Goal: Task Accomplishment & Management: Manage account settings

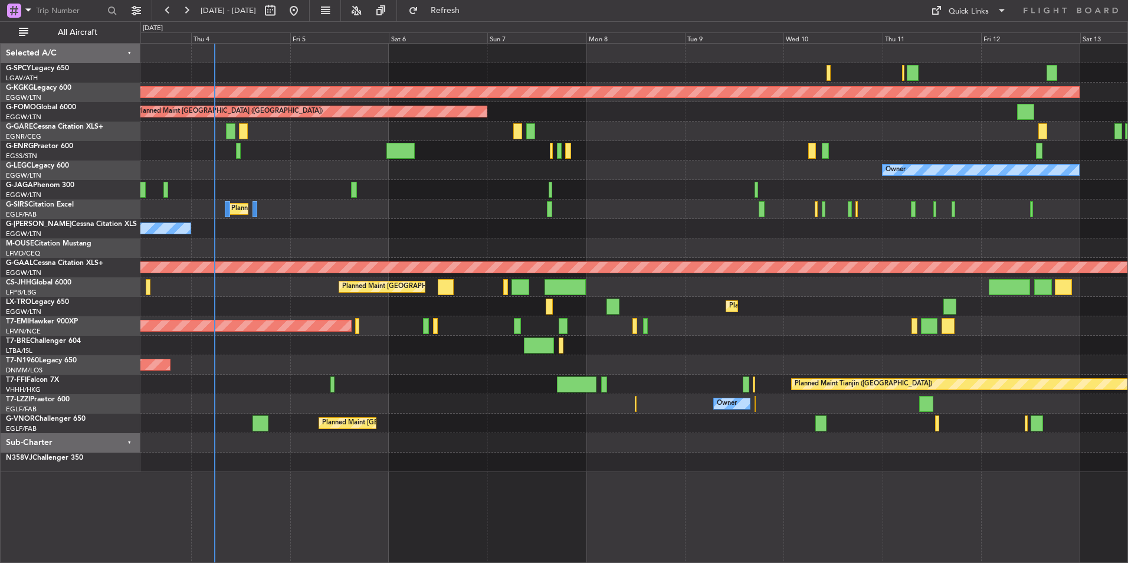
click at [501, 179] on div "Cleaning [GEOGRAPHIC_DATA] ([PERSON_NAME] Intl) AOG Maint [GEOGRAPHIC_DATA] ([G…" at bounding box center [633, 258] width 987 height 428
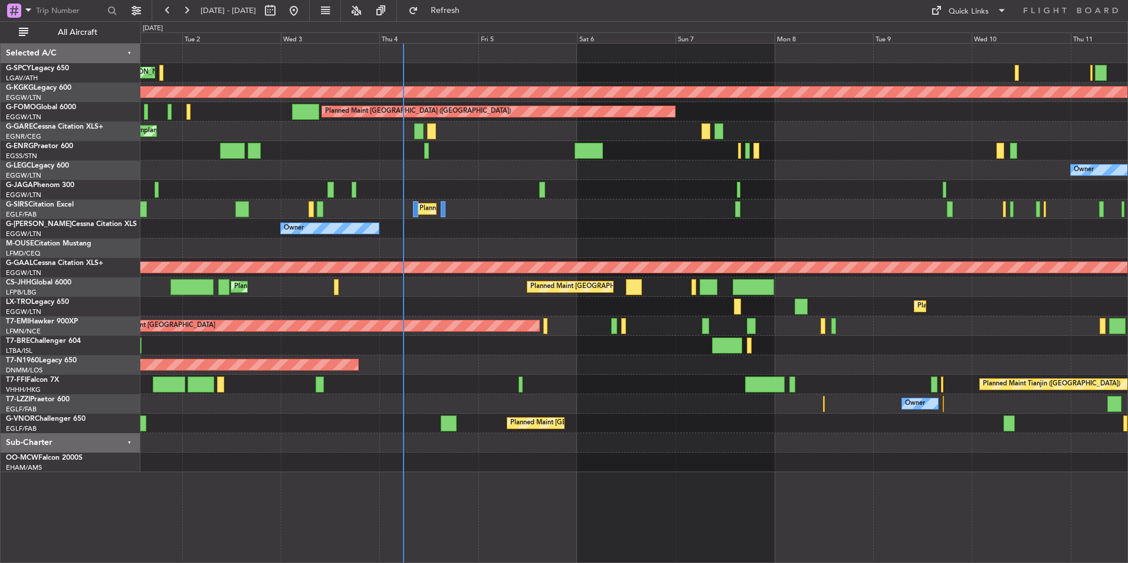
click at [1118, 303] on div "Planned Maint Dusseldorf" at bounding box center [633, 306] width 987 height 19
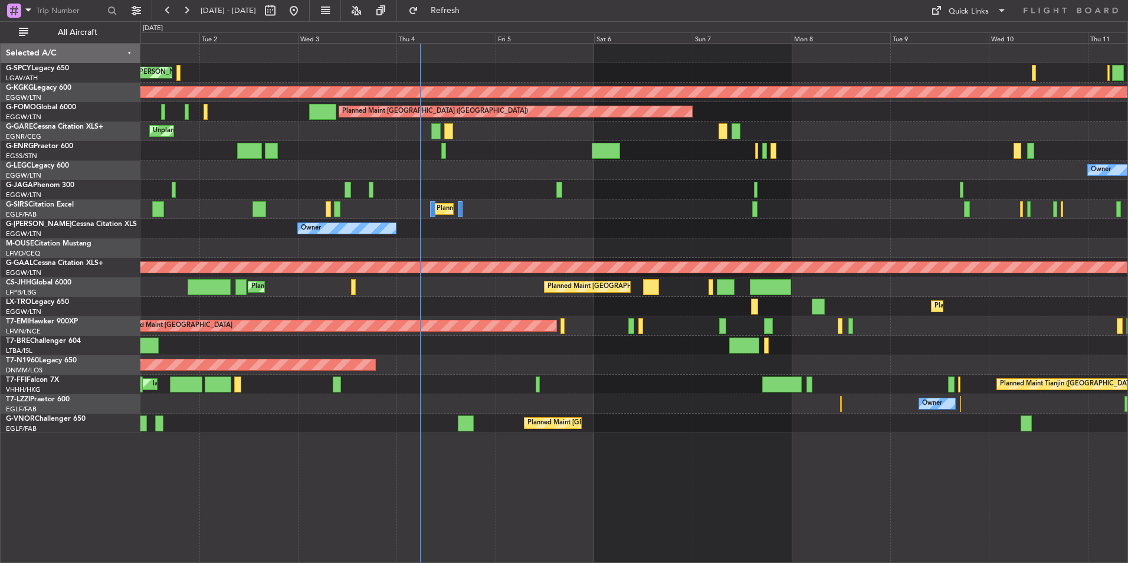
click at [340, 257] on div "Cleaning [GEOGRAPHIC_DATA] ([PERSON_NAME] Intl) Planned Maint [GEOGRAPHIC_DATA]…" at bounding box center [633, 238] width 987 height 389
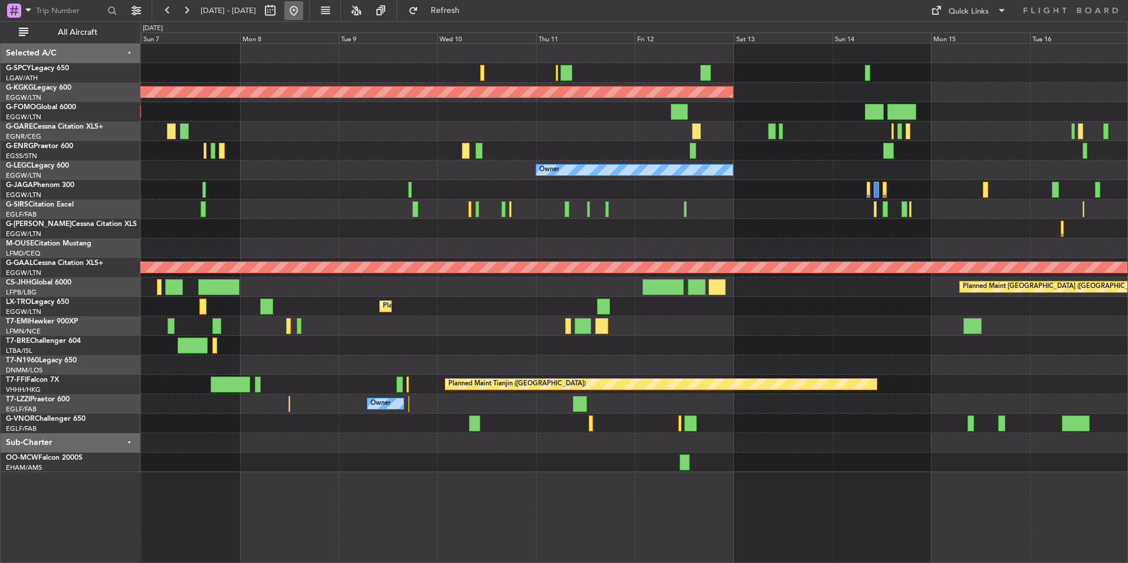
click at [303, 14] on button at bounding box center [293, 10] width 19 height 19
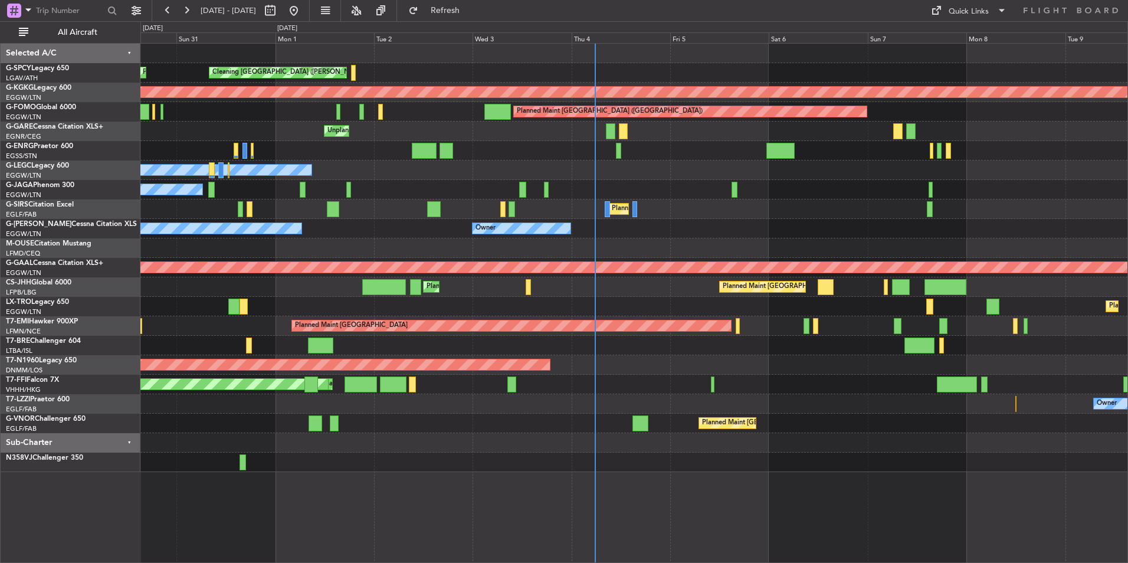
click at [617, 151] on div at bounding box center [633, 150] width 987 height 19
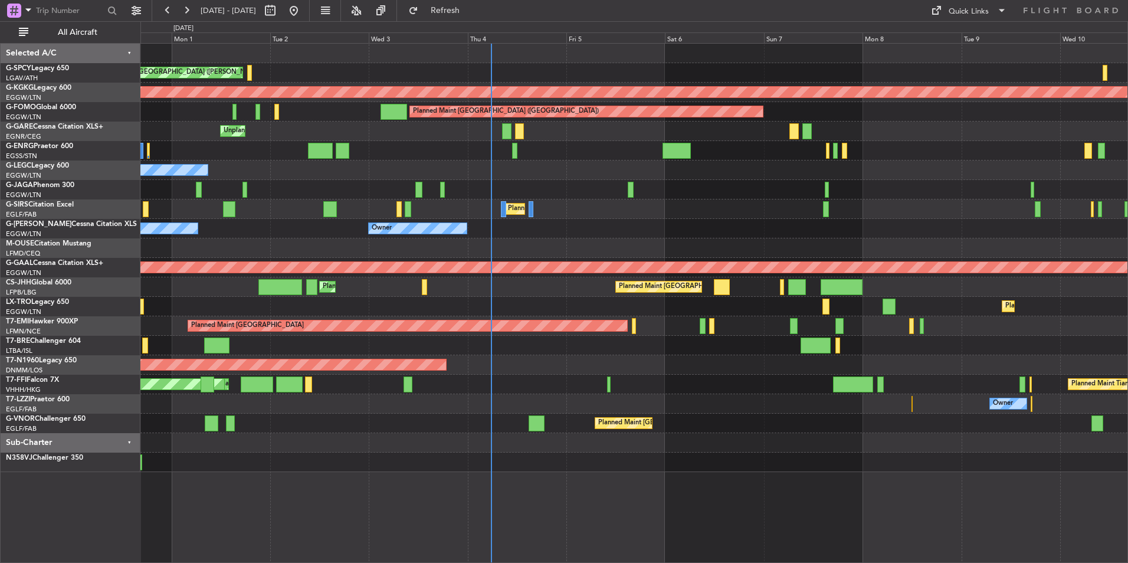
click at [602, 186] on div "Cleaning [GEOGRAPHIC_DATA] ([PERSON_NAME] Intl) Planned Maint [GEOGRAPHIC_DATA]…" at bounding box center [633, 258] width 987 height 428
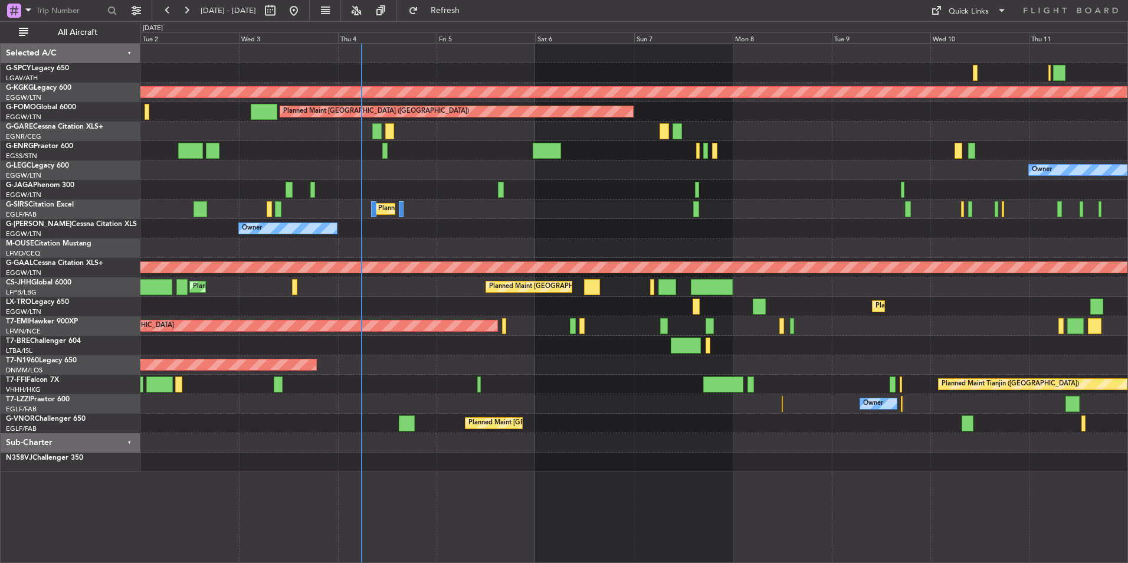
click at [520, 203] on div "Cleaning [GEOGRAPHIC_DATA] ([PERSON_NAME] Intl) Planned Maint [GEOGRAPHIC_DATA]…" at bounding box center [633, 258] width 987 height 428
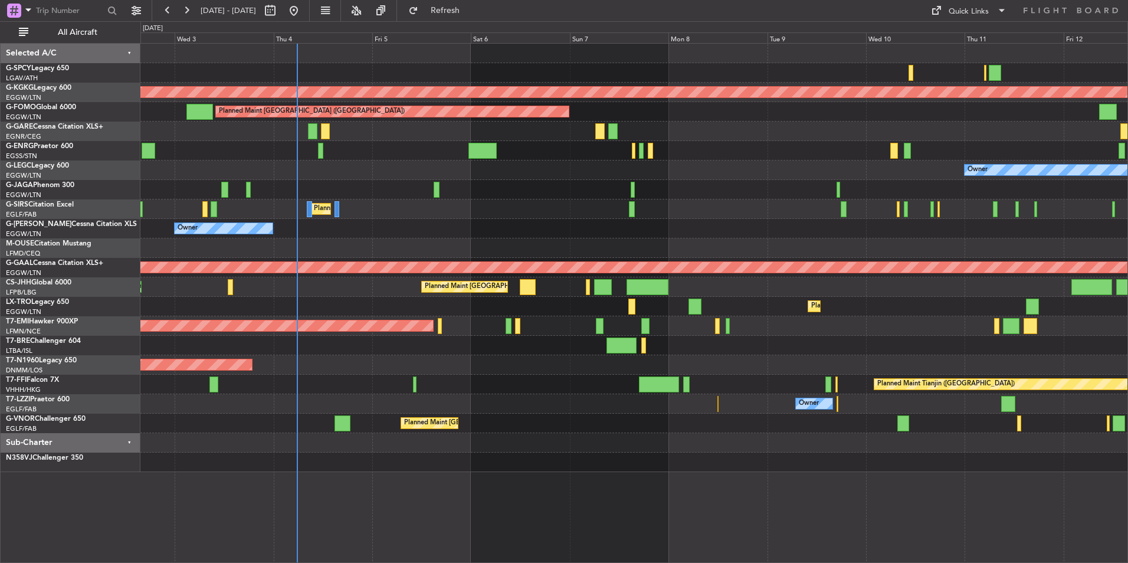
click at [476, 206] on div "Cleaning [GEOGRAPHIC_DATA] ([PERSON_NAME] Intl) AOG Maint [GEOGRAPHIC_DATA] ([G…" at bounding box center [633, 258] width 987 height 428
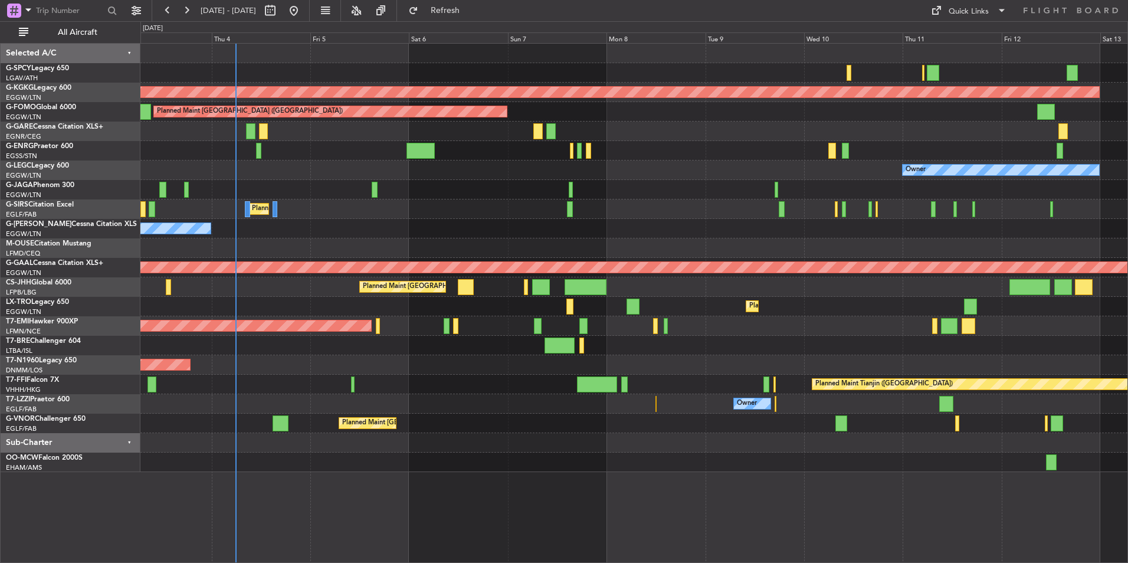
click at [508, 201] on div "Cleaning [GEOGRAPHIC_DATA] ([PERSON_NAME] Intl) AOG Maint [GEOGRAPHIC_DATA] ([G…" at bounding box center [633, 258] width 987 height 428
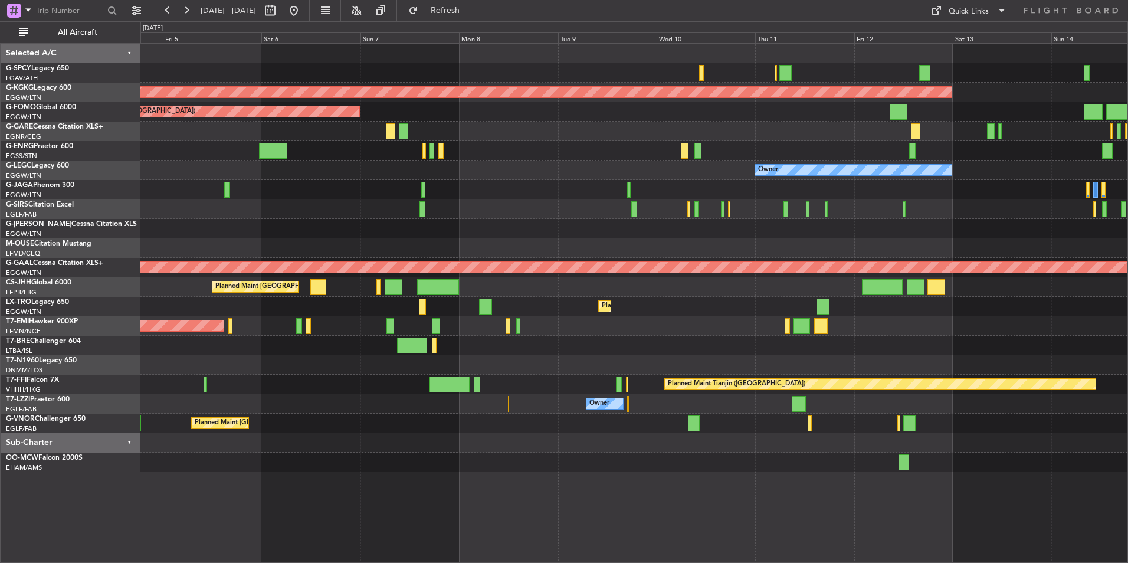
click at [511, 234] on div "AOG Maint Istanbul (Ataturk) Planned Maint London (Luton) Owner Planned Maint L…" at bounding box center [633, 258] width 987 height 428
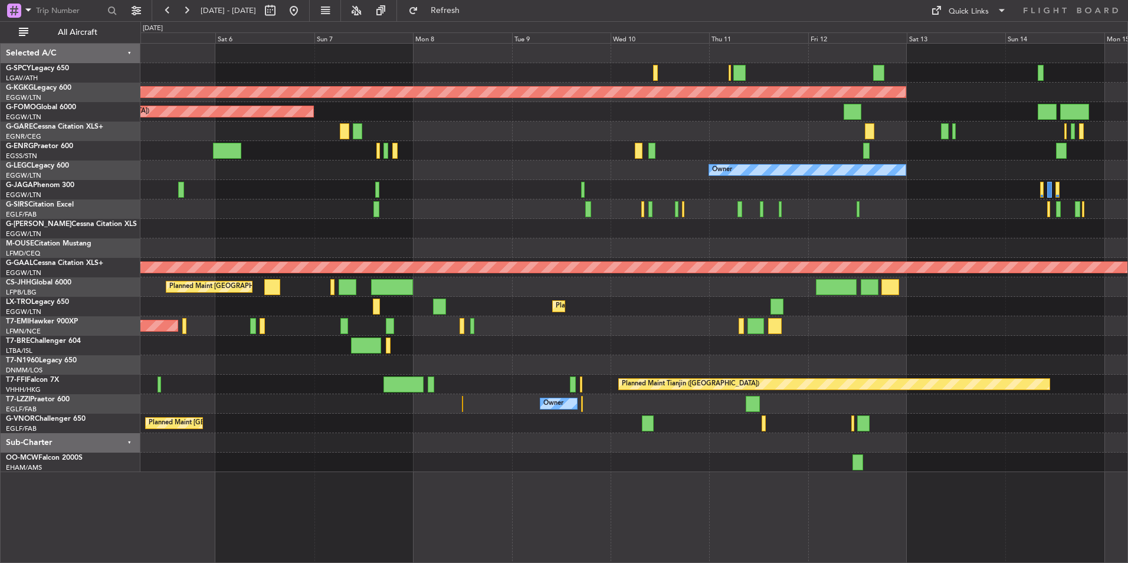
click at [530, 228] on div "AOG Maint [GEOGRAPHIC_DATA] (Ataturk) Planned Maint [GEOGRAPHIC_DATA] ([GEOGRAP…" at bounding box center [633, 258] width 987 height 428
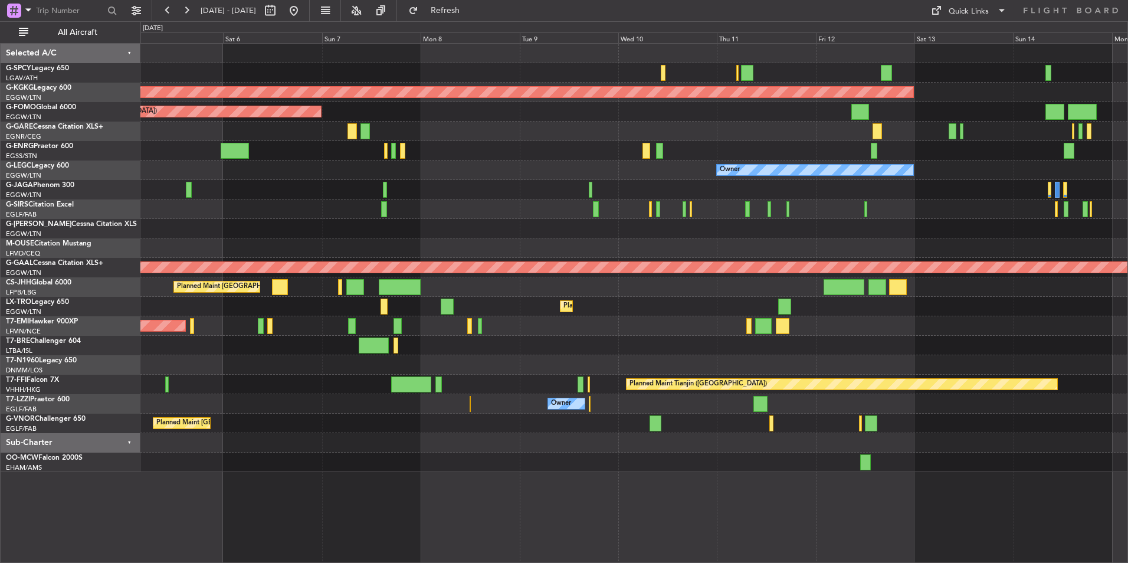
click at [692, 239] on div "AOG Maint Istanbul (Ataturk) Planned Maint London (Luton) Owner Planned Maint L…" at bounding box center [633, 258] width 987 height 428
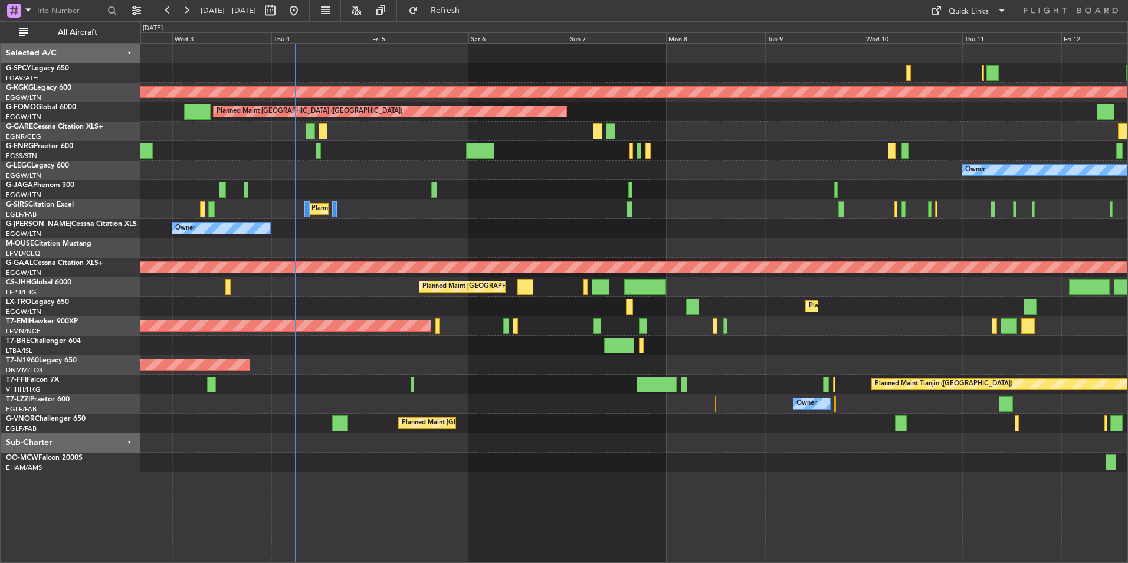
click at [576, 231] on div "Owner Owner" at bounding box center [633, 228] width 987 height 19
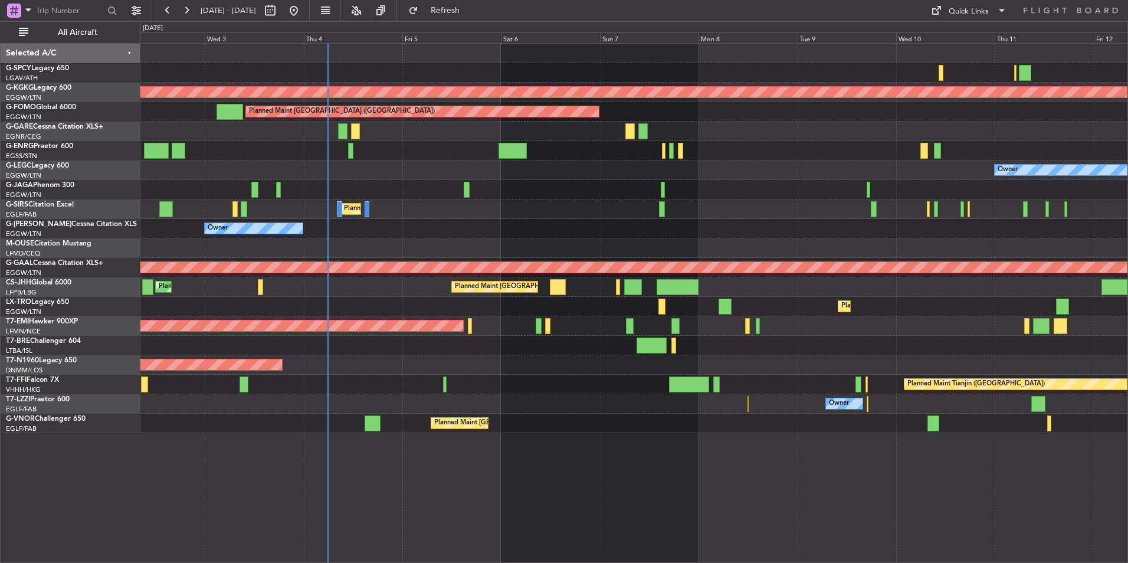
click at [392, 235] on div "Owner Owner" at bounding box center [633, 228] width 987 height 19
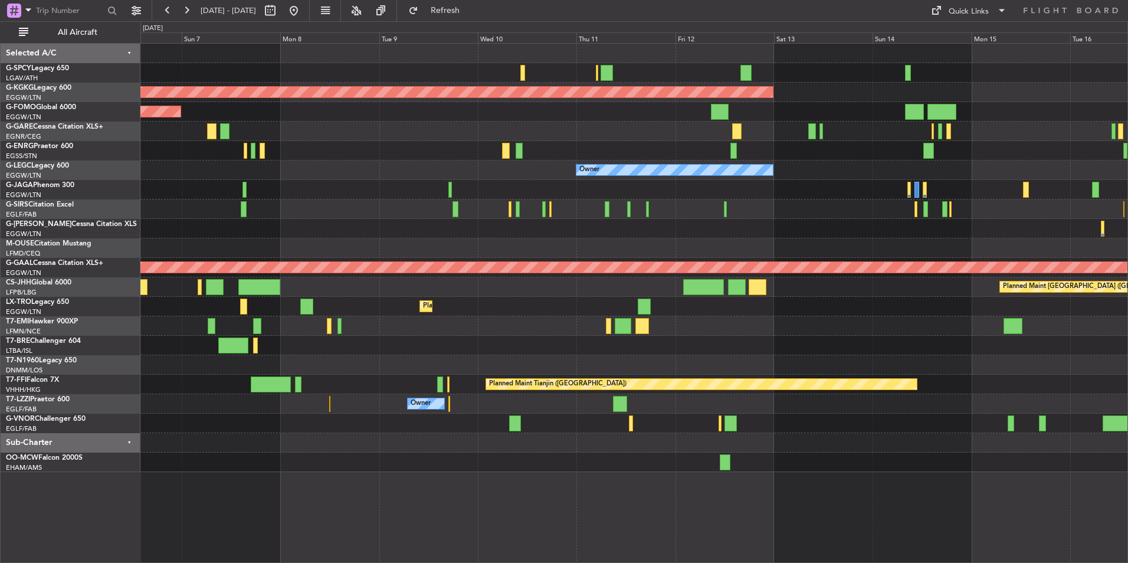
click at [360, 228] on div "AOG Maint Istanbul (Ataturk) Planned Maint London (Luton) Owner Planned Maint L…" at bounding box center [633, 258] width 987 height 428
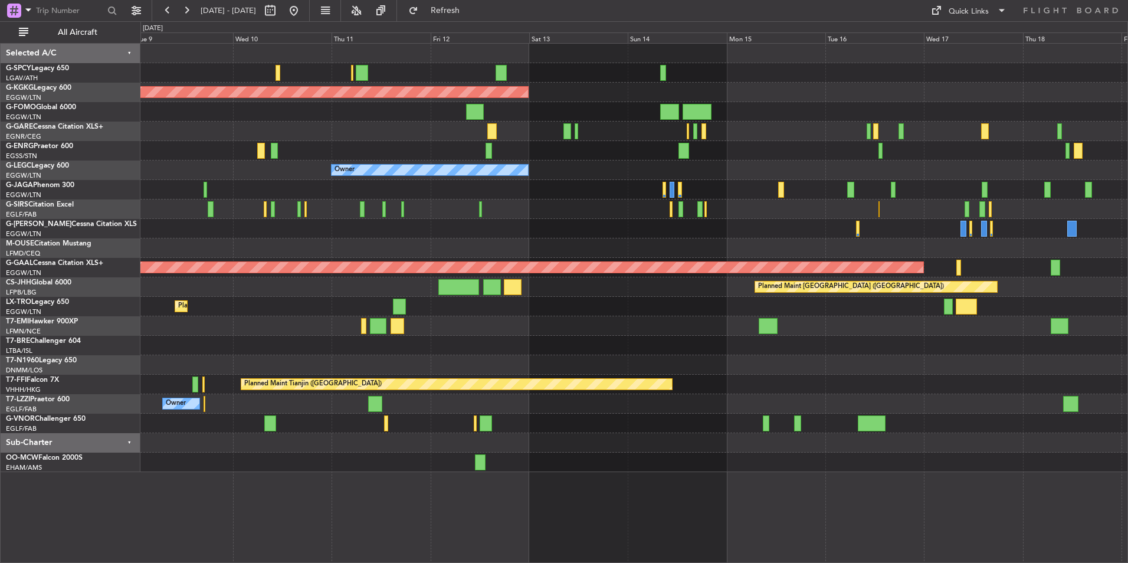
click at [655, 196] on div "AOG Maint Istanbul (Ataturk) Planned Maint London (Luton) Owner Planned Maint D…" at bounding box center [633, 258] width 987 height 428
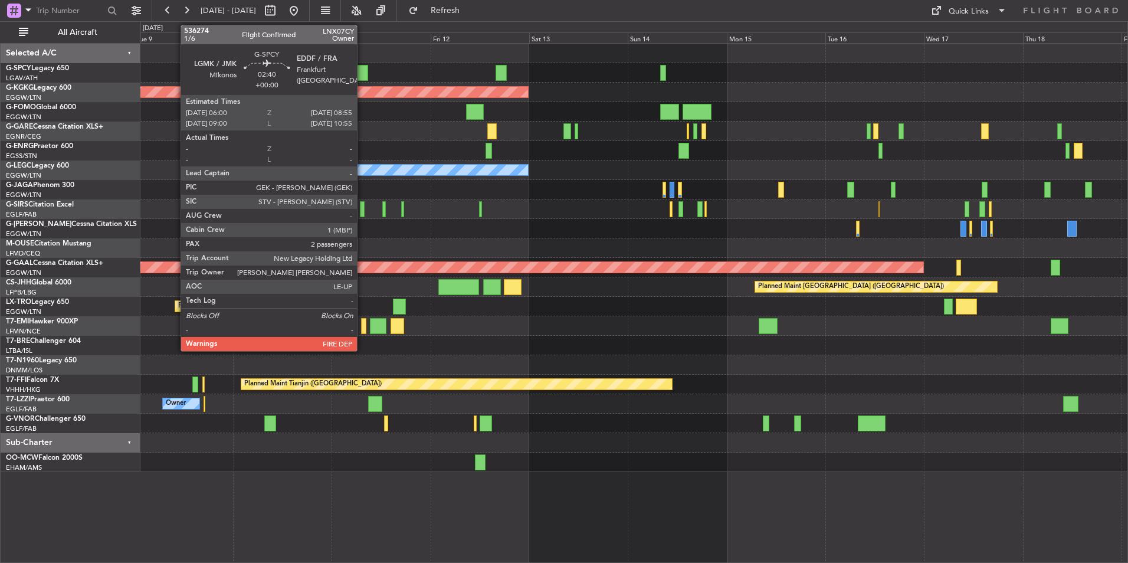
click at [362, 73] on div at bounding box center [362, 73] width 12 height 16
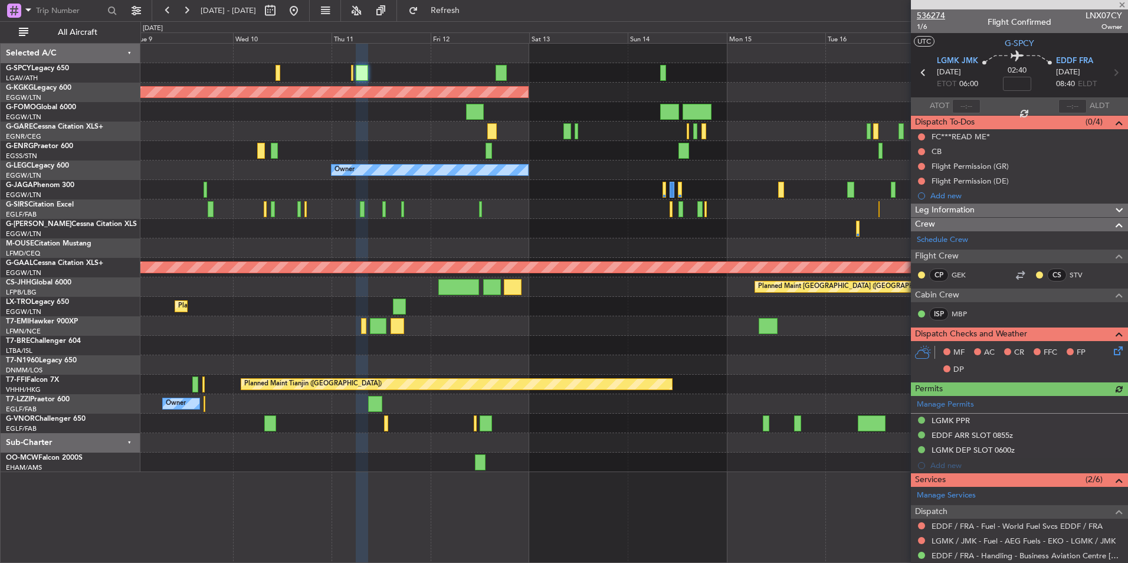
click at [924, 11] on span "536274" at bounding box center [931, 15] width 28 height 12
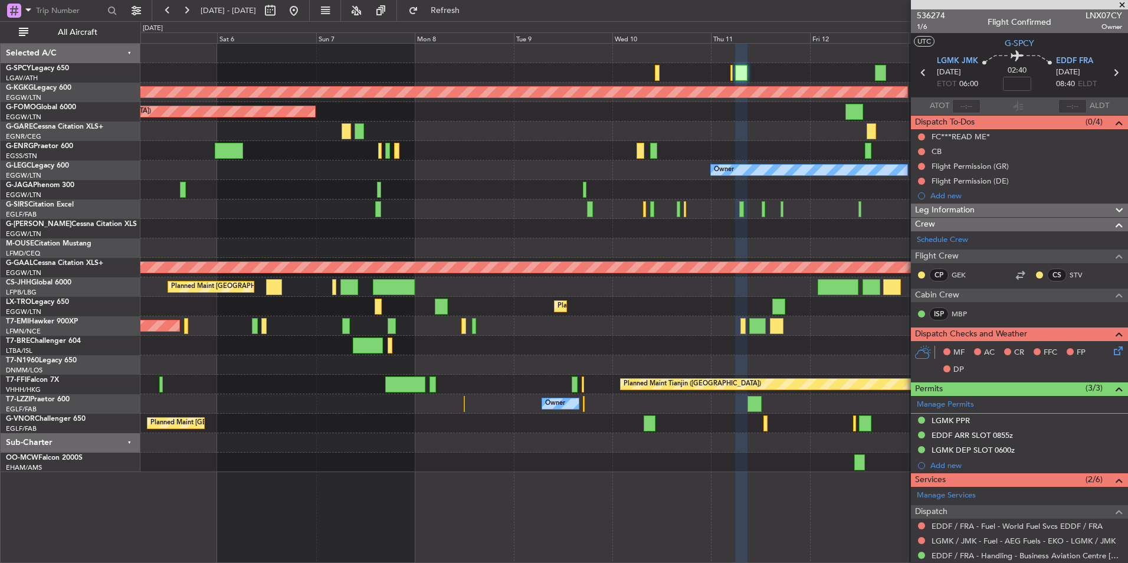
click at [1067, 212] on fb-app "09 Sep 2025 - 19 Sep 2025 Refresh Quick Links All Aircraft AOG Maint Istanbul (…" at bounding box center [564, 286] width 1128 height 554
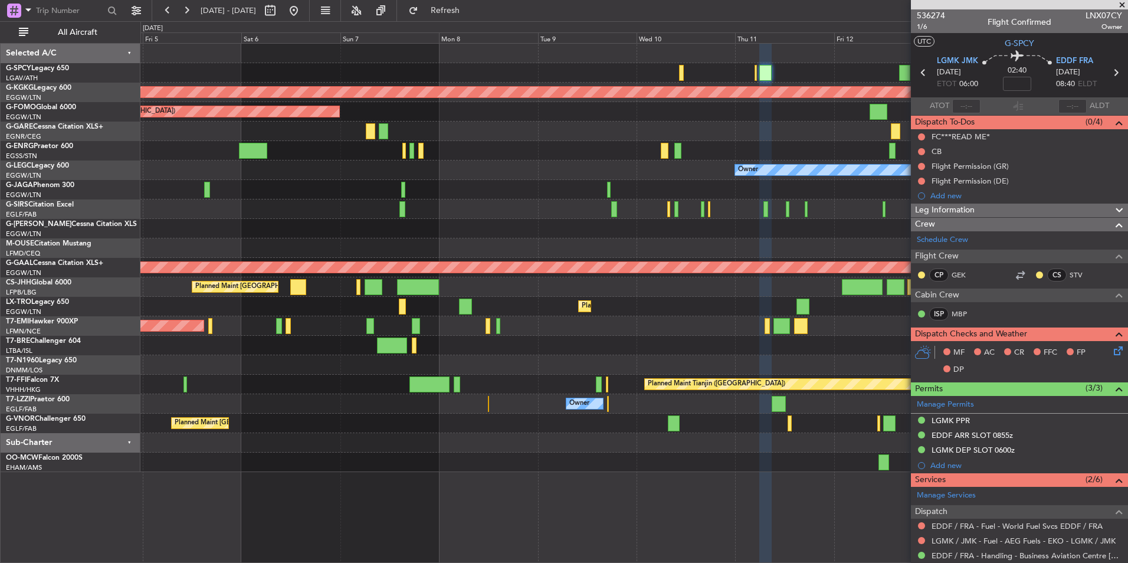
click at [547, 331] on div "Planned Maint [GEOGRAPHIC_DATA]" at bounding box center [633, 325] width 987 height 19
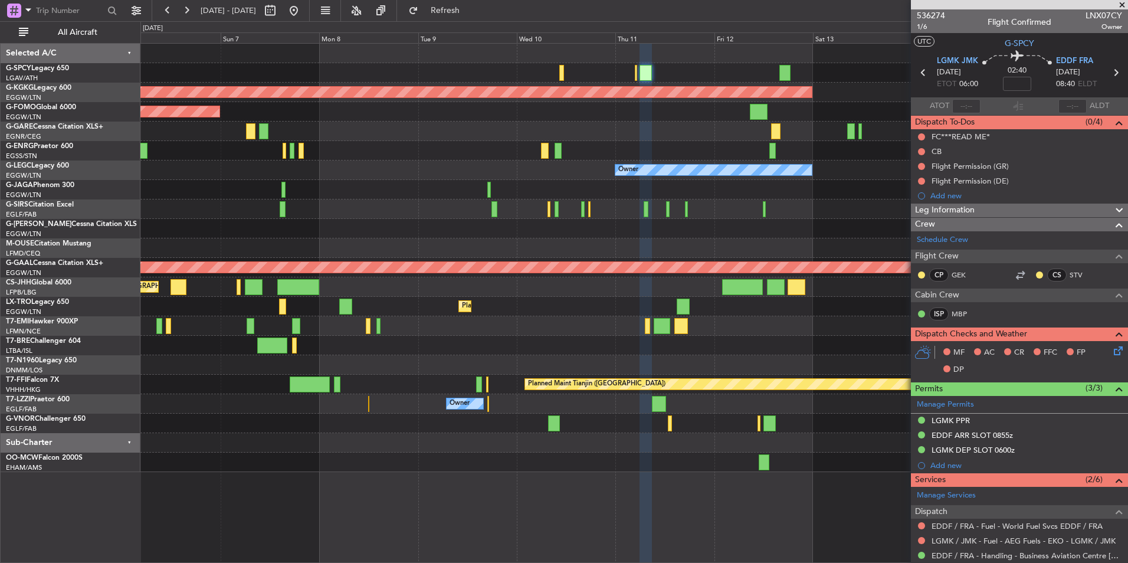
click at [359, 340] on div "AOG Maint [GEOGRAPHIC_DATA] (Ataturk) Planned Maint [GEOGRAPHIC_DATA] ([GEOGRAP…" at bounding box center [633, 258] width 987 height 428
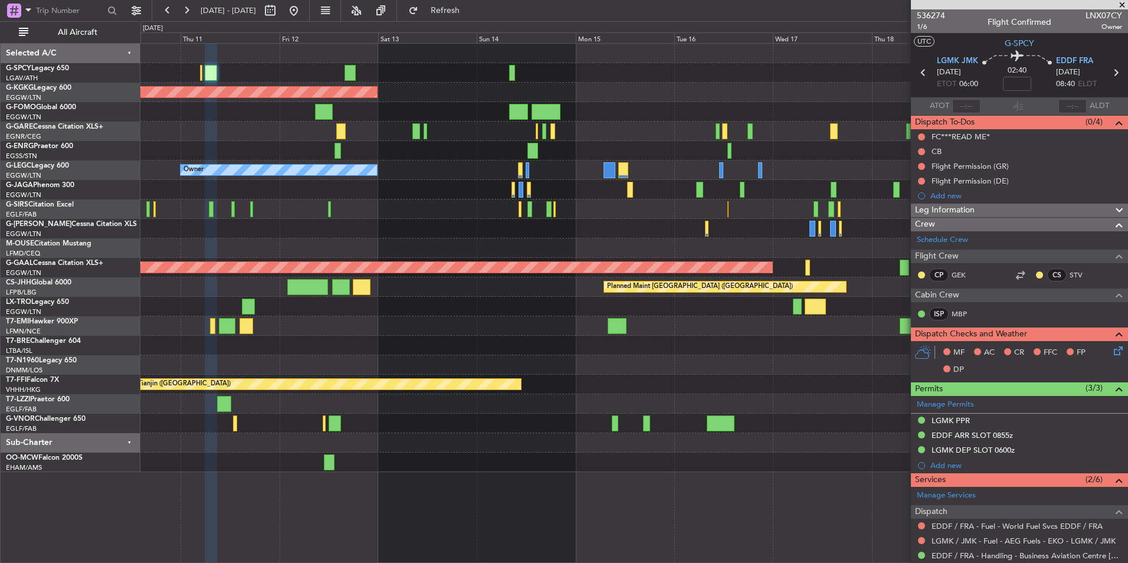
click at [287, 358] on div "AOG Maint [GEOGRAPHIC_DATA] (Ataturk) Owner Planned [GEOGRAPHIC_DATA] Planned M…" at bounding box center [633, 258] width 987 height 428
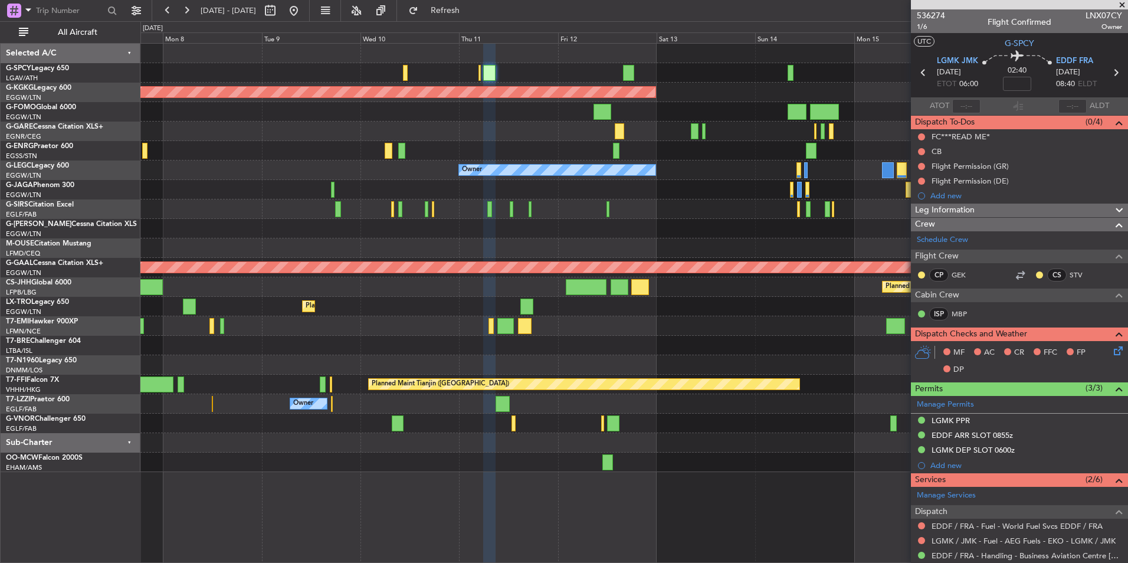
click at [890, 229] on div at bounding box center [633, 228] width 987 height 19
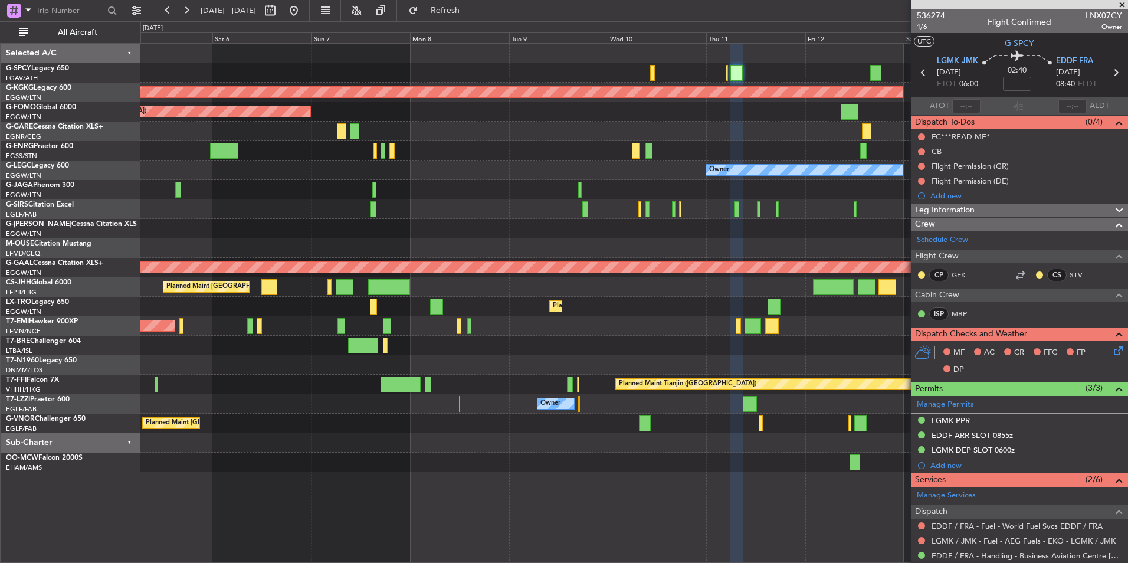
click at [788, 225] on div "Owner" at bounding box center [633, 228] width 987 height 19
drag, startPoint x: 1118, startPoint y: 4, endPoint x: 1110, endPoint y: 4, distance: 8.3
click at [1118, 4] on span at bounding box center [1122, 5] width 12 height 11
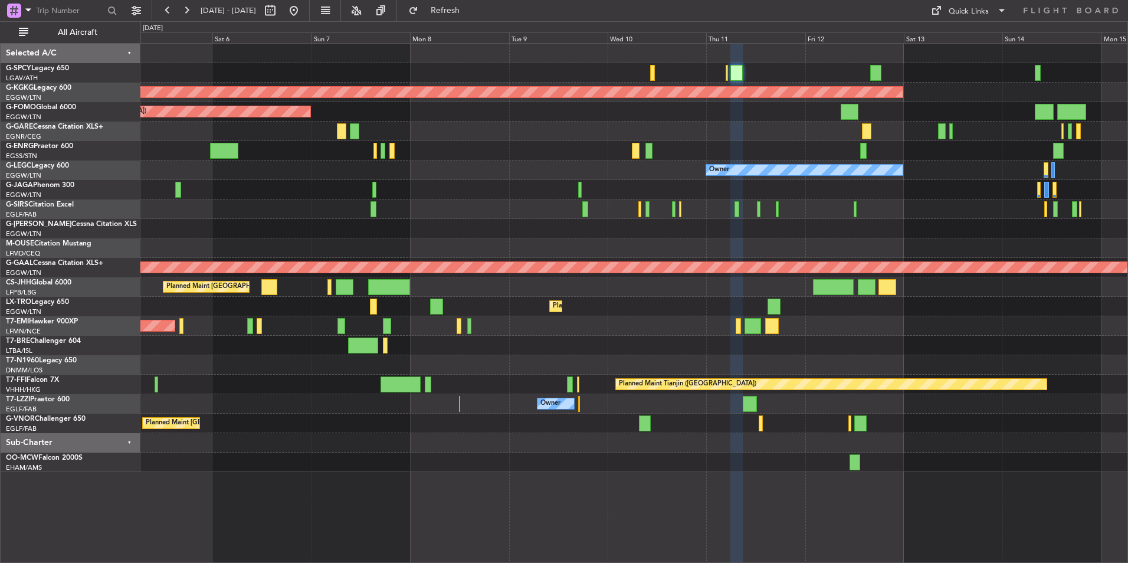
type input "0"
click at [303, 19] on button at bounding box center [293, 10] width 19 height 19
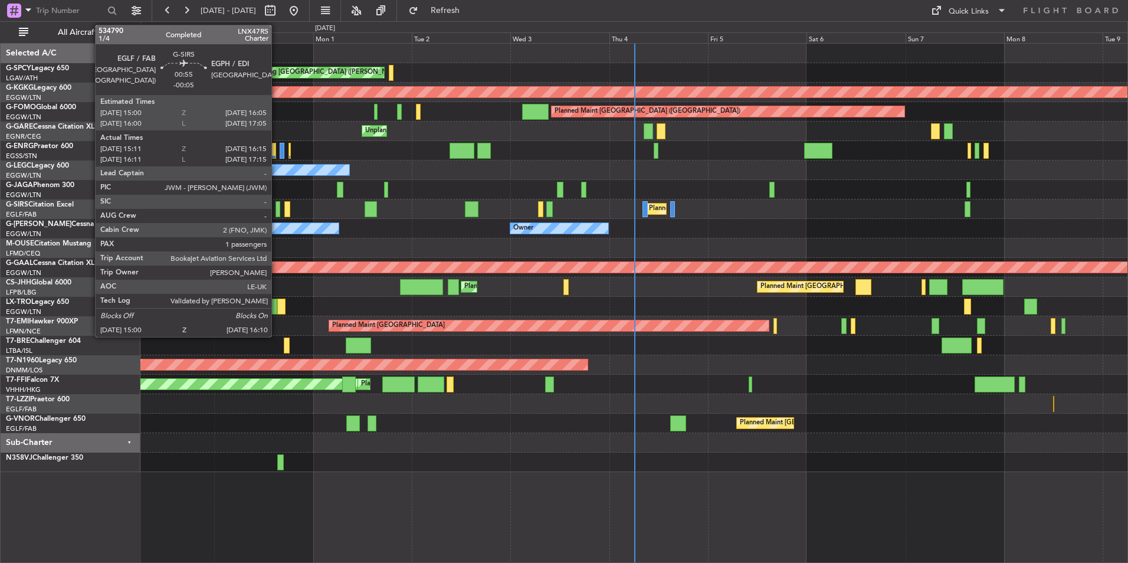
click at [277, 211] on div at bounding box center [277, 209] width 5 height 16
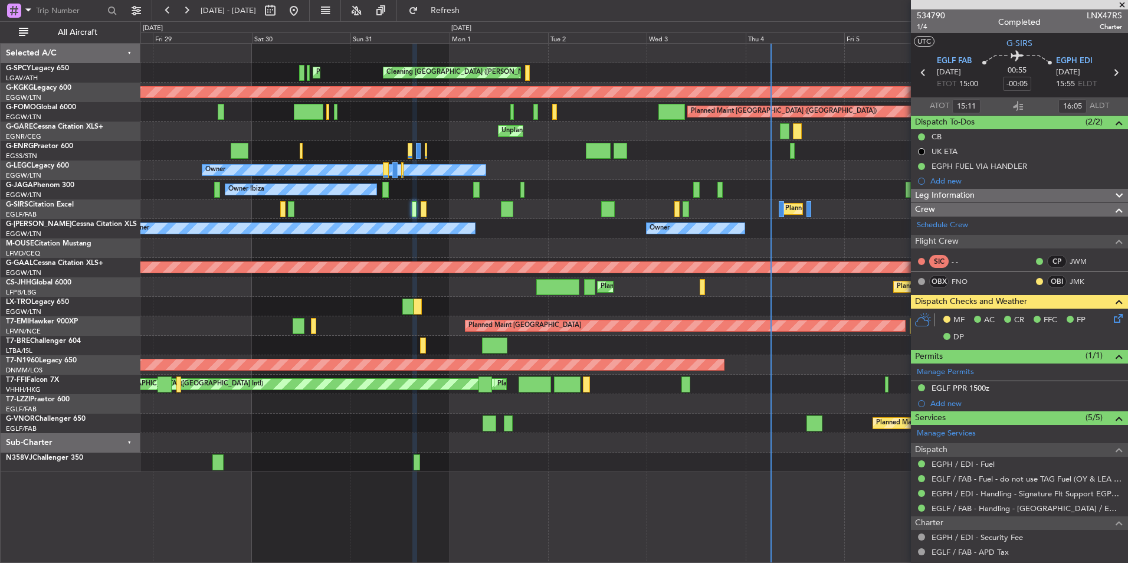
click at [497, 251] on div at bounding box center [633, 247] width 987 height 19
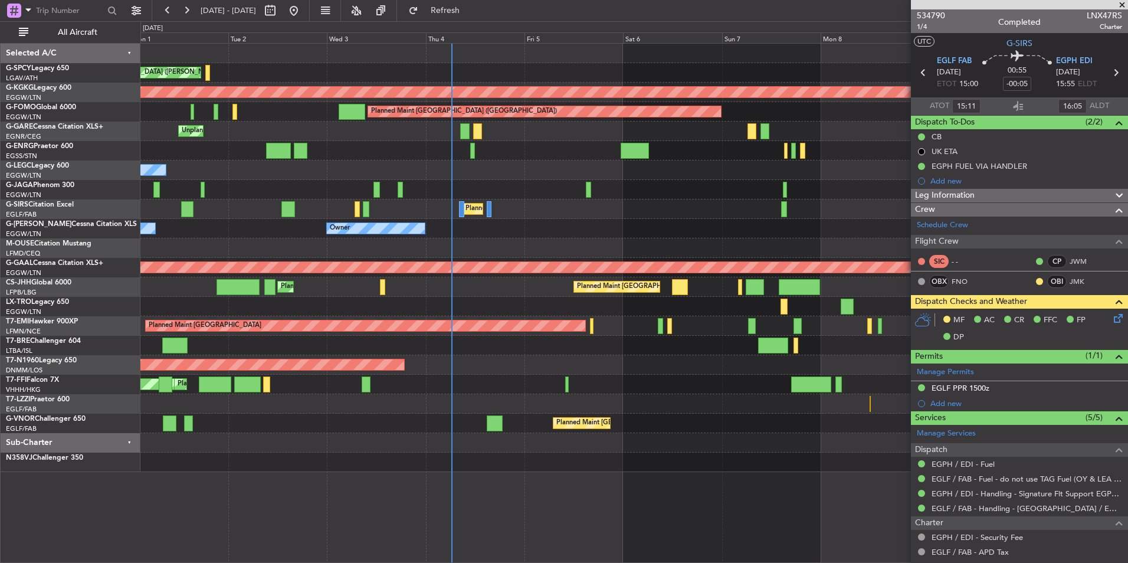
click at [244, 258] on div "Cleaning [GEOGRAPHIC_DATA] ([PERSON_NAME] Intl) Planned Maint [GEOGRAPHIC_DATA]…" at bounding box center [633, 258] width 987 height 428
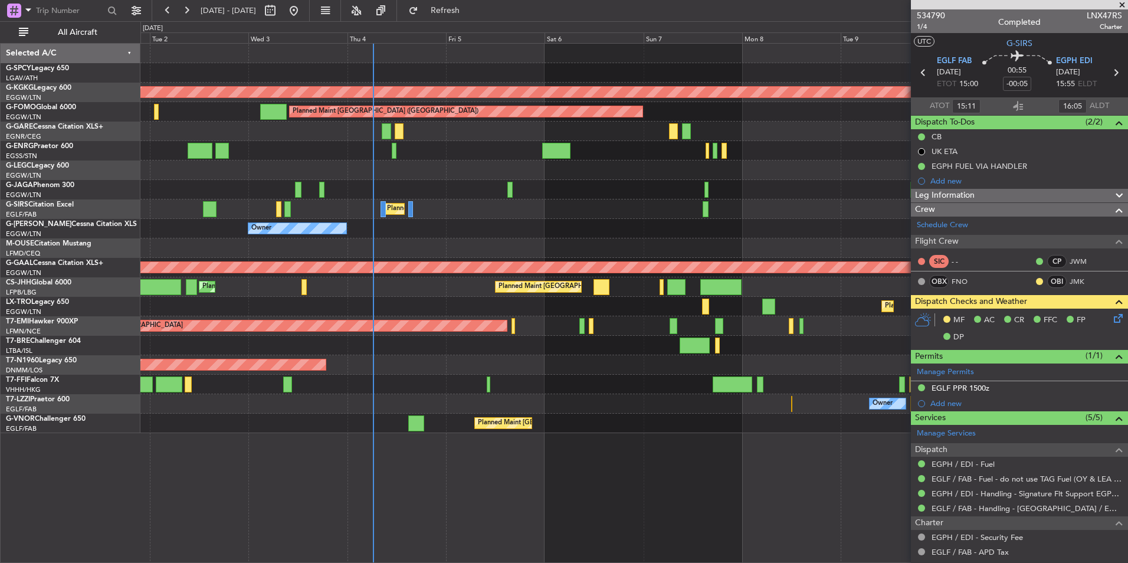
click at [447, 196] on div "Owner Ibiza" at bounding box center [633, 189] width 987 height 19
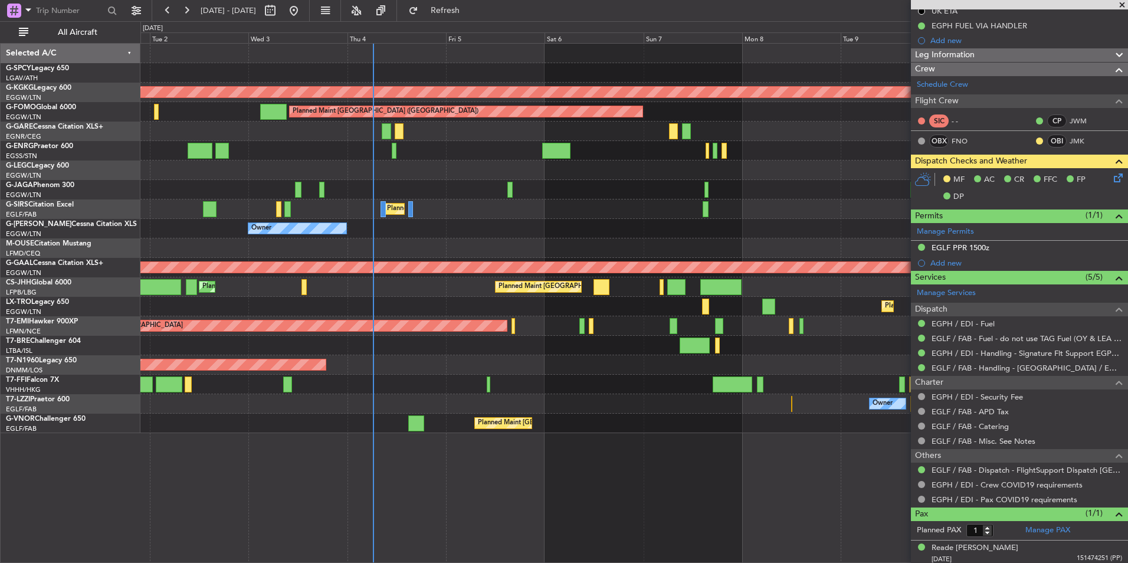
scroll to position [144, 0]
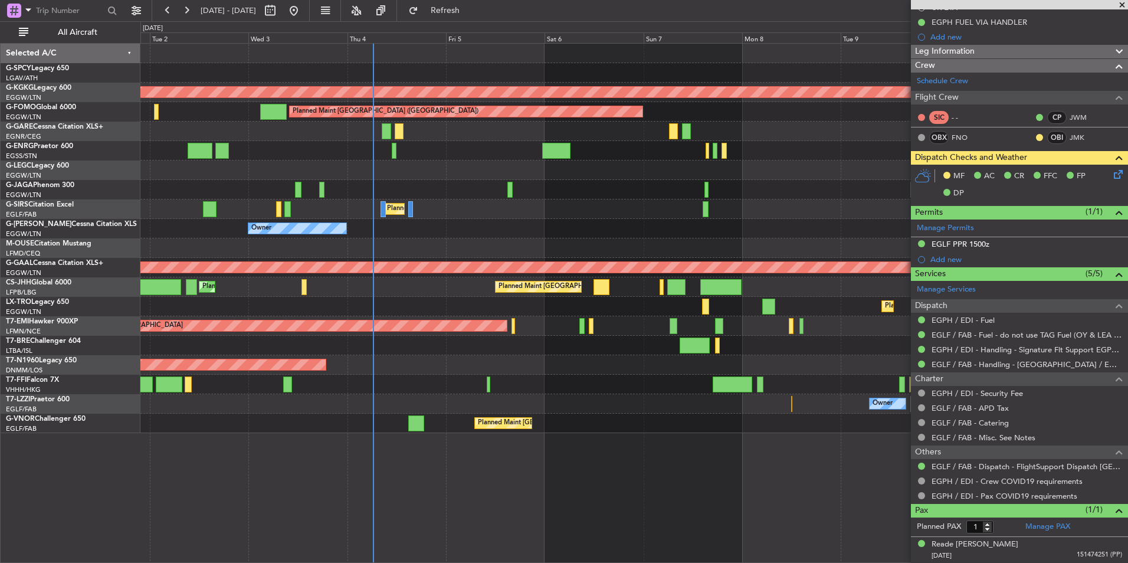
click at [1121, 4] on span at bounding box center [1122, 5] width 12 height 11
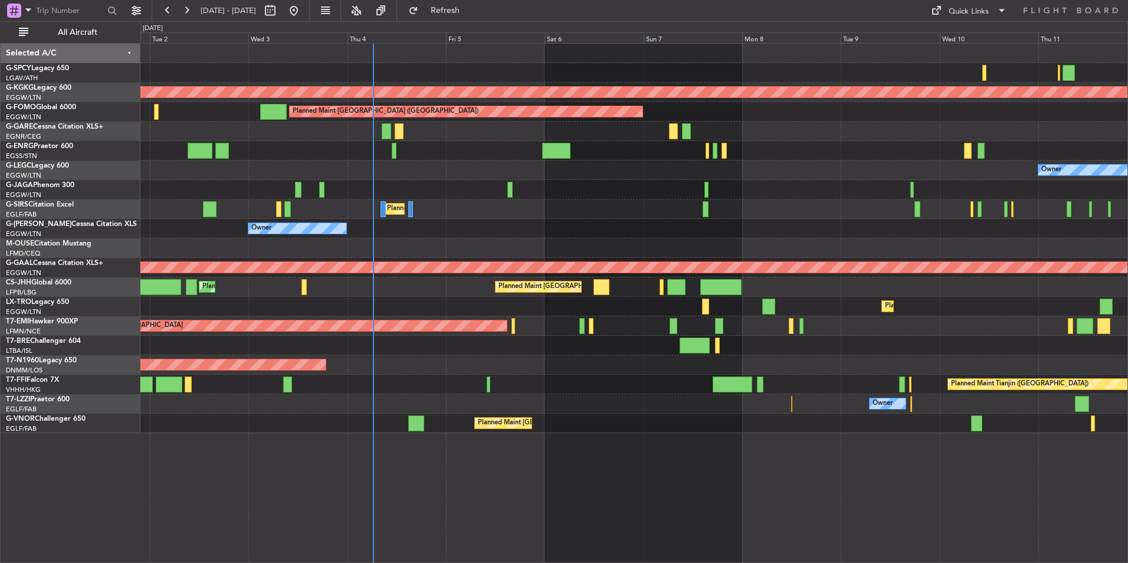
type input "0"
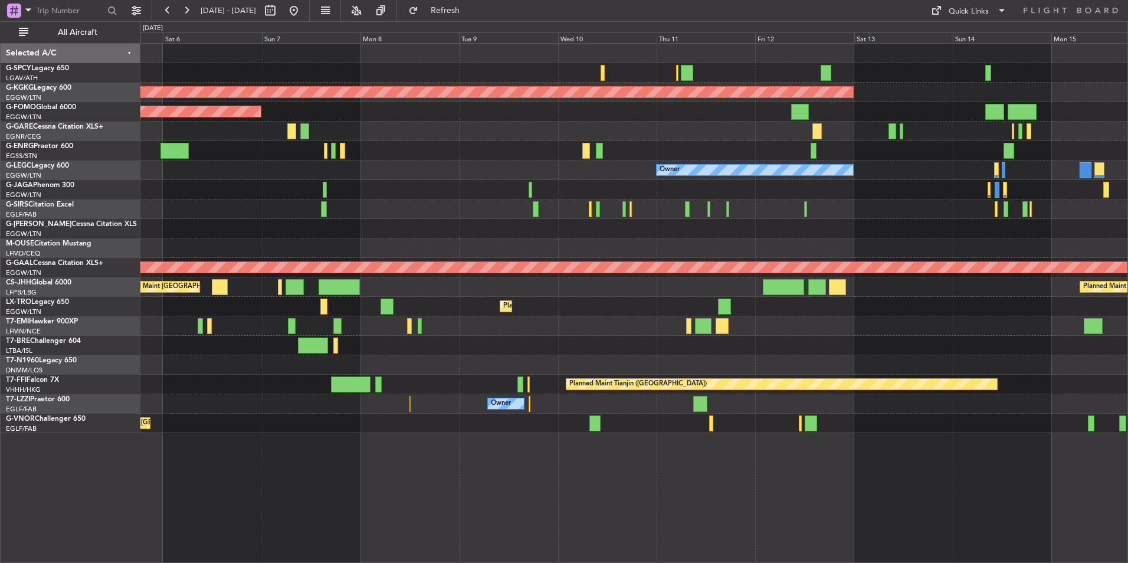
click at [530, 212] on div "AOG Maint [GEOGRAPHIC_DATA] (Ataturk) Planned Maint [GEOGRAPHIC_DATA] ([GEOGRAP…" at bounding box center [633, 238] width 987 height 389
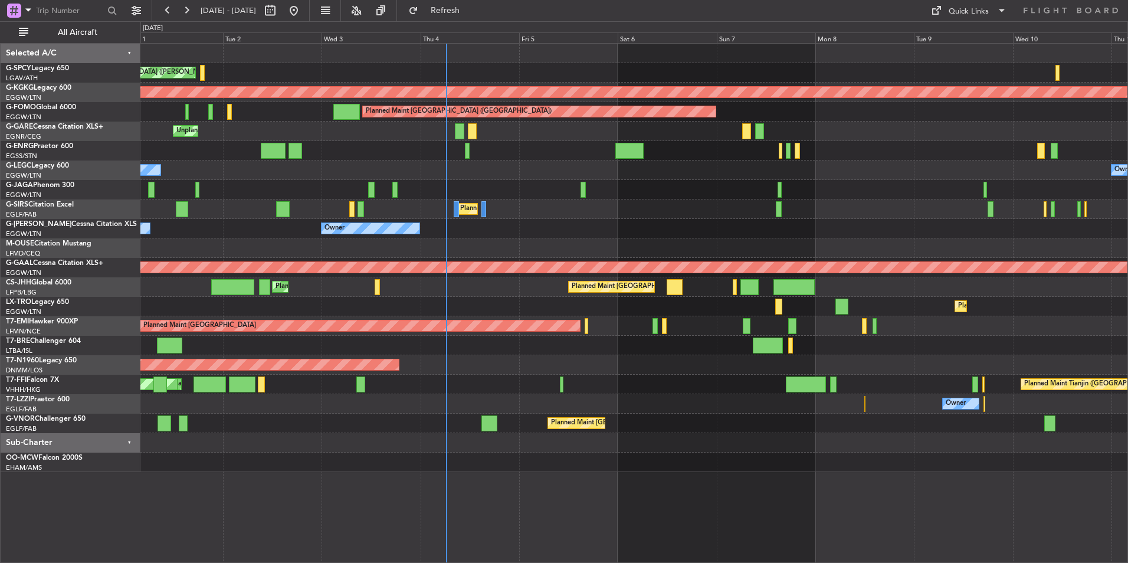
click at [595, 207] on div "Cleaning [GEOGRAPHIC_DATA] ([PERSON_NAME] Intl) Planned Maint [GEOGRAPHIC_DATA]…" at bounding box center [633, 258] width 987 height 428
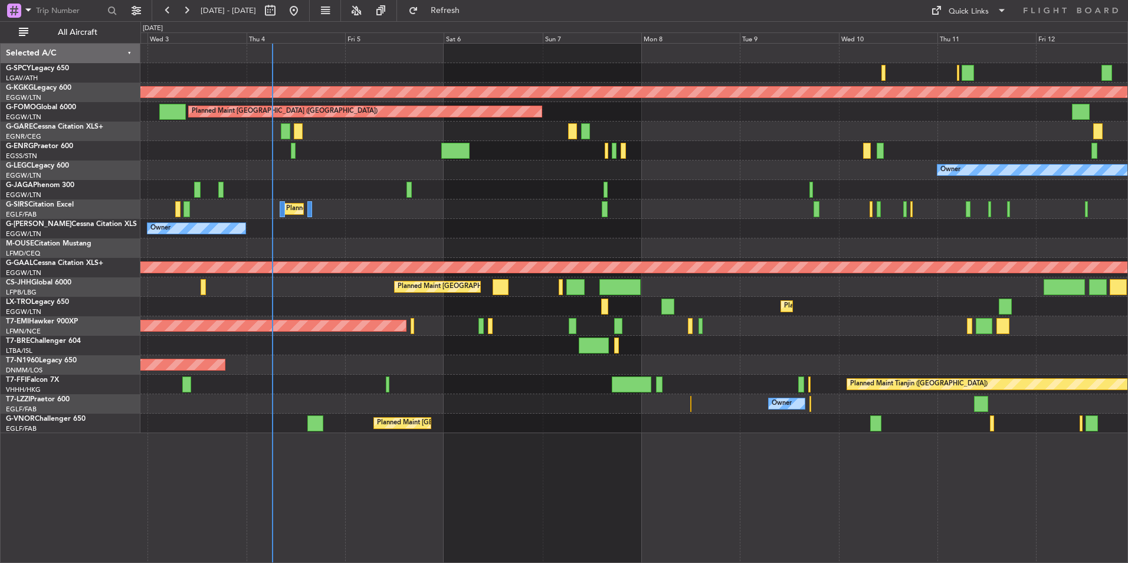
click at [531, 184] on div "Cleaning [GEOGRAPHIC_DATA] ([PERSON_NAME] Intl) AOG Maint [GEOGRAPHIC_DATA] ([G…" at bounding box center [633, 238] width 987 height 389
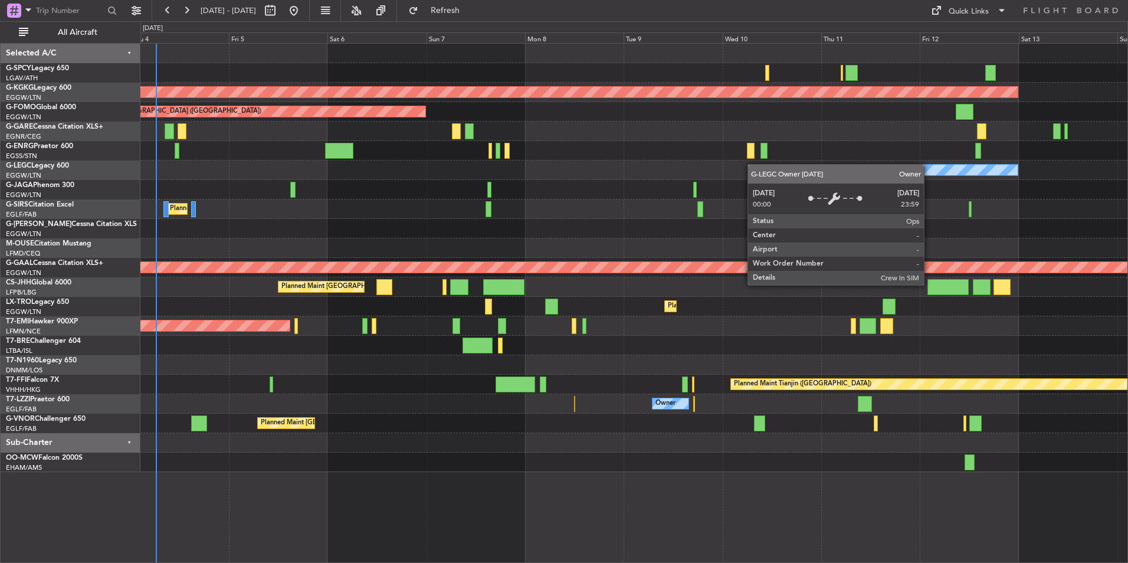
click at [951, 168] on div "Cleaning [GEOGRAPHIC_DATA] ([PERSON_NAME] Intl) AOG Maint [GEOGRAPHIC_DATA] ([G…" at bounding box center [633, 258] width 987 height 428
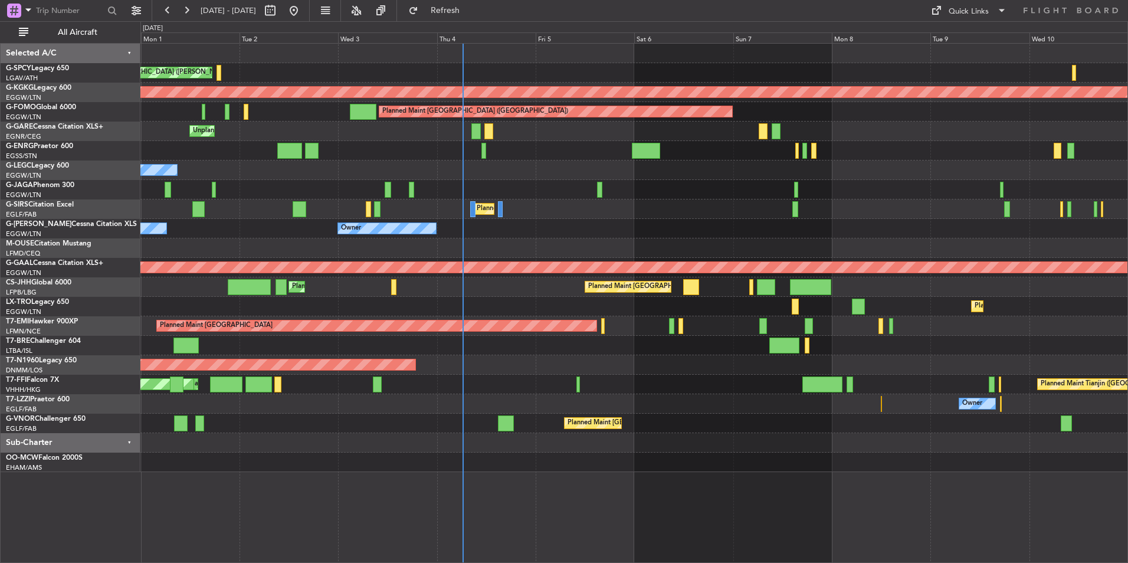
click at [557, 231] on div "Owner Owner" at bounding box center [633, 228] width 987 height 19
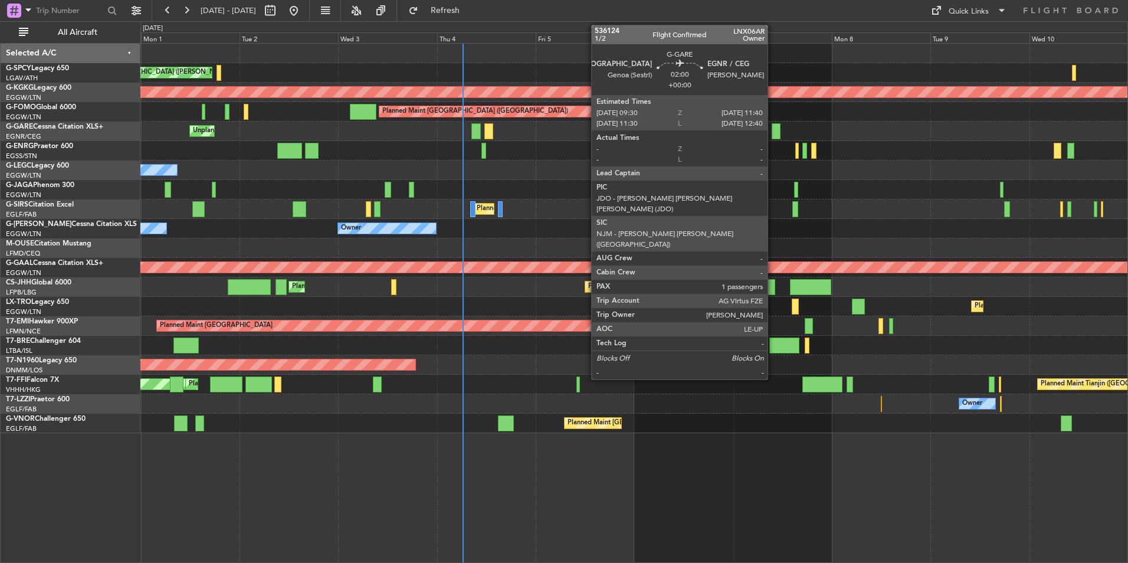
click at [773, 134] on div at bounding box center [775, 131] width 9 height 16
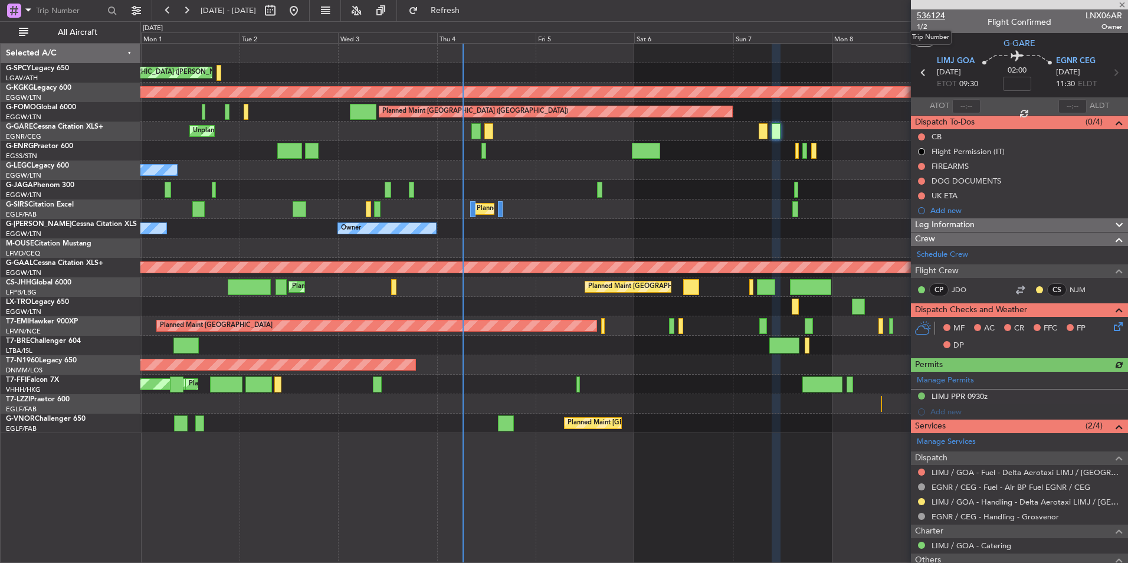
click at [933, 13] on span "536124" at bounding box center [931, 15] width 28 height 12
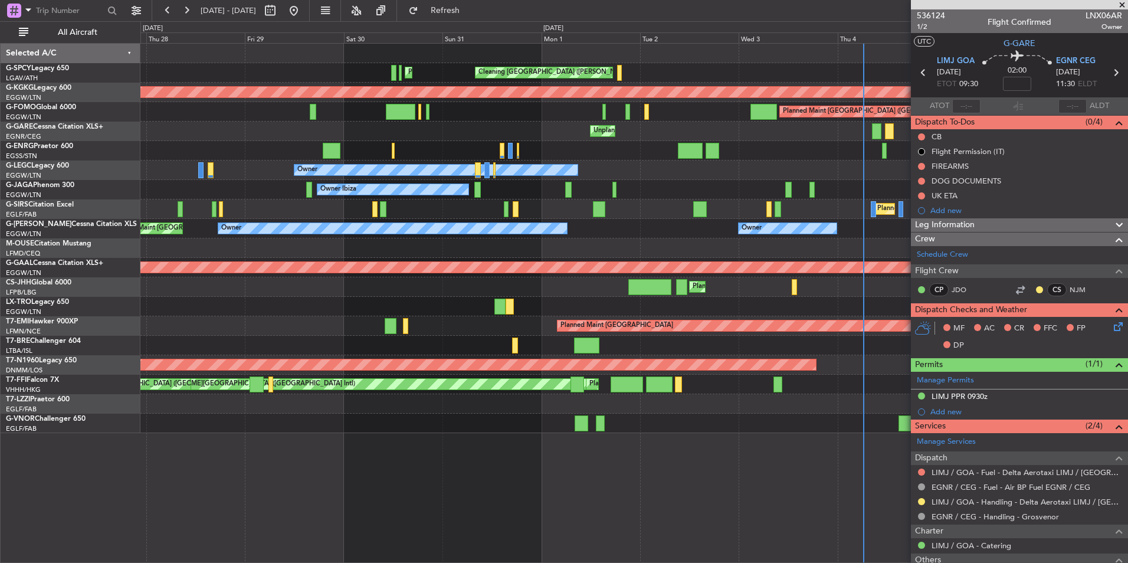
click at [775, 258] on div "Planned Maint Dusseldorf" at bounding box center [633, 267] width 987 height 19
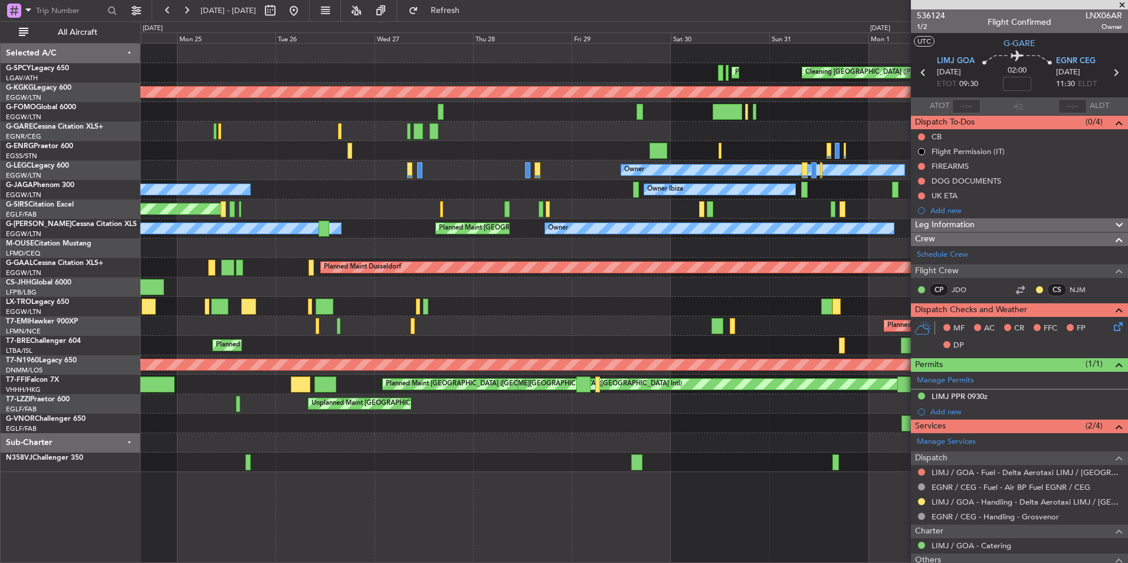
click at [756, 252] on div "Cleaning Athens (Eleftherios Venizelos Intl) Planned Maint Athens (Eleftherios …" at bounding box center [633, 258] width 987 height 428
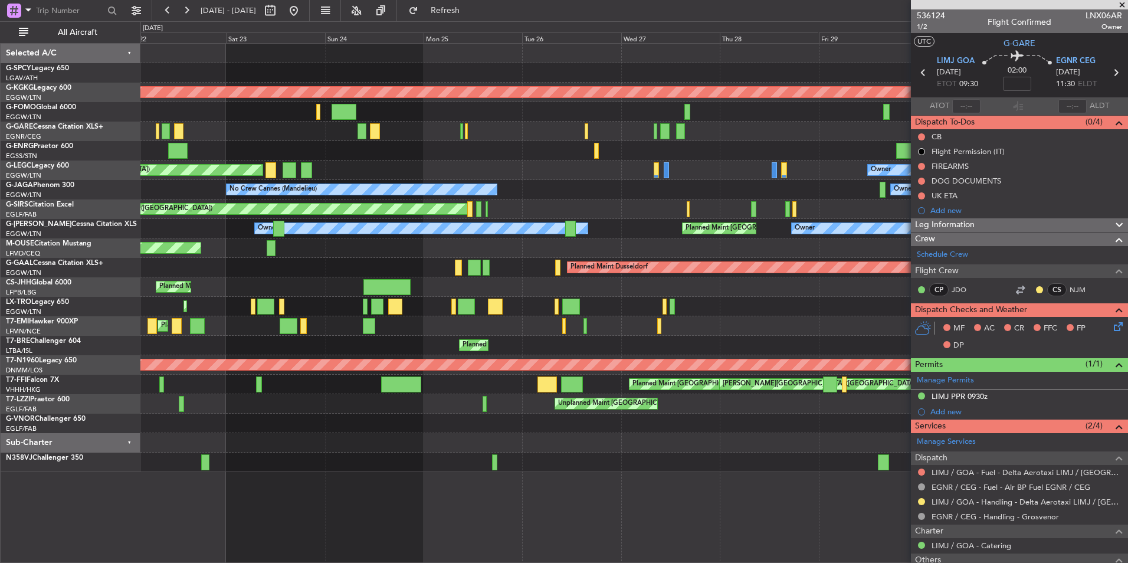
click at [609, 254] on div "Planned Maint Bournemouth" at bounding box center [633, 247] width 987 height 19
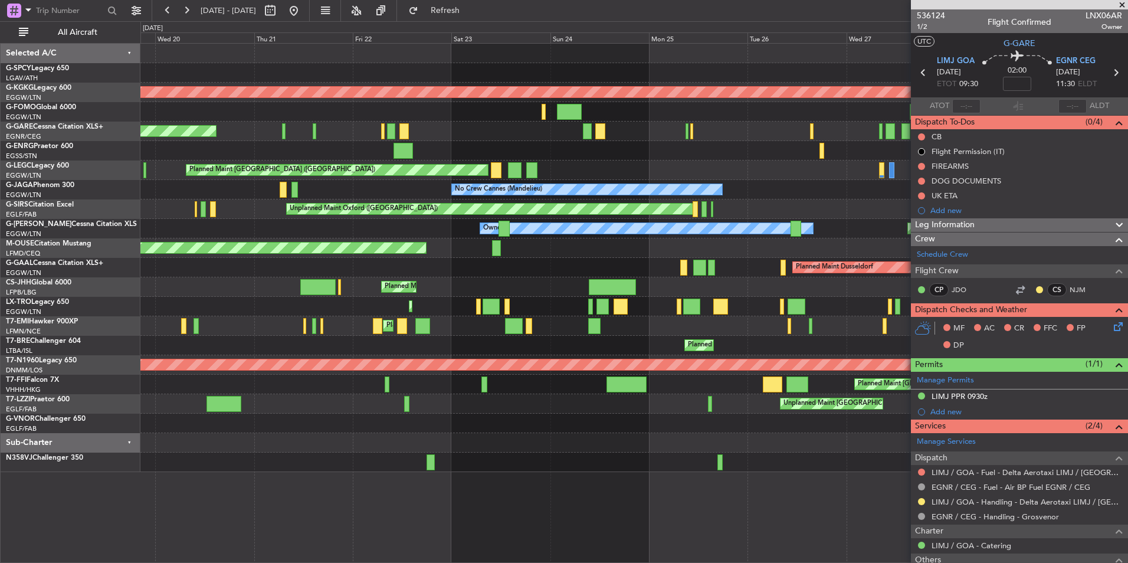
click at [1013, 186] on fb-app "22 Aug 2025 - 01 Sep 2025 Refresh Quick Links All Aircraft Planned Maint Athens…" at bounding box center [564, 286] width 1128 height 554
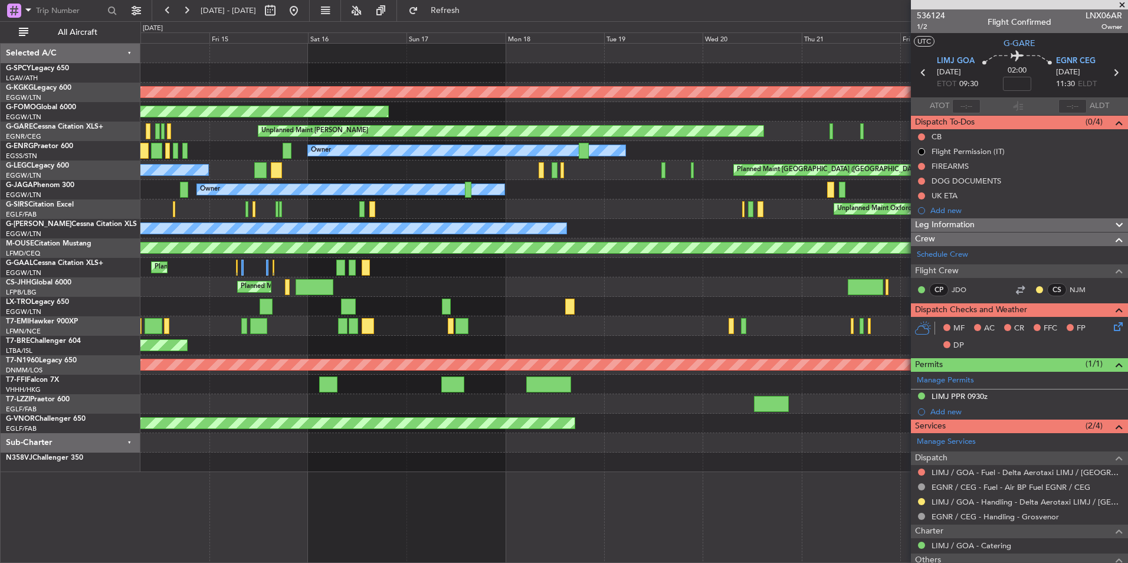
click at [721, 205] on div "AOG Maint Istanbul (Ataturk) Planned Maint Windsor Locks (Bradley Intl) Unplann…" at bounding box center [633, 258] width 987 height 428
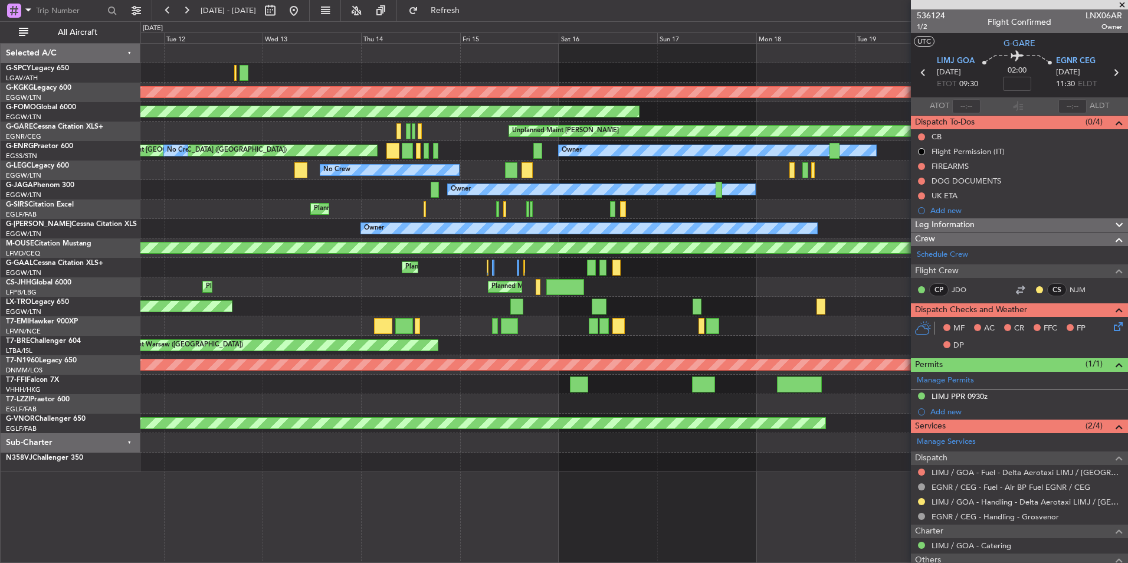
click at [663, 179] on div "AOG Maint Istanbul (Ataturk) Planned Maint Windsor Locks (Bradley Intl) Unplann…" at bounding box center [633, 258] width 987 height 428
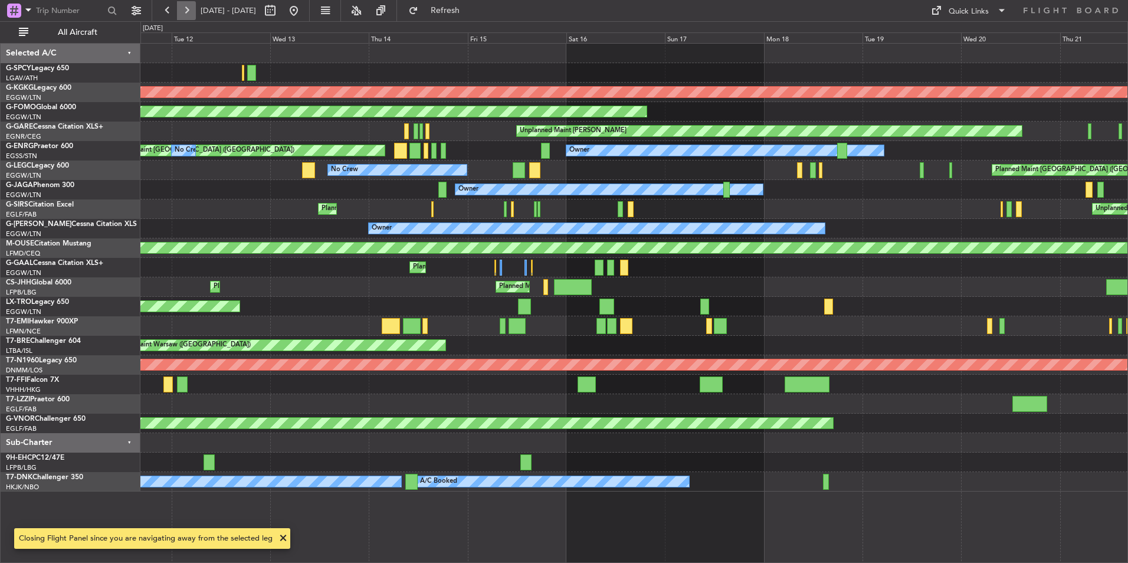
click at [185, 12] on button at bounding box center [186, 10] width 19 height 19
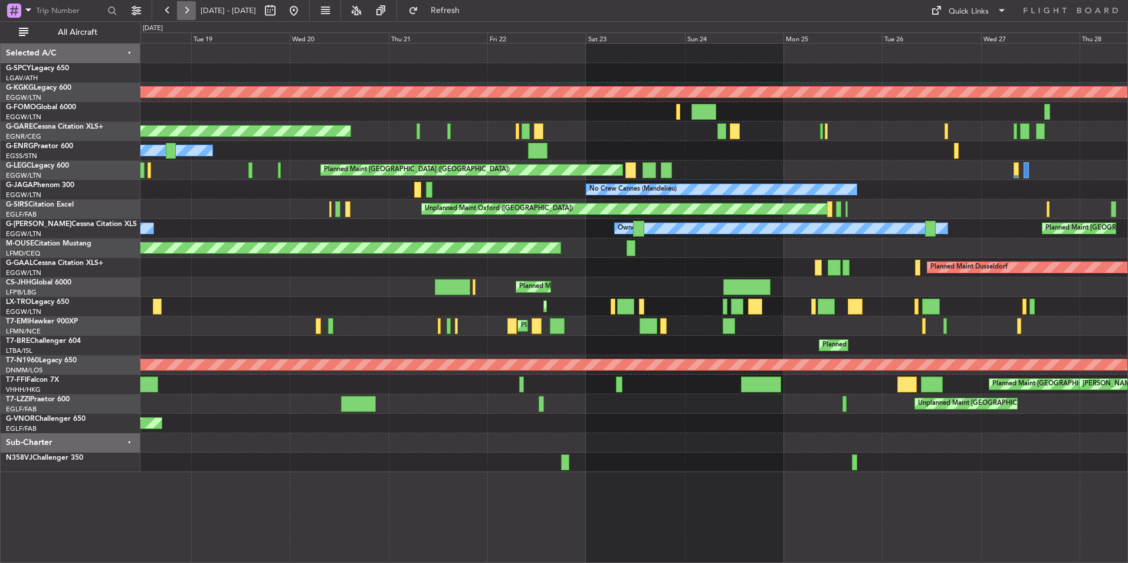
click at [186, 12] on button at bounding box center [186, 10] width 19 height 19
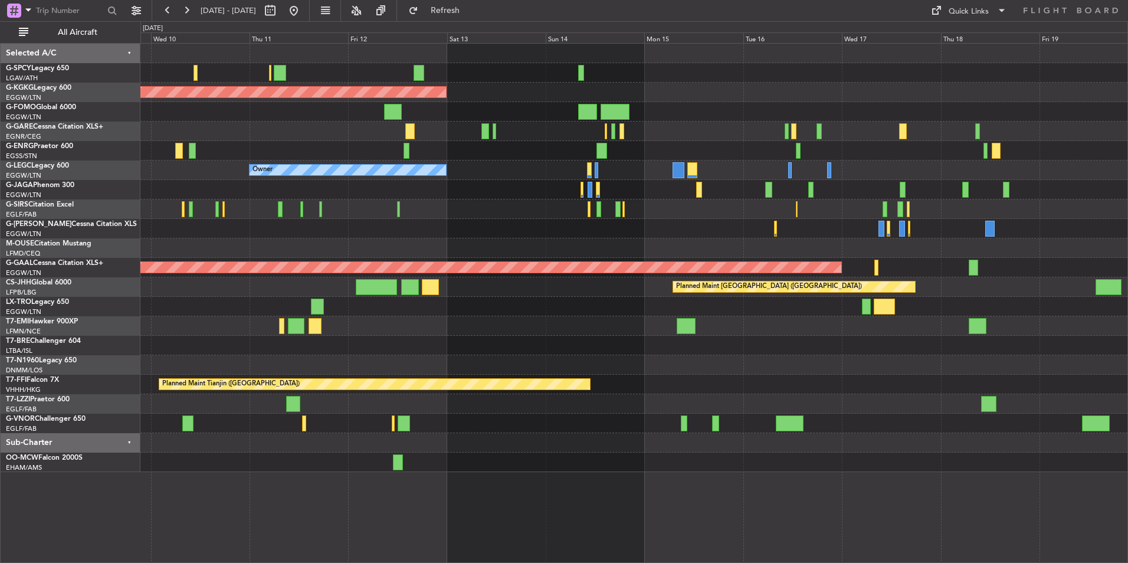
click at [929, 224] on div at bounding box center [633, 228] width 987 height 19
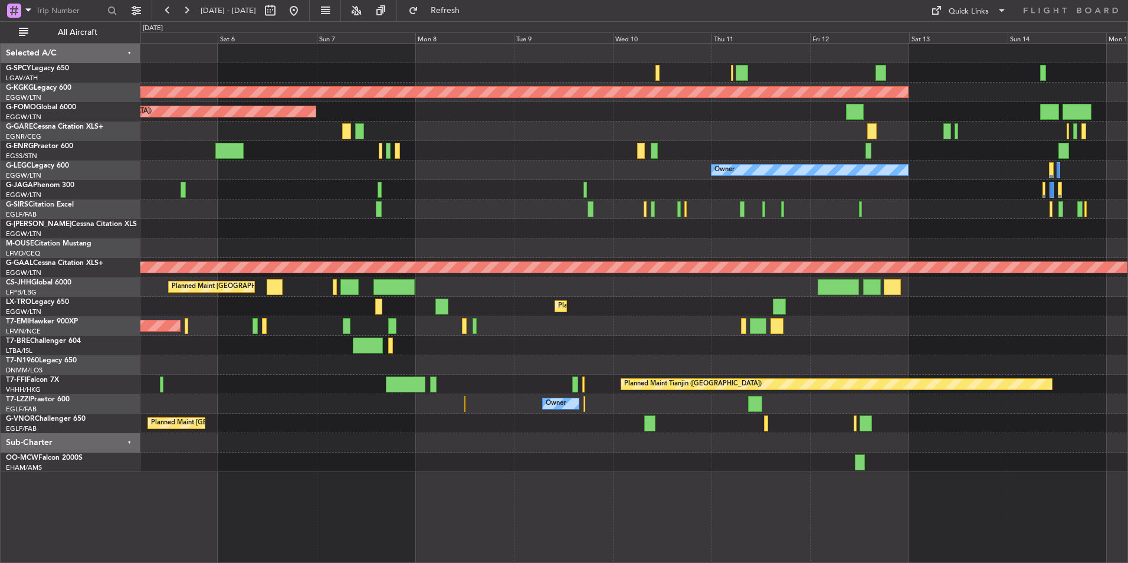
click at [865, 217] on div "AOG Maint [GEOGRAPHIC_DATA] (Ataturk) Planned Maint [GEOGRAPHIC_DATA] ([GEOGRAP…" at bounding box center [633, 258] width 987 height 428
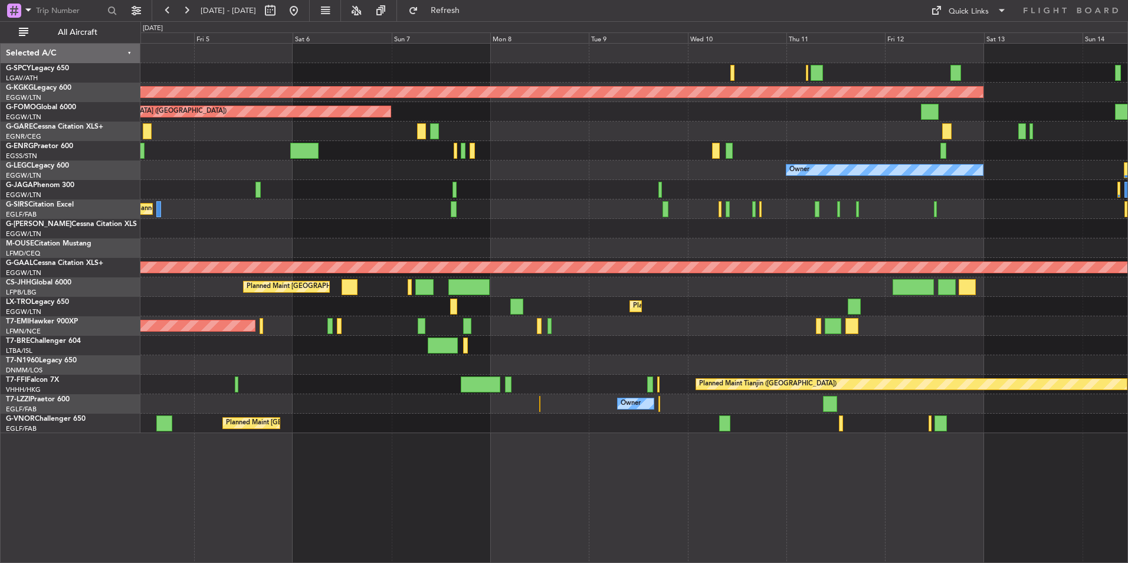
click at [330, 175] on div "Owner" at bounding box center [633, 169] width 987 height 19
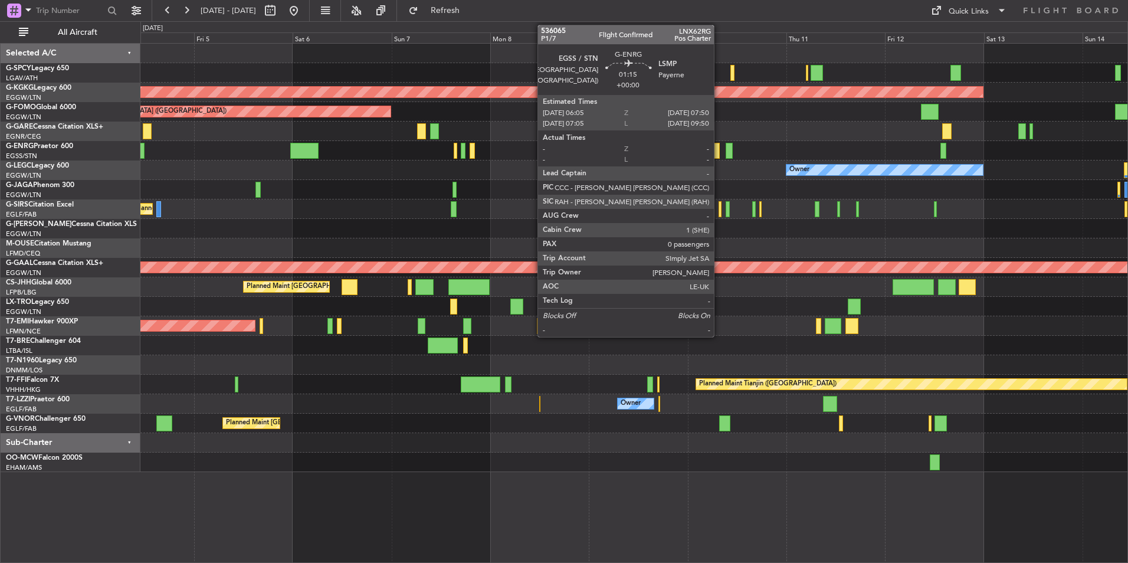
click at [719, 150] on div at bounding box center [716, 151] width 8 height 16
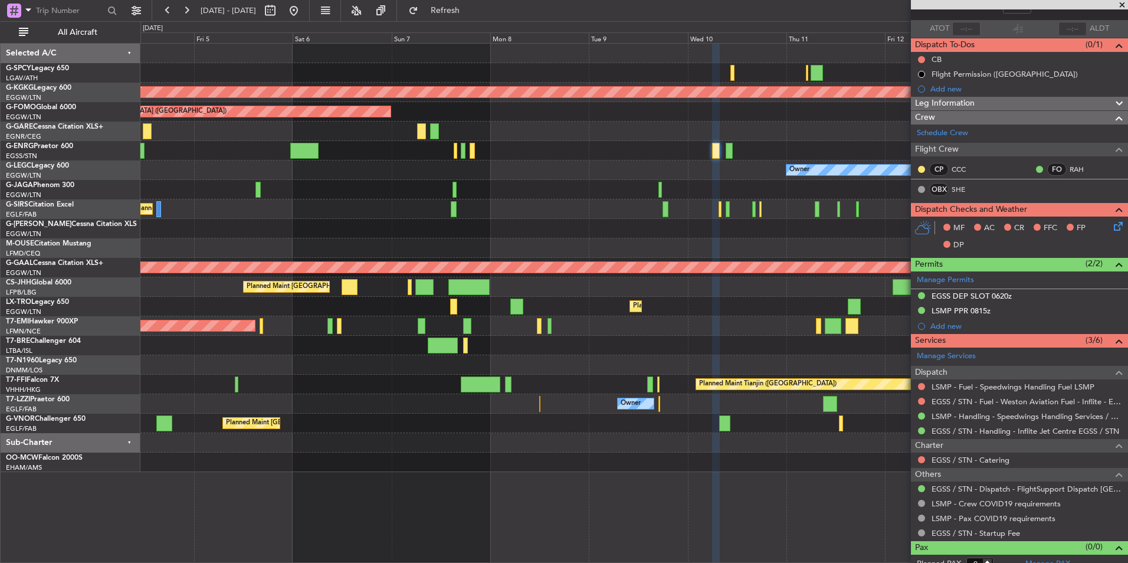
scroll to position [88, 0]
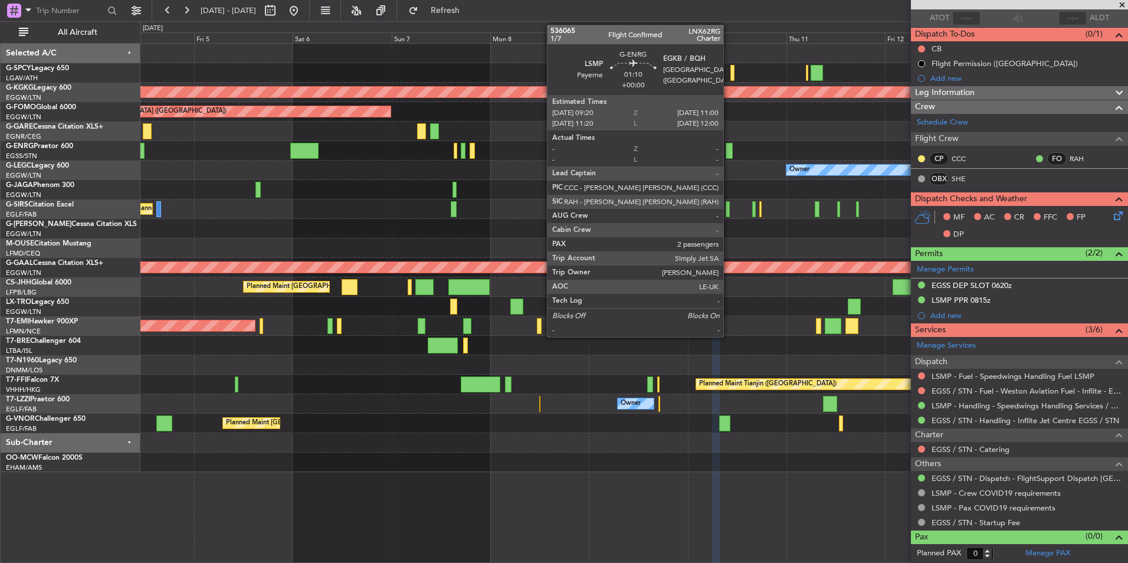
click at [728, 155] on div at bounding box center [728, 151] width 7 height 16
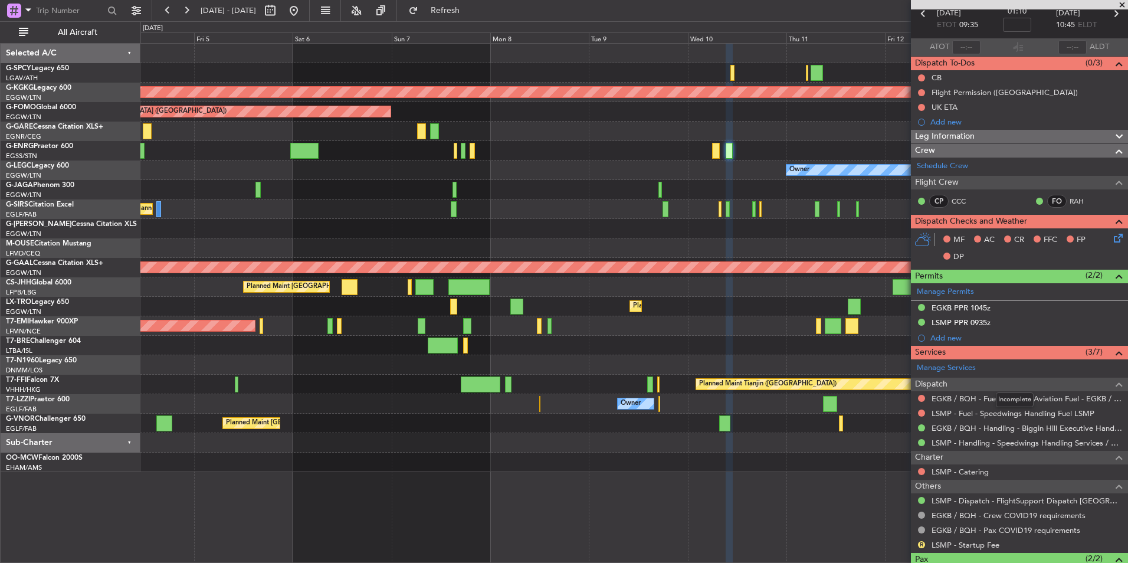
scroll to position [0, 0]
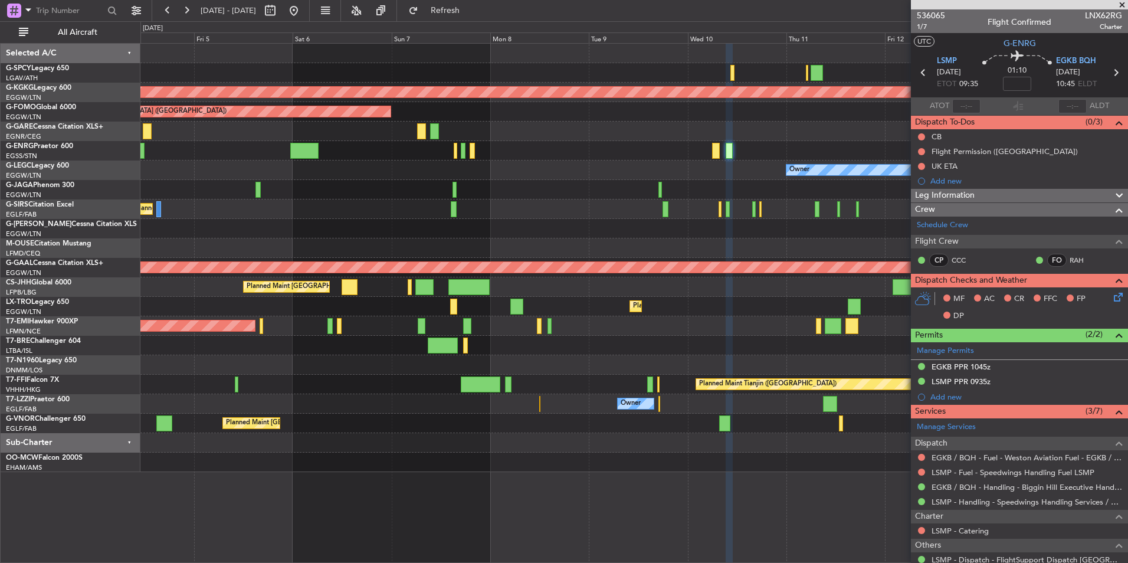
click at [1119, 4] on span at bounding box center [1122, 5] width 12 height 11
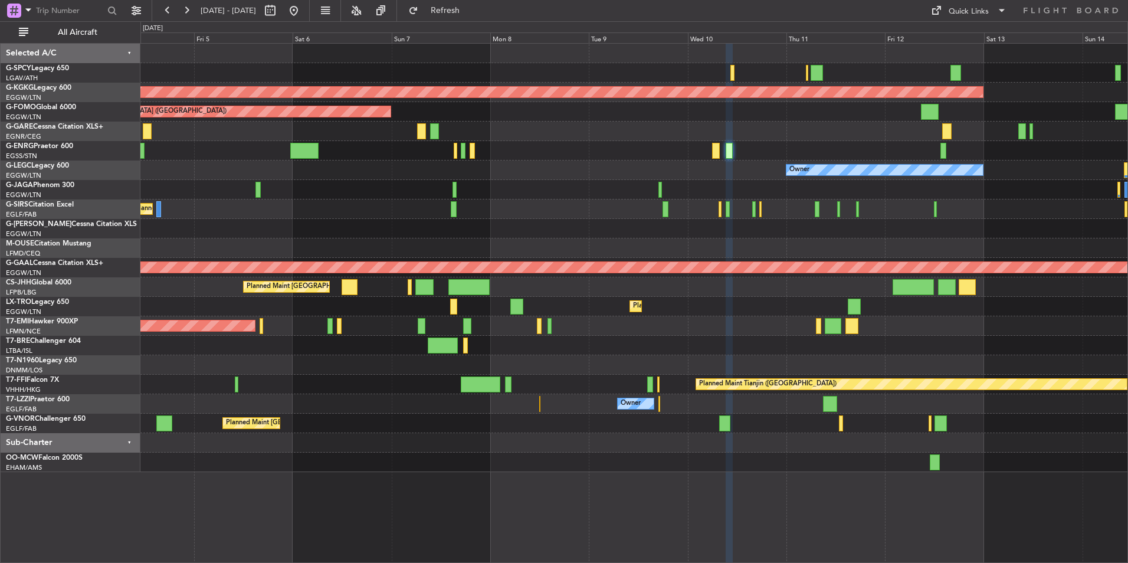
type input "0"
click at [303, 10] on button at bounding box center [293, 10] width 19 height 19
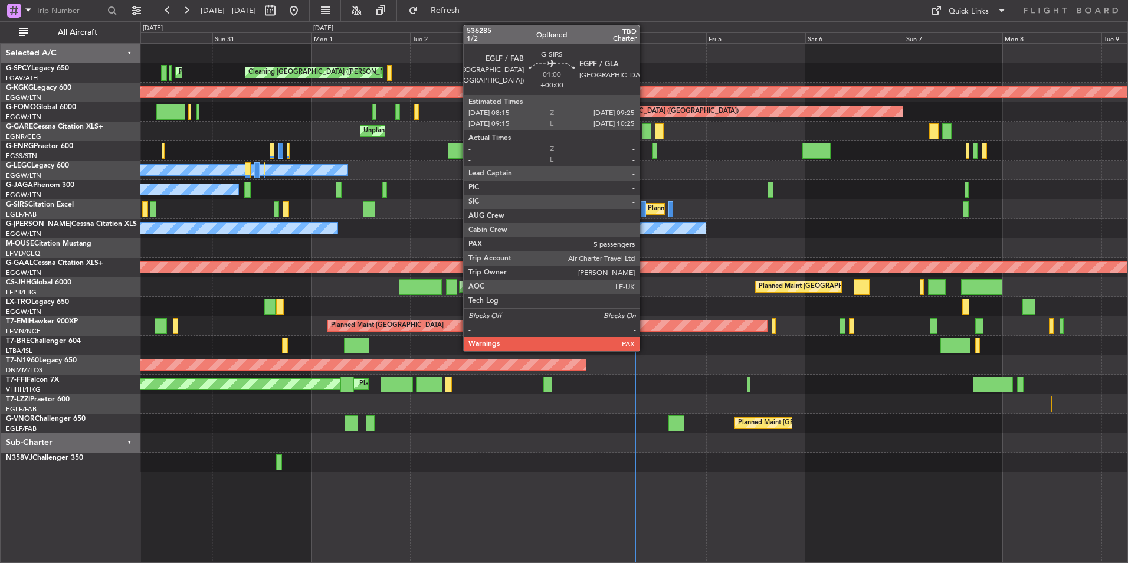
click at [645, 212] on div at bounding box center [643, 209] width 5 height 16
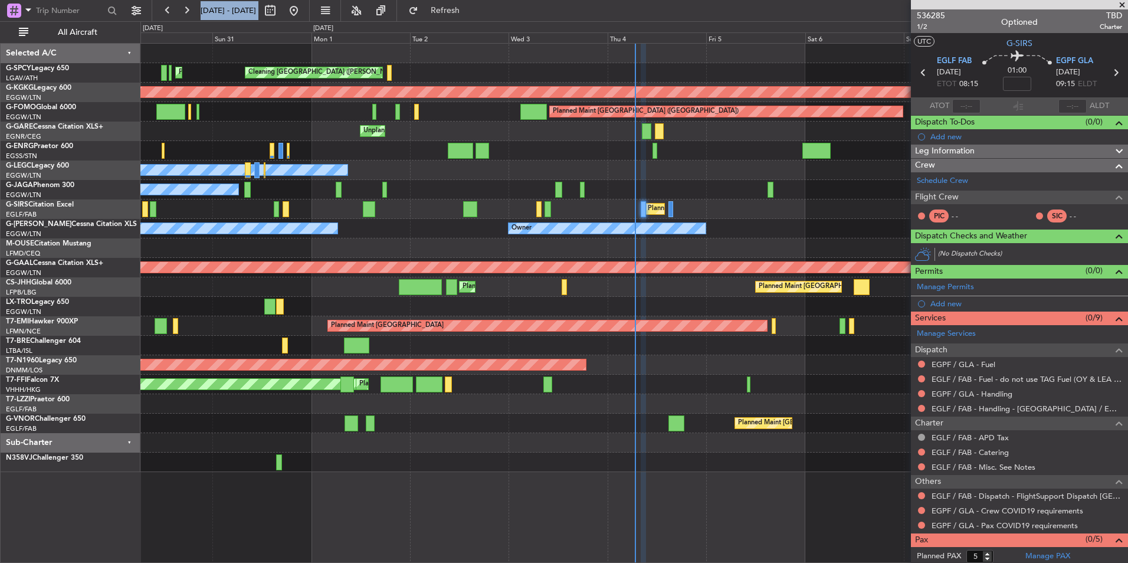
click at [1119, 0] on html "30 Aug 2025 - 09 Sep 2025 Refresh Quick Links All Aircraft Planned Maint Athens…" at bounding box center [564, 281] width 1128 height 563
click at [853, 61] on div at bounding box center [633, 53] width 987 height 19
click at [1121, 7] on span at bounding box center [1122, 5] width 12 height 11
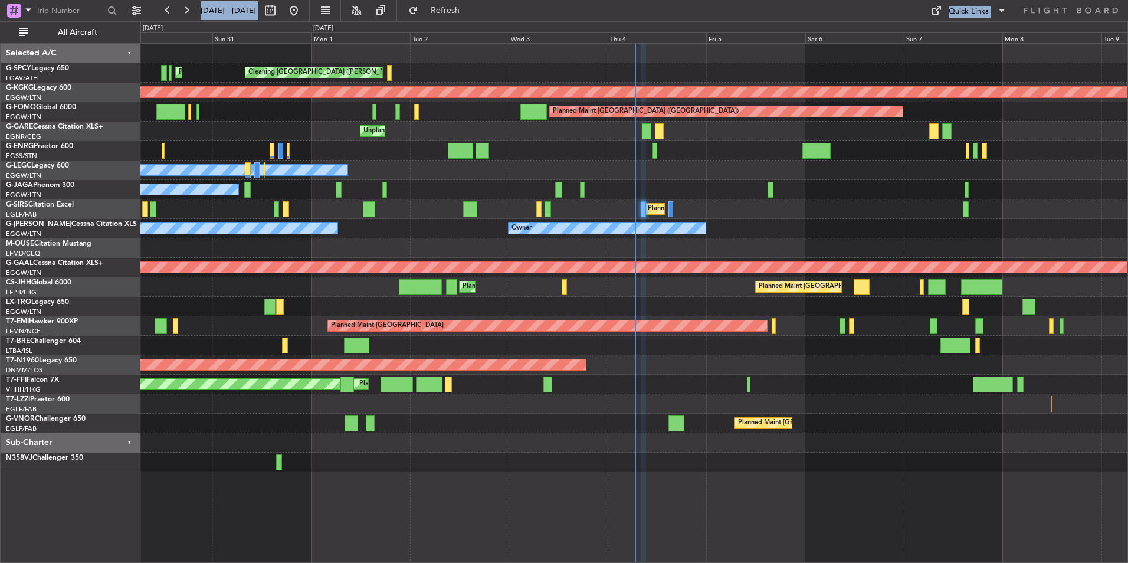
type input "0"
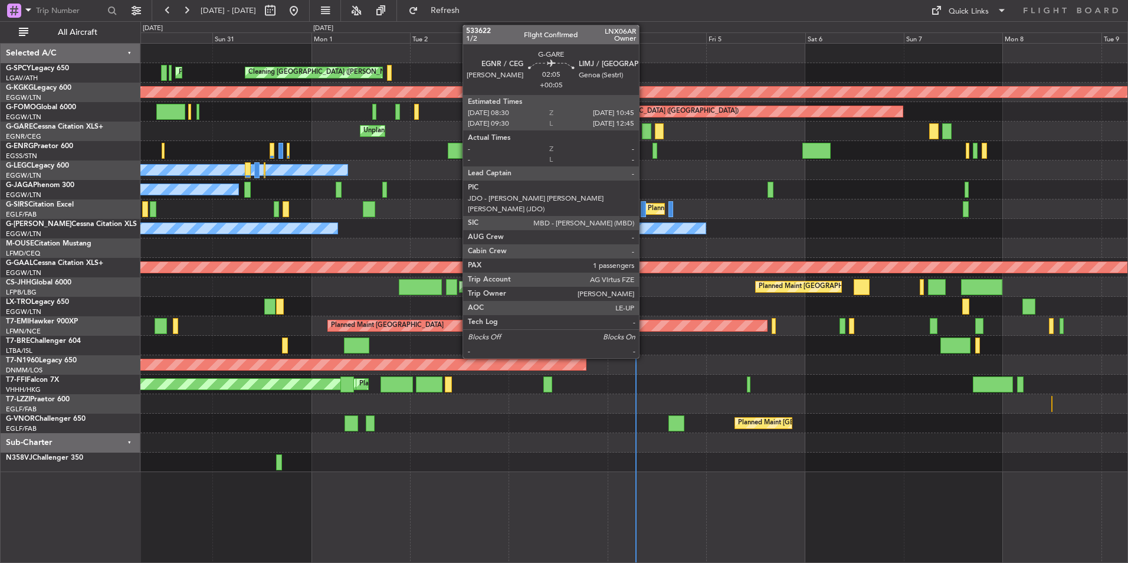
click at [644, 125] on div at bounding box center [646, 131] width 9 height 16
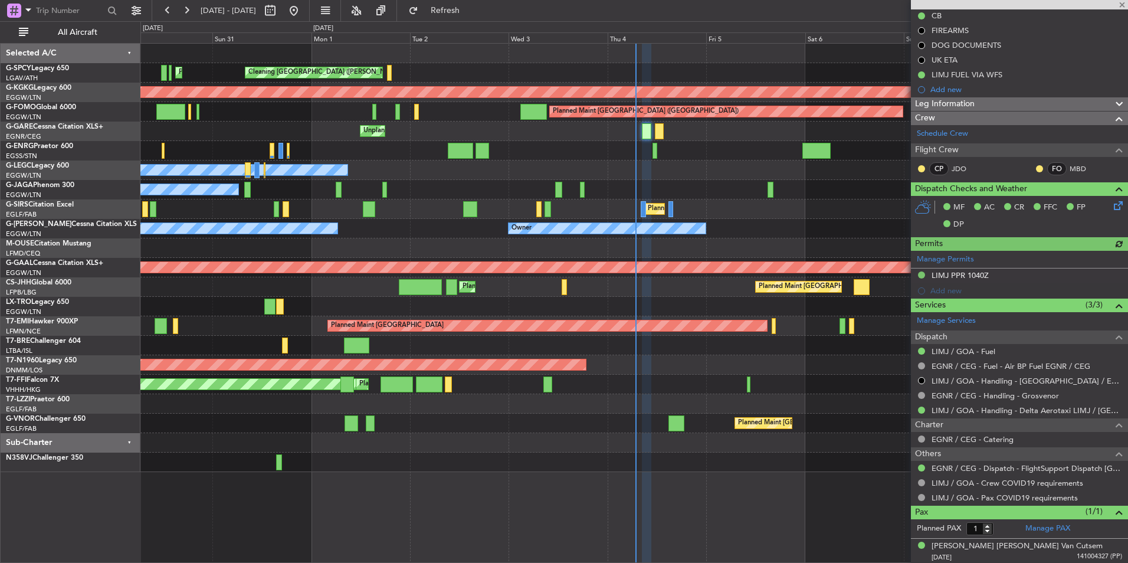
scroll to position [123, 0]
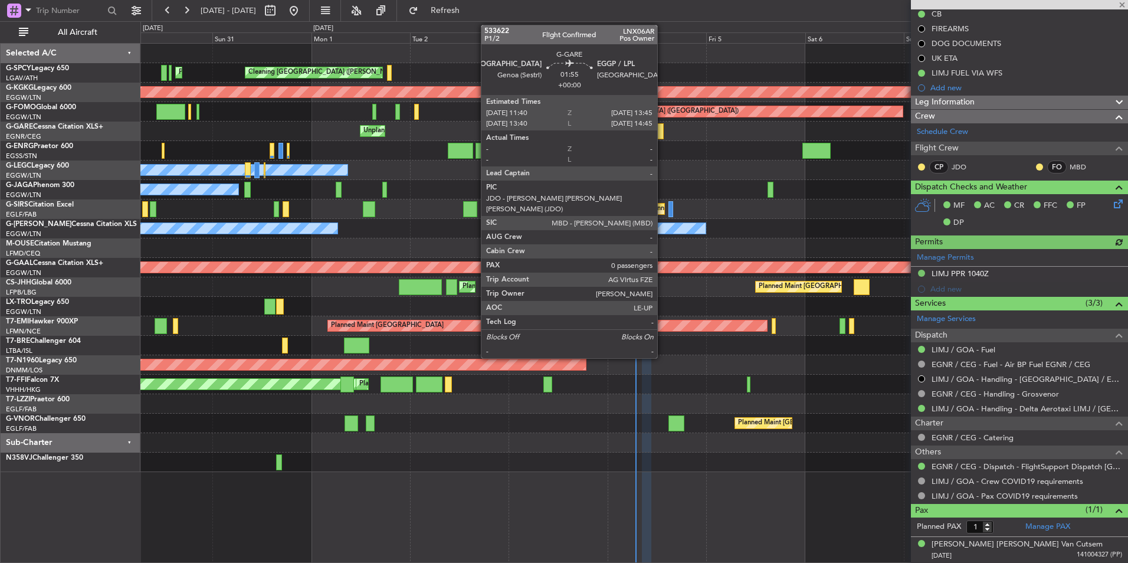
click at [662, 137] on div at bounding box center [659, 131] width 9 height 16
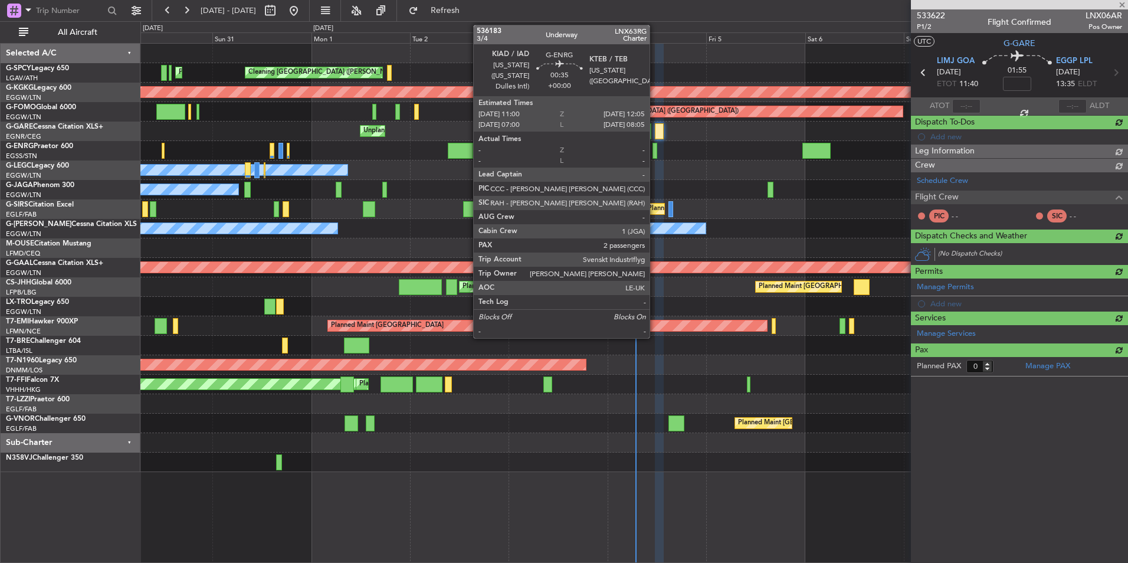
scroll to position [0, 0]
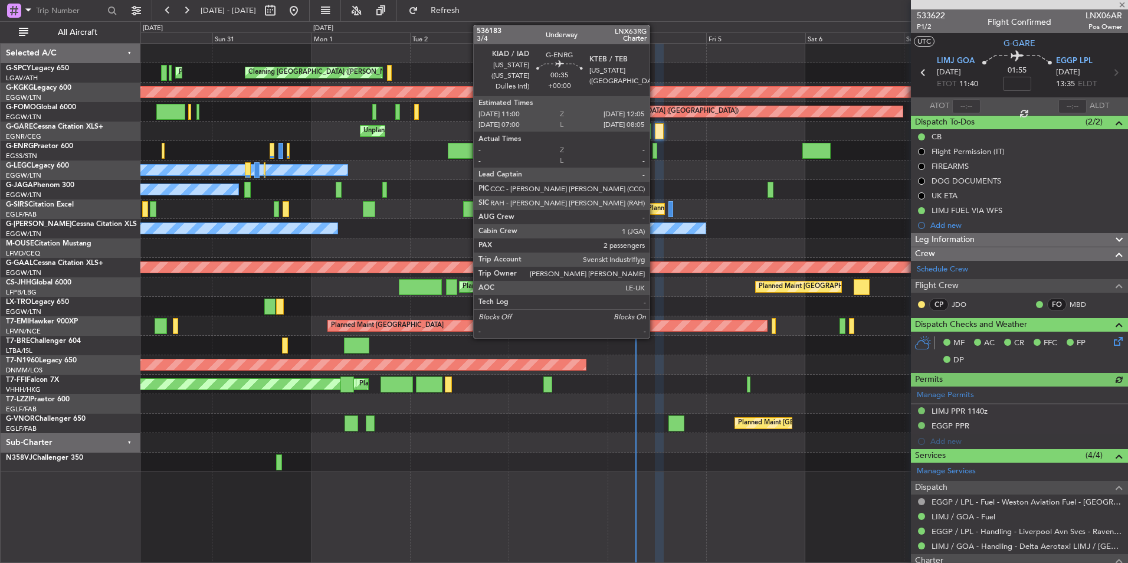
click at [655, 158] on div at bounding box center [654, 151] width 5 height 16
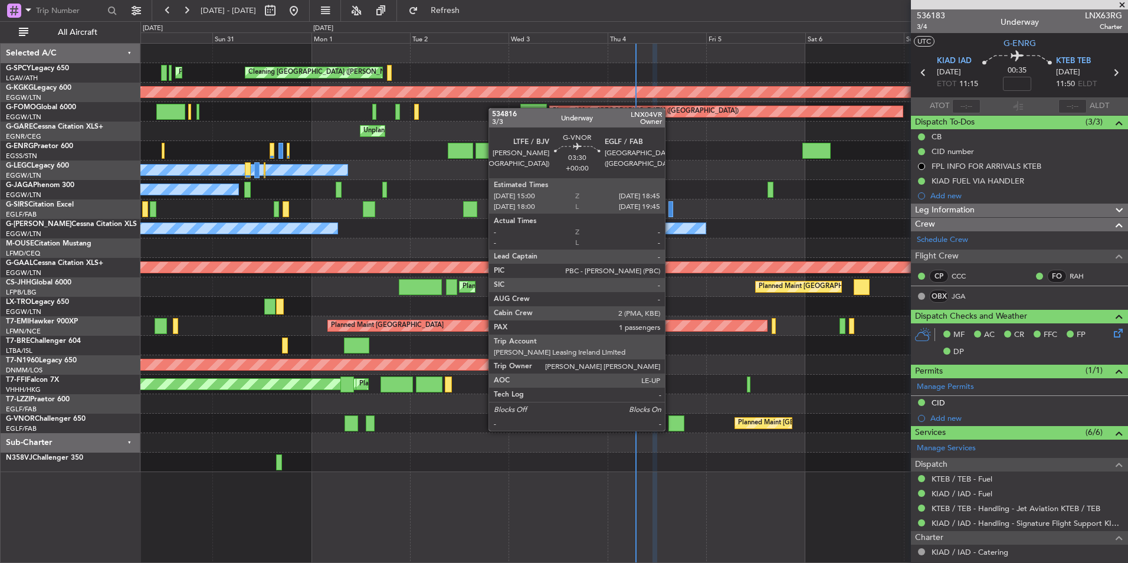
click at [670, 419] on div at bounding box center [676, 423] width 16 height 16
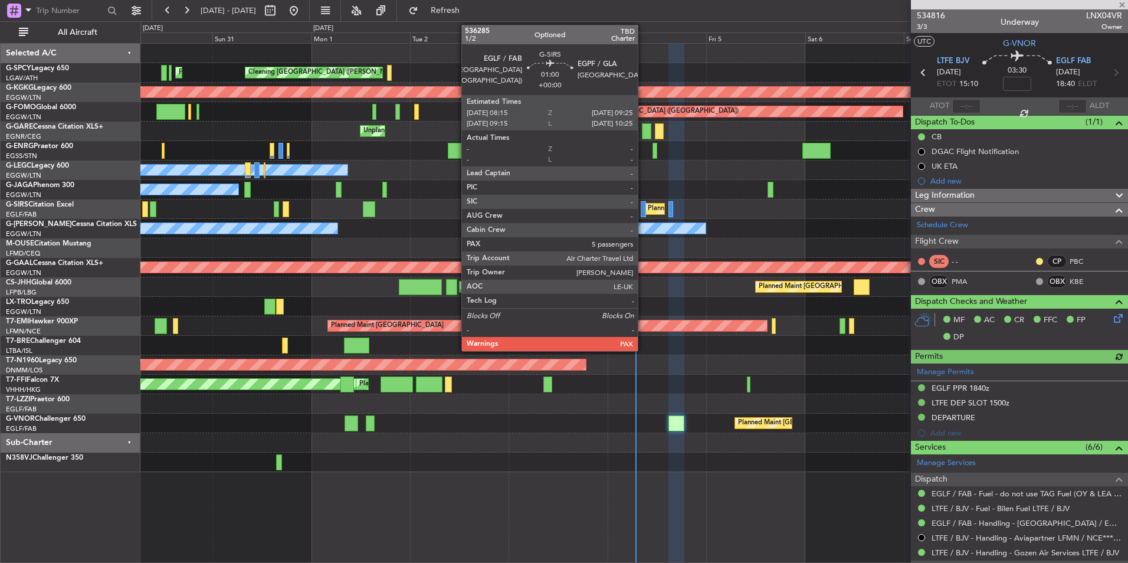
click at [643, 212] on div at bounding box center [643, 209] width 5 height 16
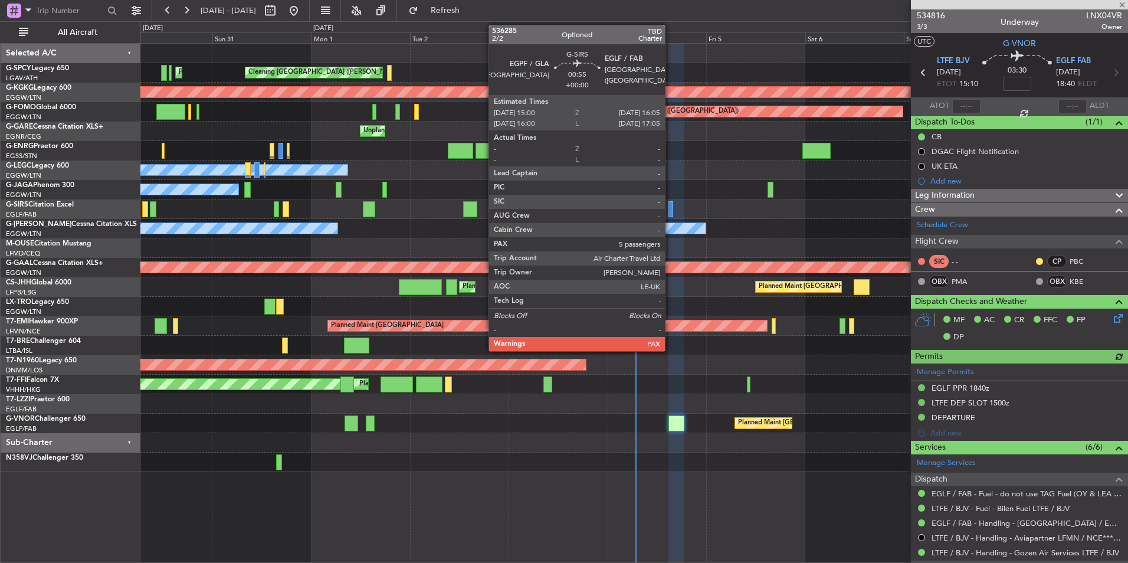
type input "5"
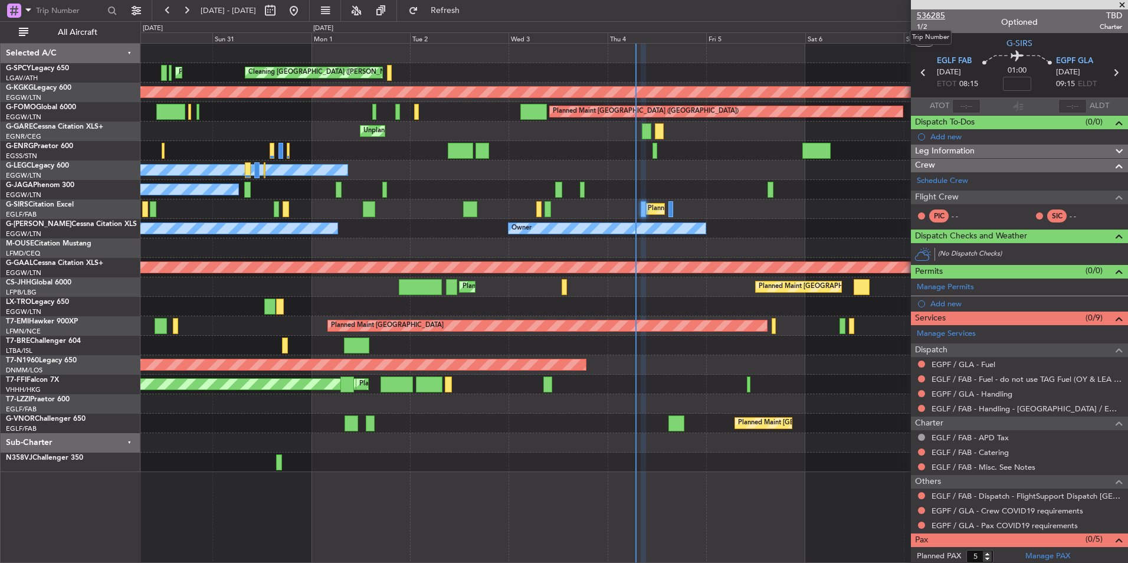
click at [926, 18] on span "536285" at bounding box center [931, 15] width 28 height 12
click at [470, 6] on span "Refresh" at bounding box center [446, 10] width 50 height 8
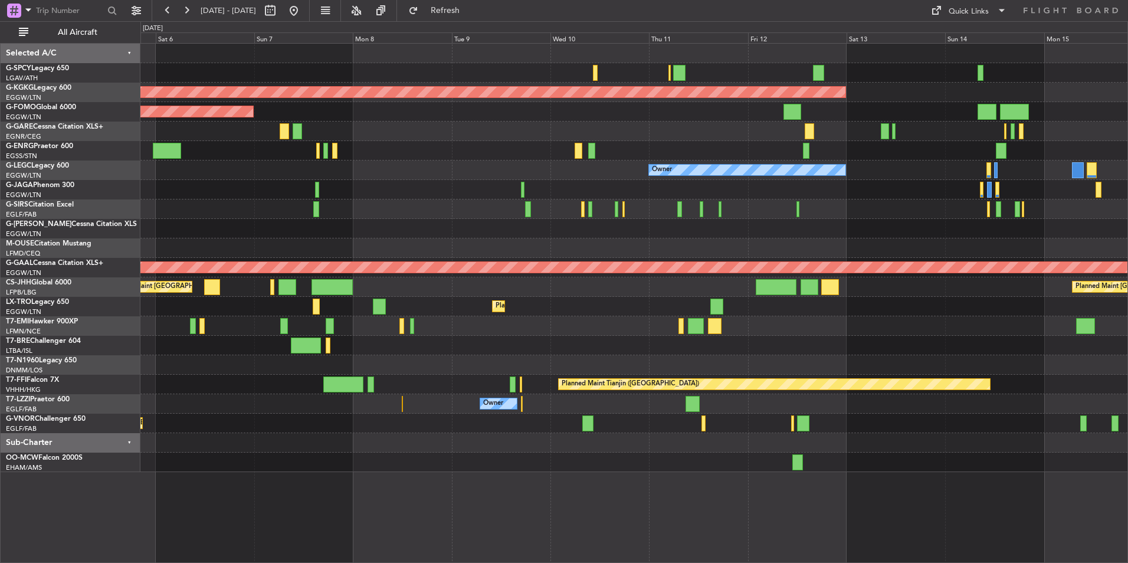
click at [90, 258] on div "AOG Maint Istanbul (Ataturk) Planned Maint London (Luton) Owner Planned Maint L…" at bounding box center [564, 291] width 1128 height 541
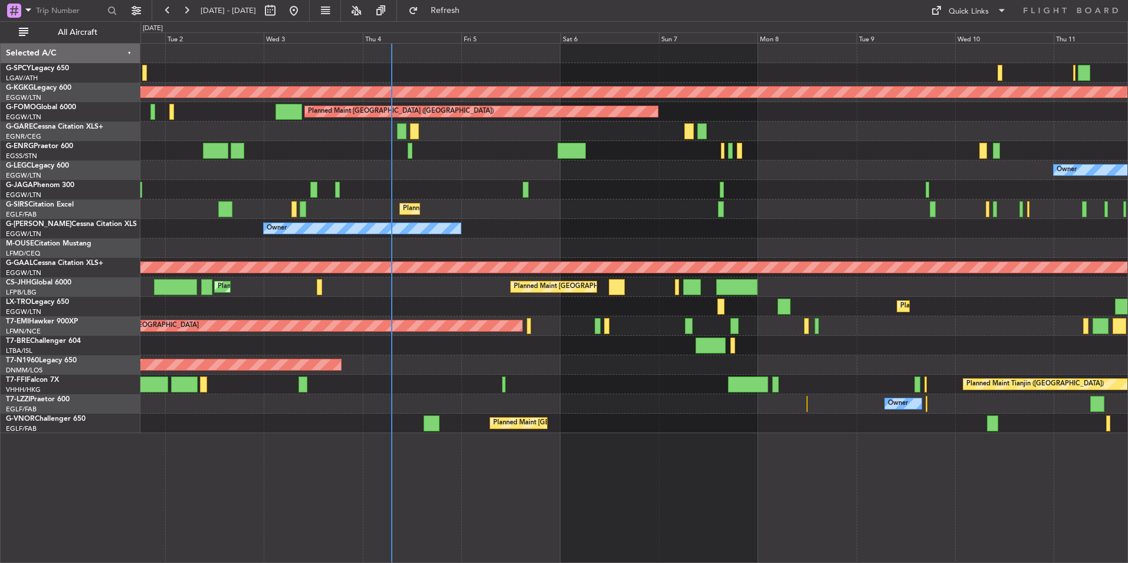
click at [342, 210] on div "Cleaning [GEOGRAPHIC_DATA] ([PERSON_NAME] Intl) Planned Maint [GEOGRAPHIC_DATA]…" at bounding box center [633, 238] width 987 height 389
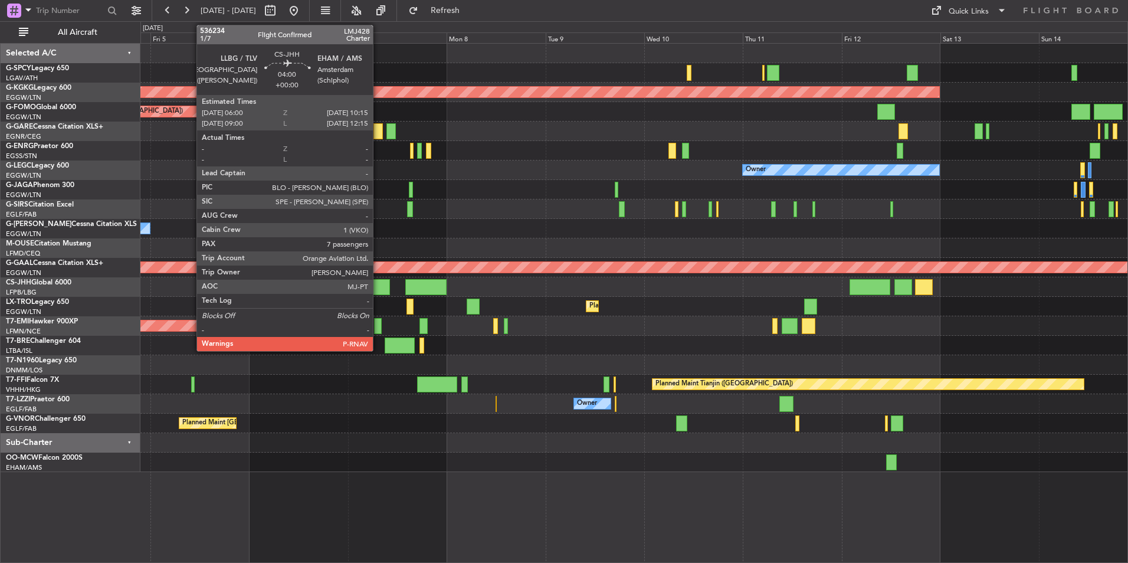
click at [378, 286] on div at bounding box center [381, 287] width 18 height 16
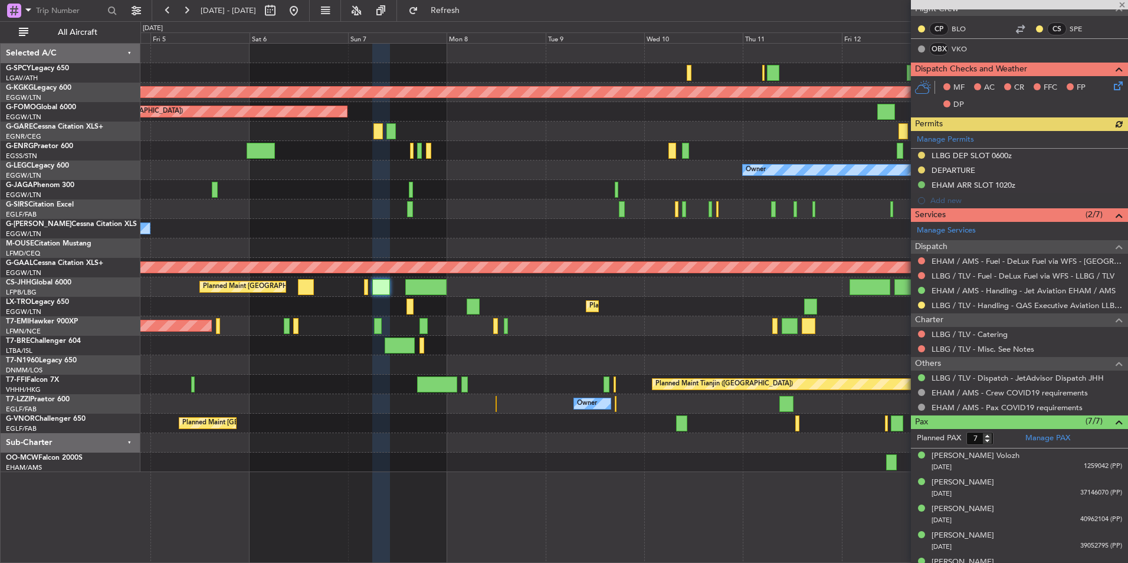
scroll to position [333, 0]
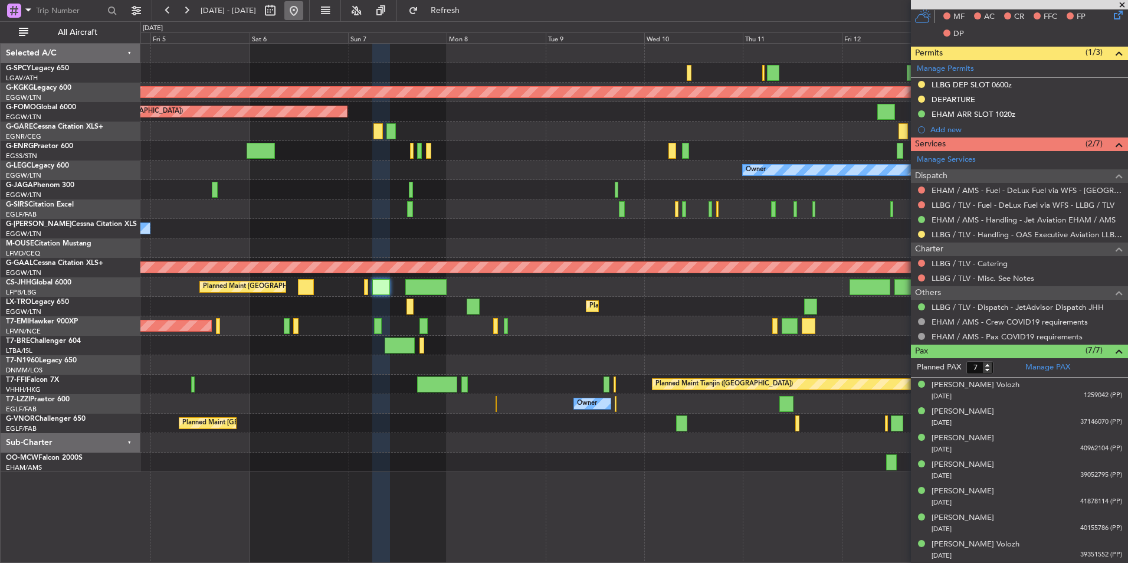
click at [303, 13] on button at bounding box center [293, 10] width 19 height 19
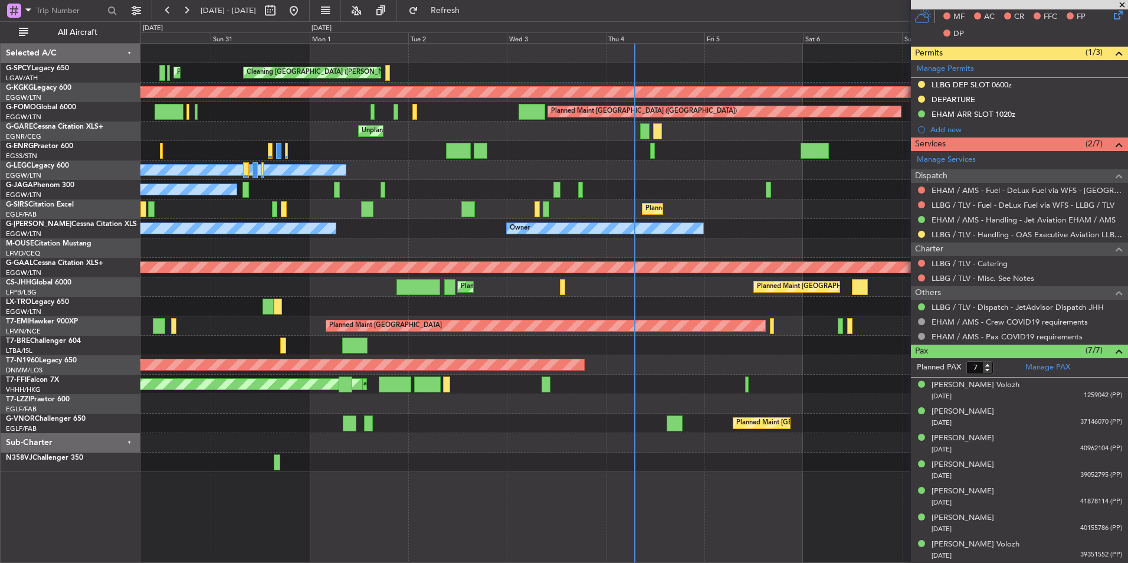
click at [642, 411] on div "Owner" at bounding box center [633, 403] width 987 height 19
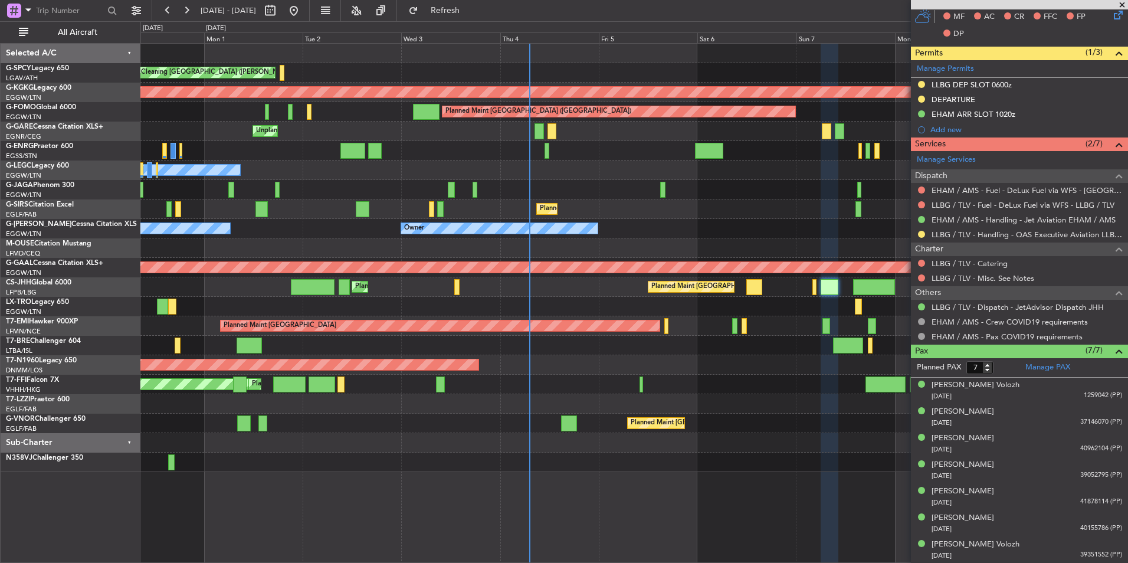
click at [596, 365] on div "Planned Maint [GEOGRAPHIC_DATA] ([GEOGRAPHIC_DATA])" at bounding box center [633, 364] width 987 height 19
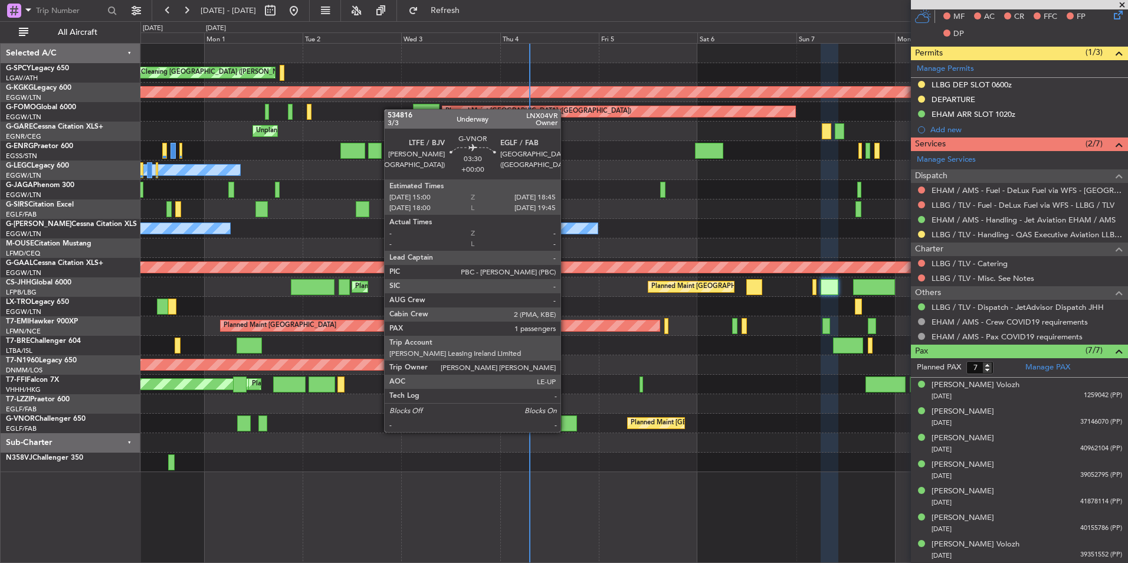
click at [566, 420] on div at bounding box center [569, 423] width 16 height 16
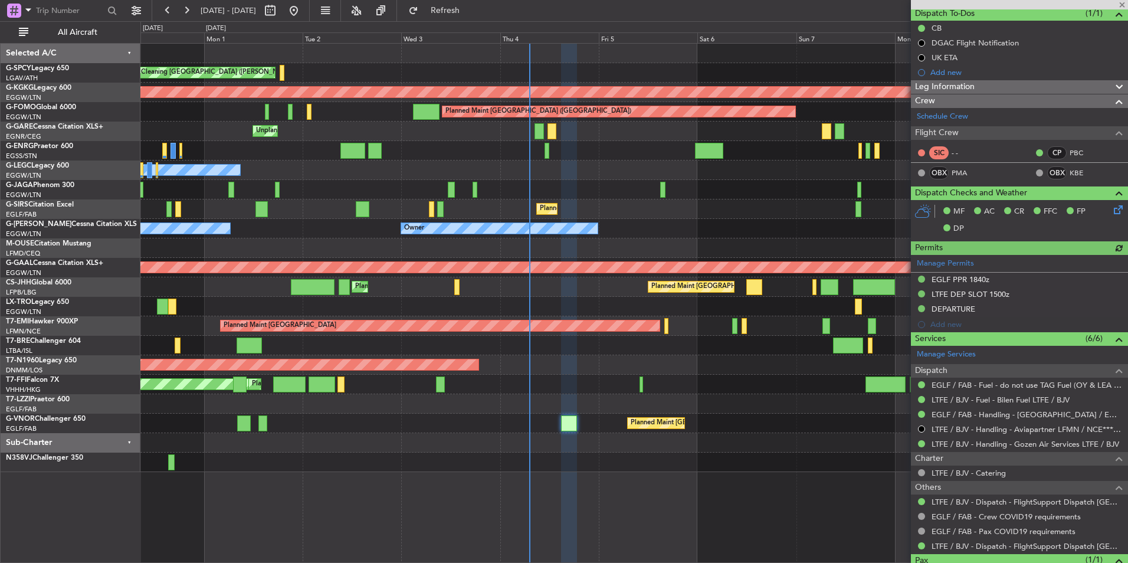
scroll to position [118, 0]
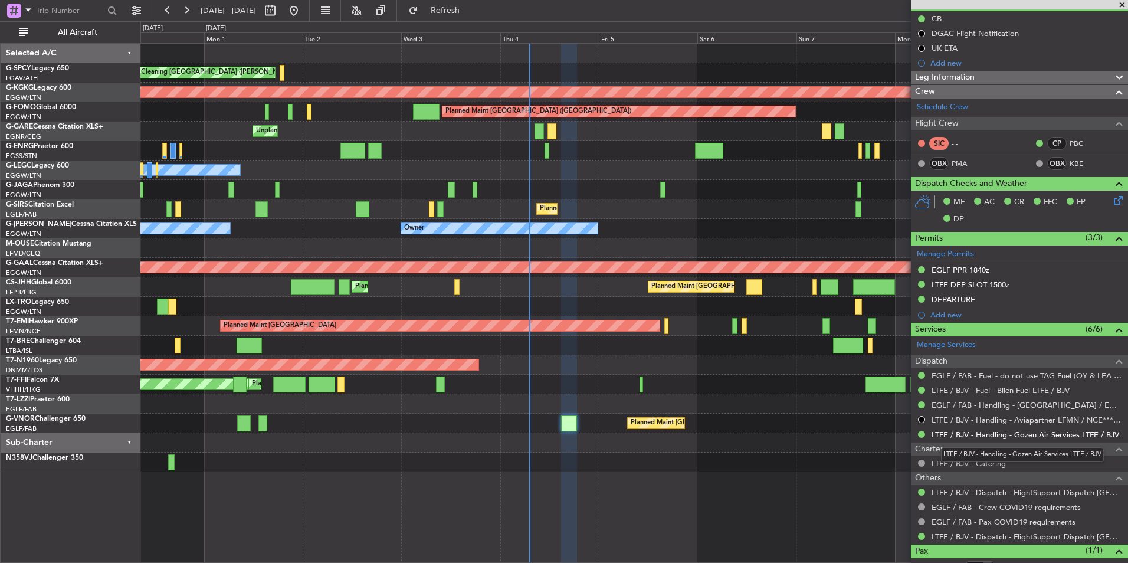
click at [1024, 438] on link "LTFE / BJV - Handling - Gozen Air Services LTFE / BJV" at bounding box center [1025, 434] width 188 height 10
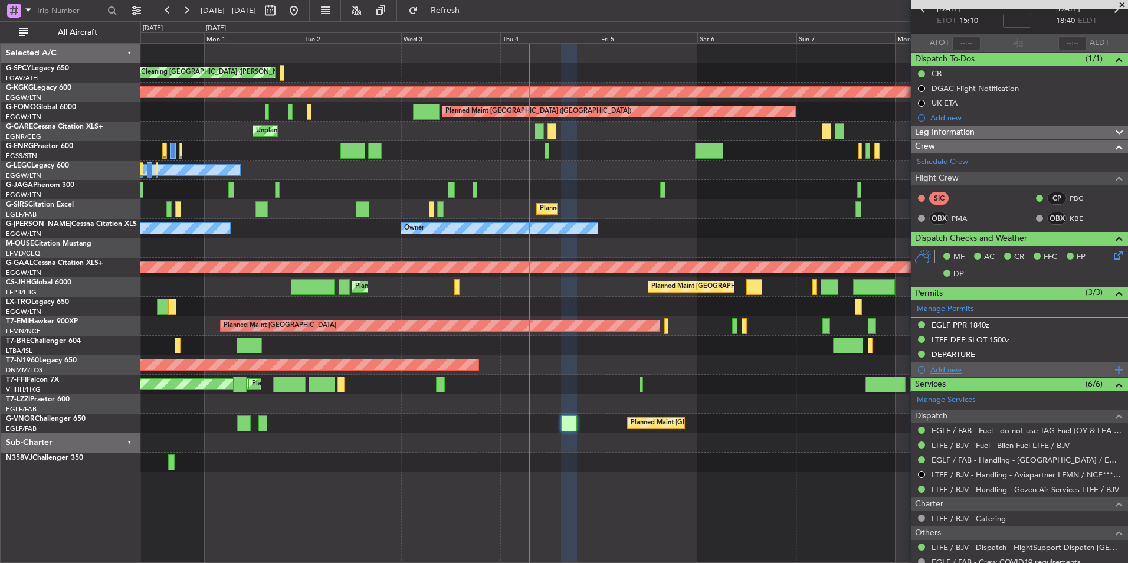
scroll to position [0, 0]
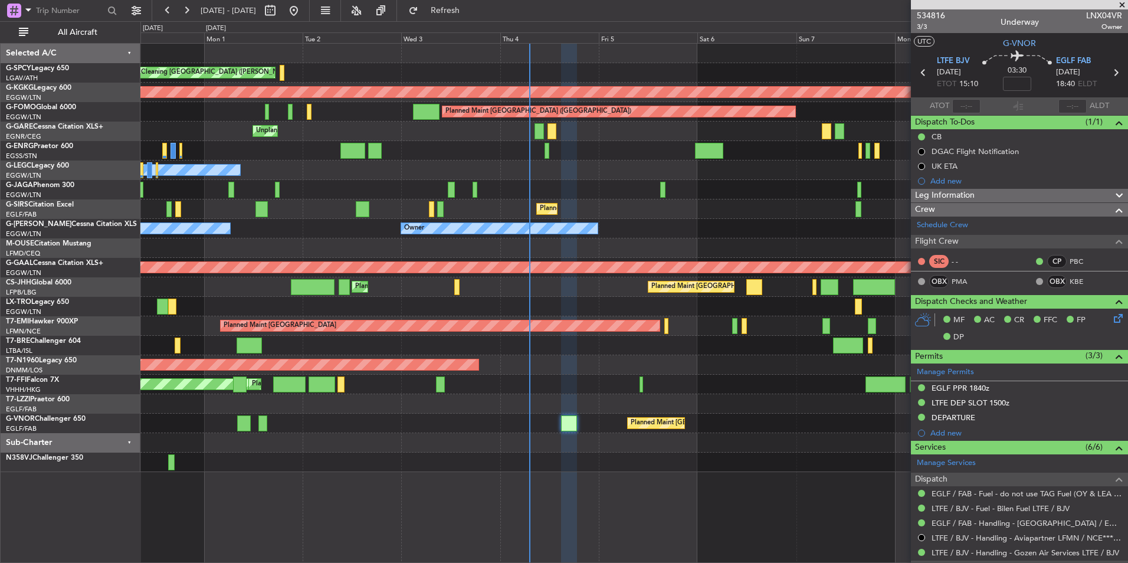
click at [1121, 5] on span at bounding box center [1122, 5] width 12 height 11
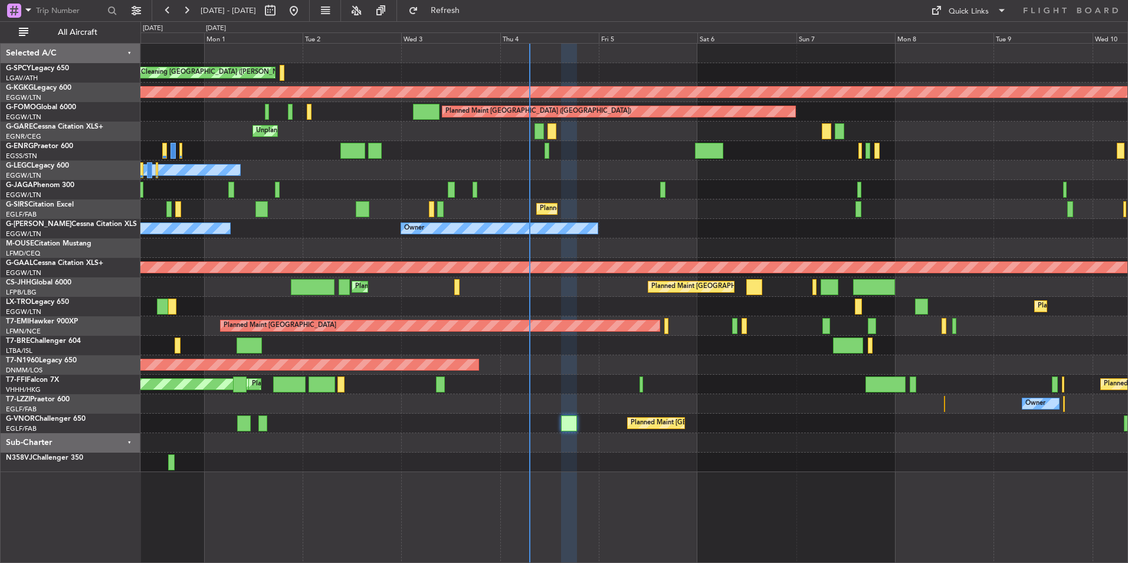
type input "0"
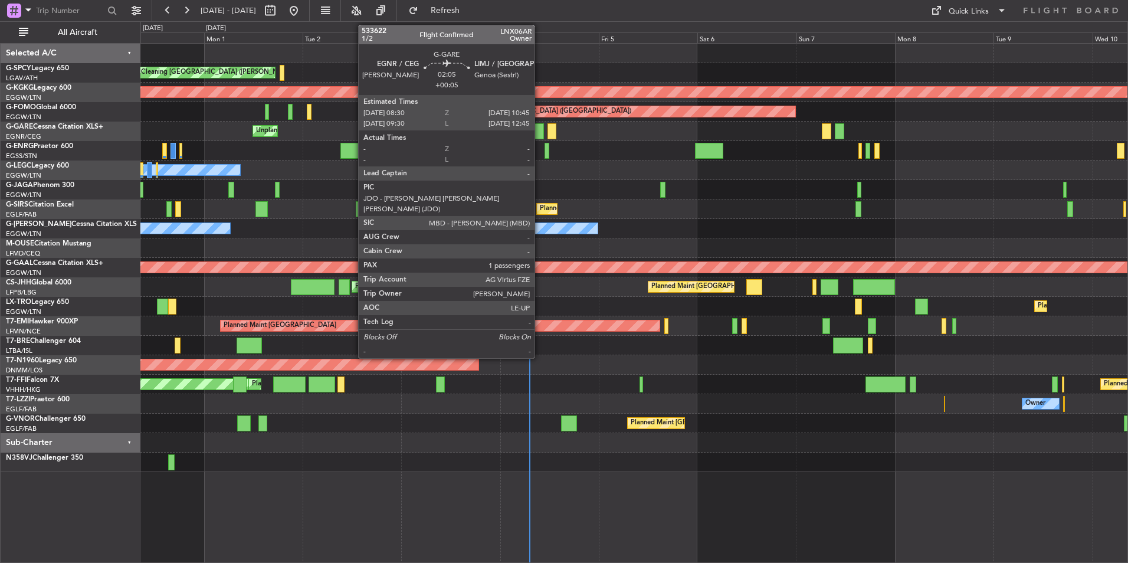
click at [540, 126] on div at bounding box center [538, 131] width 9 height 16
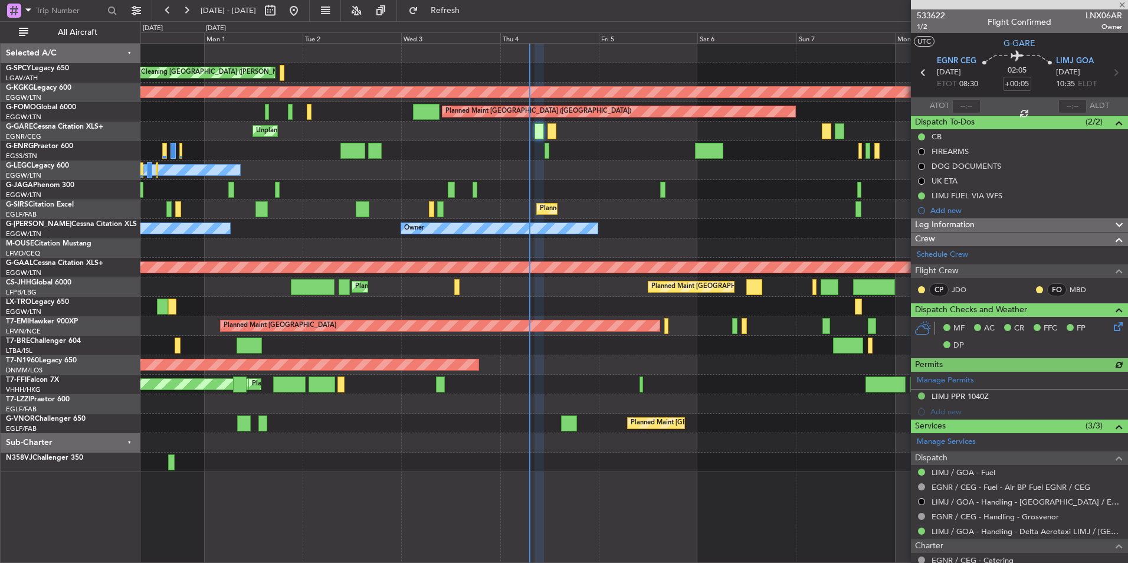
click at [1006, 221] on div "Leg Information" at bounding box center [1019, 225] width 217 height 14
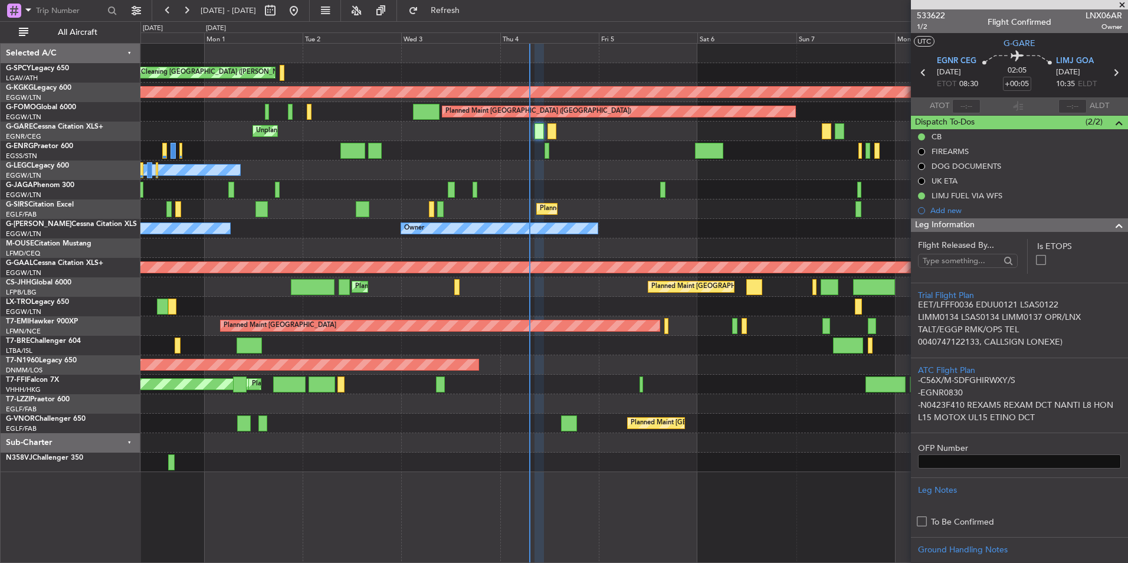
scroll to position [12, 0]
click at [1122, 7] on span at bounding box center [1122, 5] width 12 height 11
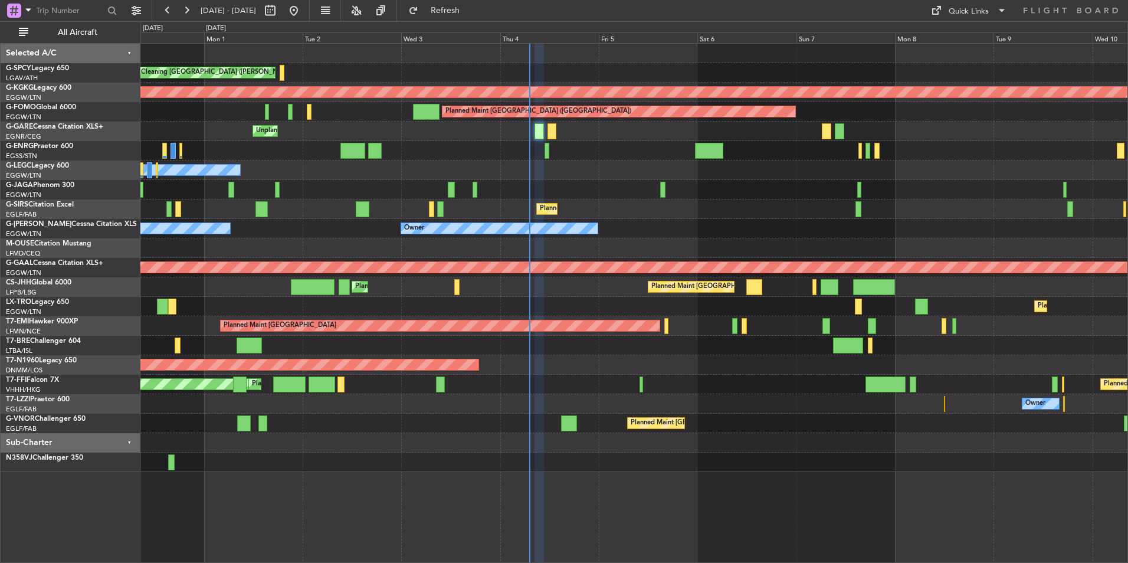
type input "0"
click at [303, 17] on button at bounding box center [293, 10] width 19 height 19
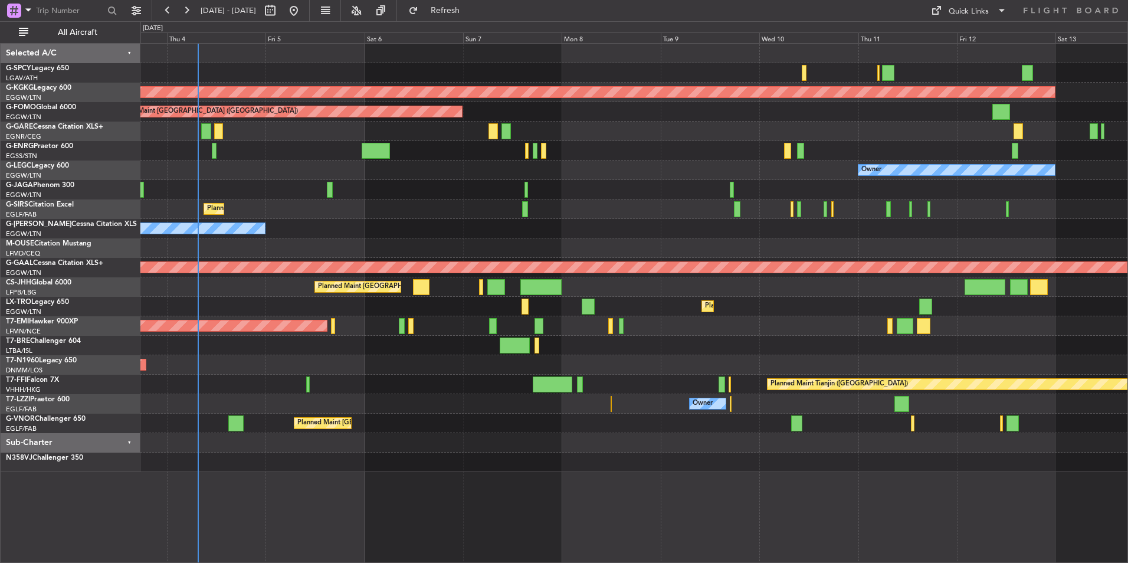
click at [569, 178] on div "Cleaning [GEOGRAPHIC_DATA] ([PERSON_NAME] Intl) AOG Maint [GEOGRAPHIC_DATA] ([G…" at bounding box center [633, 258] width 987 height 428
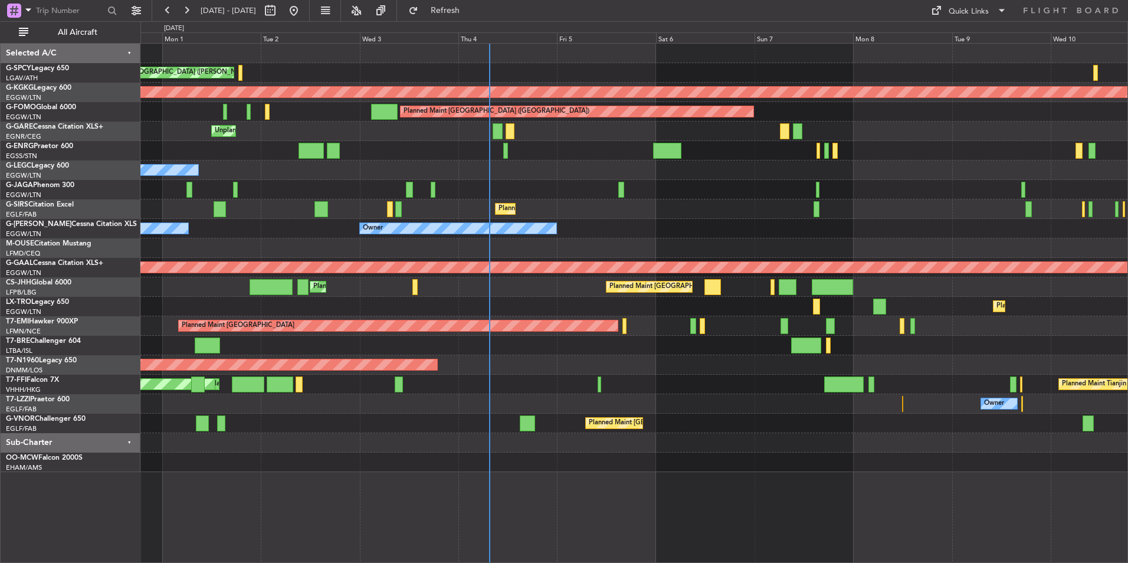
click at [543, 174] on div "Cleaning [GEOGRAPHIC_DATA] ([PERSON_NAME] Intl) Planned Maint [GEOGRAPHIC_DATA]…" at bounding box center [633, 258] width 987 height 428
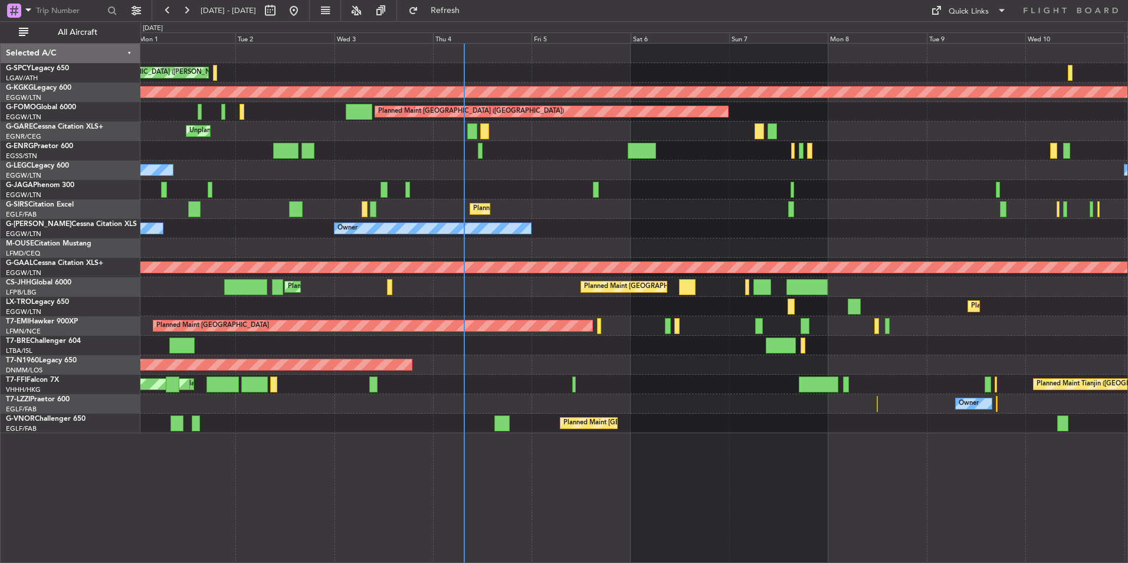
click at [780, 233] on div "Cleaning [GEOGRAPHIC_DATA] ([PERSON_NAME] Intl) Planned Maint [GEOGRAPHIC_DATA]…" at bounding box center [633, 238] width 987 height 389
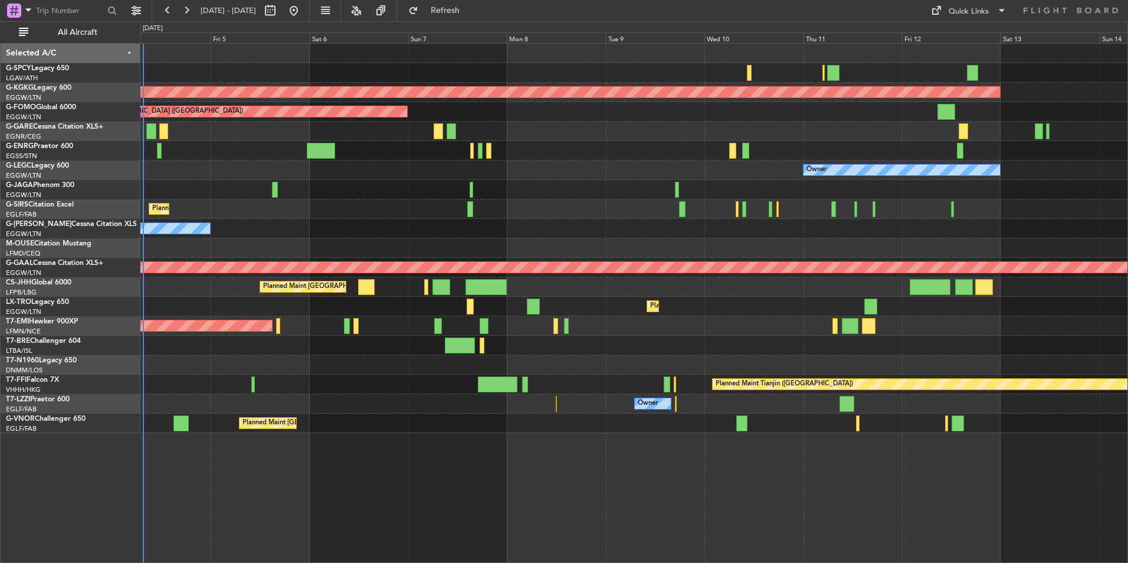
click at [546, 214] on div "Planned Maint [GEOGRAPHIC_DATA] ([GEOGRAPHIC_DATA])" at bounding box center [633, 208] width 987 height 19
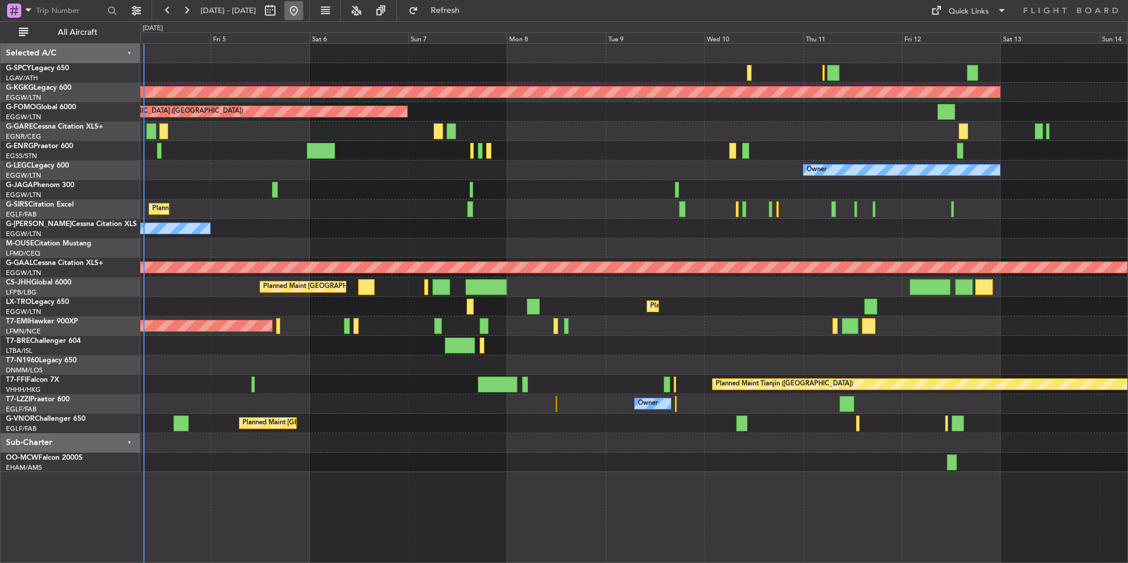
click at [303, 7] on button at bounding box center [293, 10] width 19 height 19
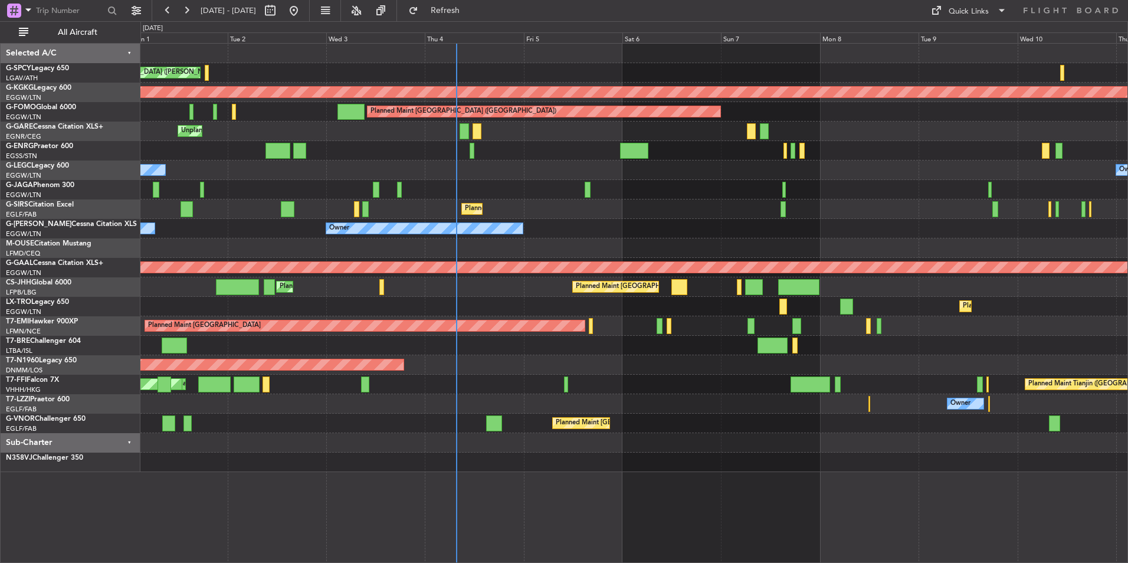
click at [333, 64] on div "Cleaning Athens (Eleftherios Venizelos Intl) Planned Maint Athens (Eleftherios …" at bounding box center [633, 72] width 987 height 19
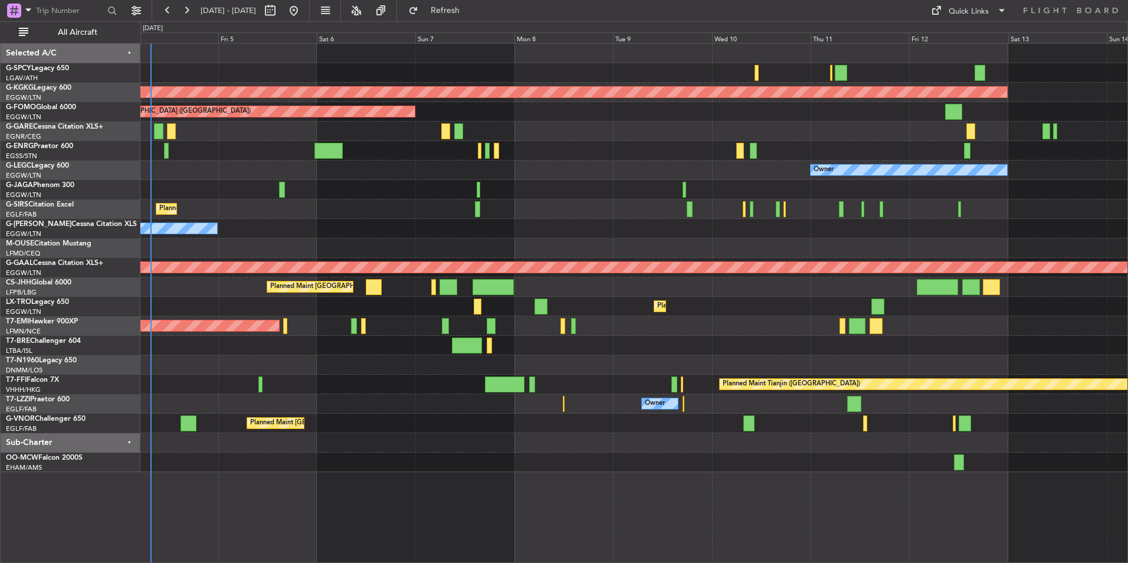
click at [722, 75] on div "Cleaning [GEOGRAPHIC_DATA] ([PERSON_NAME] Intl)" at bounding box center [633, 72] width 987 height 19
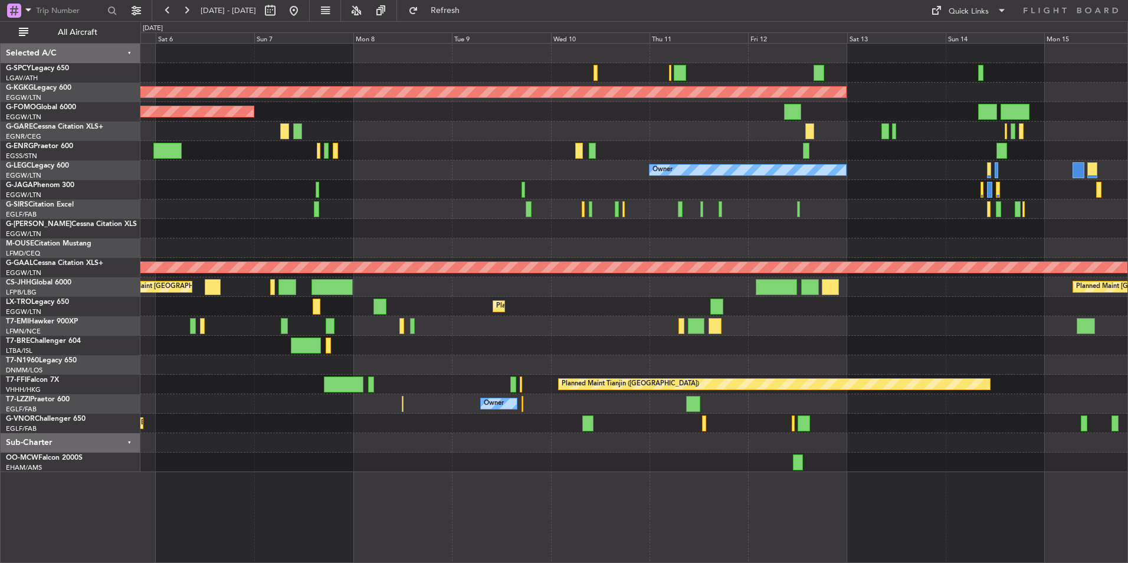
click at [310, 2] on fb-range-datepicker "[DATE] - [DATE]" at bounding box center [231, 10] width 158 height 21
click at [303, 5] on button at bounding box center [293, 10] width 19 height 19
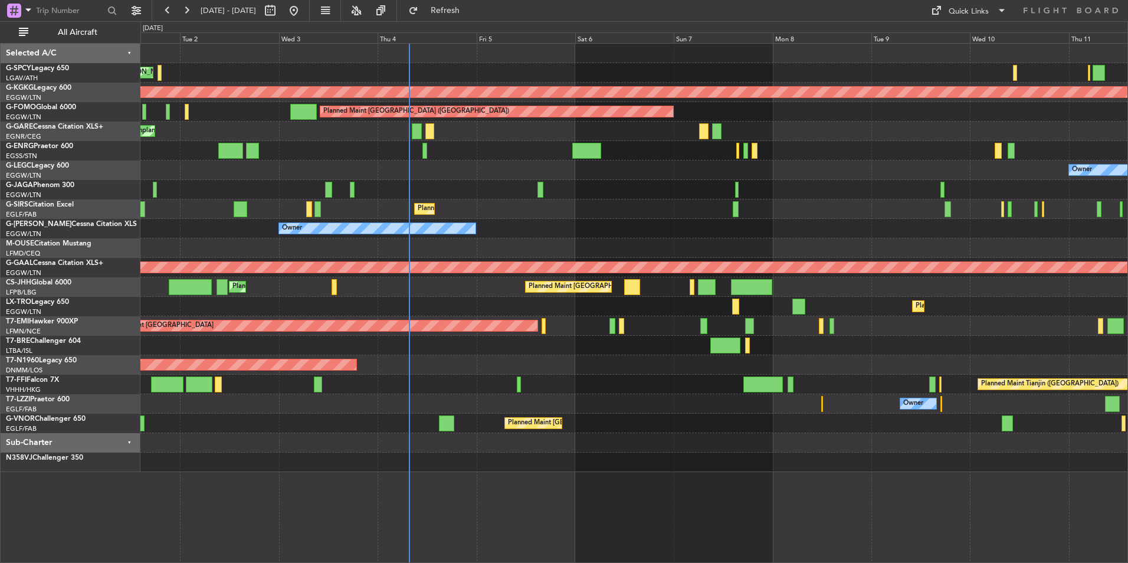
click at [447, 422] on div "Cleaning [GEOGRAPHIC_DATA] ([PERSON_NAME] Intl) Planned Maint [GEOGRAPHIC_DATA]…" at bounding box center [633, 258] width 987 height 428
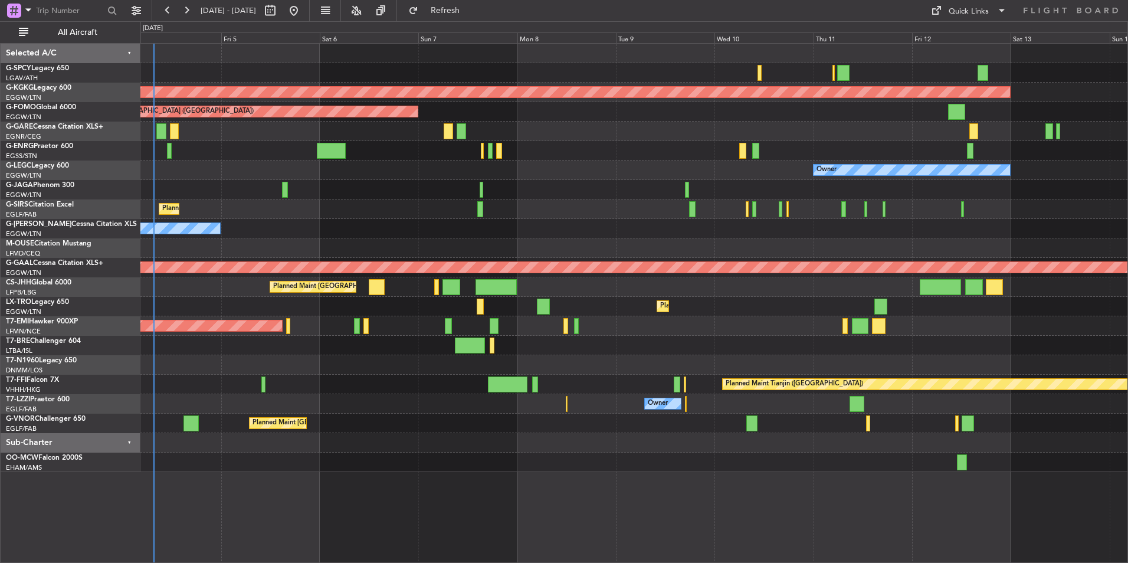
click at [556, 406] on div "Cleaning [GEOGRAPHIC_DATA] ([PERSON_NAME] Intl) AOG Maint [GEOGRAPHIC_DATA] ([G…" at bounding box center [633, 258] width 987 height 428
click at [303, 16] on button at bounding box center [293, 10] width 19 height 19
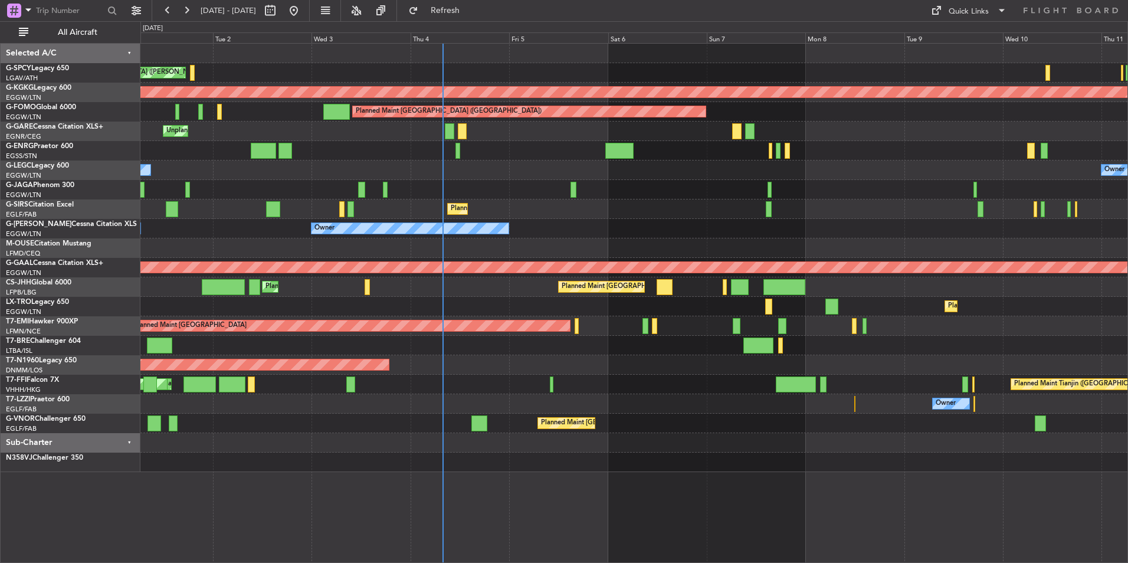
click at [492, 243] on div "Cleaning [GEOGRAPHIC_DATA] ([PERSON_NAME] Intl) Planned Maint [GEOGRAPHIC_DATA]…" at bounding box center [633, 258] width 987 height 428
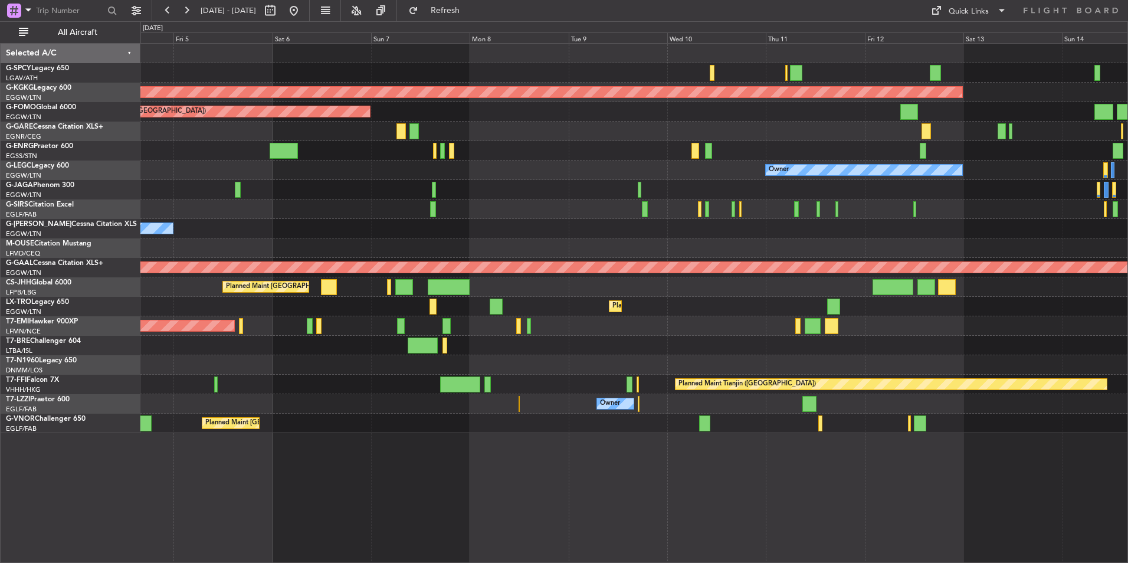
click at [484, 241] on div "AOG Maint Istanbul (Ataturk) Planned Maint London (Luton) Owner Planned Maint L…" at bounding box center [633, 238] width 987 height 389
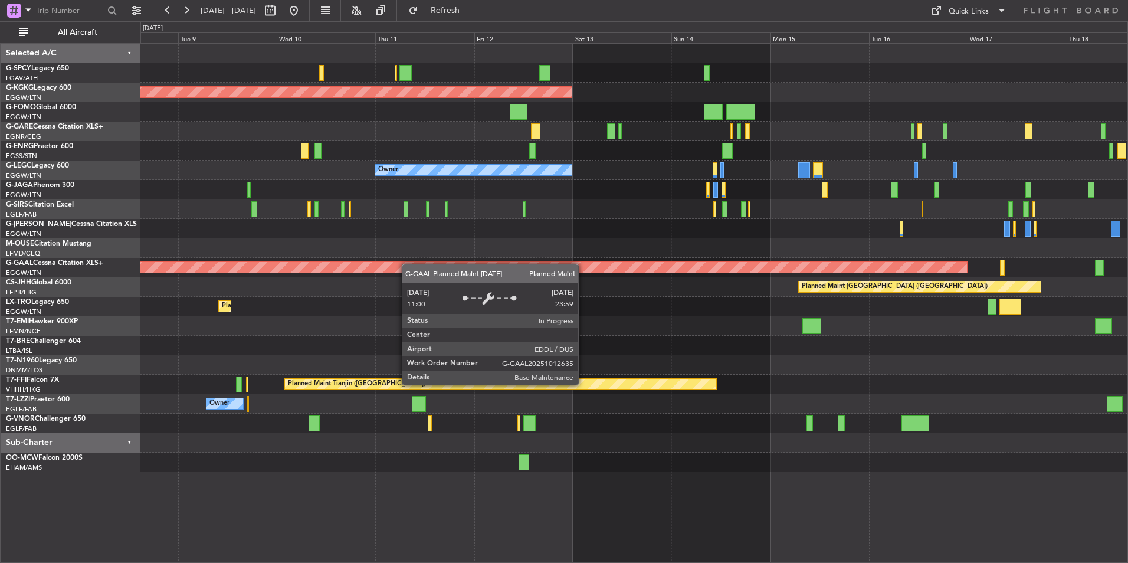
click at [357, 270] on div "AOG Maint [GEOGRAPHIC_DATA] (Ataturk) Planned Maint [GEOGRAPHIC_DATA] ([GEOGRAP…" at bounding box center [633, 258] width 987 height 428
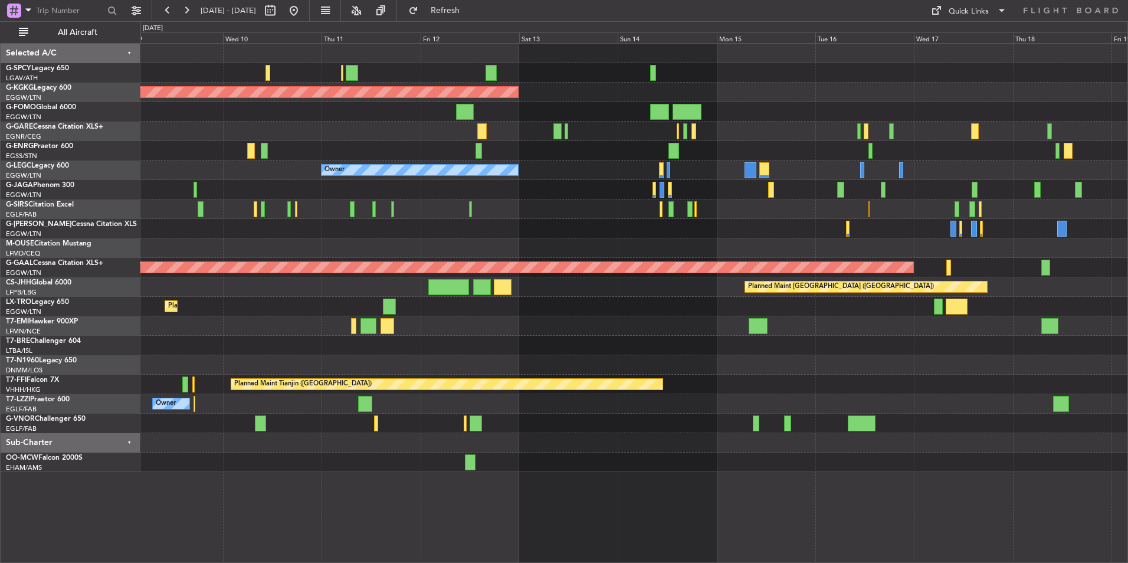
click at [497, 225] on div at bounding box center [633, 228] width 987 height 19
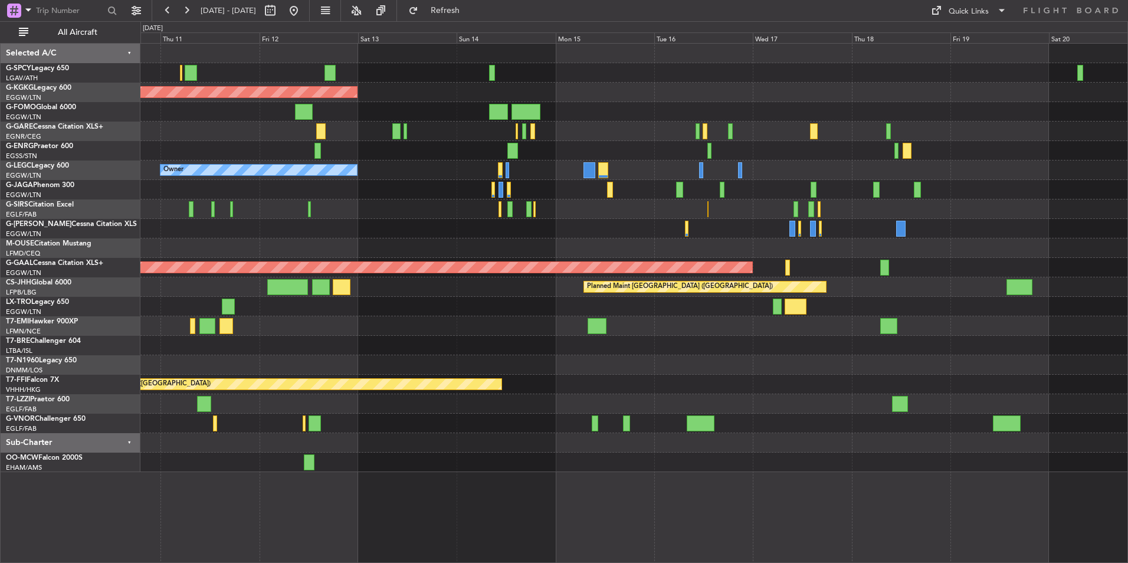
click at [430, 146] on div "AOG Maint [GEOGRAPHIC_DATA] (Ataturk) Owner Planned [GEOGRAPHIC_DATA] Planned M…" at bounding box center [633, 258] width 987 height 428
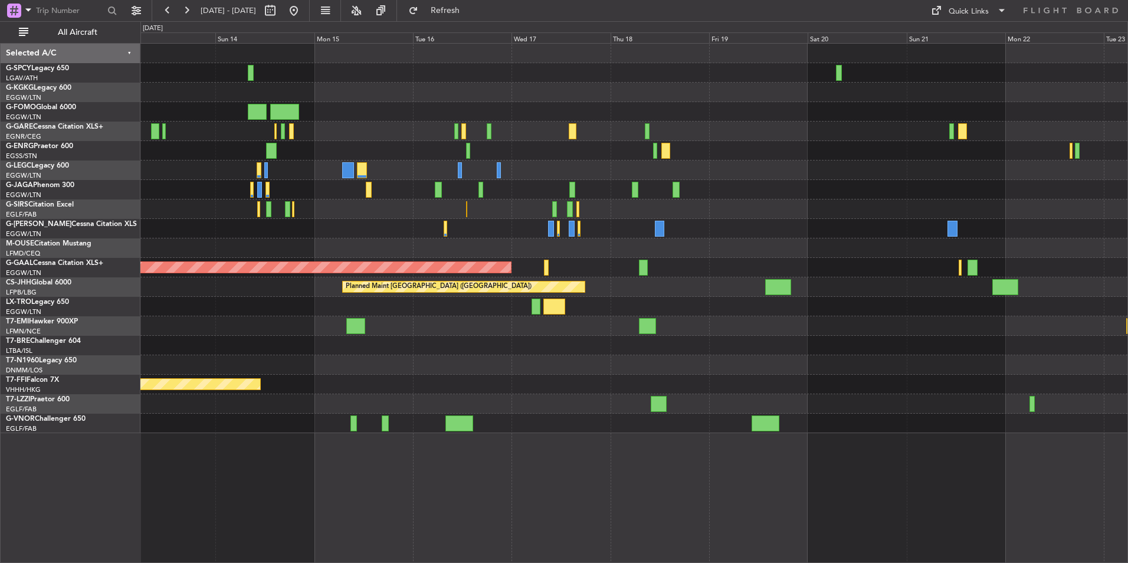
click at [363, 156] on div at bounding box center [633, 150] width 987 height 19
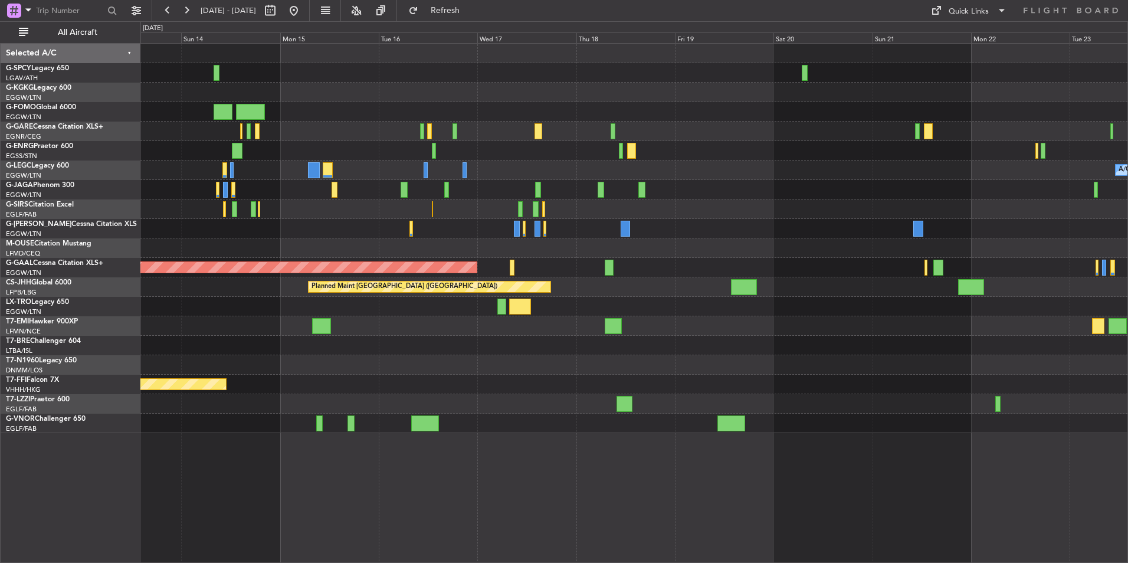
click at [488, 146] on div at bounding box center [633, 150] width 987 height 19
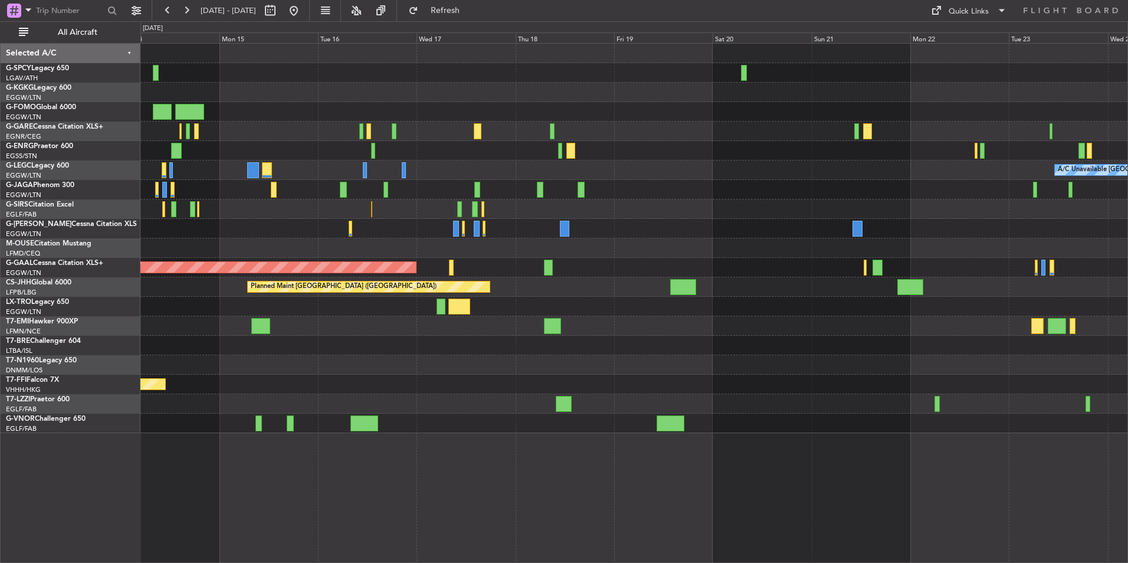
click at [601, 143] on div at bounding box center [633, 150] width 987 height 19
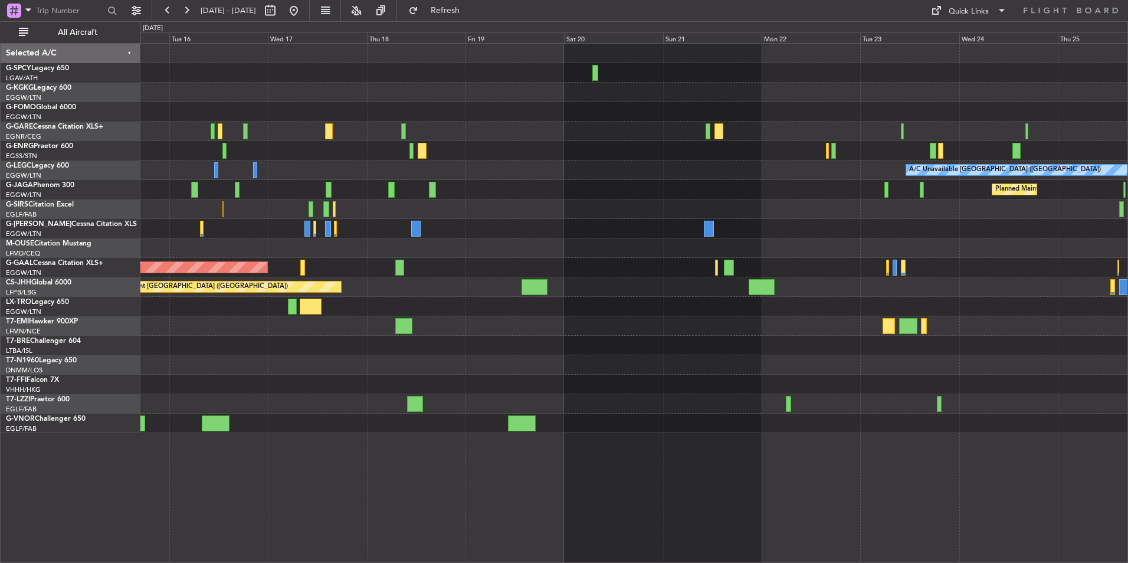
click at [727, 153] on div at bounding box center [633, 150] width 987 height 19
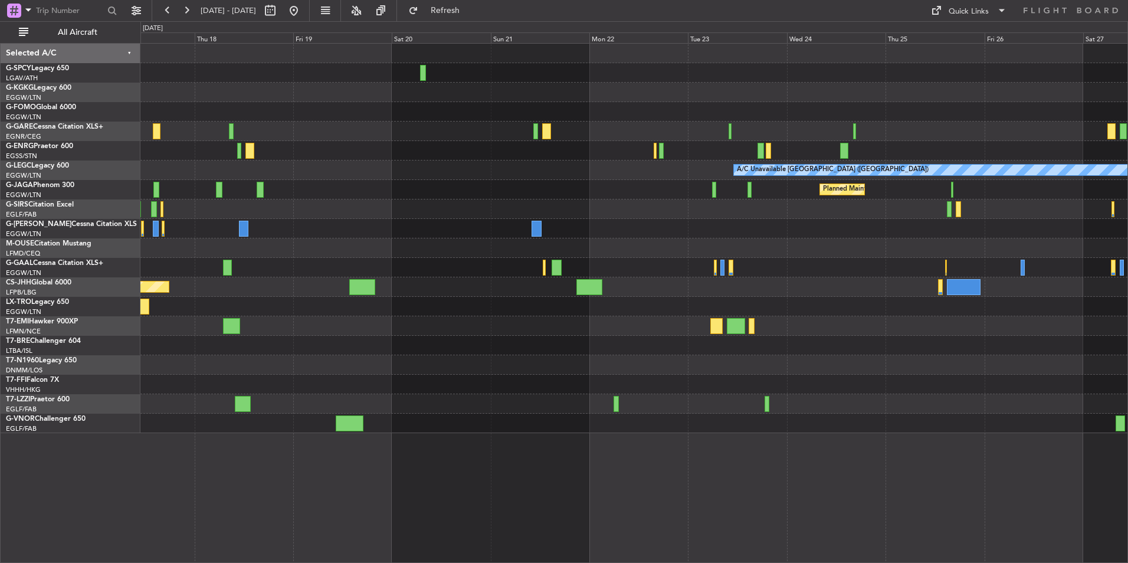
click at [577, 149] on div at bounding box center [633, 150] width 987 height 19
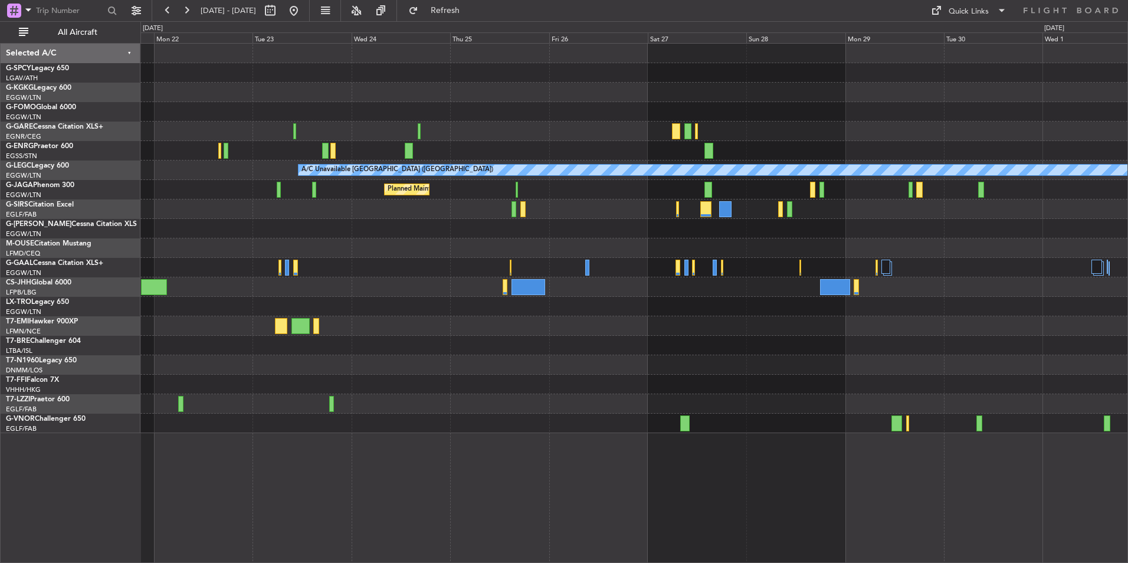
click at [472, 331] on div "A/C Unavailable London (Luton) Planned Maint London (Luton)" at bounding box center [633, 238] width 987 height 389
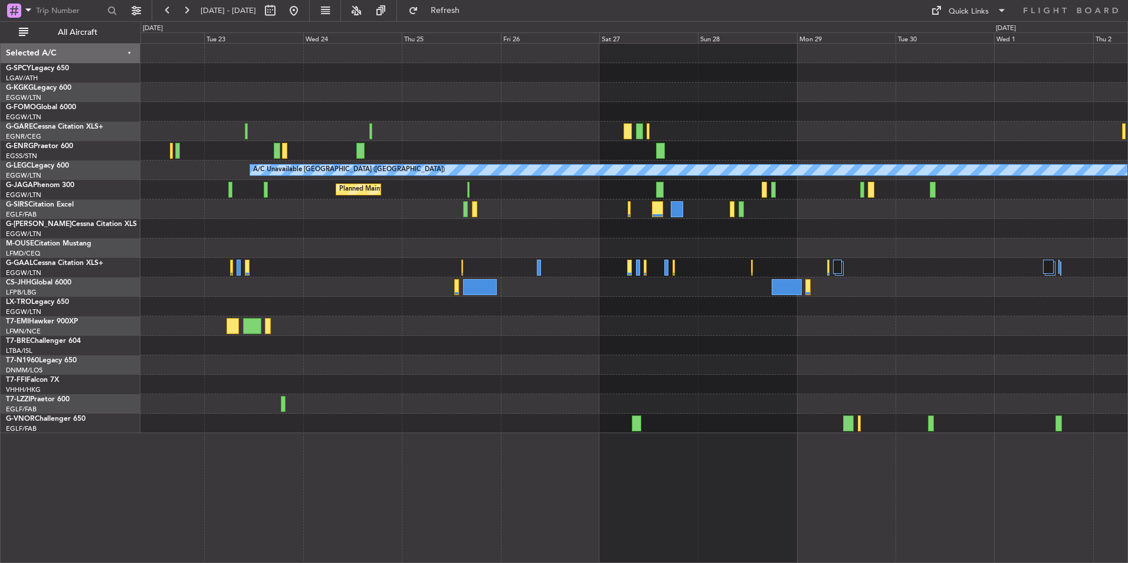
click at [766, 205] on div at bounding box center [633, 208] width 987 height 19
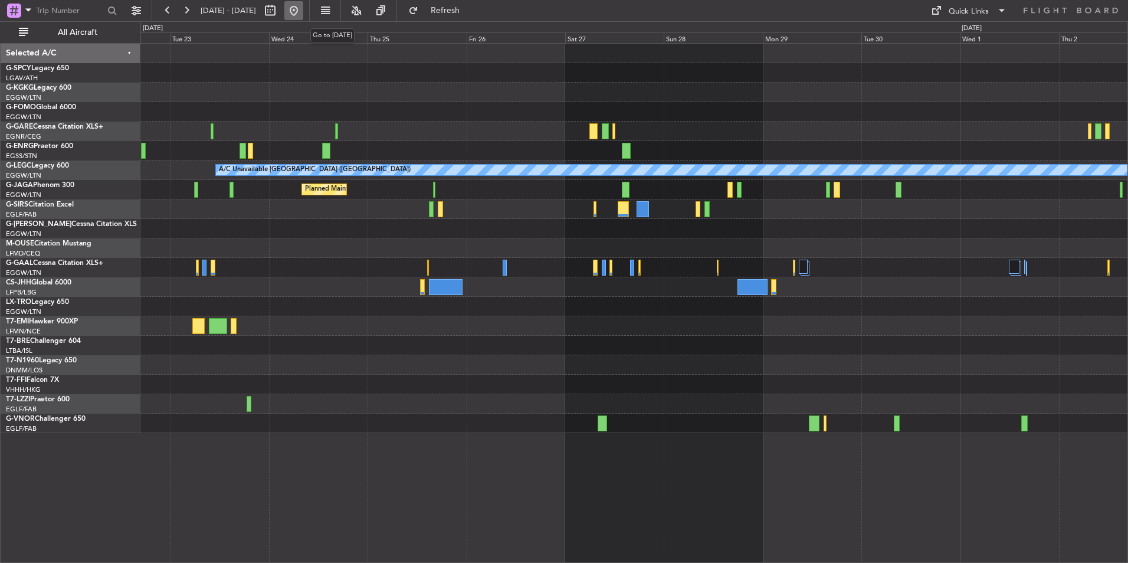
click at [303, 18] on button at bounding box center [293, 10] width 19 height 19
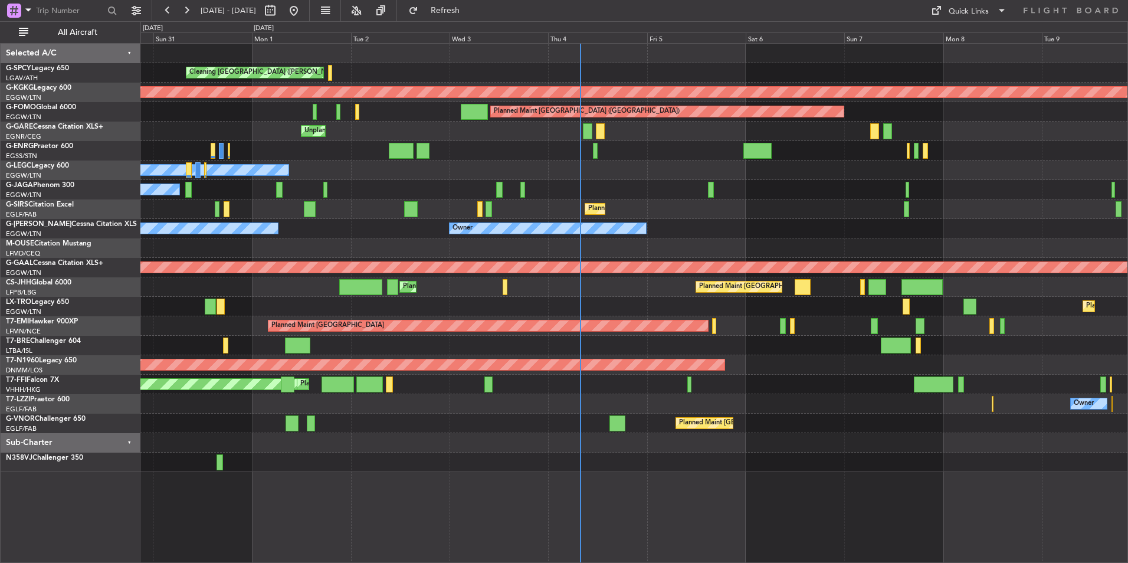
click at [605, 243] on div at bounding box center [633, 247] width 987 height 19
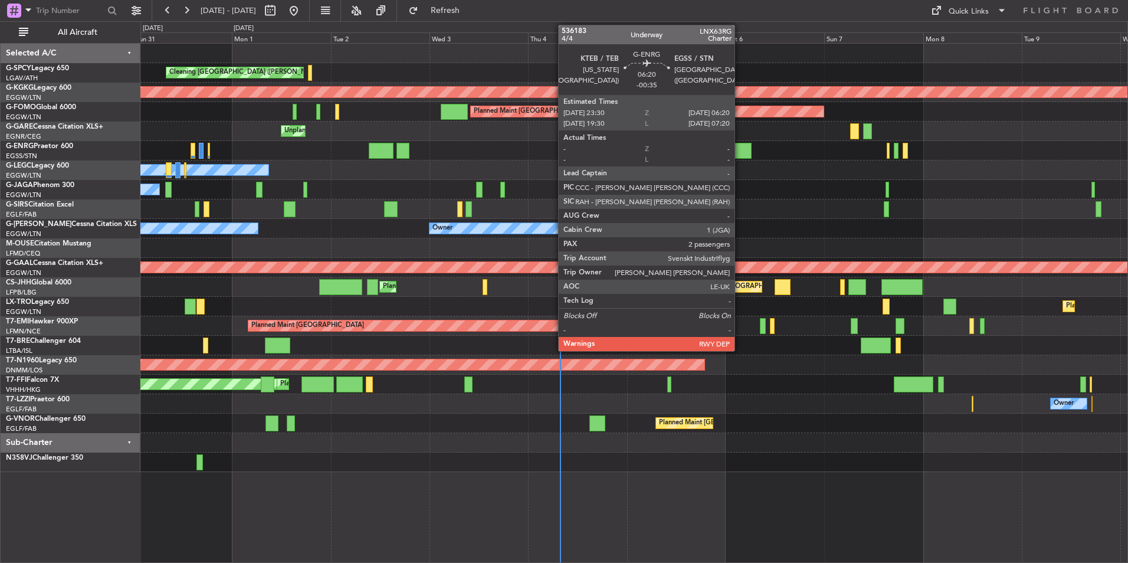
click at [740, 151] on div at bounding box center [737, 151] width 28 height 16
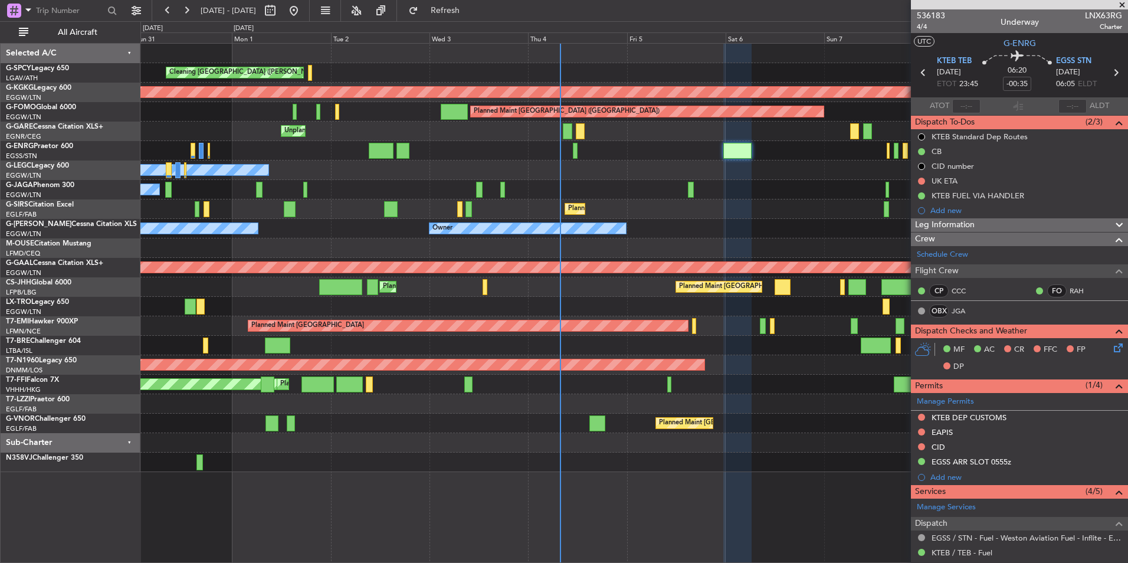
click at [1125, 5] on span at bounding box center [1122, 5] width 12 height 11
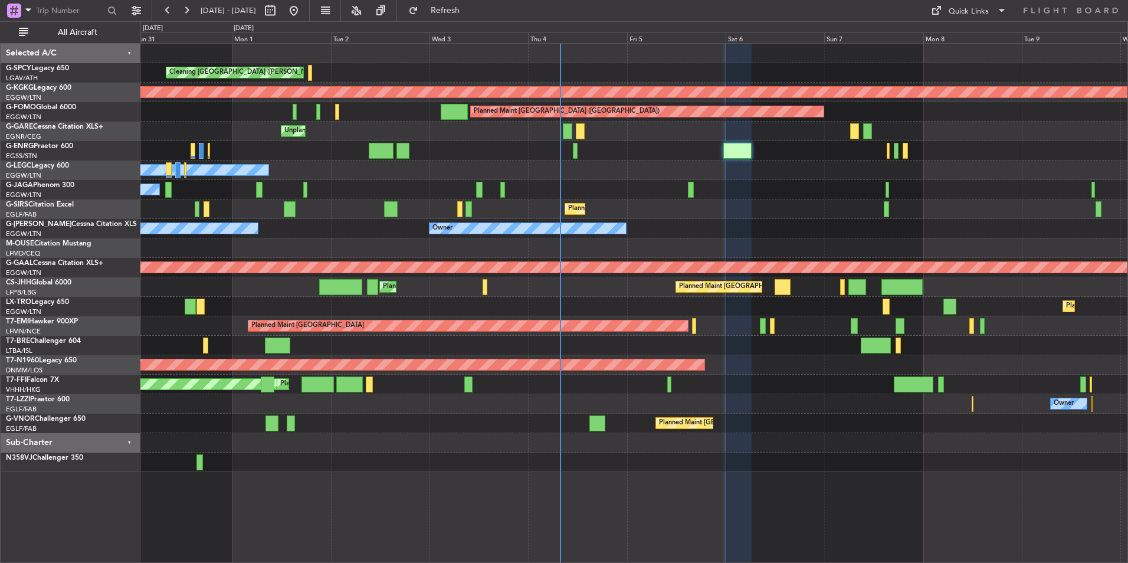
type input "0"
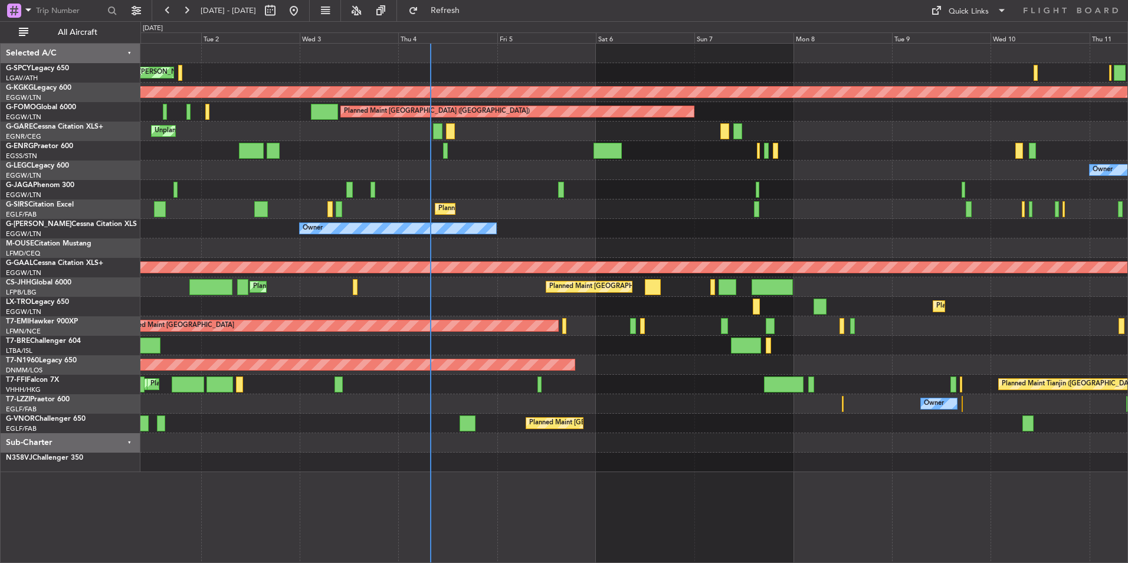
click at [569, 221] on div "Cleaning [GEOGRAPHIC_DATA] ([PERSON_NAME] Intl) Planned Maint [GEOGRAPHIC_DATA]…" at bounding box center [633, 258] width 987 height 428
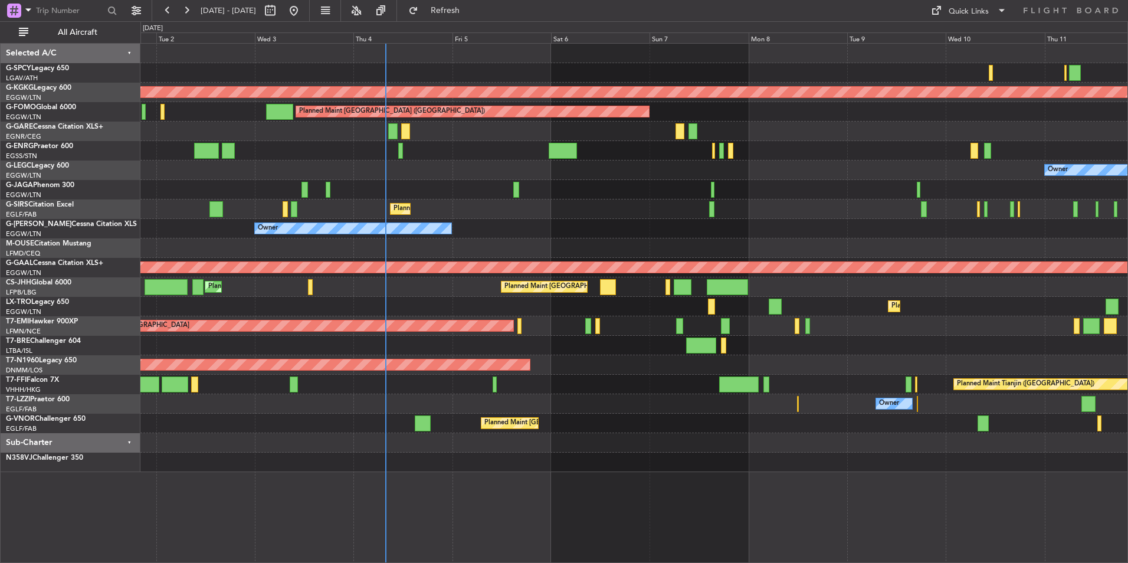
click at [558, 221] on div "Owner Owner" at bounding box center [633, 228] width 987 height 19
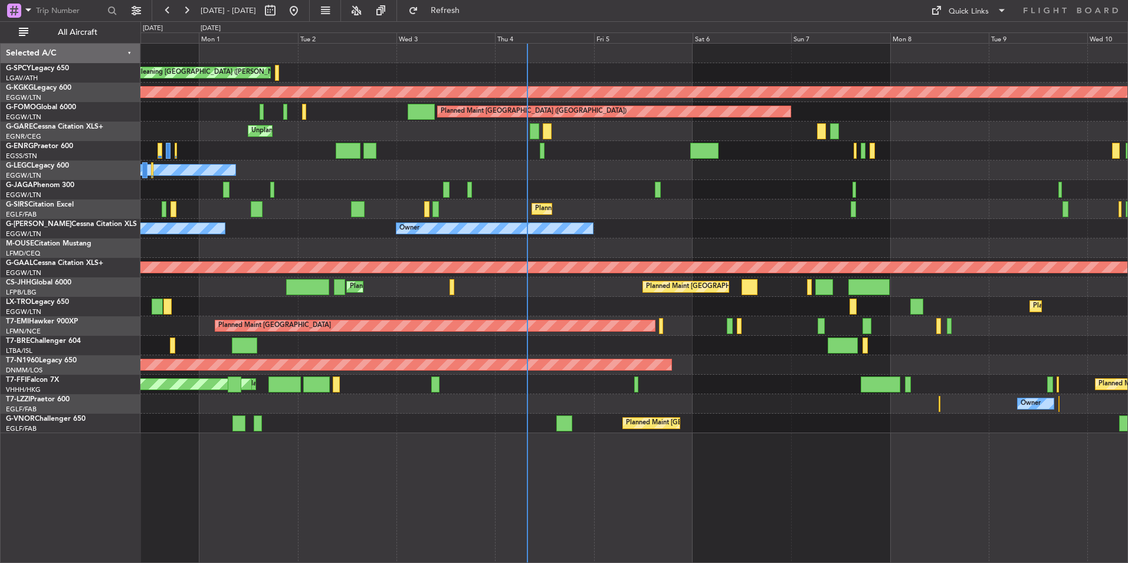
click at [761, 219] on div "Cleaning [GEOGRAPHIC_DATA] ([PERSON_NAME] Intl) Planned Maint [GEOGRAPHIC_DATA]…" at bounding box center [633, 238] width 987 height 389
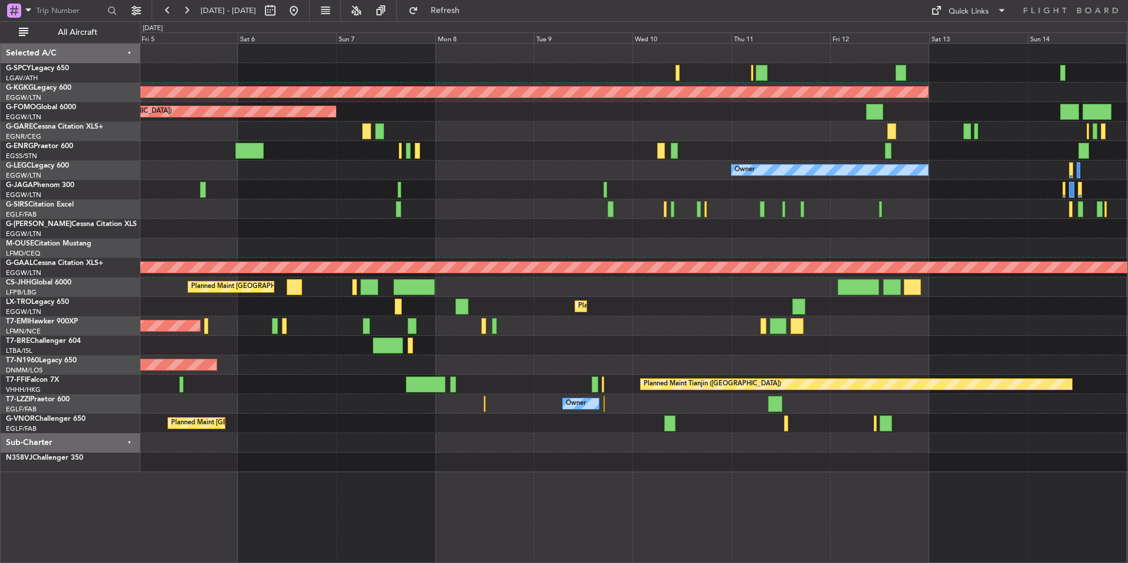
click at [473, 144] on div "AOG Maint Istanbul (Ataturk) Planned Maint London (Luton) Owner Planned Maint L…" at bounding box center [633, 258] width 987 height 428
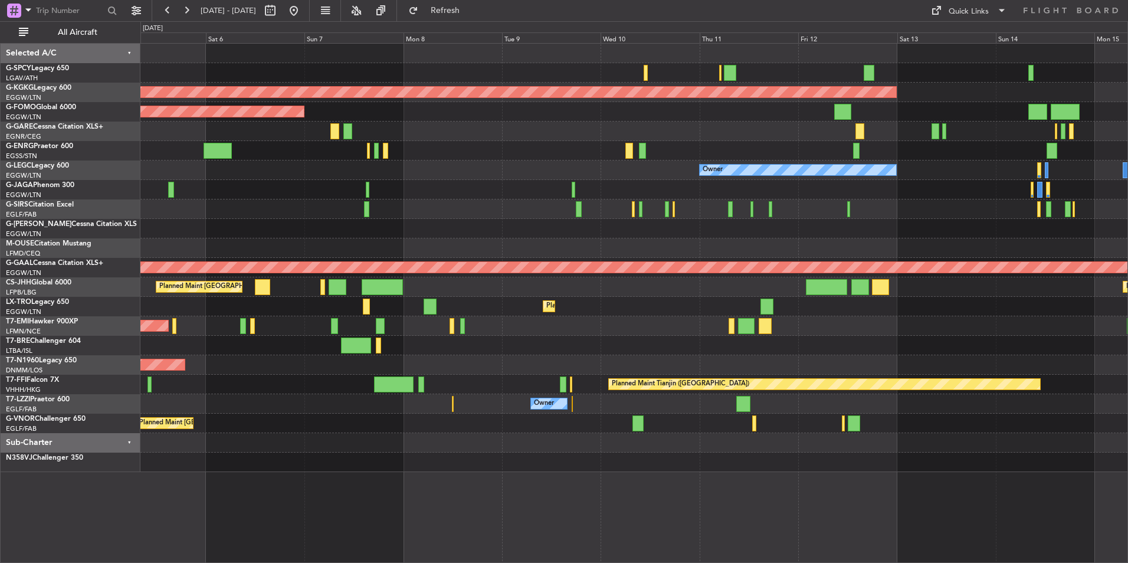
click at [650, 167] on div "AOG Maint [GEOGRAPHIC_DATA] (Ataturk) Planned Maint [GEOGRAPHIC_DATA] ([GEOGRAP…" at bounding box center [633, 258] width 987 height 428
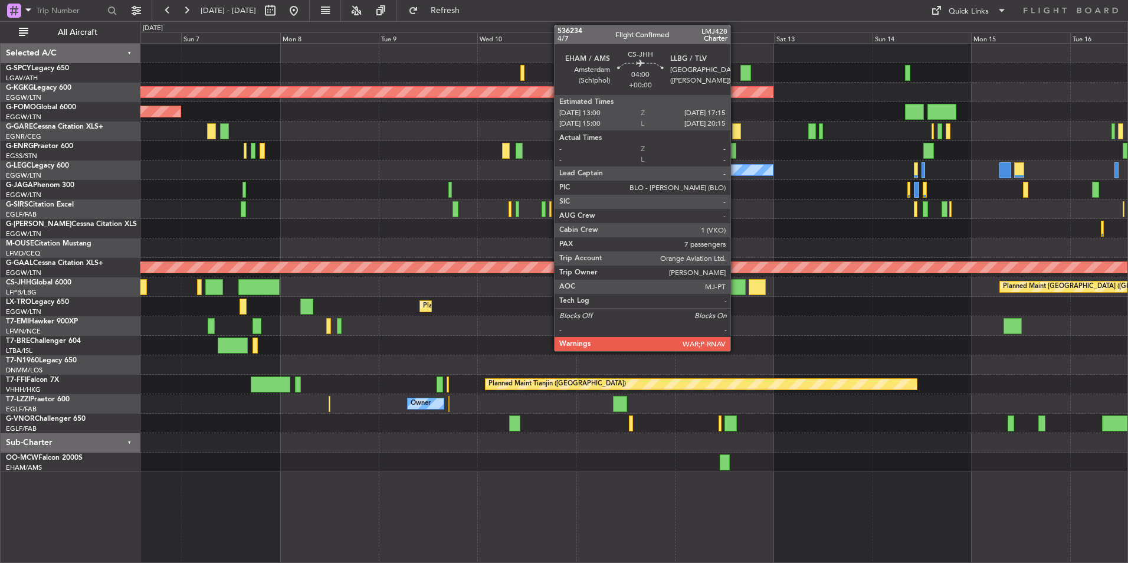
click at [735, 291] on div at bounding box center [737, 287] width 18 height 16
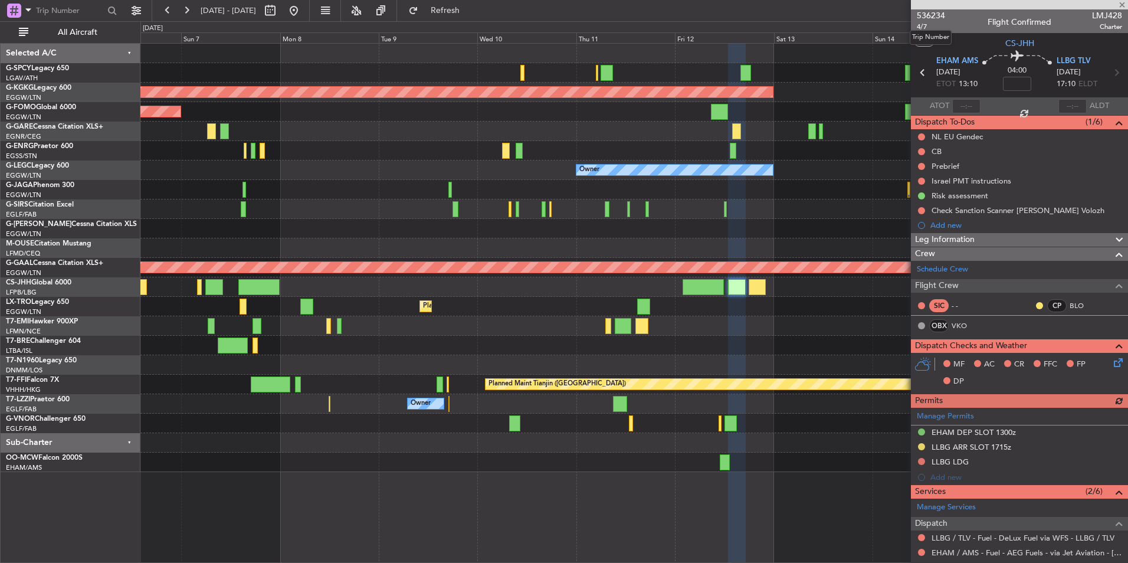
click at [944, 15] on span "536234" at bounding box center [931, 15] width 28 height 12
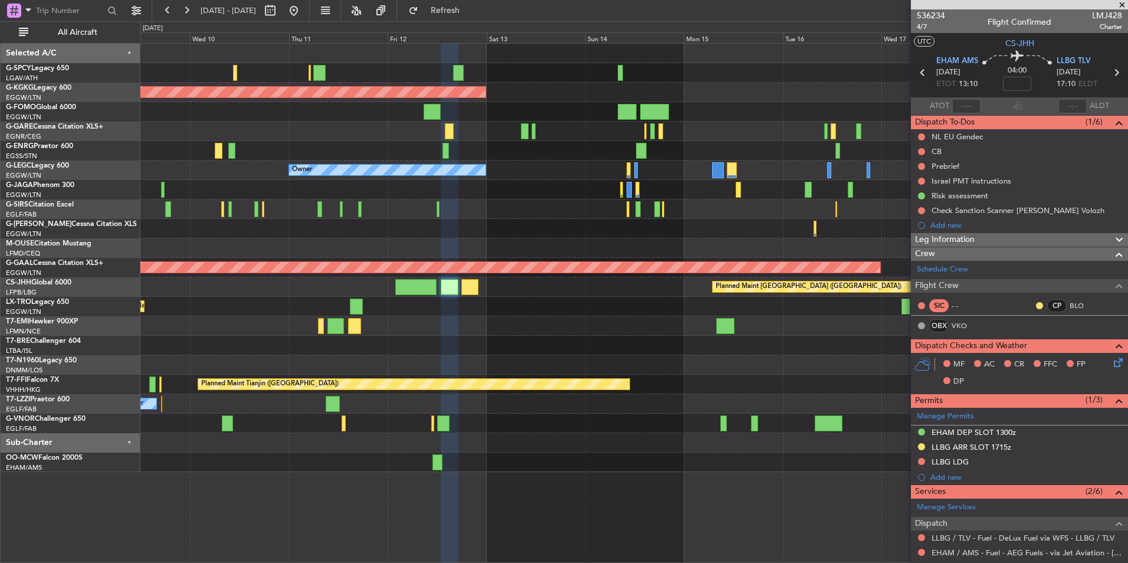
click at [507, 213] on div at bounding box center [633, 208] width 987 height 19
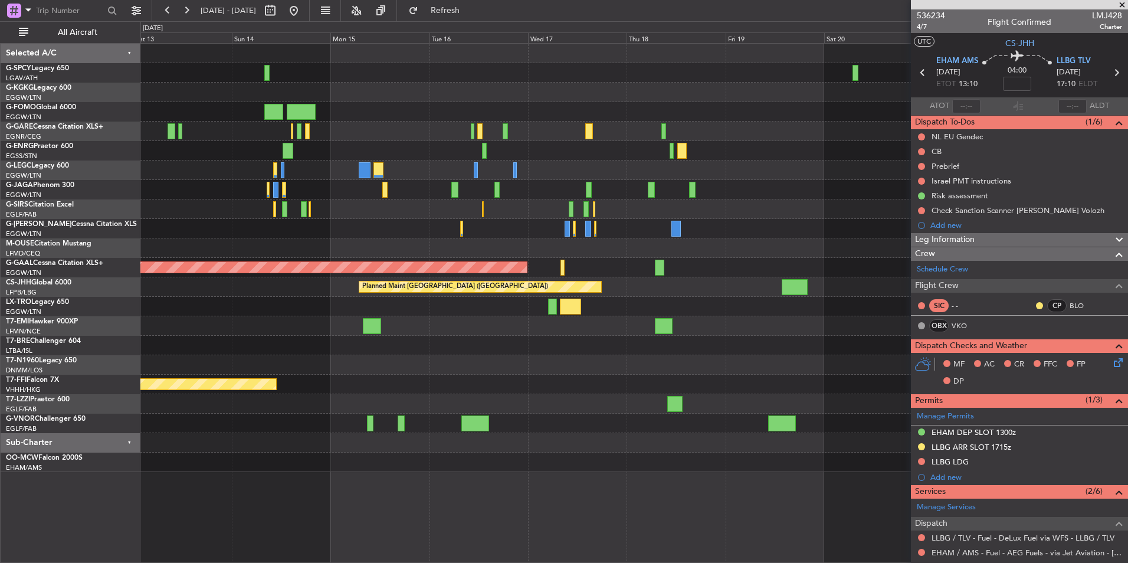
click at [362, 198] on div "Planned Maint [GEOGRAPHIC_DATA] ([GEOGRAPHIC_DATA])" at bounding box center [633, 189] width 987 height 19
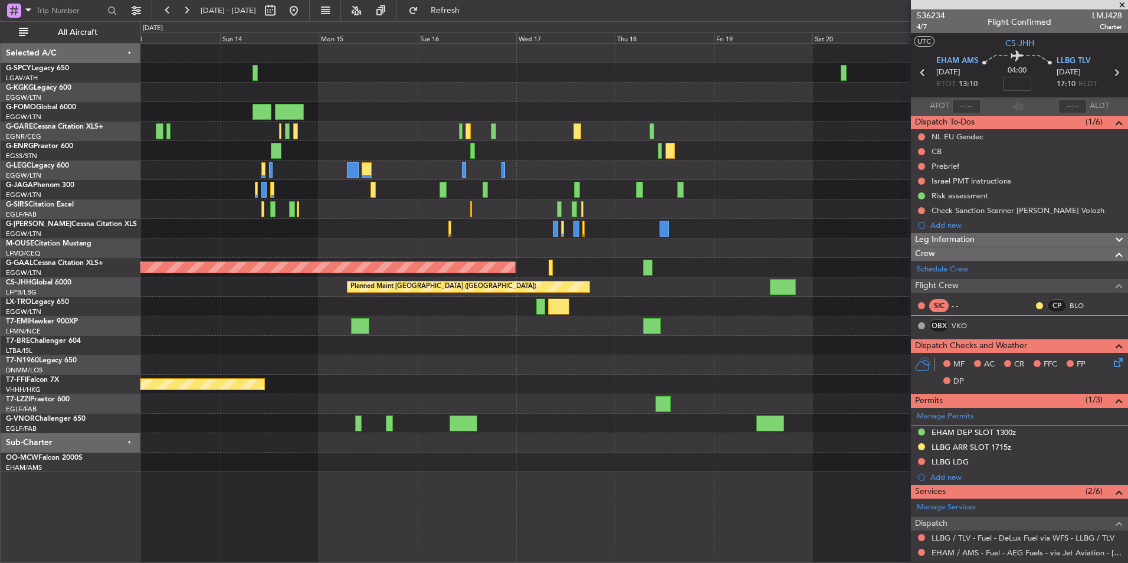
click at [498, 157] on div "AOG Maint Istanbul (Ataturk) Owner A/C Unavailable London (Luton) Planned Maint…" at bounding box center [633, 258] width 987 height 428
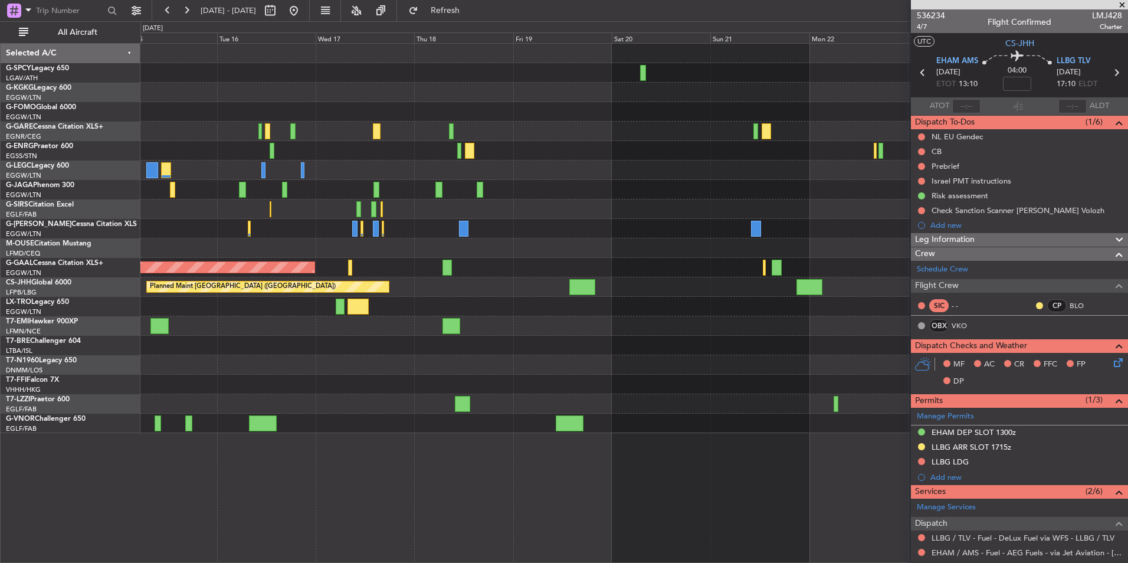
click at [388, 144] on div "AOG Maint [GEOGRAPHIC_DATA] (Ataturk) A/C Unavailable [GEOGRAPHIC_DATA] ([GEOGR…" at bounding box center [633, 238] width 987 height 389
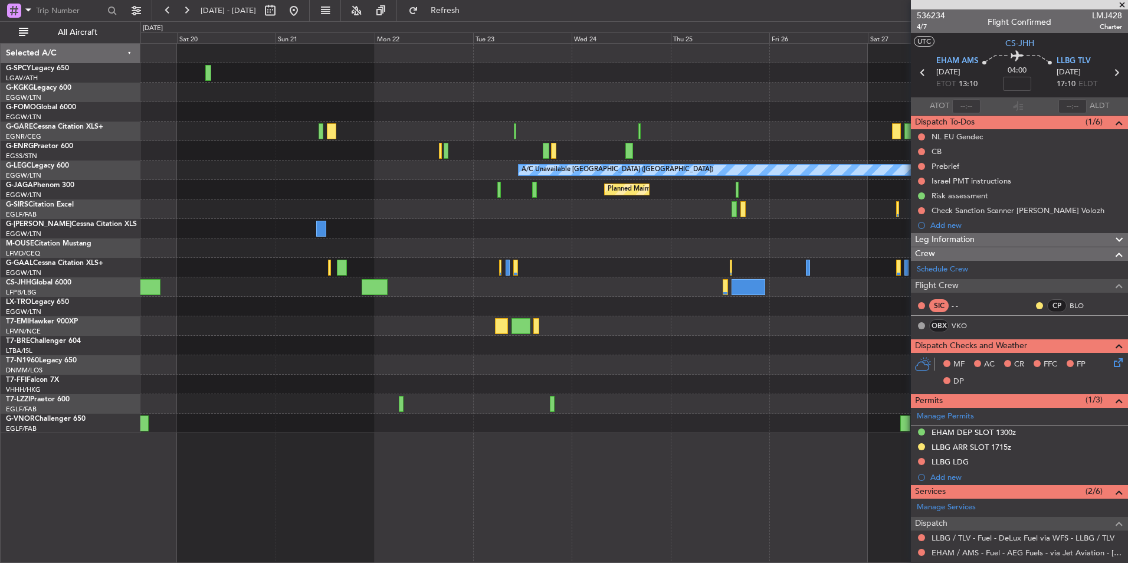
click at [514, 117] on div "A/C Unavailable London (Luton) Planned Maint London (Luton) Planned Maint Paris…" at bounding box center [633, 238] width 987 height 389
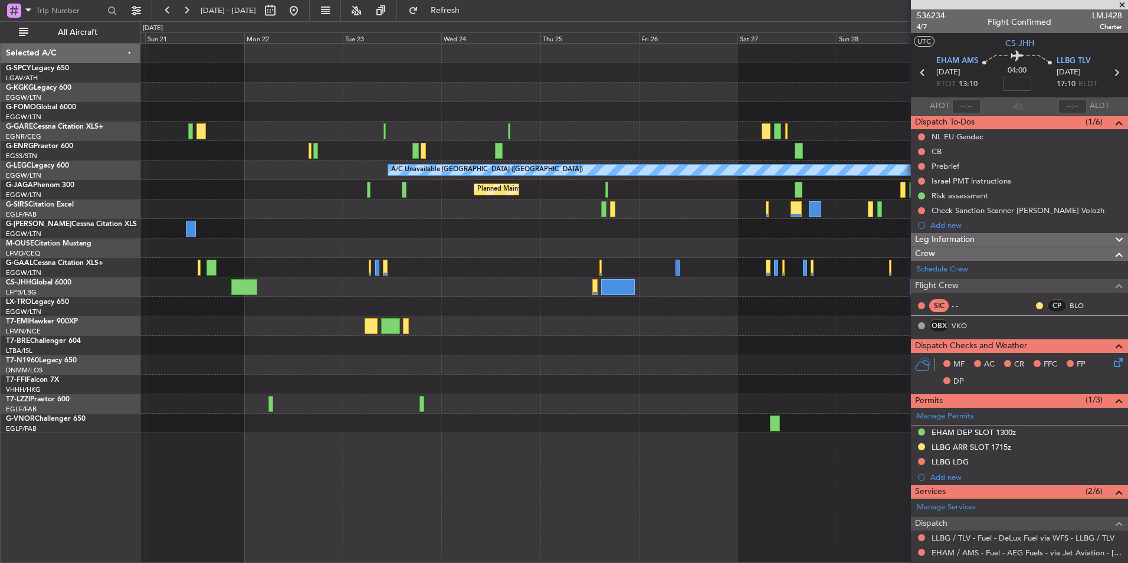
click at [559, 115] on div at bounding box center [633, 111] width 987 height 19
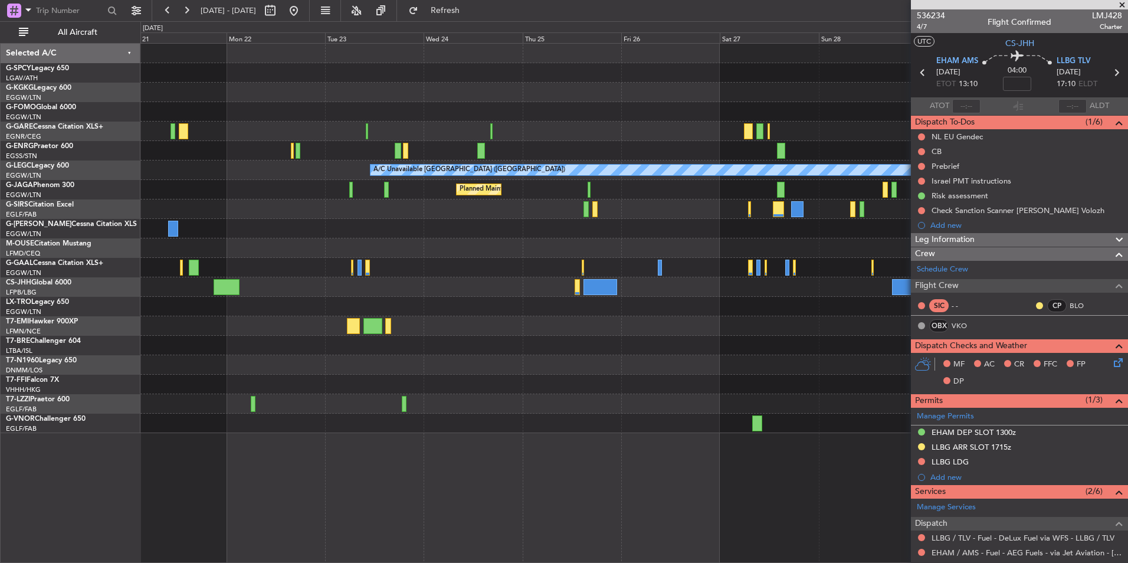
click at [592, 116] on div at bounding box center [633, 111] width 987 height 19
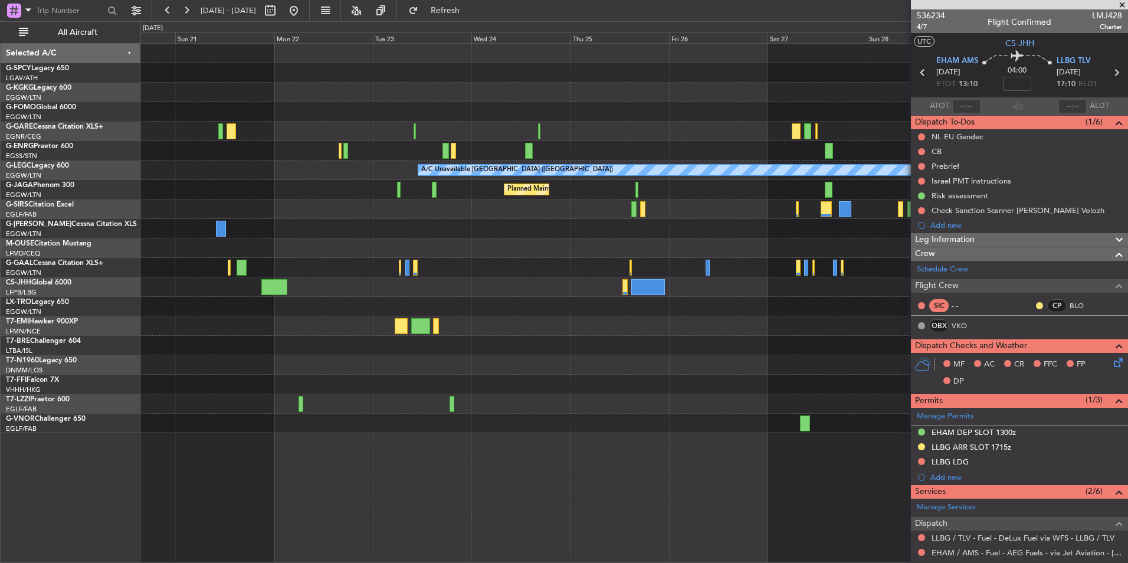
click at [700, 130] on div "A/C Unavailable London (Luton) Planned Maint London (Luton)" at bounding box center [633, 238] width 987 height 389
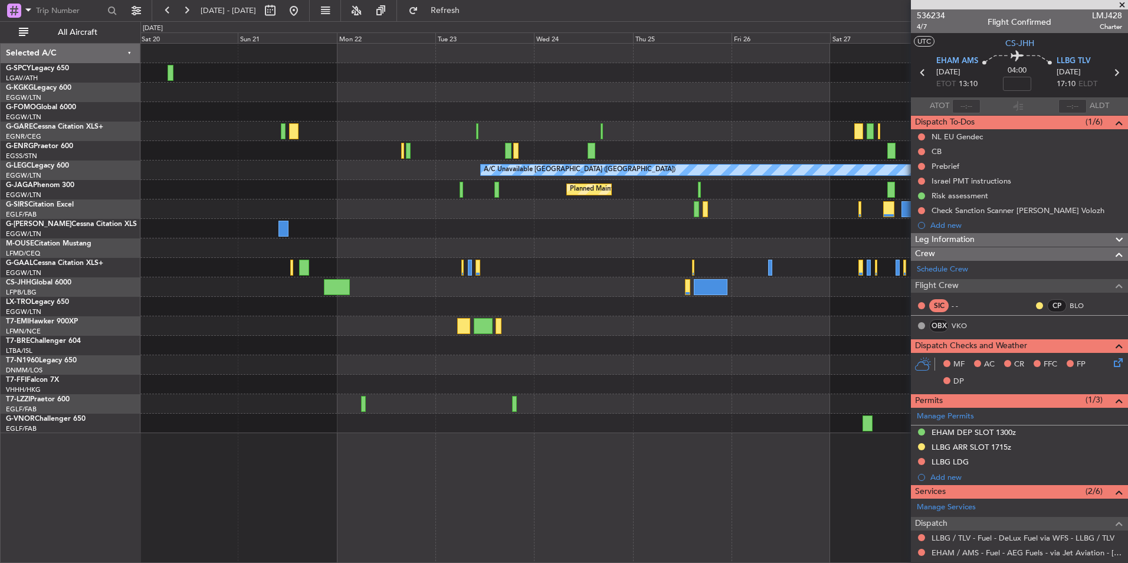
click at [707, 108] on div "A/C Unavailable London (Luton) Planned Maint London (Luton) Planned Maint Paris…" at bounding box center [633, 238] width 987 height 389
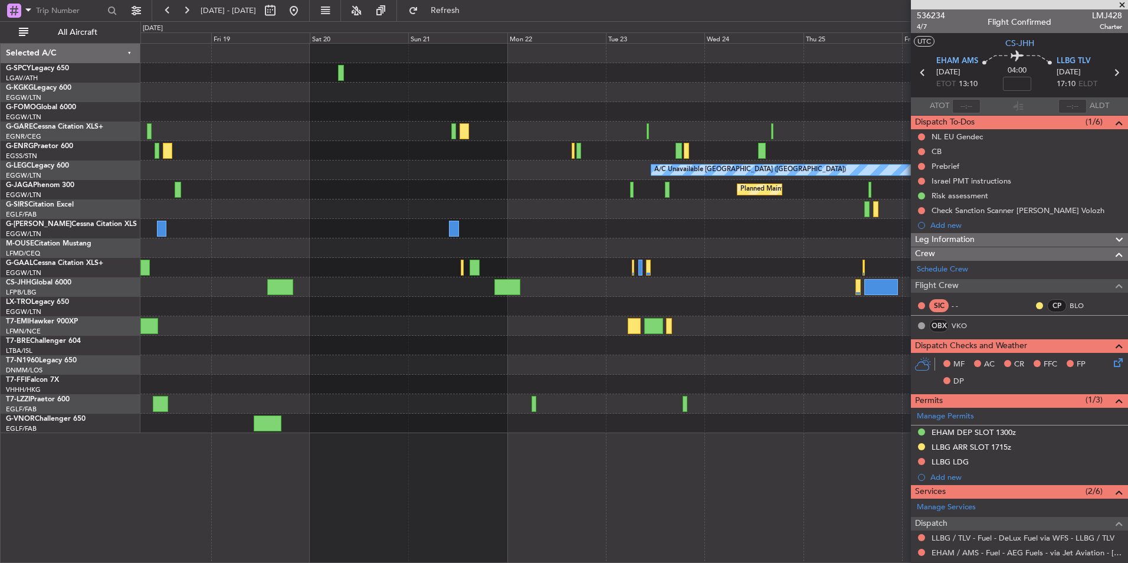
click at [686, 98] on div at bounding box center [633, 92] width 987 height 19
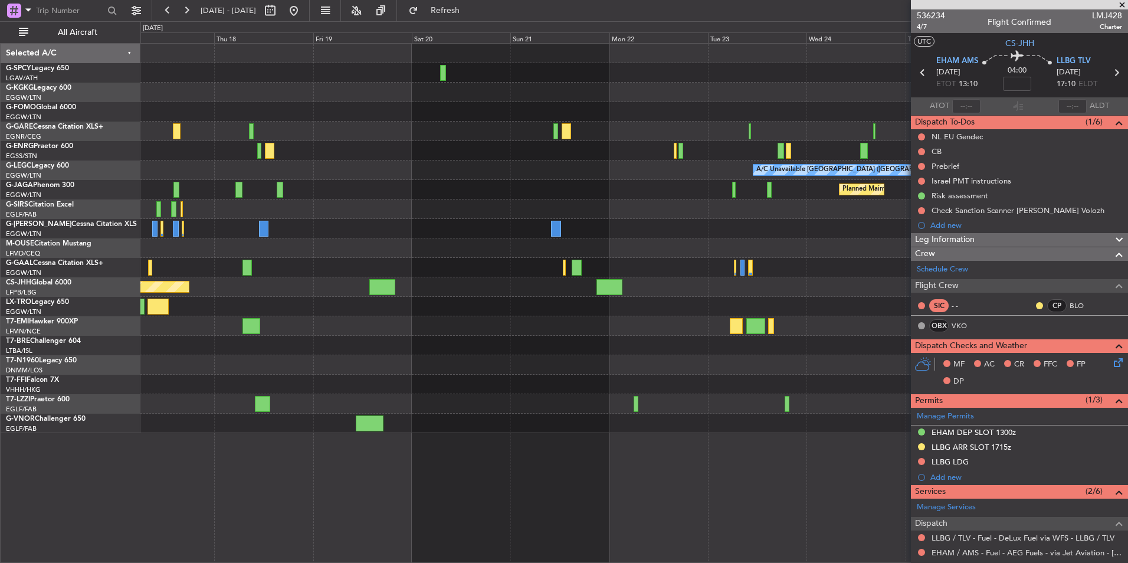
click at [672, 100] on div at bounding box center [633, 92] width 987 height 19
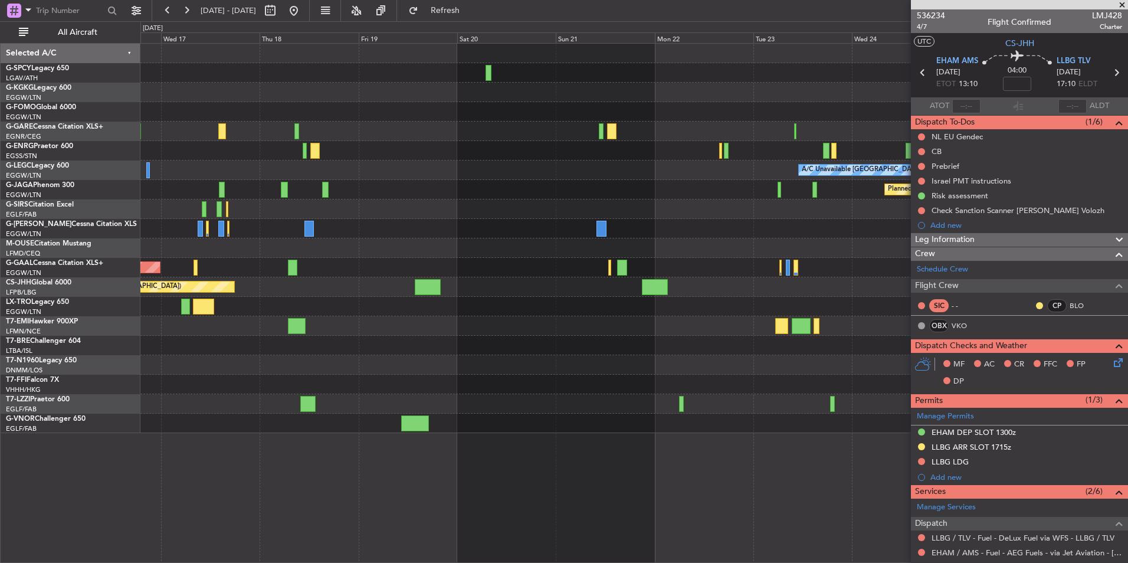
click at [664, 101] on div at bounding box center [633, 92] width 987 height 19
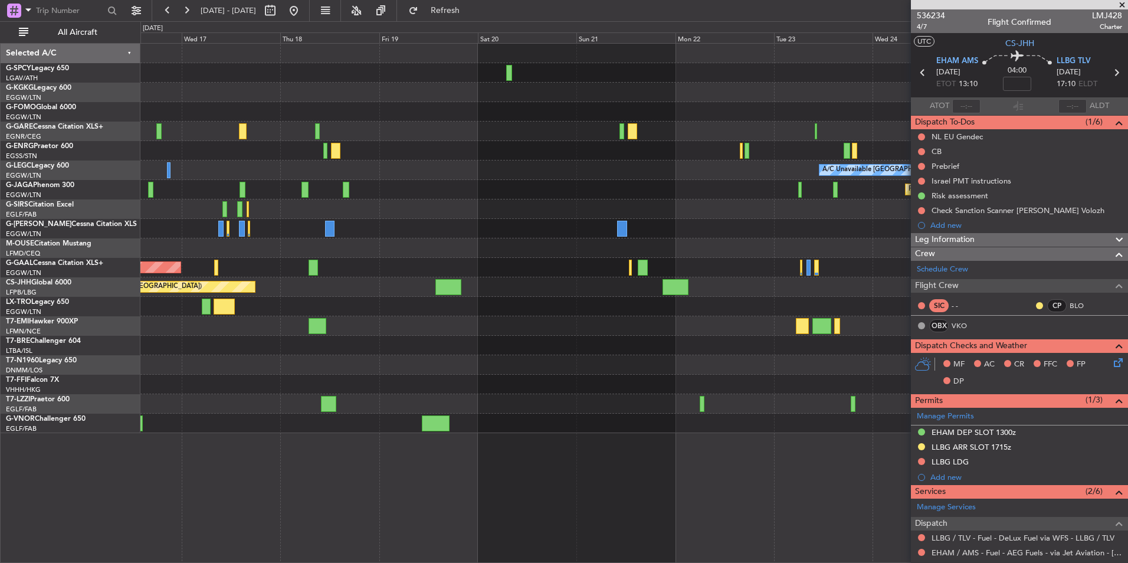
click at [505, 87] on div "A/C Unavailable London (Luton) Planned Maint London (Luton) Planned Maint Dusse…" at bounding box center [633, 238] width 987 height 389
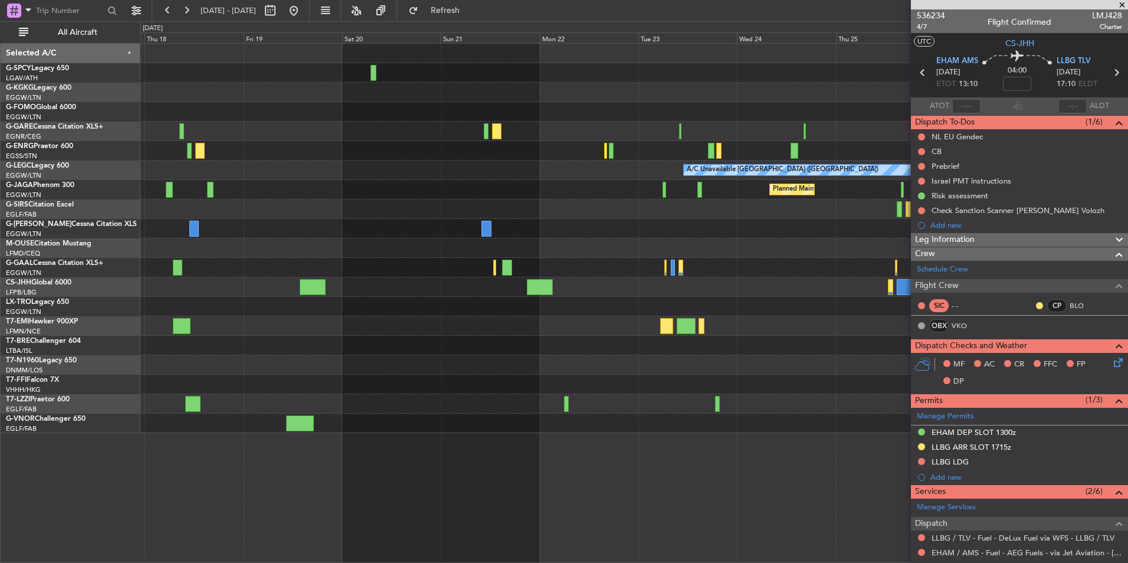
click at [492, 87] on div "A/C Unavailable London (Luton) Planned Maint London (Luton) Planned Maint Dusse…" at bounding box center [633, 238] width 987 height 389
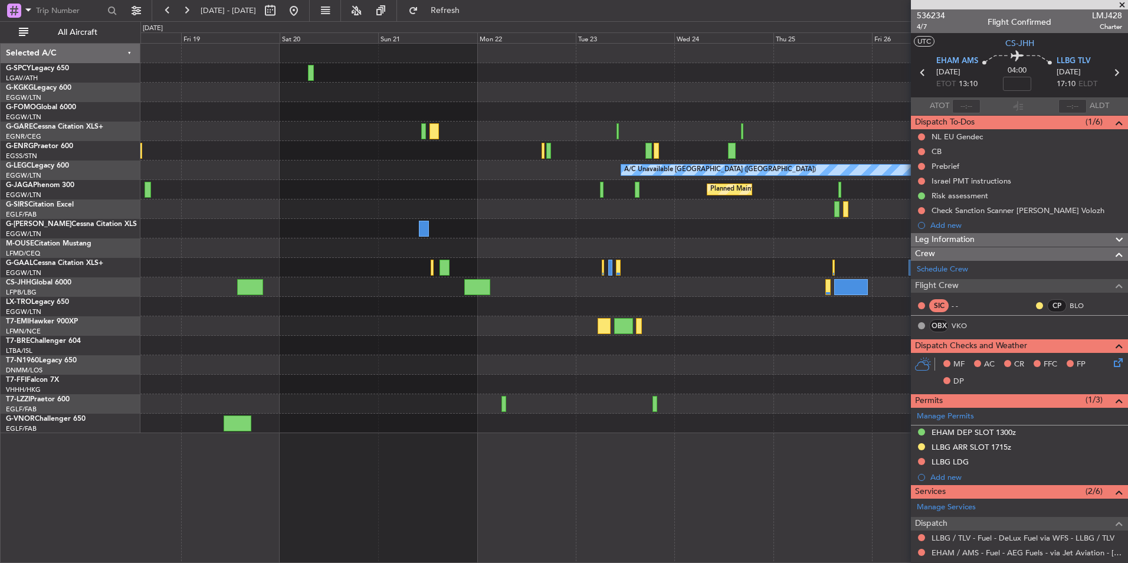
click at [557, 79] on div "A/C Unavailable London (Luton) Planned Maint London (Luton) Planned Maint Dusse…" at bounding box center [633, 238] width 987 height 389
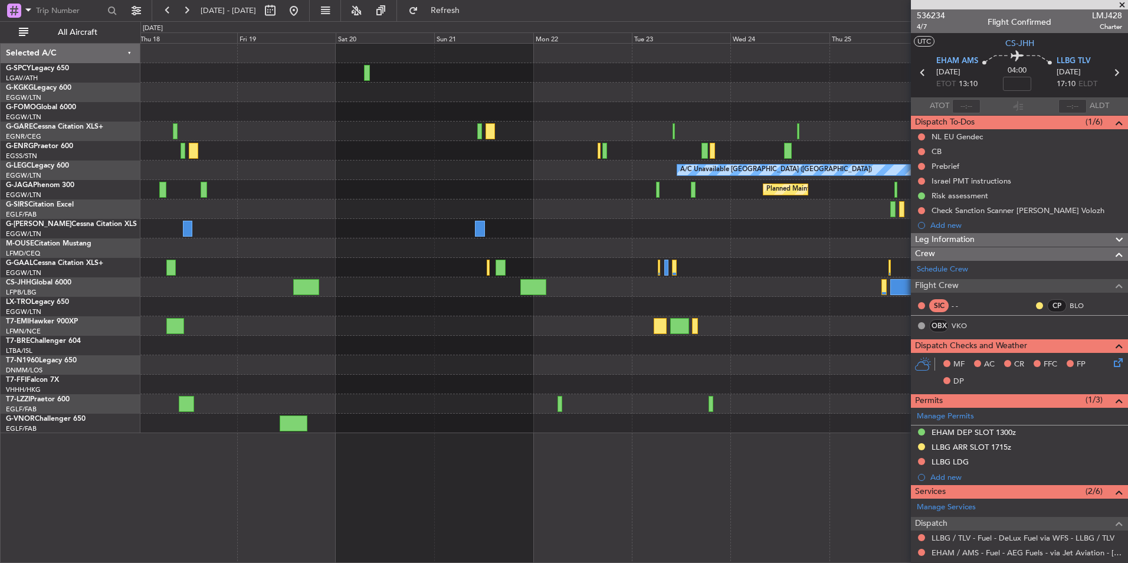
click at [607, 93] on div "A/C Unavailable London (Luton) Planned Maint London (Luton) Planned Maint Dusse…" at bounding box center [633, 238] width 987 height 389
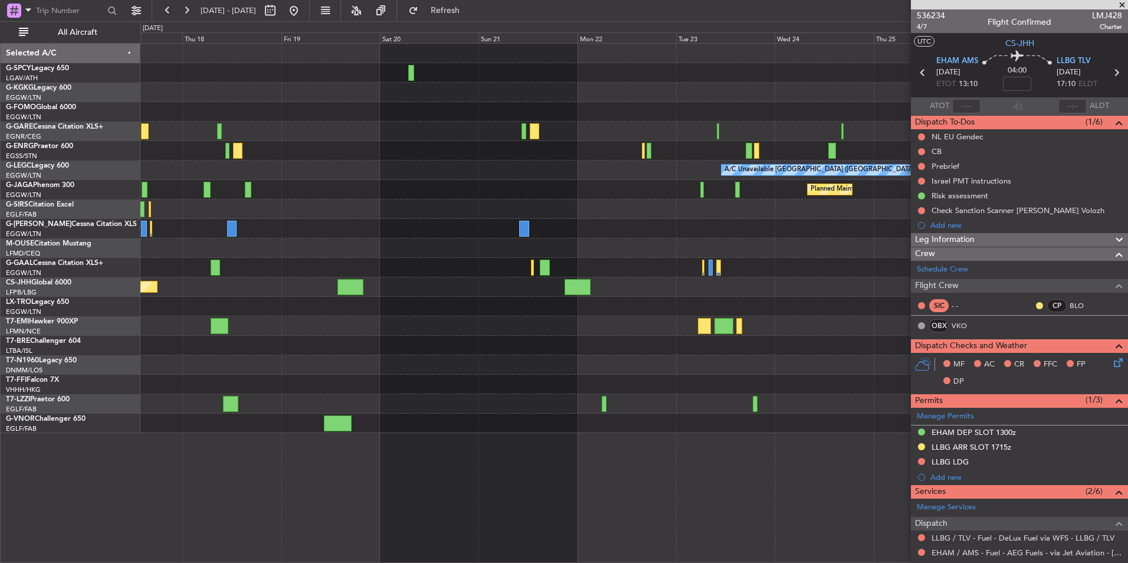
click at [550, 93] on div at bounding box center [633, 92] width 987 height 19
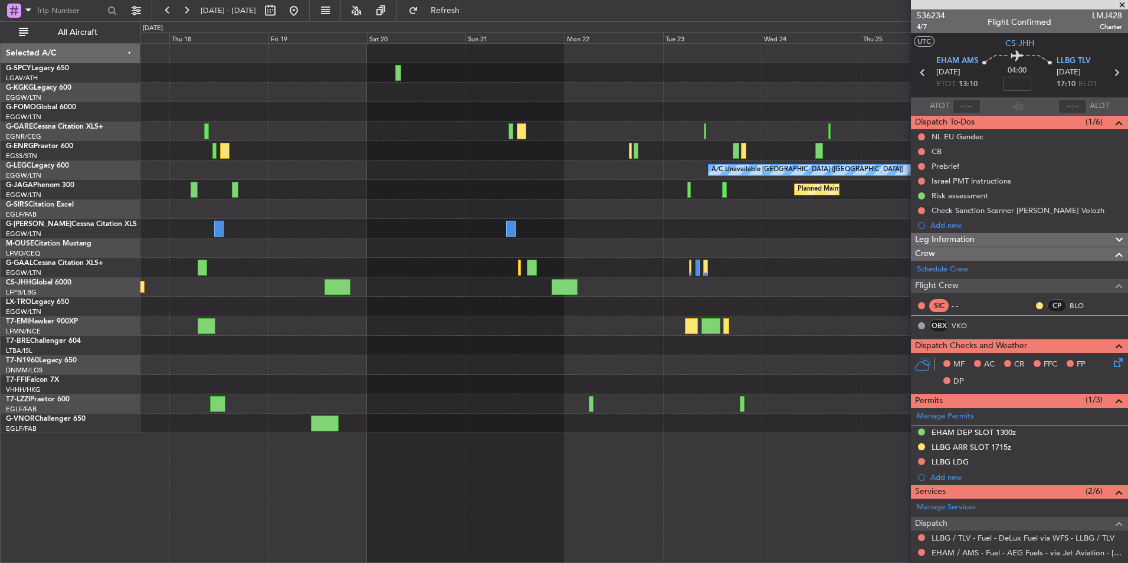
click at [452, 75] on div at bounding box center [633, 72] width 987 height 19
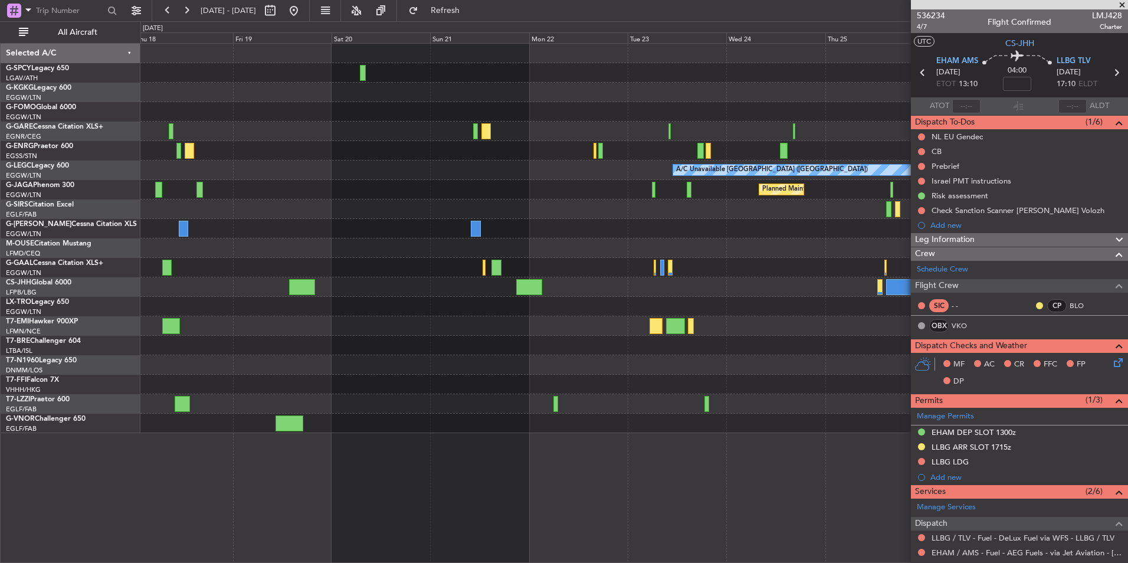
click at [373, 75] on div at bounding box center [633, 72] width 987 height 19
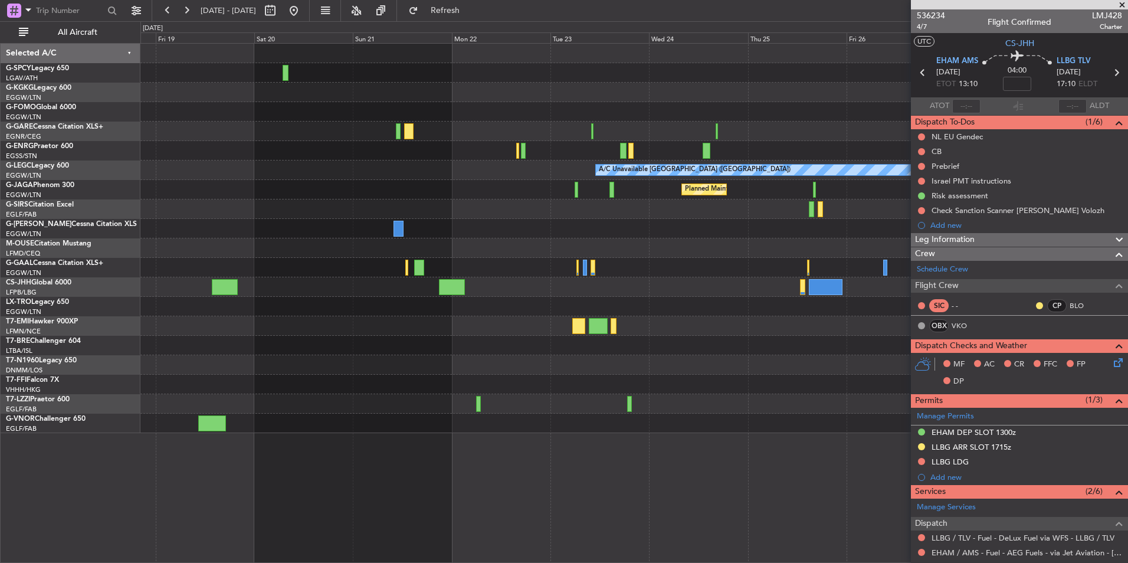
click at [375, 75] on div at bounding box center [633, 72] width 987 height 19
click at [303, 12] on button at bounding box center [293, 10] width 19 height 19
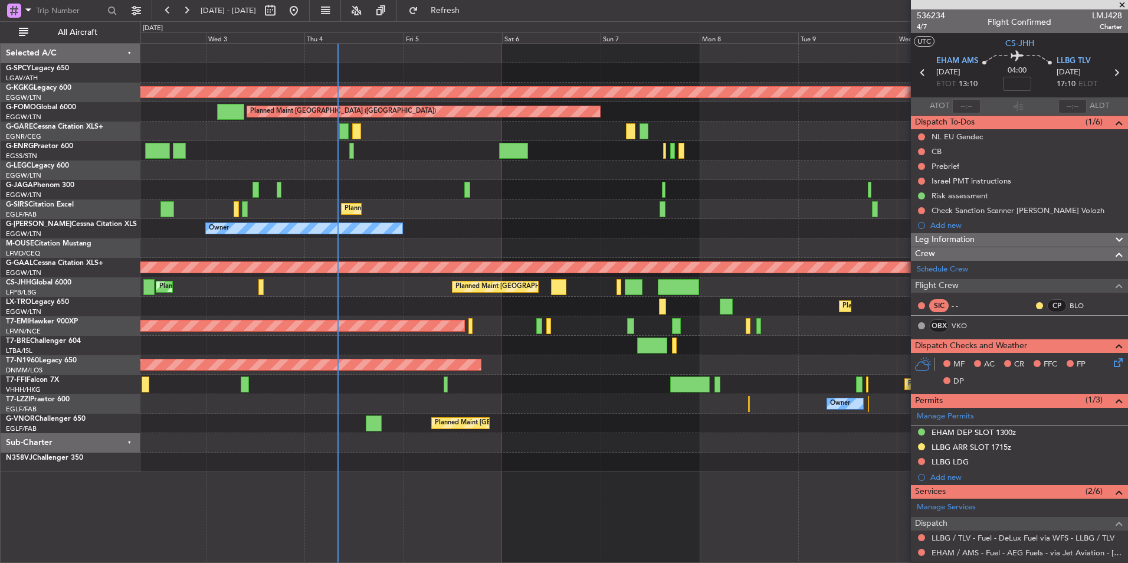
click at [368, 277] on div "Cleaning [GEOGRAPHIC_DATA] ([PERSON_NAME] Intl) AOG Maint [GEOGRAPHIC_DATA] ([G…" at bounding box center [633, 258] width 987 height 428
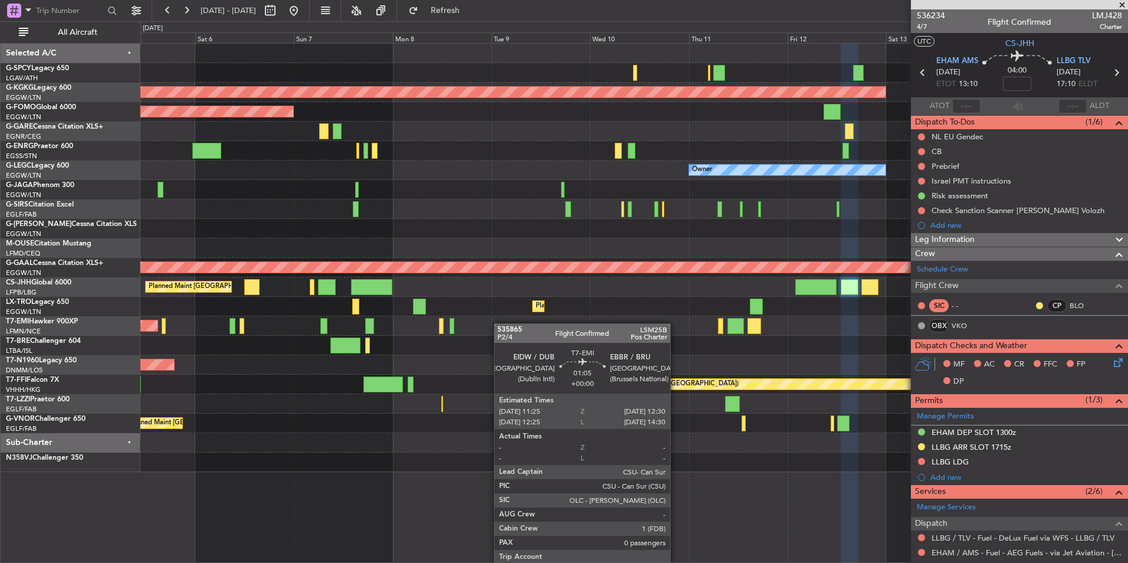
click at [252, 342] on div "AOG Maint [GEOGRAPHIC_DATA] (Ataturk) Planned Maint [GEOGRAPHIC_DATA] ([GEOGRAP…" at bounding box center [633, 258] width 987 height 428
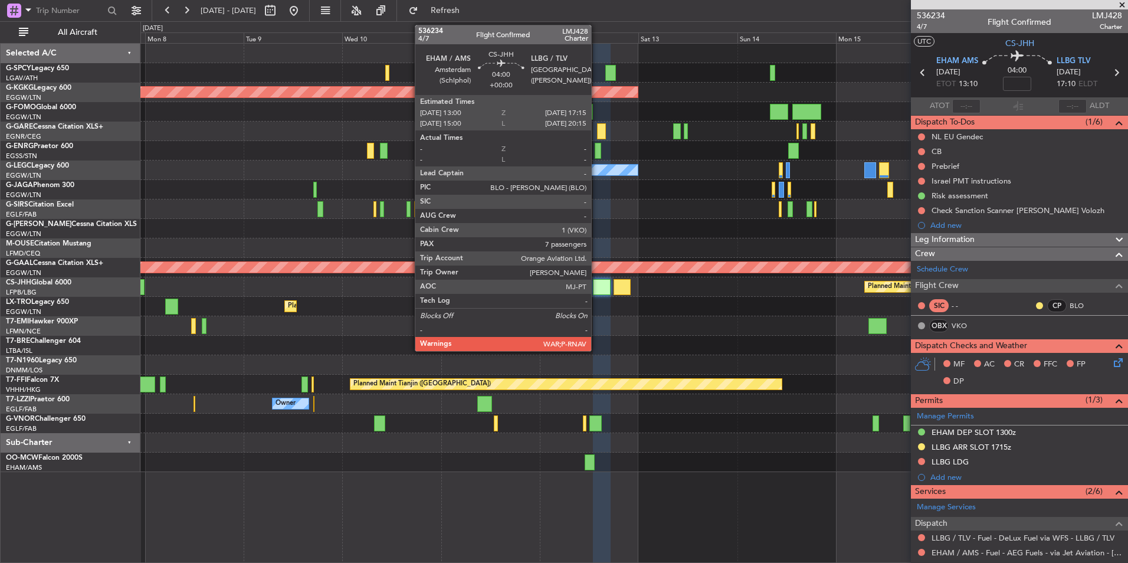
click at [596, 285] on div at bounding box center [602, 287] width 18 height 16
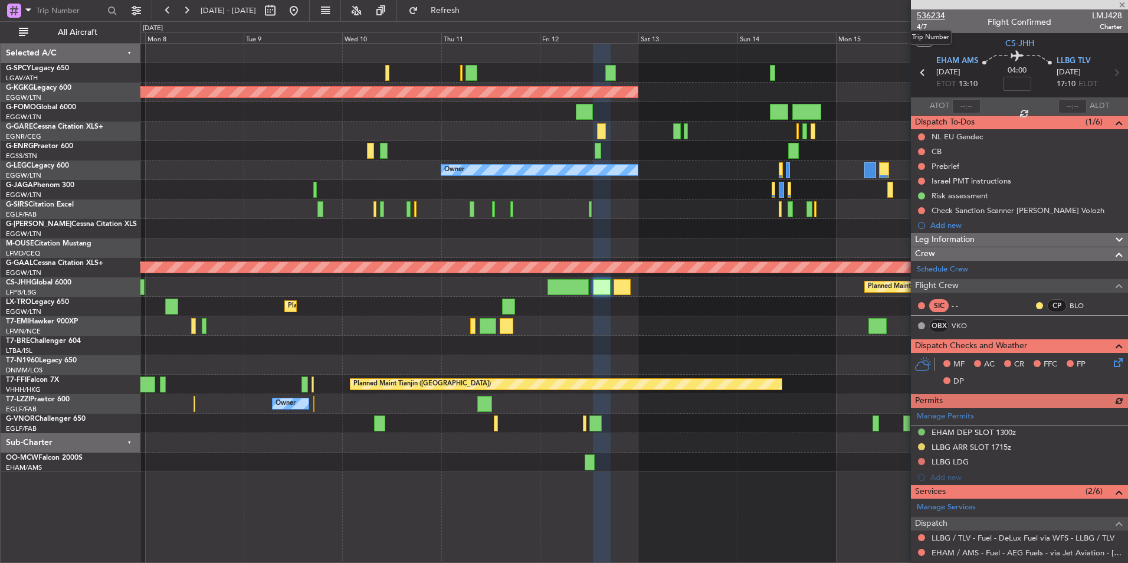
click at [937, 15] on span "536234" at bounding box center [931, 15] width 28 height 12
click at [469, 4] on button "Refresh" at bounding box center [438, 10] width 71 height 19
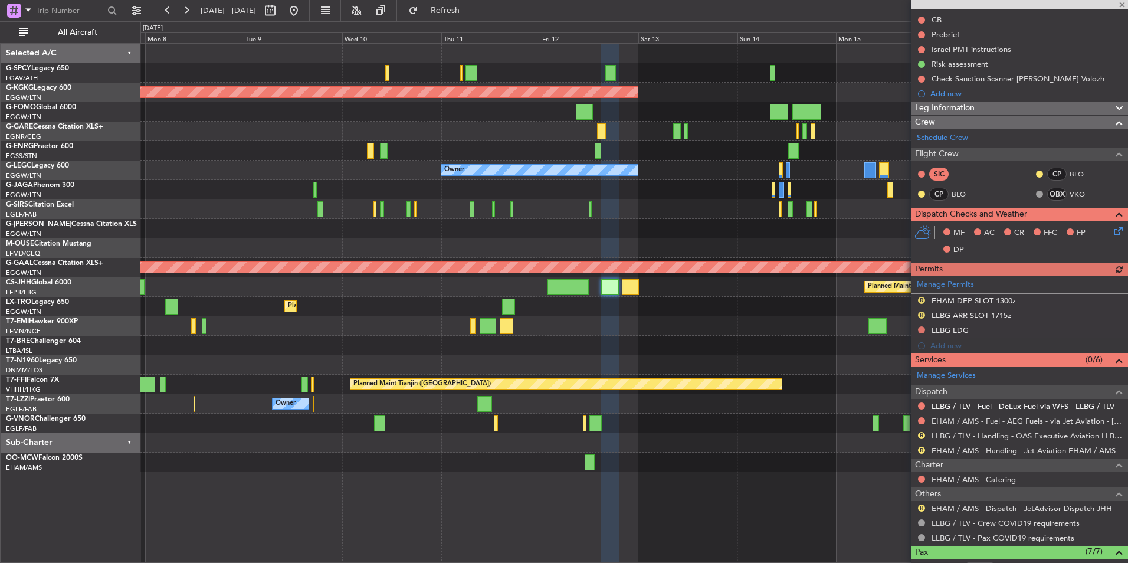
scroll to position [177, 0]
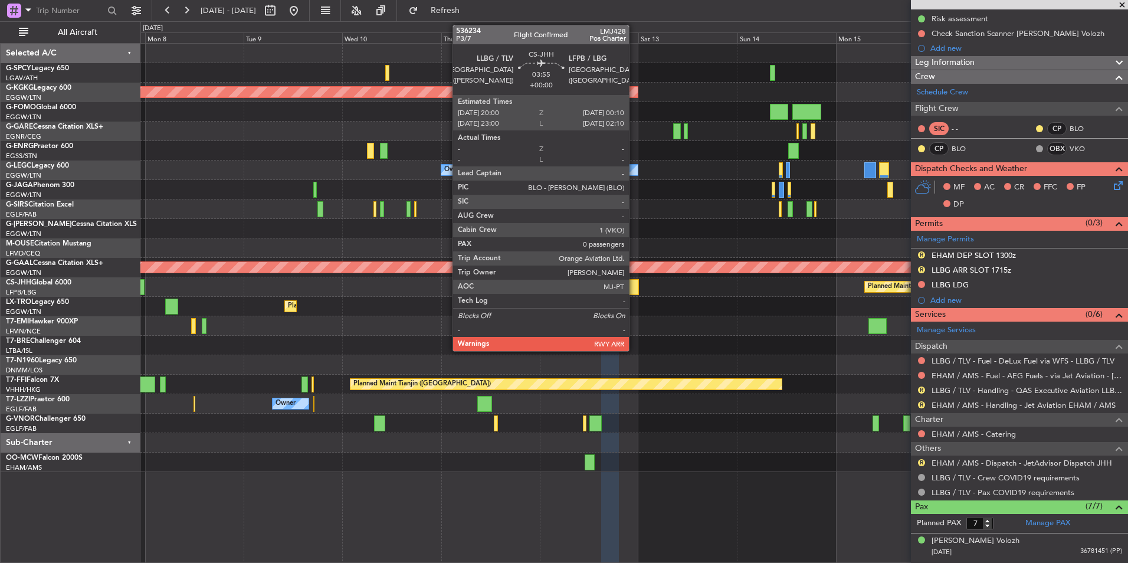
click at [634, 290] on div at bounding box center [631, 287] width 18 height 16
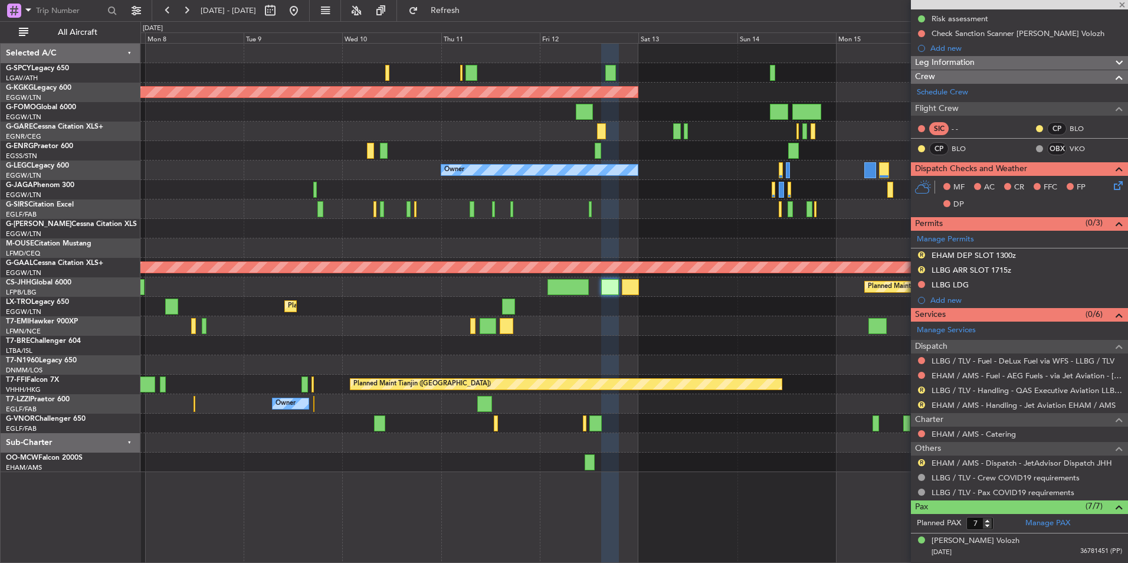
type input "0"
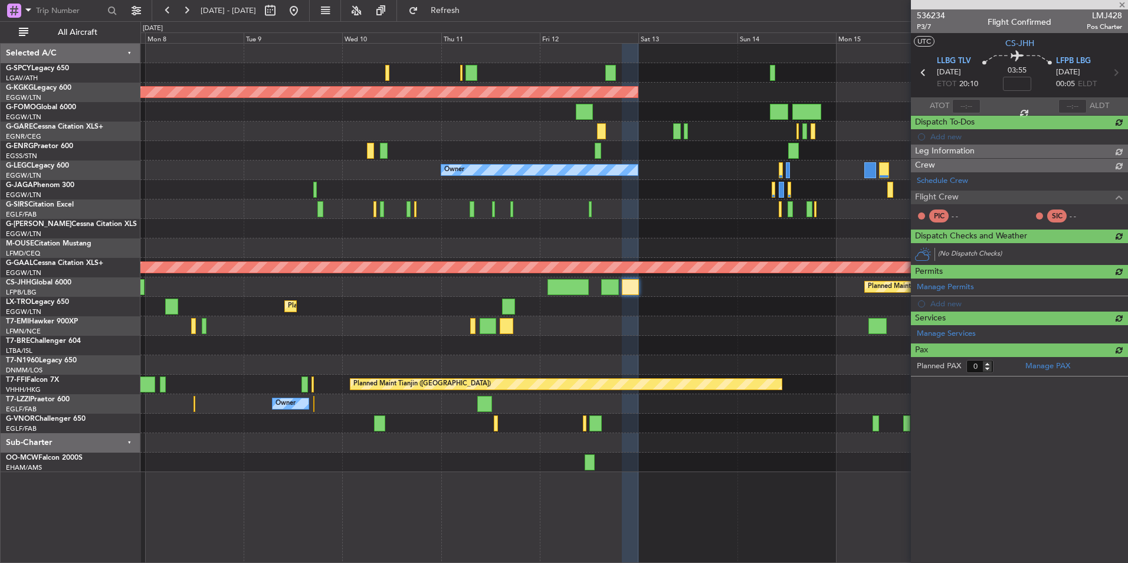
scroll to position [0, 0]
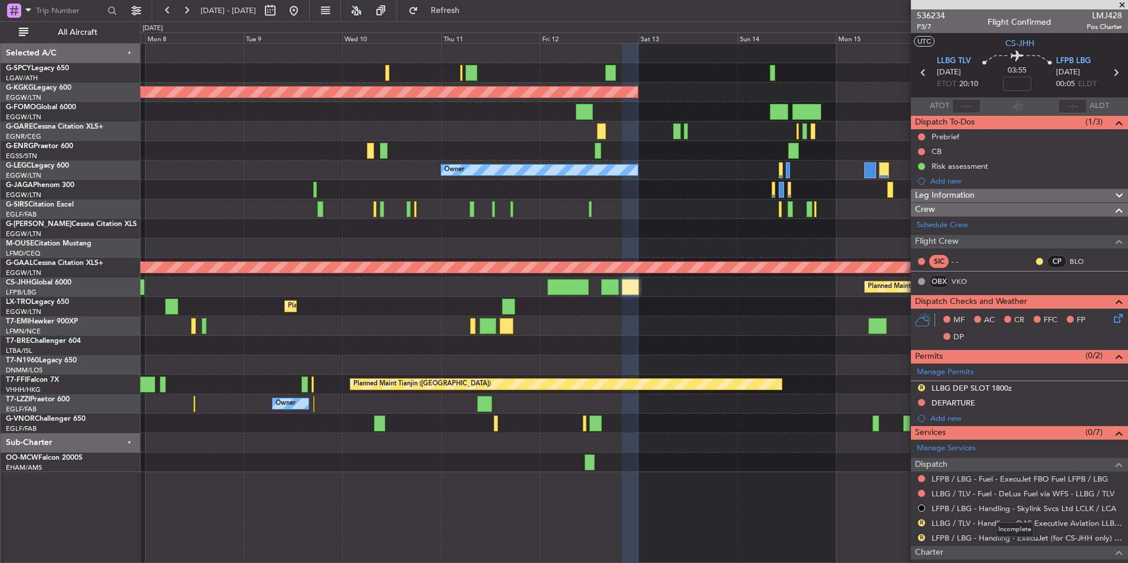
click at [997, 539] on mat-tooltip-component "Incomplete" at bounding box center [1014, 529] width 54 height 31
click at [1042, 537] on link "LFPB / LBG - Handling - ExecuJet (for CS-JHH only) LFPB / LBG" at bounding box center [1026, 538] width 190 height 10
click at [1098, 187] on fb-app "07 Sep 2025 - 17 Sep 2025 Refresh Quick Links All Aircraft AOG Maint Istanbul (…" at bounding box center [564, 286] width 1128 height 554
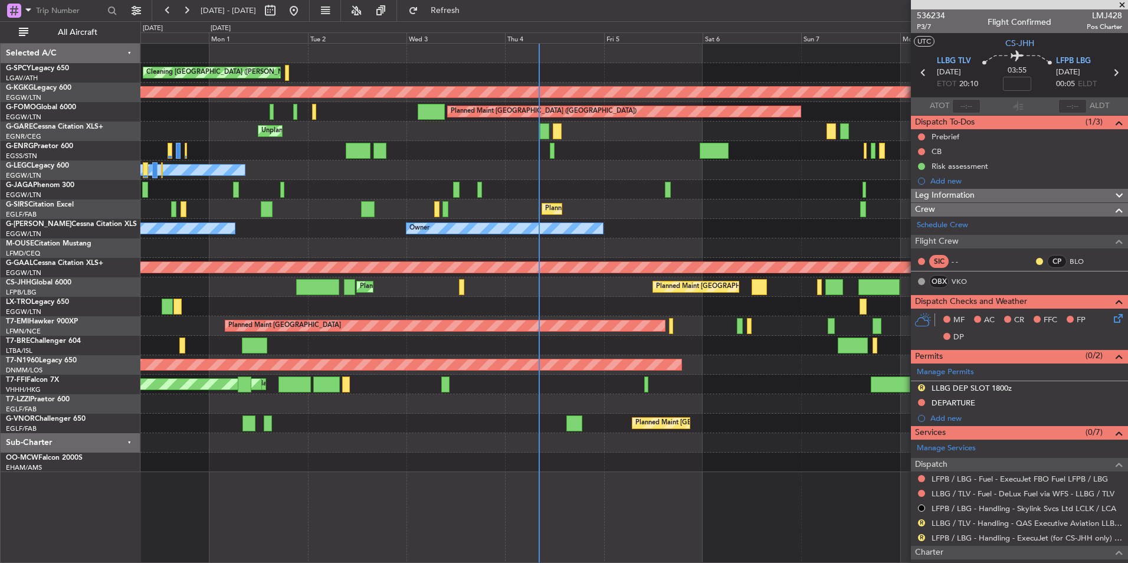
click at [879, 180] on div "Cleaning [GEOGRAPHIC_DATA] ([PERSON_NAME] Intl) Planned Maint [GEOGRAPHIC_DATA]…" at bounding box center [633, 258] width 987 height 428
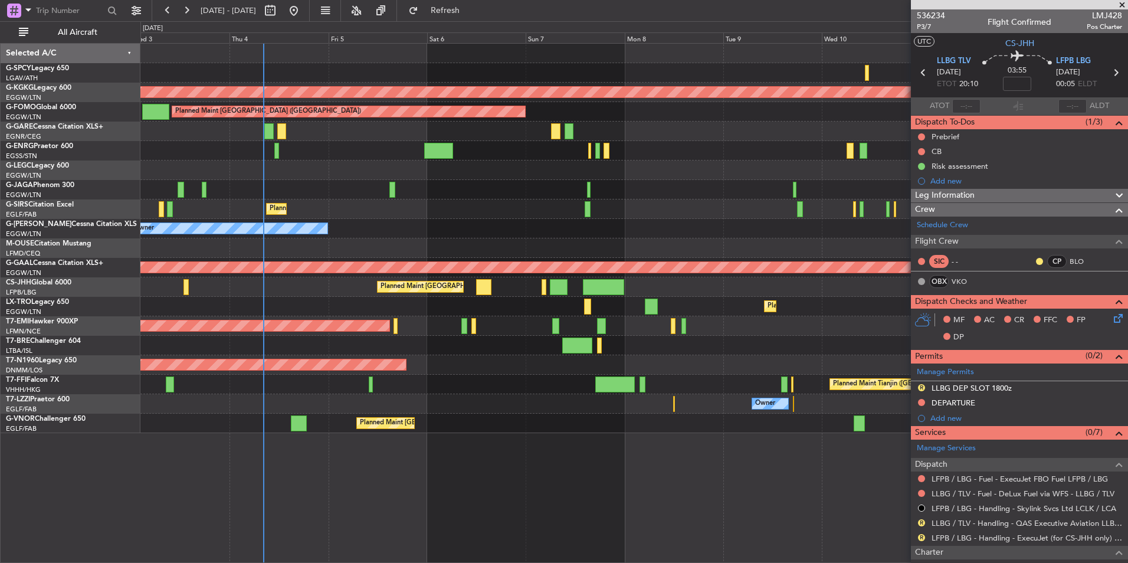
click at [481, 331] on div "Planned Maint [GEOGRAPHIC_DATA]" at bounding box center [633, 325] width 987 height 19
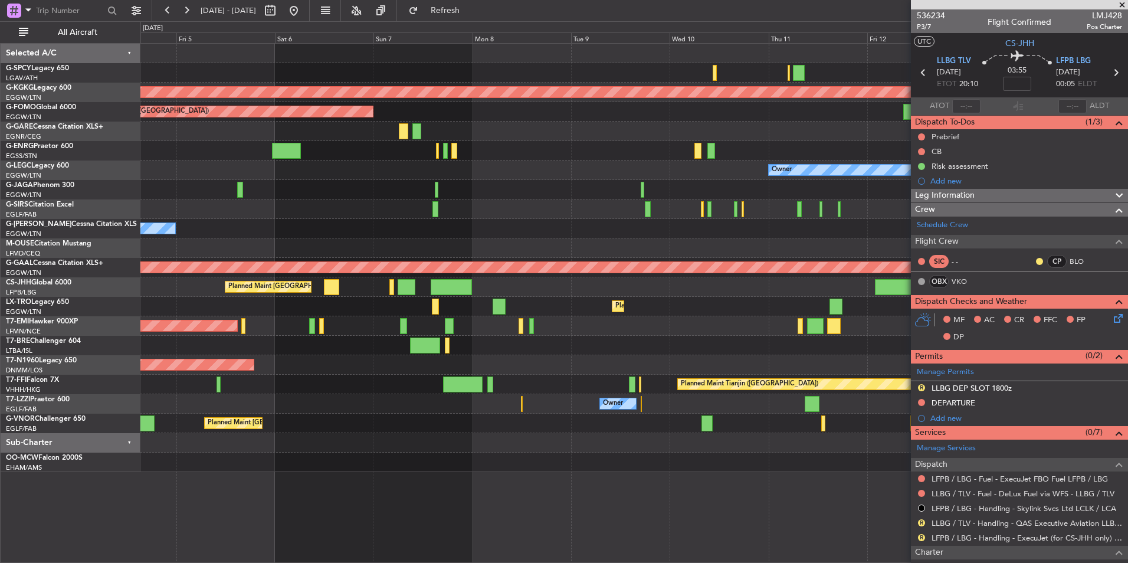
click at [678, 290] on div "AOG Maint Istanbul (Ataturk) Planned Maint London (Luton) Owner Planned Maint L…" at bounding box center [633, 258] width 987 height 428
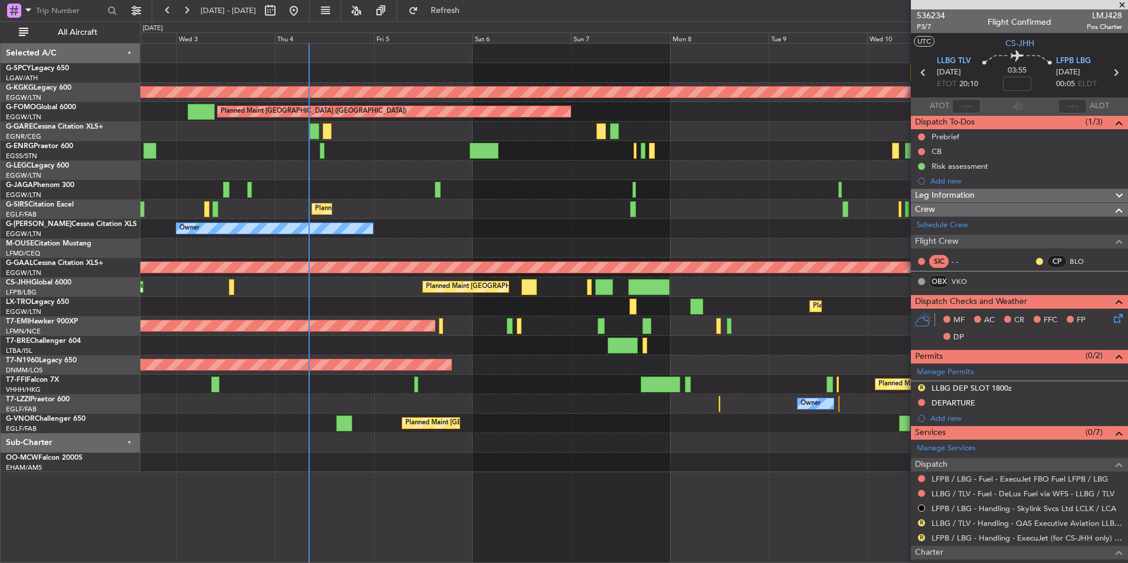
click at [533, 303] on div "Planned Maint Dusseldorf" at bounding box center [633, 306] width 987 height 19
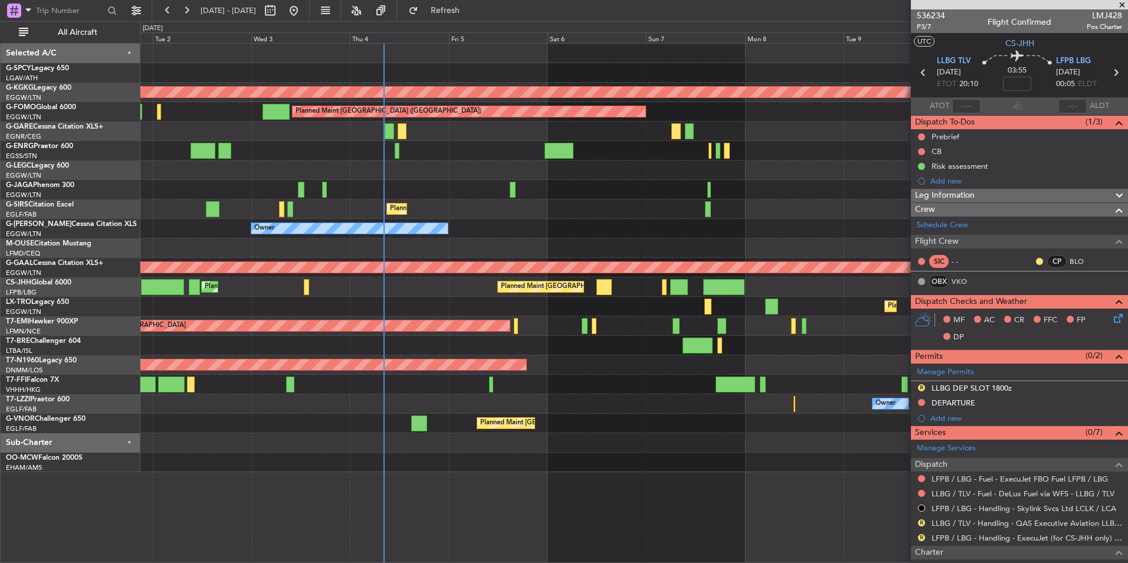
click at [583, 301] on div "Planned Maint Dusseldorf" at bounding box center [633, 306] width 987 height 19
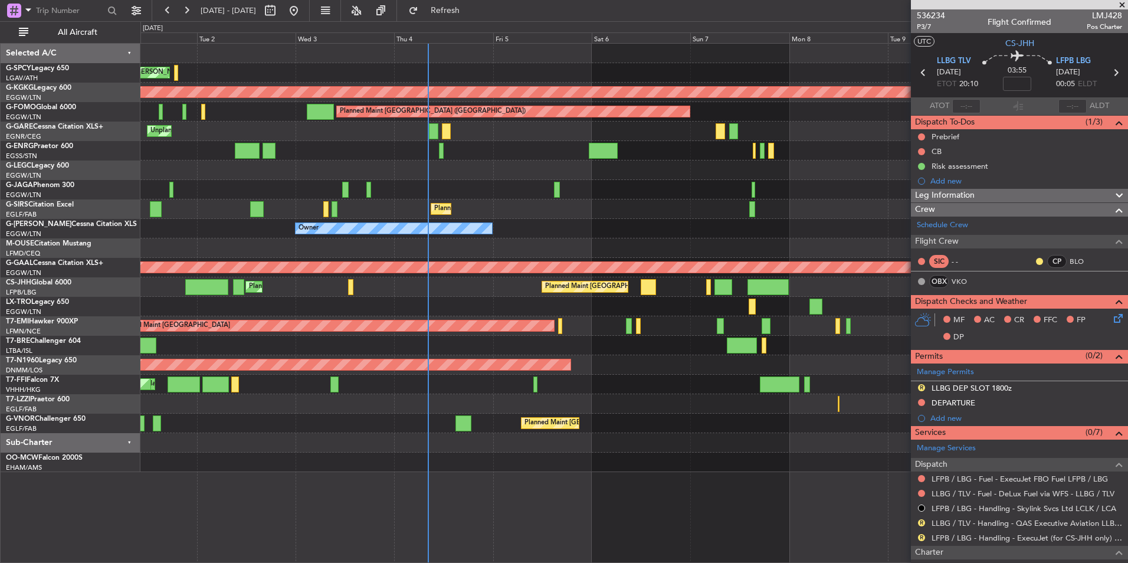
click at [583, 308] on div "Planned Maint Dusseldorf" at bounding box center [633, 306] width 987 height 19
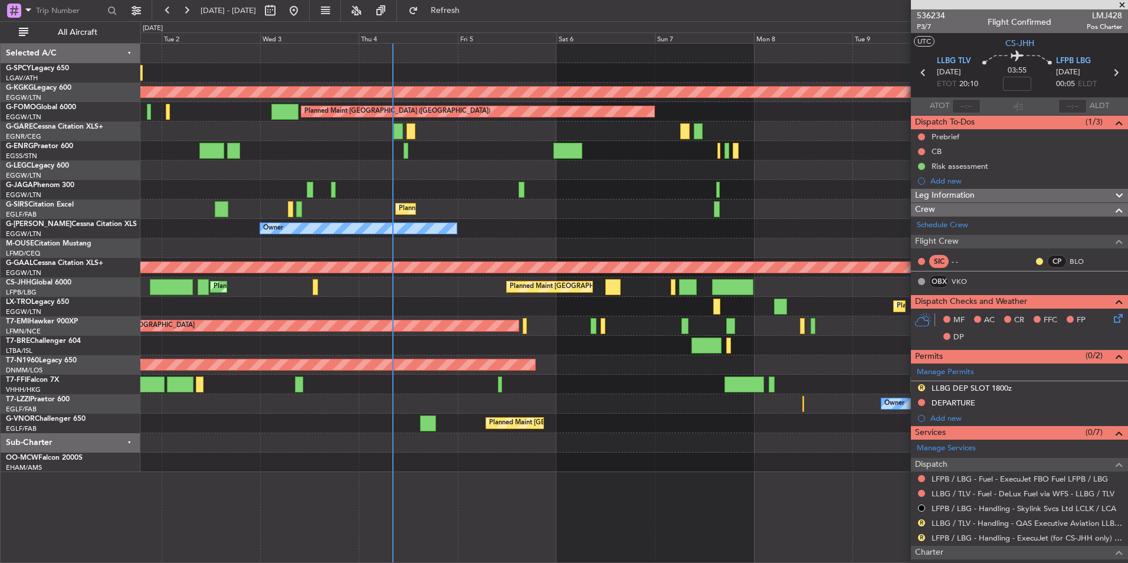
click at [526, 308] on div "Planned Maint Dusseldorf" at bounding box center [633, 306] width 987 height 19
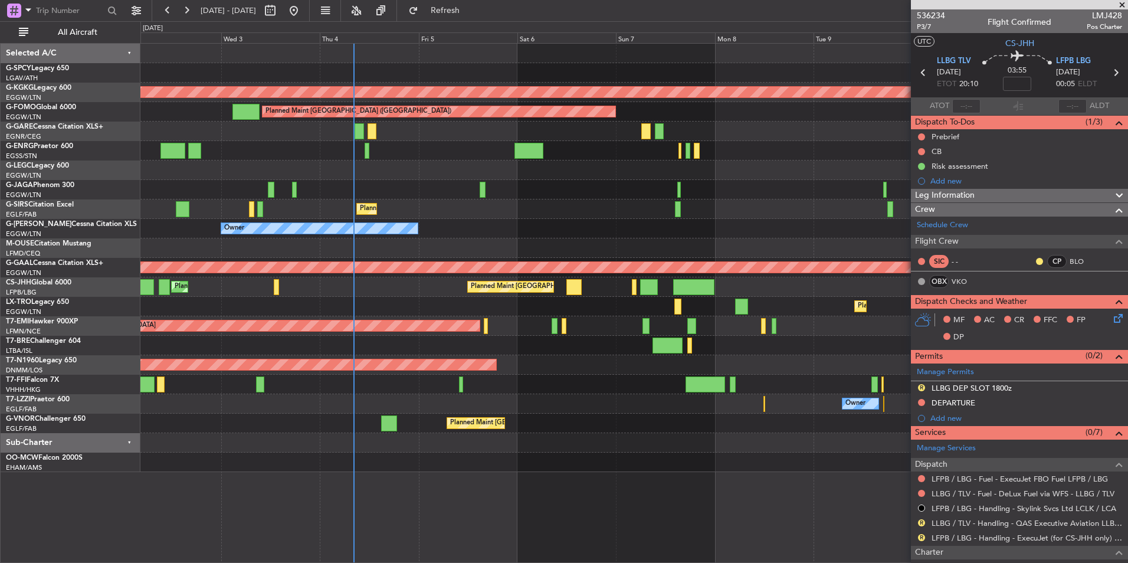
click at [508, 308] on div "Planned Maint Dusseldorf" at bounding box center [633, 306] width 987 height 19
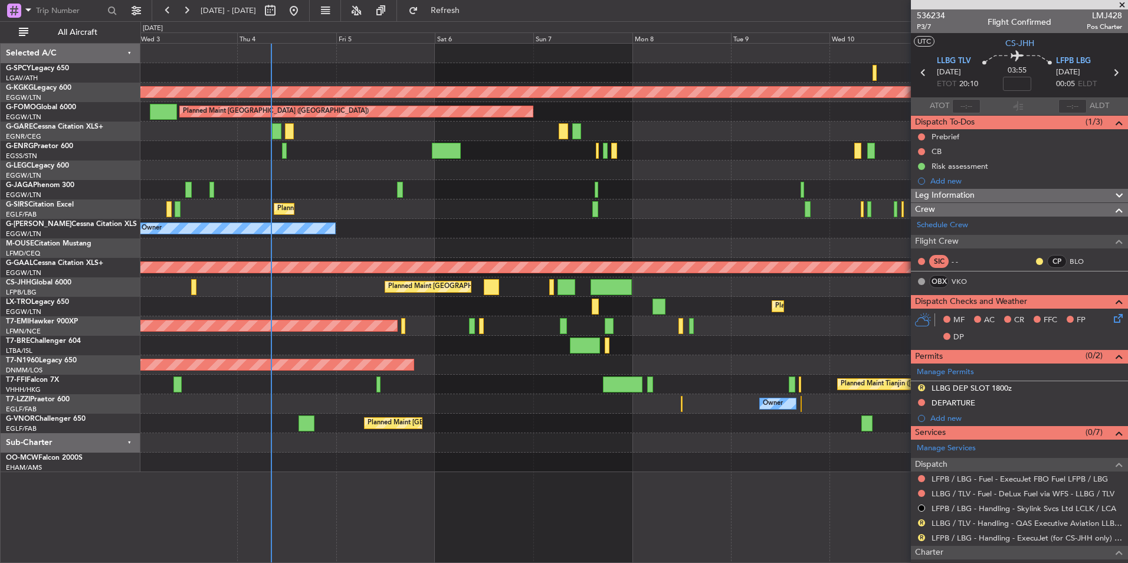
click at [511, 306] on div "Planned Maint Dusseldorf" at bounding box center [633, 306] width 987 height 19
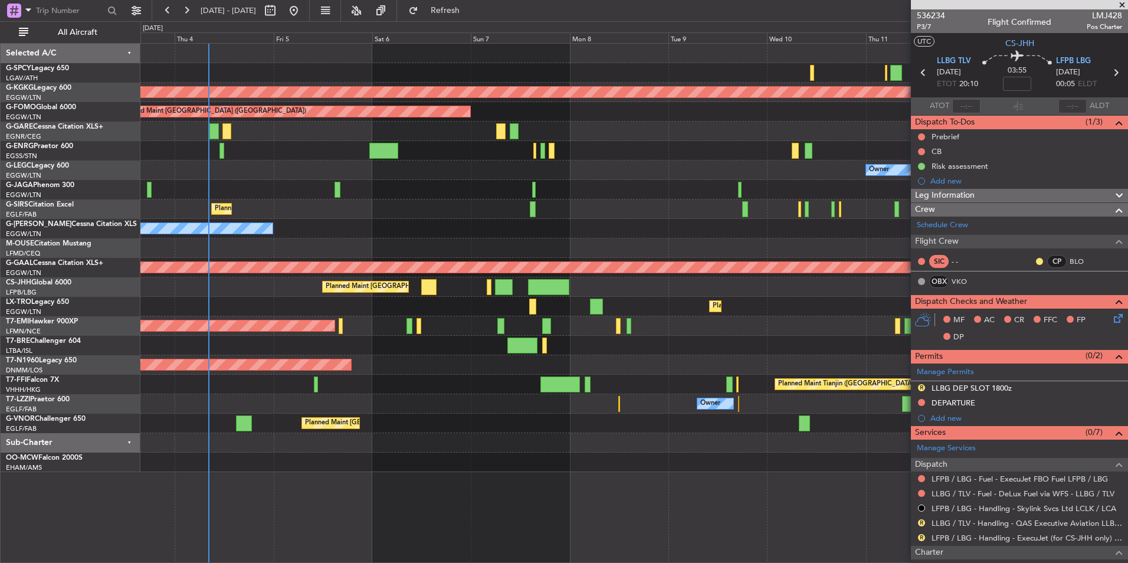
click at [460, 292] on div "Planned Maint Paris (Le Bourget) Planned Maint London (Luton) Planned Maint Par…" at bounding box center [633, 286] width 987 height 19
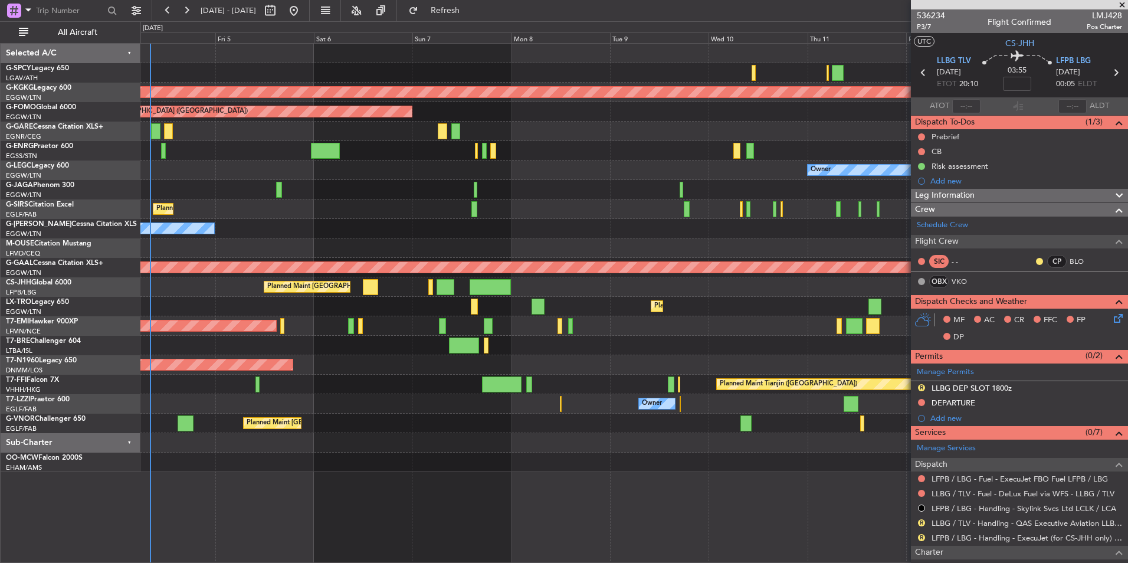
click at [422, 287] on div "Planned Maint Paris (Le Bourget) Planned Maint London (Luton) Planned Maint Par…" at bounding box center [633, 286] width 987 height 19
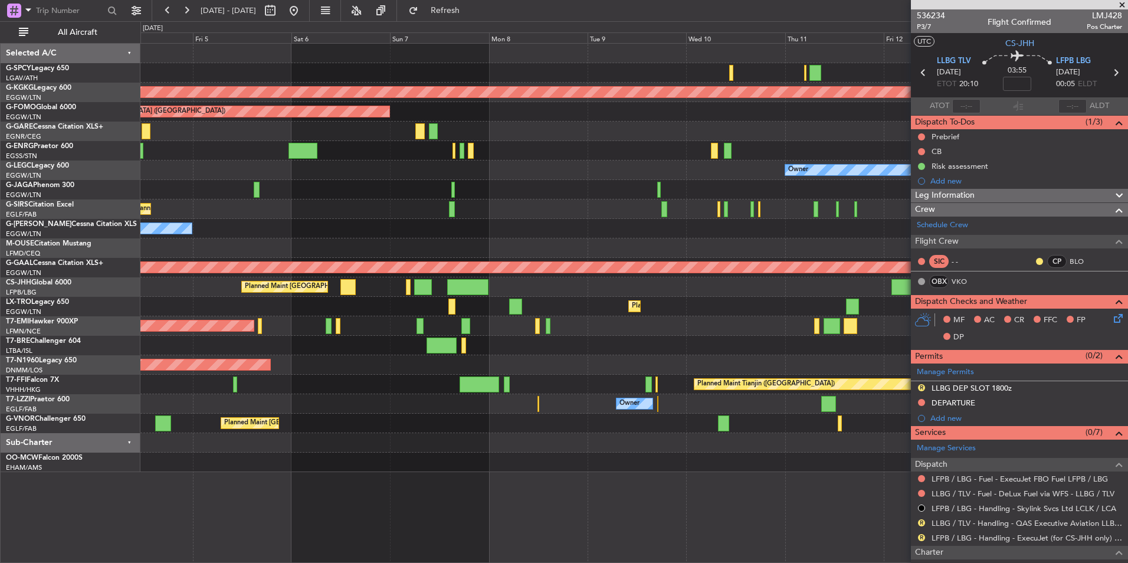
click at [370, 287] on div "Planned Maint Paris (Le Bourget) Planned Maint London (Luton) Planned Maint Par…" at bounding box center [633, 286] width 987 height 19
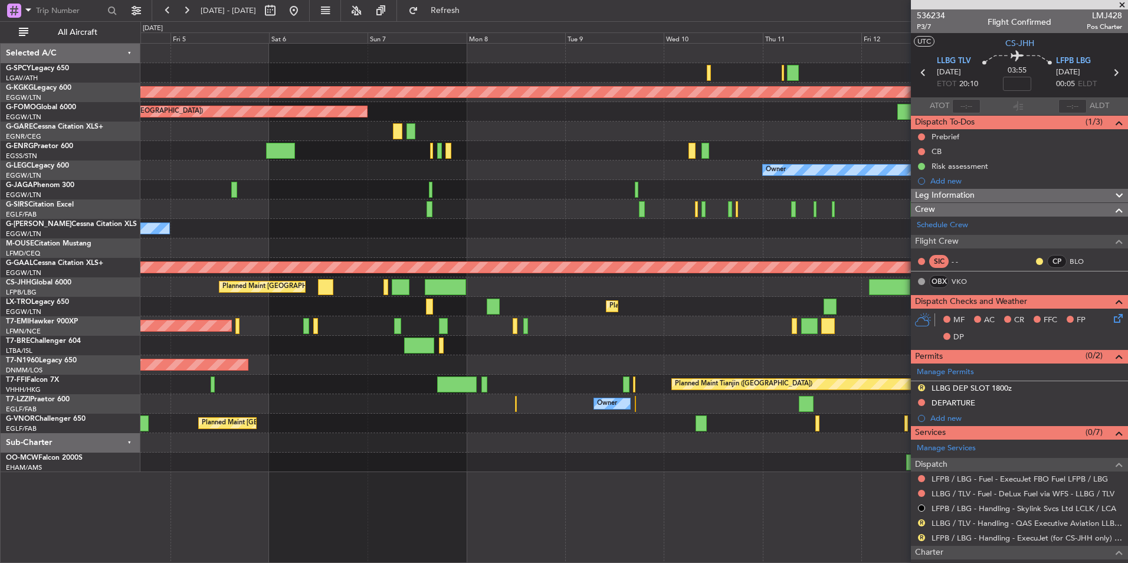
click at [464, 297] on div "AOG Maint Istanbul (Ataturk) Planned Maint London (Luton) Owner Planned Maint L…" at bounding box center [633, 258] width 987 height 428
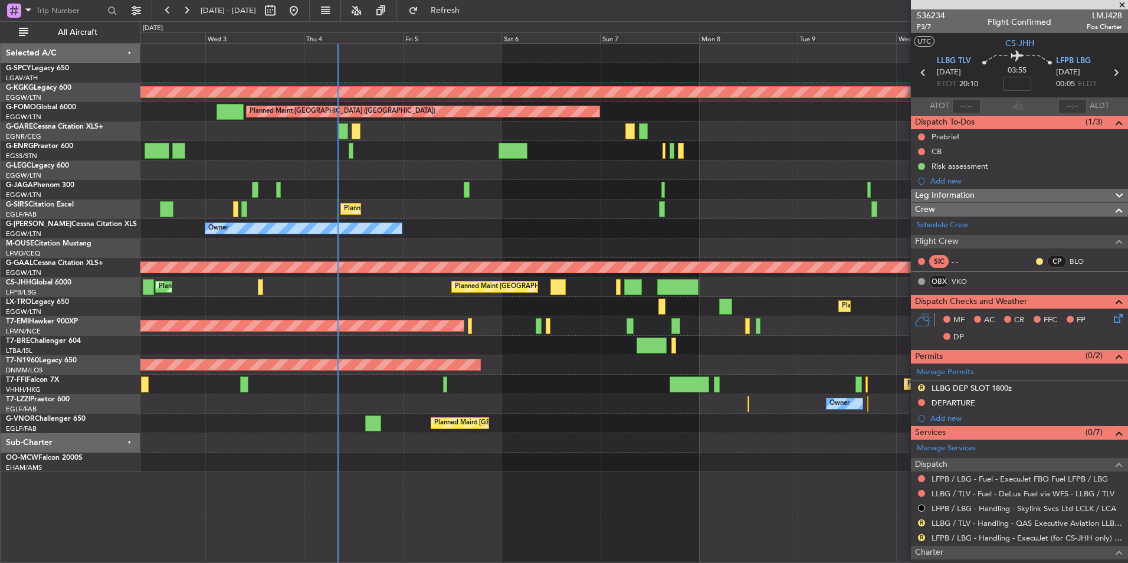
click at [482, 219] on div "Owner Owner" at bounding box center [633, 228] width 987 height 19
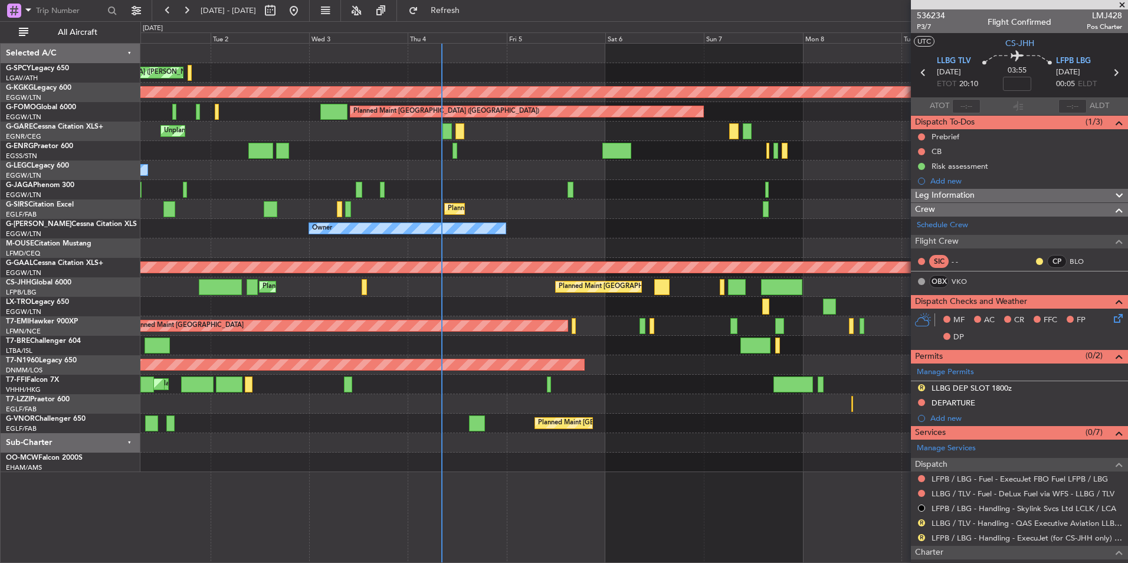
click at [537, 238] on div "Owner Owner" at bounding box center [633, 228] width 987 height 19
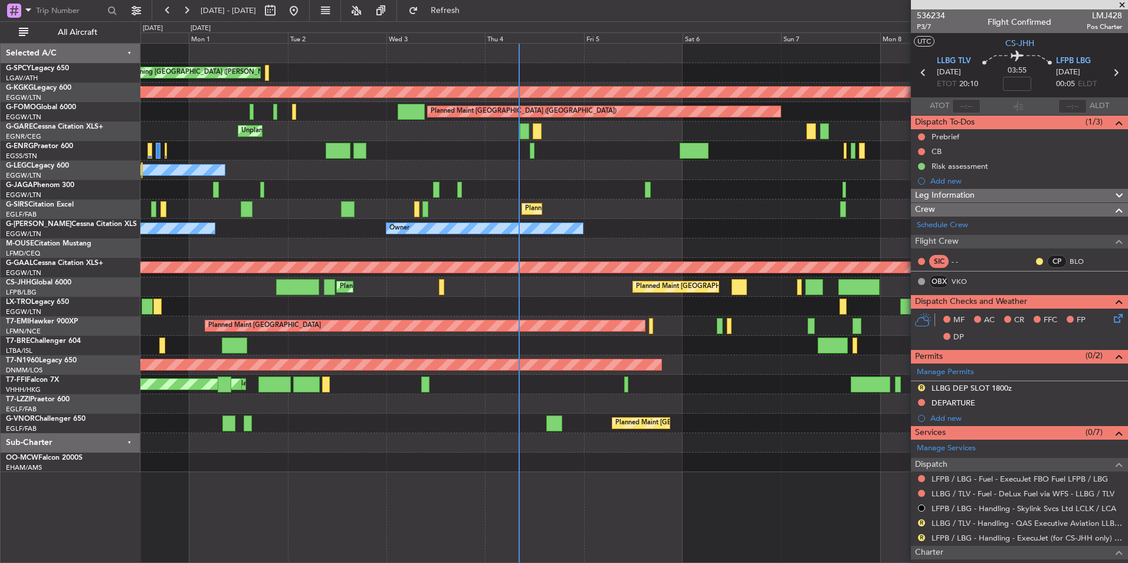
click at [505, 247] on div at bounding box center [633, 247] width 987 height 19
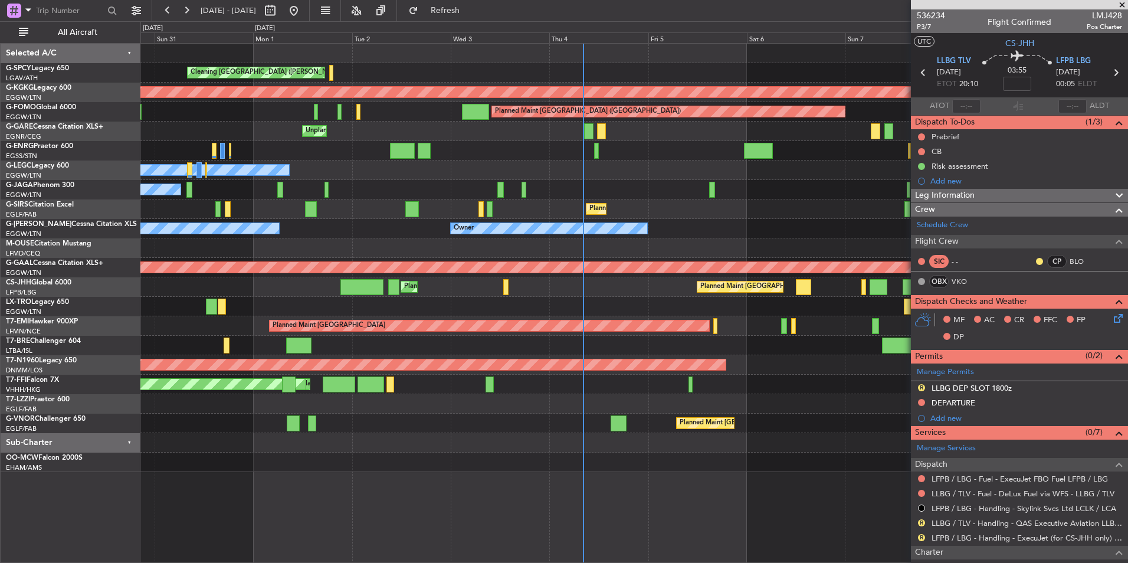
click at [507, 243] on div at bounding box center [633, 247] width 987 height 19
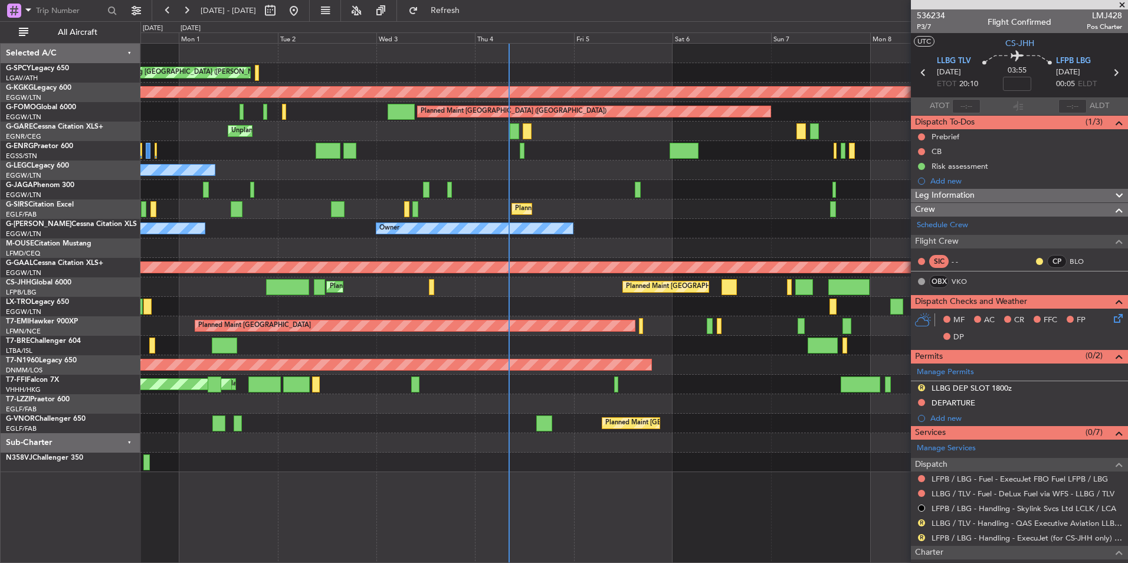
click at [566, 304] on div "Planned Maint Dusseldorf" at bounding box center [633, 306] width 987 height 19
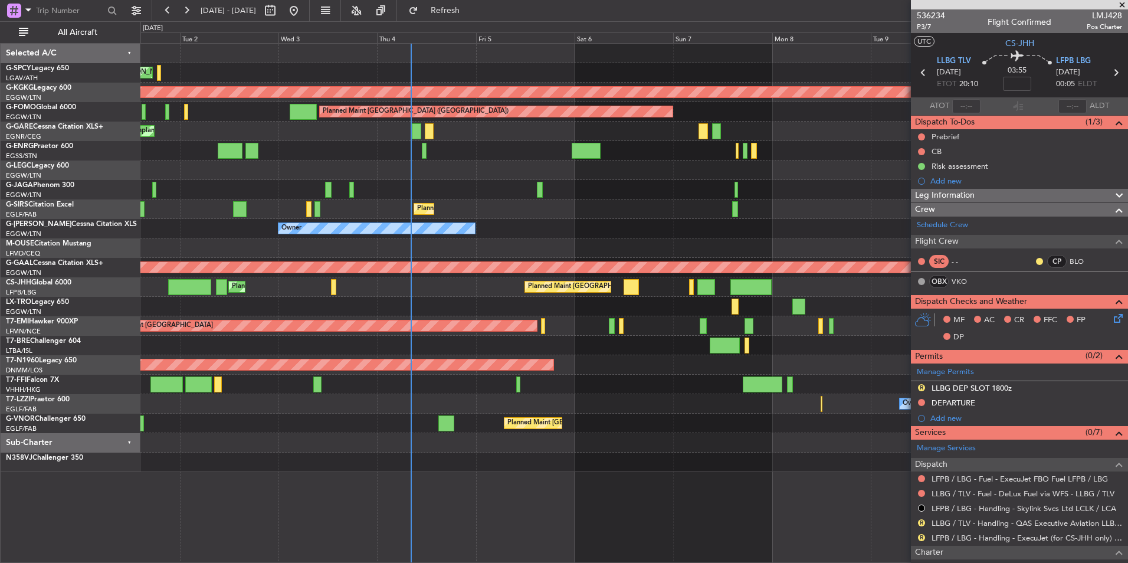
click at [493, 303] on div "Planned Maint Dusseldorf" at bounding box center [633, 306] width 987 height 19
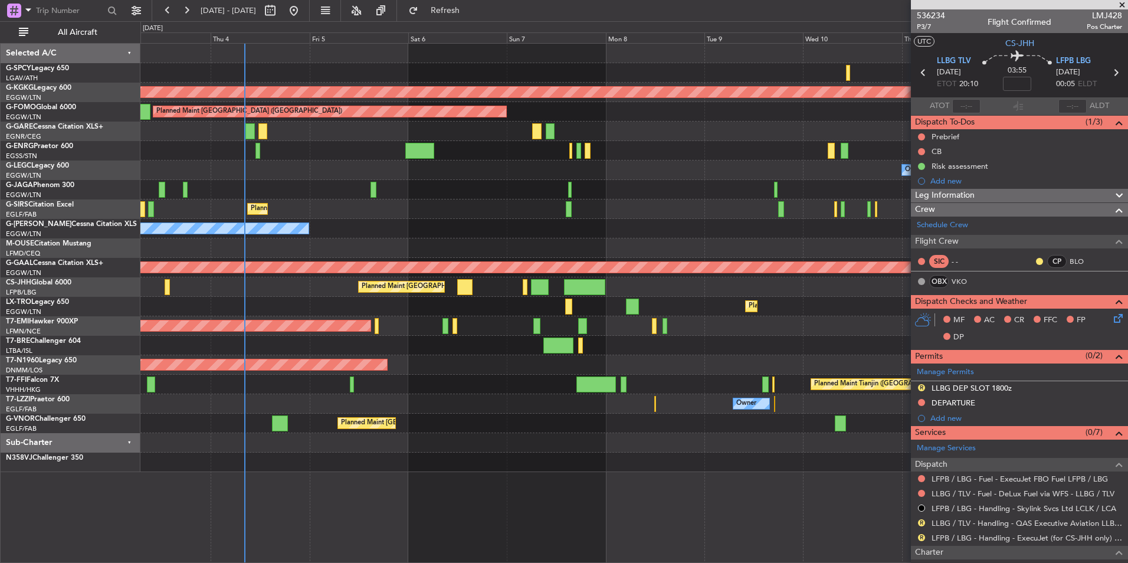
click at [484, 298] on div "Planned Maint Dusseldorf" at bounding box center [633, 306] width 987 height 19
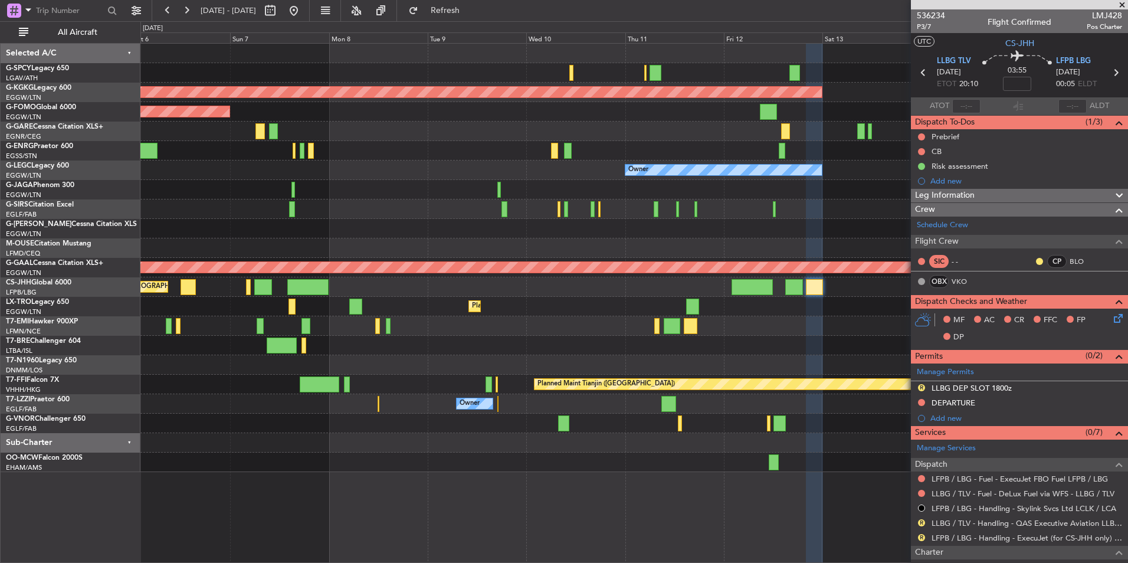
click at [375, 299] on div "AOG Maint [GEOGRAPHIC_DATA] (Ataturk) Planned Maint [GEOGRAPHIC_DATA] ([GEOGRAP…" at bounding box center [633, 258] width 987 height 428
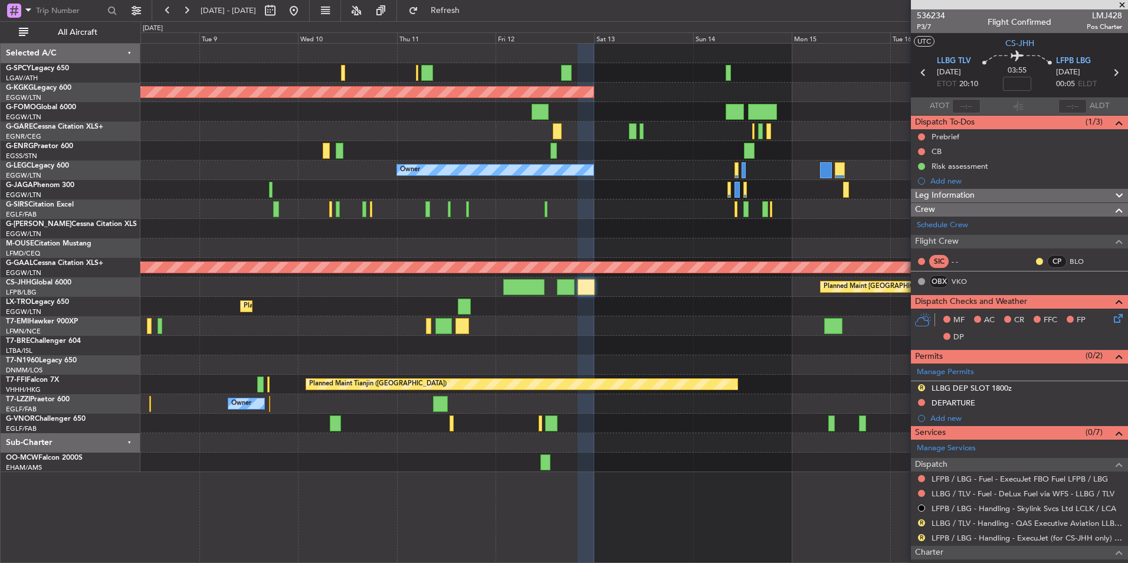
click at [336, 283] on div "Planned Maint [GEOGRAPHIC_DATA] ([GEOGRAPHIC_DATA]) Planned Maint [GEOGRAPHIC_D…" at bounding box center [633, 286] width 987 height 19
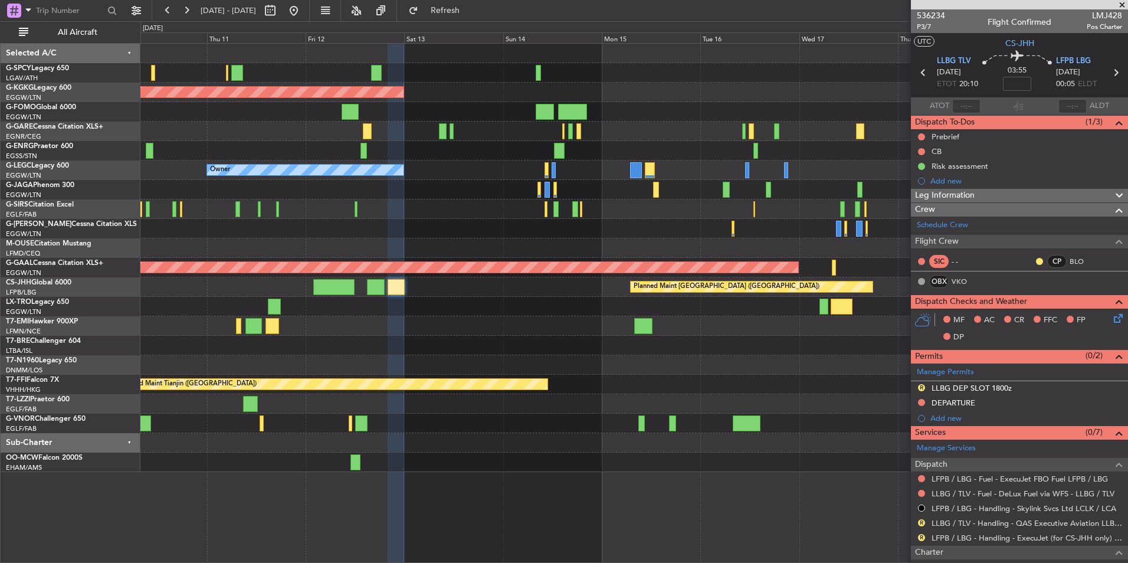
click at [425, 293] on div "AOG Maint [GEOGRAPHIC_DATA] (Ataturk) Owner Planned [GEOGRAPHIC_DATA] Planned M…" at bounding box center [633, 258] width 987 height 428
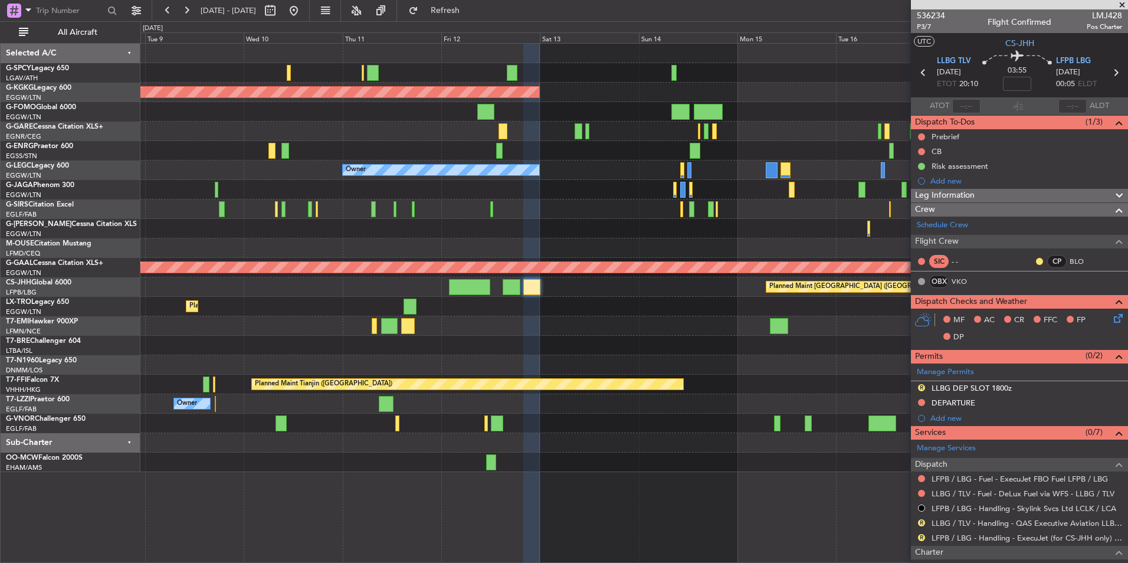
click at [608, 290] on div "Planned Maint [GEOGRAPHIC_DATA] ([GEOGRAPHIC_DATA])" at bounding box center [633, 286] width 987 height 19
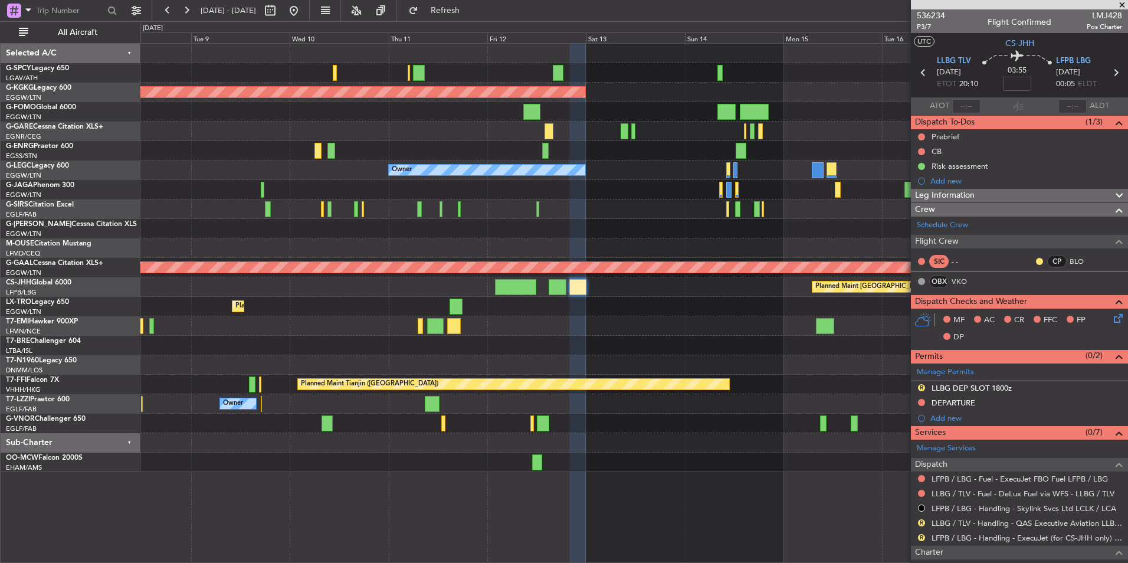
click at [441, 307] on div "AOG Maint [GEOGRAPHIC_DATA] (Ataturk) Planned Maint [GEOGRAPHIC_DATA] ([GEOGRAP…" at bounding box center [633, 258] width 987 height 428
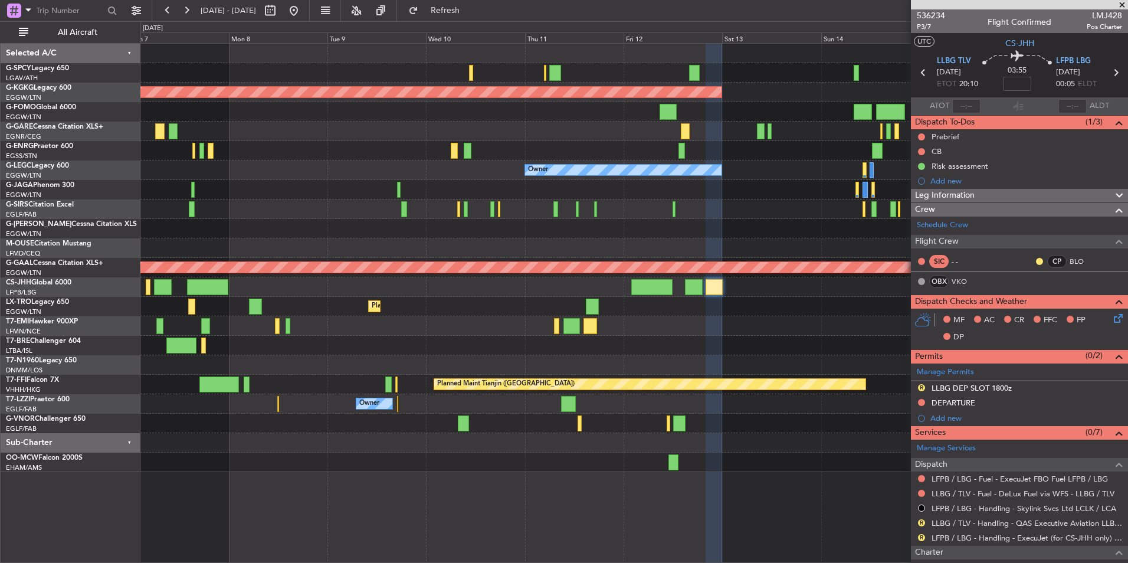
click at [509, 312] on div "AOG Maint [GEOGRAPHIC_DATA] (Ataturk) Planned Maint [GEOGRAPHIC_DATA] ([GEOGRAP…" at bounding box center [633, 258] width 987 height 428
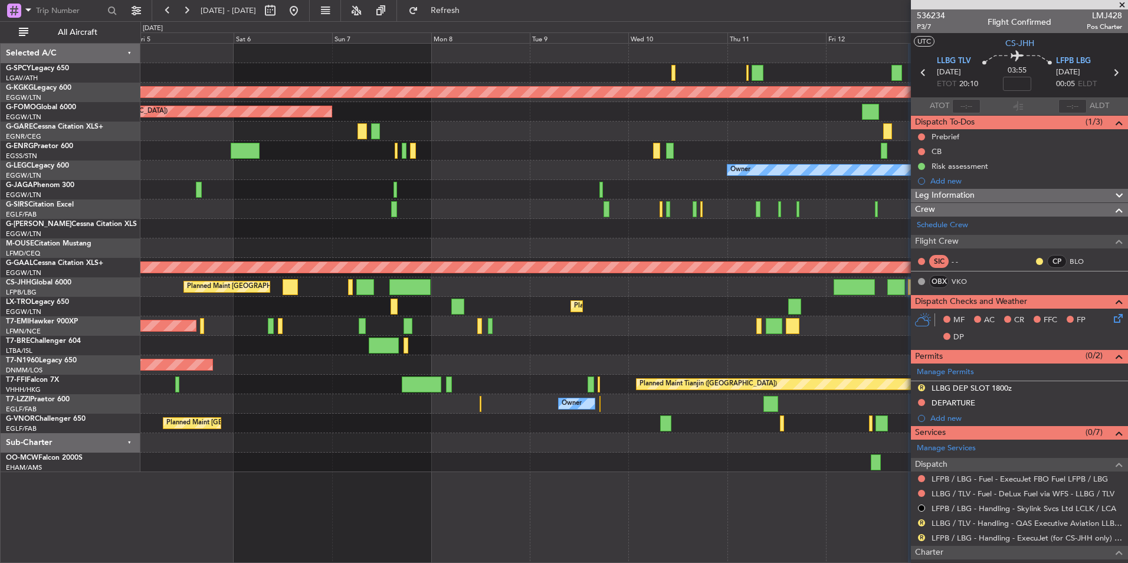
click at [492, 321] on div at bounding box center [490, 326] width 4 height 16
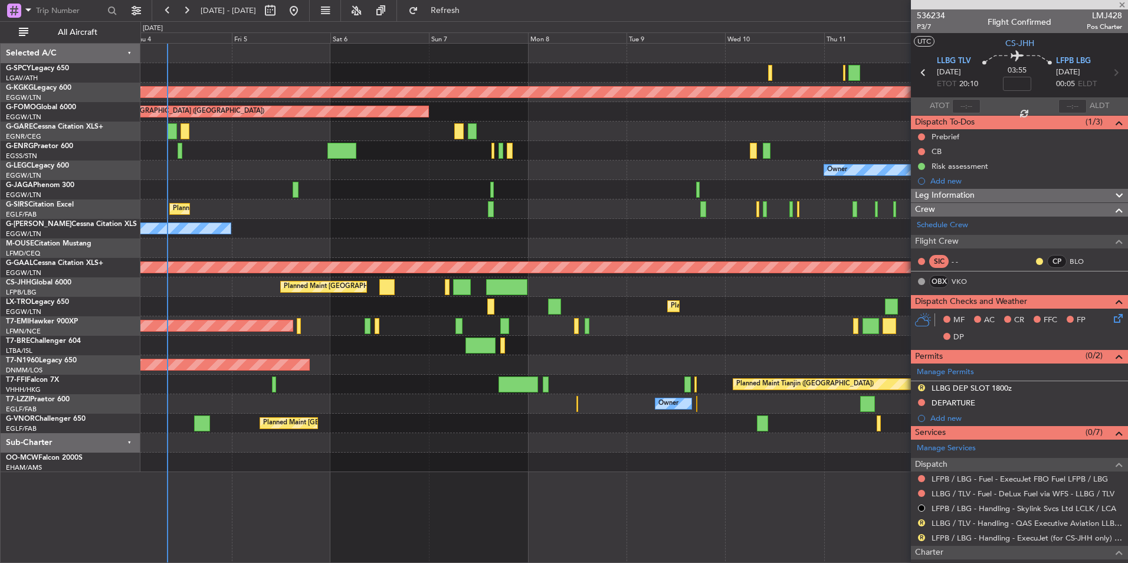
click at [376, 378] on div "Cleaning [GEOGRAPHIC_DATA] ([PERSON_NAME] Intl) AOG Maint [GEOGRAPHIC_DATA] ([G…" at bounding box center [633, 258] width 987 height 428
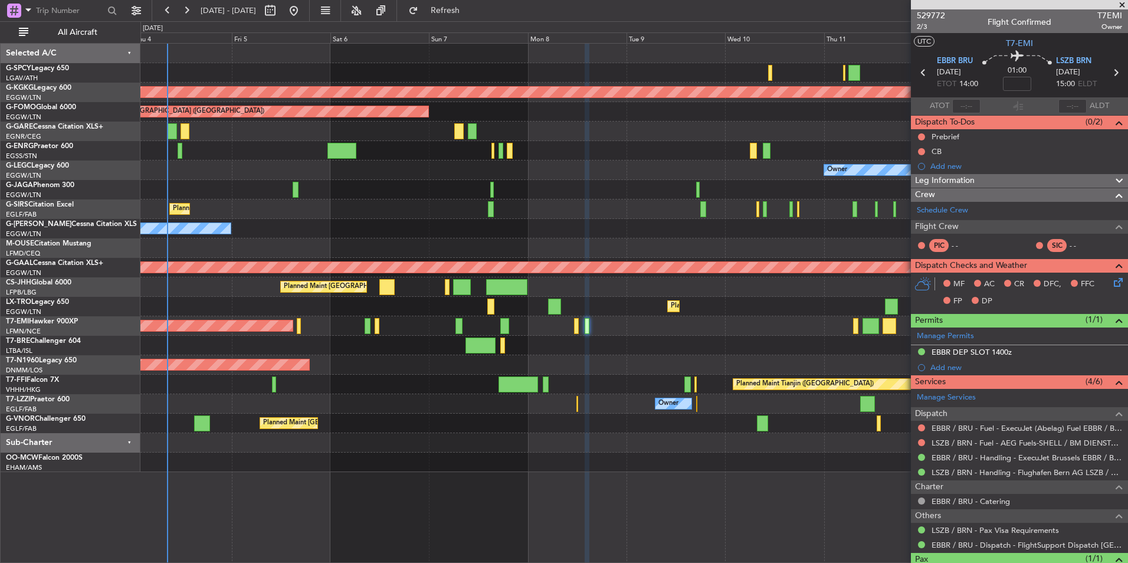
click at [564, 508] on div "Cleaning [GEOGRAPHIC_DATA] ([PERSON_NAME] Intl) AOG Maint [GEOGRAPHIC_DATA] ([G…" at bounding box center [633, 303] width 987 height 520
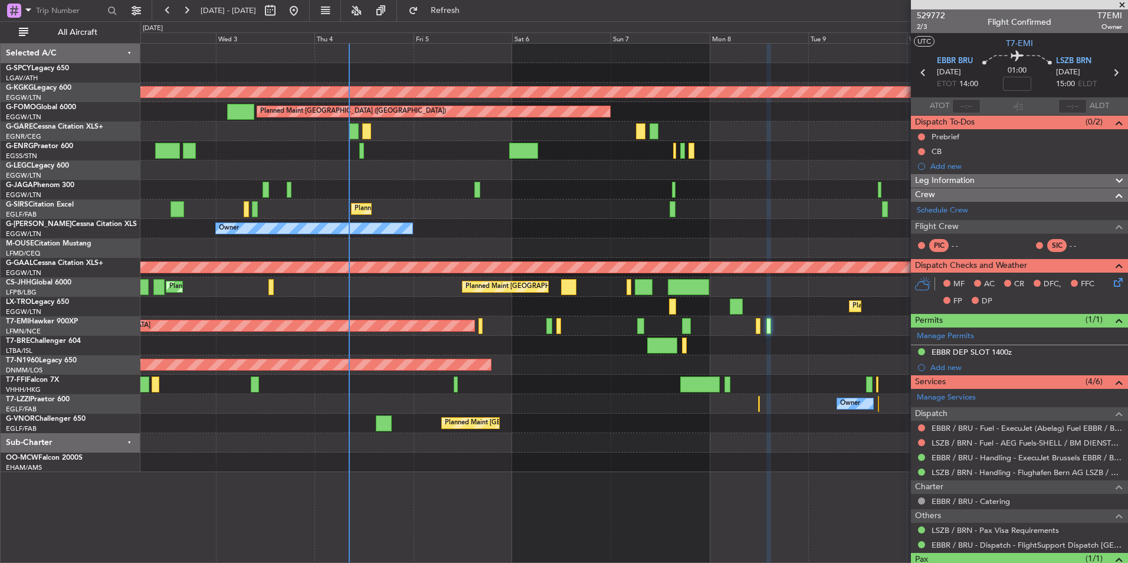
click at [736, 330] on div "Planned Maint [GEOGRAPHIC_DATA]" at bounding box center [633, 325] width 987 height 19
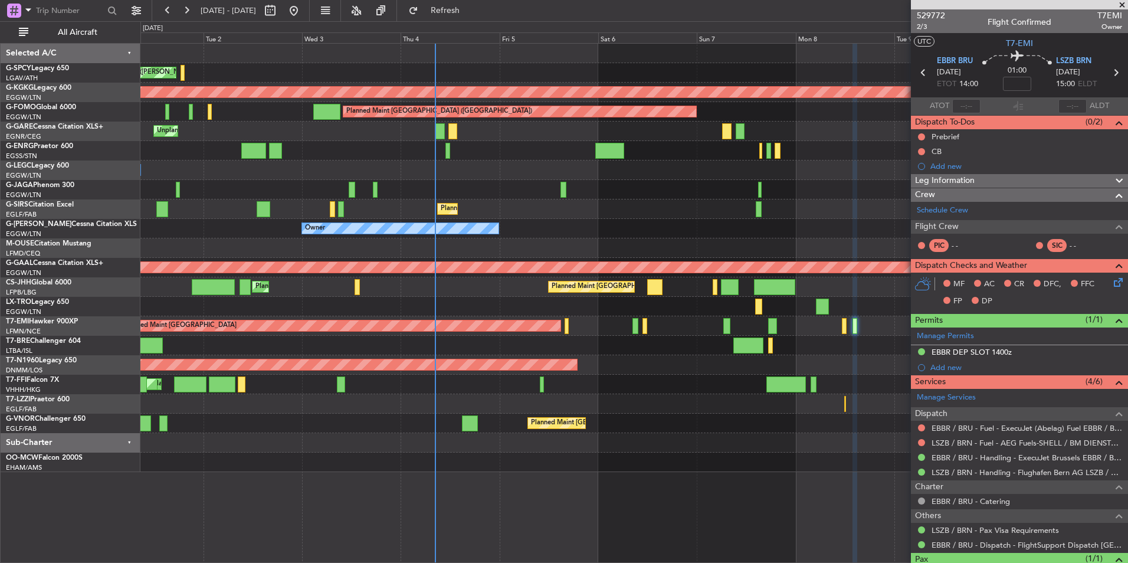
click at [638, 354] on div "Cleaning [GEOGRAPHIC_DATA] ([PERSON_NAME] Intl) Planned Maint [GEOGRAPHIC_DATA]…" at bounding box center [633, 258] width 987 height 428
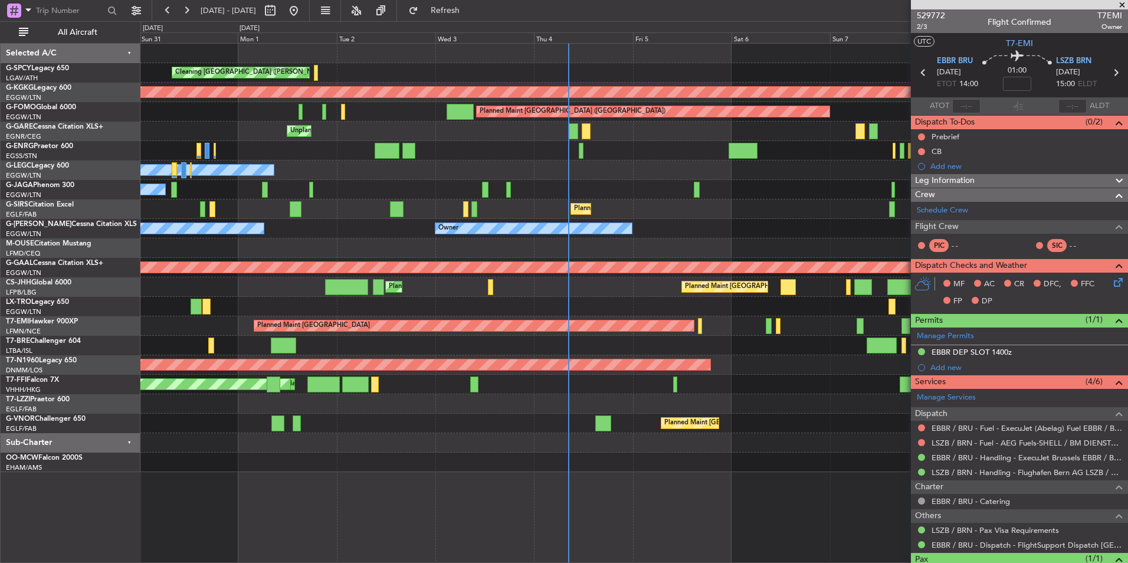
click at [615, 347] on div "Cleaning [GEOGRAPHIC_DATA] ([PERSON_NAME] Intl) Planned Maint [GEOGRAPHIC_DATA]…" at bounding box center [633, 258] width 987 height 428
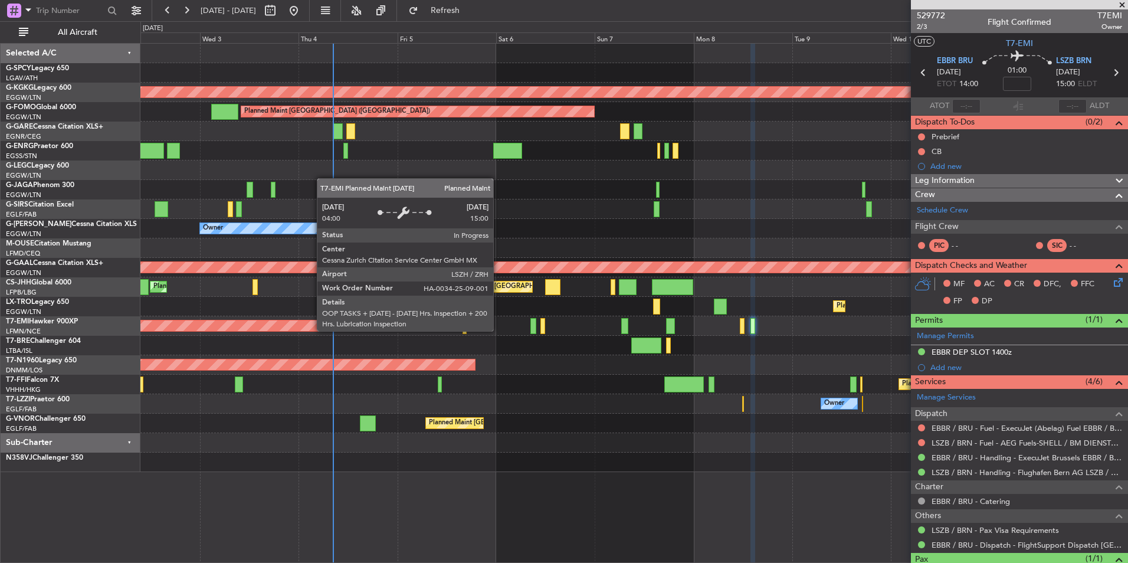
click at [294, 331] on div "Planned Maint [GEOGRAPHIC_DATA]" at bounding box center [238, 326] width 441 height 12
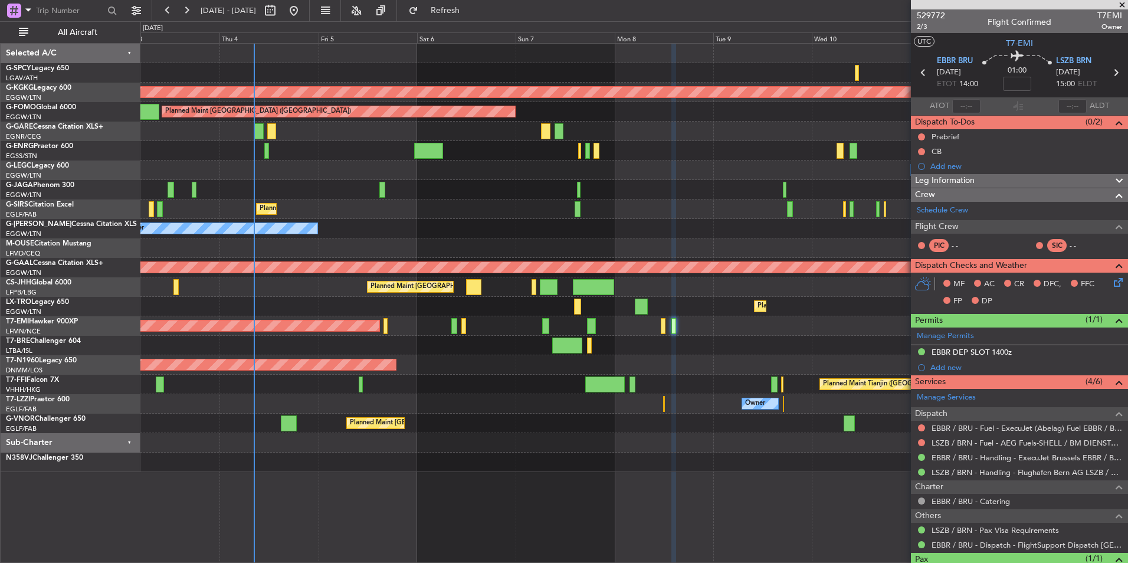
click at [352, 333] on div "Planned Maint [GEOGRAPHIC_DATA]" at bounding box center [633, 325] width 987 height 19
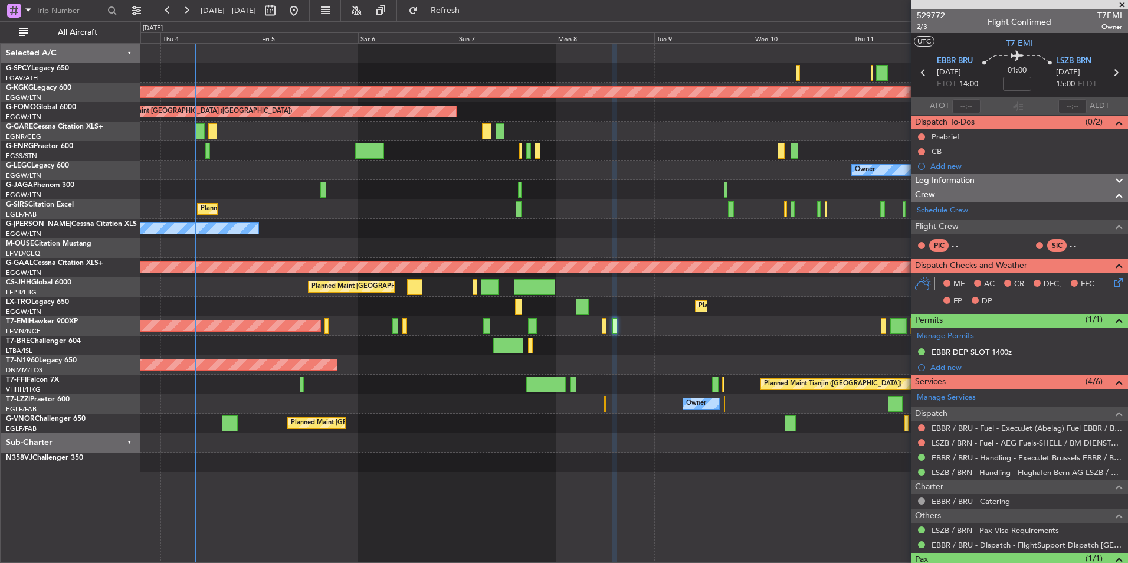
click at [322, 337] on div at bounding box center [633, 345] width 987 height 19
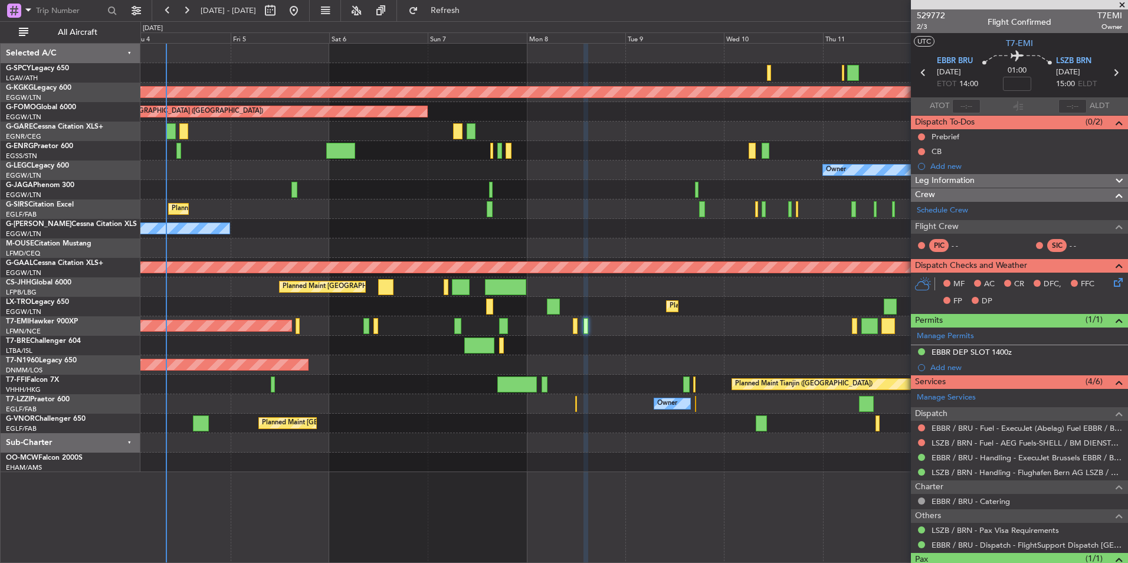
click at [308, 179] on div "Owner" at bounding box center [633, 169] width 987 height 19
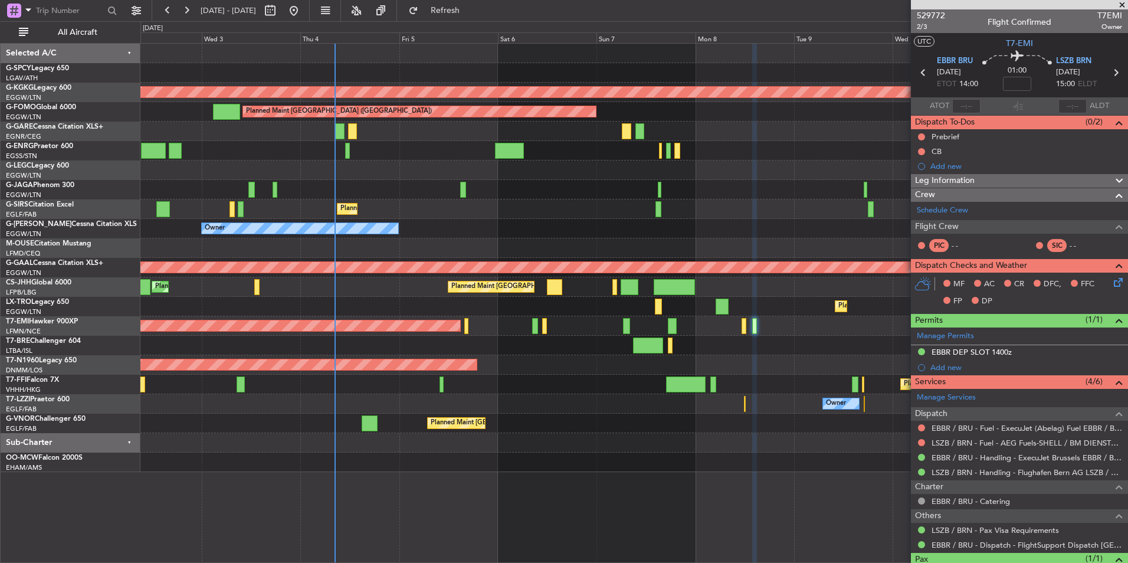
click at [521, 179] on div "Cleaning [GEOGRAPHIC_DATA] ([PERSON_NAME] Intl) AOG Maint [GEOGRAPHIC_DATA] ([G…" at bounding box center [633, 258] width 987 height 428
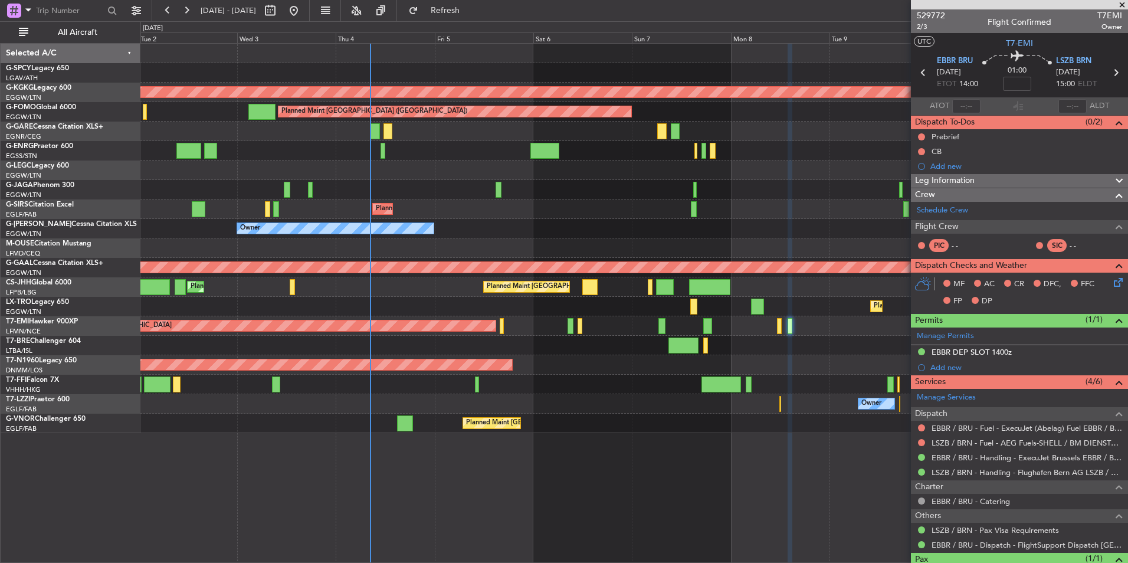
click at [1121, 2] on span at bounding box center [1122, 5] width 12 height 11
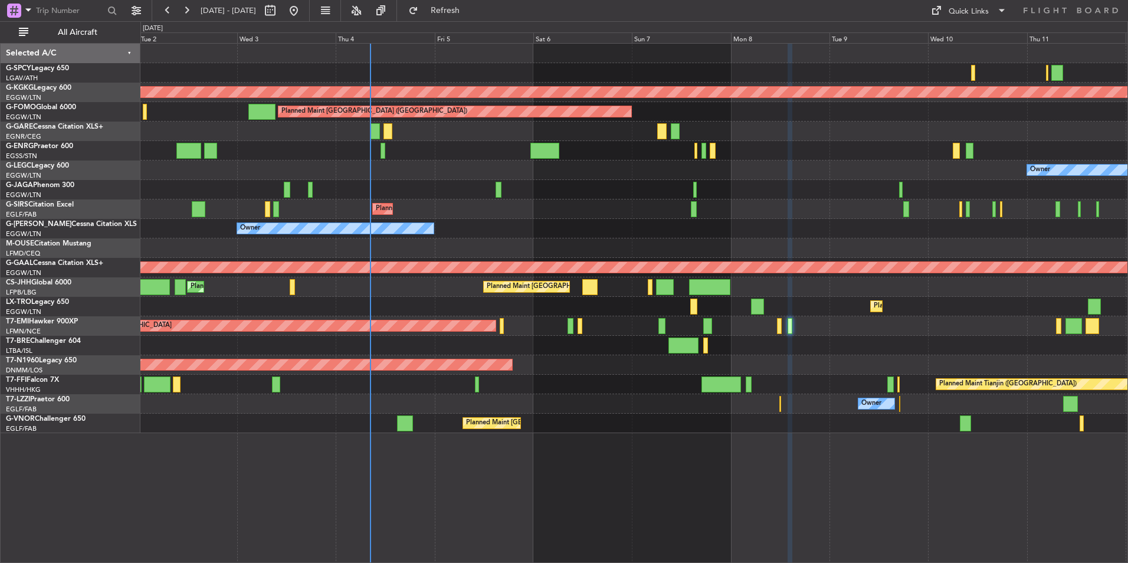
type input "0"
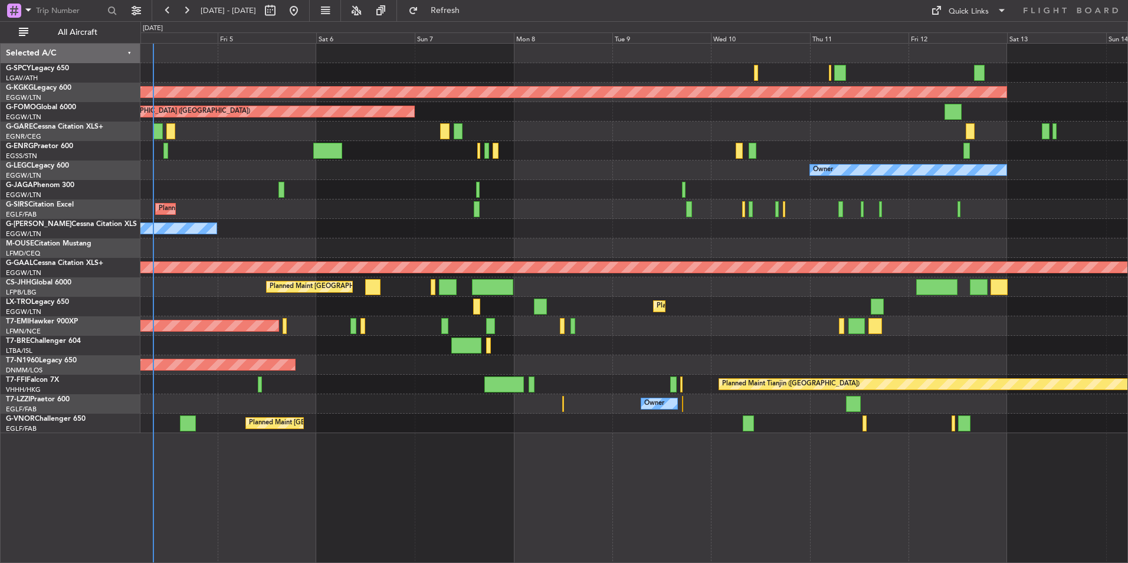
click at [550, 269] on div "Cleaning [GEOGRAPHIC_DATA] ([PERSON_NAME] Intl) AOG Maint [GEOGRAPHIC_DATA] ([G…" at bounding box center [633, 238] width 987 height 389
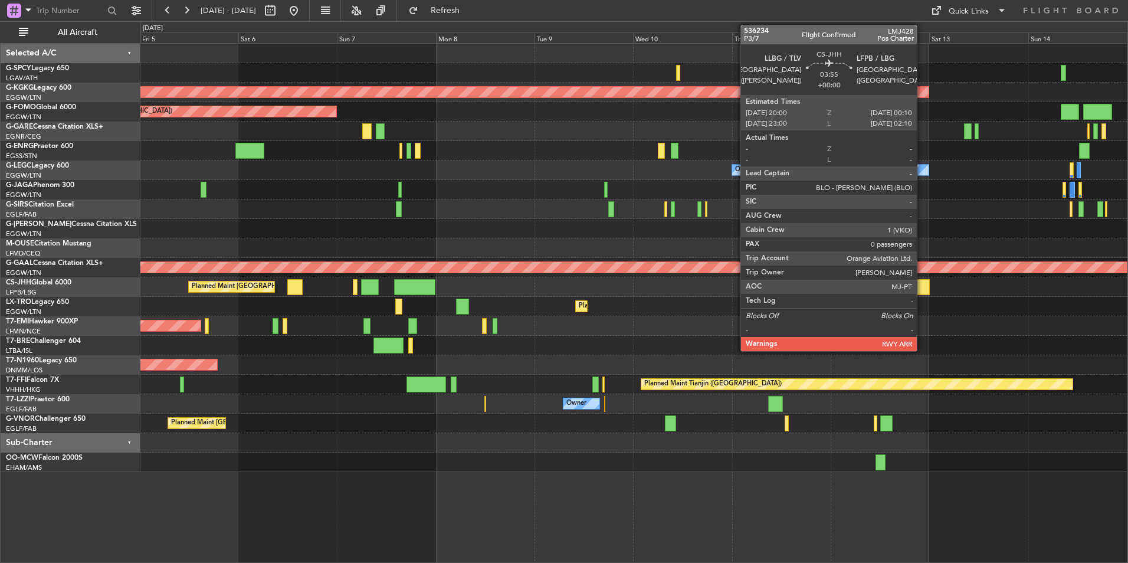
click at [922, 287] on div at bounding box center [921, 287] width 18 height 16
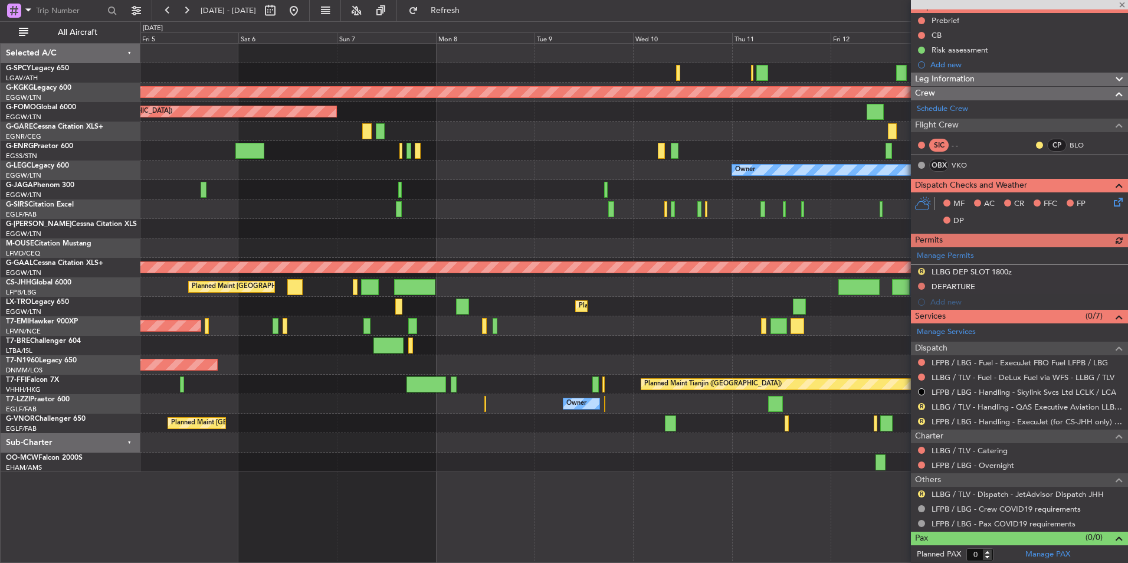
scroll to position [117, 0]
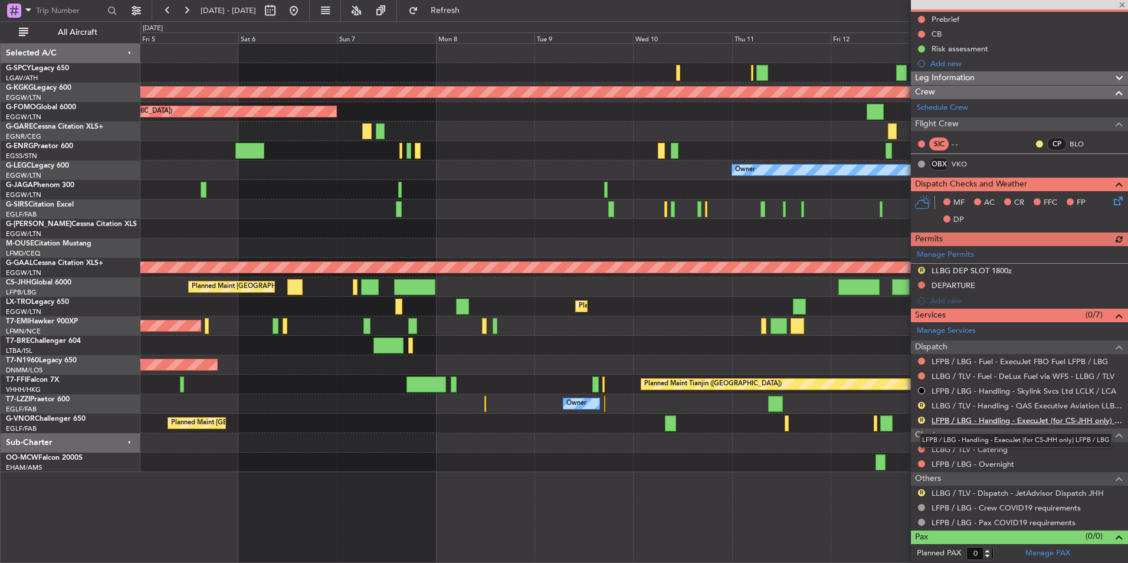
click at [1043, 419] on link "LFPB / LBG - Handling - ExecuJet (for CS-JHH only) LFPB / LBG" at bounding box center [1026, 420] width 190 height 10
click at [303, 9] on button at bounding box center [293, 10] width 19 height 19
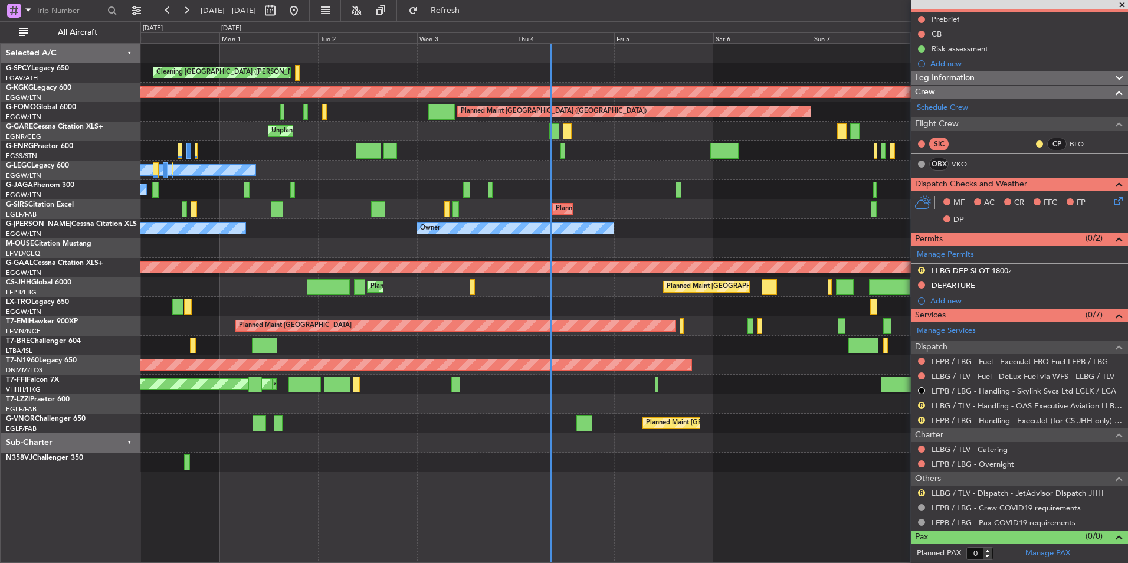
click at [235, 94] on div "Cleaning [GEOGRAPHIC_DATA] ([PERSON_NAME] Intl) Planned Maint [GEOGRAPHIC_DATA]…" at bounding box center [633, 258] width 987 height 428
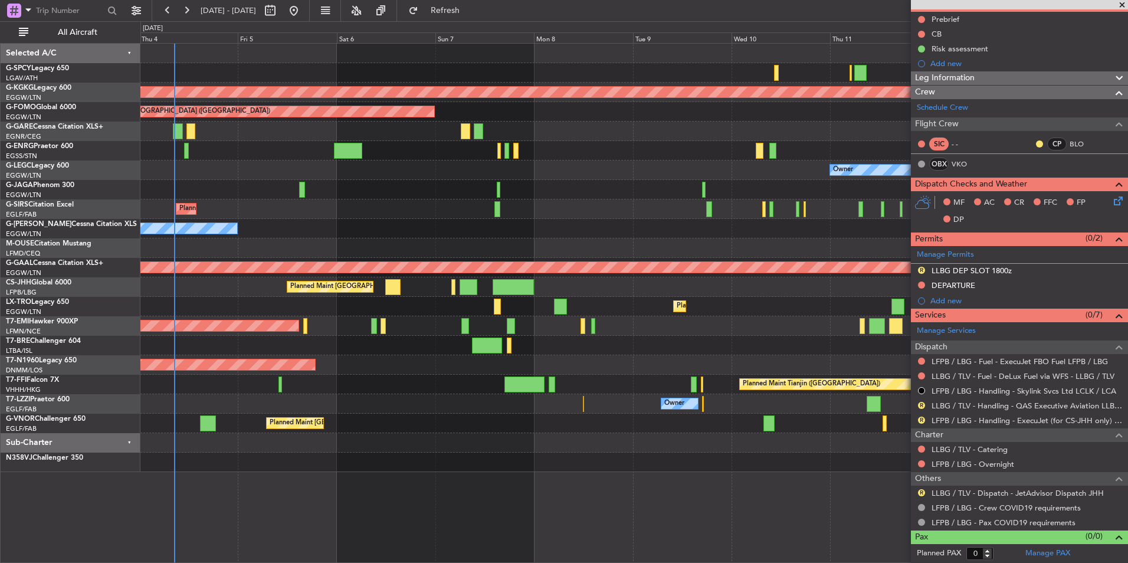
click at [344, 138] on div "Cleaning [GEOGRAPHIC_DATA] ([PERSON_NAME] Intl) AOG Maint [GEOGRAPHIC_DATA] ([G…" at bounding box center [633, 258] width 987 height 428
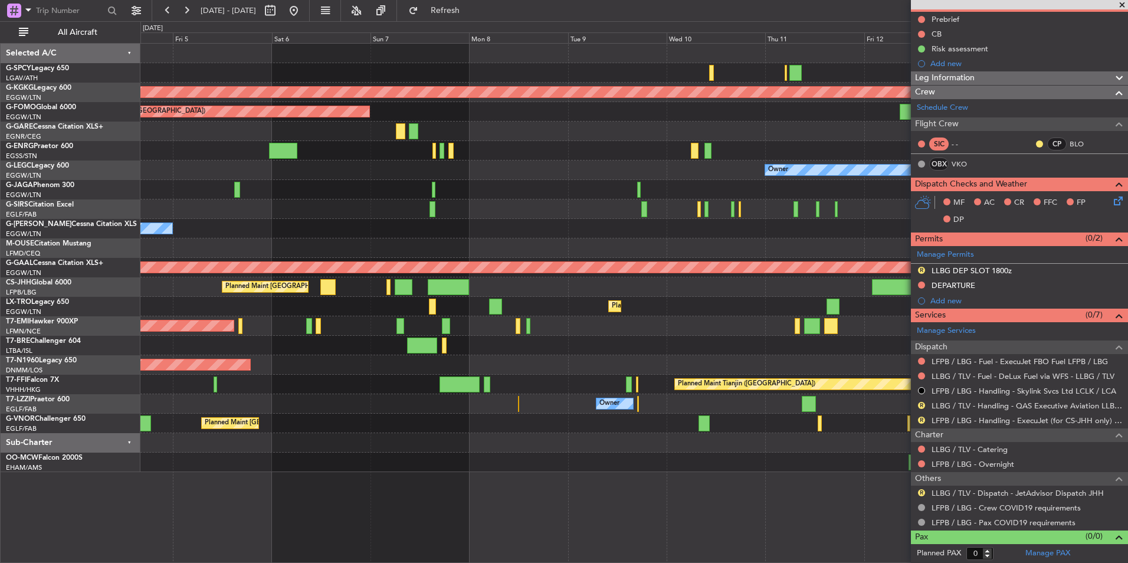
click at [528, 183] on div at bounding box center [633, 189] width 987 height 19
click at [303, 15] on button at bounding box center [293, 10] width 19 height 19
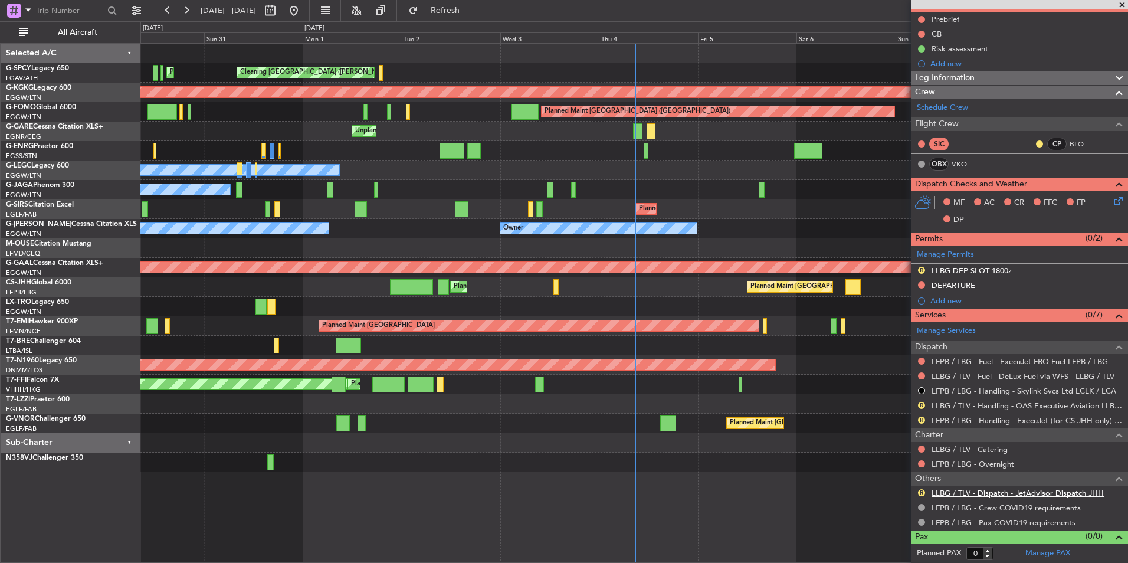
click at [1016, 495] on link "LLBG / TLV - Dispatch - JetAdvisor Dispatch JHH" at bounding box center [1017, 493] width 172 height 10
click at [470, 14] on span "Refresh" at bounding box center [446, 10] width 50 height 8
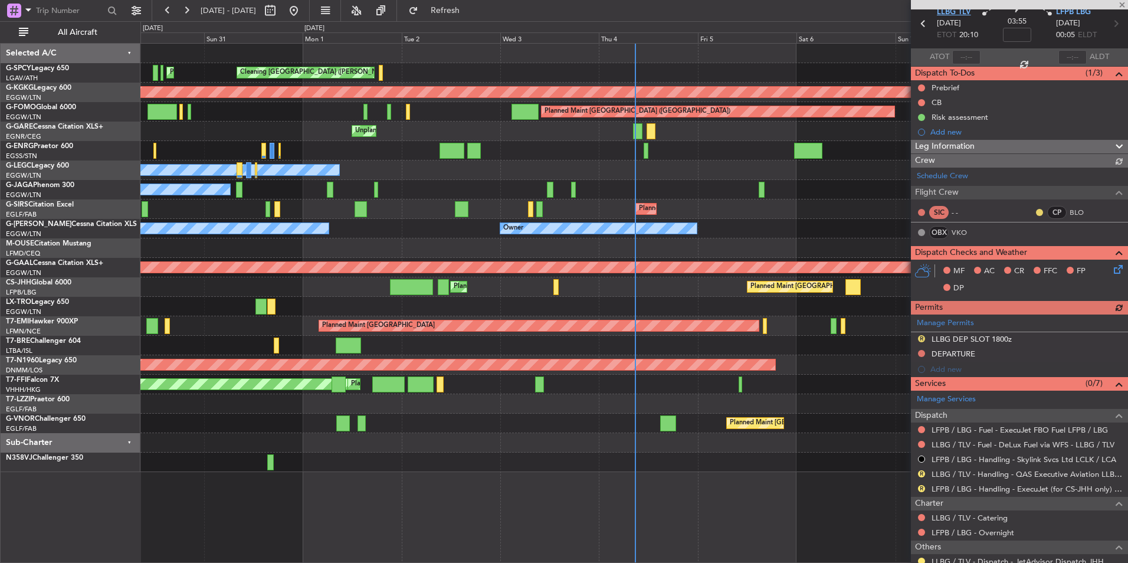
scroll to position [0, 0]
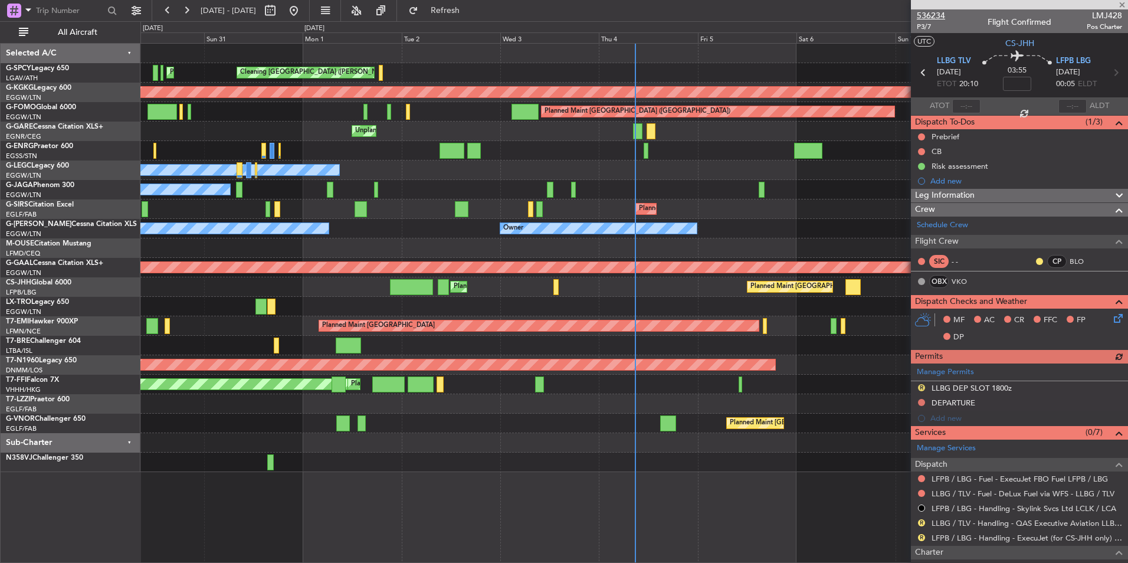
click at [941, 15] on span "536234" at bounding box center [931, 15] width 28 height 12
click at [462, 225] on div "Owner Owner Planned Maint [GEOGRAPHIC_DATA] ([GEOGRAPHIC_DATA])" at bounding box center [633, 228] width 987 height 19
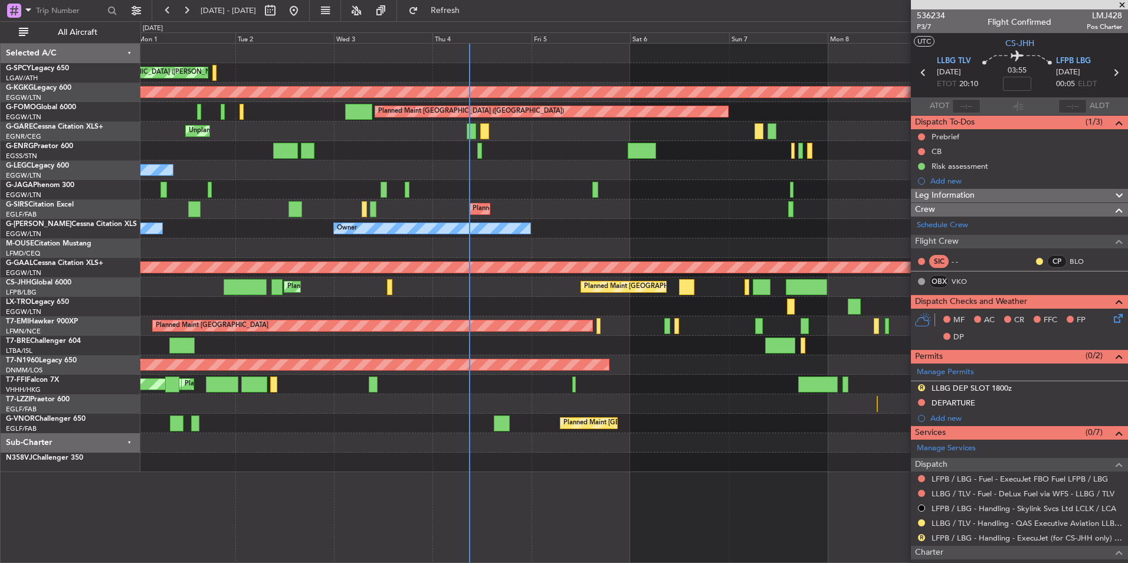
click at [410, 199] on div "Cleaning [GEOGRAPHIC_DATA] ([PERSON_NAME] Intl) Planned Maint [GEOGRAPHIC_DATA]…" at bounding box center [633, 258] width 987 height 428
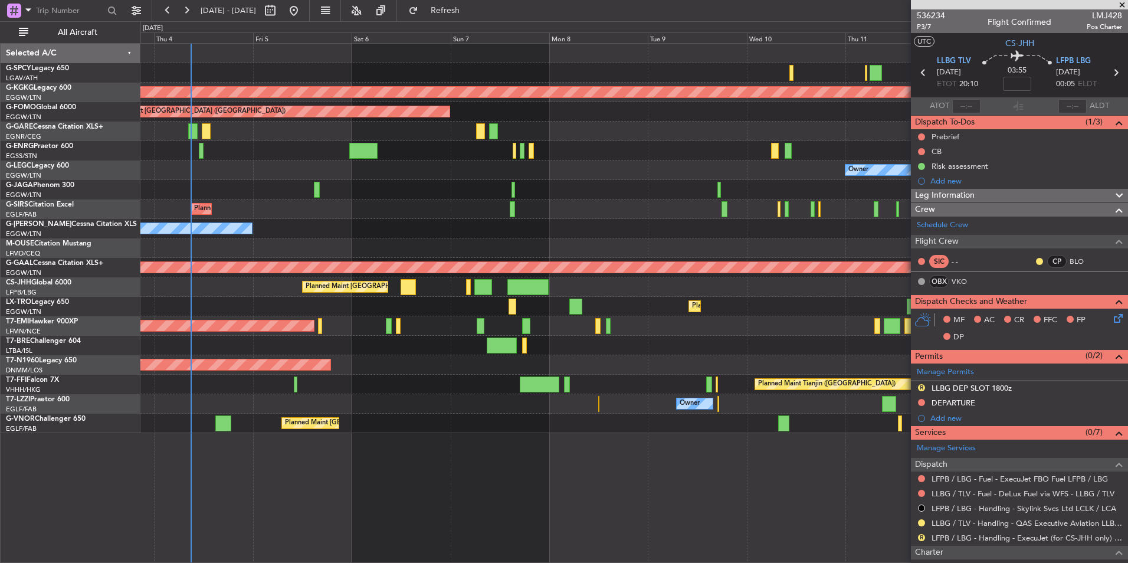
click at [417, 229] on div "Cleaning [GEOGRAPHIC_DATA] ([PERSON_NAME] Intl) AOG Maint [GEOGRAPHIC_DATA] ([G…" at bounding box center [633, 238] width 987 height 389
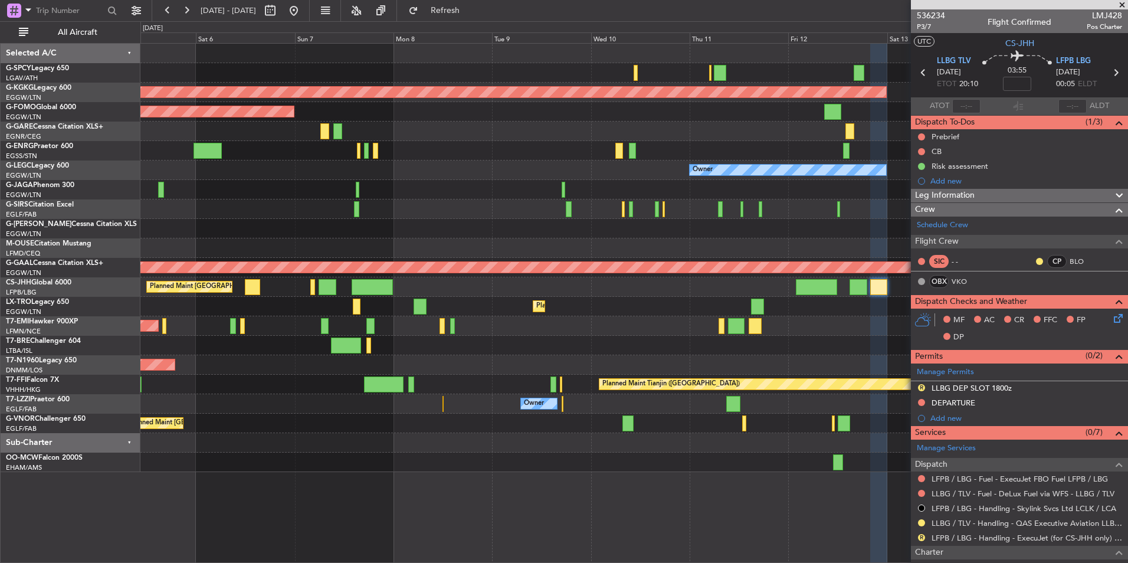
click at [596, 226] on div "AOG Maint [GEOGRAPHIC_DATA] (Ataturk) Planned Maint [GEOGRAPHIC_DATA] ([GEOGRAP…" at bounding box center [633, 258] width 987 height 428
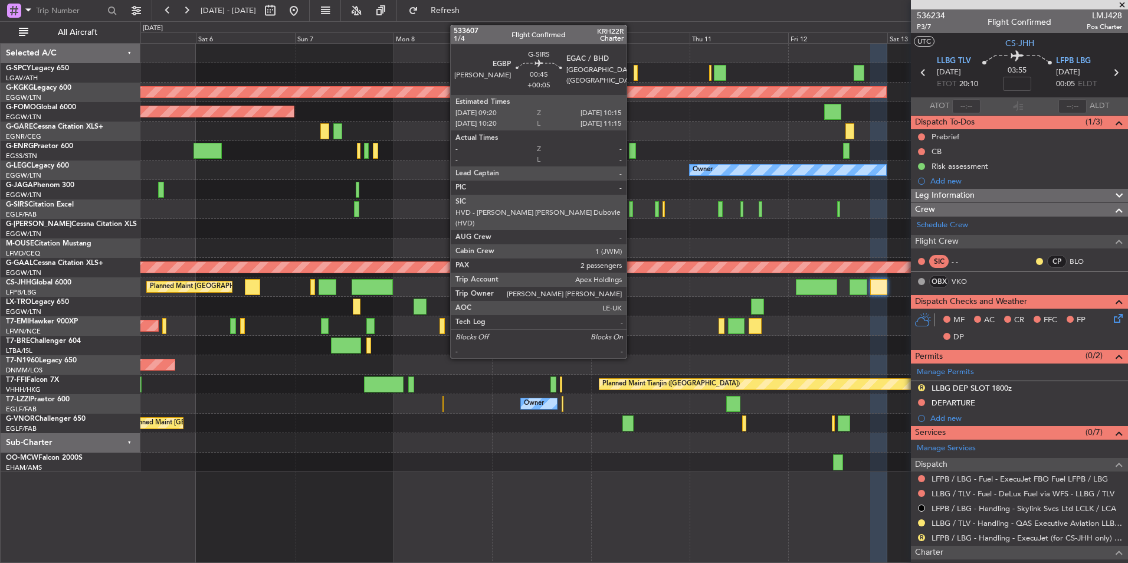
click at [632, 215] on div at bounding box center [631, 209] width 4 height 16
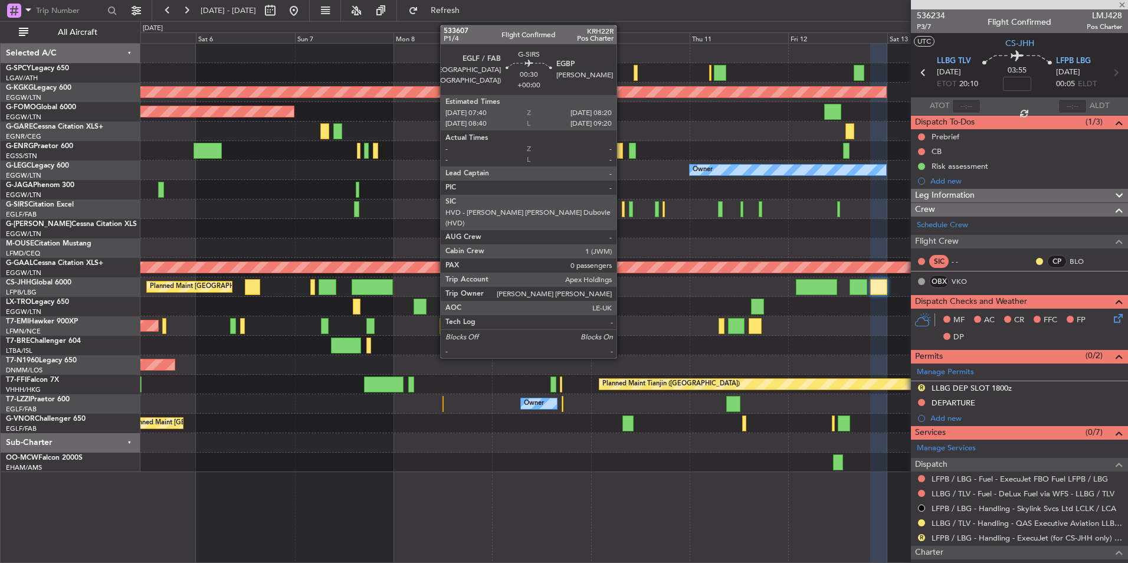
type input "+00:05"
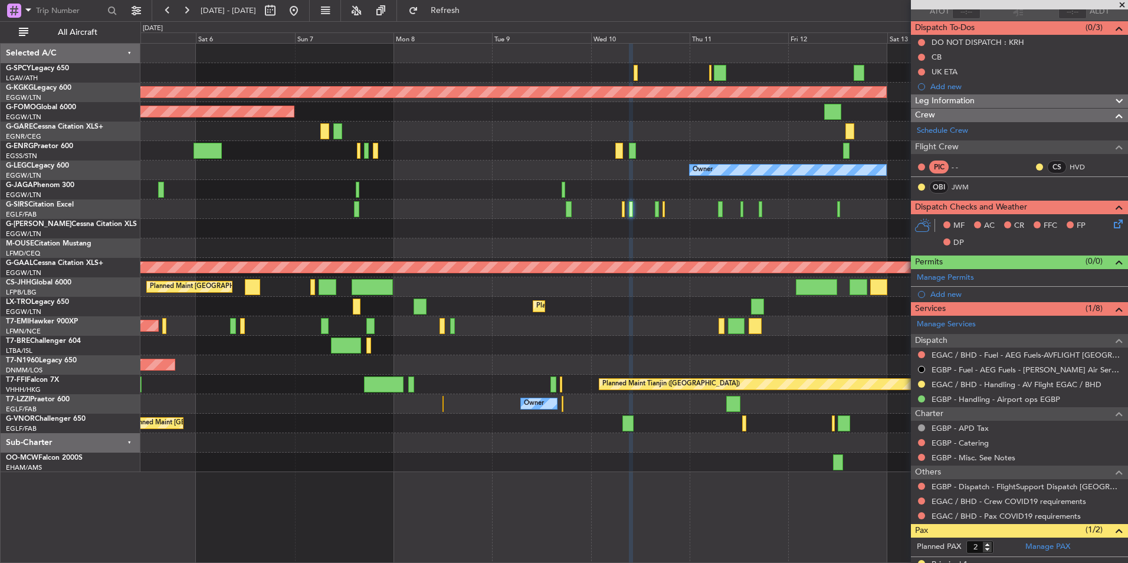
scroll to position [139, 0]
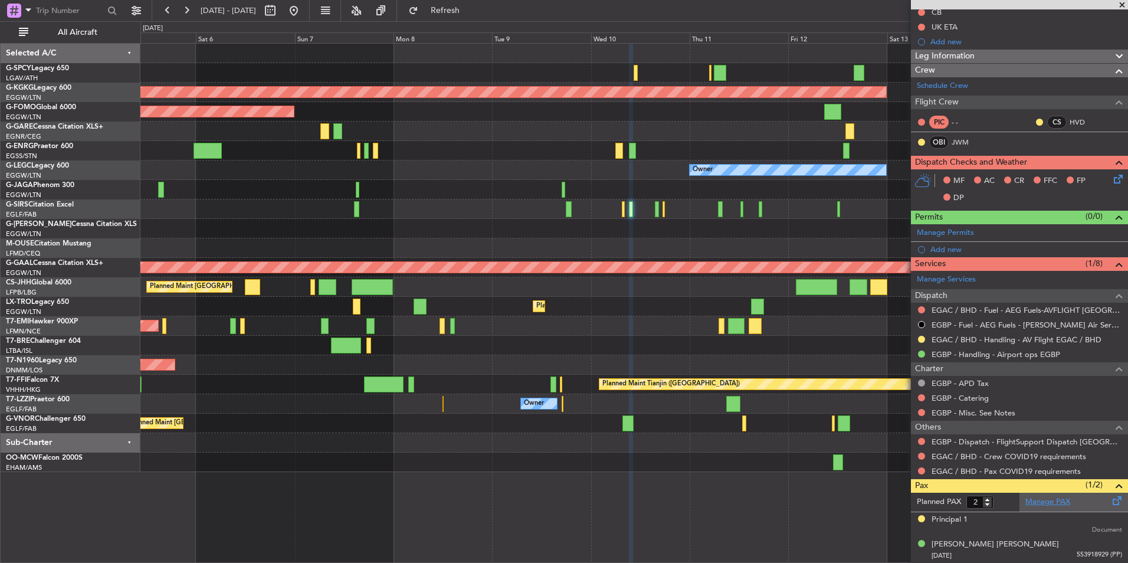
click at [1043, 501] on link "Manage PAX" at bounding box center [1047, 502] width 45 height 12
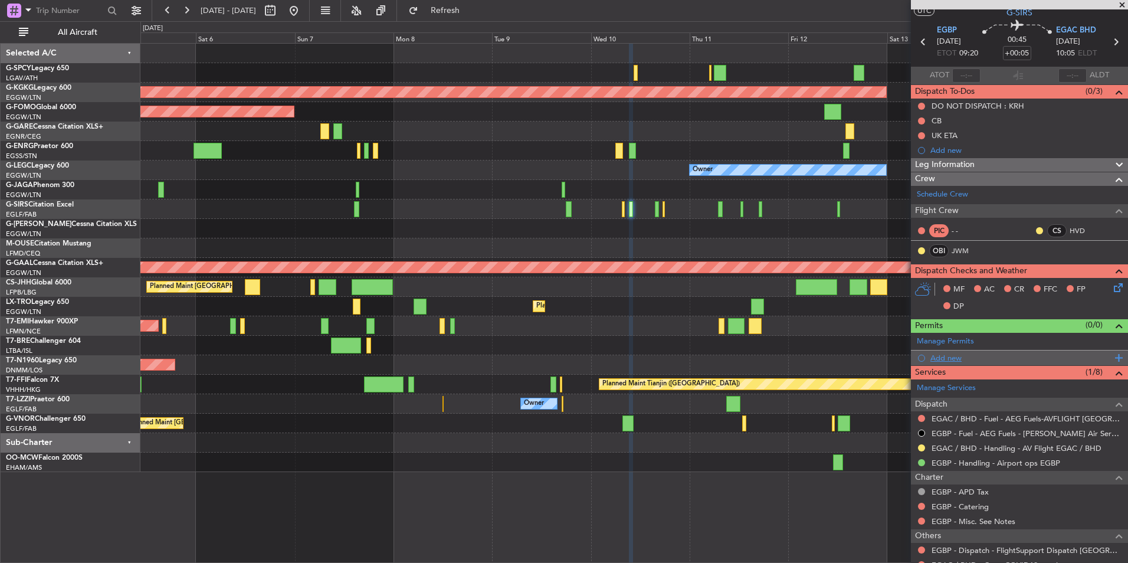
scroll to position [0, 0]
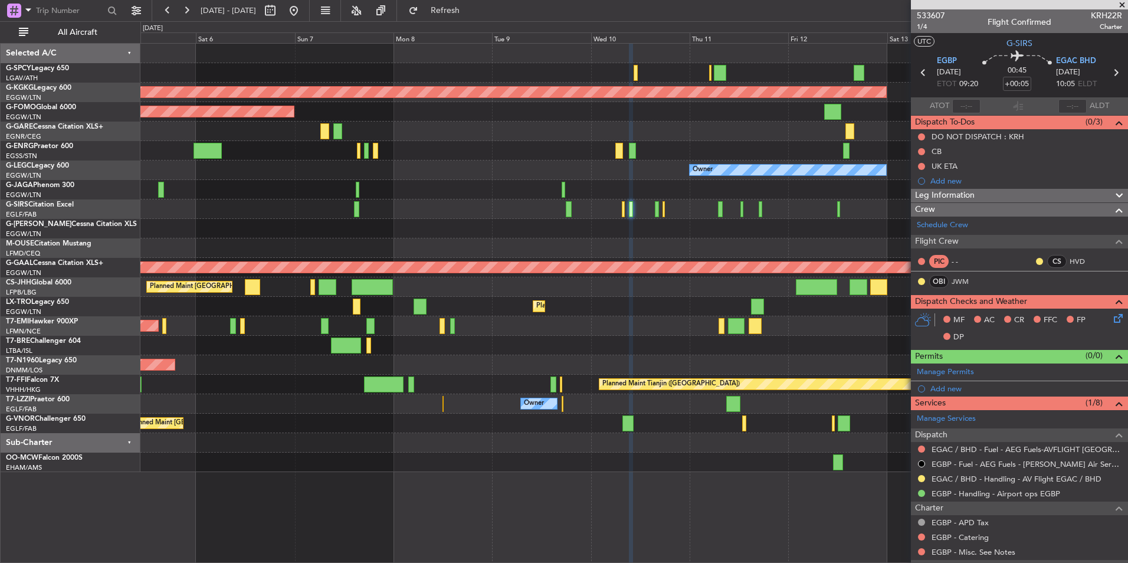
click at [1120, 4] on span at bounding box center [1122, 5] width 12 height 11
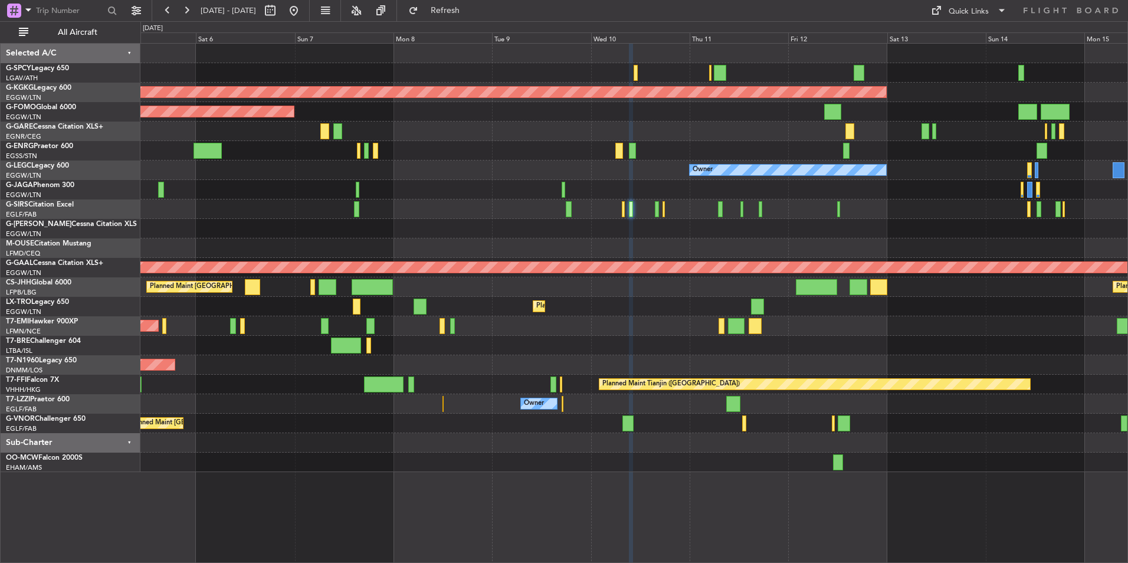
type input "0"
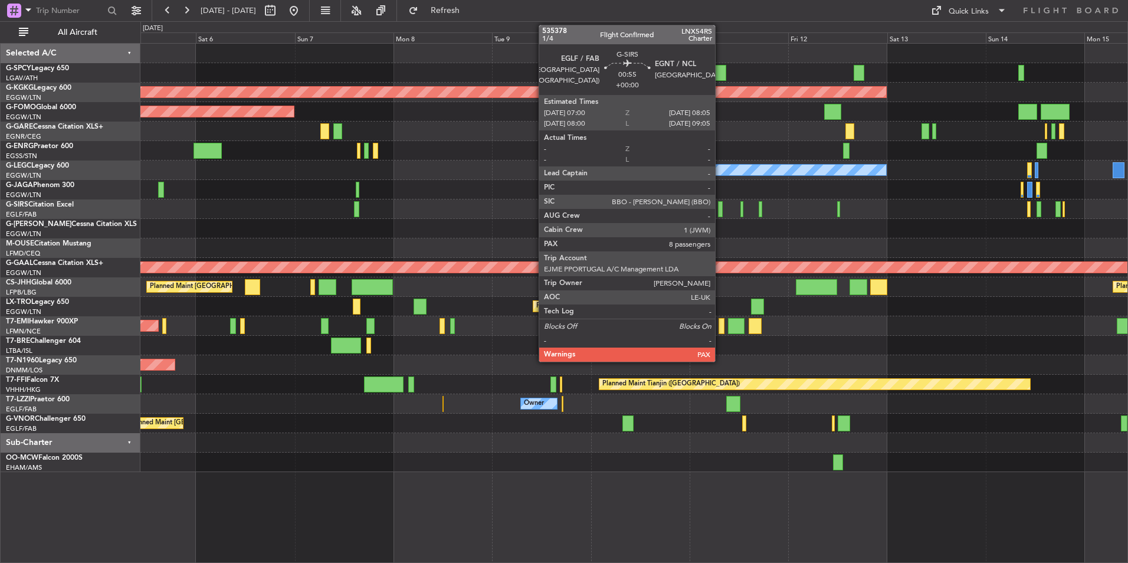
click at [720, 208] on div at bounding box center [720, 209] width 5 height 16
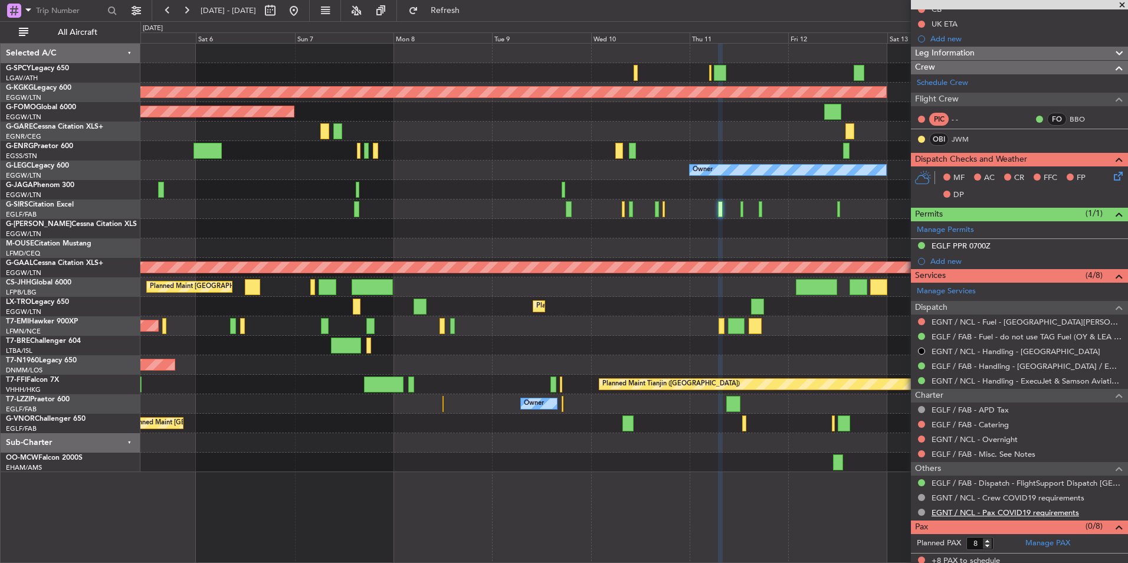
scroll to position [132, 0]
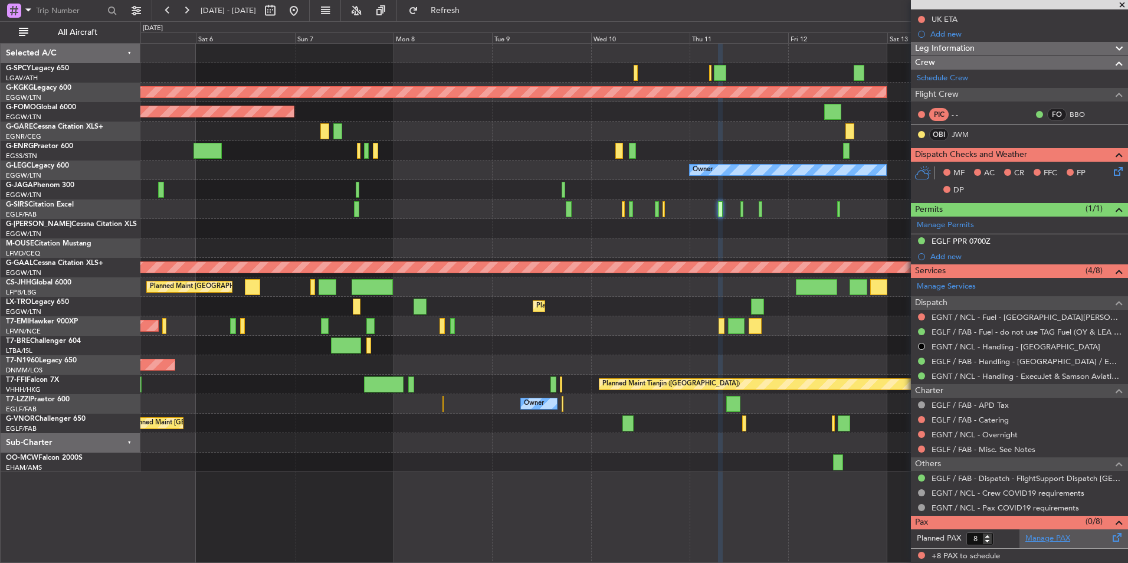
click at [1057, 536] on link "Manage PAX" at bounding box center [1047, 539] width 45 height 12
click at [474, 19] on button "Refresh" at bounding box center [438, 10] width 71 height 19
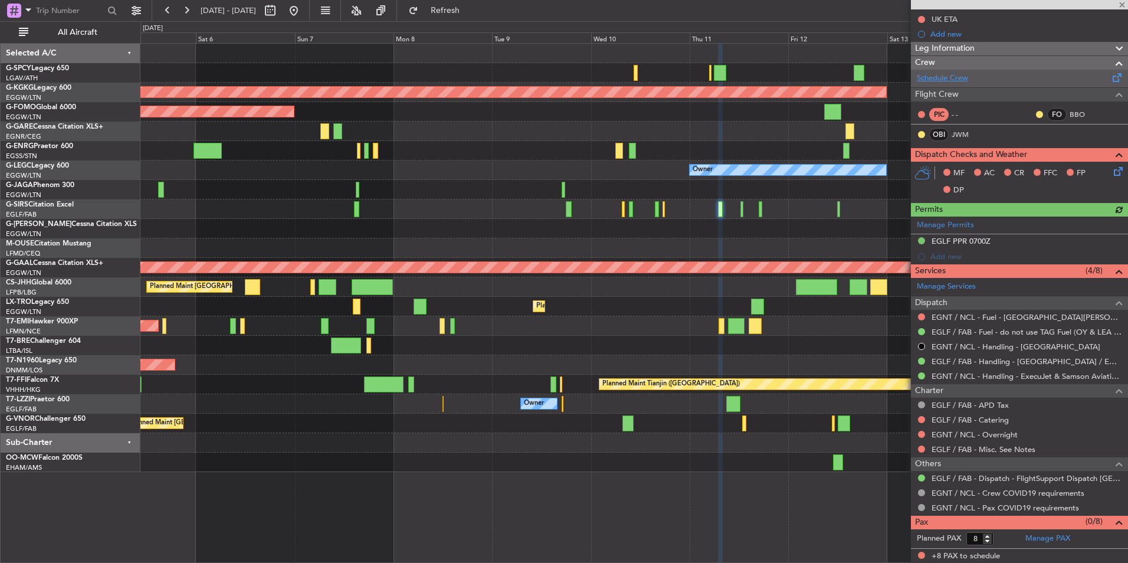
click at [948, 81] on link "Schedule Crew" at bounding box center [942, 79] width 51 height 12
click at [463, 6] on span "Refresh" at bounding box center [446, 10] width 50 height 8
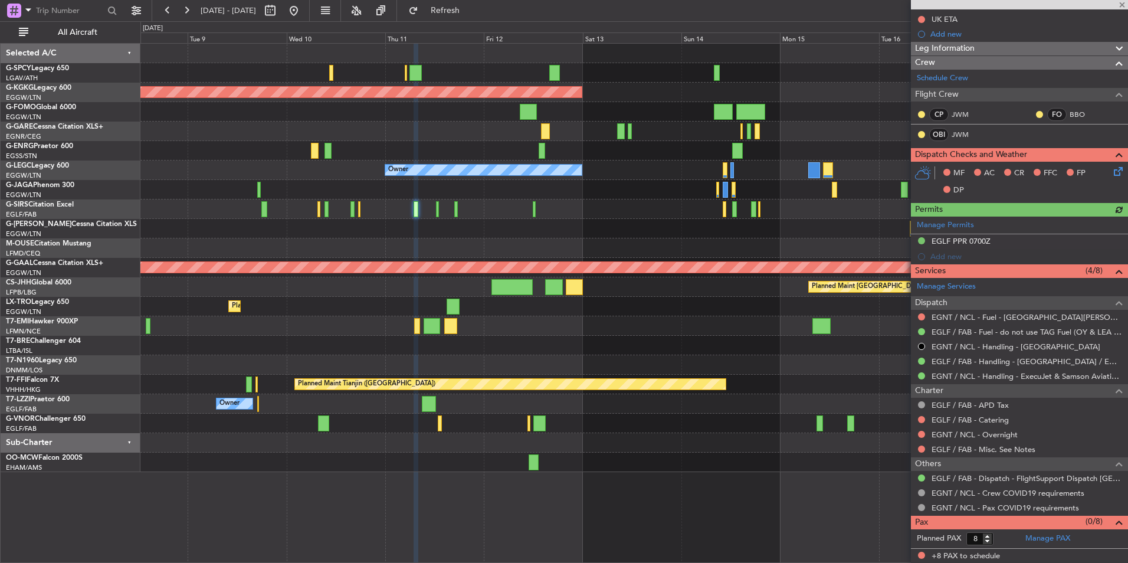
click at [497, 252] on div "AOG Maint [GEOGRAPHIC_DATA] (Ataturk) Planned Maint [GEOGRAPHIC_DATA] ([GEOGRAP…" at bounding box center [633, 258] width 987 height 428
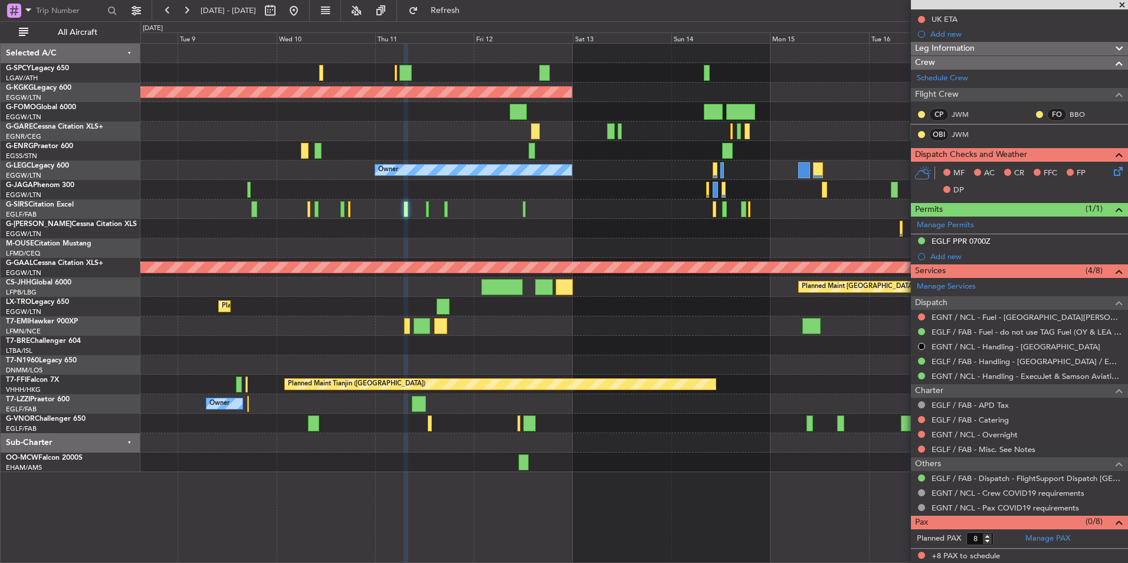
click at [520, 223] on div "AOG Maint [GEOGRAPHIC_DATA] (Ataturk) Planned Maint [GEOGRAPHIC_DATA] ([GEOGRAP…" at bounding box center [633, 258] width 987 height 428
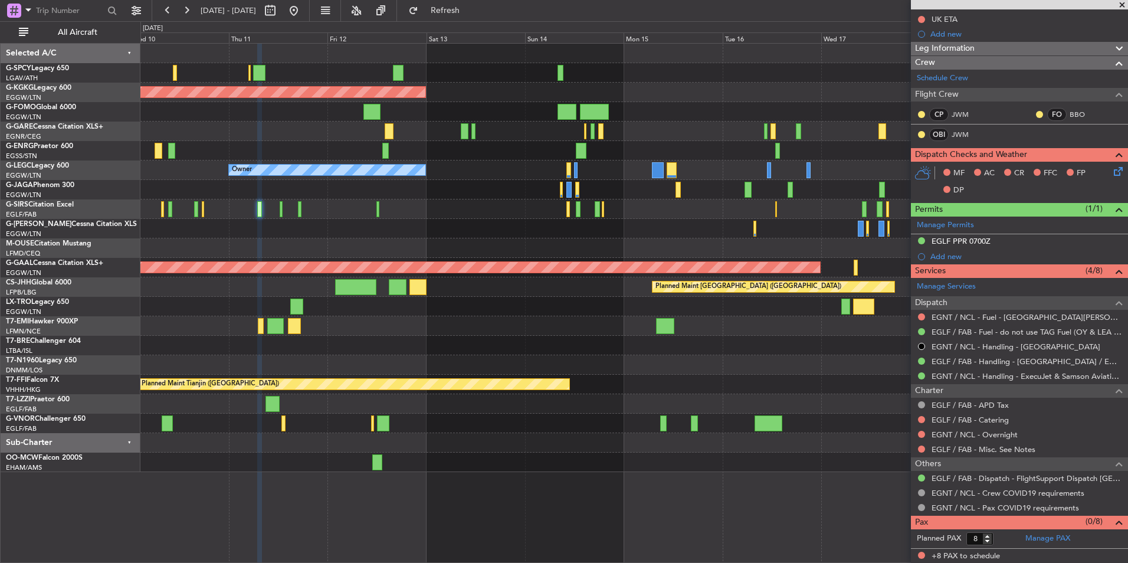
click at [533, 238] on div at bounding box center [633, 228] width 987 height 19
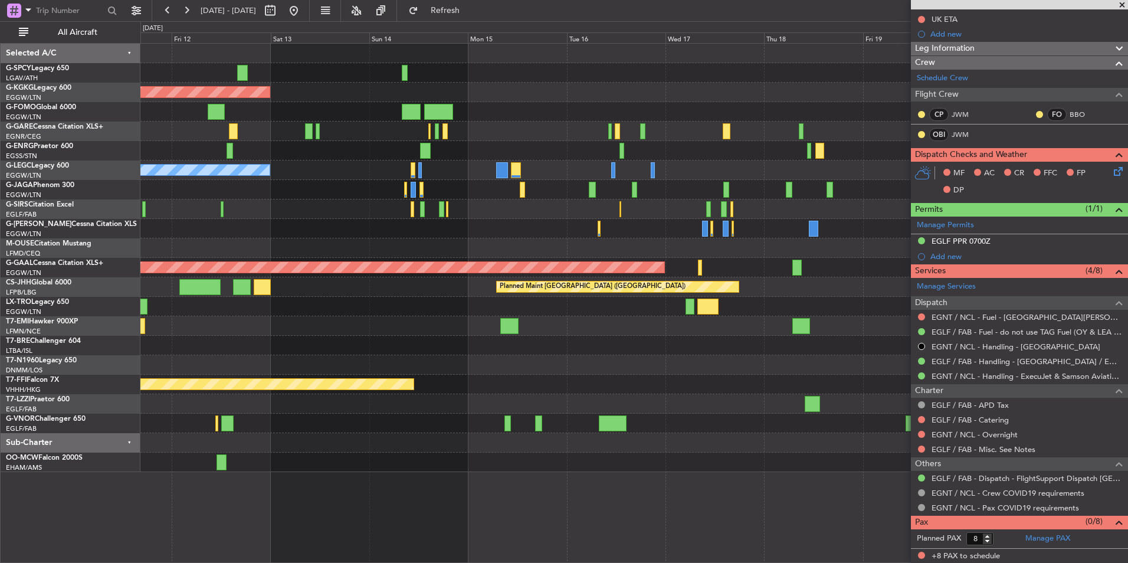
click at [455, 216] on div at bounding box center [633, 208] width 987 height 19
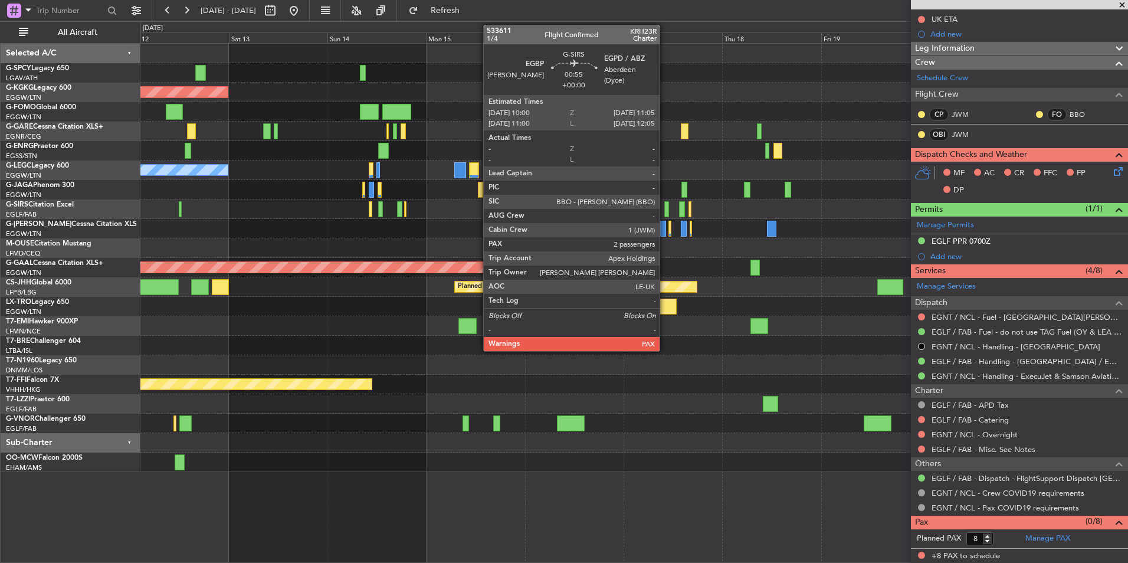
click at [665, 214] on div at bounding box center [666, 209] width 5 height 16
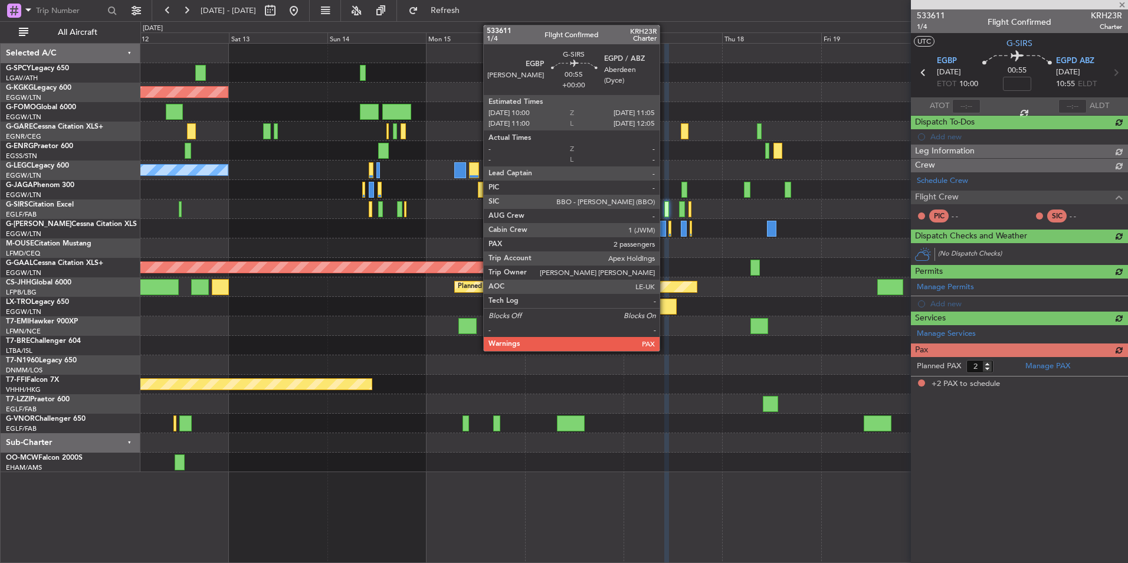
scroll to position [0, 0]
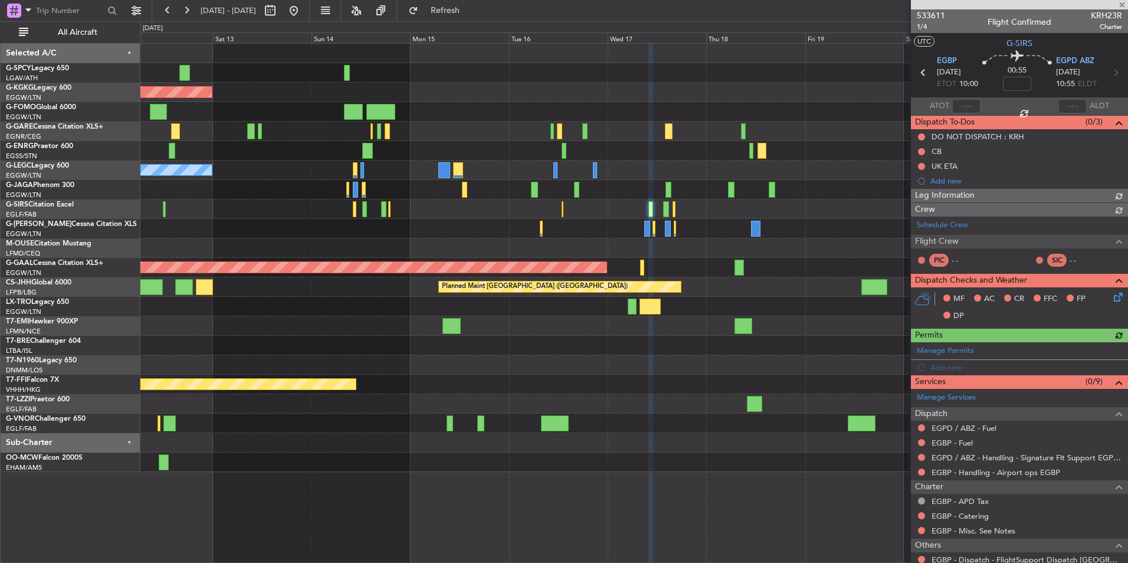
click at [432, 234] on div at bounding box center [633, 228] width 987 height 19
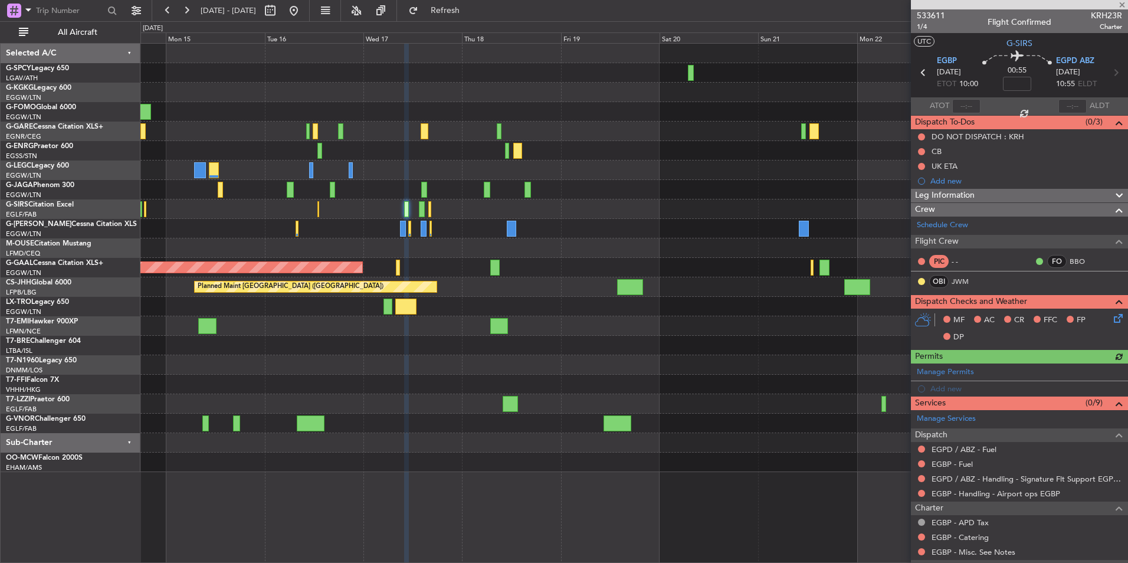
click at [453, 232] on div "AOG Maint [GEOGRAPHIC_DATA] (Ataturk) A/C Unavailable [GEOGRAPHIC_DATA] ([GEOGR…" at bounding box center [633, 258] width 987 height 428
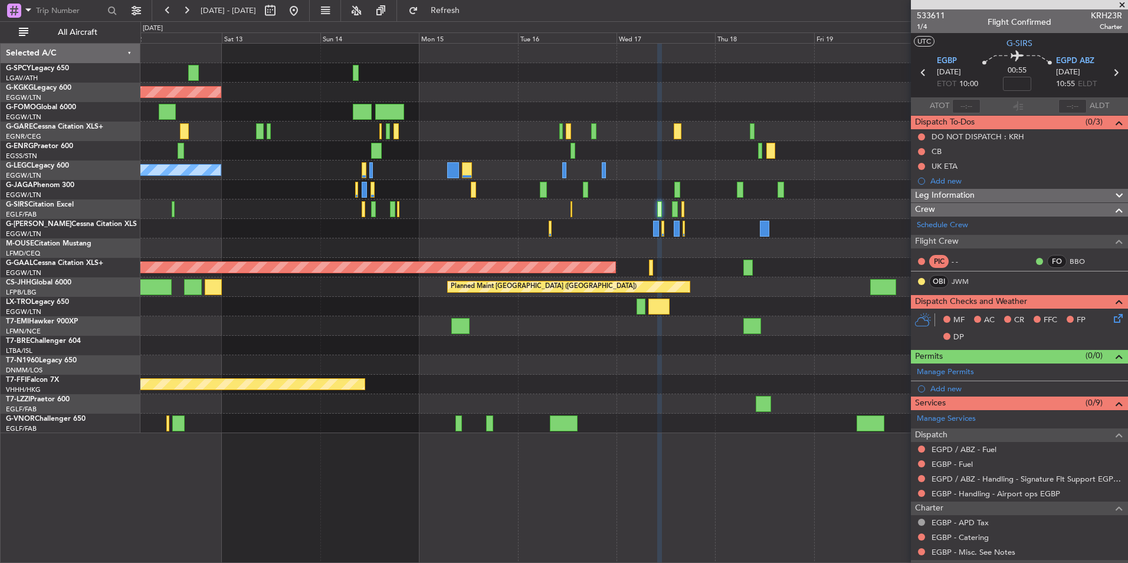
click at [947, 195] on fb-app "[DATE] - [DATE] Refresh Quick Links All Aircraft AOG Maint [GEOGRAPHIC_DATA] ([…" at bounding box center [564, 286] width 1128 height 554
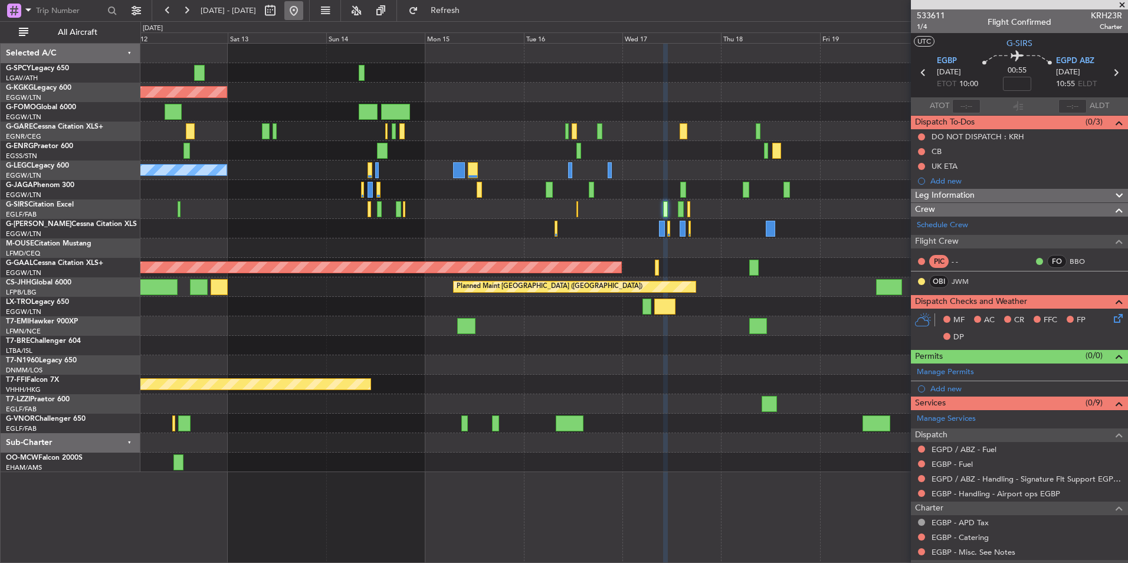
click at [303, 10] on button at bounding box center [293, 10] width 19 height 19
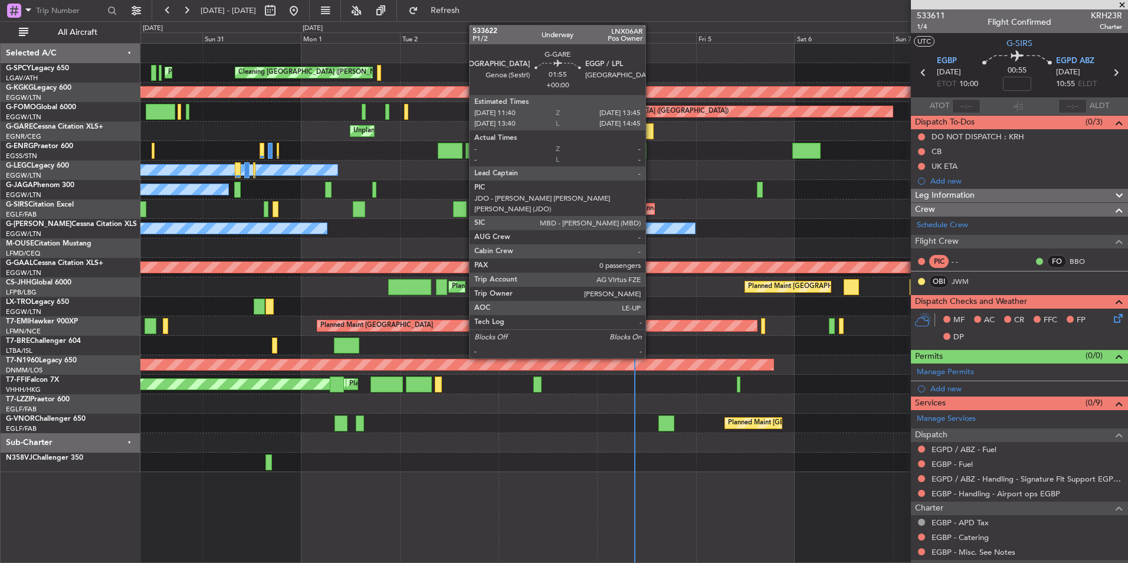
click at [651, 137] on div at bounding box center [649, 131] width 9 height 16
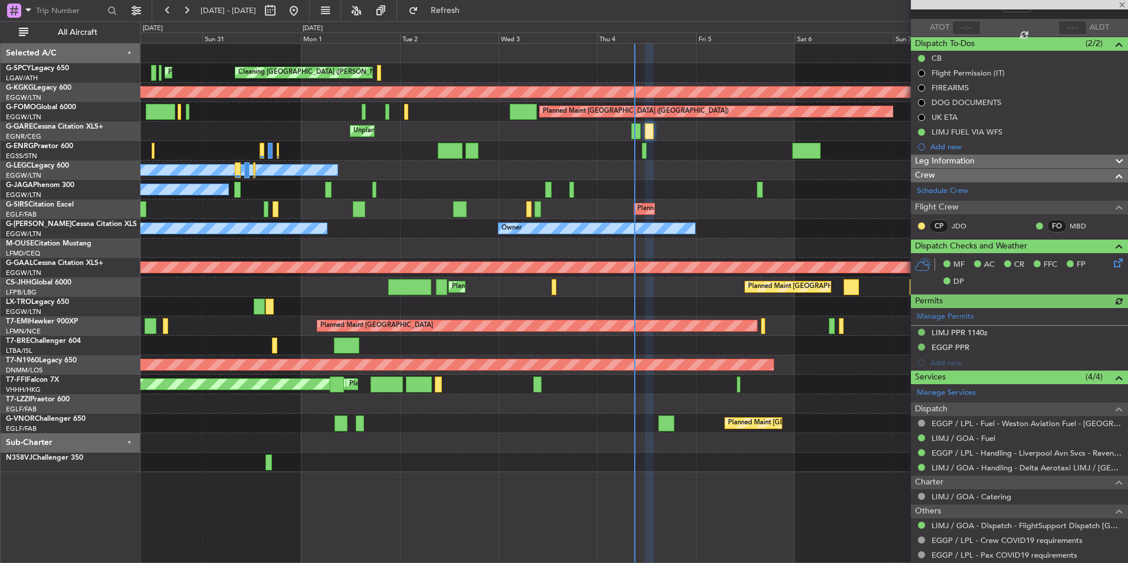
scroll to position [111, 0]
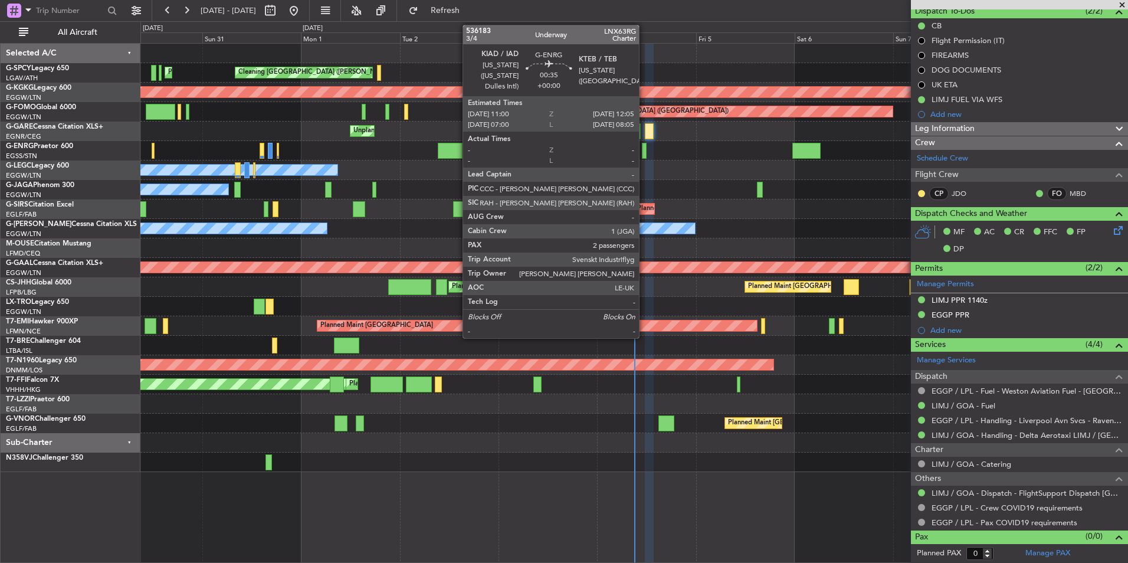
click at [644, 149] on div at bounding box center [644, 151] width 5 height 16
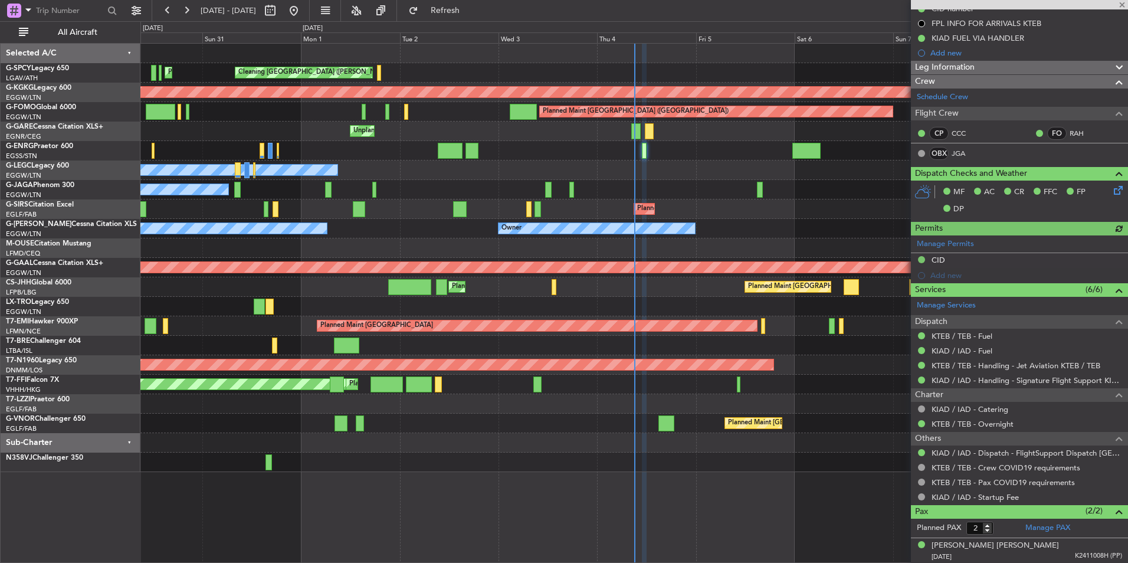
scroll to position [170, 0]
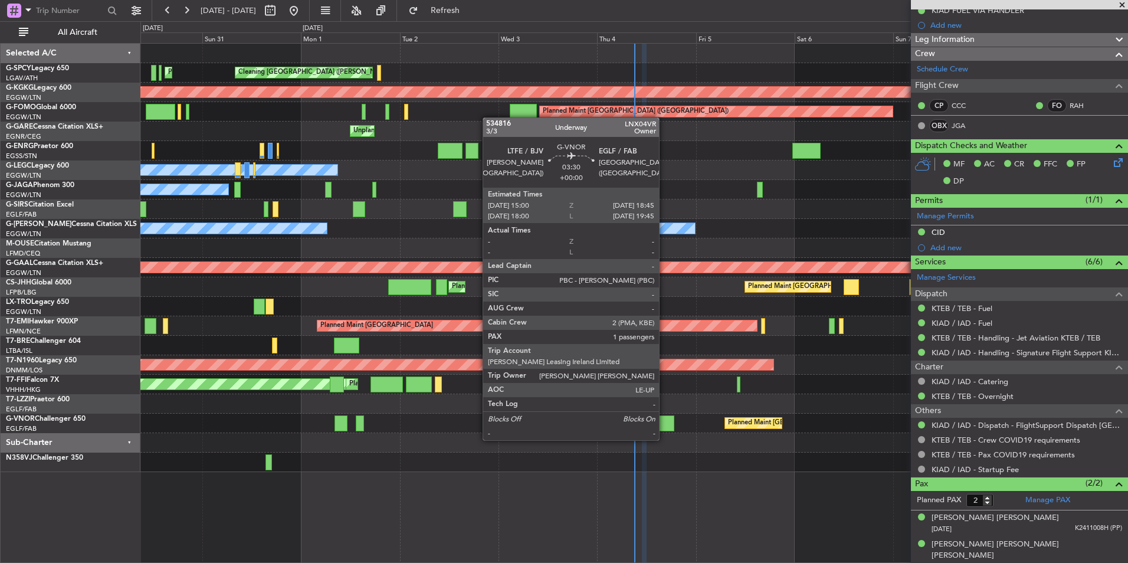
click at [664, 428] on div at bounding box center [666, 423] width 16 height 16
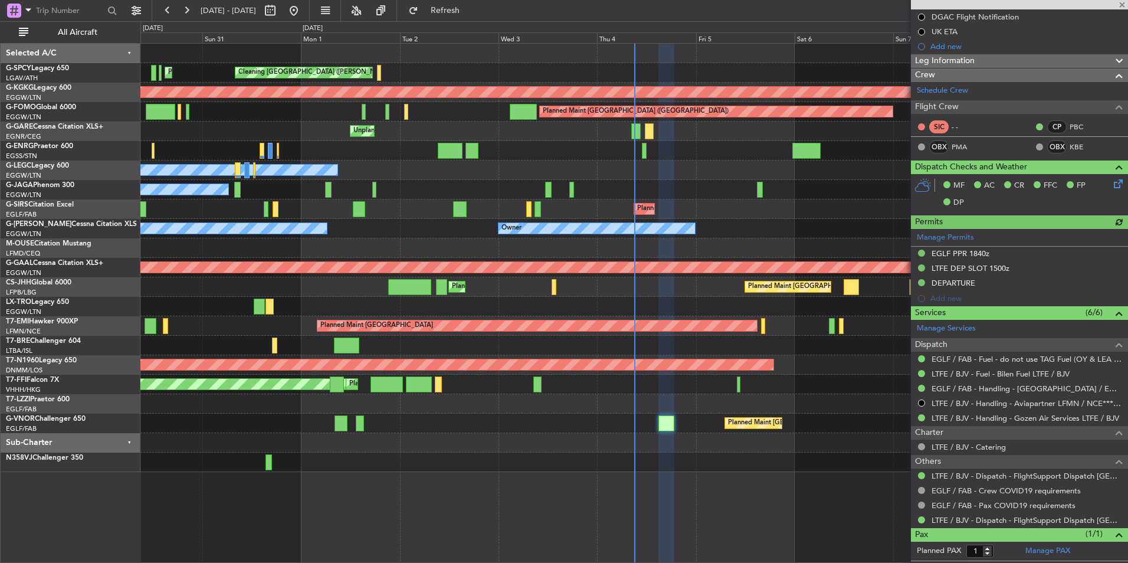
scroll to position [159, 0]
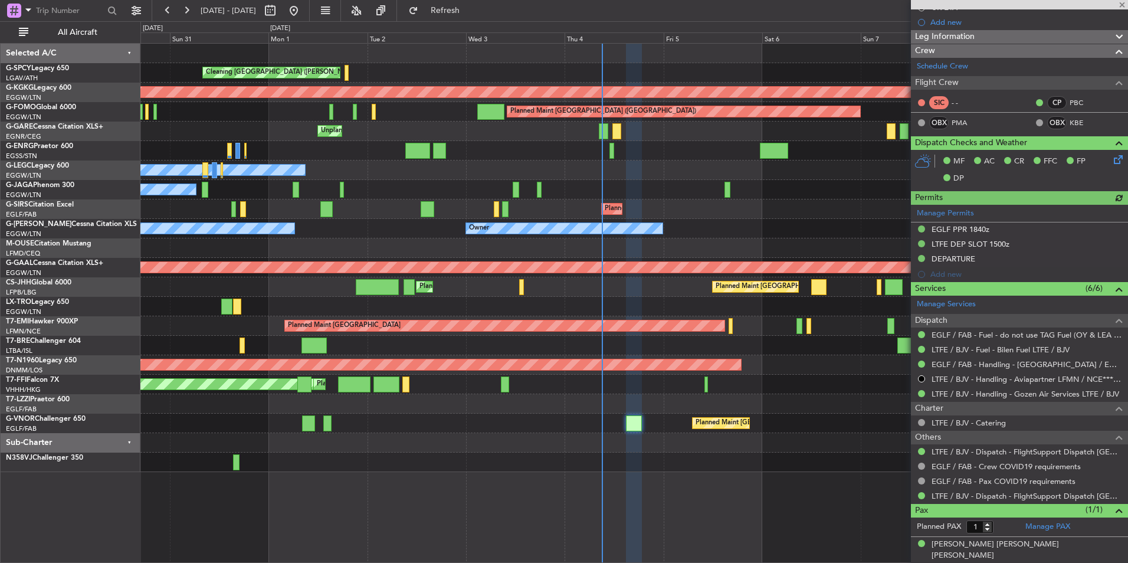
click at [647, 450] on div "Cleaning Athens (Eleftherios Venizelos Intl) Planned Maint Athens (Eleftherios …" at bounding box center [633, 258] width 987 height 428
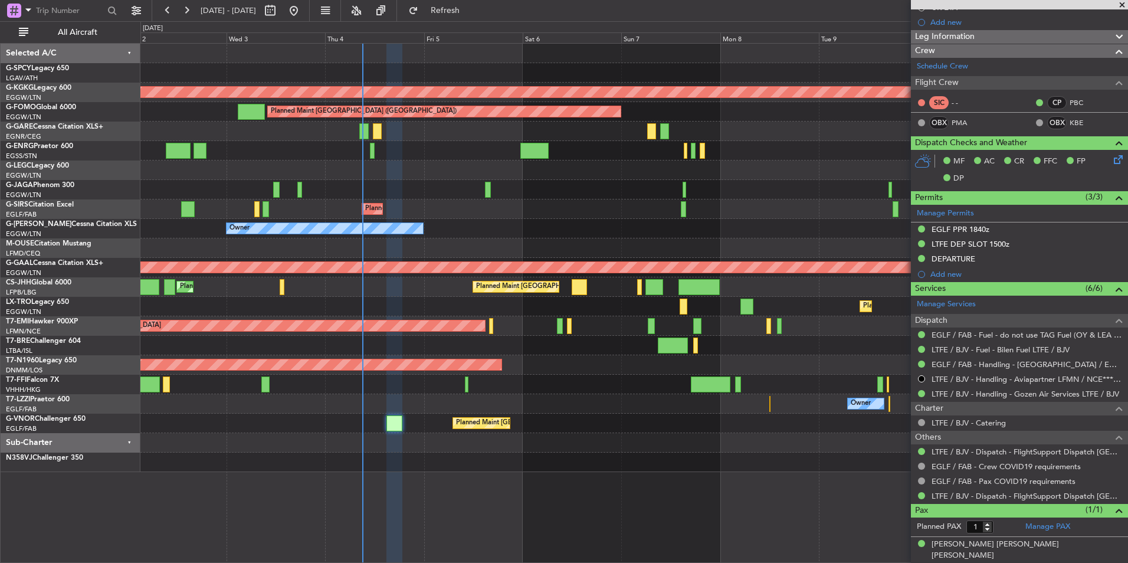
click at [533, 375] on div "Planned Maint Tianjin (Binhai) Planned Maint Hong Kong (Hong Kong Intl) MEL Hon…" at bounding box center [633, 384] width 987 height 19
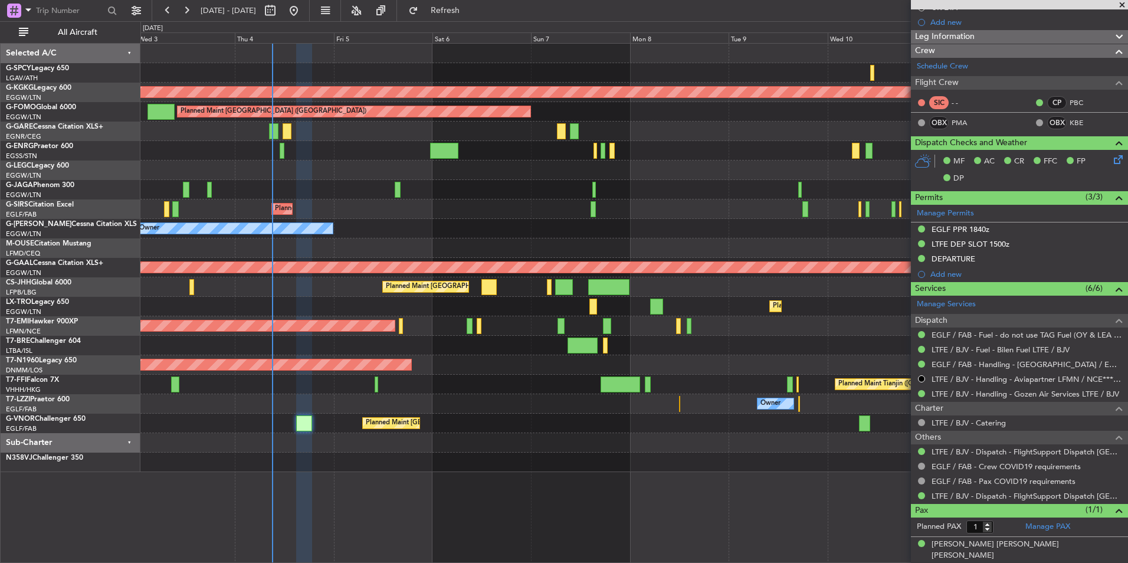
click at [504, 380] on div "Planned Maint Tianjin (Binhai) Planned Maint Hong Kong (Hong Kong Intl) MEL Hon…" at bounding box center [633, 384] width 987 height 19
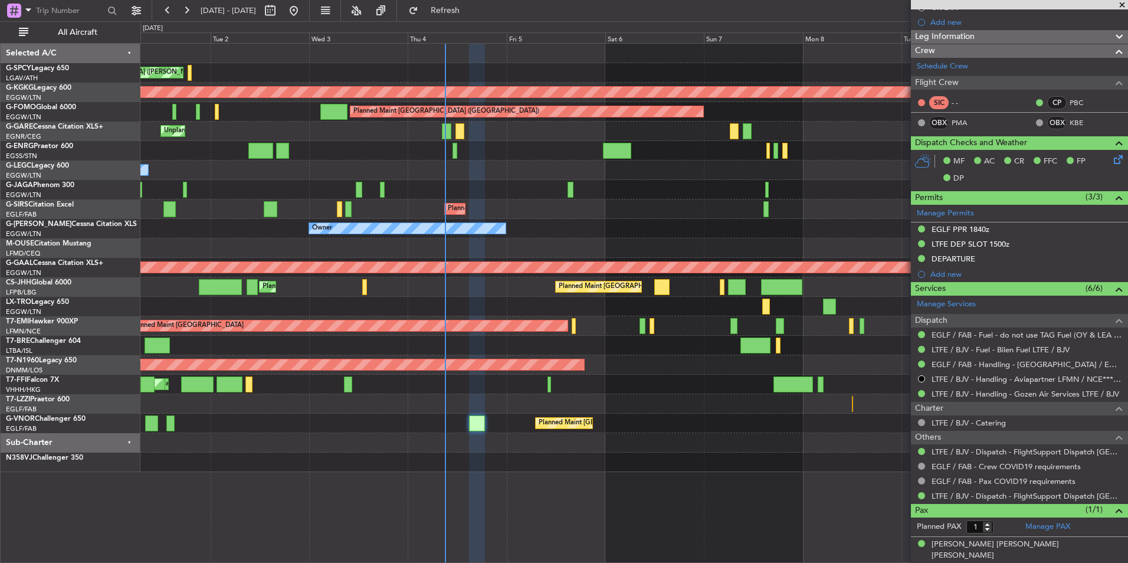
click at [796, 435] on div "Cleaning [GEOGRAPHIC_DATA] ([PERSON_NAME] Intl) Planned Maint [GEOGRAPHIC_DATA]…" at bounding box center [633, 258] width 987 height 428
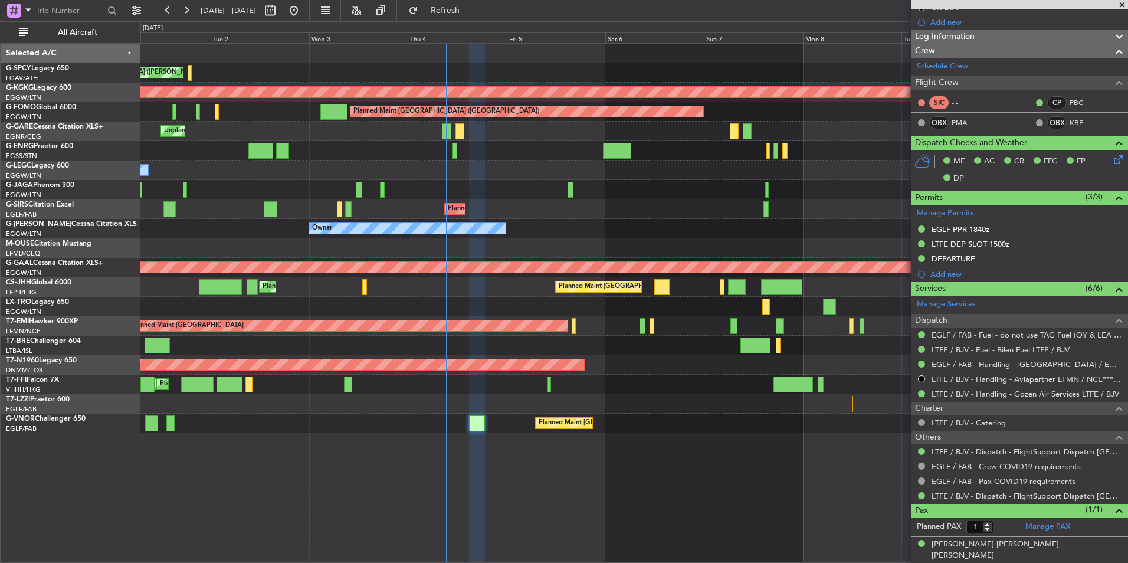
click at [564, 330] on div "Planned Maint [GEOGRAPHIC_DATA]" at bounding box center [633, 325] width 987 height 19
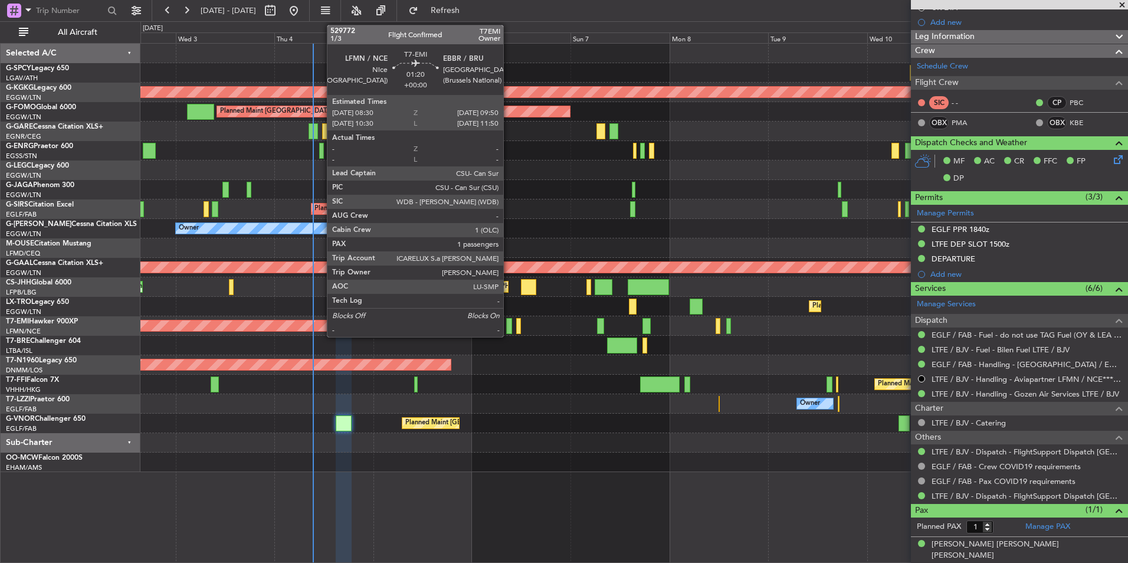
click at [508, 326] on div at bounding box center [509, 326] width 6 height 16
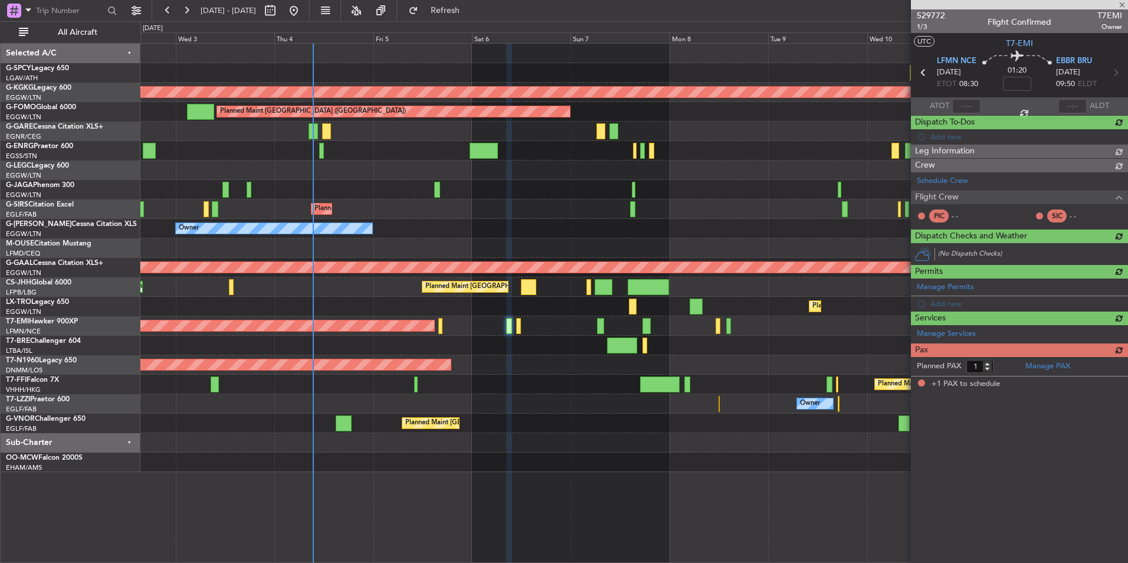
scroll to position [0, 0]
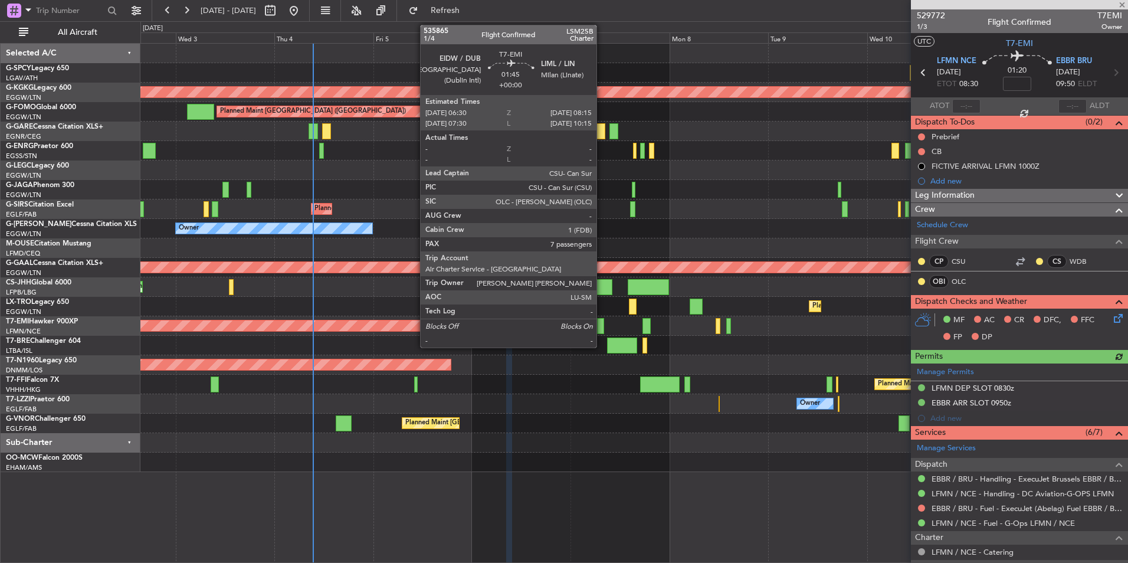
click at [602, 326] on div at bounding box center [601, 326] width 8 height 16
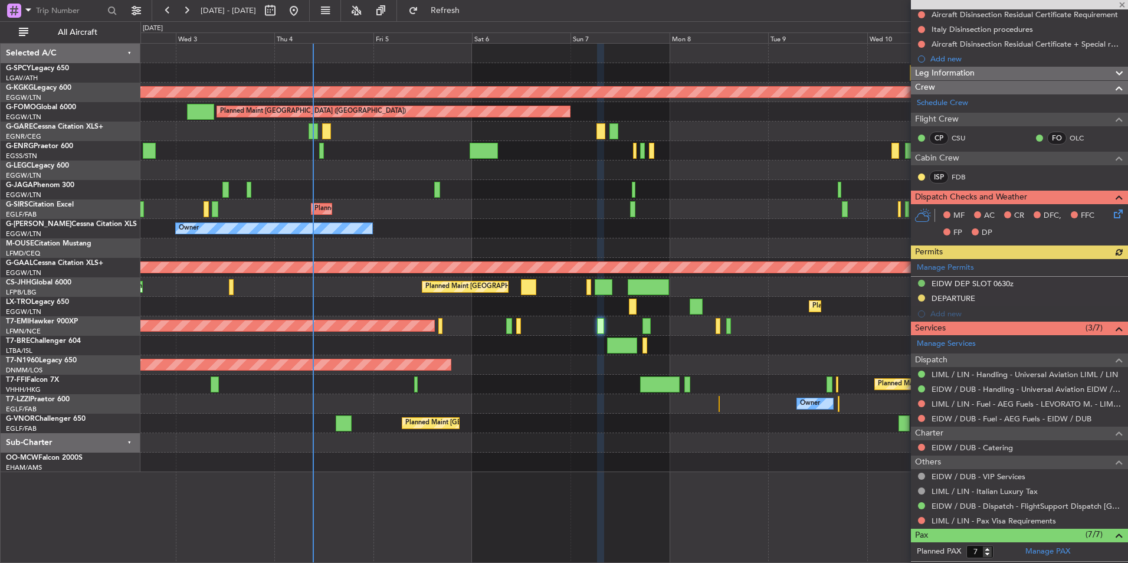
scroll to position [350, 0]
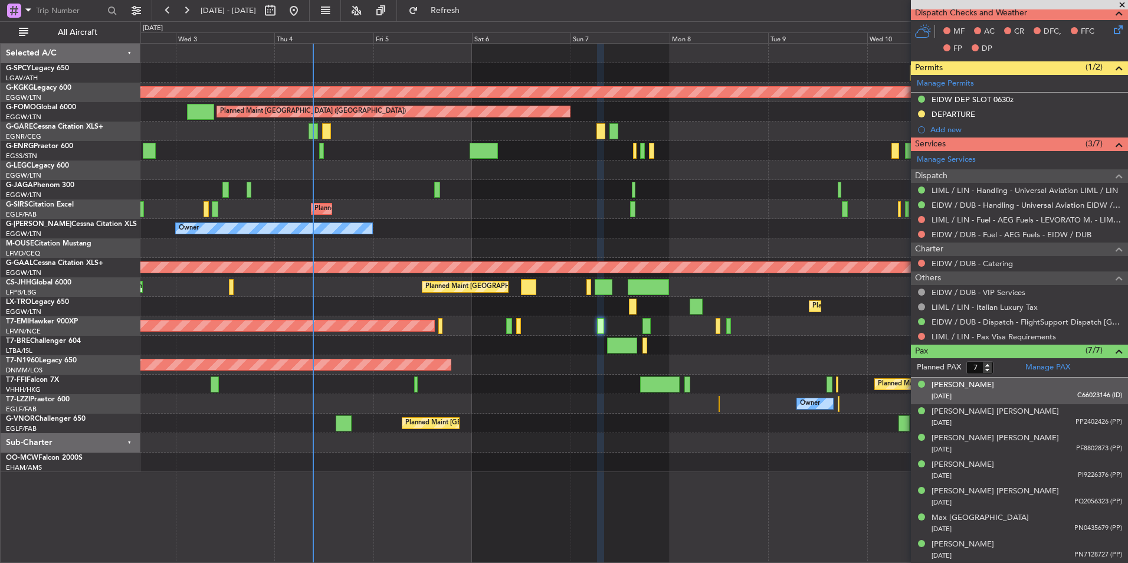
click at [1023, 393] on div "12/01/1977 C66023146 (ID)" at bounding box center [1026, 396] width 190 height 12
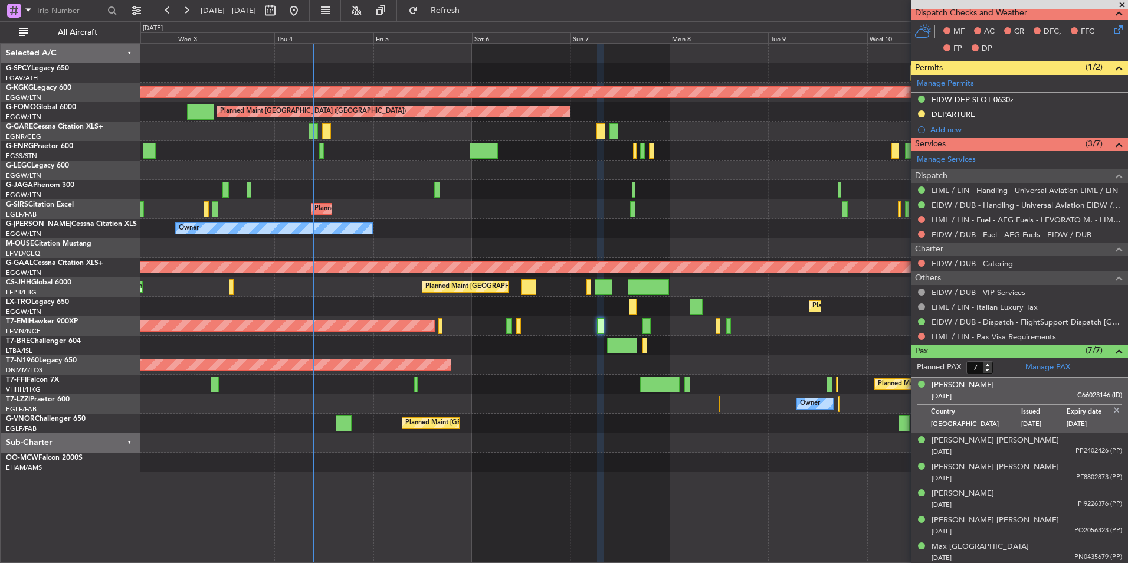
click at [1023, 393] on div "12/01/1977 C66023146 (ID)" at bounding box center [1026, 396] width 190 height 12
click at [1019, 440] on div "Desmond Andrew Doyle 22/10/1981 PP2402426 (PP)" at bounding box center [1026, 446] width 190 height 23
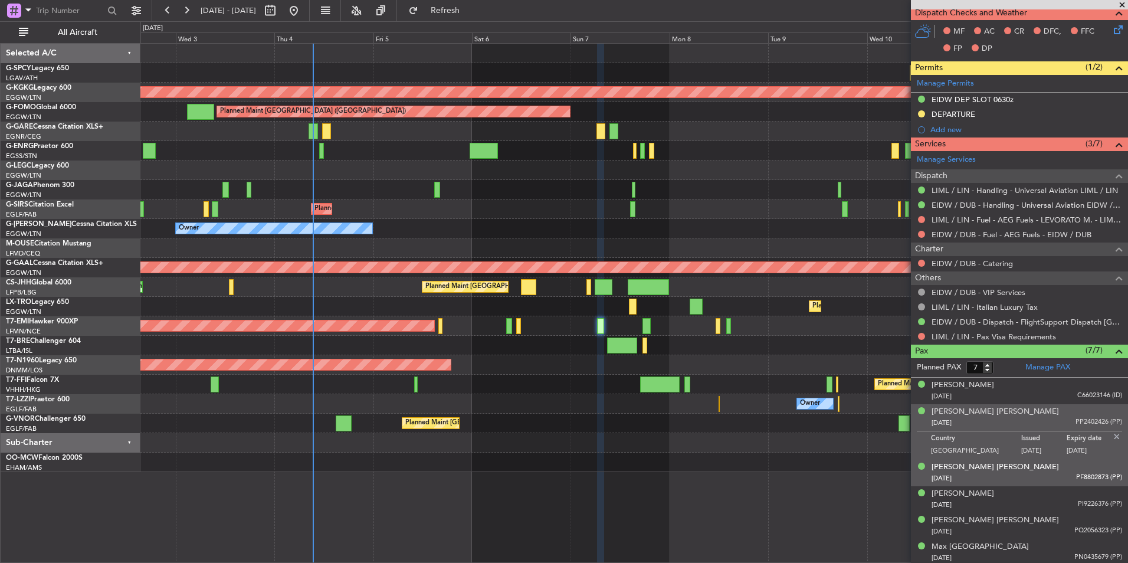
click at [1011, 484] on li "Eamon John Waters 14/07/1960 PF8802873 (PP)" at bounding box center [1019, 472] width 217 height 27
click at [1017, 467] on div "Eamon John Waters 14/07/1960 PF8802873 (PP)" at bounding box center [1026, 472] width 190 height 23
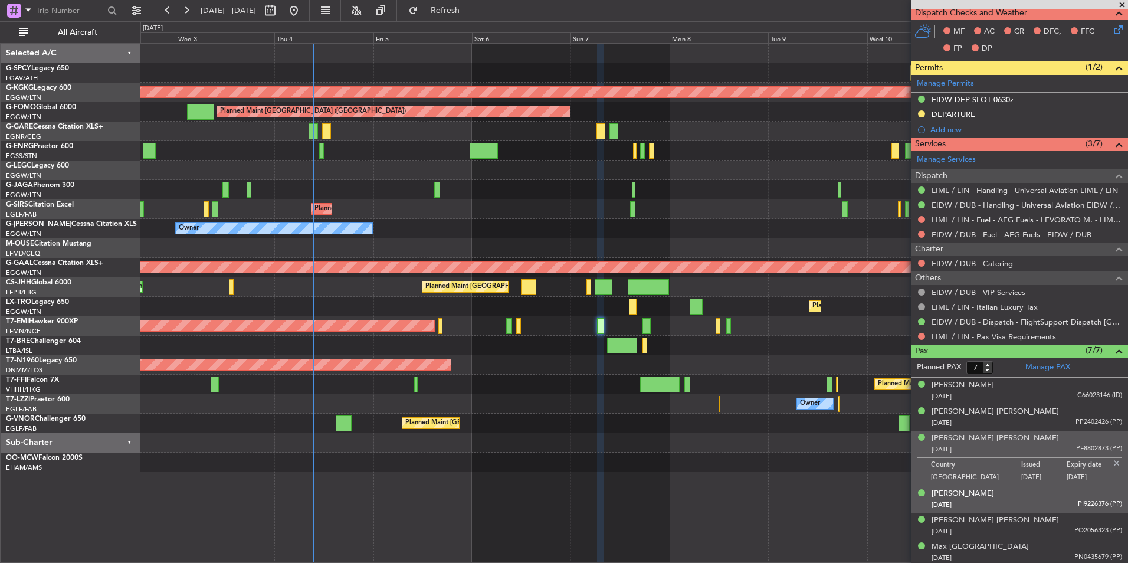
click at [1009, 498] on div "Fiachra Callanan 23/10/1987 PI9226376 (PP)" at bounding box center [1026, 499] width 190 height 23
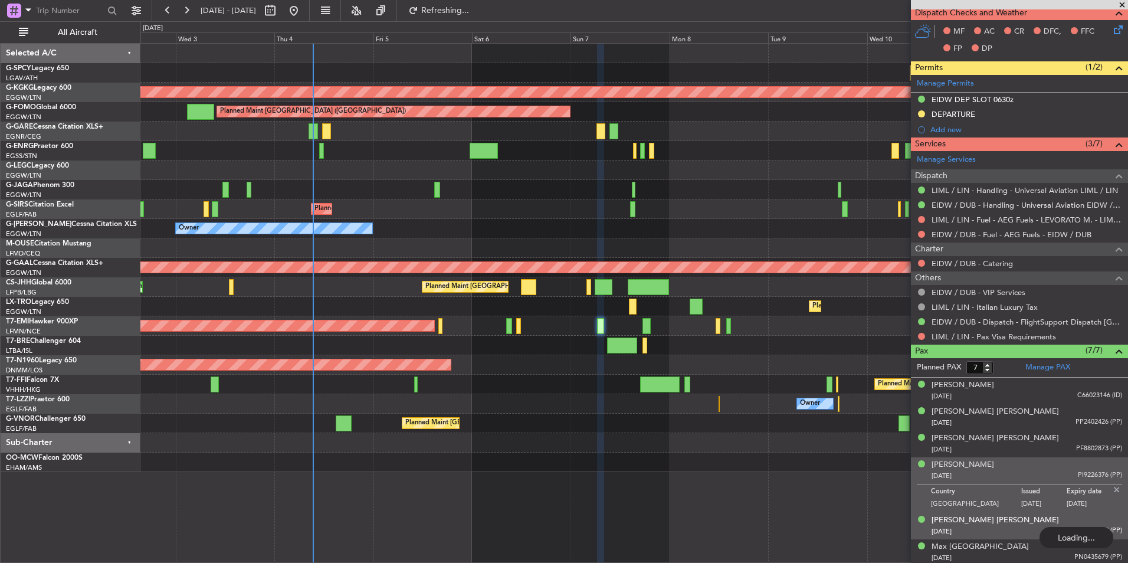
click at [1005, 521] on div "John Dermot Hickey 17/06/1984 PQ2056323 (PP)" at bounding box center [1026, 525] width 190 height 23
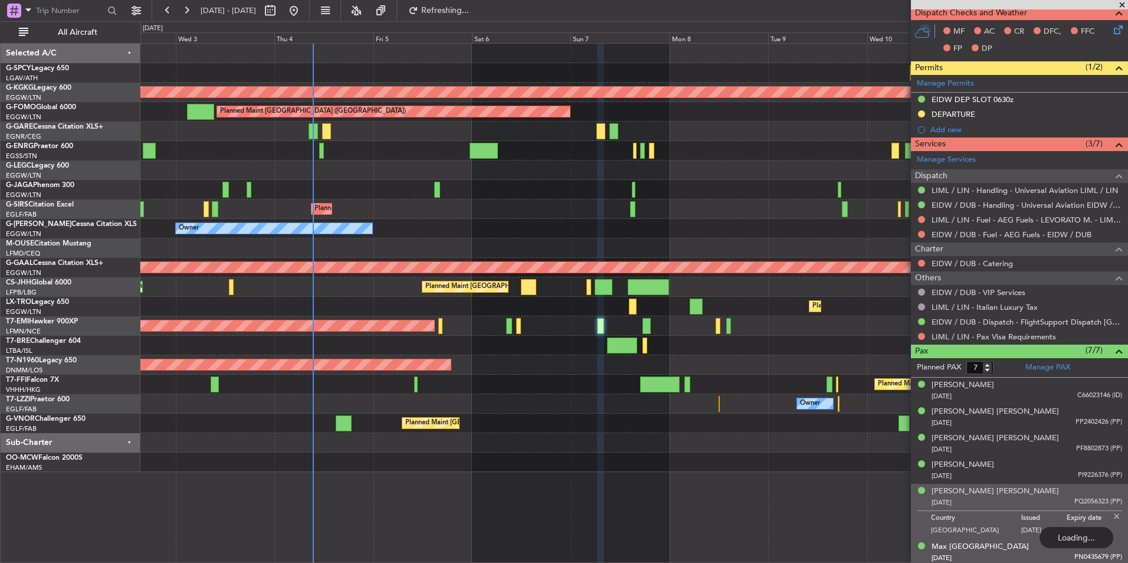
click at [996, 553] on div "28/11/1984 PN0435679 (PP)" at bounding box center [1026, 558] width 190 height 12
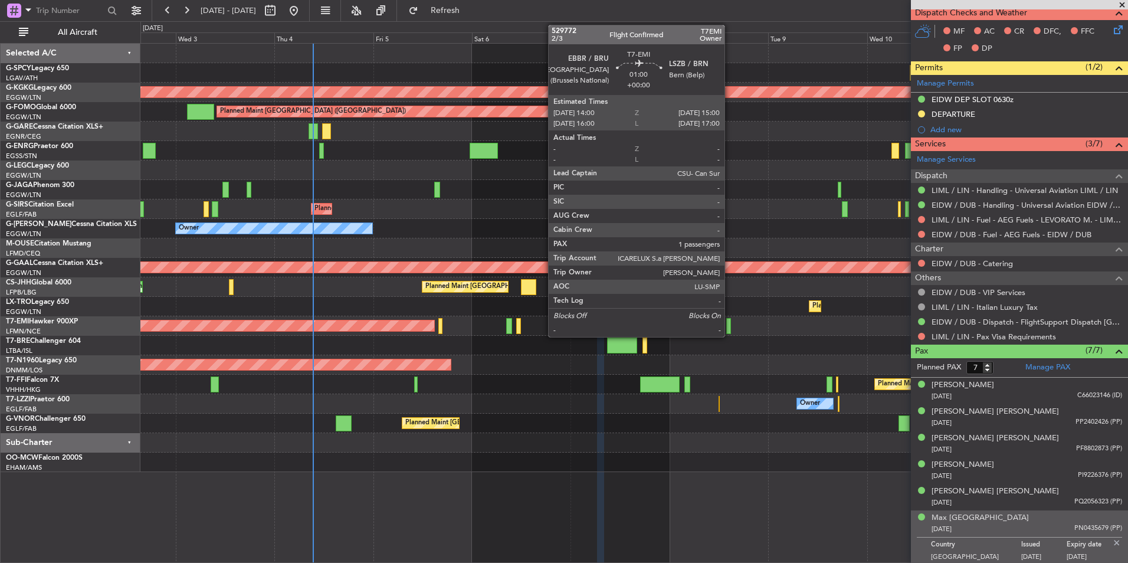
click at [730, 323] on div at bounding box center [728, 326] width 4 height 16
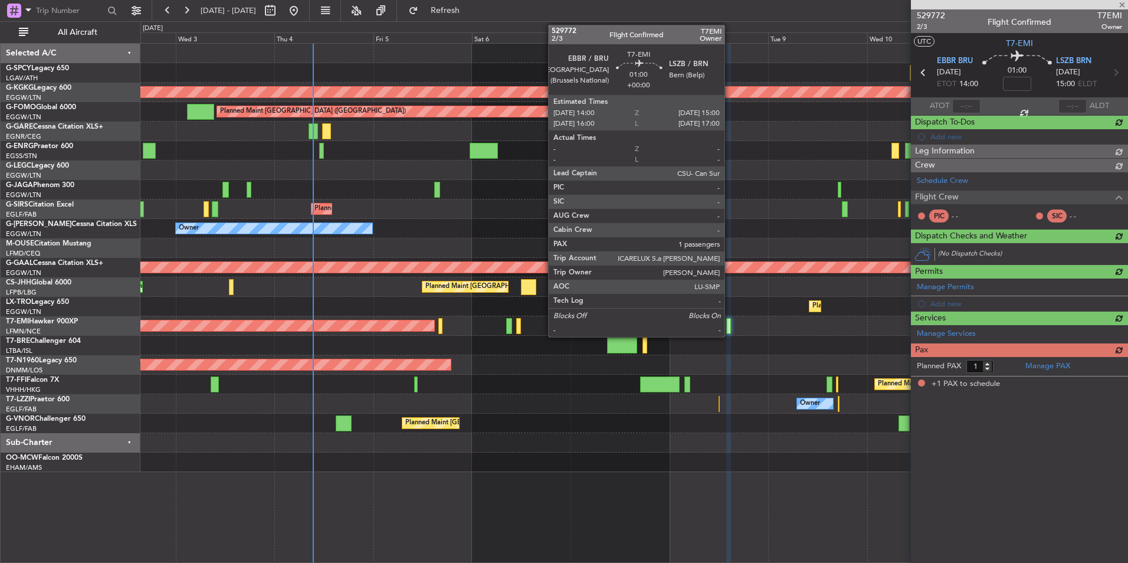
scroll to position [0, 0]
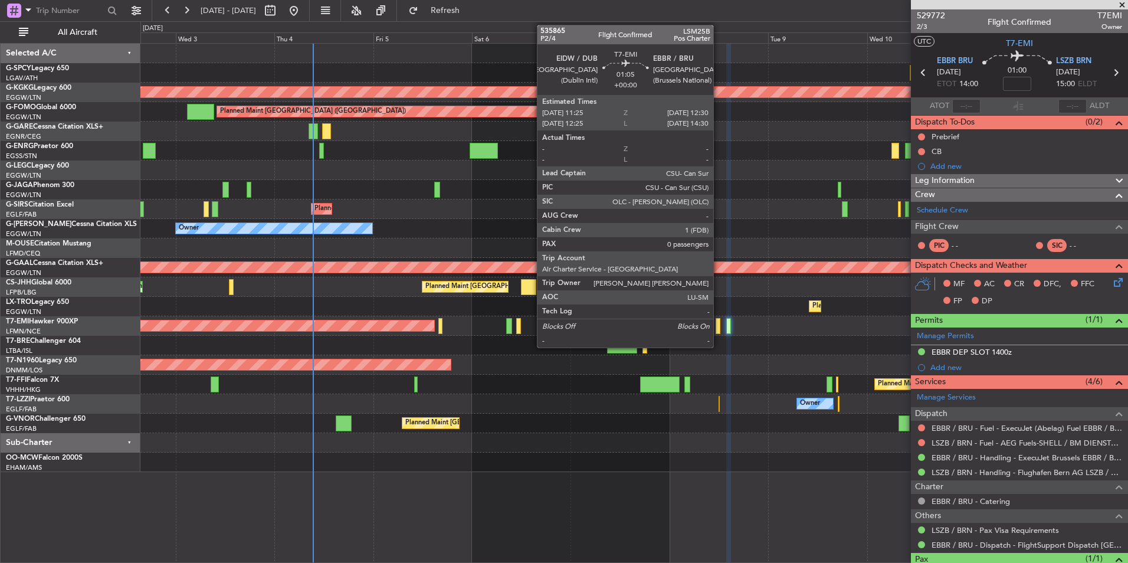
click at [718, 324] on div at bounding box center [717, 326] width 5 height 16
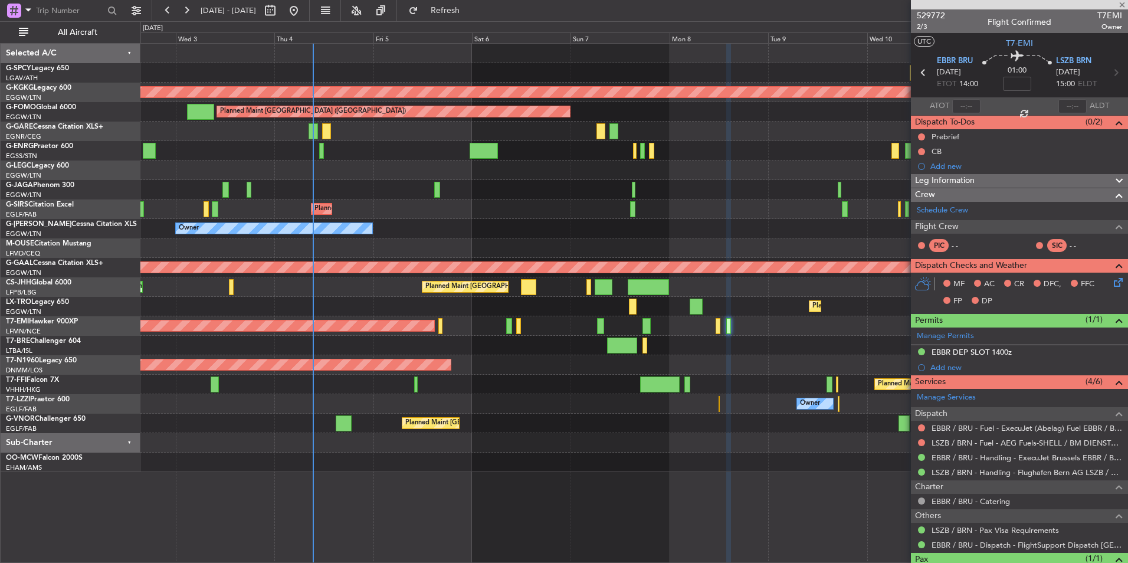
type input "0"
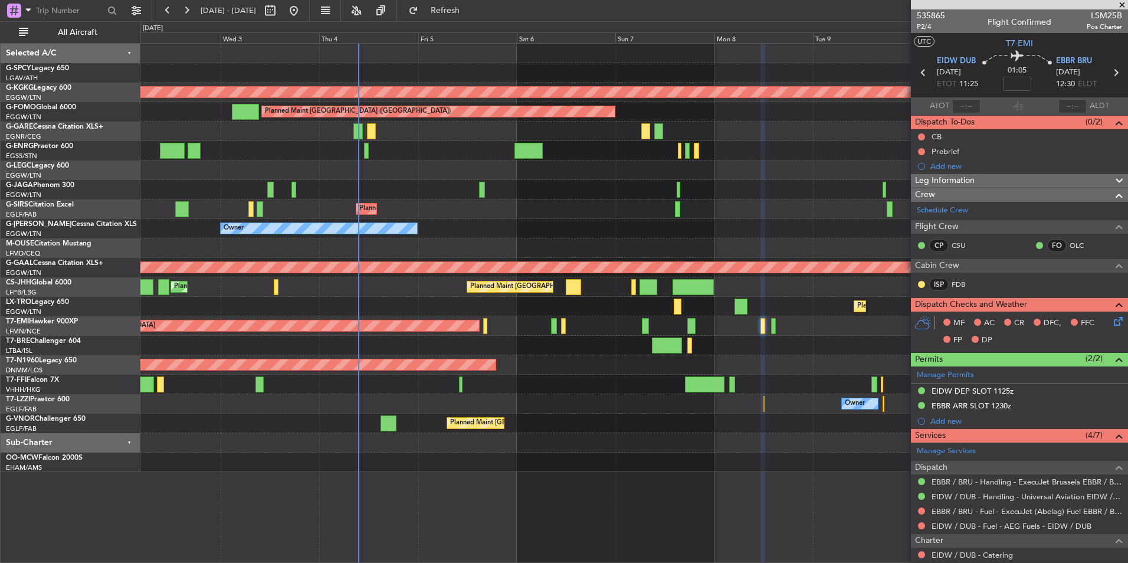
click at [971, 146] on fb-app "02 Sep 2025 - 12 Sep 2025 Refresh Quick Links All Aircraft Cleaning Athens (Ele…" at bounding box center [564, 286] width 1128 height 554
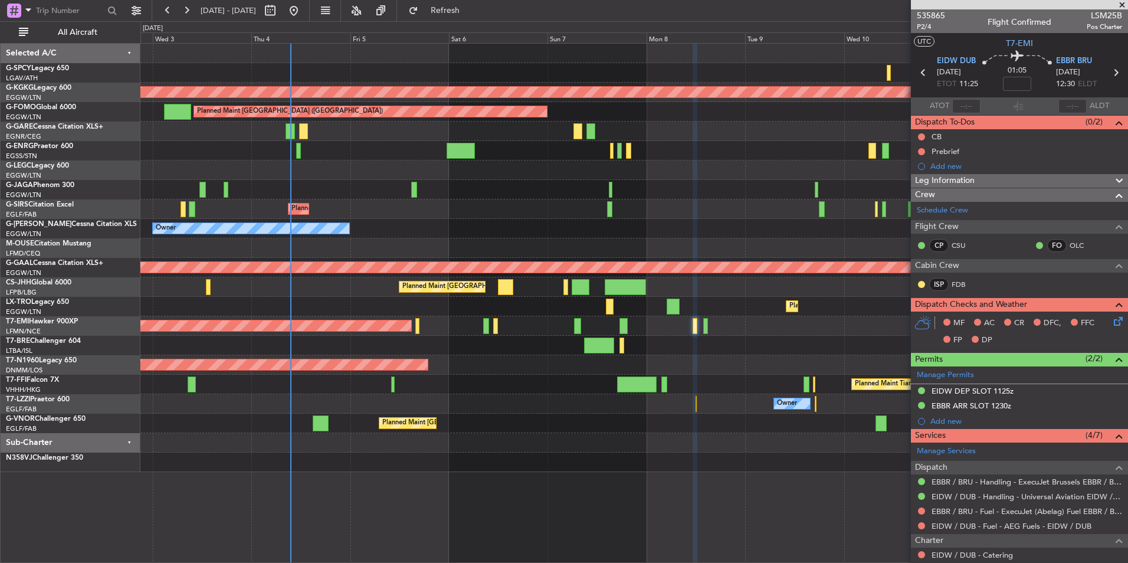
click at [563, 158] on div "Cleaning Athens (Eleftherios Venizelos Intl) AOG Maint Istanbul (Ataturk) Plann…" at bounding box center [633, 258] width 987 height 428
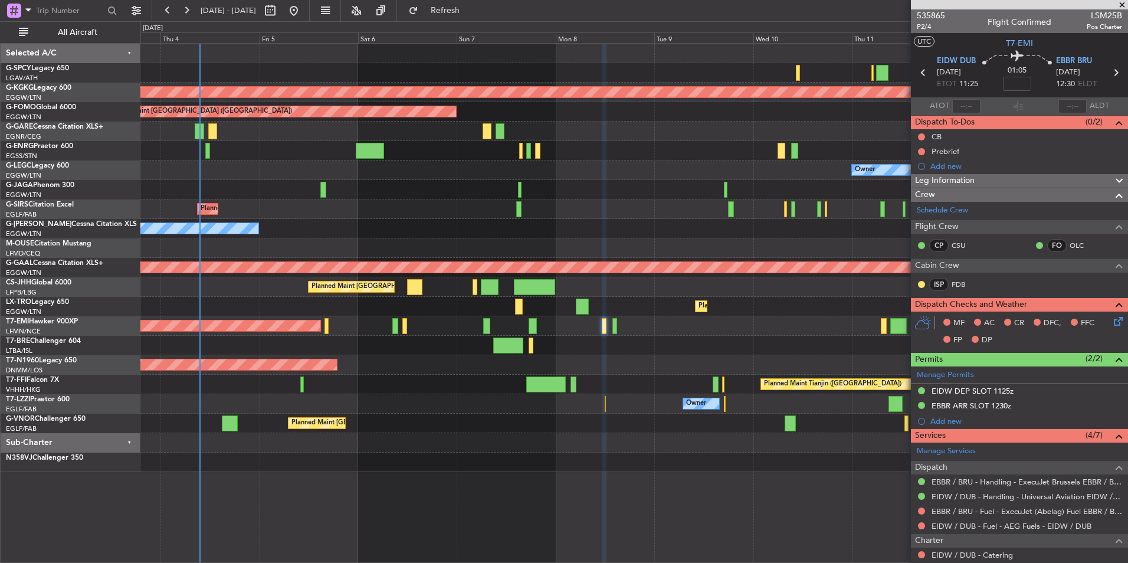
click at [475, 147] on div at bounding box center [633, 150] width 987 height 19
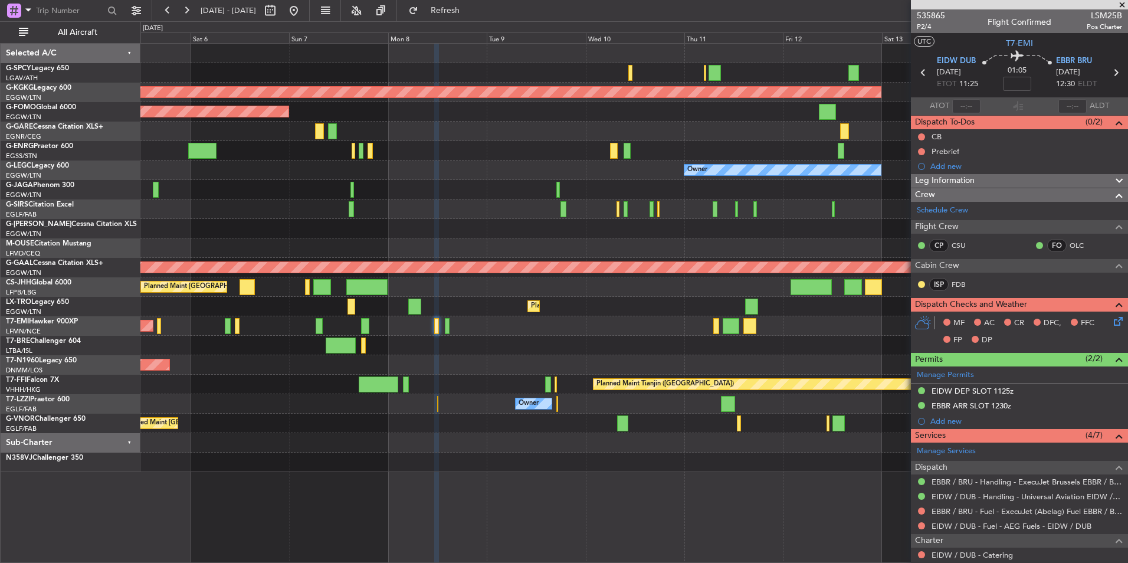
click at [476, 140] on div "AOG Maint Istanbul (Ataturk) Planned Maint London (Luton) Owner Planned Maint L…" at bounding box center [633, 258] width 987 height 428
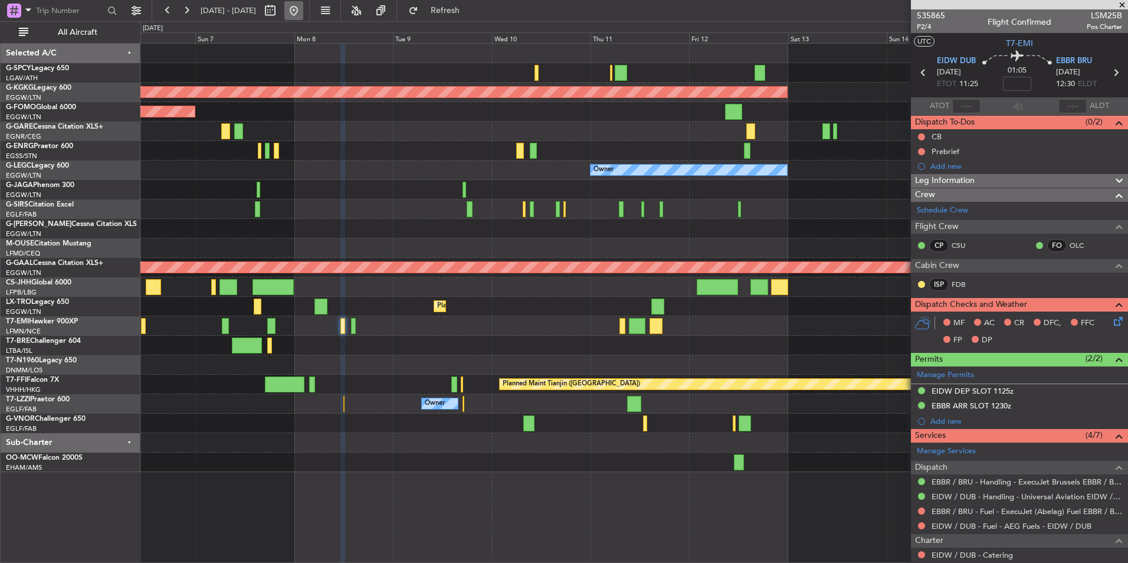
click at [303, 17] on button at bounding box center [293, 10] width 19 height 19
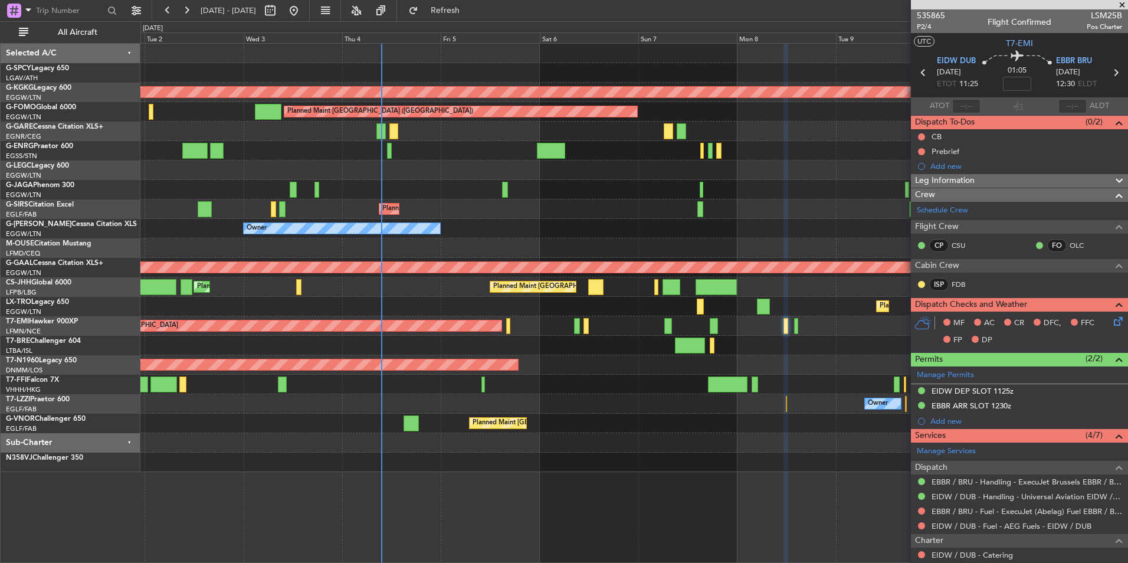
click at [454, 136] on div "Cleaning Athens (Eleftherios Venizelos Intl) Planned Maint Athens (Eleftherios …" at bounding box center [633, 258] width 987 height 428
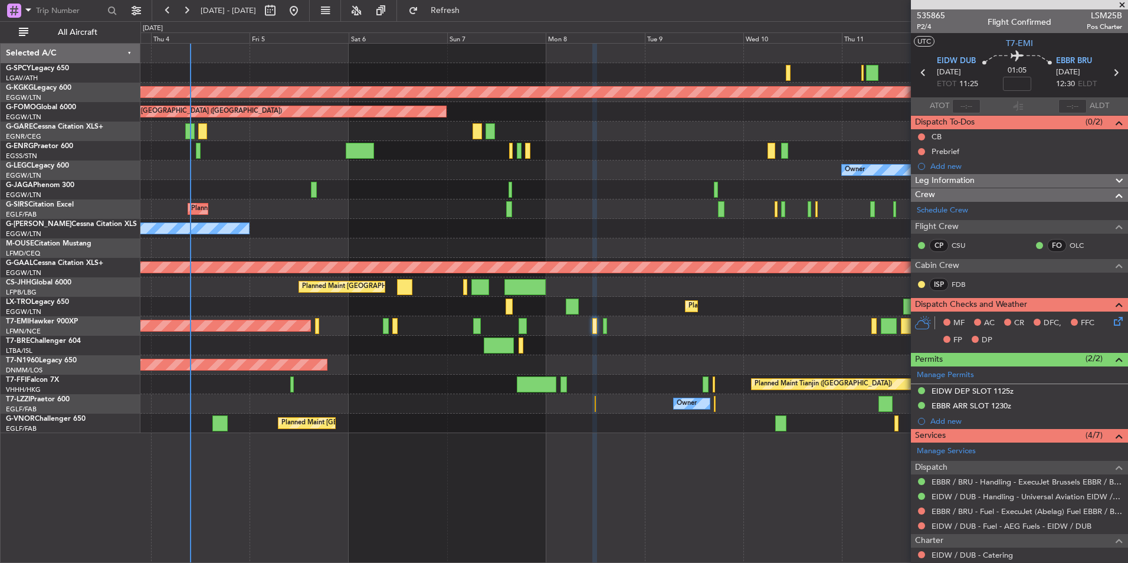
click at [520, 133] on div "Cleaning Athens (Eleftherios Venizelos Intl) AOG Maint Istanbul (Ataturk) Plann…" at bounding box center [633, 238] width 987 height 389
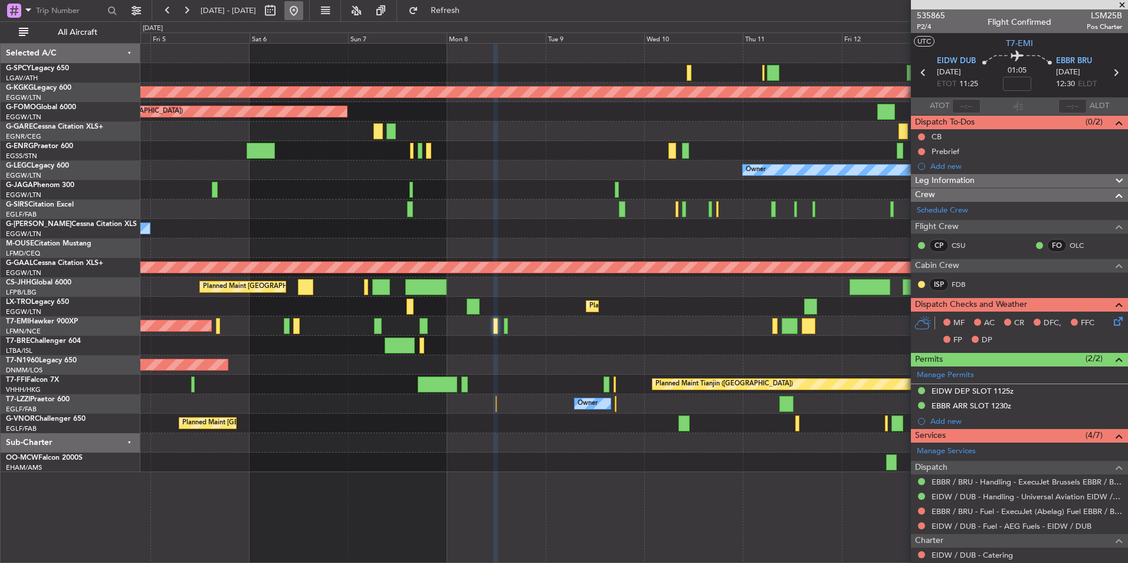
click at [303, 14] on button at bounding box center [293, 10] width 19 height 19
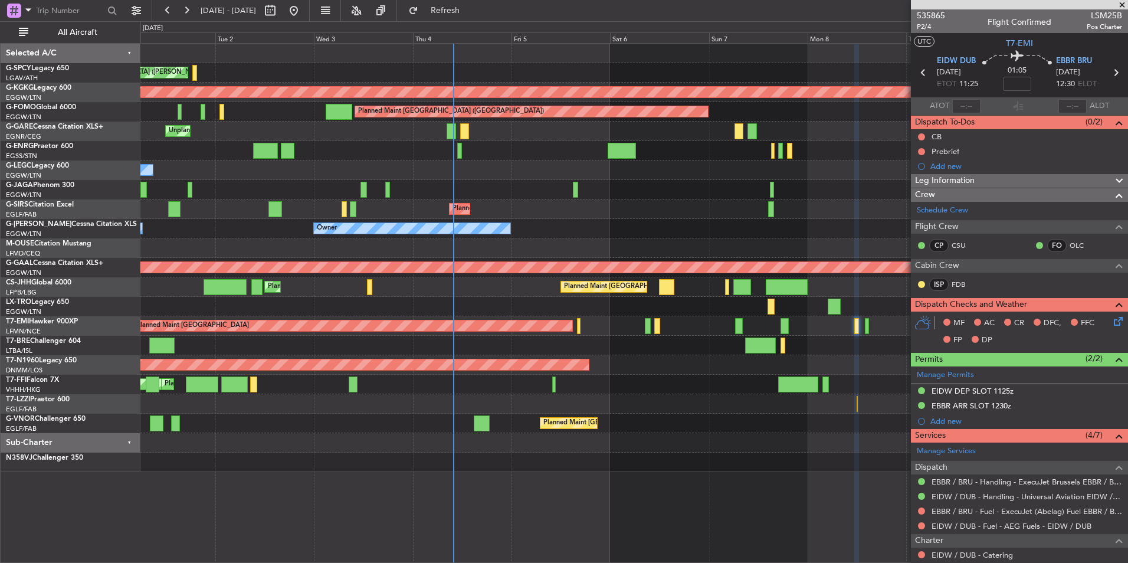
click at [404, 205] on div "Cleaning [GEOGRAPHIC_DATA] ([PERSON_NAME] Intl) Planned Maint [GEOGRAPHIC_DATA]…" at bounding box center [633, 258] width 987 height 428
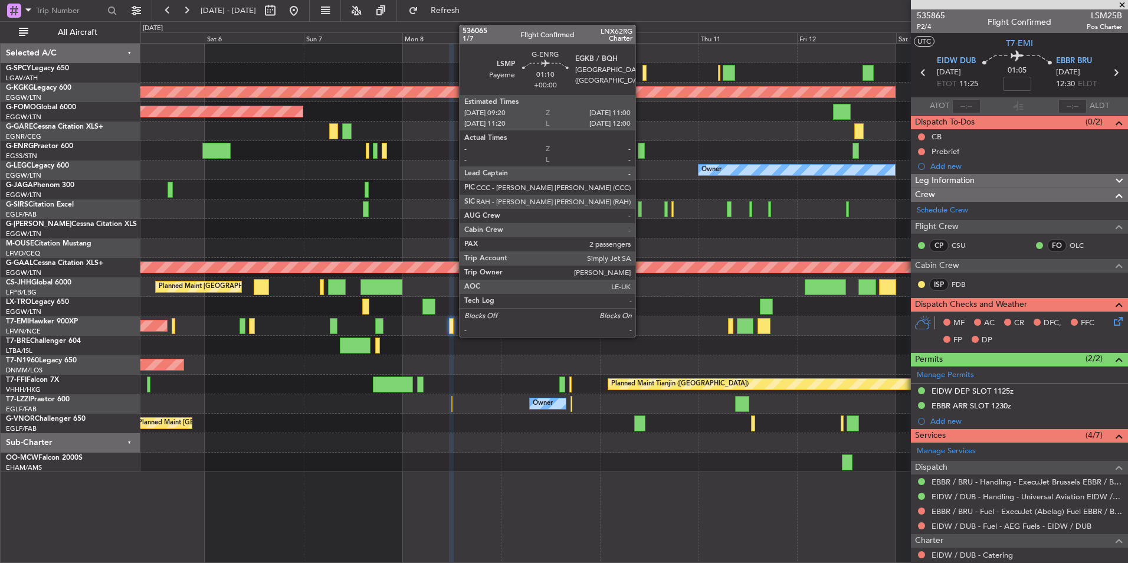
click at [641, 153] on div at bounding box center [641, 151] width 7 height 16
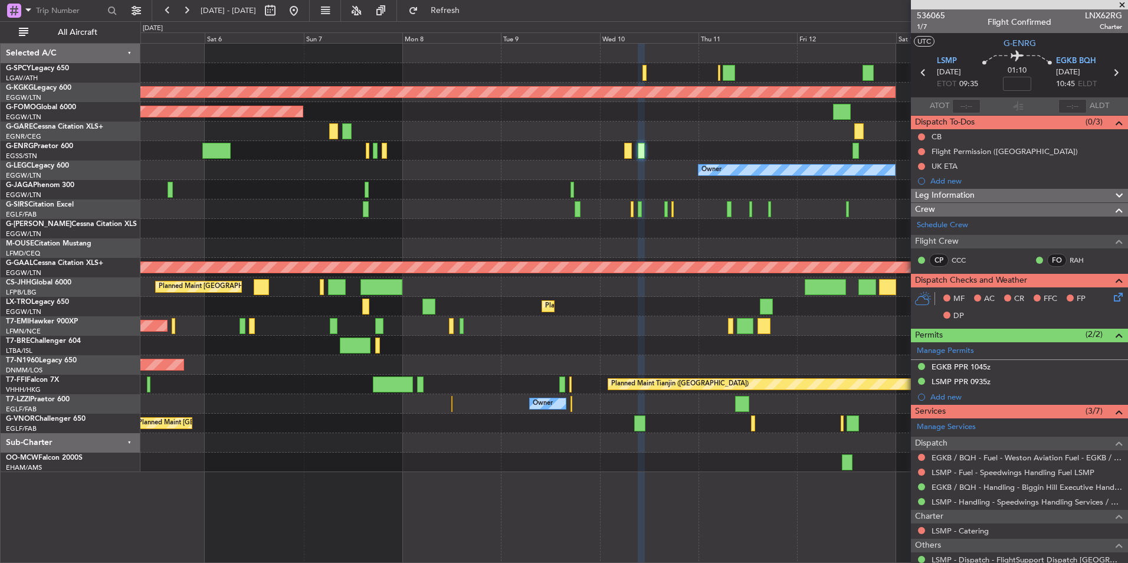
click at [1118, 4] on span at bounding box center [1122, 5] width 12 height 11
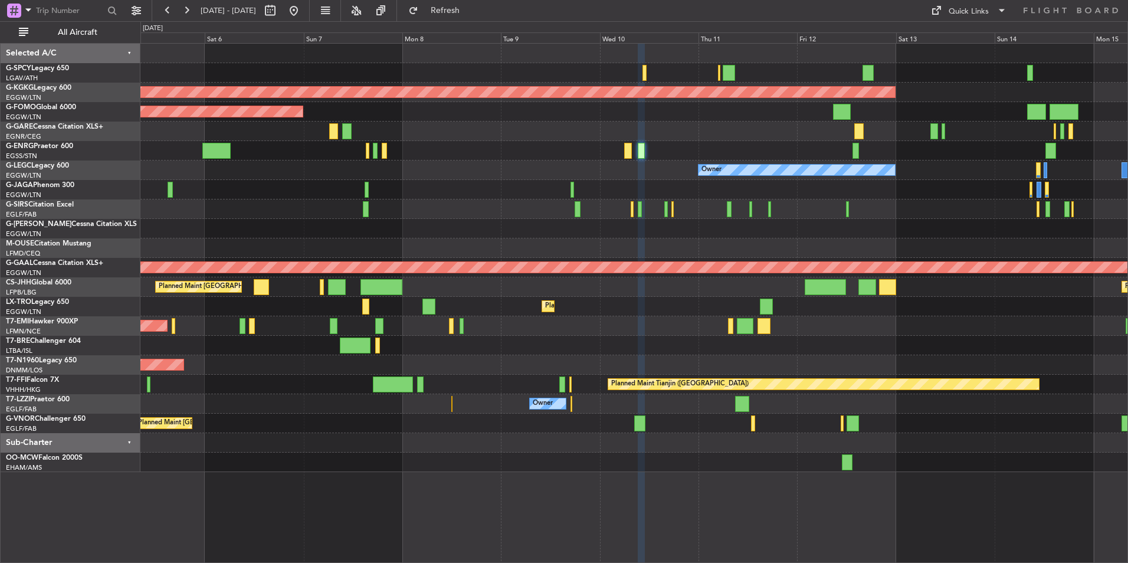
type input "0"
click at [303, 11] on button at bounding box center [293, 10] width 19 height 19
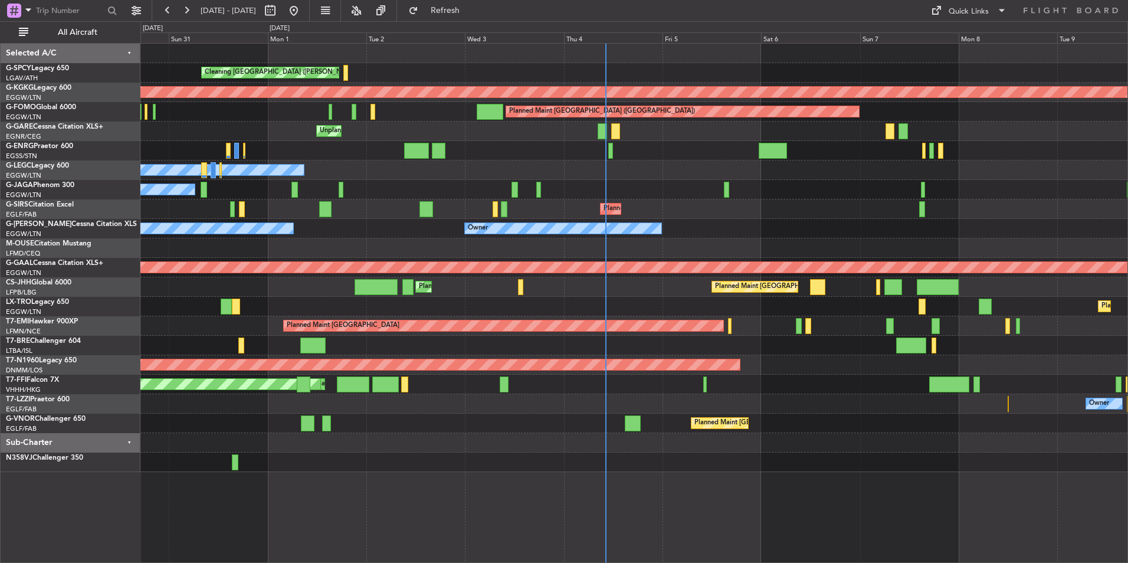
click at [307, 194] on div "Cleaning Athens (Eleftherios Venizelos Intl) Planned Maint Athens (Eleftherios …" at bounding box center [633, 258] width 987 height 428
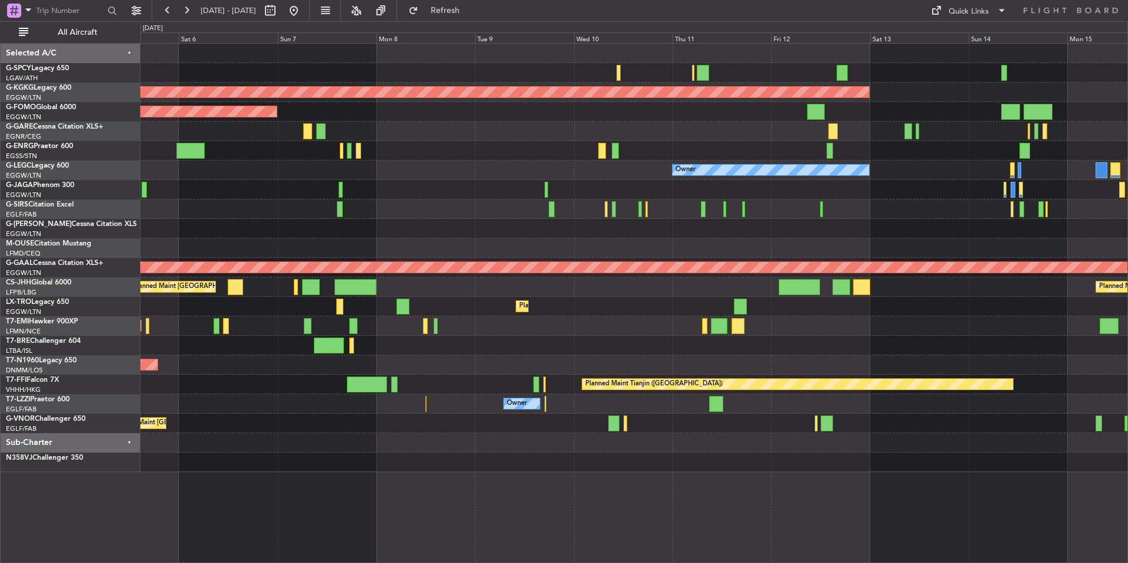
click at [272, 219] on div "Owner" at bounding box center [633, 228] width 987 height 19
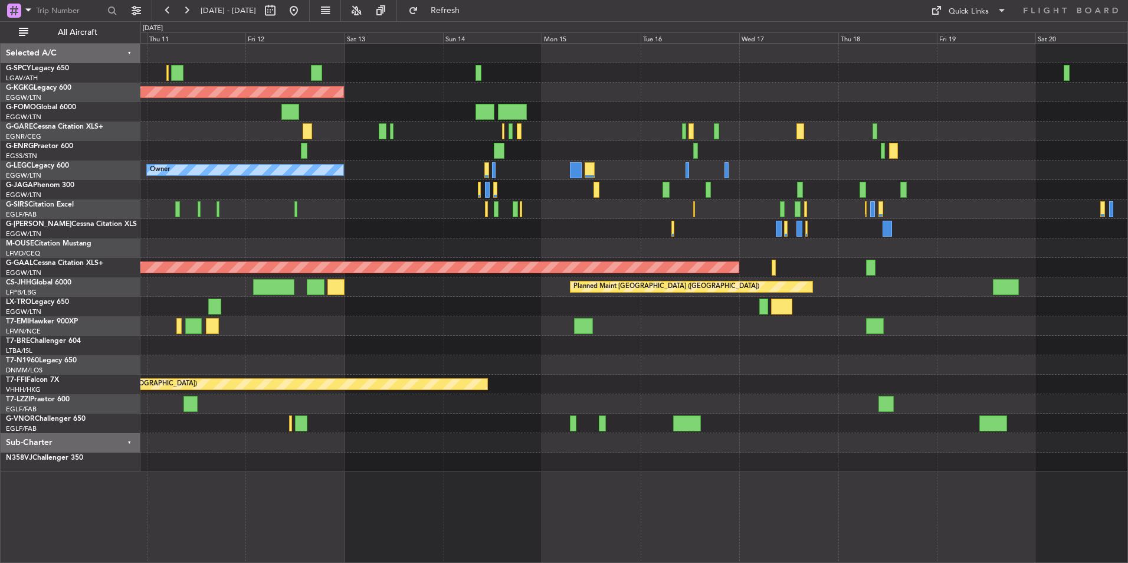
click at [776, 241] on div at bounding box center [633, 247] width 987 height 19
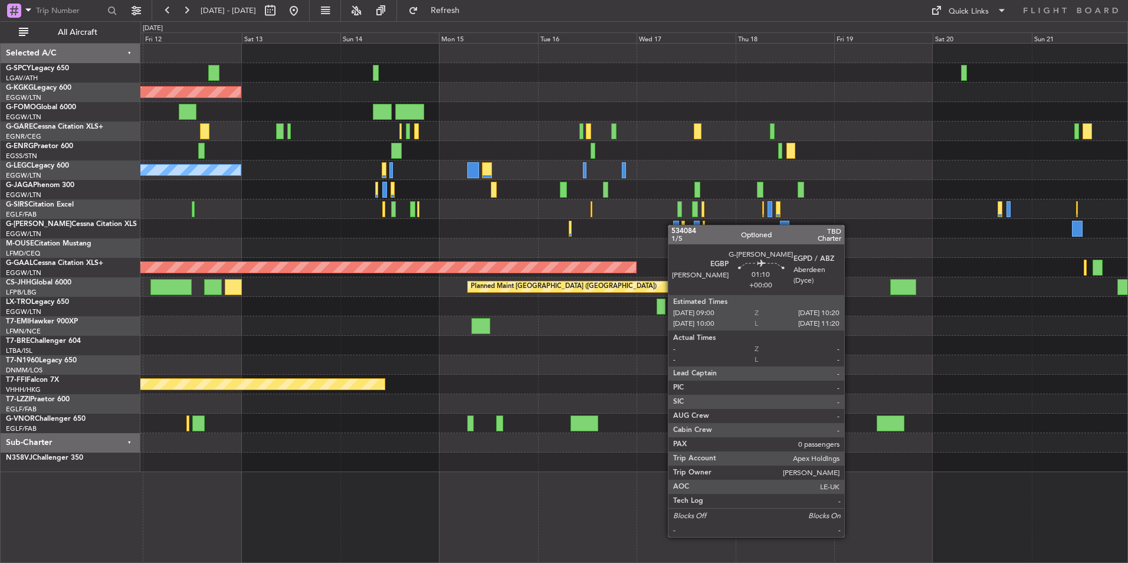
click at [674, 225] on div "AOG Maint Istanbul (Ataturk) Owner A/C Unavailable London (Luton) Planned Maint…" at bounding box center [633, 258] width 987 height 428
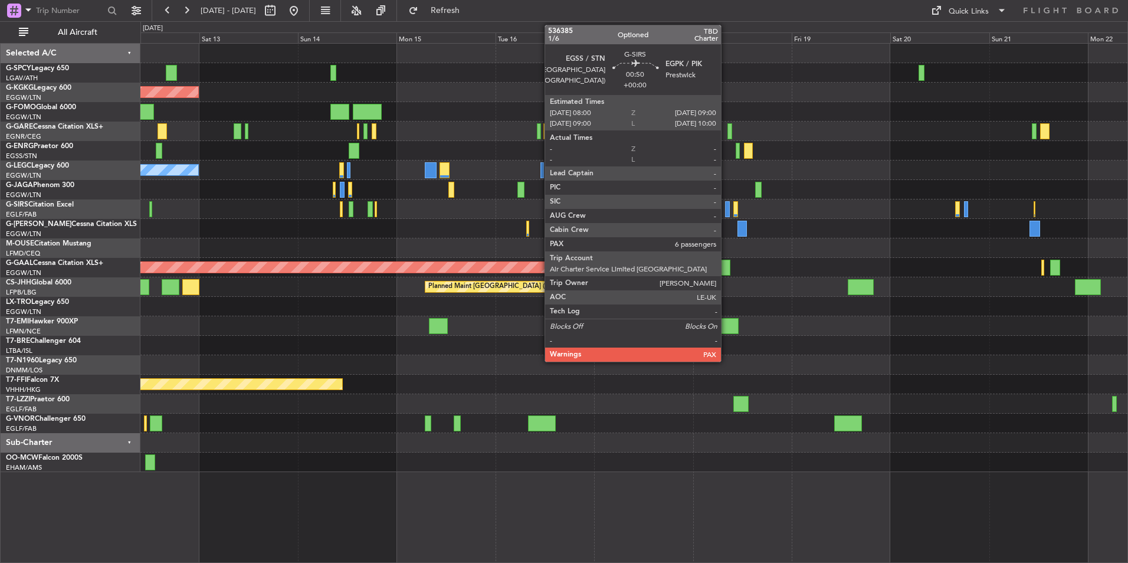
click at [726, 212] on div at bounding box center [727, 209] width 4 height 16
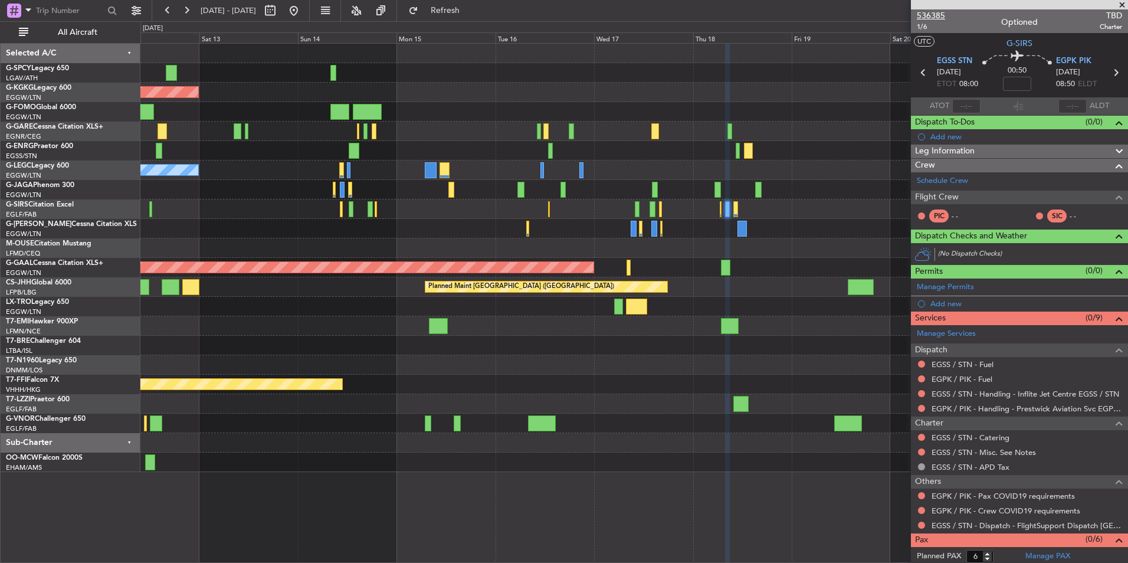
click at [928, 17] on span "536385" at bounding box center [931, 15] width 28 height 12
click at [964, 182] on link "Schedule Crew" at bounding box center [942, 181] width 51 height 12
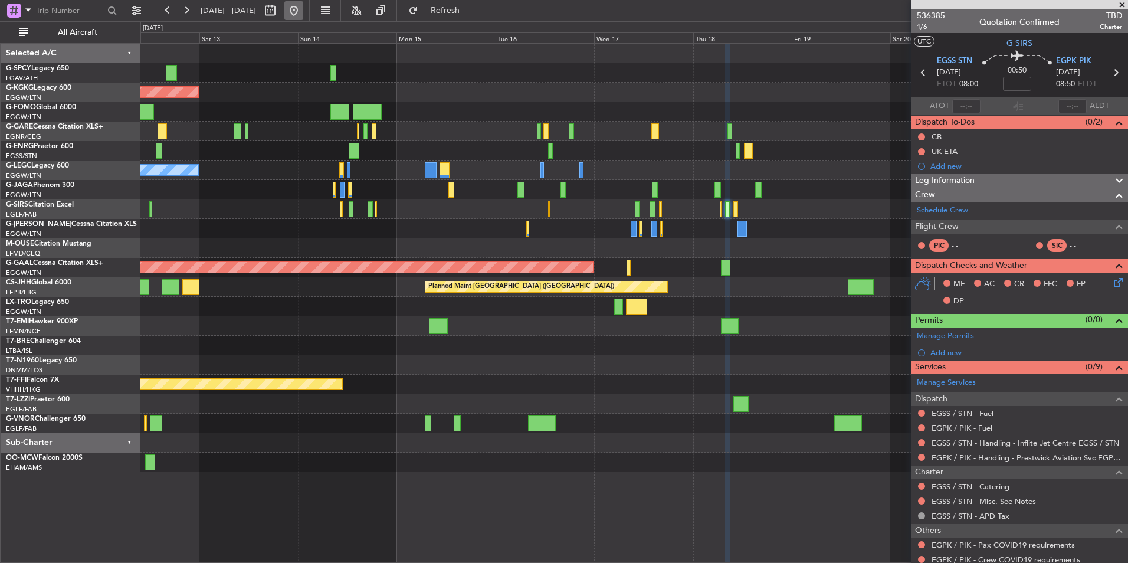
click at [303, 14] on button at bounding box center [293, 10] width 19 height 19
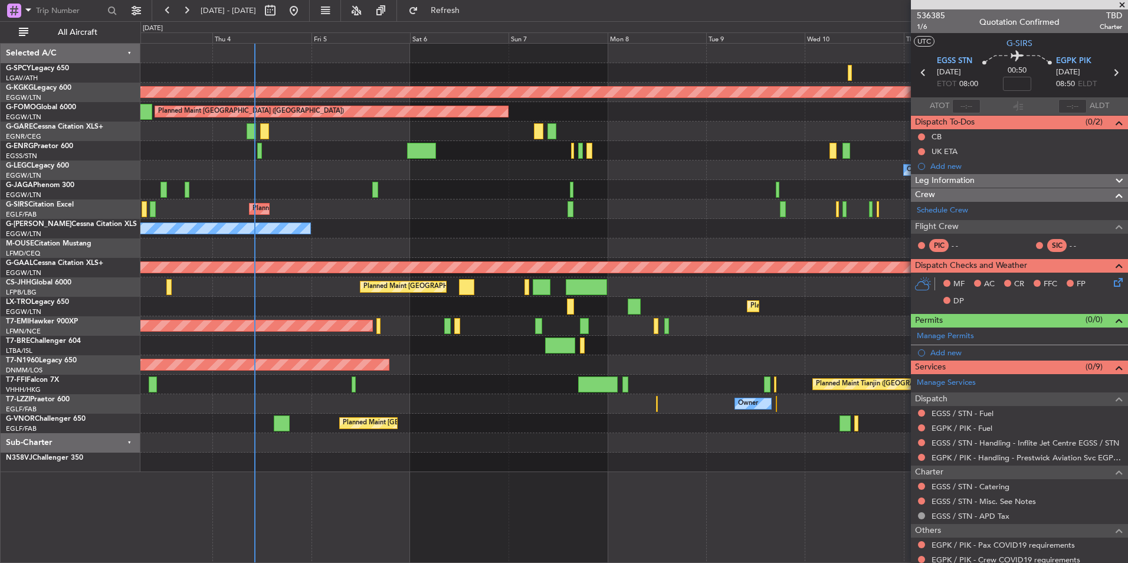
click at [360, 172] on div "Cleaning [GEOGRAPHIC_DATA] ([PERSON_NAME] Intl) AOG Maint [GEOGRAPHIC_DATA] ([G…" at bounding box center [633, 258] width 987 height 428
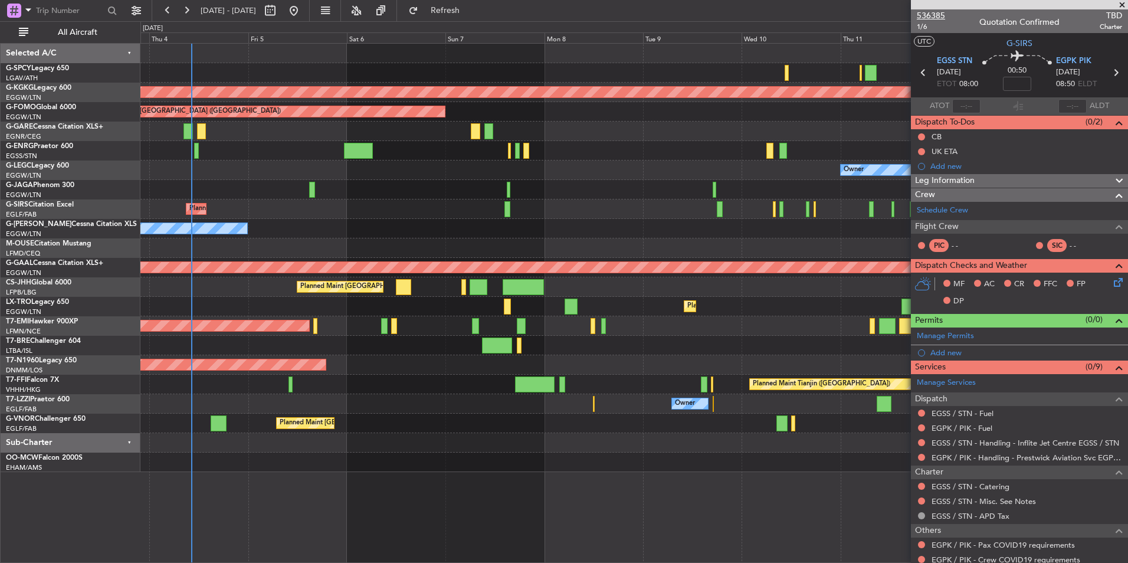
click at [931, 15] on span "536385" at bounding box center [931, 15] width 28 height 12
click at [470, 6] on span "Refresh" at bounding box center [446, 10] width 50 height 8
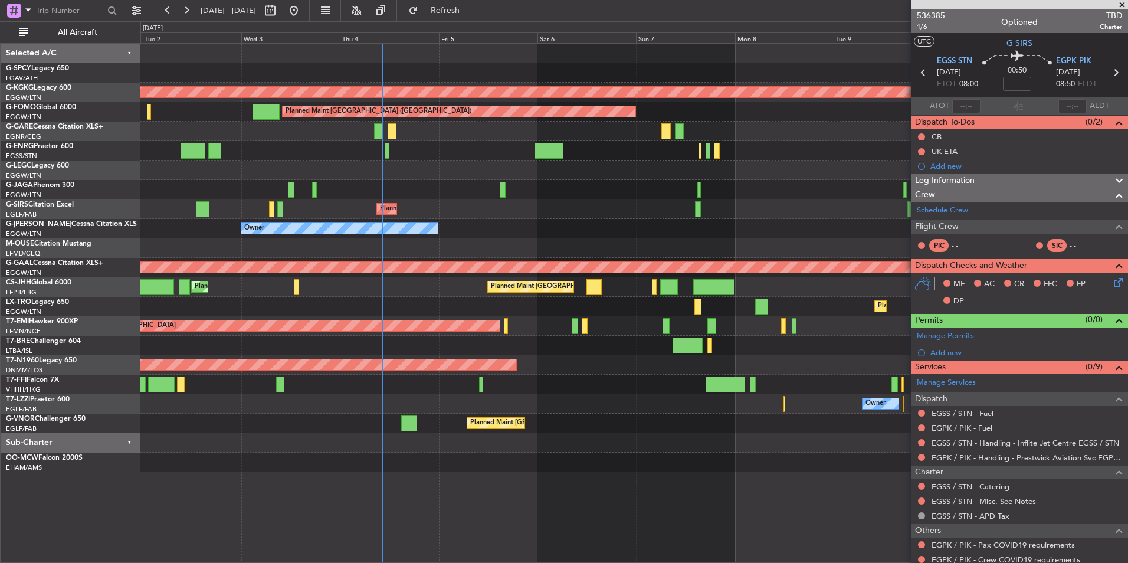
click at [648, 242] on div "Cleaning [GEOGRAPHIC_DATA] ([PERSON_NAME] Intl) Planned Maint [GEOGRAPHIC_DATA]…" at bounding box center [633, 258] width 987 height 428
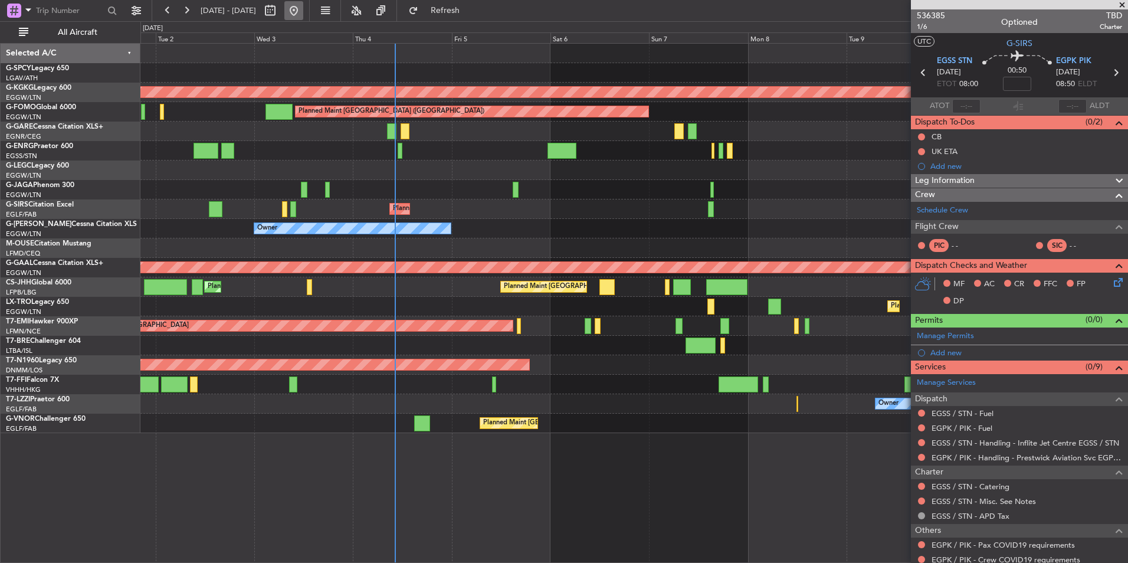
click at [303, 16] on button at bounding box center [293, 10] width 19 height 19
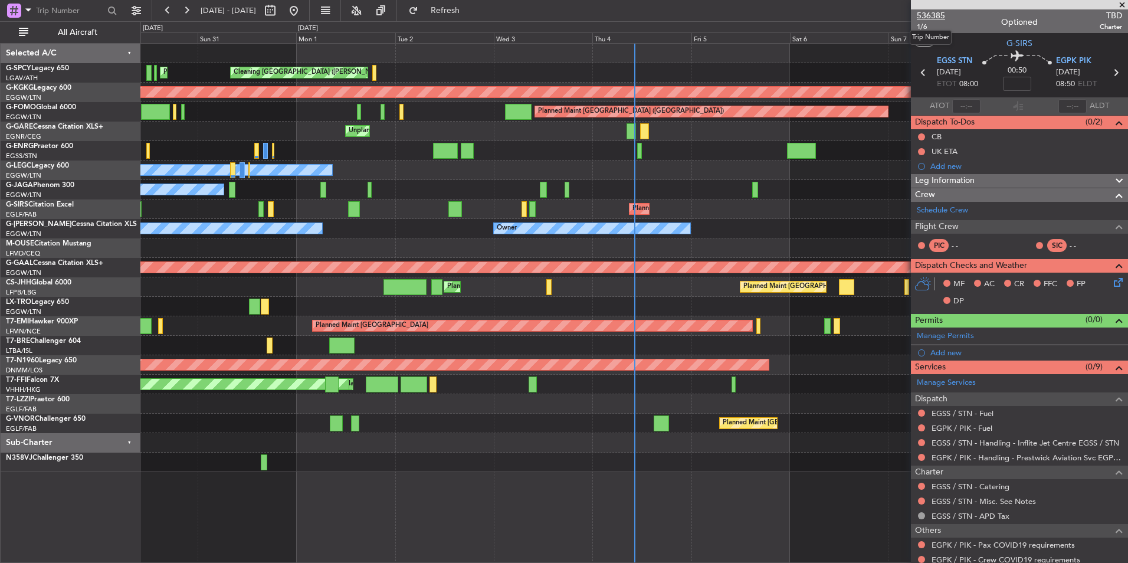
click at [929, 18] on span "536385" at bounding box center [931, 15] width 28 height 12
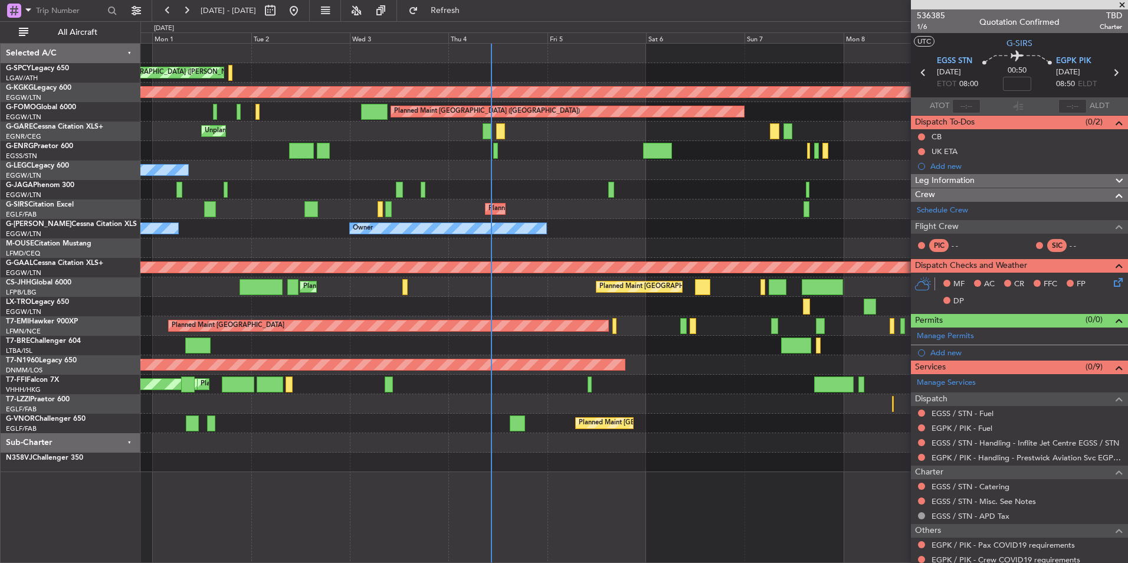
click at [573, 200] on div "Planned Maint [GEOGRAPHIC_DATA] ([GEOGRAPHIC_DATA])" at bounding box center [633, 208] width 987 height 19
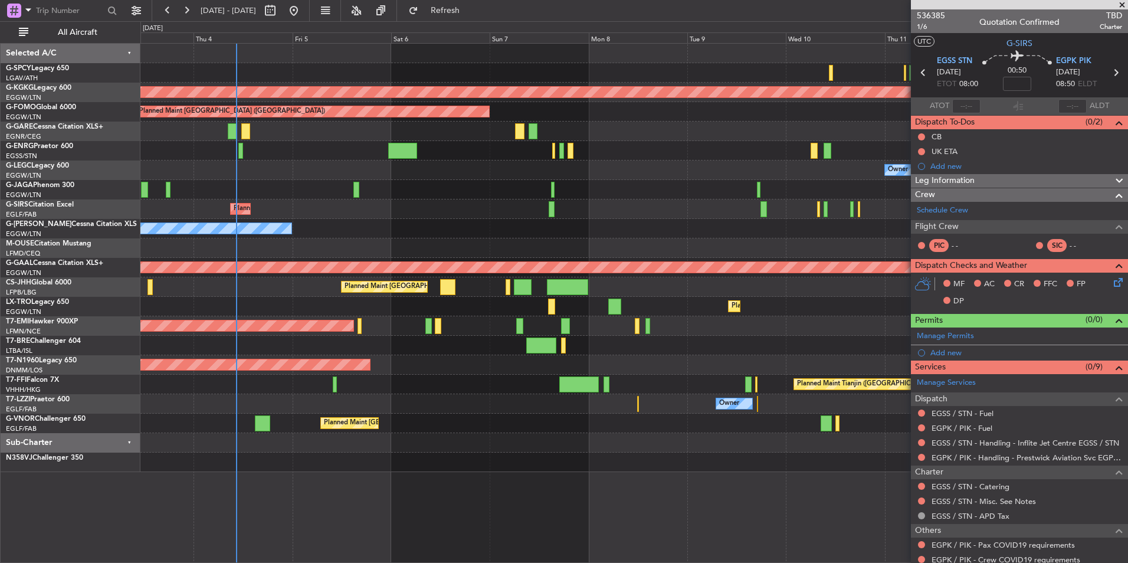
click at [472, 232] on div "Cleaning [GEOGRAPHIC_DATA] ([PERSON_NAME] Intl) AOG Maint [GEOGRAPHIC_DATA] ([G…" at bounding box center [633, 258] width 987 height 428
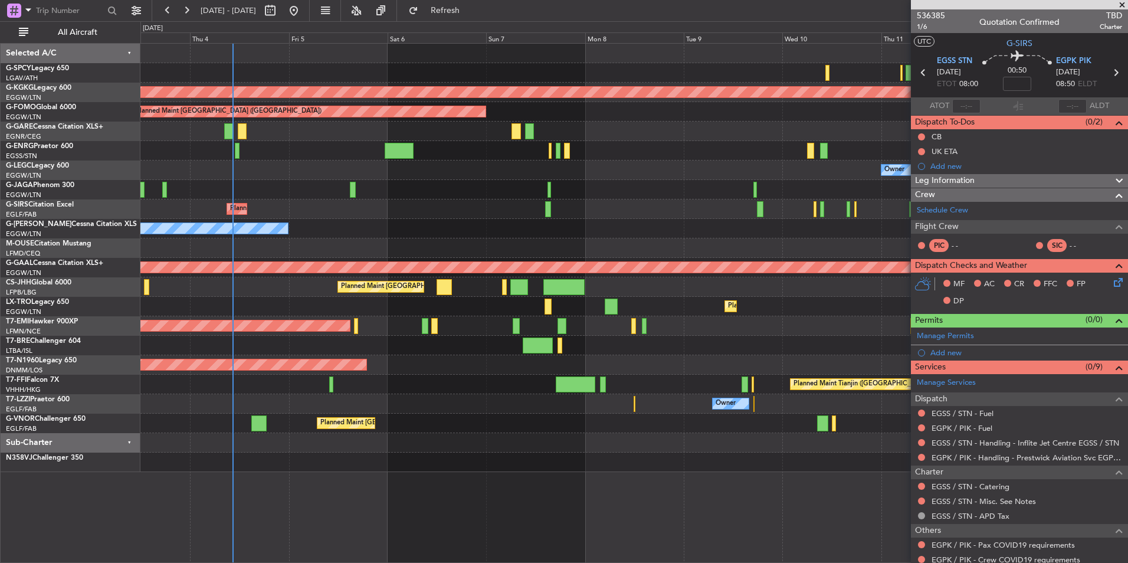
click at [521, 216] on div "Cleaning [GEOGRAPHIC_DATA] ([PERSON_NAME] Intl) AOG Maint [GEOGRAPHIC_DATA] ([G…" at bounding box center [633, 258] width 987 height 428
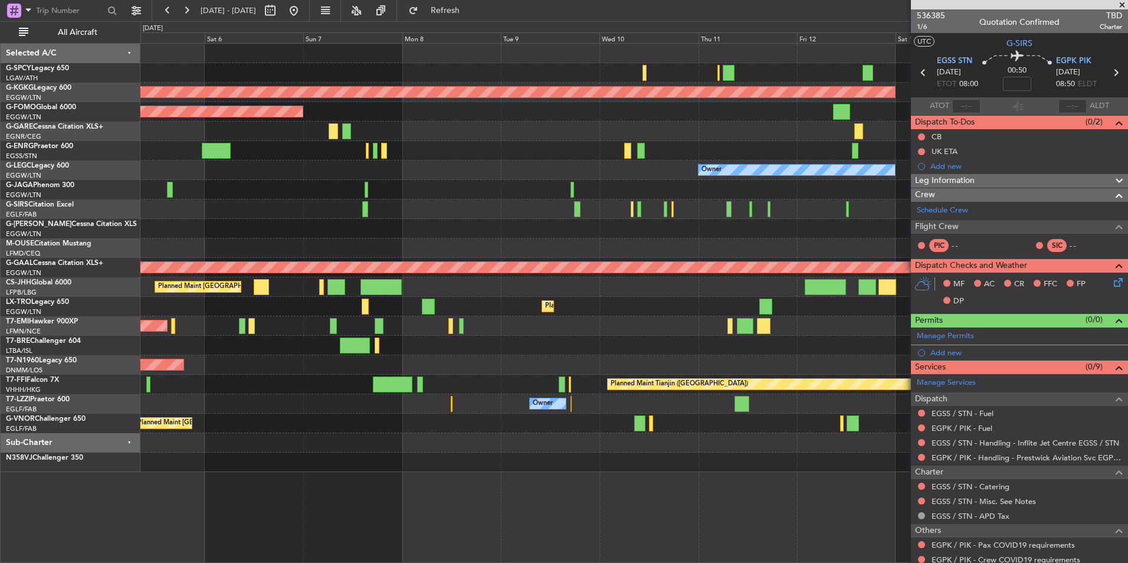
click at [637, 215] on div at bounding box center [639, 209] width 4 height 16
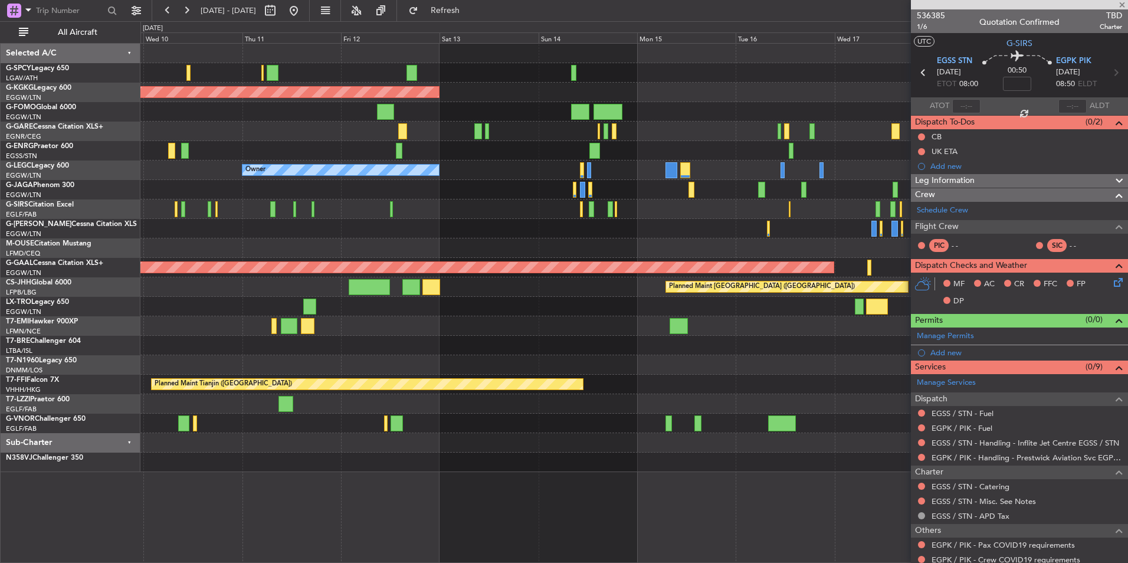
click at [390, 224] on div "AOG Maint [GEOGRAPHIC_DATA] (Ataturk) Owner Planned [GEOGRAPHIC_DATA] Planned M…" at bounding box center [633, 258] width 987 height 428
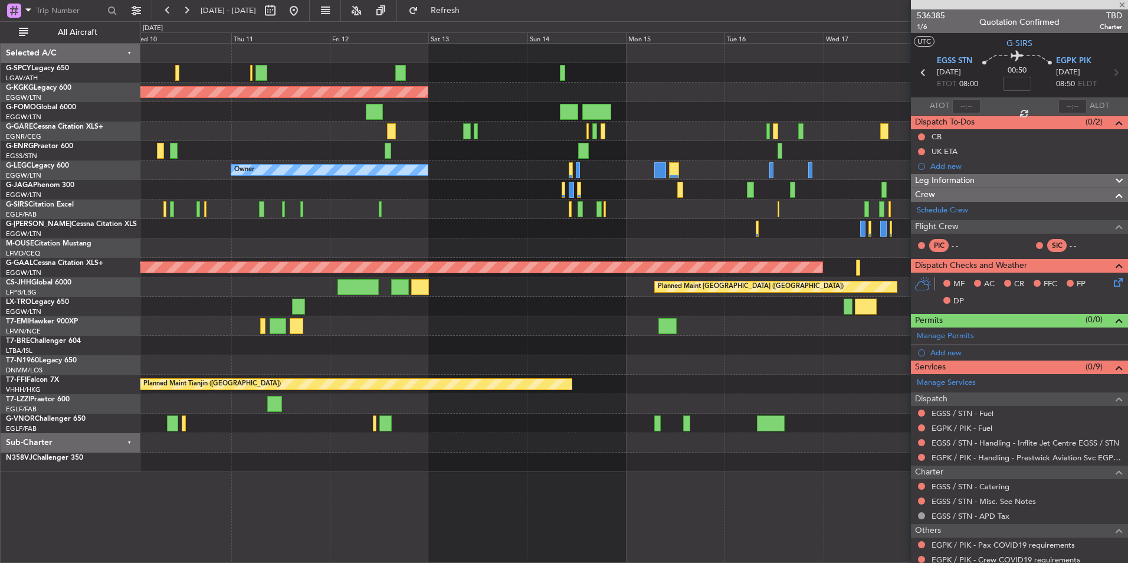
click at [366, 211] on div at bounding box center [633, 208] width 987 height 19
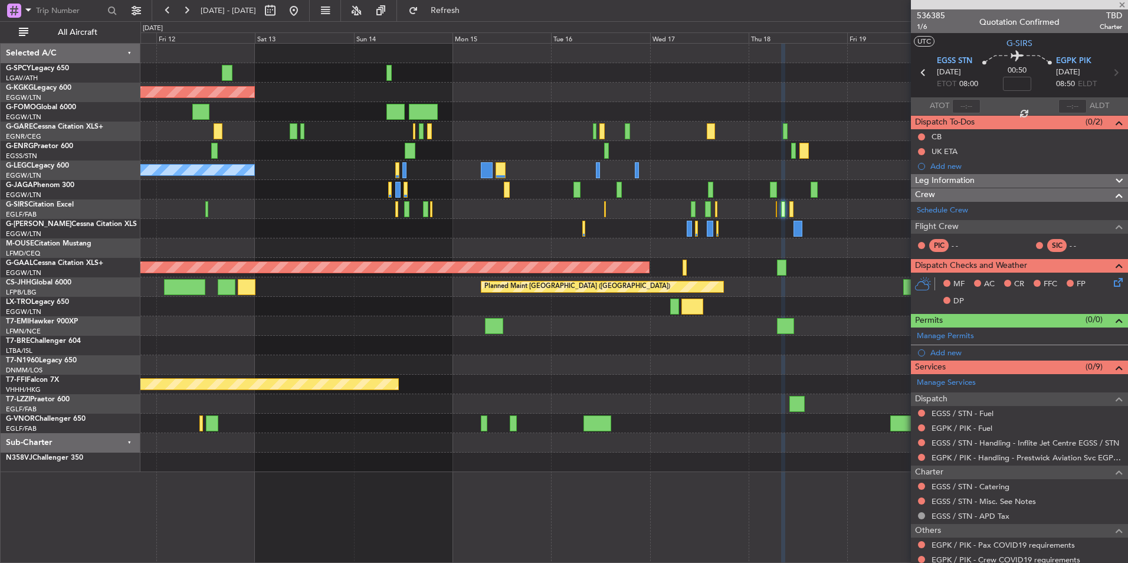
click at [450, 225] on div at bounding box center [633, 228] width 987 height 19
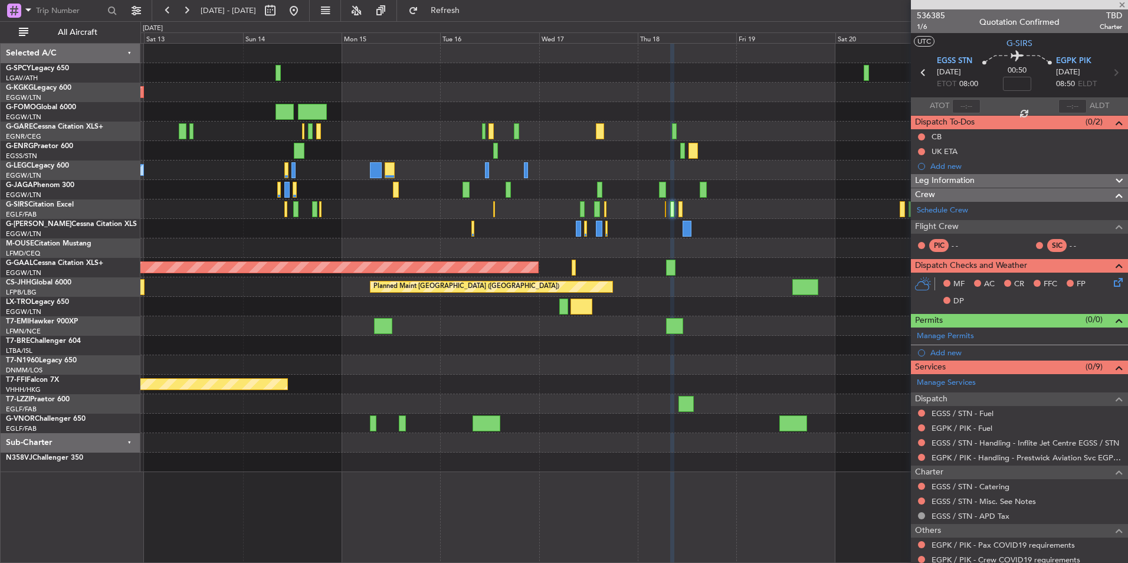
type input "+00:05"
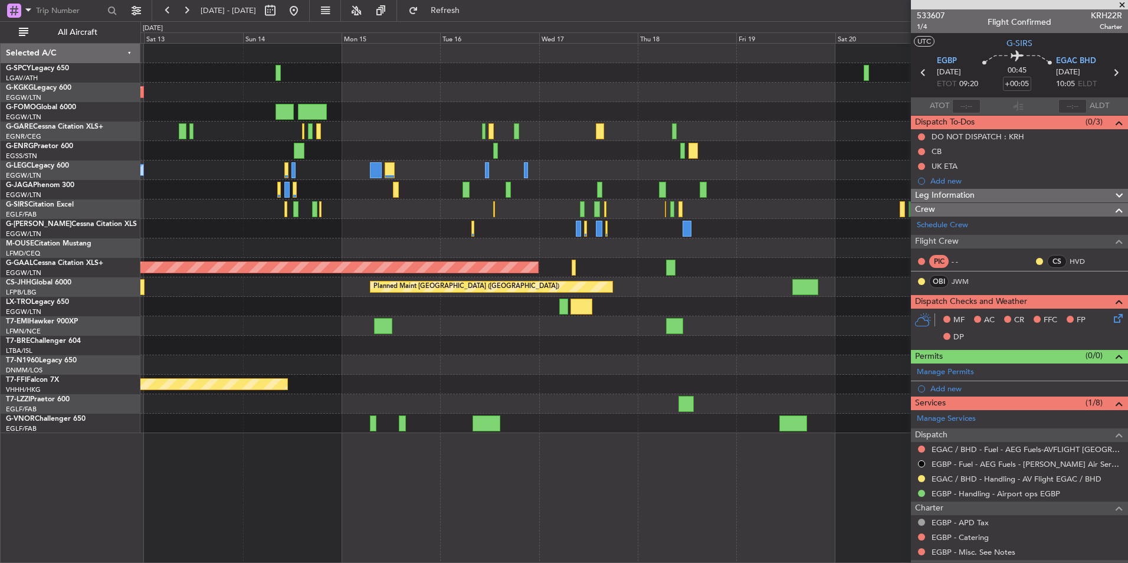
click at [1122, 3] on span at bounding box center [1122, 5] width 12 height 11
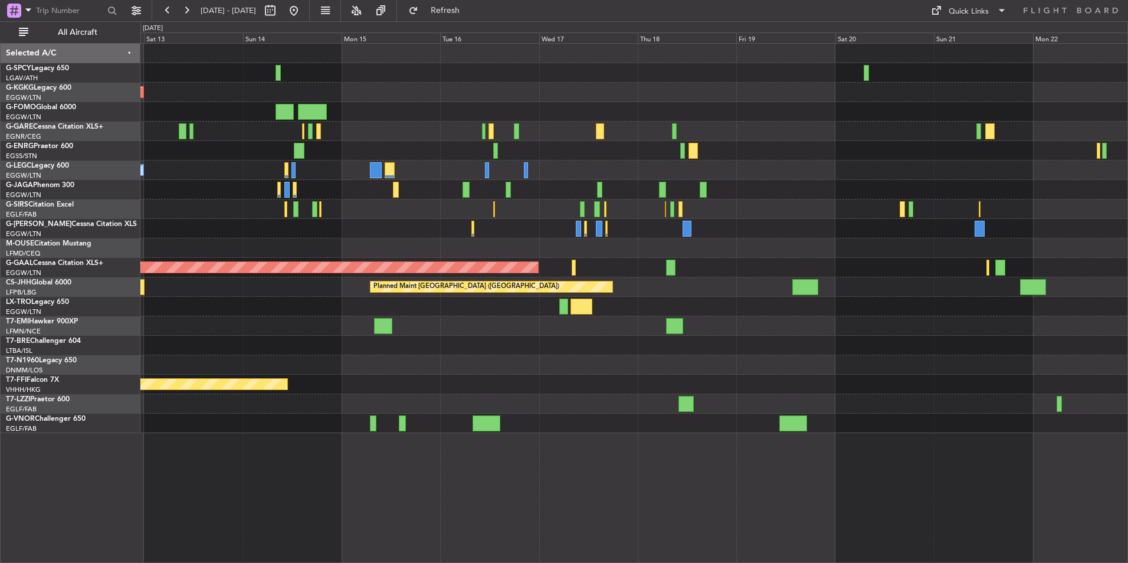
type input "0"
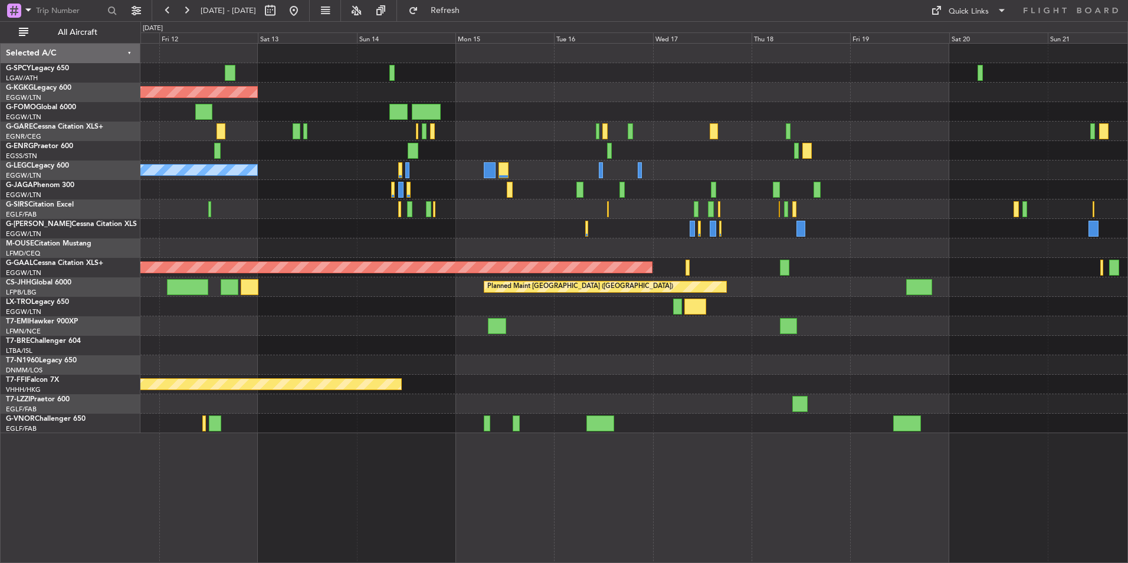
click at [477, 211] on div "AOG Maint Istanbul (Ataturk) Owner A/C Unavailable London (Luton) Planned Maint…" at bounding box center [633, 238] width 987 height 389
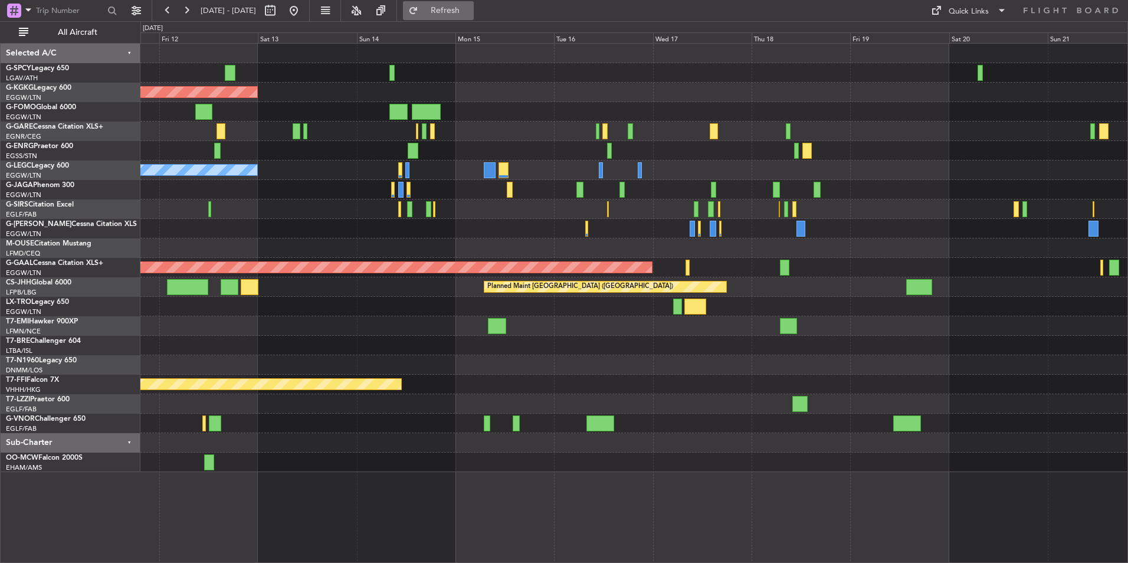
click at [467, 6] on span "Refresh" at bounding box center [446, 10] width 50 height 8
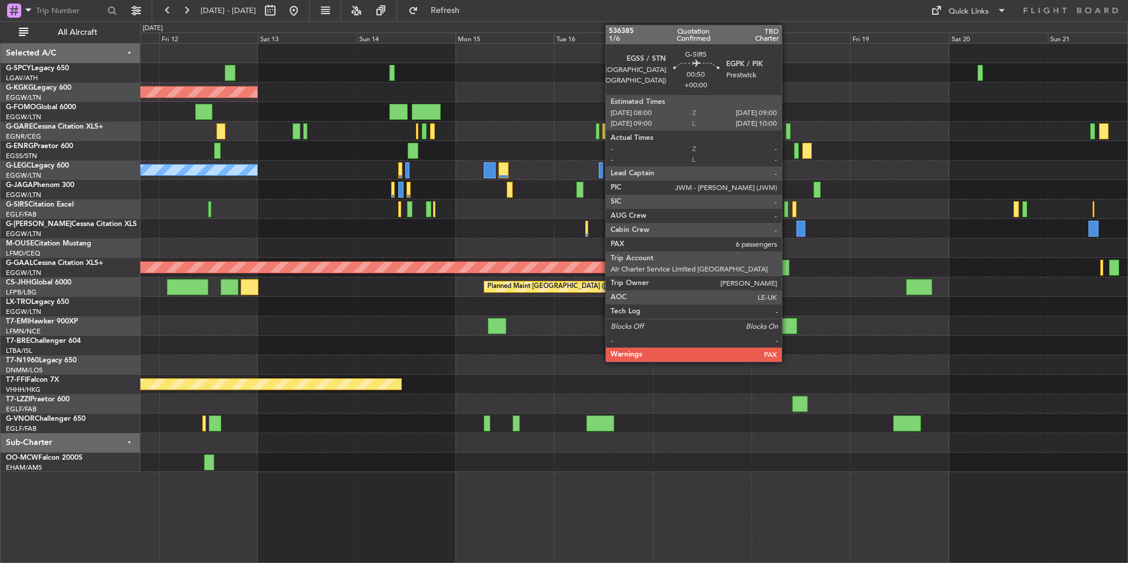
click at [787, 216] on div at bounding box center [786, 209] width 4 height 16
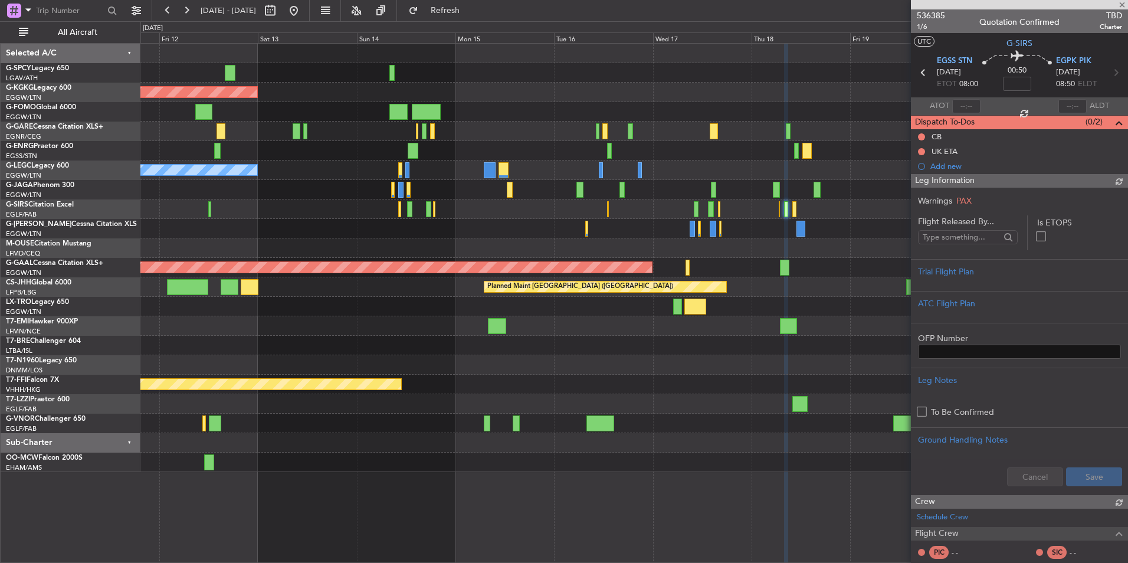
click at [941, 15] on span "536385" at bounding box center [931, 15] width 28 height 12
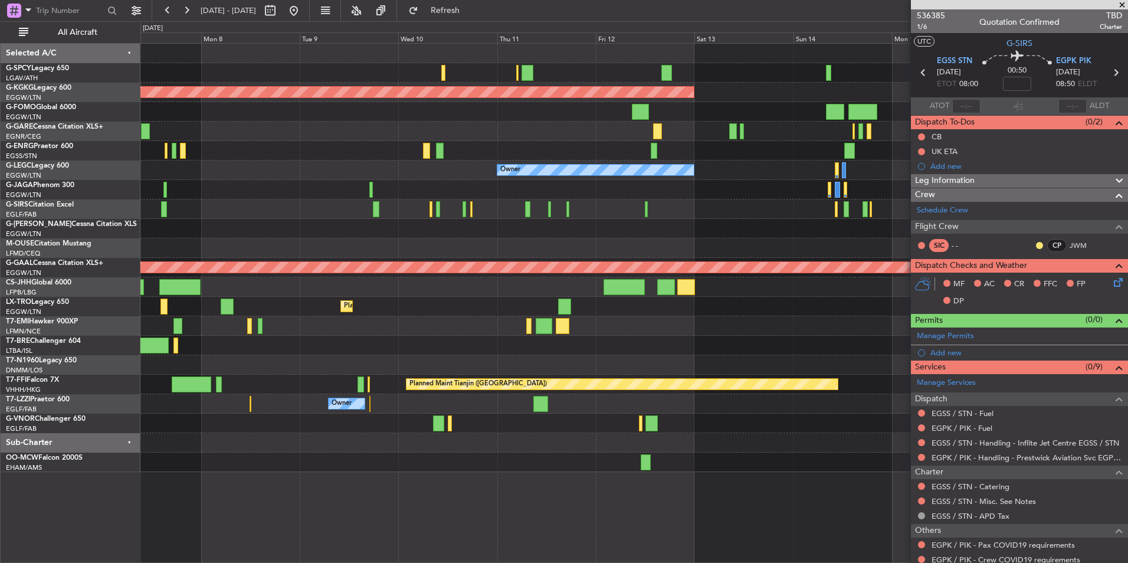
click at [659, 226] on div "Owner" at bounding box center [633, 228] width 987 height 19
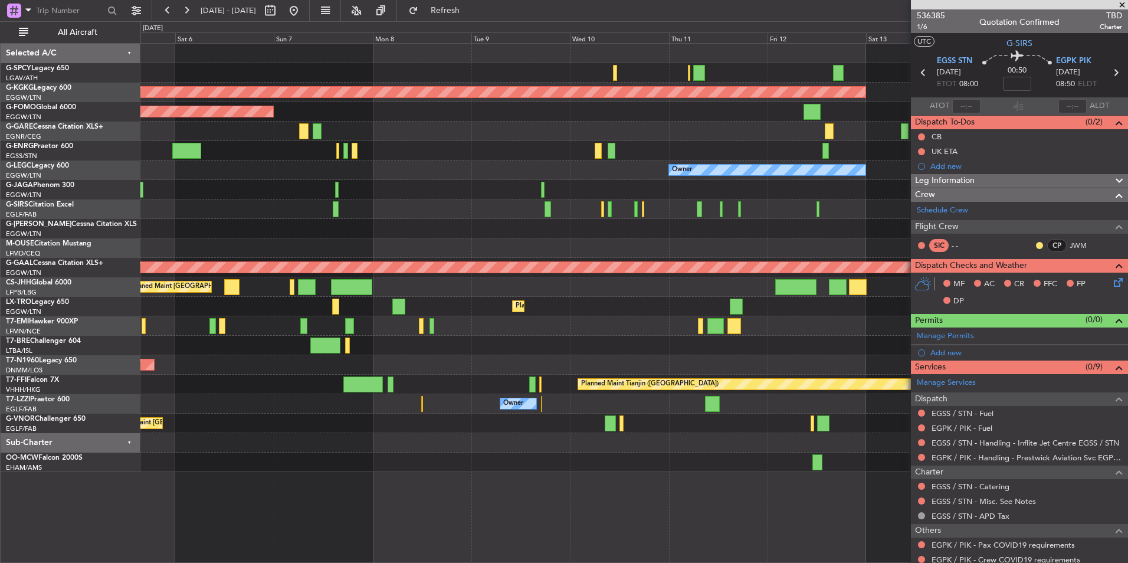
click at [725, 297] on div "Planned Maint Dusseldorf" at bounding box center [633, 306] width 987 height 19
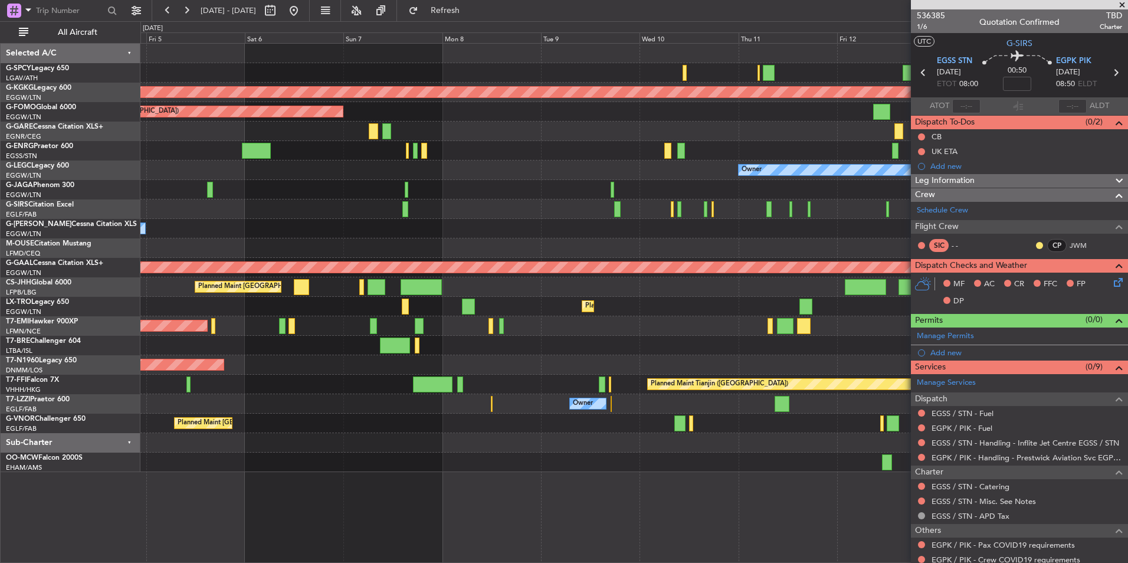
click at [445, 269] on div "AOG Maint Istanbul (Ataturk) Planned Maint London (Luton) Owner Planned Maint L…" at bounding box center [633, 258] width 987 height 428
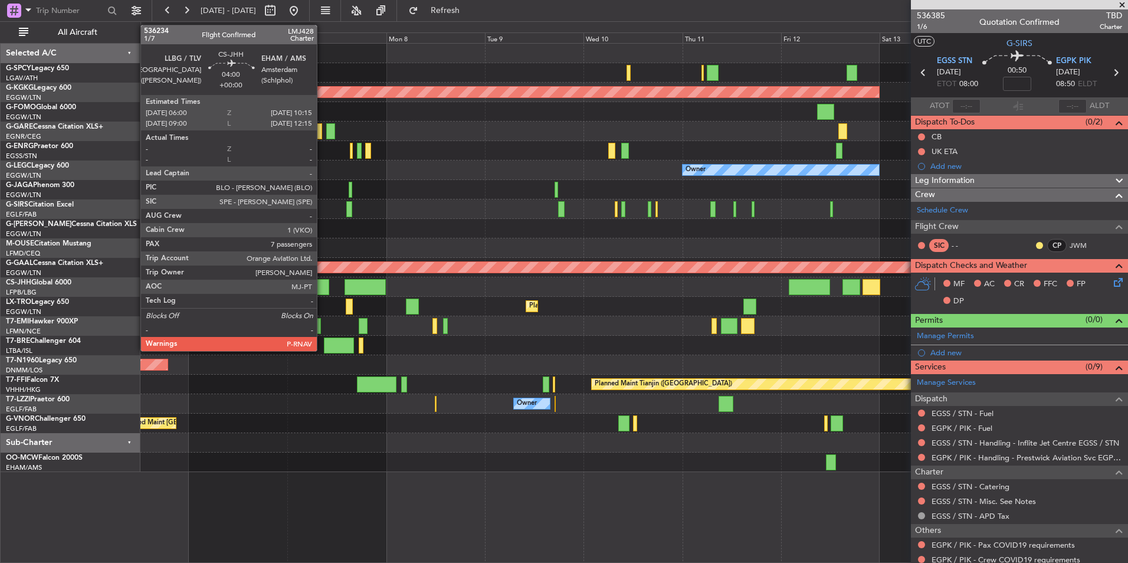
click at [322, 287] on div at bounding box center [320, 287] width 18 height 16
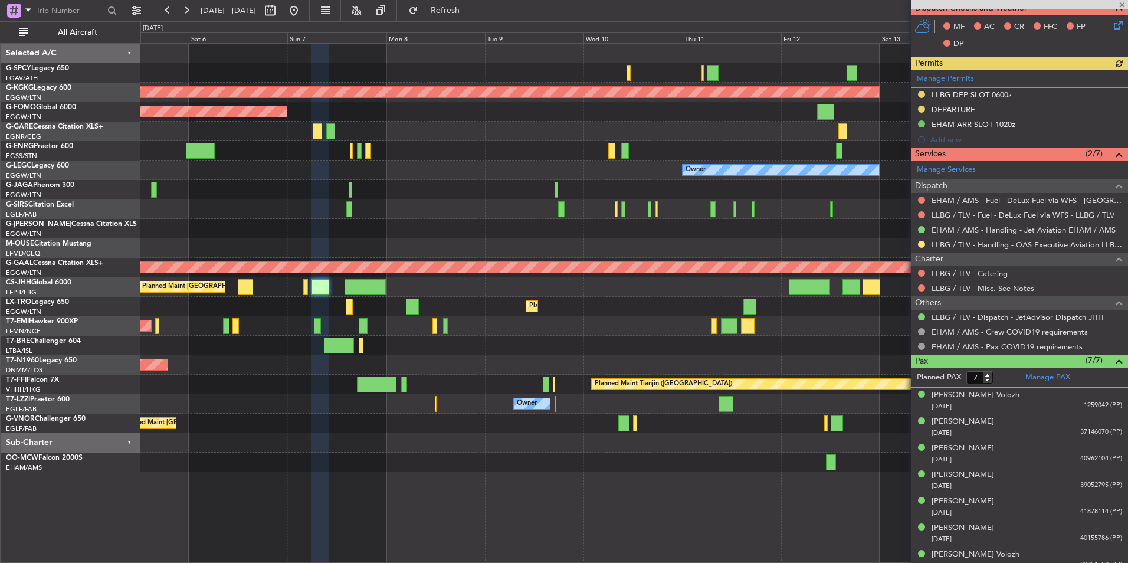
scroll to position [333, 0]
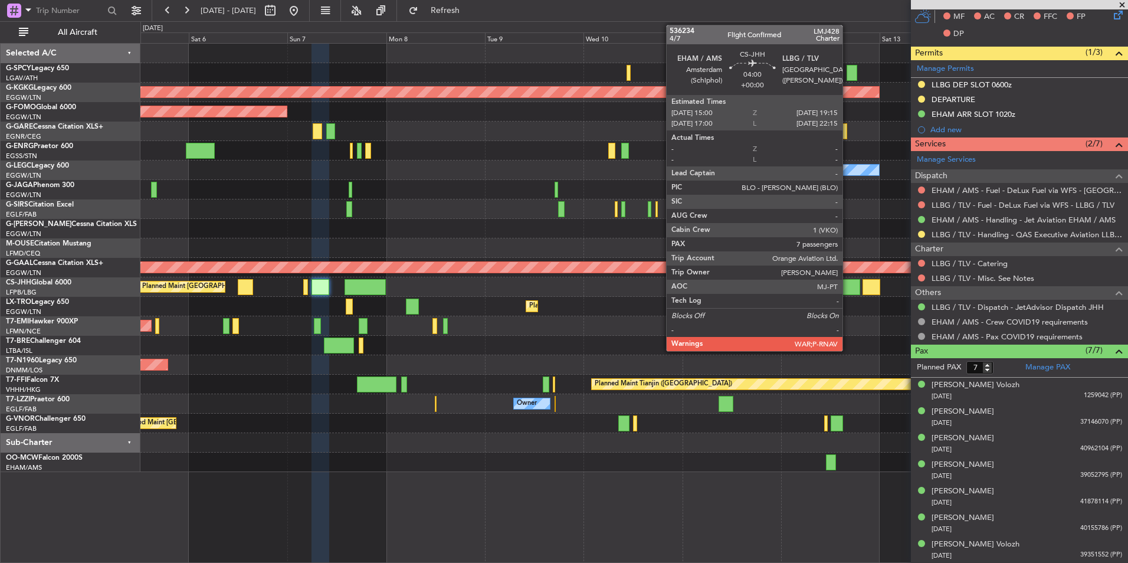
click at [848, 279] on div at bounding box center [851, 287] width 18 height 16
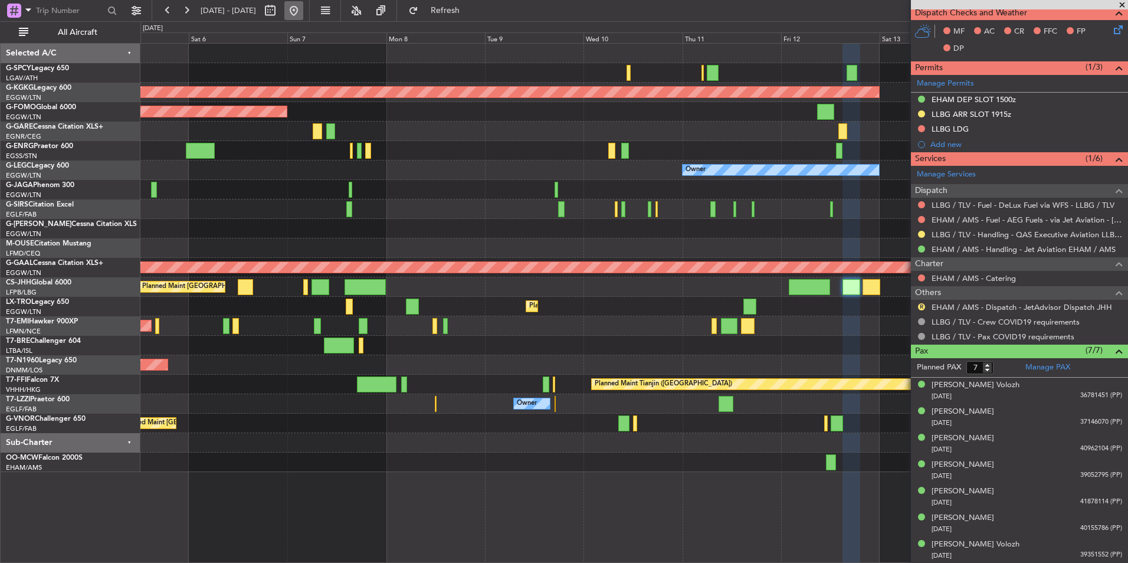
click at [303, 16] on button at bounding box center [293, 10] width 19 height 19
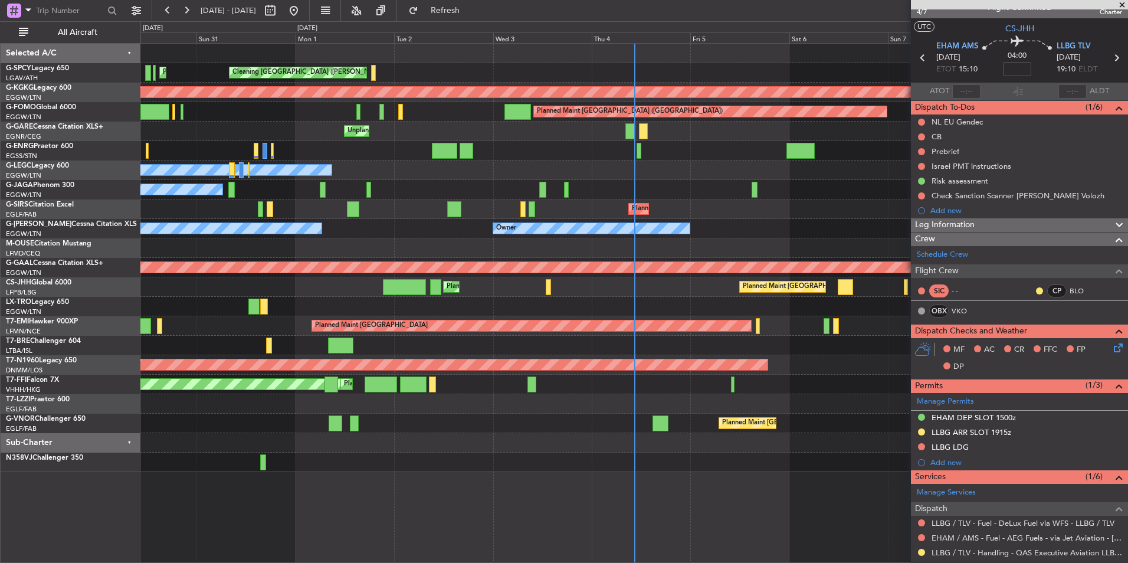
scroll to position [0, 0]
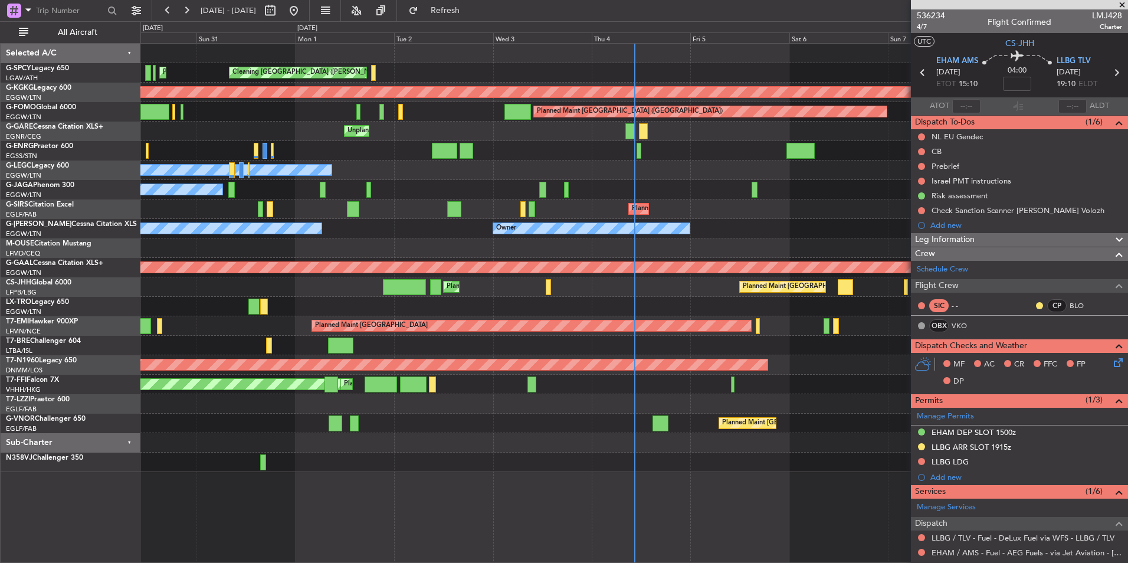
click at [1122, 3] on span at bounding box center [1122, 5] width 12 height 11
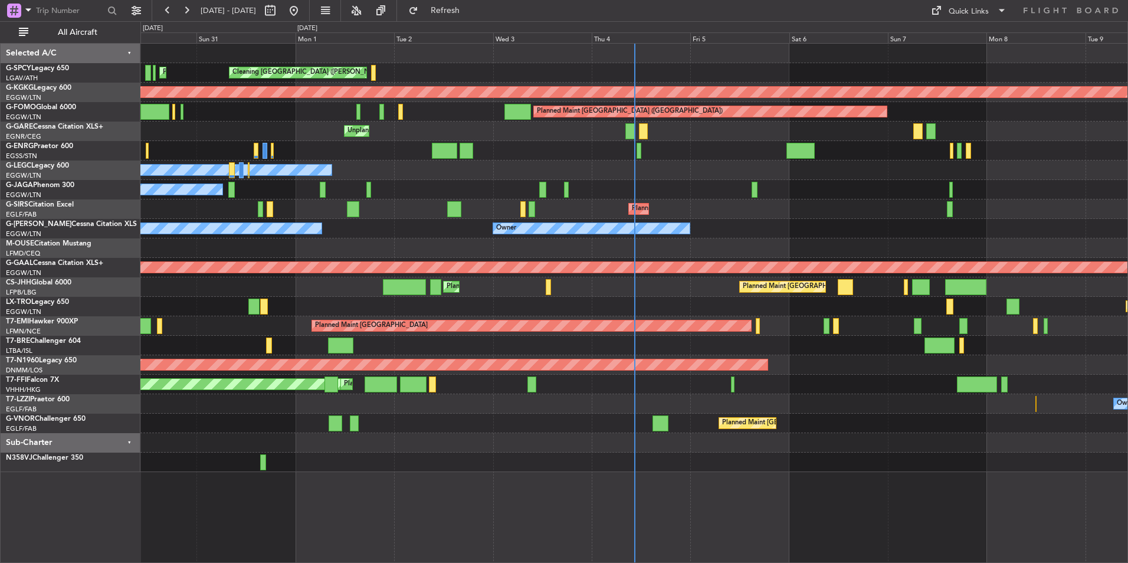
type input "0"
click at [303, 15] on button at bounding box center [293, 10] width 19 height 19
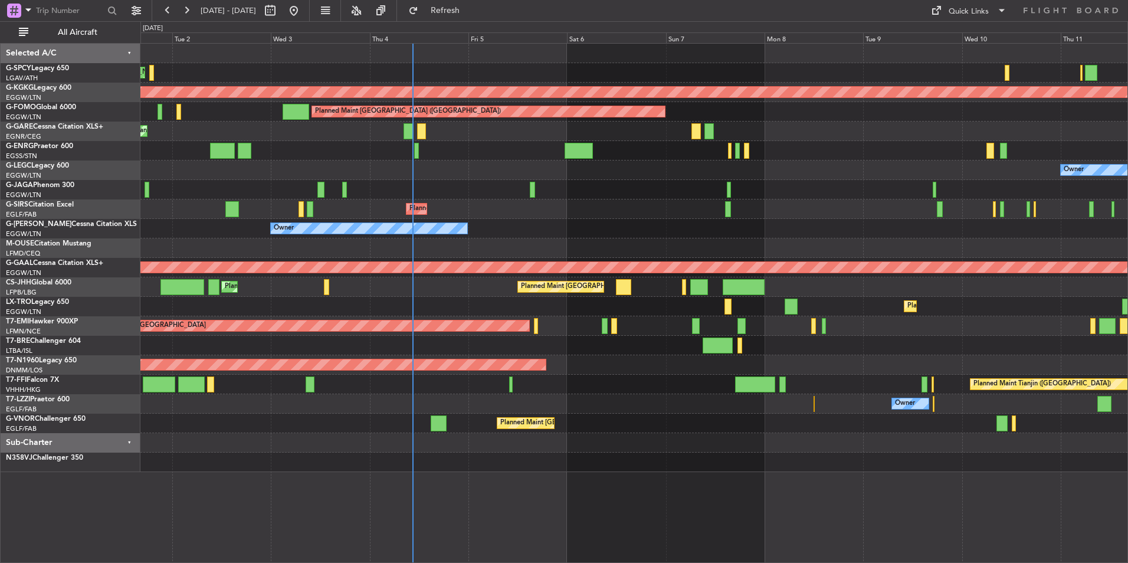
click at [546, 248] on div "Cleaning [GEOGRAPHIC_DATA] ([PERSON_NAME] Intl) Planned Maint [GEOGRAPHIC_DATA]…" at bounding box center [633, 258] width 987 height 428
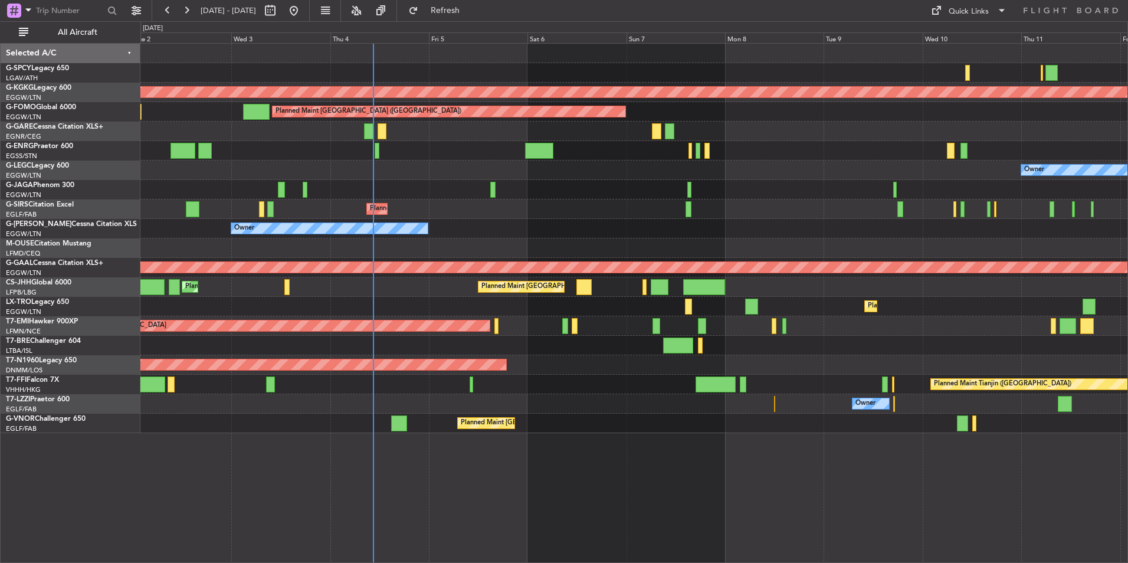
click at [533, 307] on div "Cleaning [GEOGRAPHIC_DATA] ([PERSON_NAME] Intl) Planned Maint [GEOGRAPHIC_DATA]…" at bounding box center [633, 238] width 987 height 389
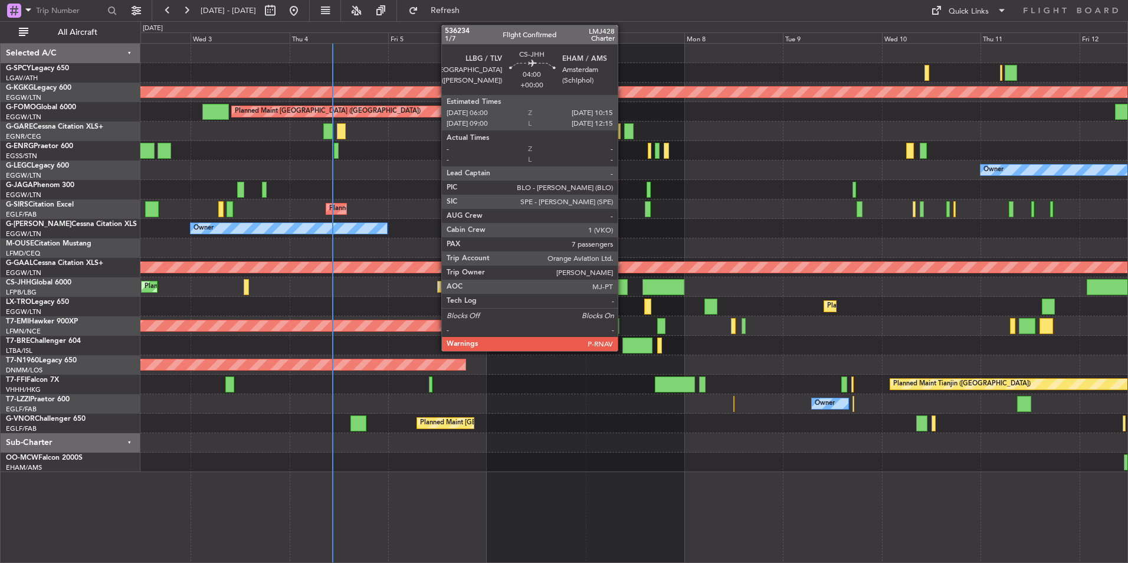
click at [623, 281] on div at bounding box center [619, 287] width 18 height 16
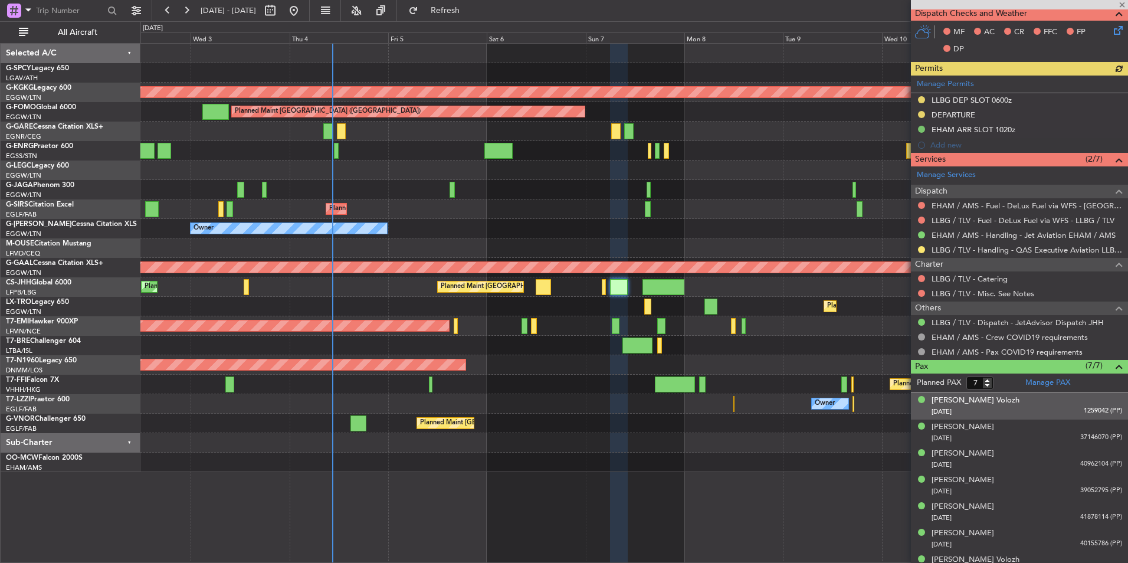
scroll to position [333, 0]
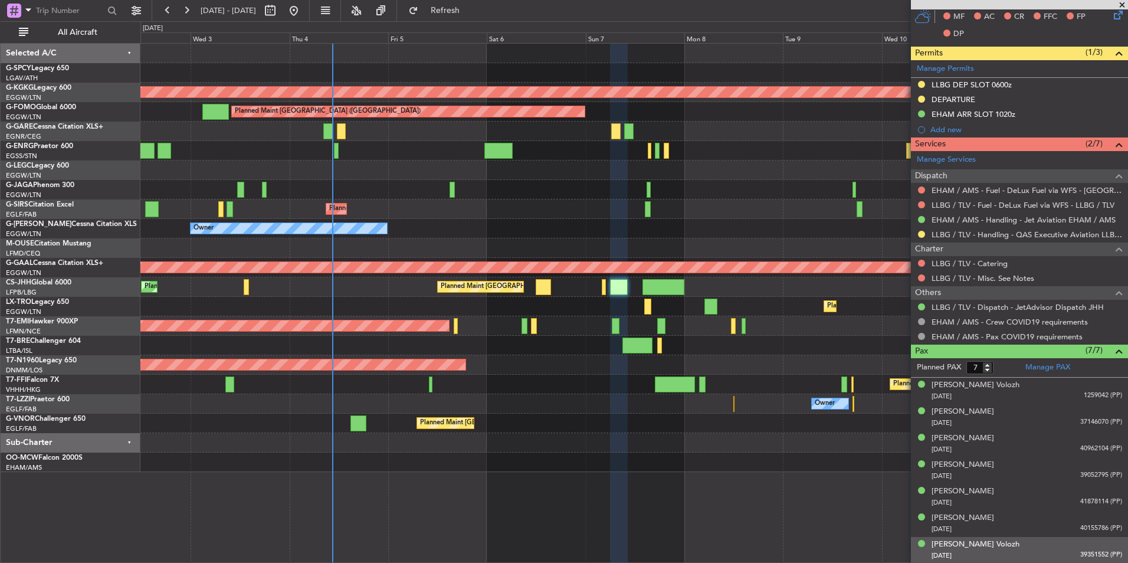
click at [993, 539] on div "Yury Volozh 30/03/1938 39351552 (PP)" at bounding box center [1026, 549] width 190 height 23
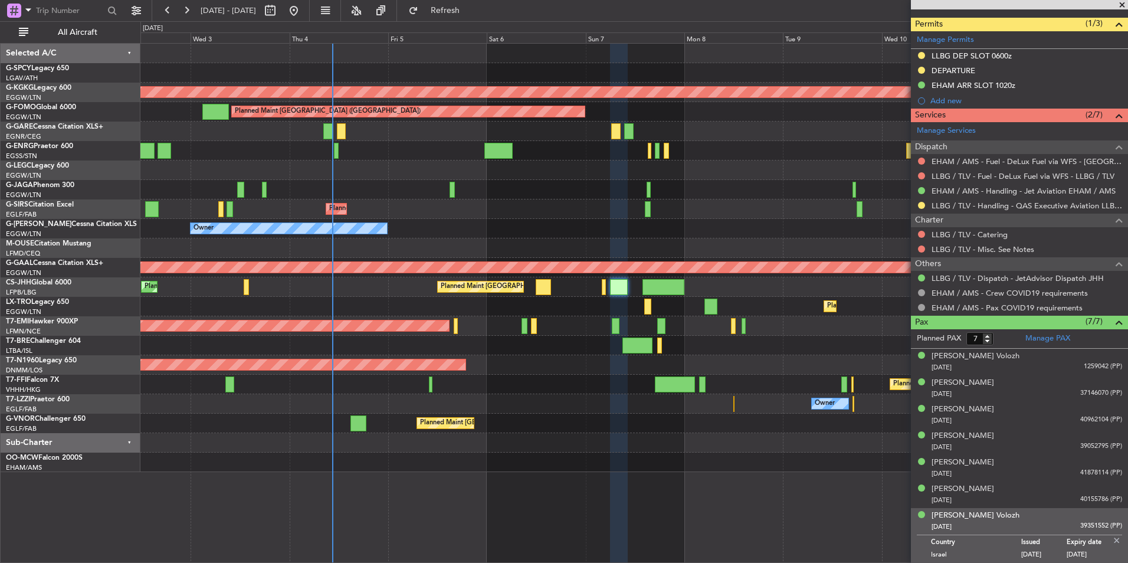
click at [1011, 508] on li "Yury Volozh 30/03/1938 39351552 (PP) Country Israel Issued 07/02/2022 Expiry da…" at bounding box center [1019, 535] width 217 height 55
click at [1009, 494] on div "11/05/1957 40155786 (PP)" at bounding box center [1026, 500] width 190 height 12
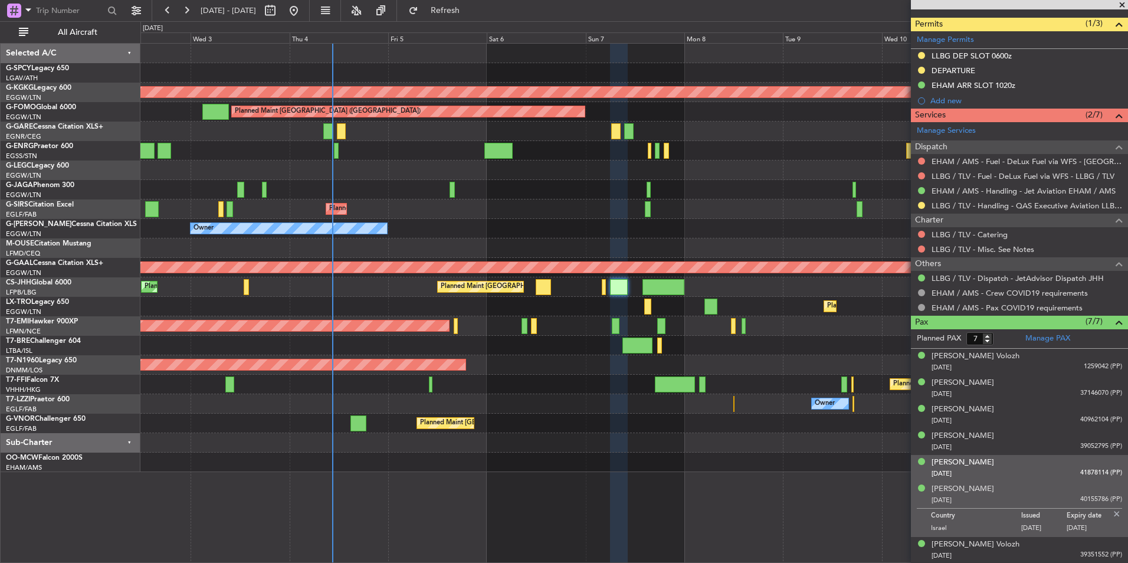
click at [1004, 462] on div "Or Cohen 08/02/1985 41878114 (PP)" at bounding box center [1026, 467] width 190 height 23
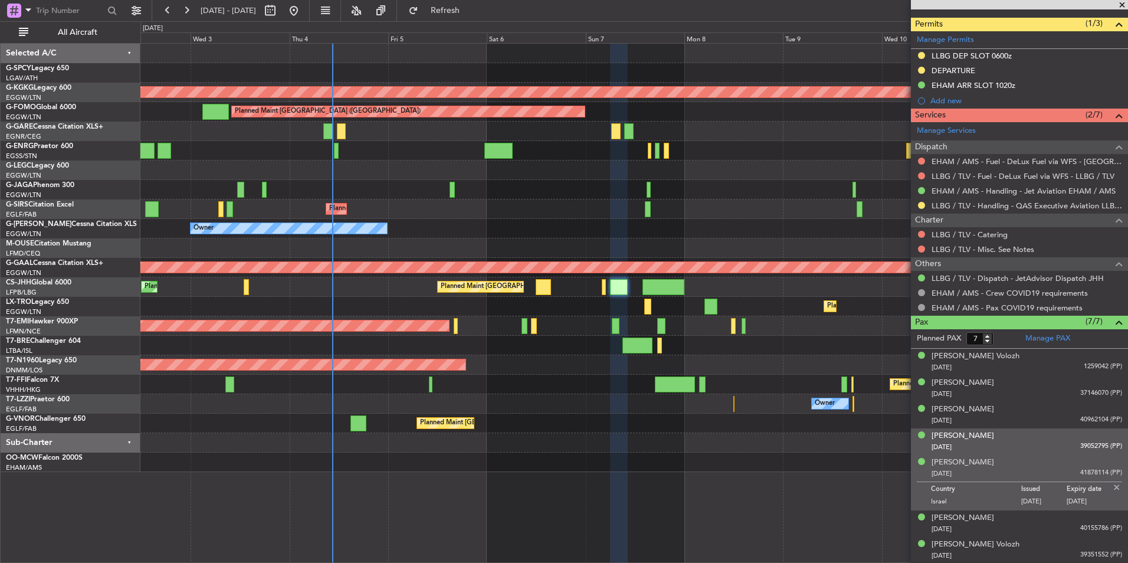
click at [1017, 444] on div "27/11/1968 39052795 (PP)" at bounding box center [1026, 447] width 190 height 12
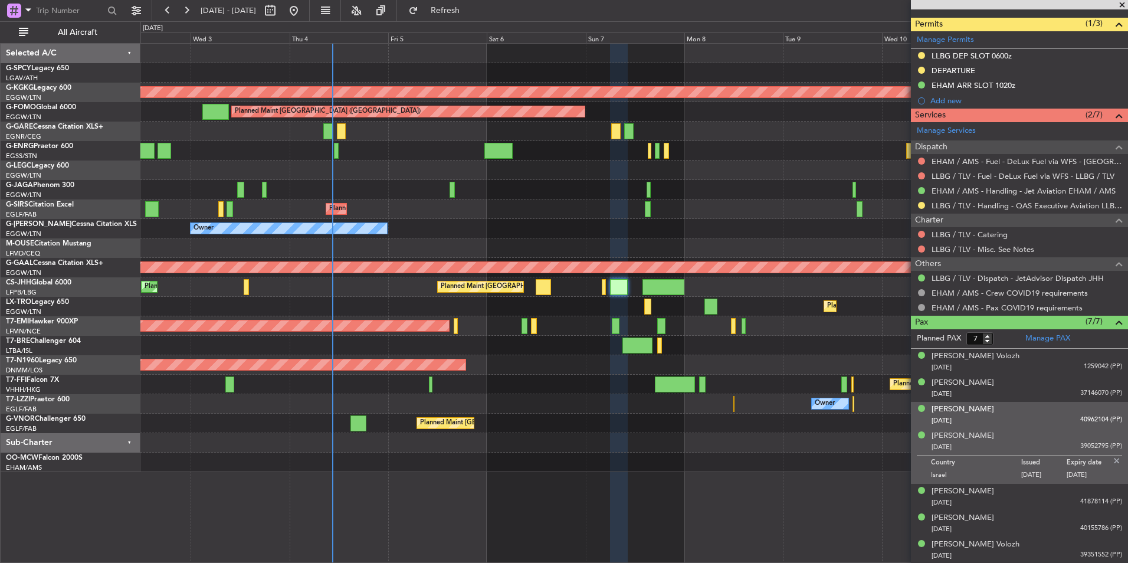
click at [1017, 420] on div "03/09/1988 40962104 (PP)" at bounding box center [1026, 421] width 190 height 12
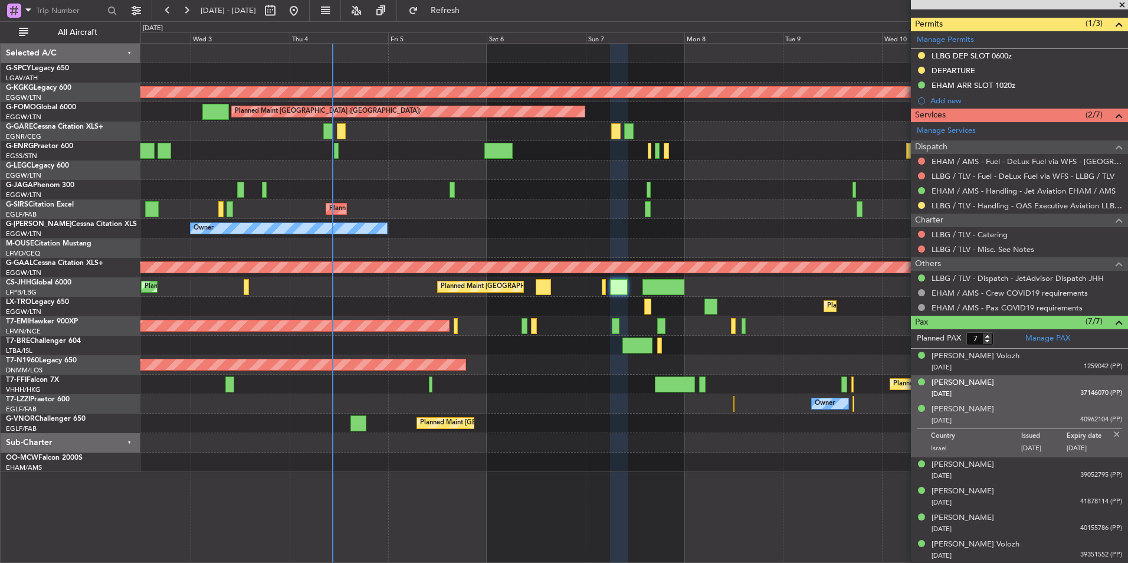
click at [1015, 395] on div "07/08/1986 37146070 (PP)" at bounding box center [1026, 394] width 190 height 12
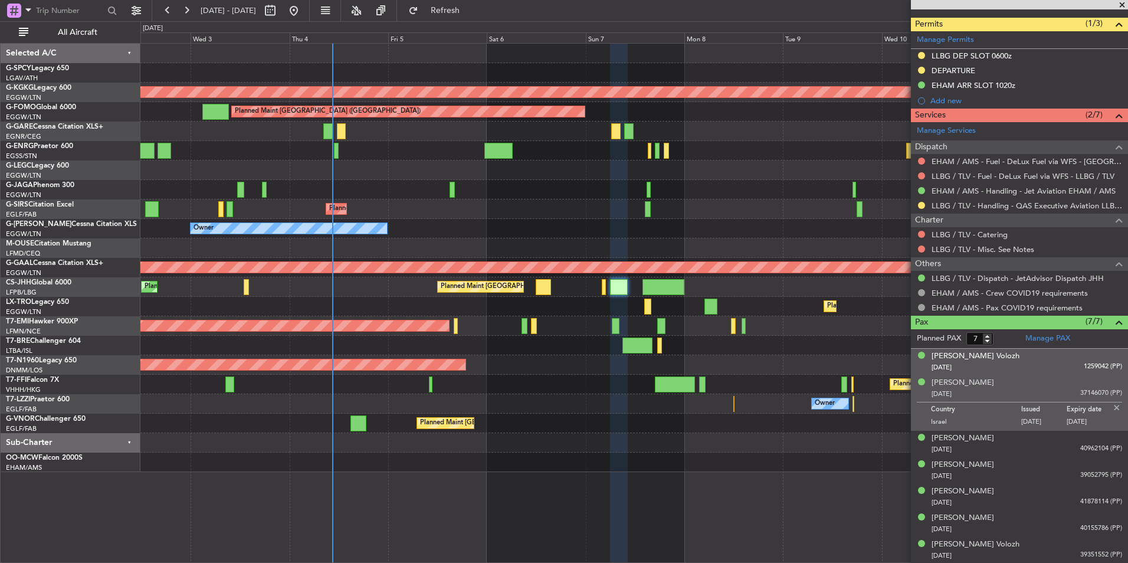
click at [1009, 371] on div "11/02/1964 1259042 (PP)" at bounding box center [1026, 368] width 190 height 12
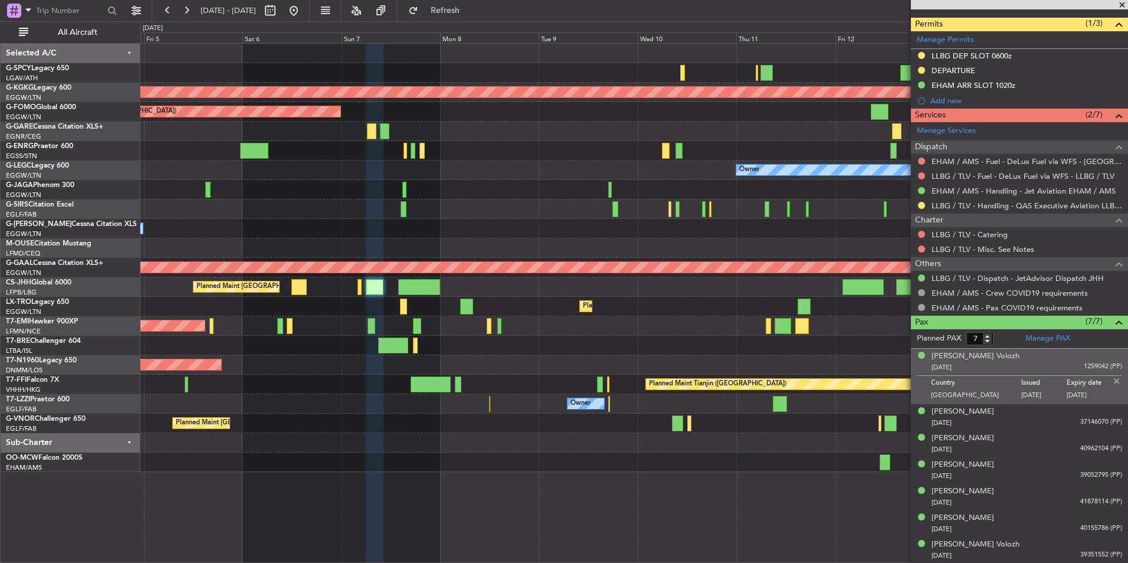
click at [487, 234] on div "Owner" at bounding box center [633, 228] width 987 height 19
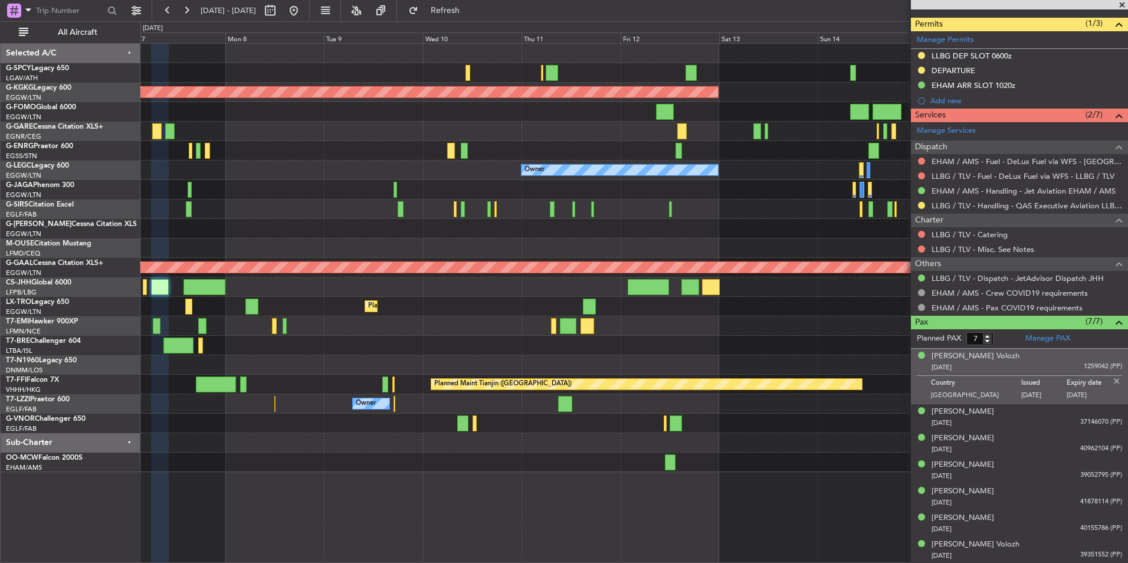
click at [392, 229] on div "AOG Maint [GEOGRAPHIC_DATA] (Ataturk) Planned Maint [GEOGRAPHIC_DATA] ([GEOGRAP…" at bounding box center [633, 258] width 987 height 428
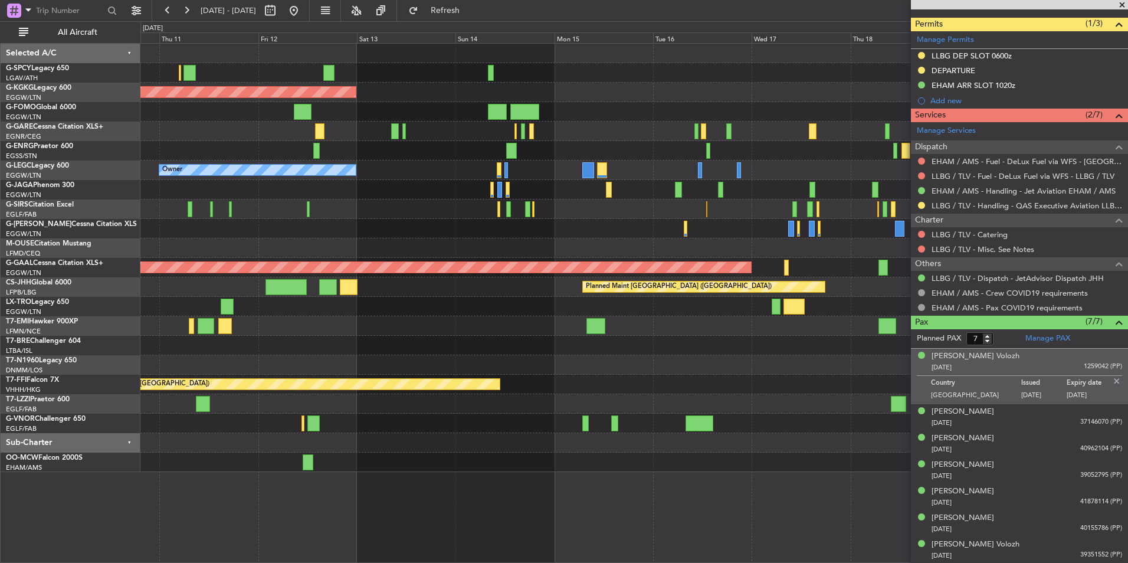
click at [315, 241] on div "AOG Maint [GEOGRAPHIC_DATA] (Ataturk) Owner Planned [GEOGRAPHIC_DATA] Planned M…" at bounding box center [633, 258] width 987 height 428
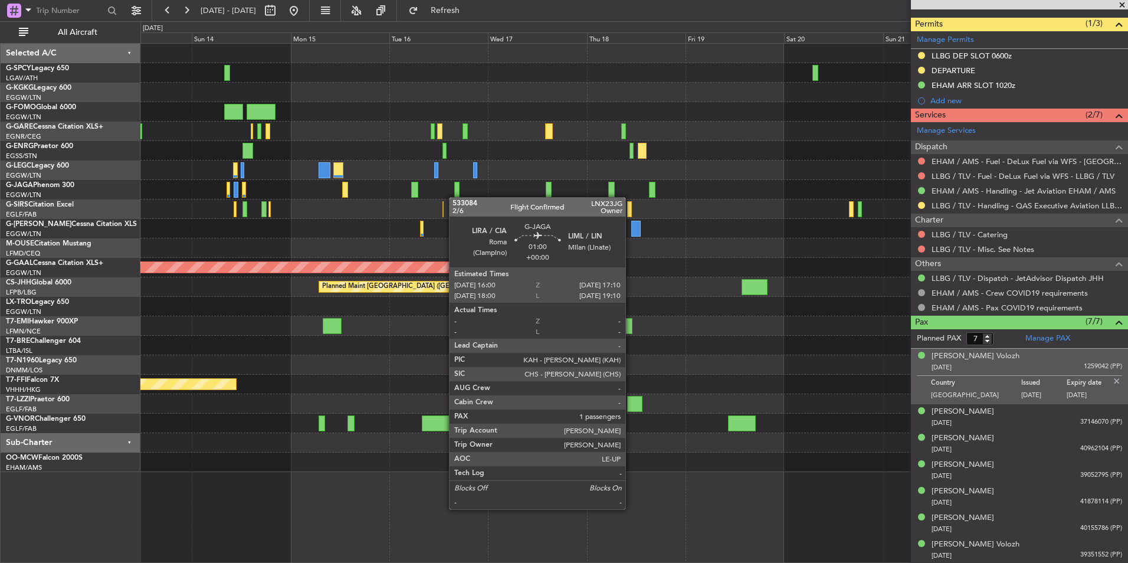
click at [455, 197] on div "Planned Maint [GEOGRAPHIC_DATA] ([GEOGRAPHIC_DATA])" at bounding box center [633, 189] width 987 height 19
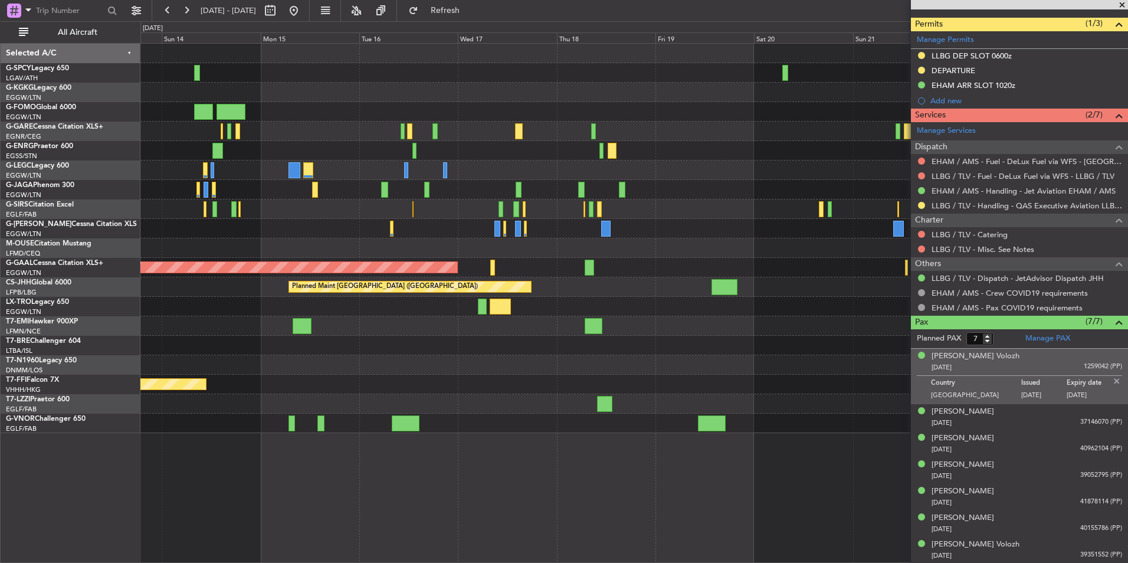
click at [570, 215] on div "AOG Maint [GEOGRAPHIC_DATA] (Ataturk) A/C Unavailable [GEOGRAPHIC_DATA] ([GEOGR…" at bounding box center [633, 238] width 987 height 389
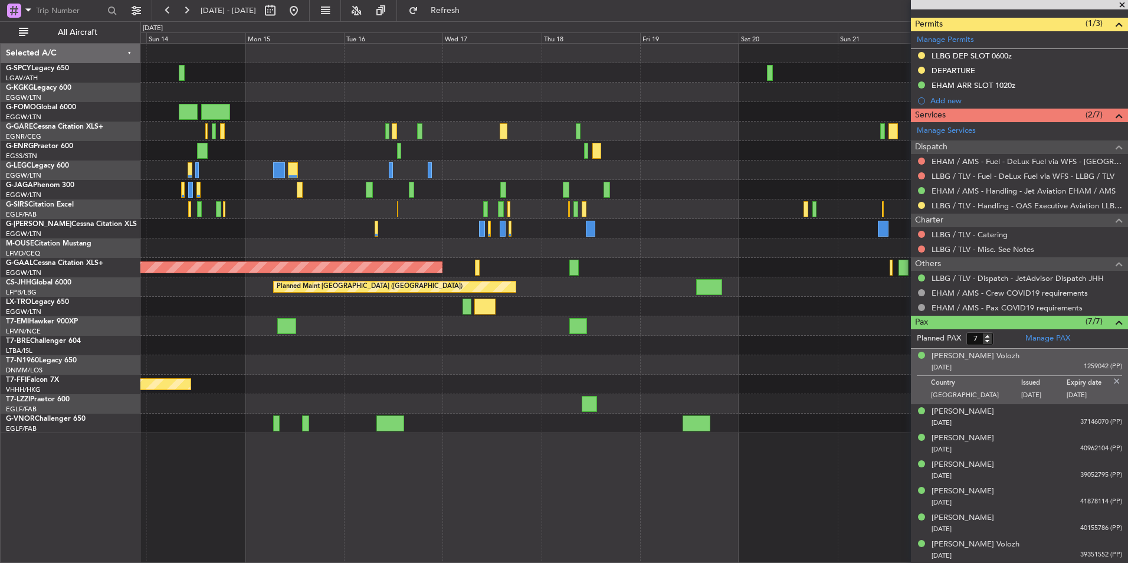
click at [701, 229] on div "AOG Maint [GEOGRAPHIC_DATA] (Ataturk) A/C Unavailable [GEOGRAPHIC_DATA] ([GEOGR…" at bounding box center [633, 238] width 987 height 389
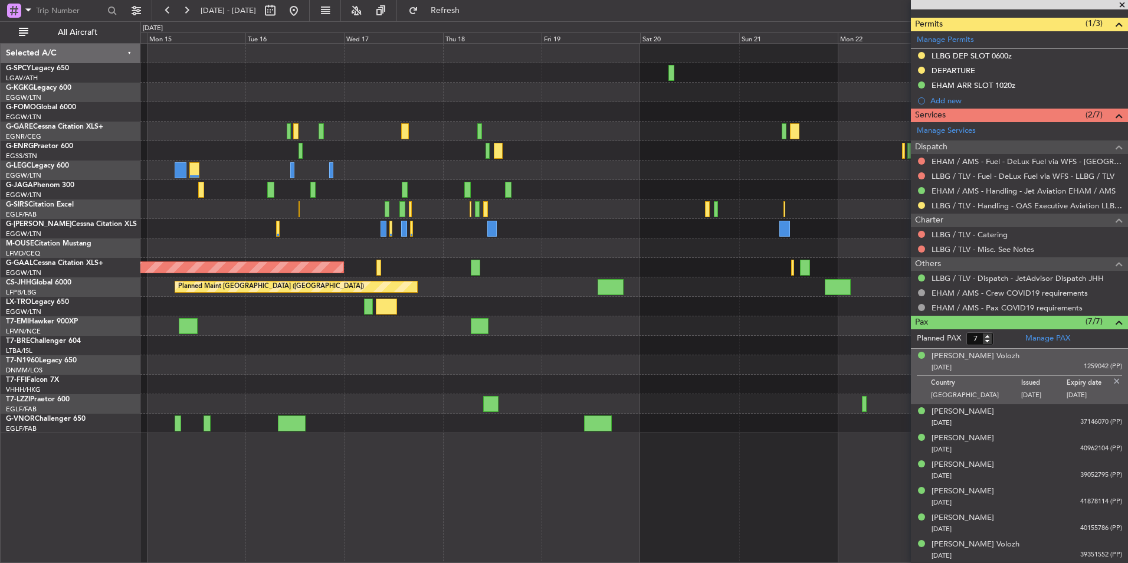
click at [605, 213] on div at bounding box center [633, 208] width 987 height 19
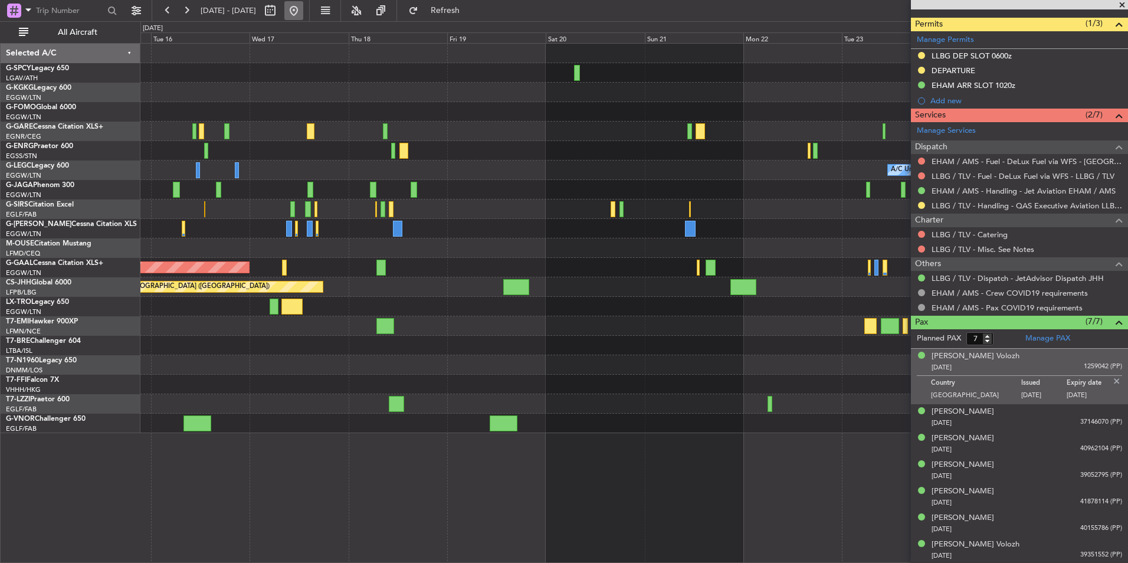
click at [303, 11] on button at bounding box center [293, 10] width 19 height 19
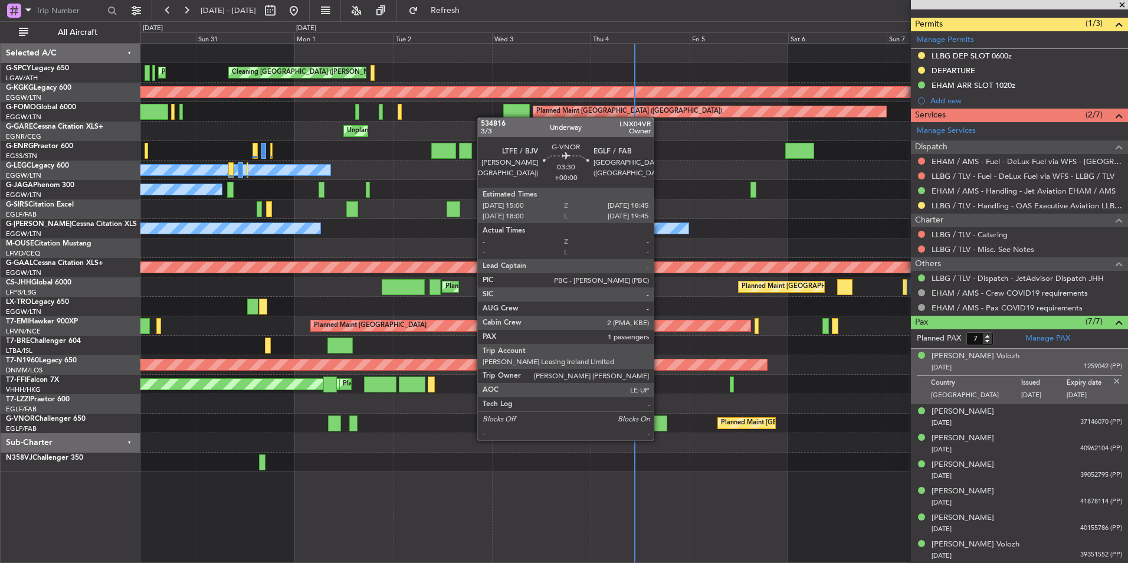
click at [659, 428] on div at bounding box center [660, 423] width 16 height 16
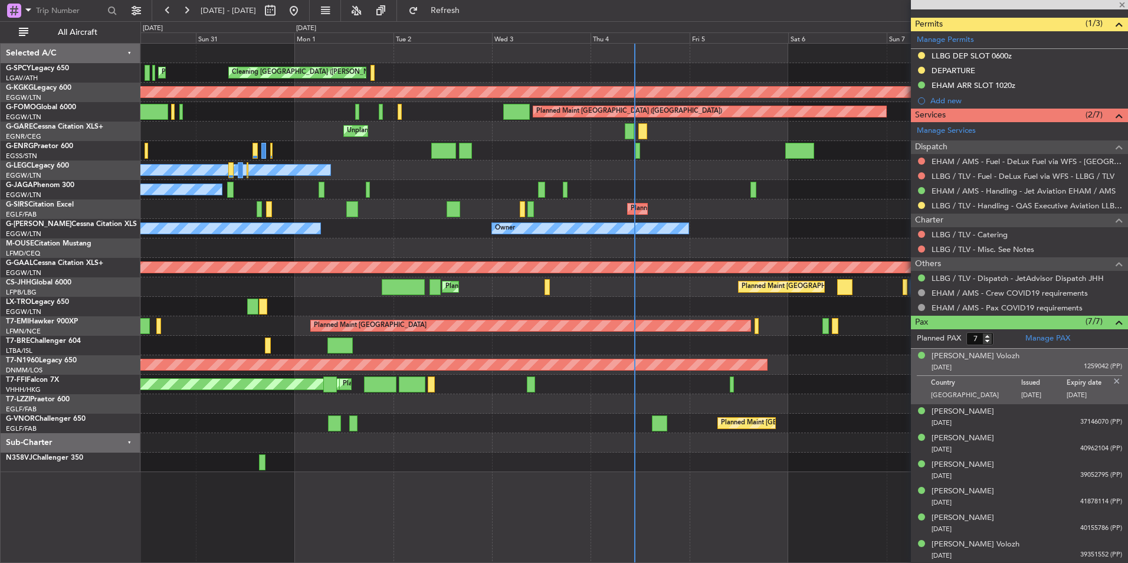
type input "1"
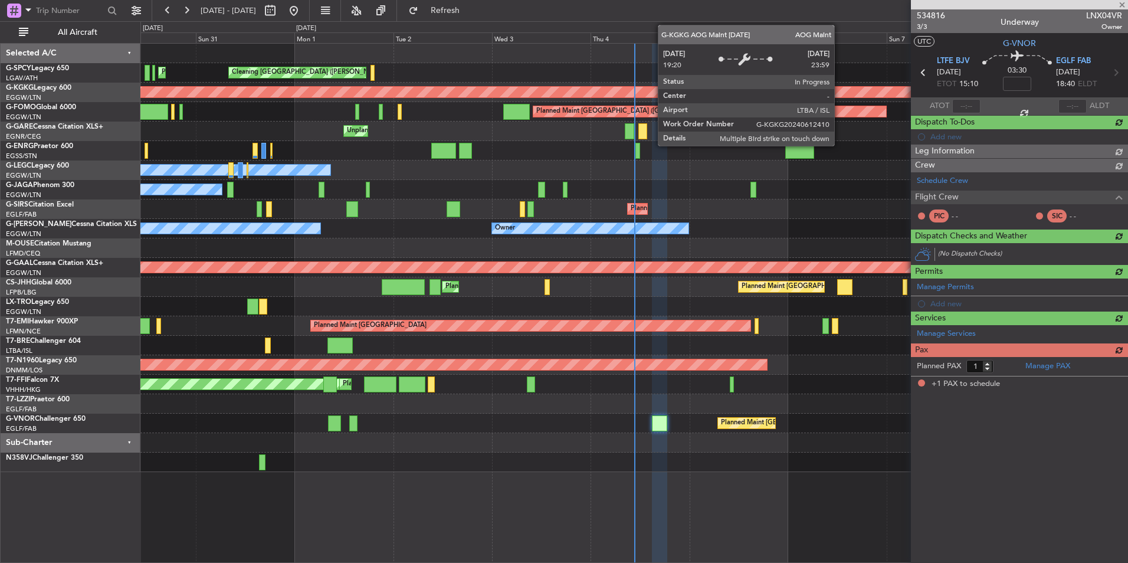
scroll to position [0, 0]
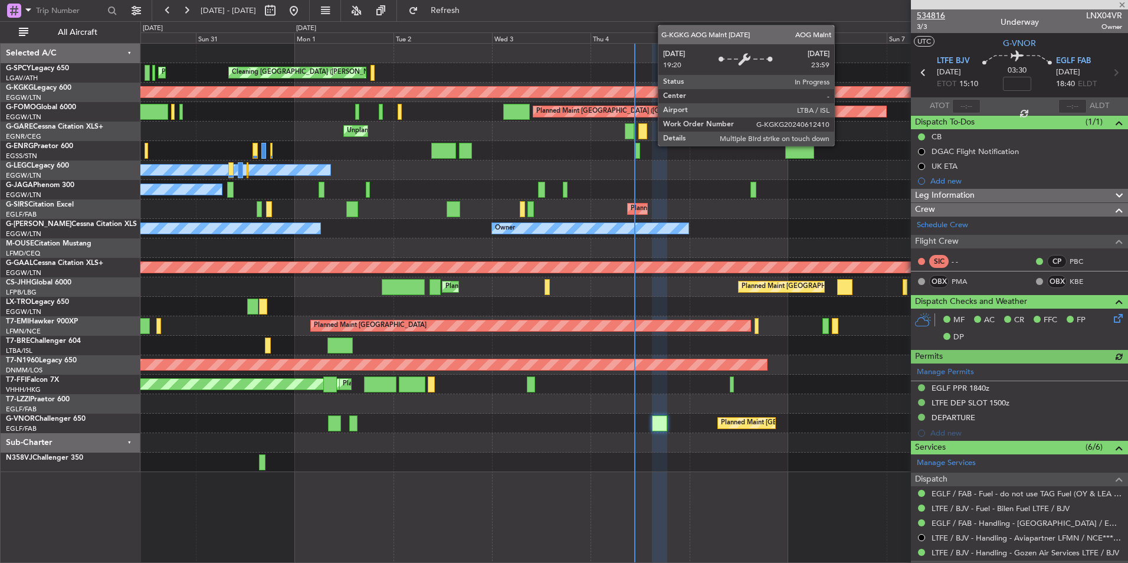
click at [935, 18] on span "534816" at bounding box center [931, 15] width 28 height 12
click at [474, 18] on button "Refresh" at bounding box center [438, 10] width 71 height 19
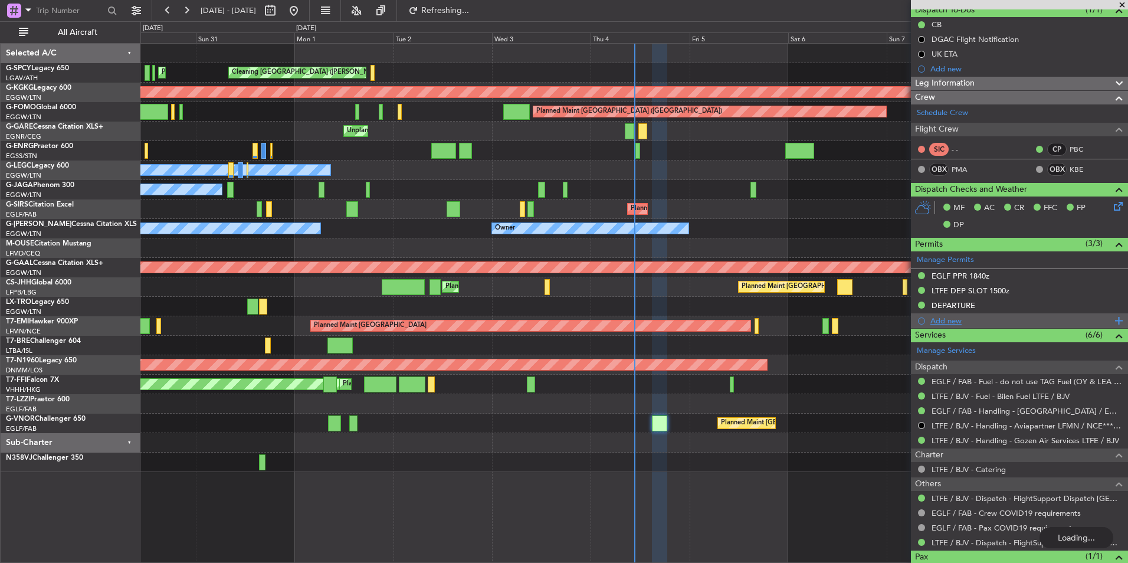
scroll to position [159, 0]
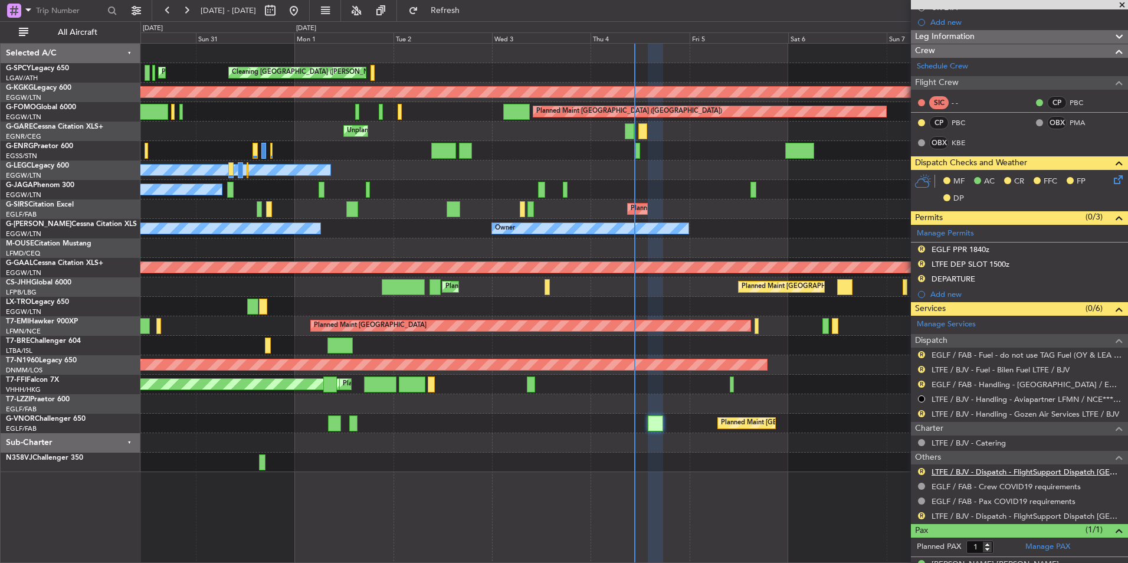
click at [1050, 468] on link "LTFE / BJV - Dispatch - FlightSupport Dispatch [GEOGRAPHIC_DATA]" at bounding box center [1026, 472] width 190 height 10
click at [465, 10] on span "Refresh" at bounding box center [446, 10] width 50 height 8
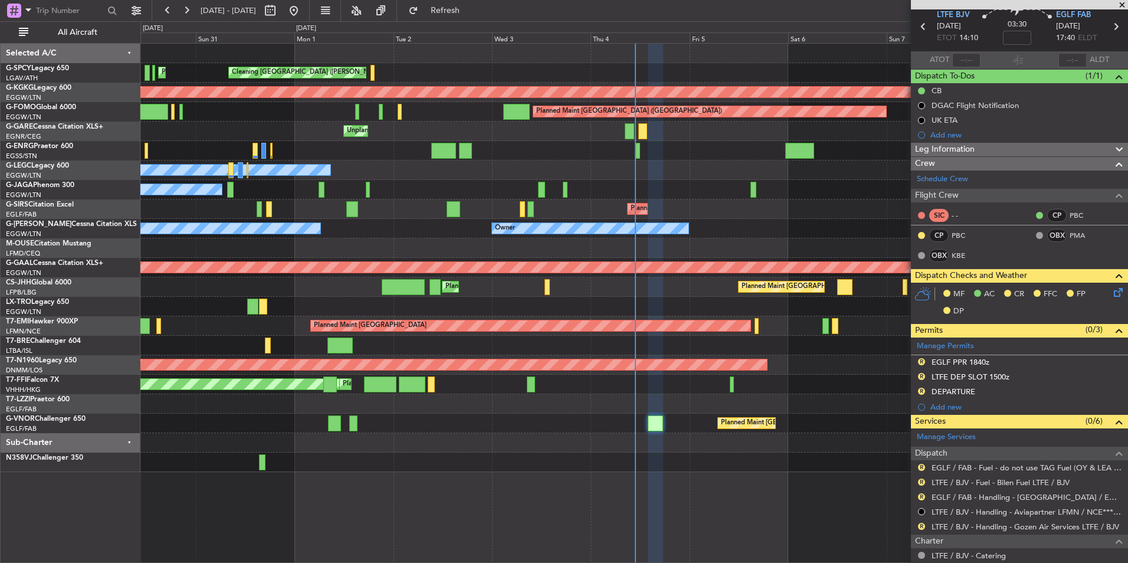
scroll to position [0, 0]
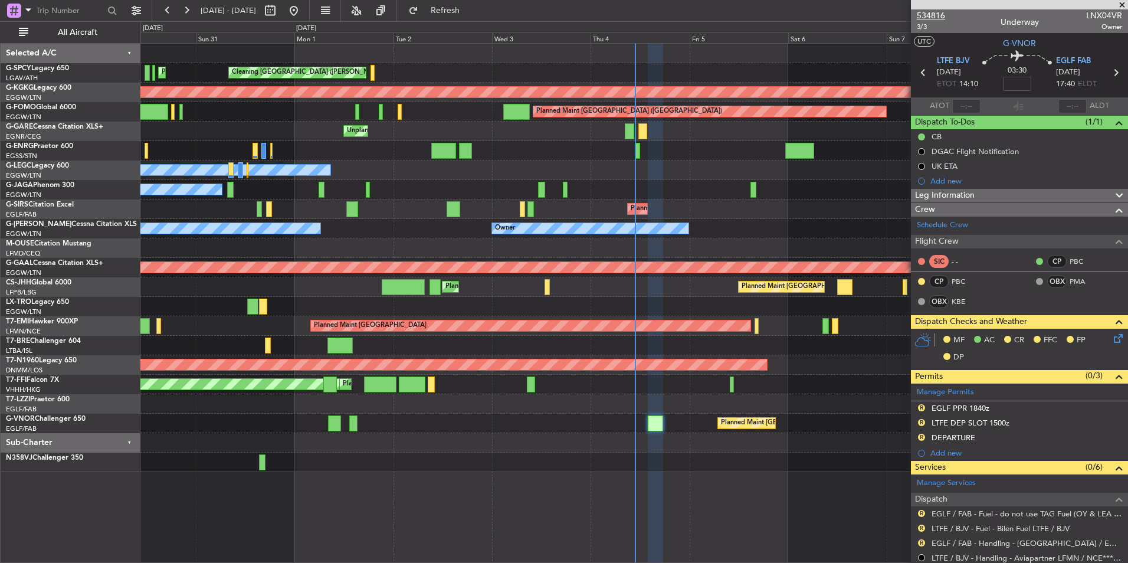
click at [939, 17] on span "534816" at bounding box center [931, 15] width 28 height 12
click at [465, 15] on button "Refresh" at bounding box center [438, 10] width 71 height 19
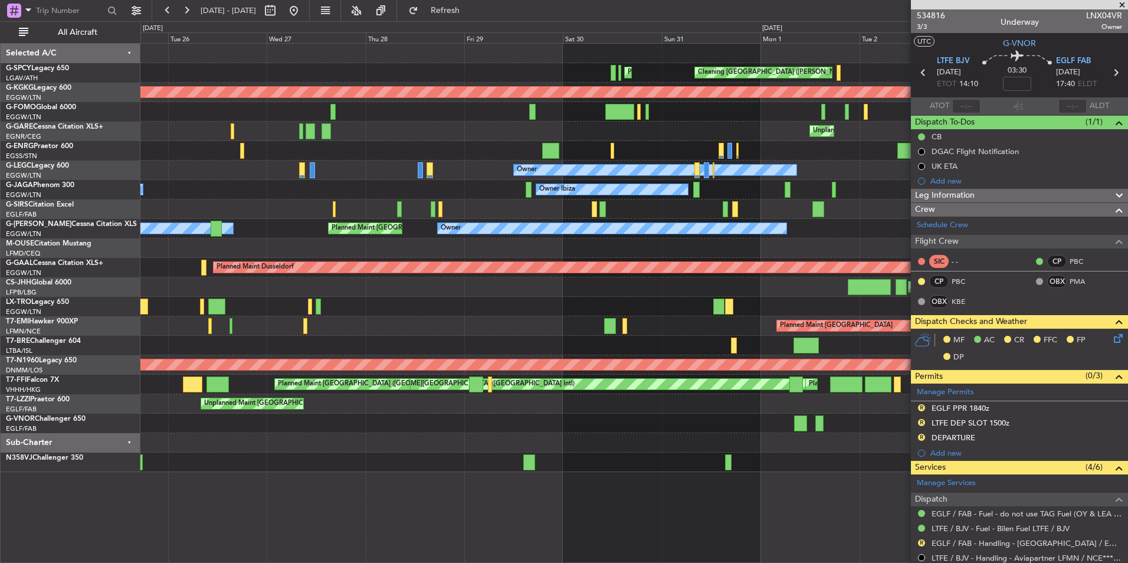
click at [833, 271] on div "Cleaning Athens (Eleftherios Venizelos Intl) Planned Maint Athens (Eleftherios …" at bounding box center [633, 258] width 987 height 428
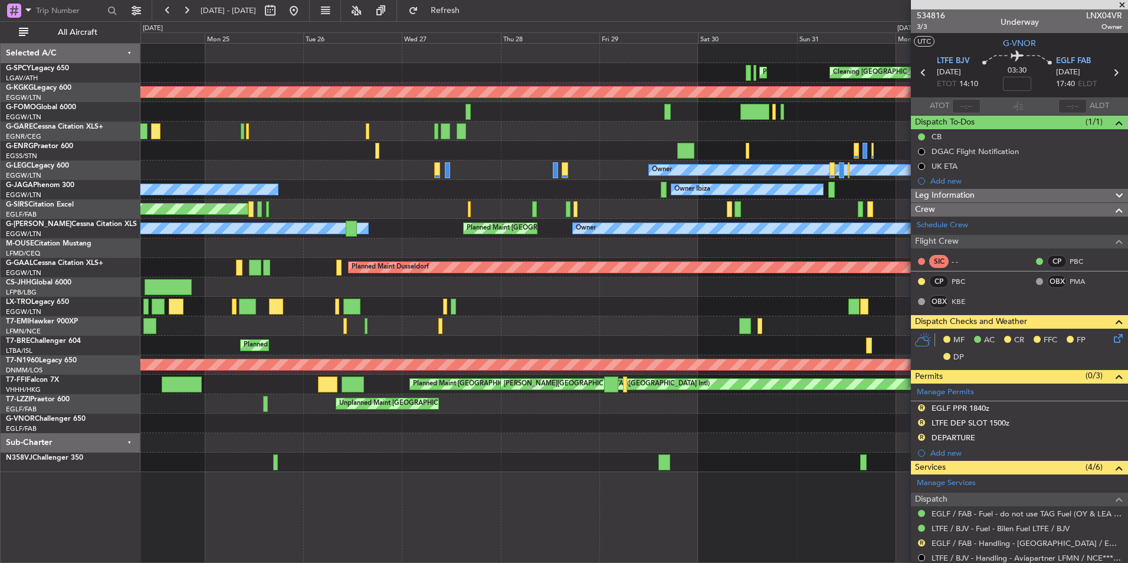
click at [947, 284] on fb-app "26 Aug 2025 - 05 Sep 2025 Refresh Quick Links All Aircraft Cleaning Athens (Ele…" at bounding box center [564, 286] width 1128 height 554
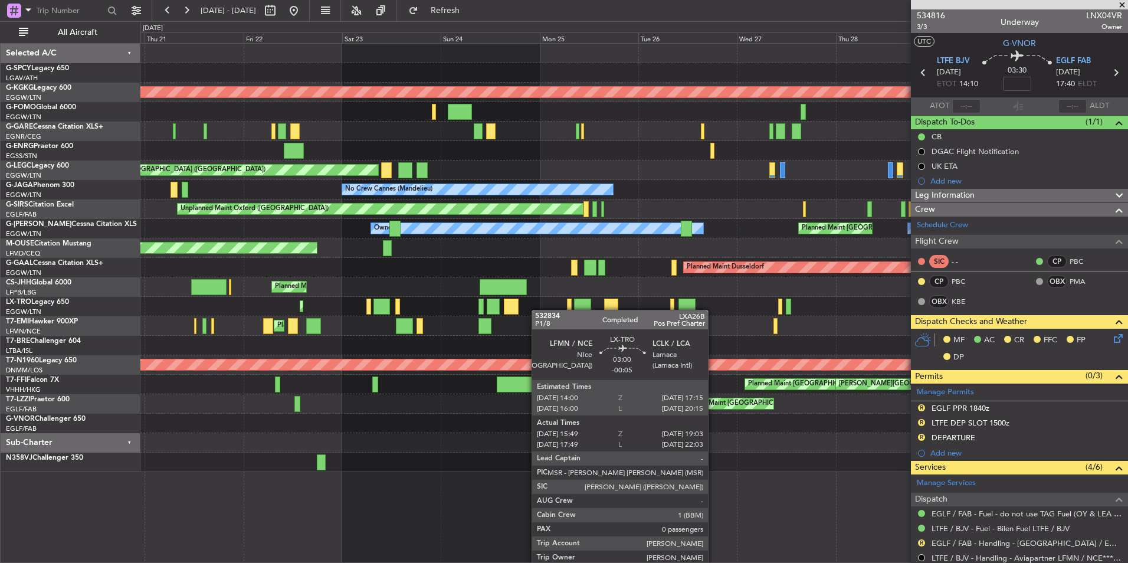
click at [0, 285] on html "24 Aug 2025 - 03 Sep 2025 Refresh Quick Links All Aircraft Planned Maint Athens…" at bounding box center [564, 281] width 1128 height 563
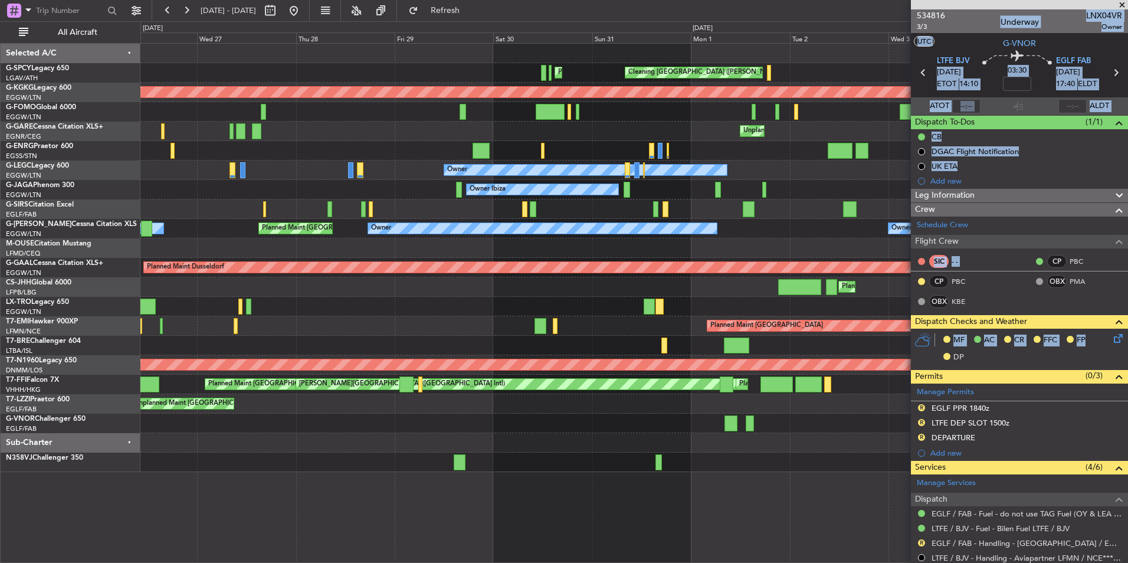
drag, startPoint x: 914, startPoint y: 350, endPoint x: 310, endPoint y: 328, distance: 603.7
click at [310, 328] on fb-app "24 Aug 2025 - 03 Sep 2025 Refresh Quick Links All Aircraft Planned Maint Athens…" at bounding box center [564, 286] width 1128 height 554
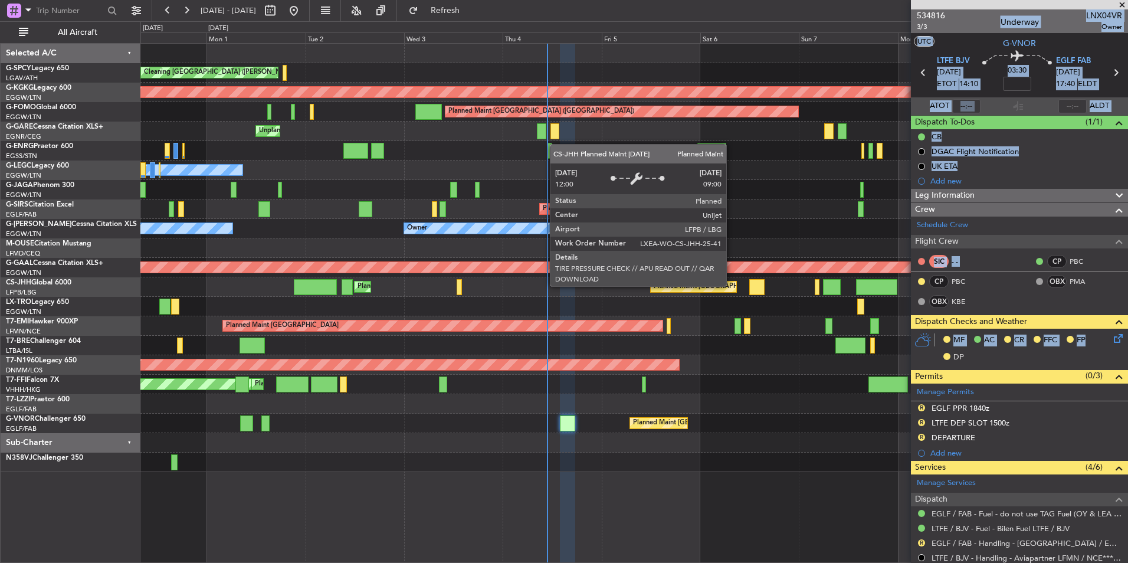
click at [252, 307] on div "Cleaning Athens (Eleftherios Venizelos Intl) Planned Maint Athens (Eleftherios …" at bounding box center [633, 258] width 987 height 428
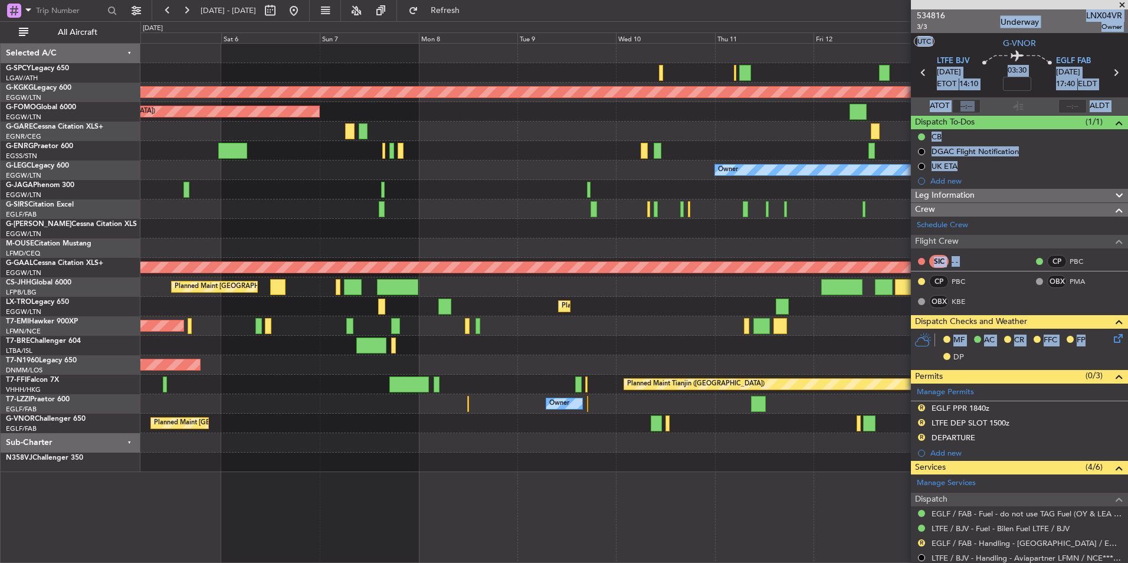
click at [226, 331] on div "AOG Maint [GEOGRAPHIC_DATA] (Ataturk) Planned Maint [GEOGRAPHIC_DATA] ([GEOGRAP…" at bounding box center [633, 258] width 987 height 428
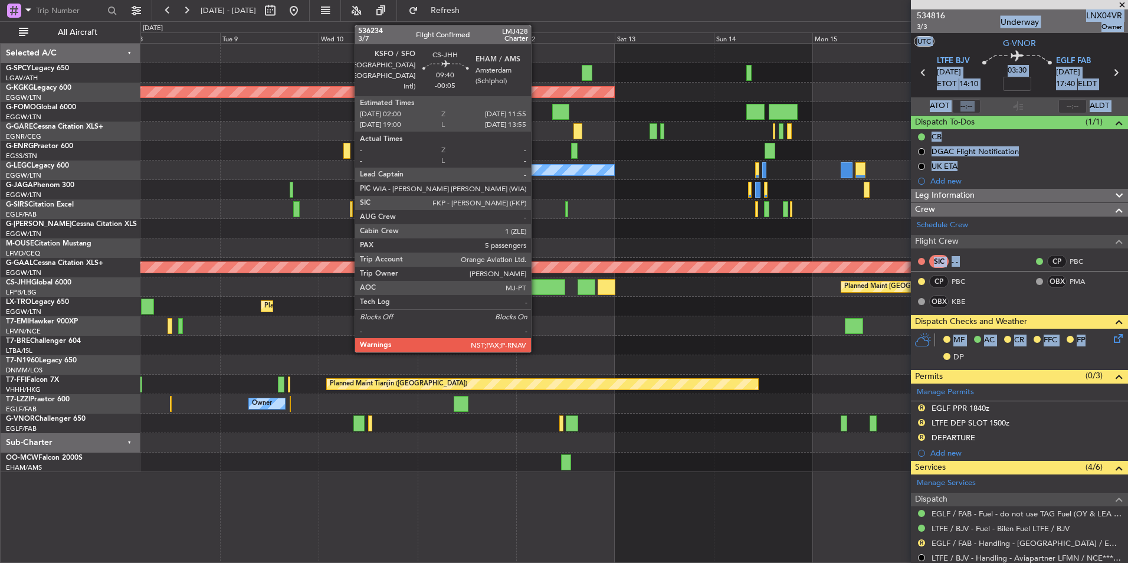
click at [536, 287] on div at bounding box center [544, 287] width 41 height 16
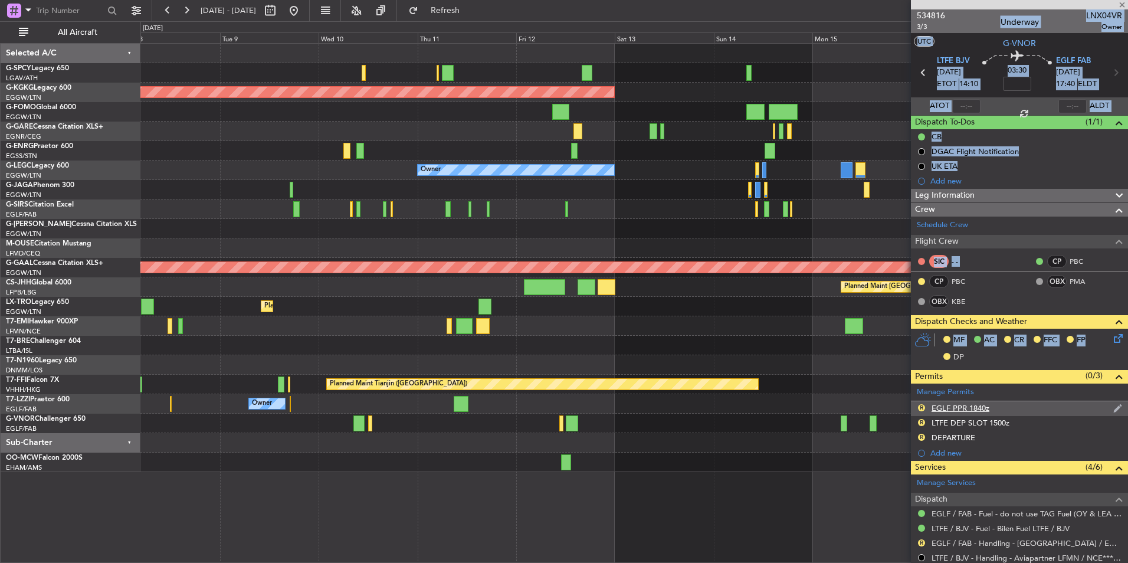
type input "-00:05"
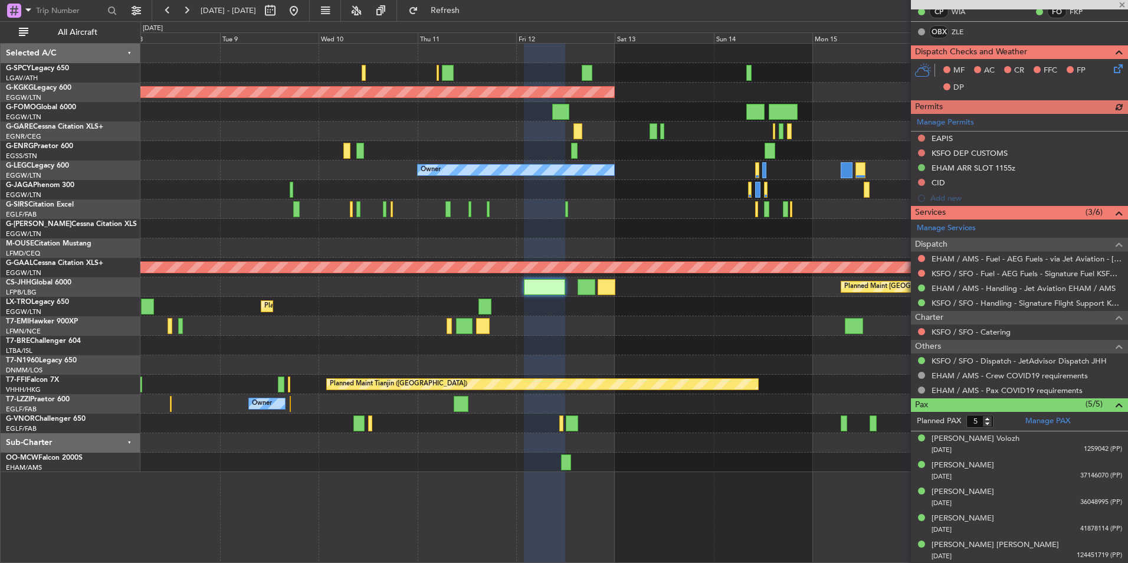
scroll to position [294, 0]
click at [1060, 417] on link "Manage PAX" at bounding box center [1047, 421] width 45 height 12
click at [469, 9] on span "Refresh" at bounding box center [446, 10] width 50 height 8
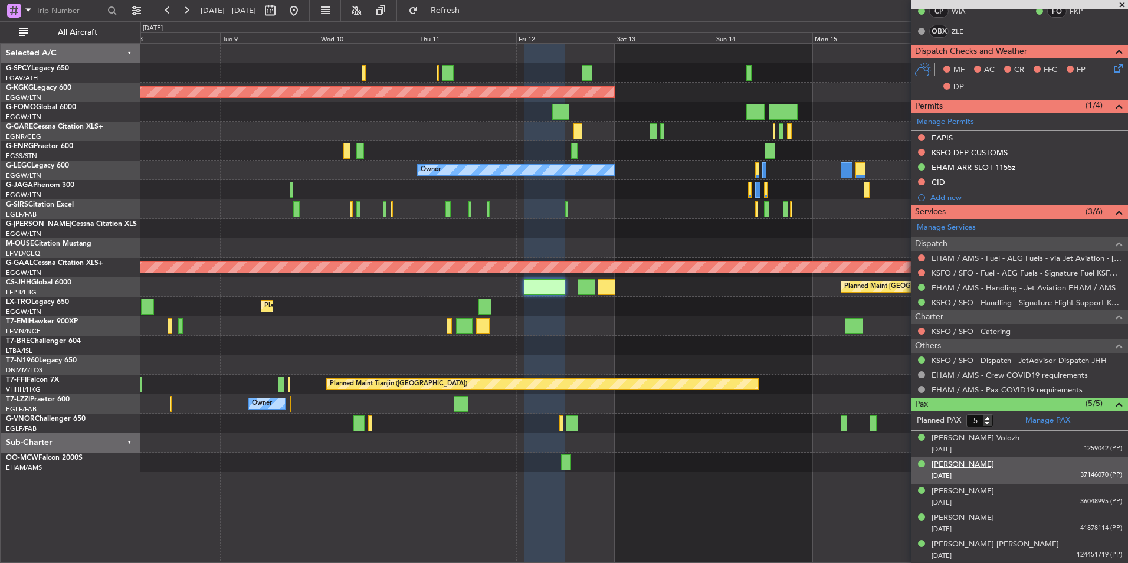
type input "6"
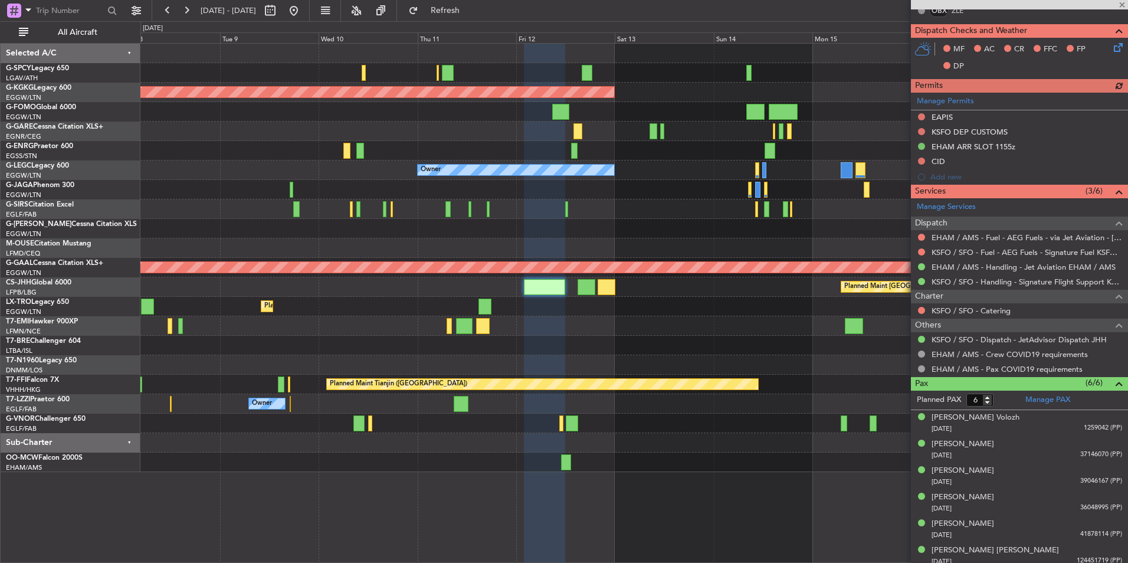
scroll to position [321, 0]
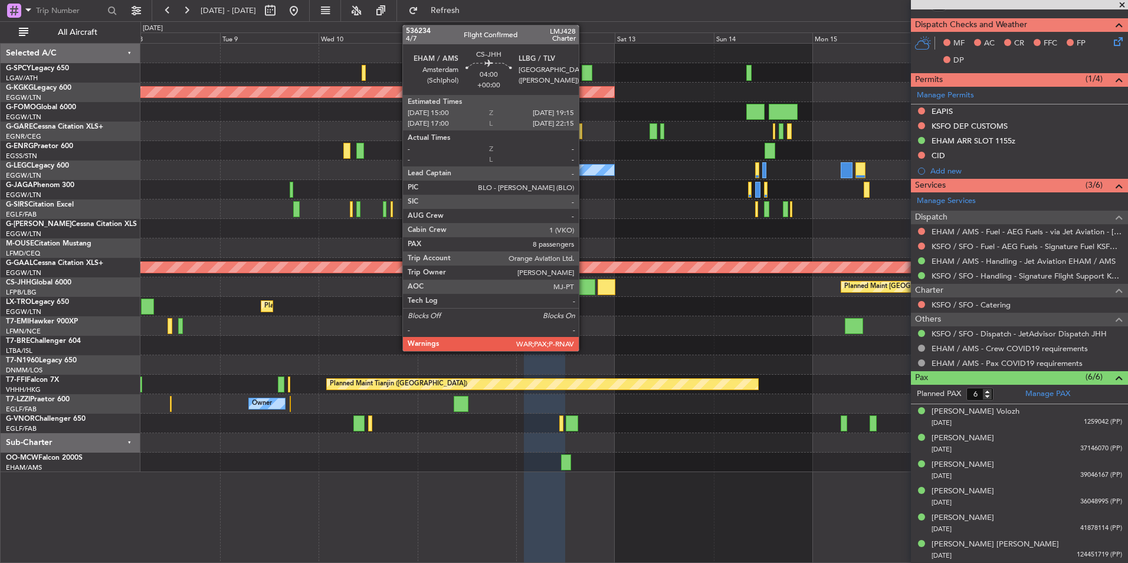
click at [584, 290] on div at bounding box center [586, 287] width 18 height 16
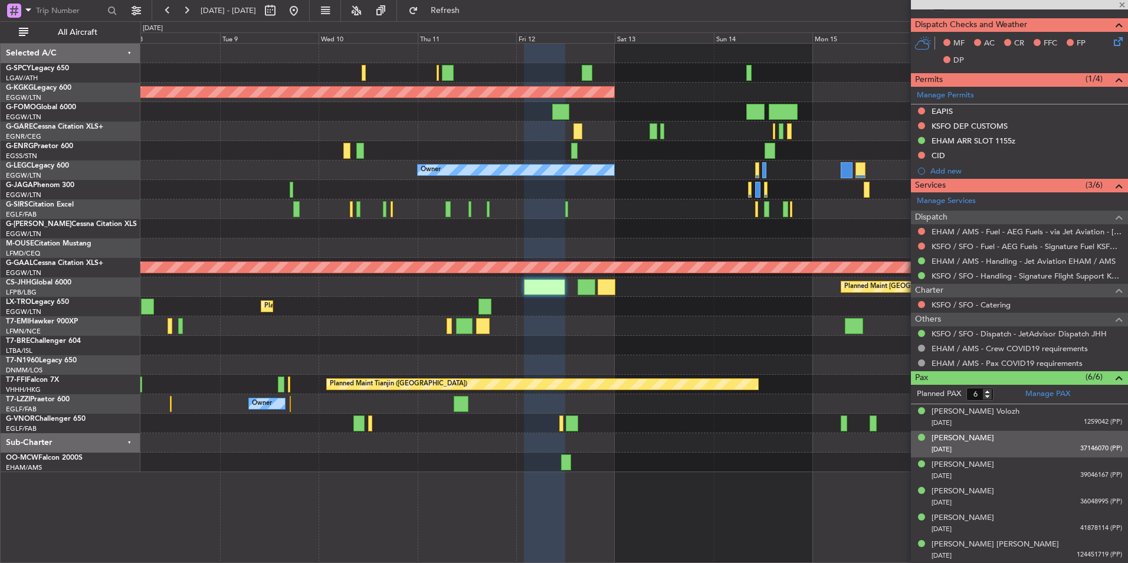
type input "8"
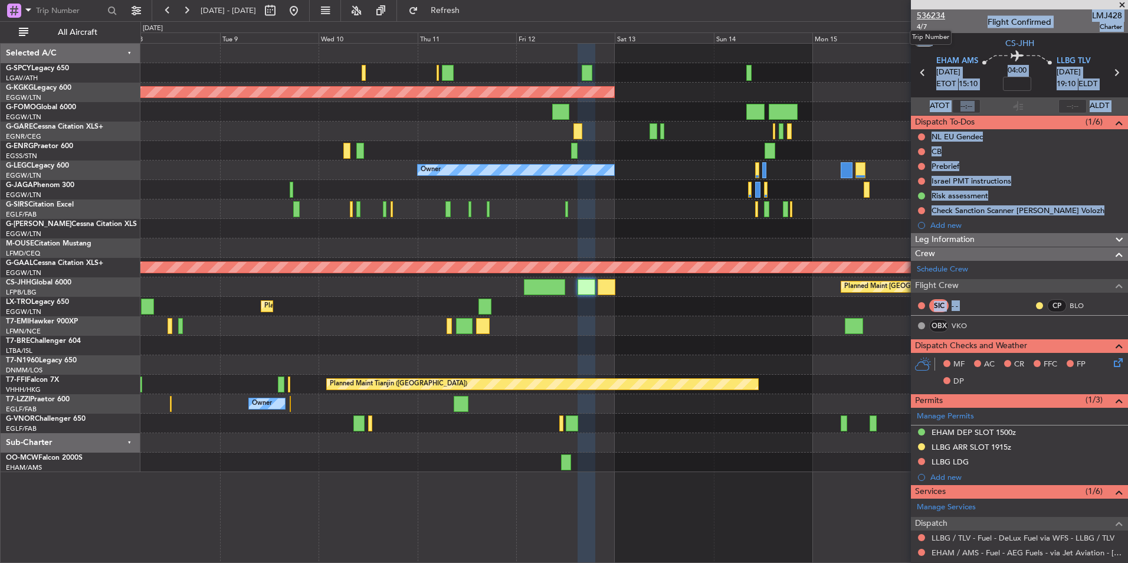
click at [937, 18] on span "536234" at bounding box center [931, 15] width 28 height 12
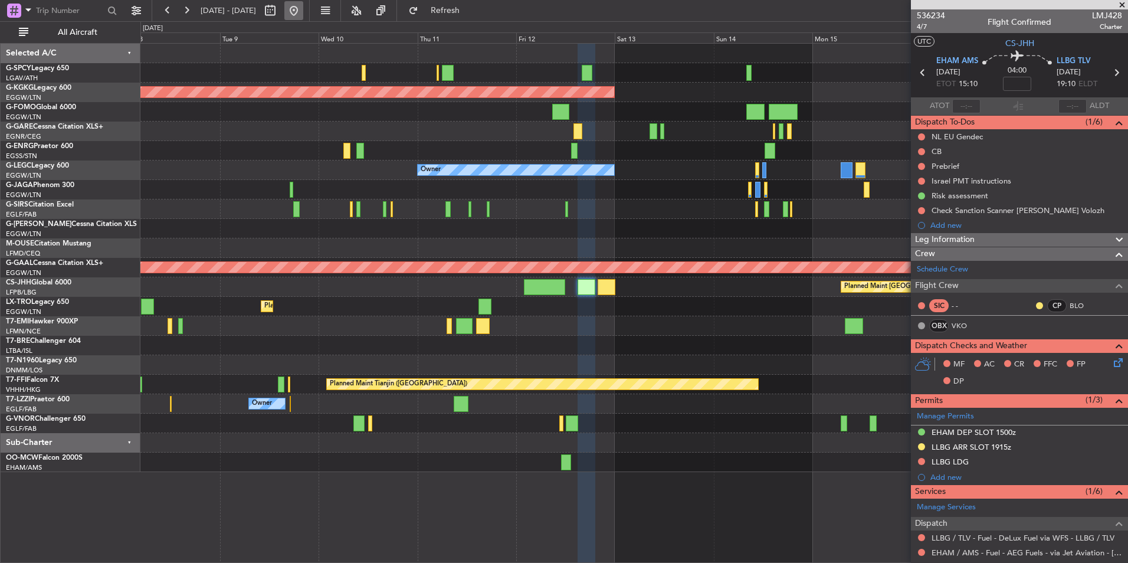
click at [303, 6] on div at bounding box center [282, 10] width 42 height 19
click at [303, 8] on button at bounding box center [293, 10] width 19 height 19
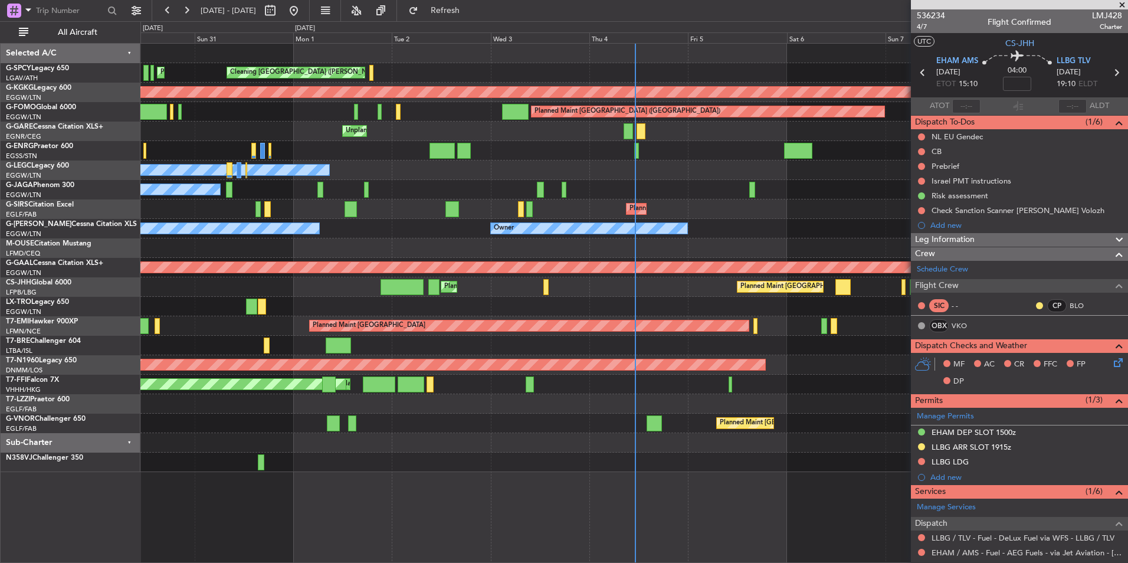
click at [640, 286] on div "Planned Maint Paris (Le Bourget) Planned Maint London (Luton)" at bounding box center [633, 286] width 987 height 19
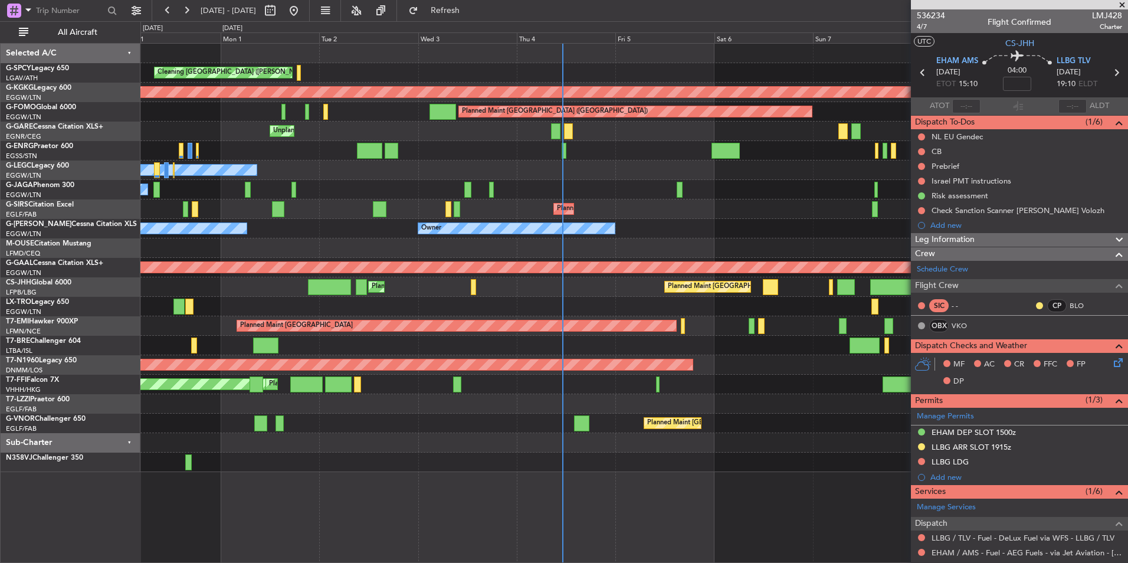
click at [613, 242] on div at bounding box center [633, 247] width 987 height 19
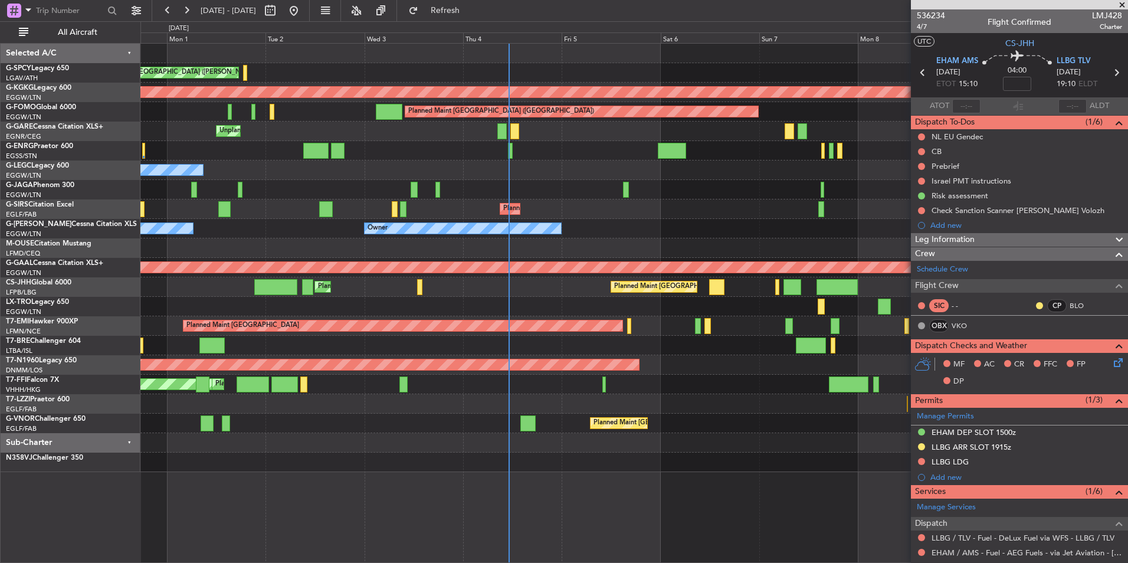
click at [569, 251] on div at bounding box center [633, 247] width 987 height 19
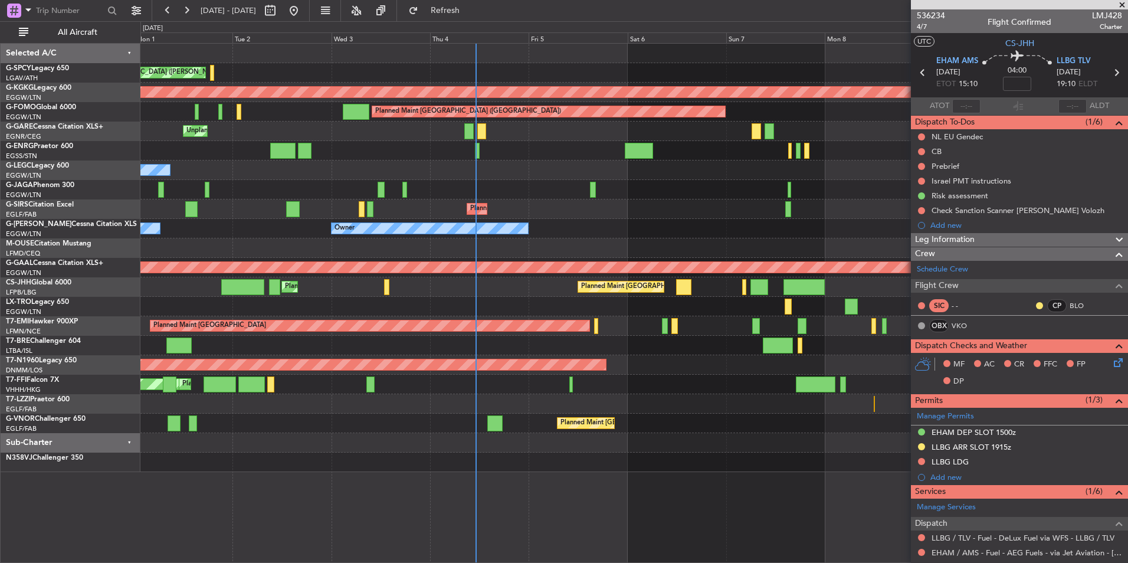
click at [537, 247] on div at bounding box center [633, 247] width 987 height 19
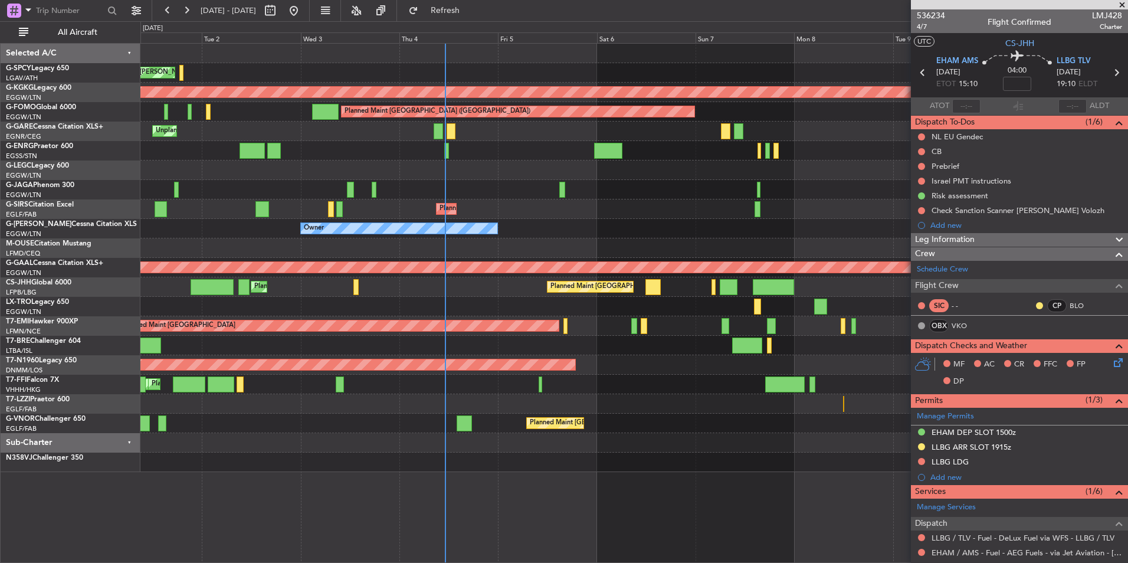
click at [477, 249] on div at bounding box center [633, 247] width 987 height 19
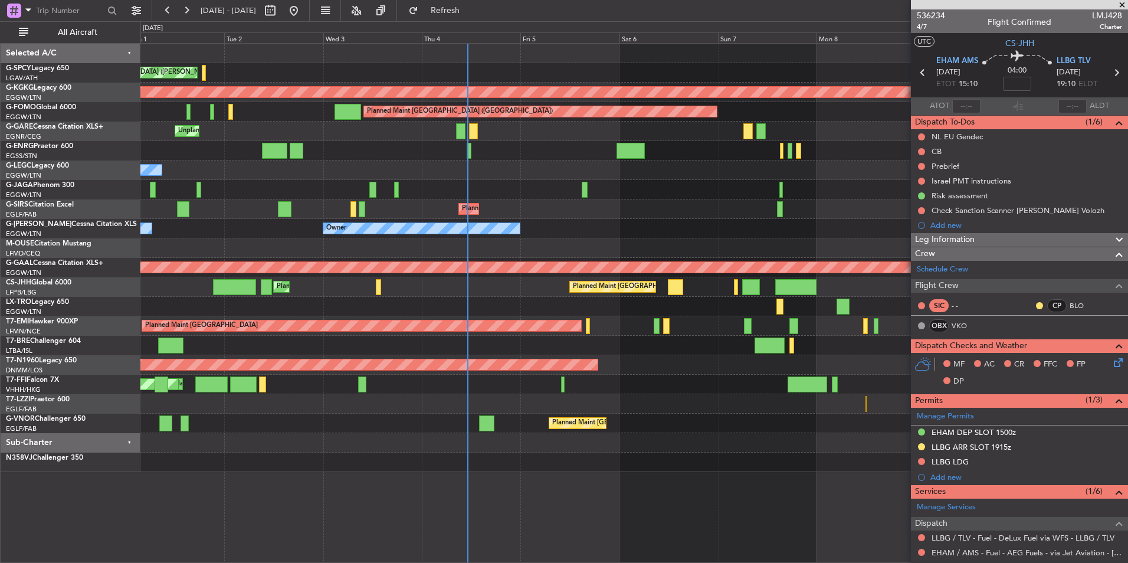
click at [507, 242] on div at bounding box center [633, 247] width 987 height 19
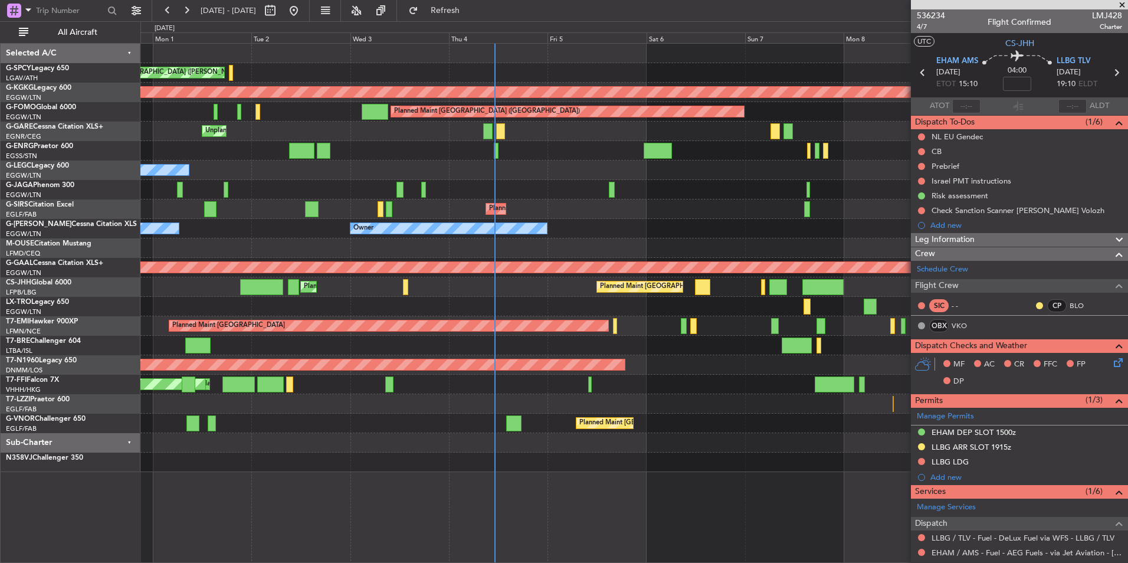
click at [534, 244] on div at bounding box center [633, 247] width 987 height 19
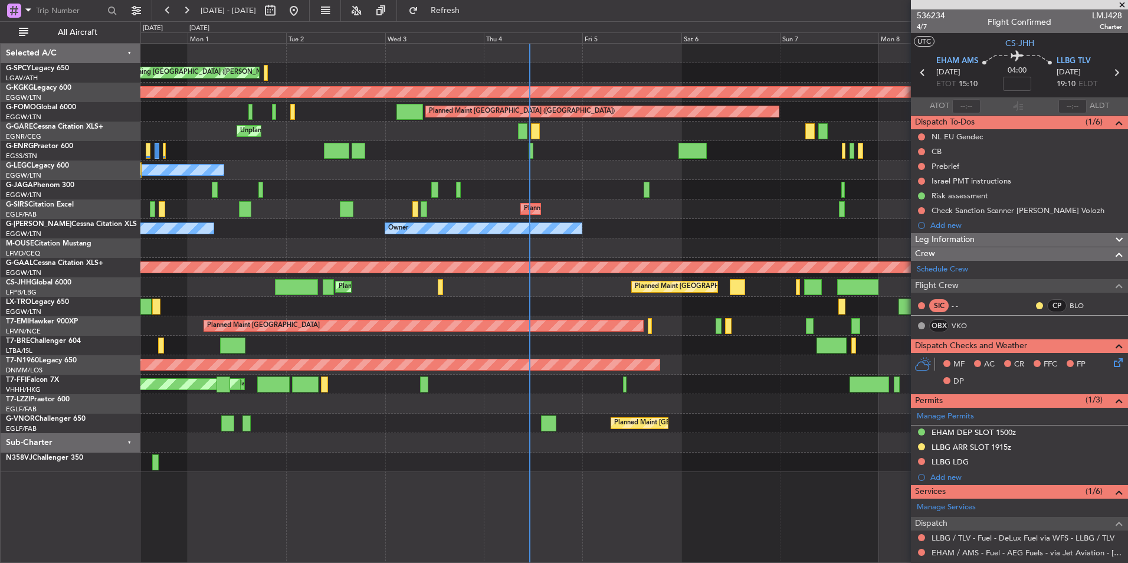
click at [584, 247] on div at bounding box center [633, 247] width 987 height 19
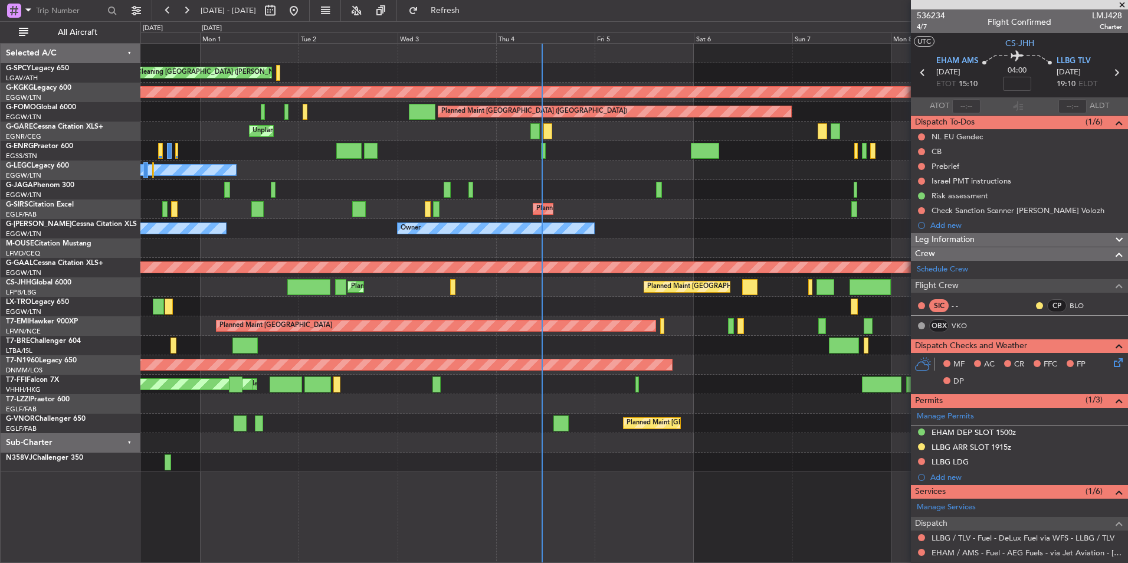
click at [547, 170] on div "Owner Owner" at bounding box center [633, 169] width 987 height 19
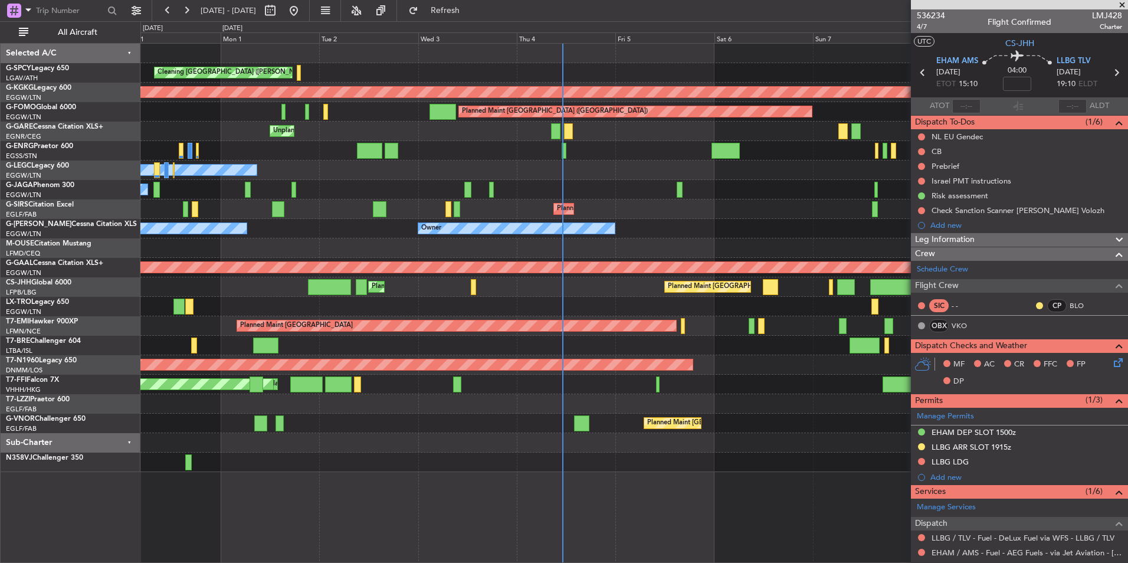
click at [567, 173] on div "Owner Owner" at bounding box center [633, 169] width 987 height 19
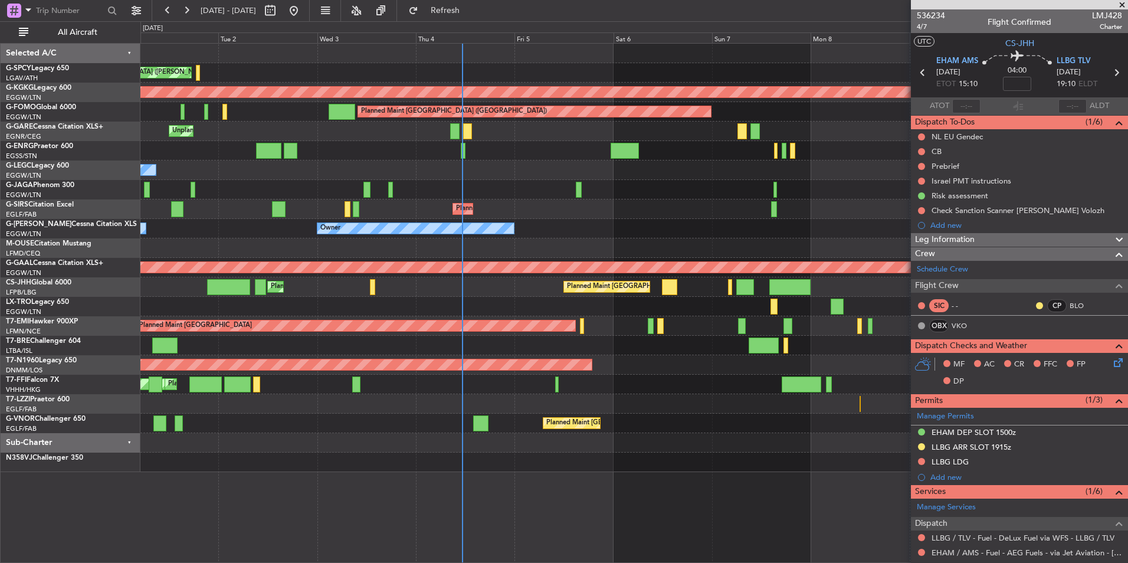
click at [327, 429] on div "Planned Maint [GEOGRAPHIC_DATA] ([GEOGRAPHIC_DATA])" at bounding box center [633, 422] width 987 height 19
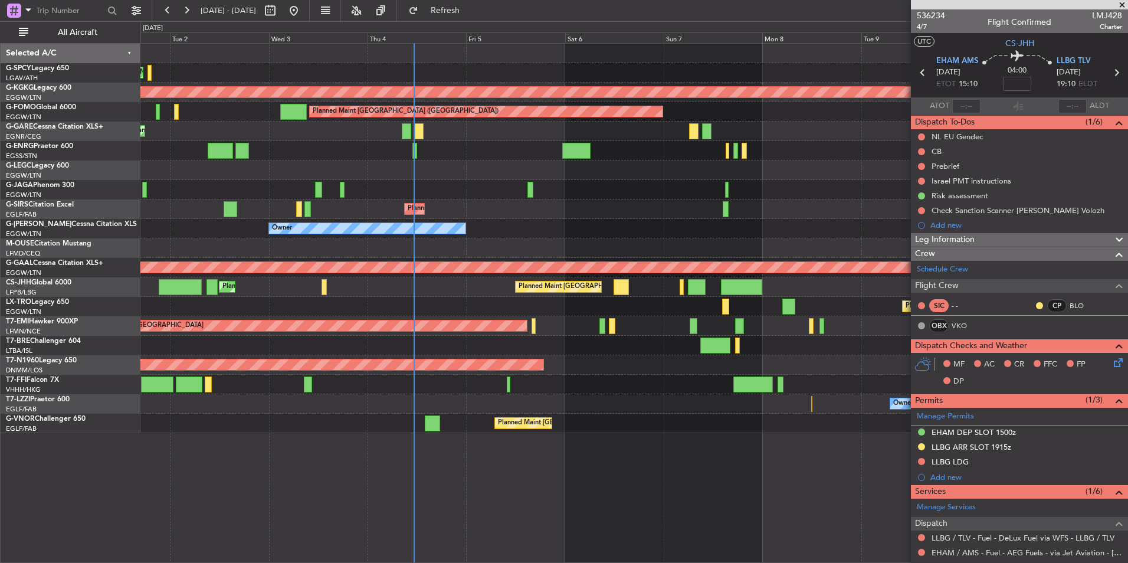
click at [803, 396] on div "Owner" at bounding box center [633, 403] width 987 height 19
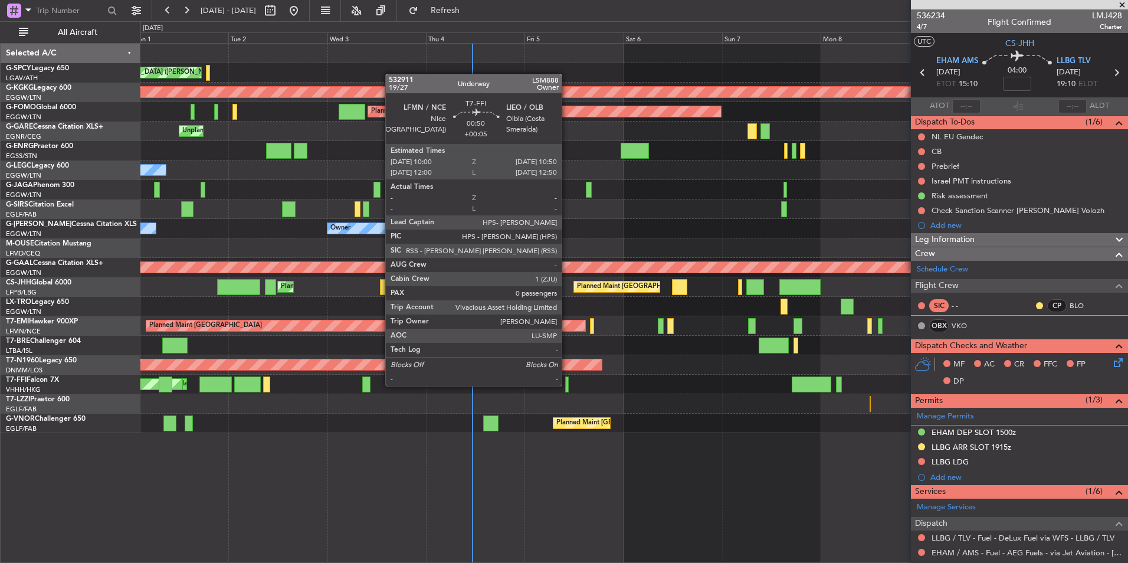
click at [567, 385] on div at bounding box center [567, 384] width 4 height 16
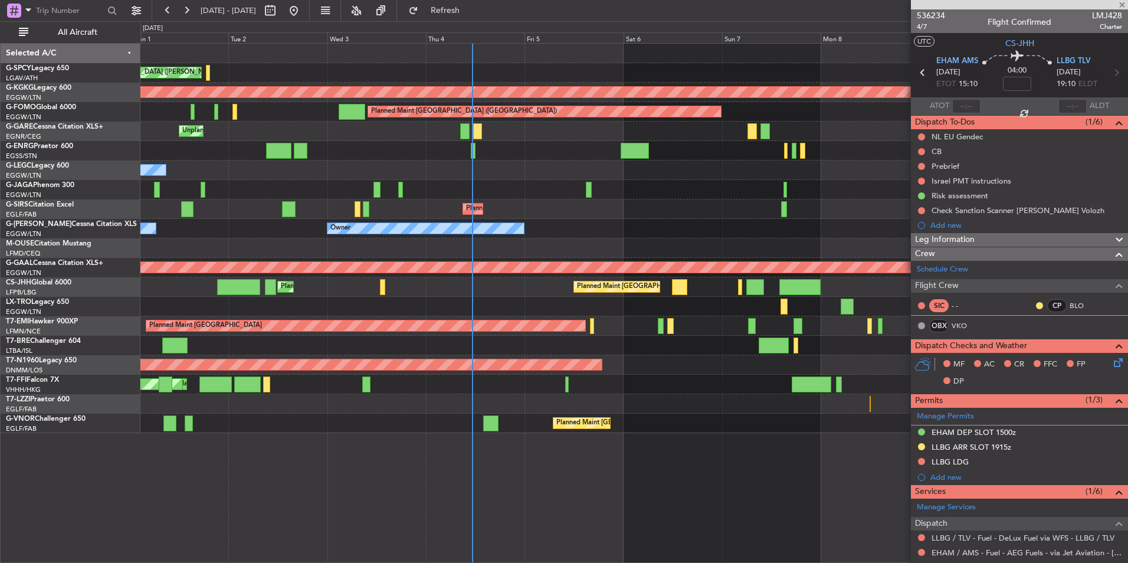
type input "+00:05"
type input "0"
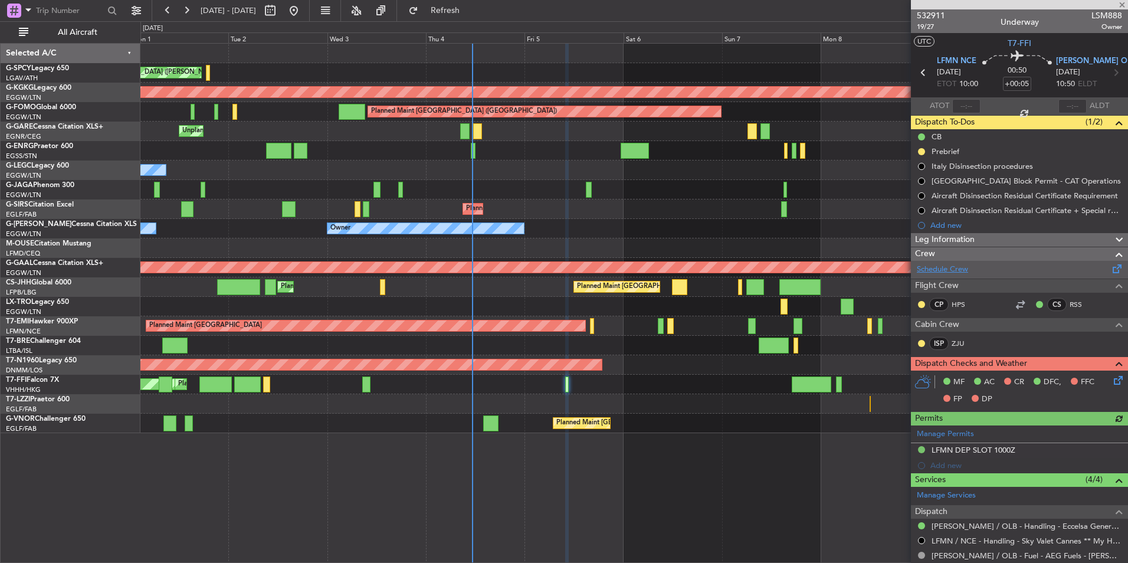
click at [955, 268] on link "Schedule Crew" at bounding box center [942, 270] width 51 height 12
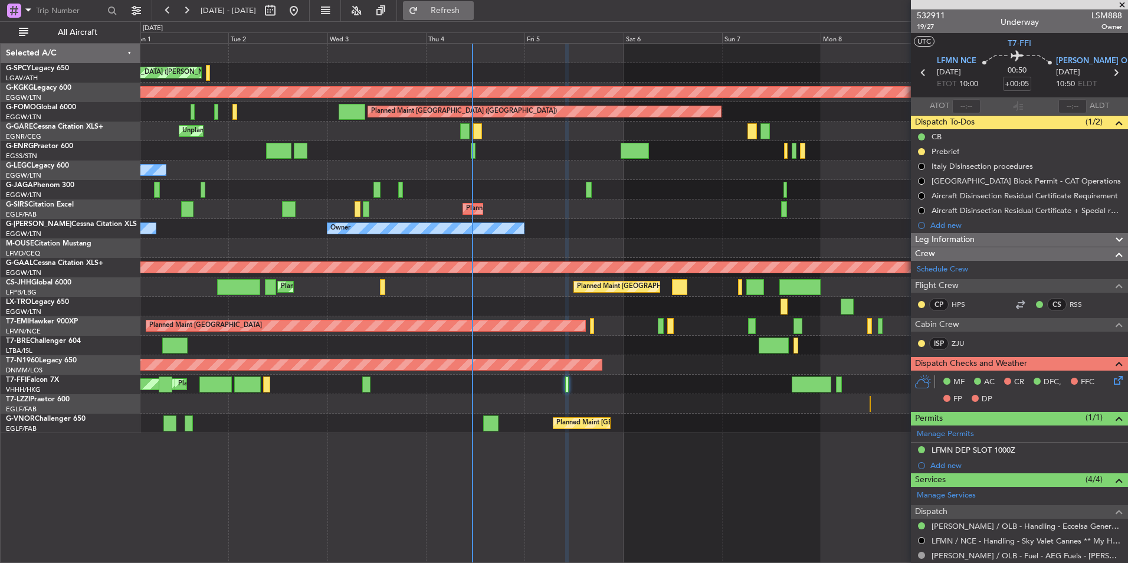
click at [470, 6] on span "Refresh" at bounding box center [446, 10] width 50 height 8
click at [1123, 4] on span at bounding box center [1122, 5] width 12 height 11
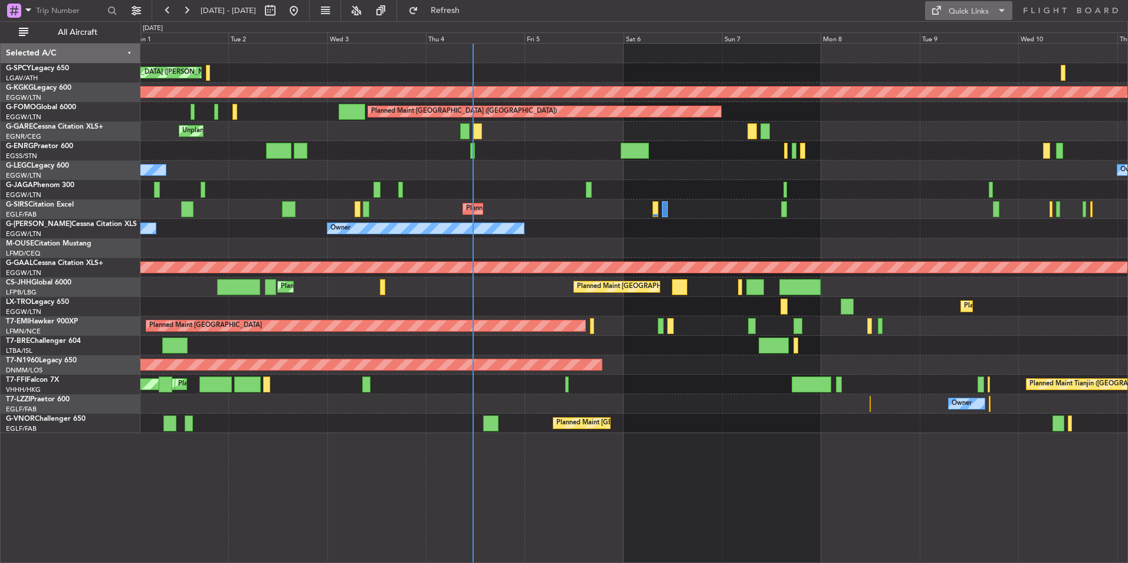
click at [951, 4] on button "Quick Links" at bounding box center [968, 10] width 87 height 19
click at [969, 27] on button "Trip Builder" at bounding box center [969, 39] width 88 height 28
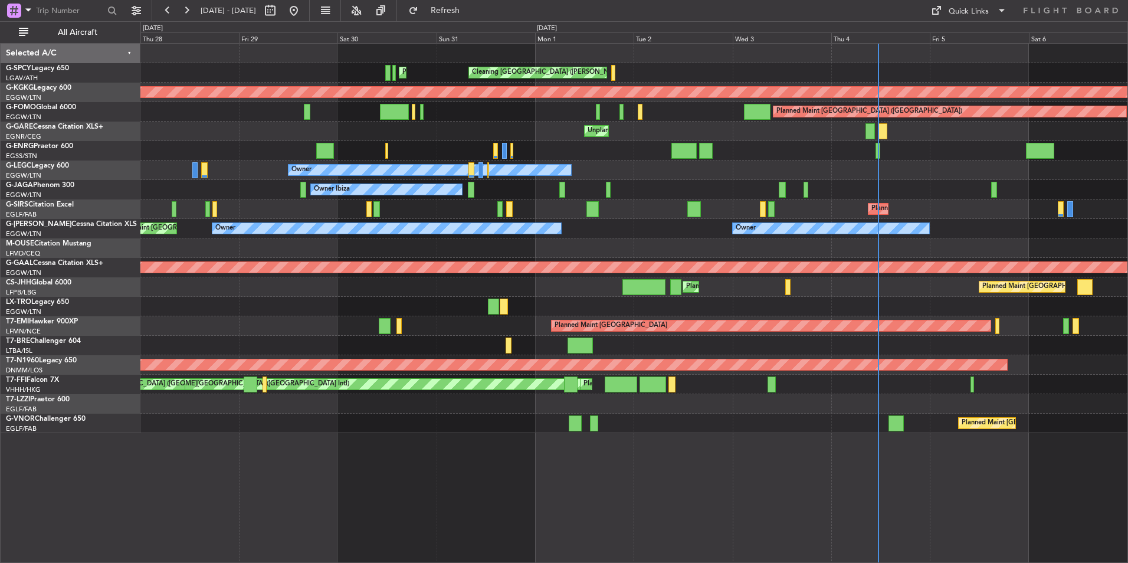
click at [867, 385] on div "MEL Hong Kong (Hong Kong Intl) Planned Maint Hong Kong (Hong Kong Intl) Planned…" at bounding box center [633, 384] width 987 height 19
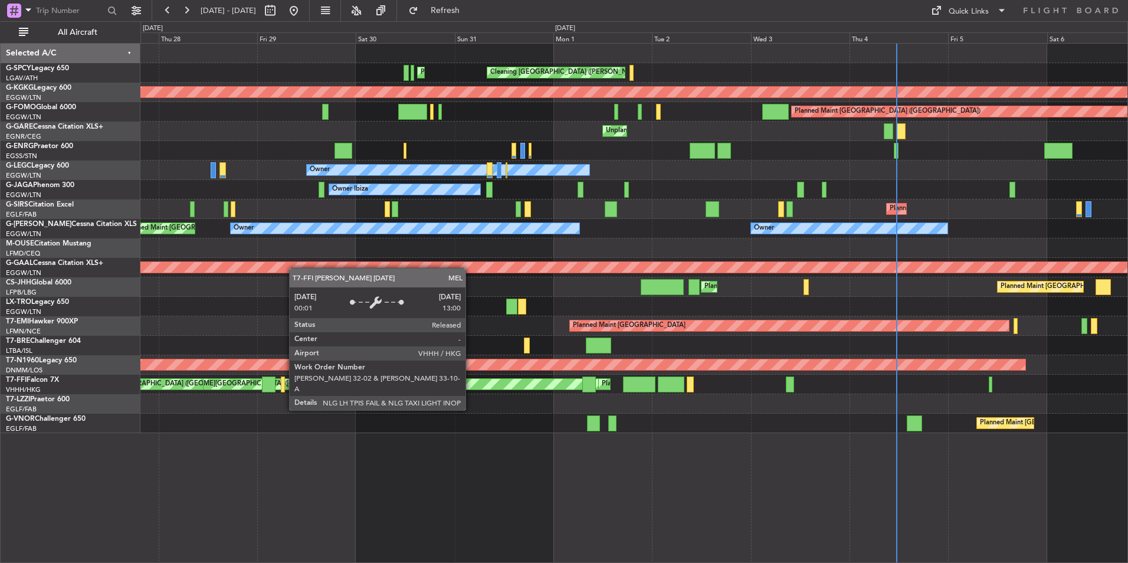
click at [606, 378] on div "[PERSON_NAME][GEOGRAPHIC_DATA] ([GEOGRAPHIC_DATA] Intl)" at bounding box center [382, 384] width 448 height 12
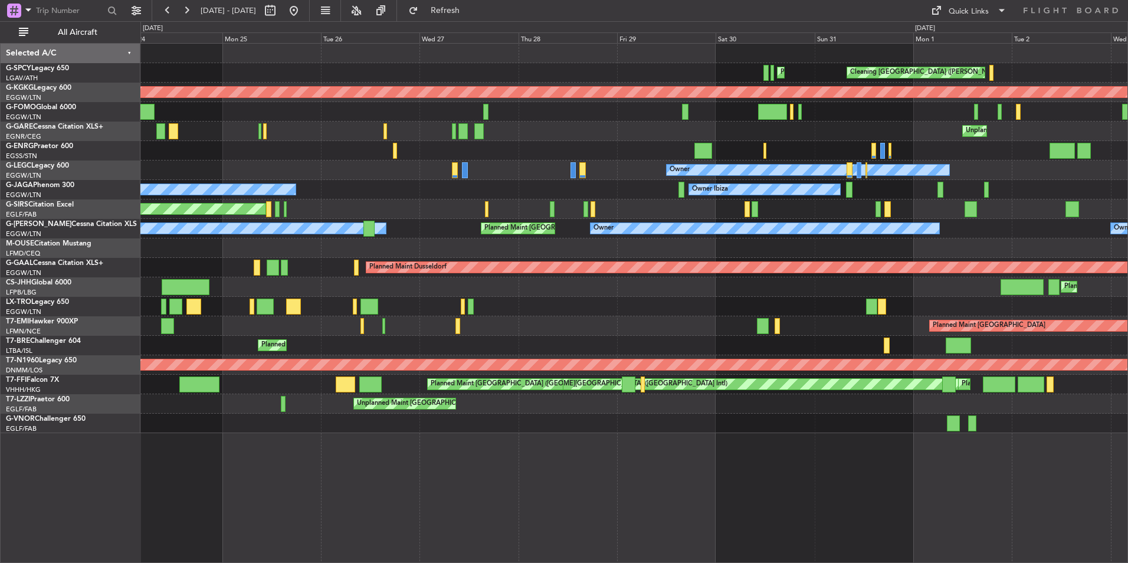
click at [767, 369] on div "Cleaning Athens (Eleftherios Venizelos Intl) Planned Maint Athens (Eleftherios …" at bounding box center [633, 238] width 987 height 389
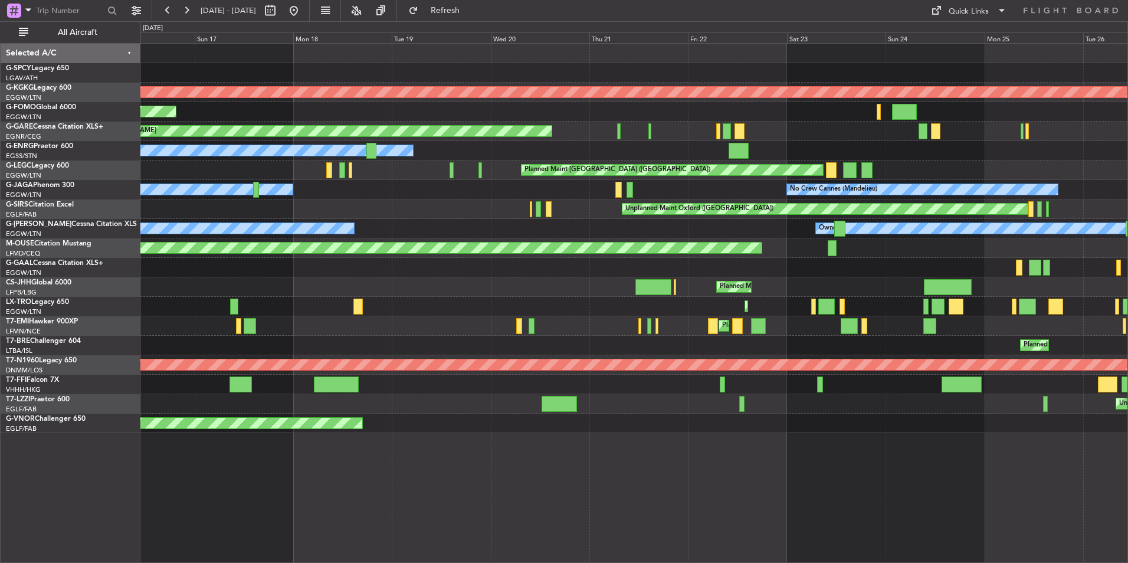
click at [816, 406] on div "Unplanned Maint [GEOGRAPHIC_DATA] ([GEOGRAPHIC_DATA])" at bounding box center [633, 403] width 987 height 19
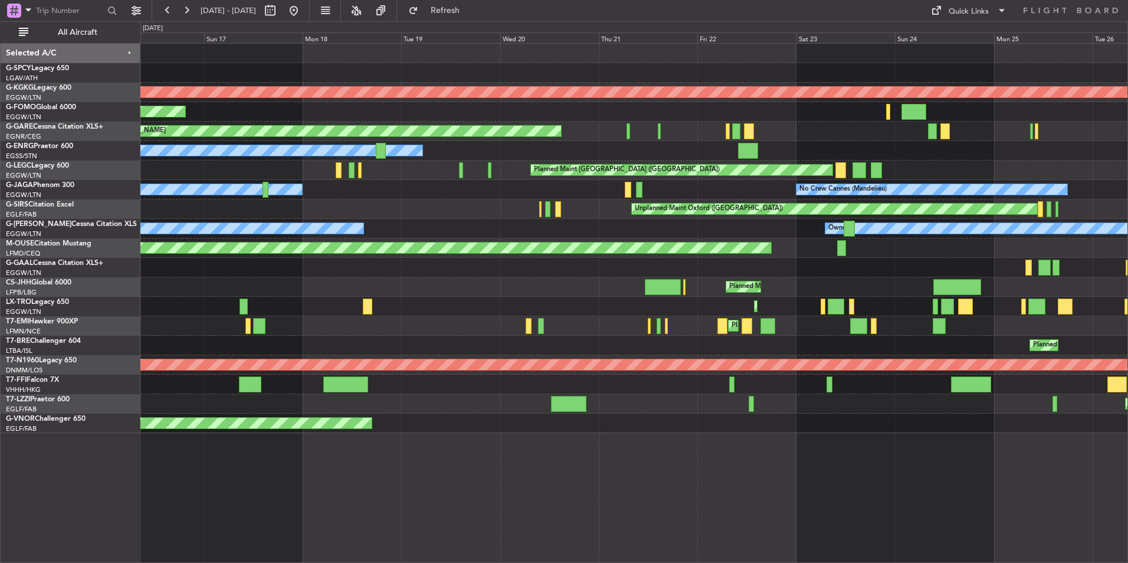
click at [850, 416] on div "AOG Maint Istanbul (Ataturk) Planned Maint Windsor Locks (Bradley Intl) Unplann…" at bounding box center [633, 303] width 987 height 520
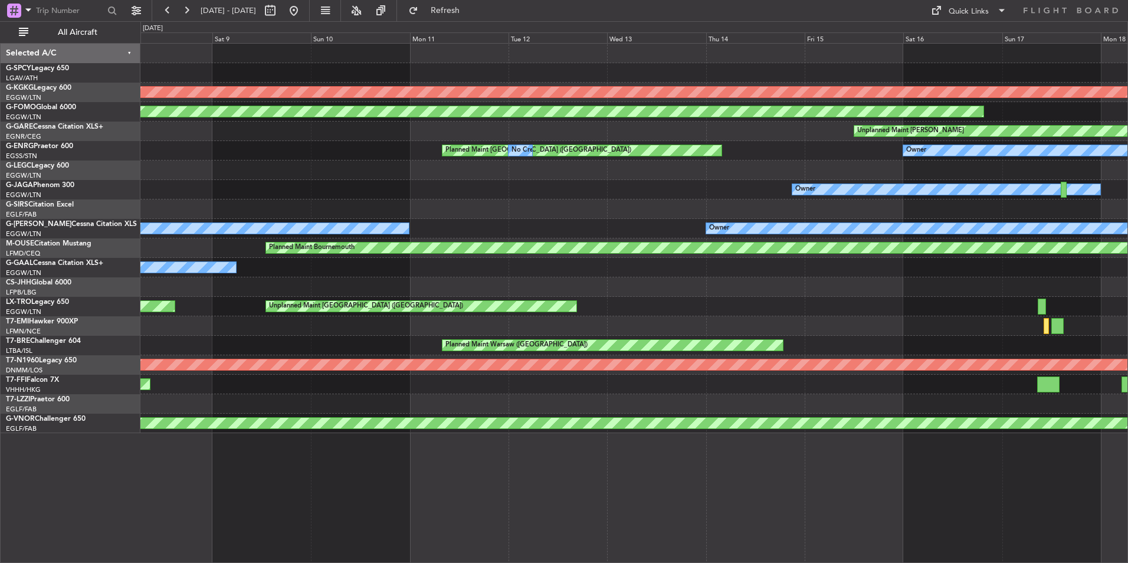
click at [751, 372] on div "AOG Maint Istanbul (Ataturk) Planned Maint Windsor Locks (Bradley Intl) Unplann…" at bounding box center [633, 238] width 987 height 389
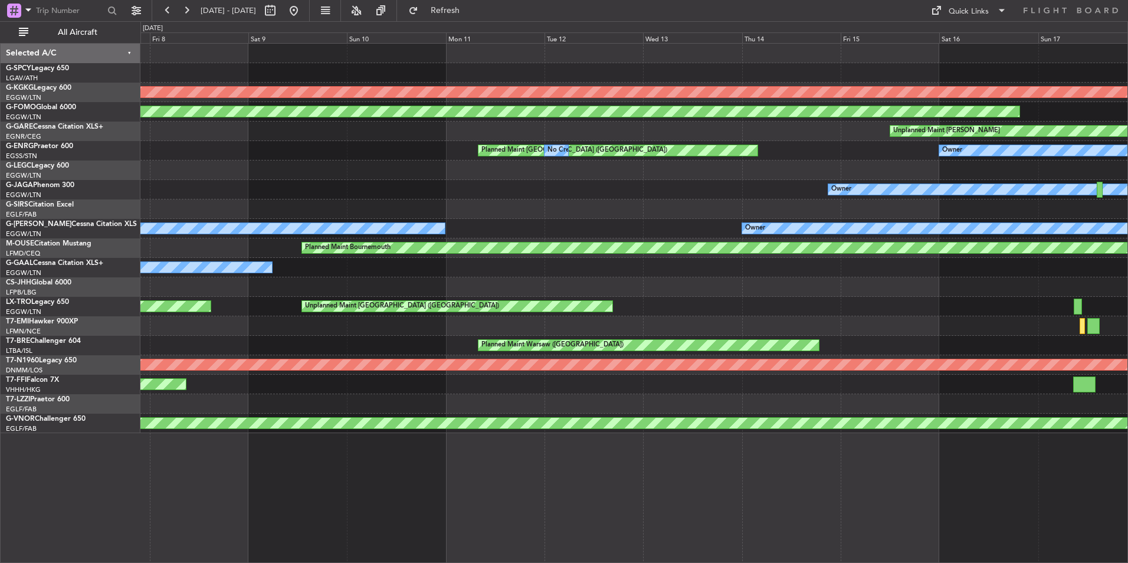
click at [697, 412] on div "AOG Maint Istanbul (Ataturk) Planned Maint Windsor Locks (Bradley Intl) Unplann…" at bounding box center [633, 238] width 987 height 389
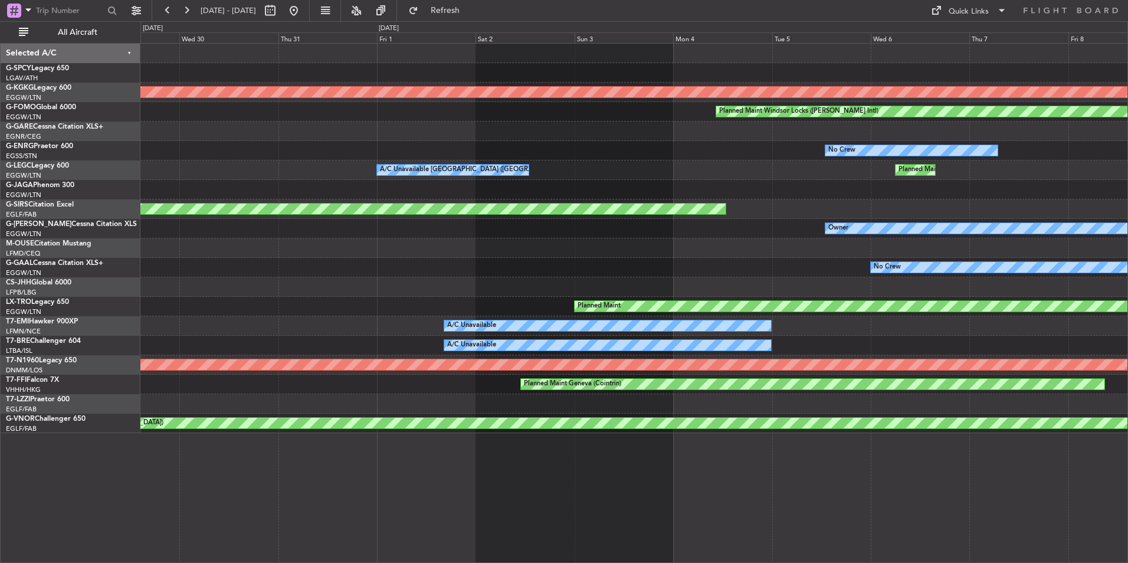
click at [749, 429] on div "AOG Maint Istanbul (Ataturk) Planned Maint Windsor Locks (Bradley Intl) No Crew…" at bounding box center [633, 238] width 987 height 389
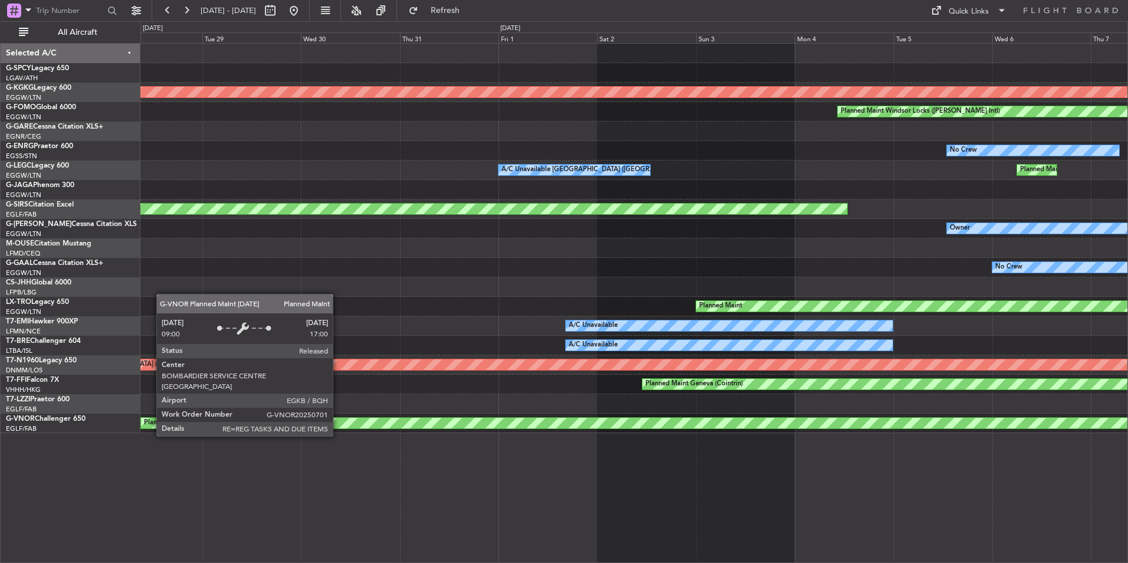
click at [650, 436] on div "AOG Maint Istanbul (Ataturk) Planned Maint Windsor Locks (Bradley Intl) No Crew…" at bounding box center [633, 303] width 987 height 520
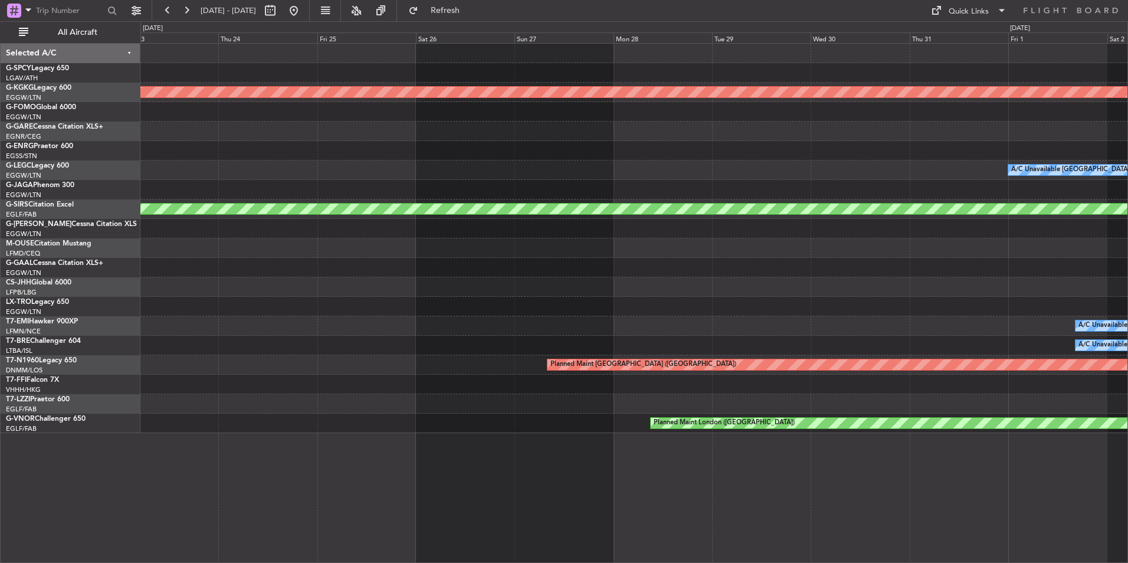
click at [437, 435] on div "AOG Maint Istanbul (Ataturk) Planned Maint Windsor Locks (Bradley Intl) A/C Una…" at bounding box center [633, 303] width 987 height 520
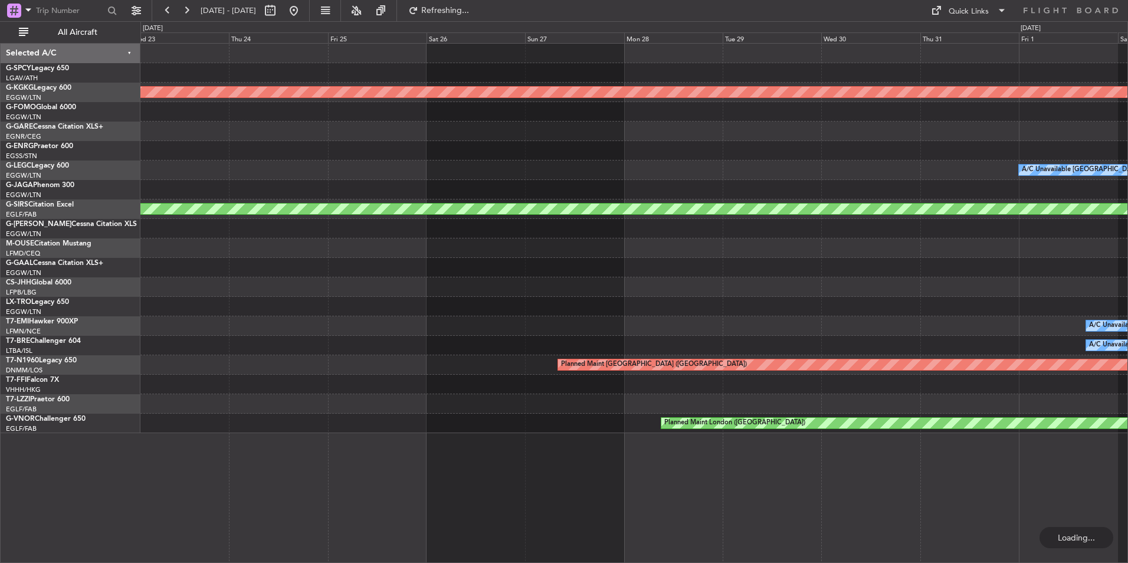
click at [531, 398] on div at bounding box center [633, 403] width 987 height 19
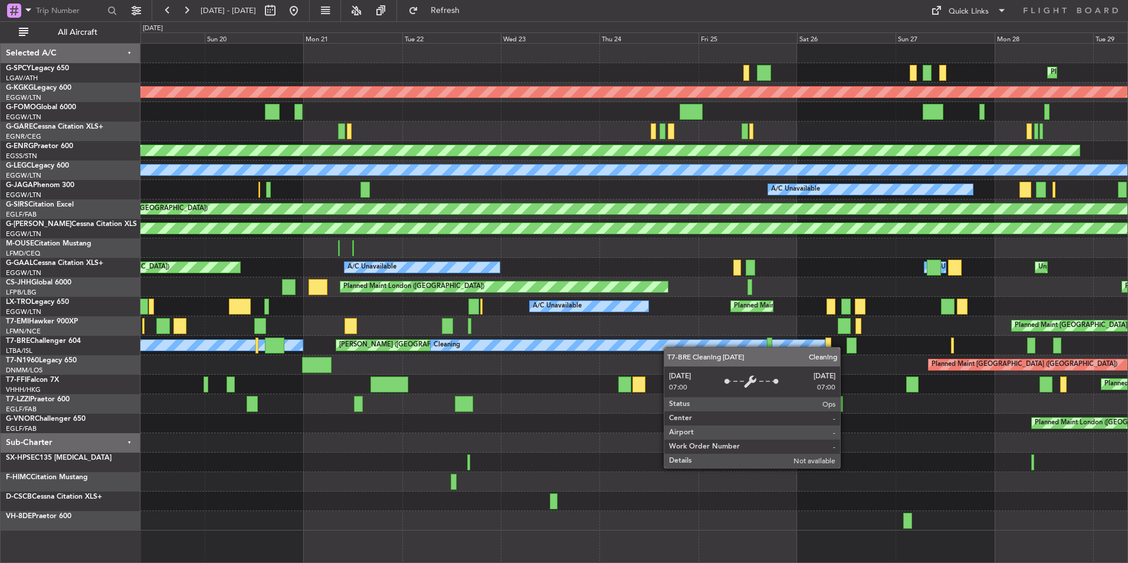
click at [707, 344] on div "Planned Maint Athens (Eleftherios Venizelos Intl) AOG Maint Istanbul (Ataturk) …" at bounding box center [633, 287] width 987 height 487
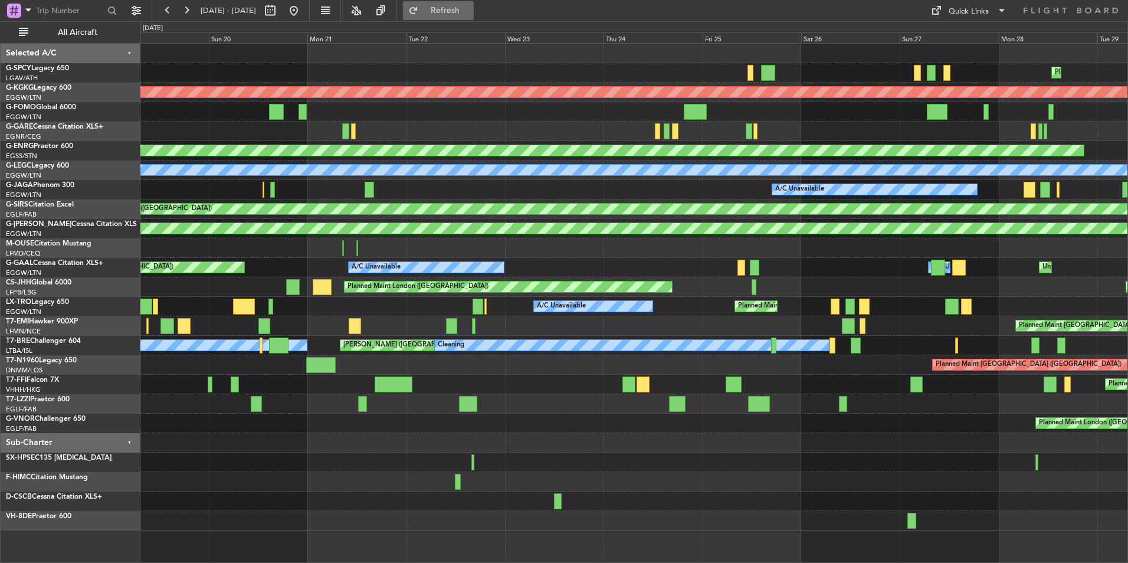
click at [465, 10] on span "Refresh" at bounding box center [446, 10] width 50 height 8
click at [303, 3] on button at bounding box center [293, 10] width 19 height 19
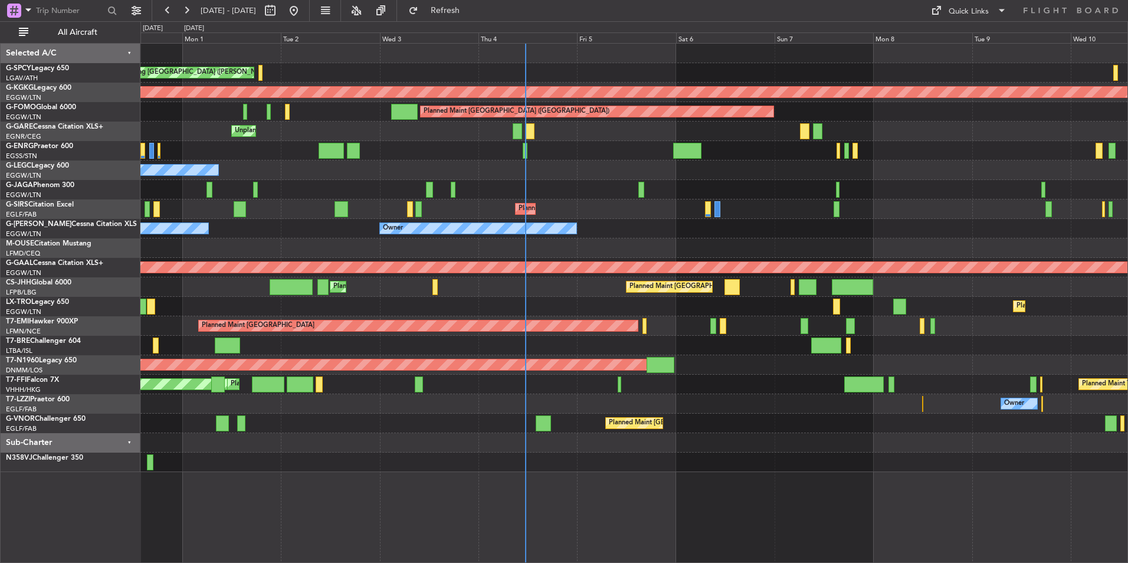
click at [620, 382] on div "Cleaning Athens (Eleftherios Venizelos Intl) Planned Maint Athens (Eleftherios …" at bounding box center [633, 258] width 987 height 428
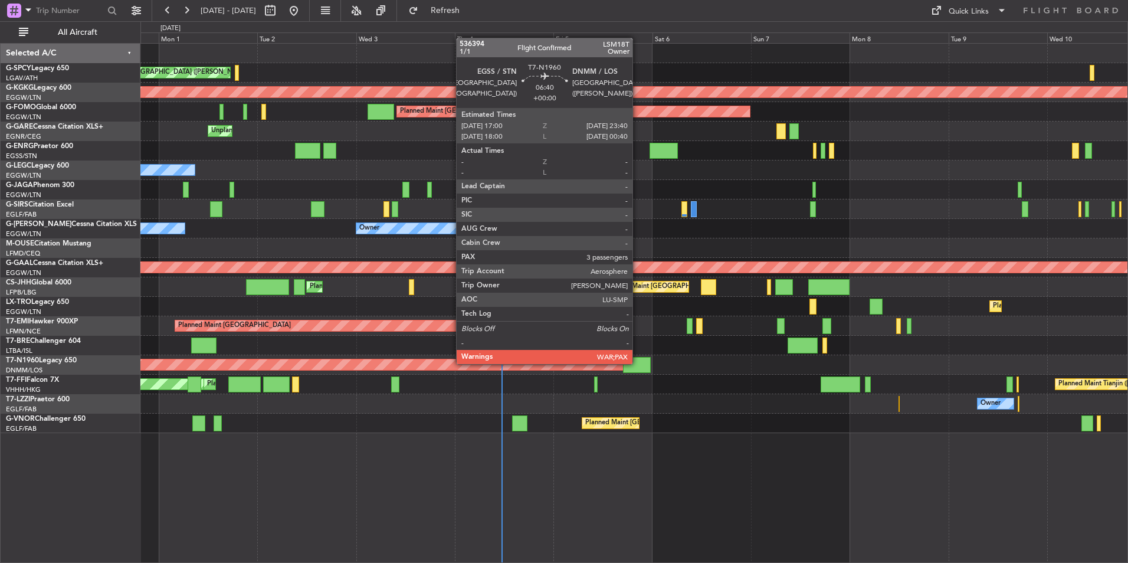
click at [638, 363] on div at bounding box center [637, 365] width 28 height 16
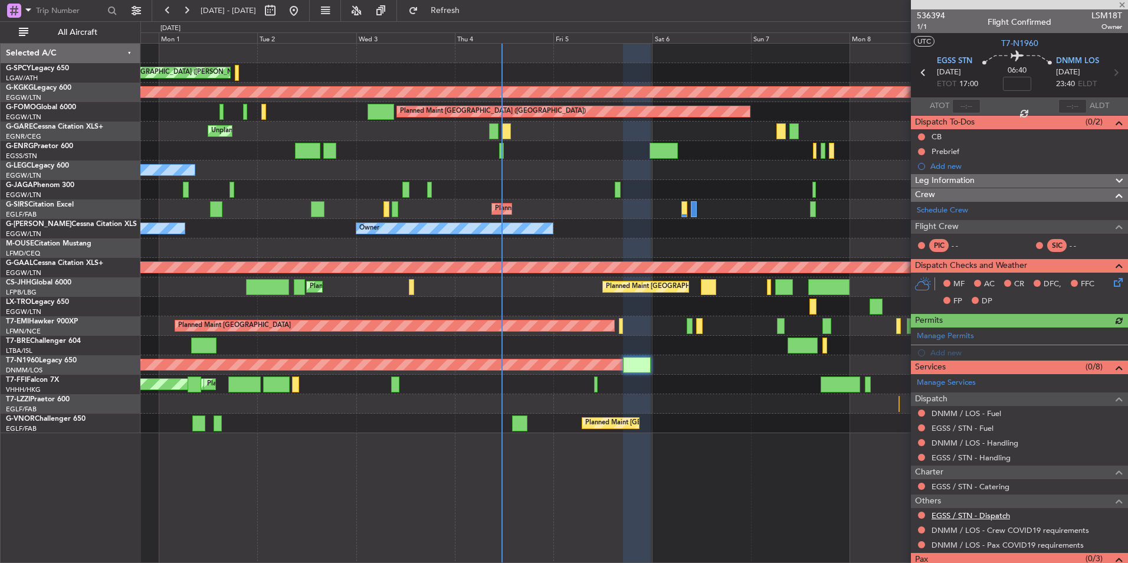
scroll to position [37, 0]
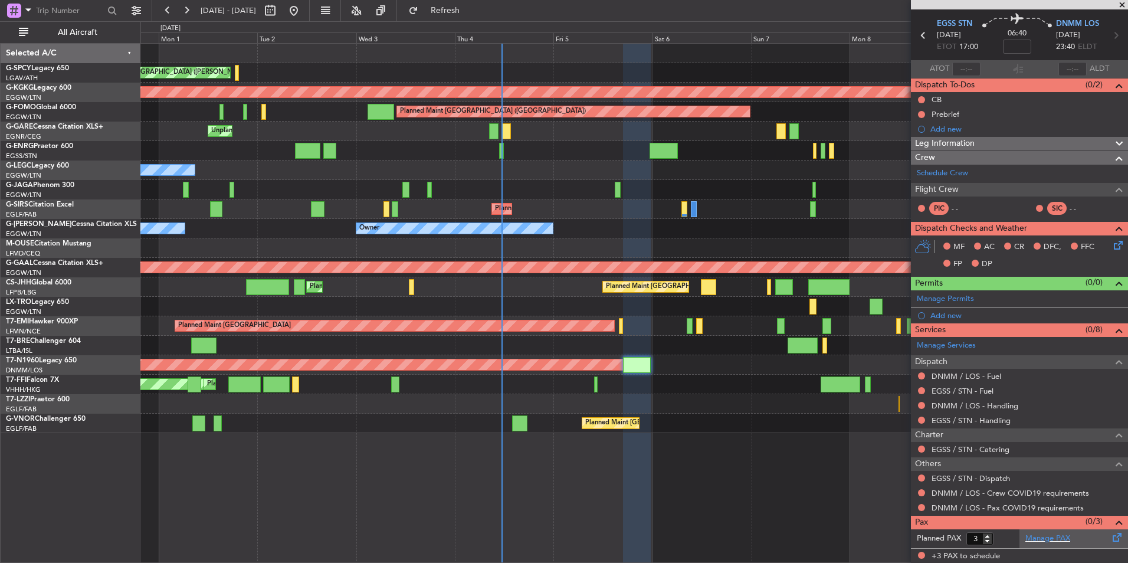
click at [1050, 544] on div "Manage PAX" at bounding box center [1073, 538] width 109 height 19
click at [470, 15] on span "Refresh" at bounding box center [446, 10] width 50 height 8
click at [660, 385] on div "MEL Hong Kong (Hong Kong Intl) Planned Maint Hong Kong (Hong Kong Intl) Planned…" at bounding box center [633, 384] width 987 height 19
click at [470, 14] on span "Refresh" at bounding box center [446, 10] width 50 height 8
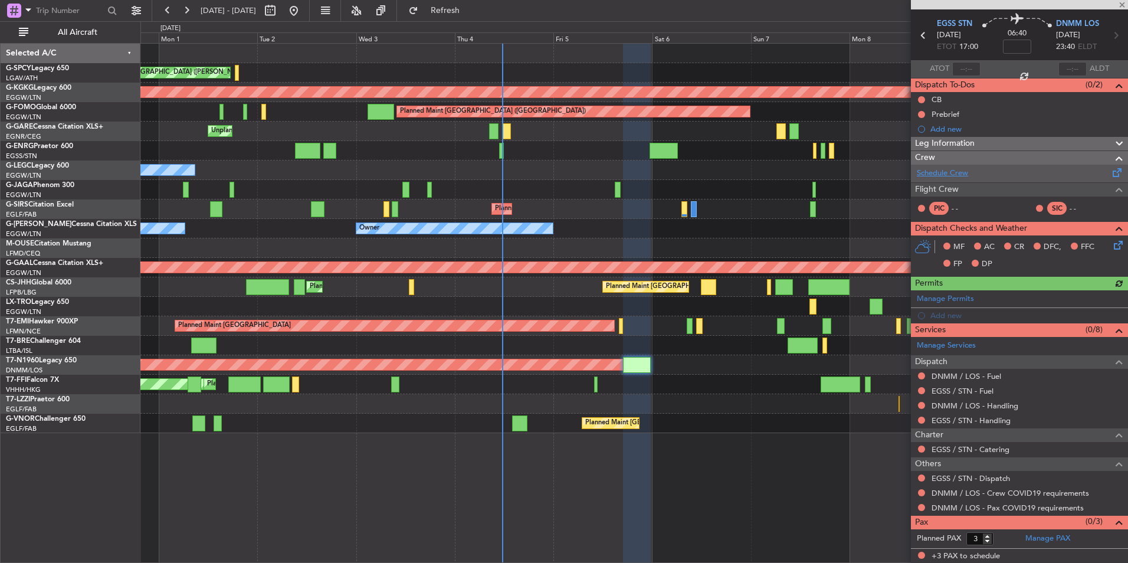
click at [951, 175] on link "Schedule Crew" at bounding box center [942, 173] width 51 height 12
click at [941, 169] on link "Schedule Crew" at bounding box center [942, 173] width 51 height 12
click at [474, 17] on button "Refresh" at bounding box center [438, 10] width 71 height 19
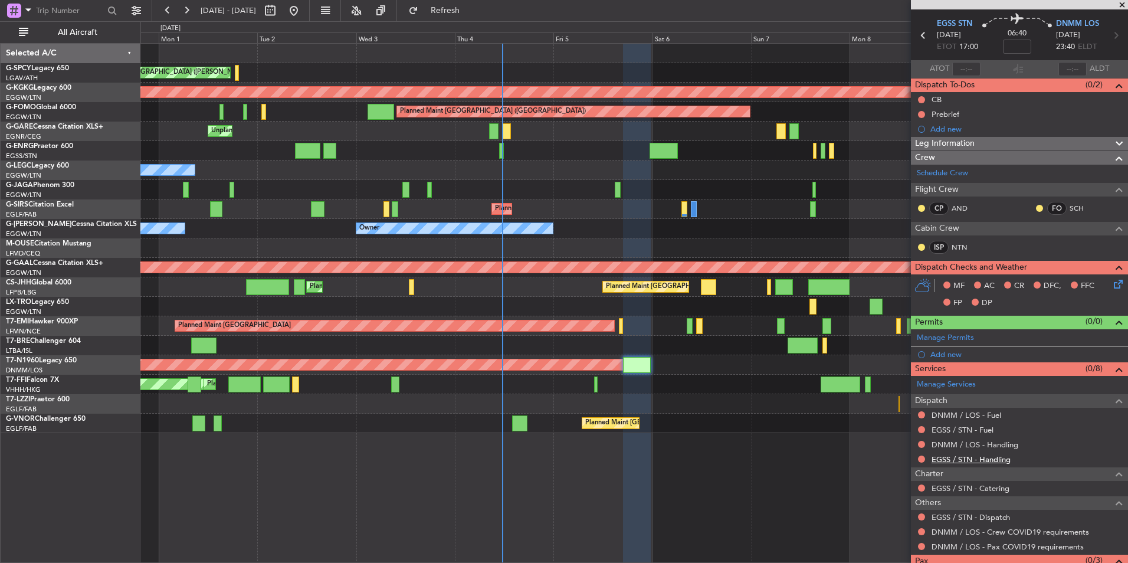
click at [991, 459] on link "EGSS / STN - Handling" at bounding box center [970, 459] width 79 height 10
click at [449, 5] on button "Refresh" at bounding box center [438, 10] width 71 height 19
click at [1002, 446] on link "DNMM / LOS - Handling" at bounding box center [974, 444] width 87 height 10
click at [467, 17] on button "Refresh" at bounding box center [438, 10] width 71 height 19
click at [983, 429] on link "EGSS / STN - Fuel" at bounding box center [962, 430] width 62 height 10
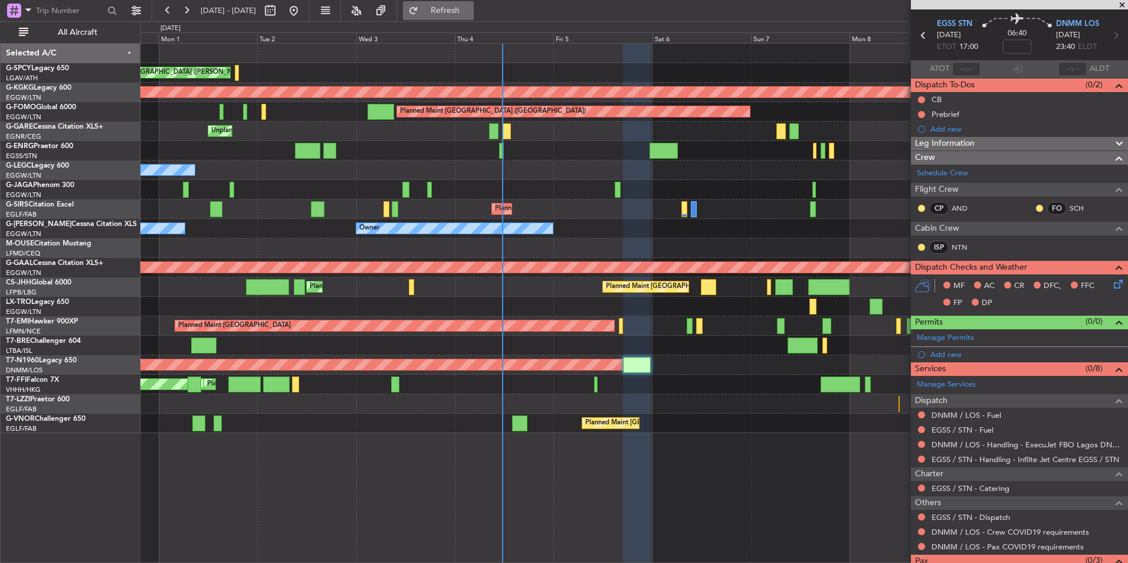
click at [470, 11] on span "Refresh" at bounding box center [446, 10] width 50 height 8
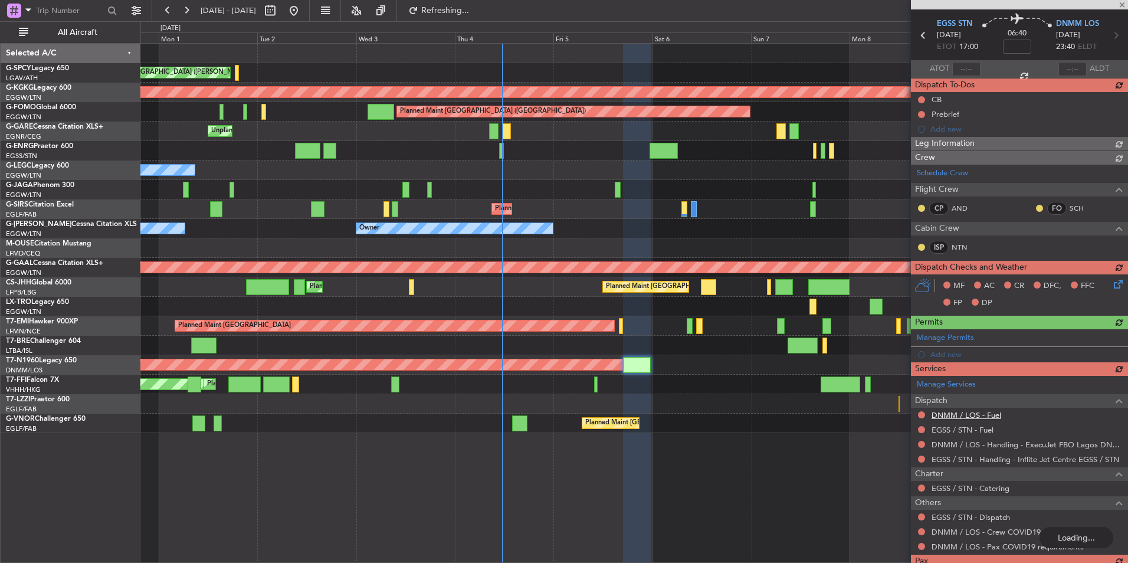
click at [996, 418] on div "Manage Services Dispatch DNMM / LOS - Fuel EGSS / STN - Fuel DNMM / LOS - Handl…" at bounding box center [1019, 465] width 217 height 178
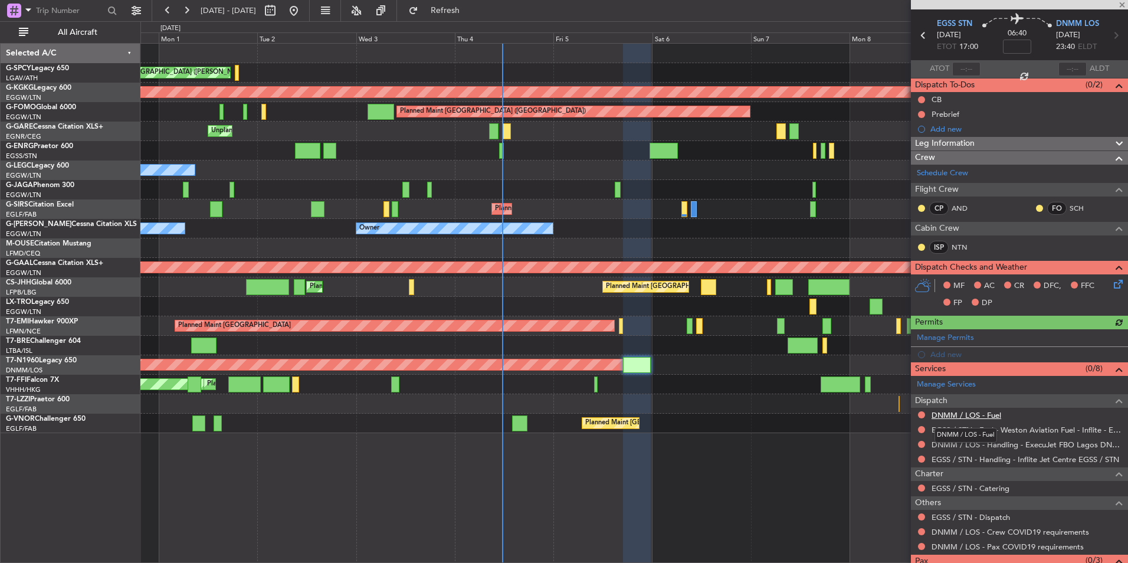
click at [996, 418] on link "DNMM / LOS - Fuel" at bounding box center [966, 415] width 70 height 10
click at [458, 10] on button "Refresh" at bounding box center [438, 10] width 71 height 19
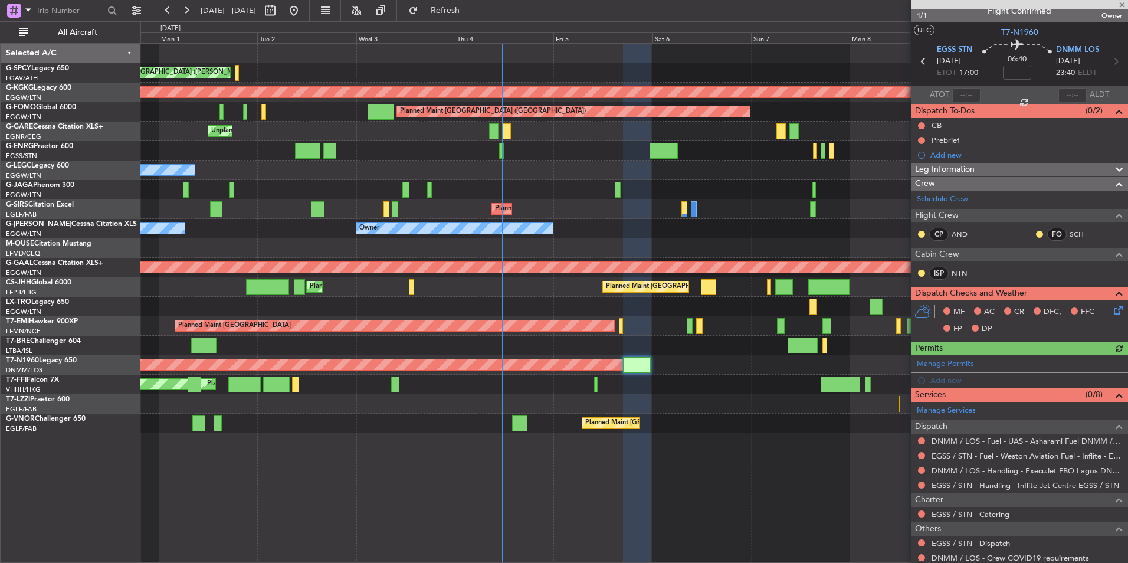
scroll to position [0, 0]
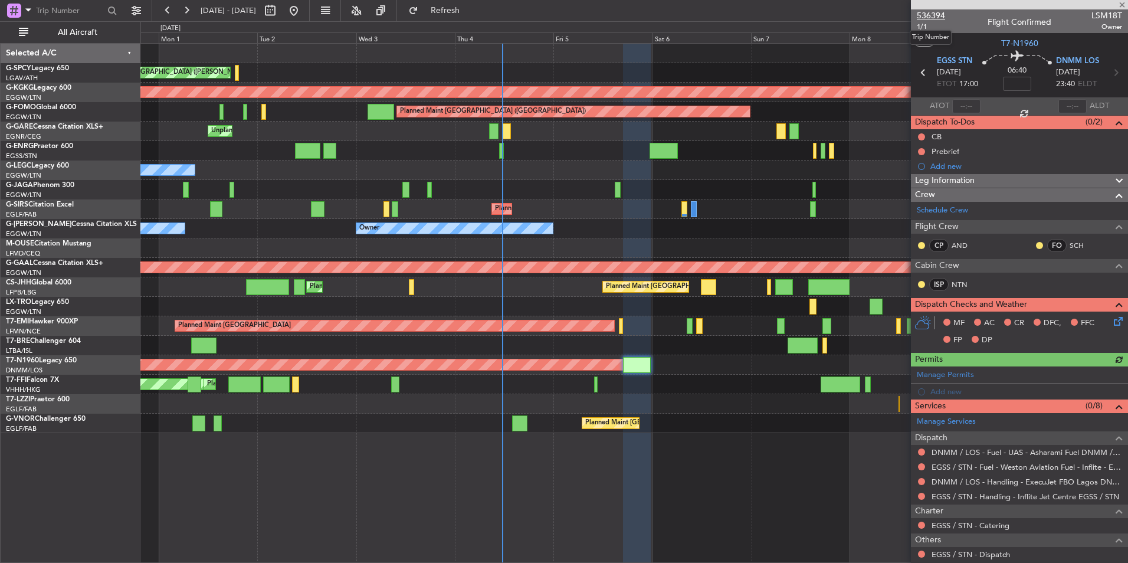
click at [932, 21] on span "536394" at bounding box center [931, 15] width 28 height 12
click at [474, 17] on button "Refresh" at bounding box center [438, 10] width 71 height 19
type input "0"
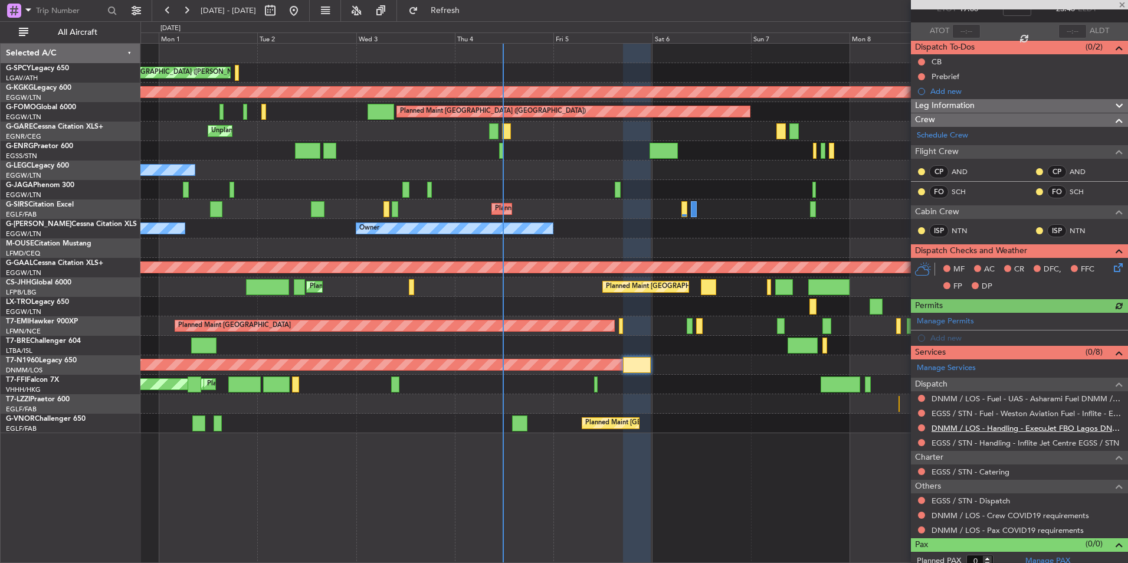
scroll to position [83, 0]
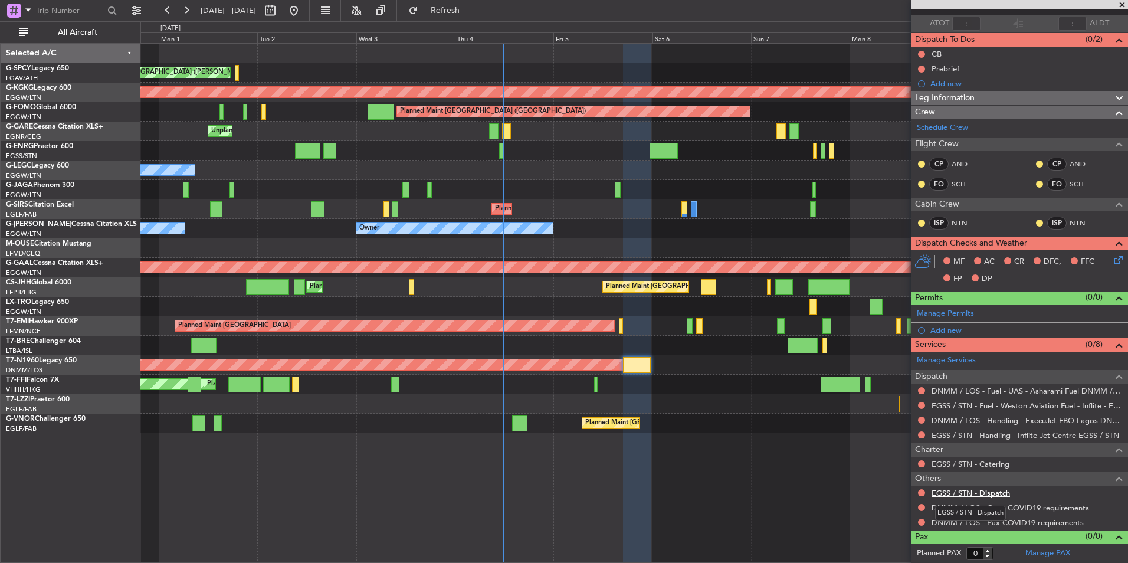
click at [1006, 491] on link "EGSS / STN - Dispatch" at bounding box center [970, 493] width 78 height 10
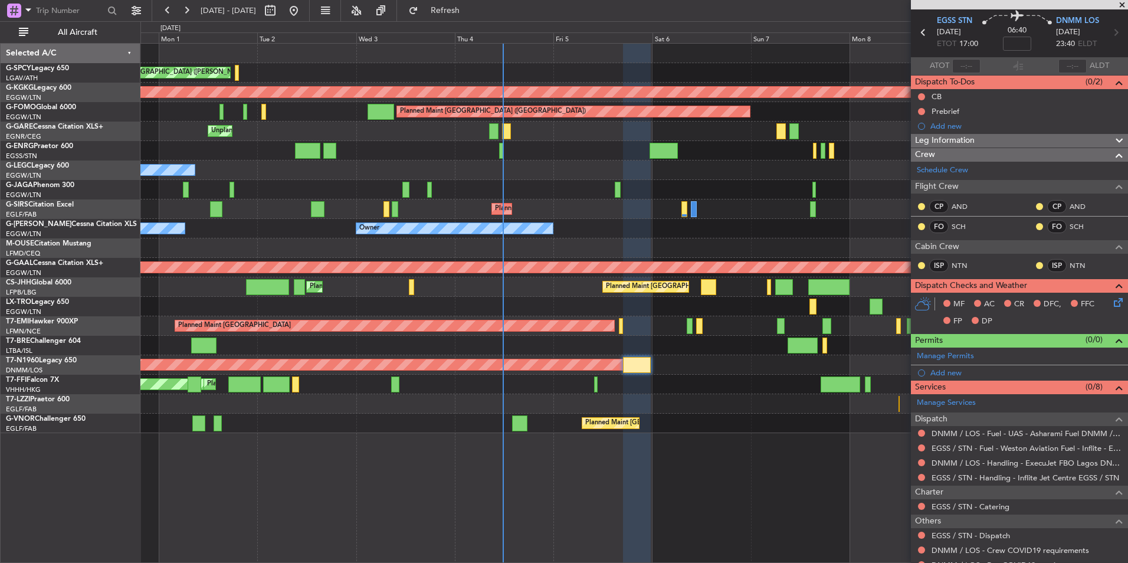
scroll to position [0, 0]
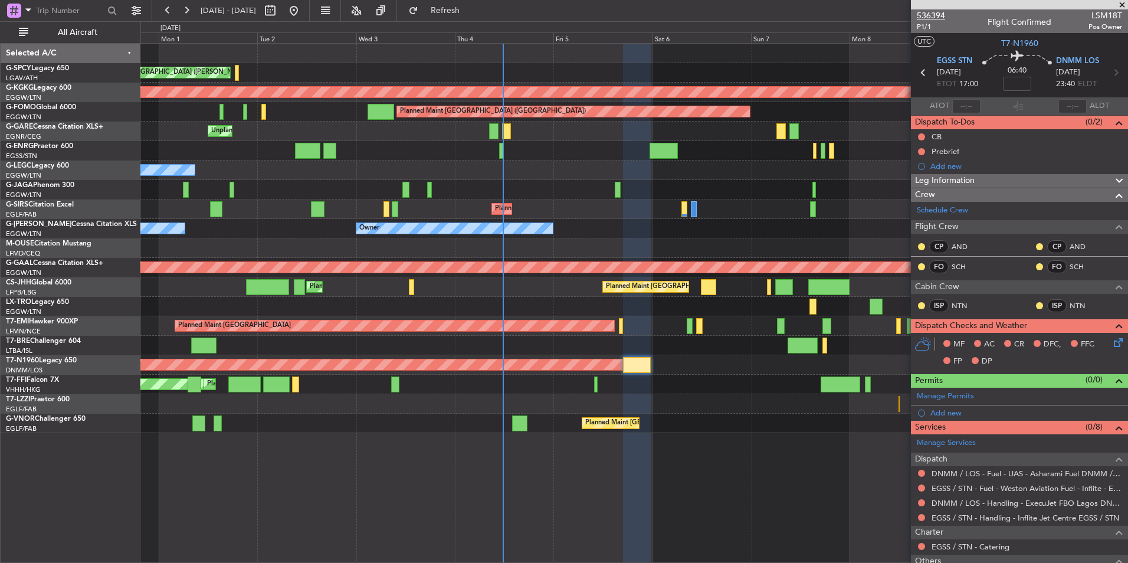
click at [932, 15] on span "536394" at bounding box center [931, 15] width 28 height 12
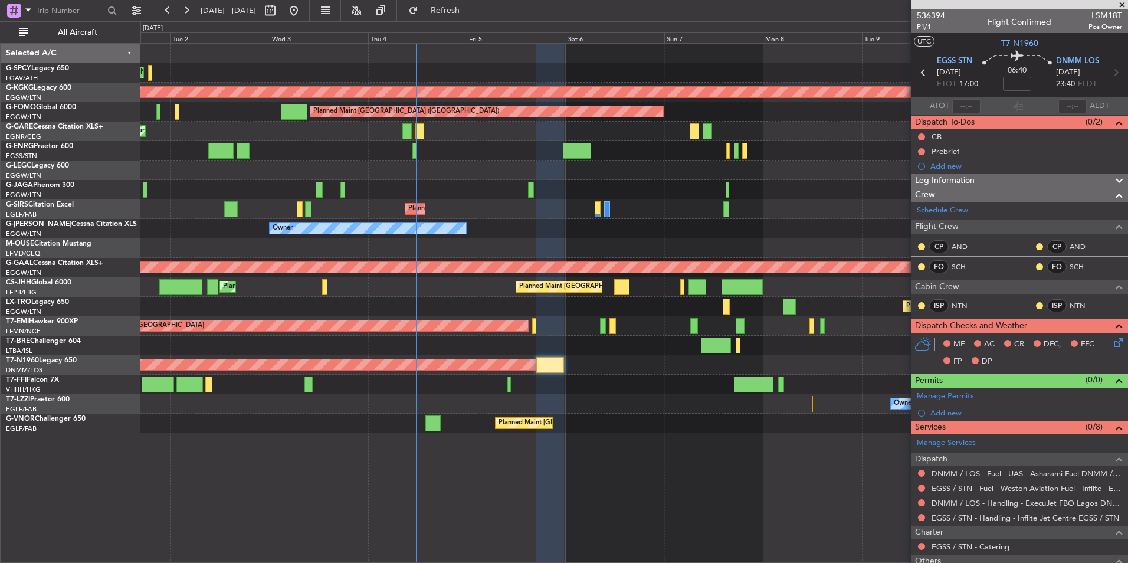
click at [580, 399] on div "Cleaning Athens (Eleftherios Venizelos Intl) Planned Maint Athens (Eleftherios …" at bounding box center [633, 238] width 987 height 389
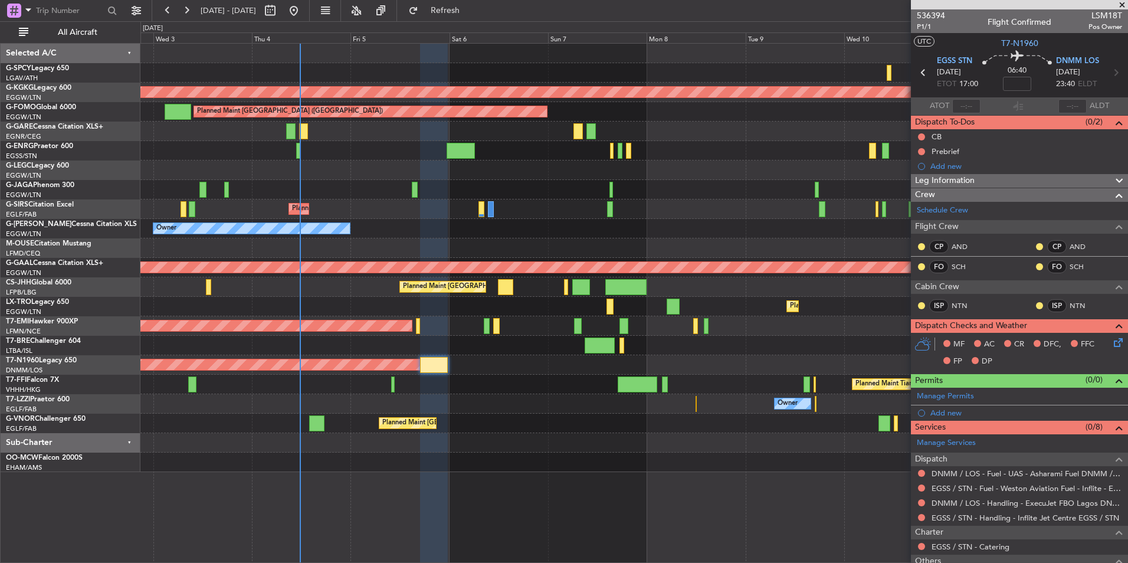
click at [418, 339] on div "Cleaning Athens (Eleftherios Venizelos Intl) AOG Maint Istanbul (Ataturk) Plann…" at bounding box center [633, 258] width 987 height 428
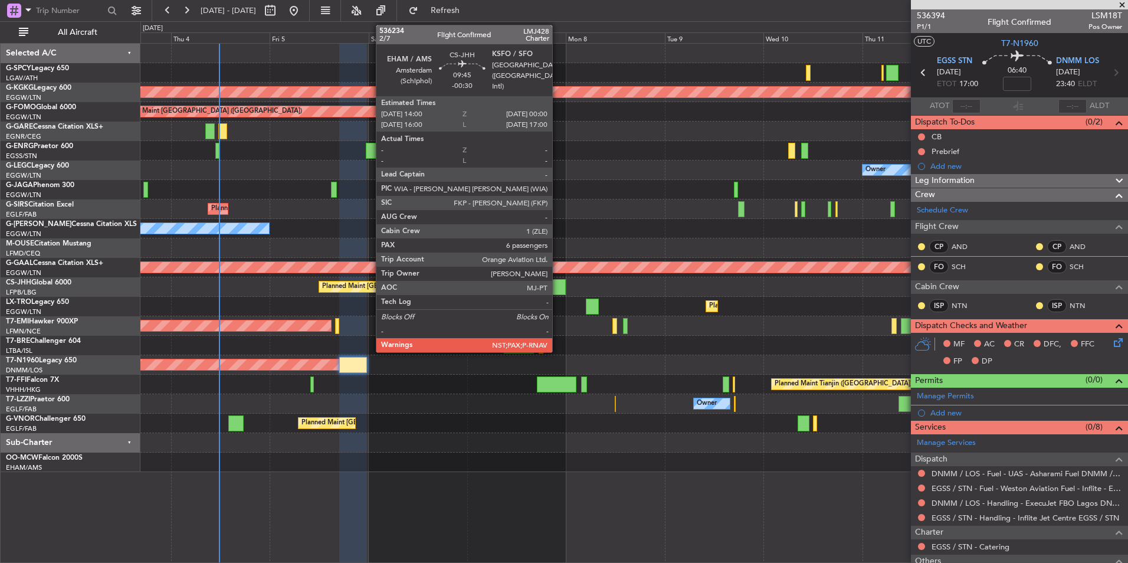
click at [557, 290] on div at bounding box center [544, 287] width 41 height 16
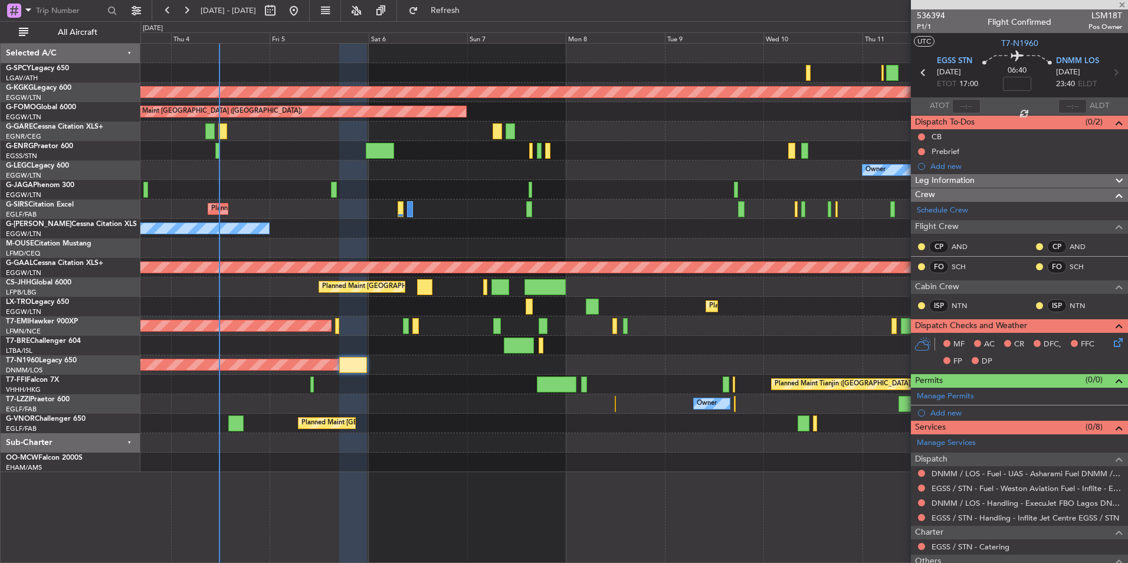
type input "-00:30"
type input "6"
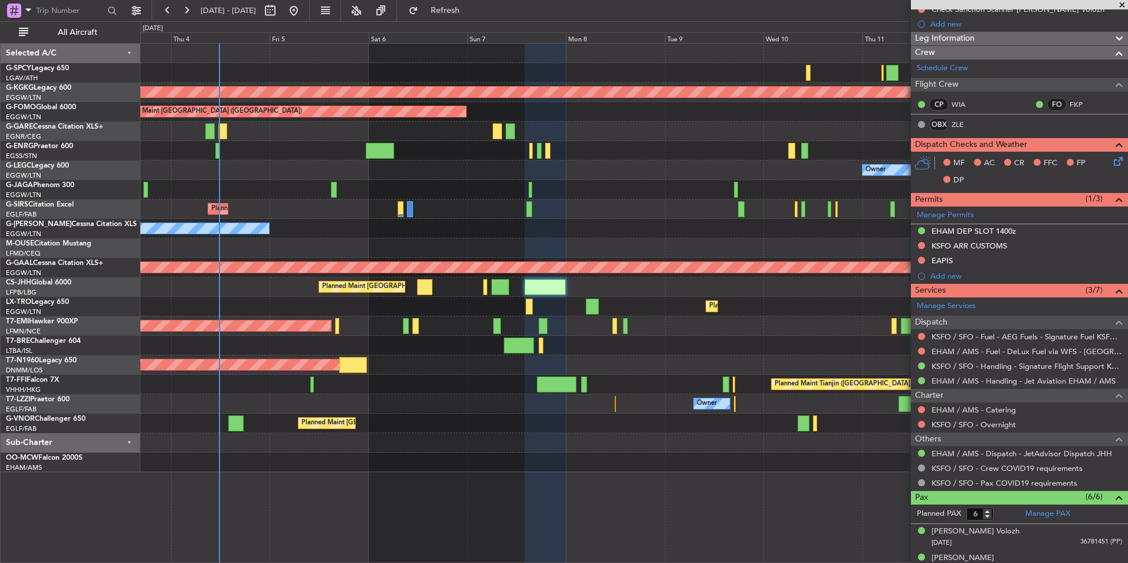
scroll to position [306, 0]
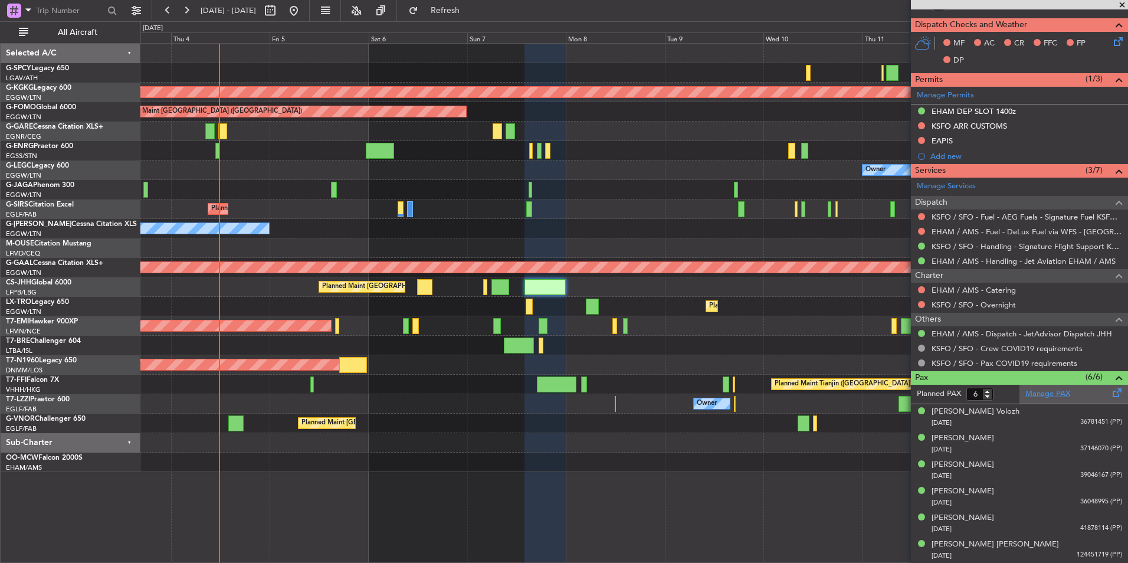
click at [1036, 395] on link "Manage PAX" at bounding box center [1047, 394] width 45 height 12
click at [474, 17] on button "Refresh" at bounding box center [438, 10] width 71 height 19
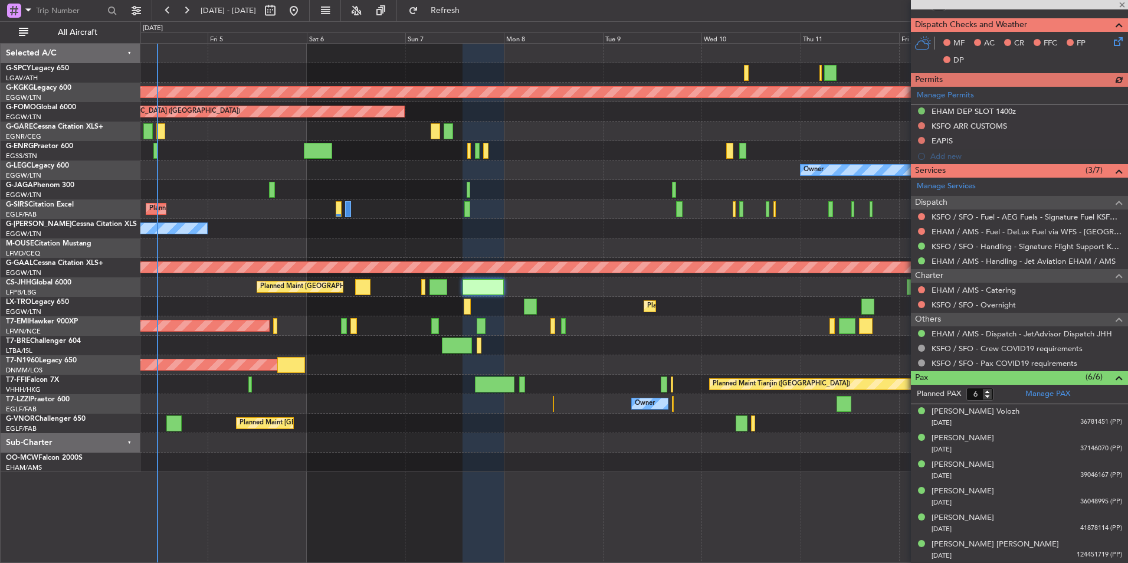
click at [427, 306] on div "AOG Maint Istanbul (Ataturk) Planned Maint London (Luton) Owner Planned Maint L…" at bounding box center [633, 258] width 987 height 428
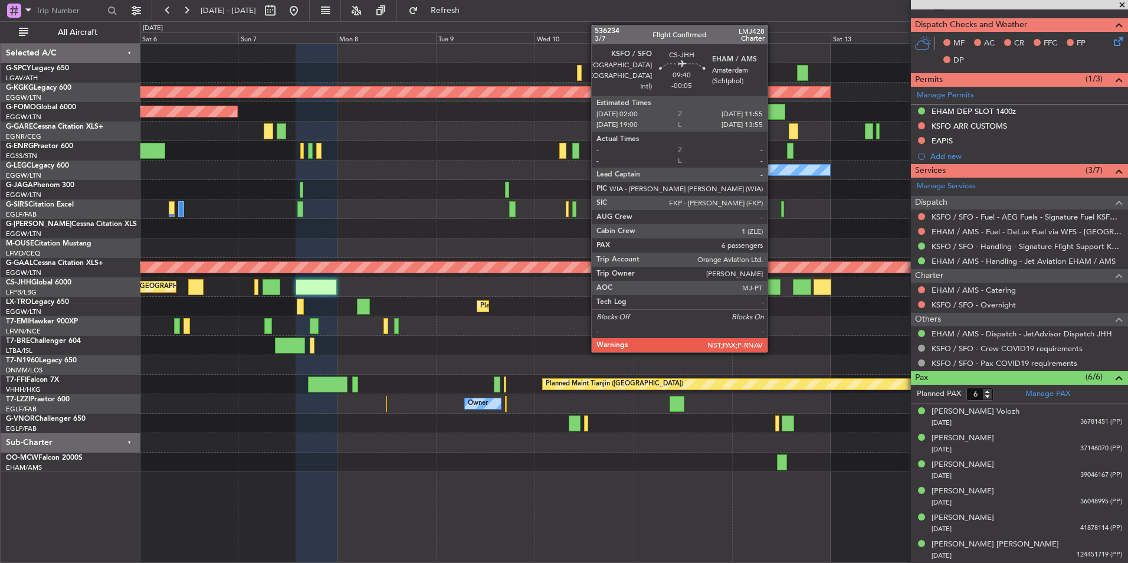
click at [773, 282] on div at bounding box center [760, 287] width 41 height 16
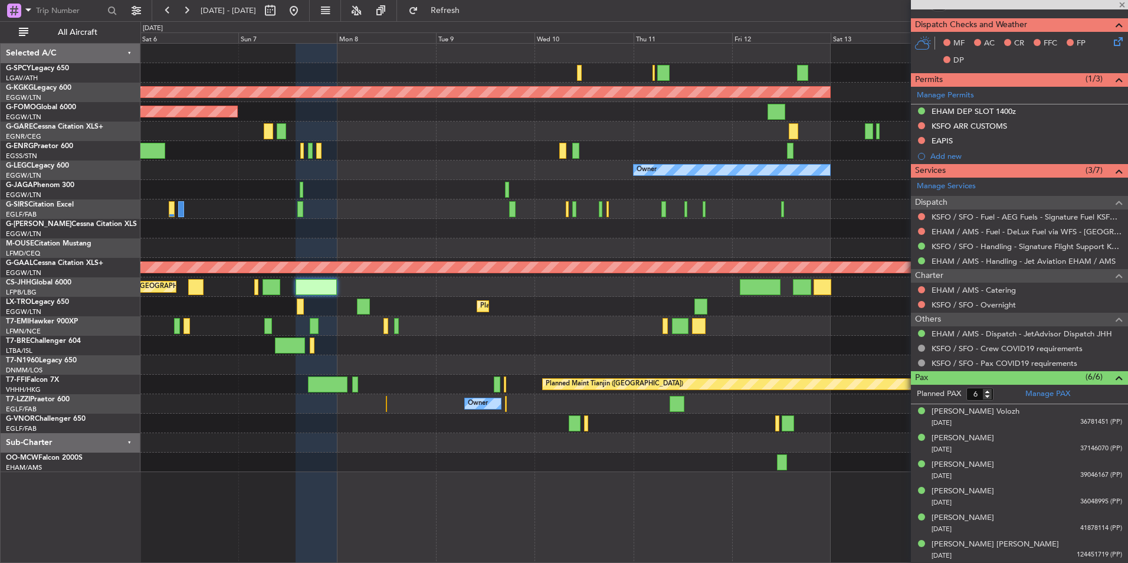
type input "-00:05"
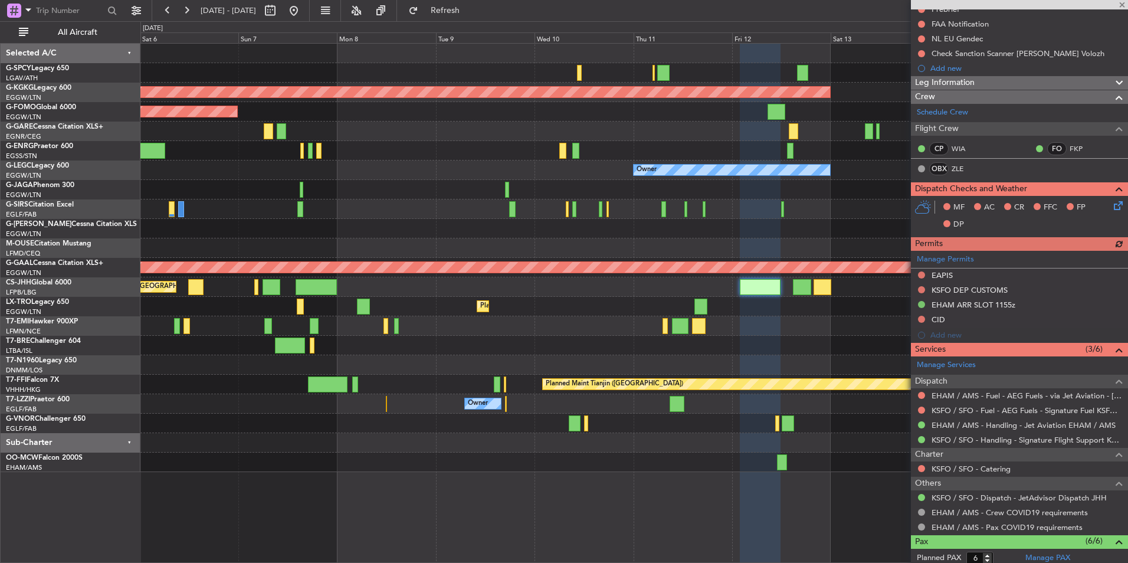
scroll to position [321, 0]
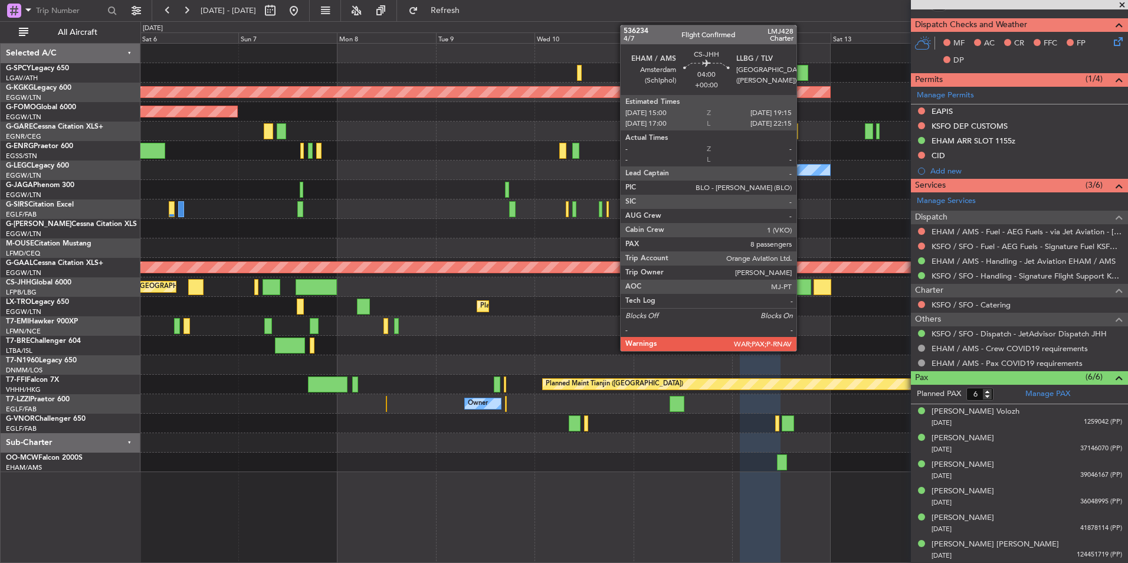
click at [802, 284] on div at bounding box center [802, 287] width 18 height 16
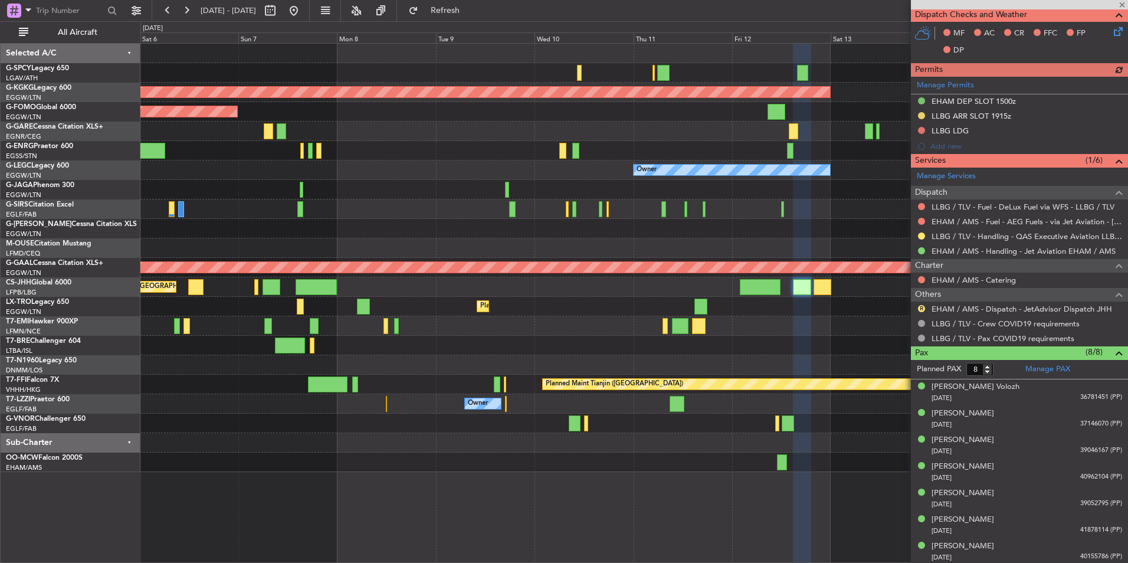
scroll to position [359, 0]
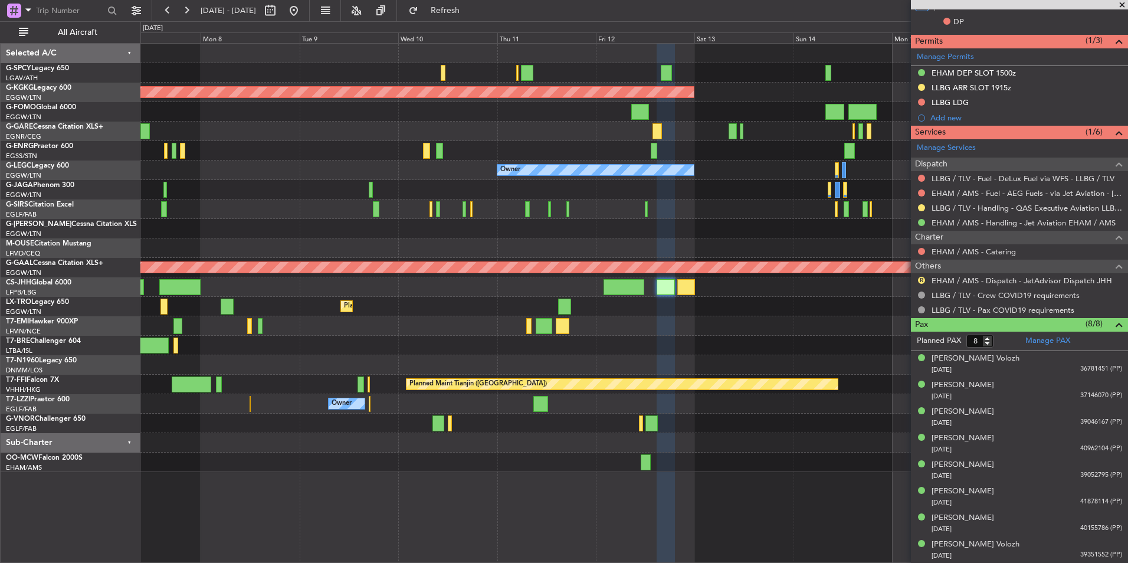
click at [672, 346] on div "AOG Maint Istanbul (Ataturk) Planned Maint London (Luton) Owner Owner Planned M…" at bounding box center [633, 258] width 987 height 428
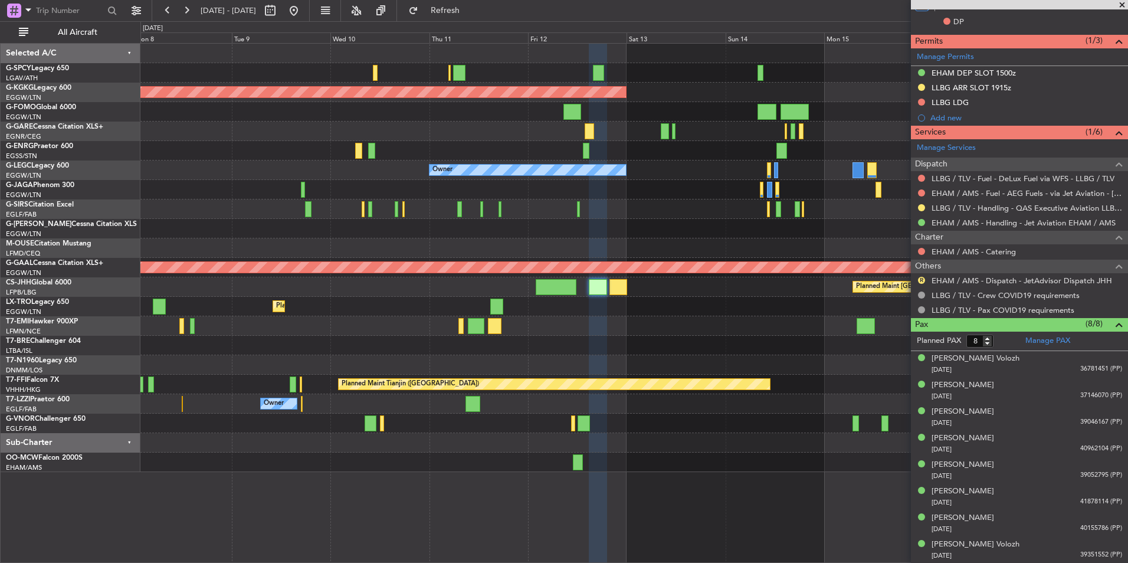
click at [556, 334] on div "Planned Maint [GEOGRAPHIC_DATA]" at bounding box center [633, 325] width 987 height 19
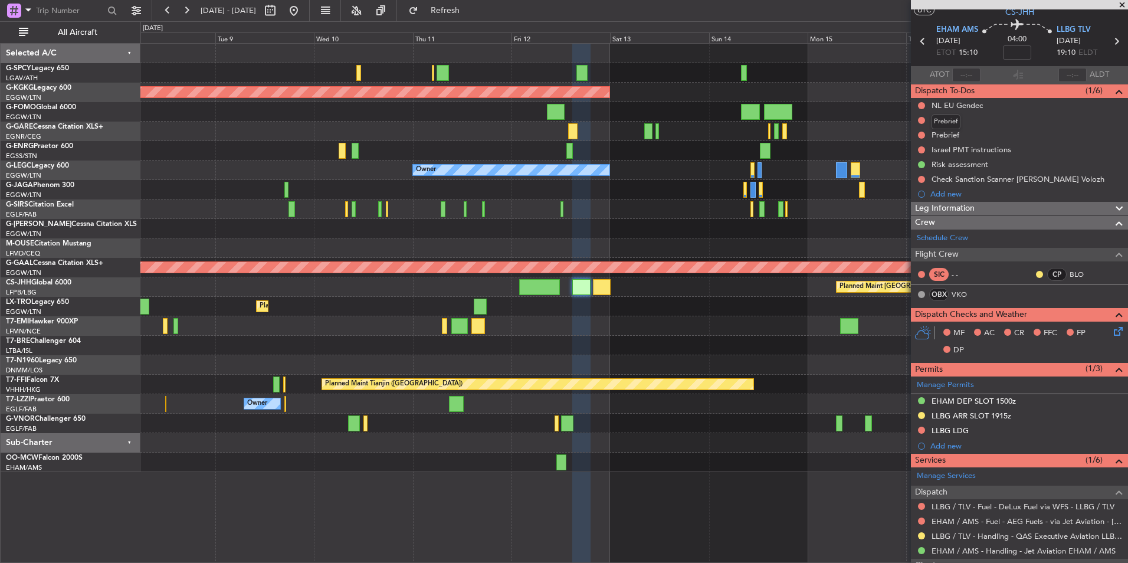
scroll to position [0, 0]
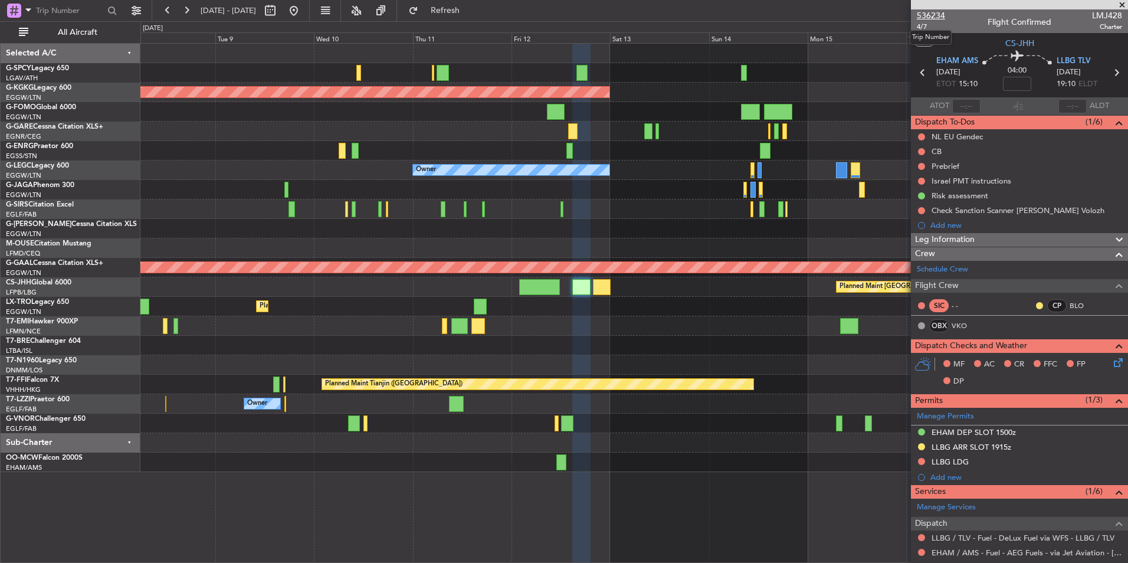
click at [936, 19] on span "536234" at bounding box center [931, 15] width 28 height 12
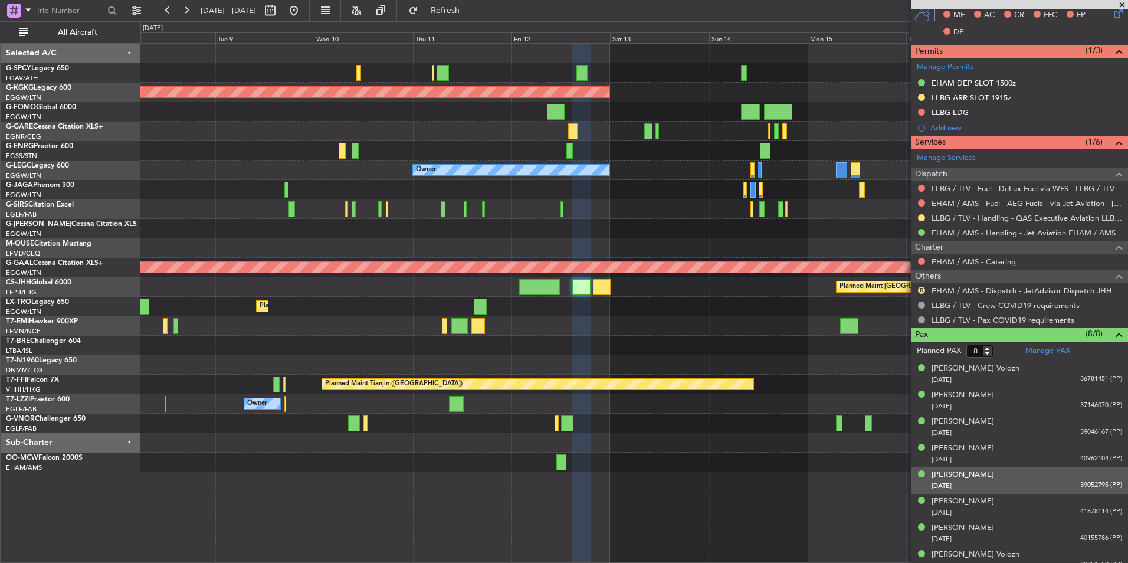
scroll to position [354, 0]
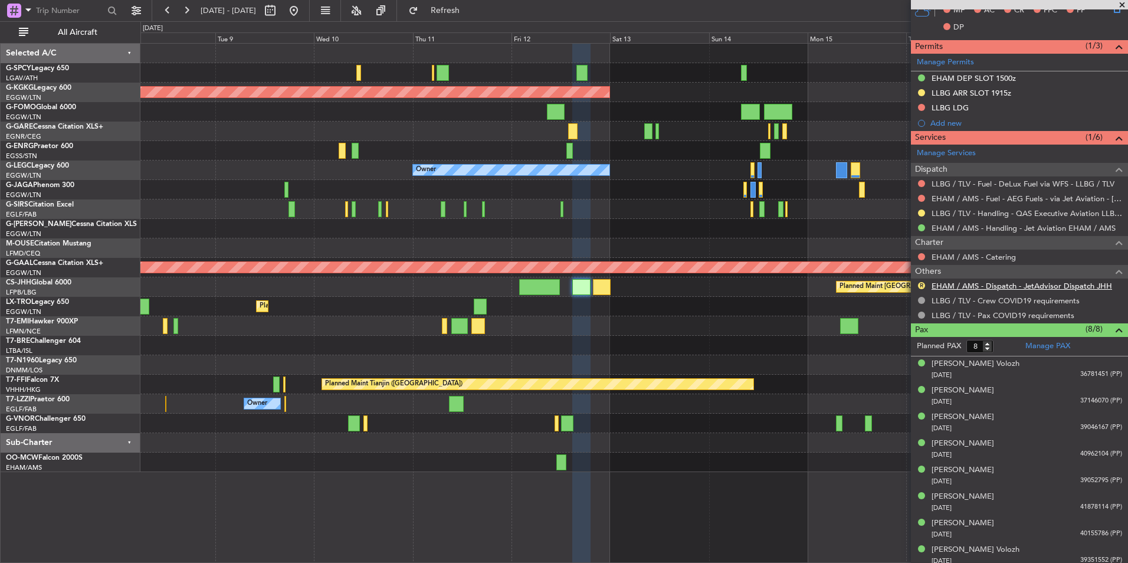
click at [1013, 287] on link "EHAM / AMS - Dispatch - JetAdvisor Dispatch JHH" at bounding box center [1021, 286] width 180 height 10
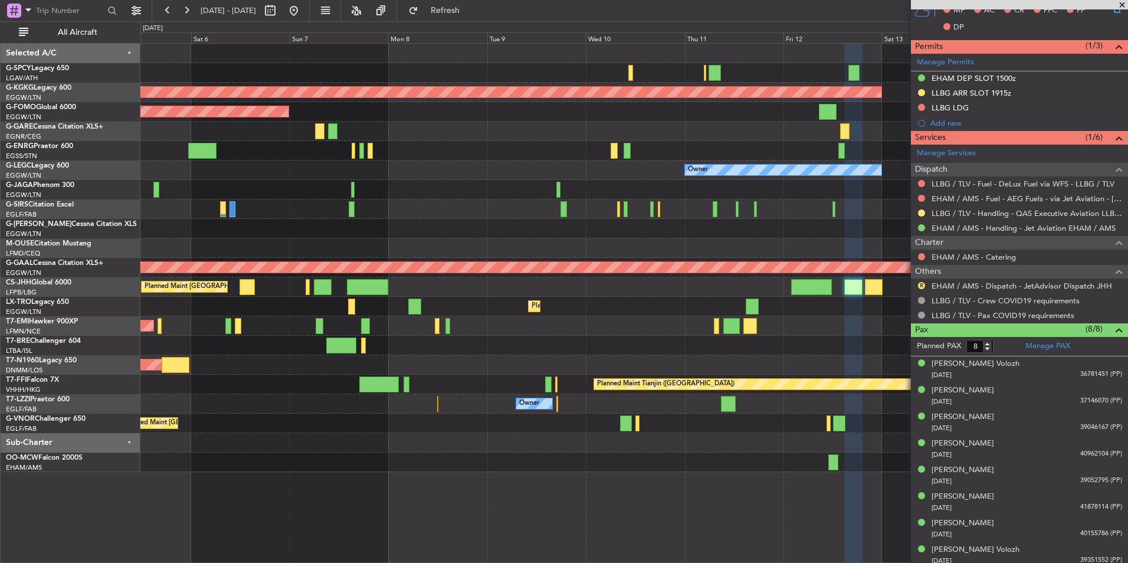
click at [806, 349] on div "AOG Maint Istanbul (Ataturk) Planned Maint London (Luton) Owner Planned Maint L…" at bounding box center [633, 258] width 987 height 428
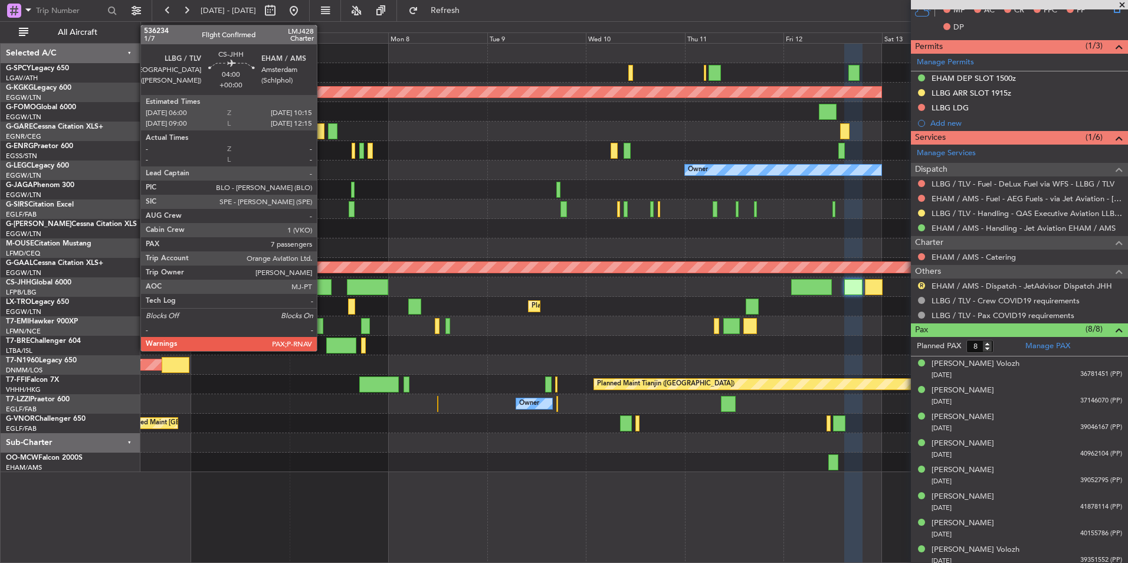
click at [322, 291] on div at bounding box center [323, 287] width 18 height 16
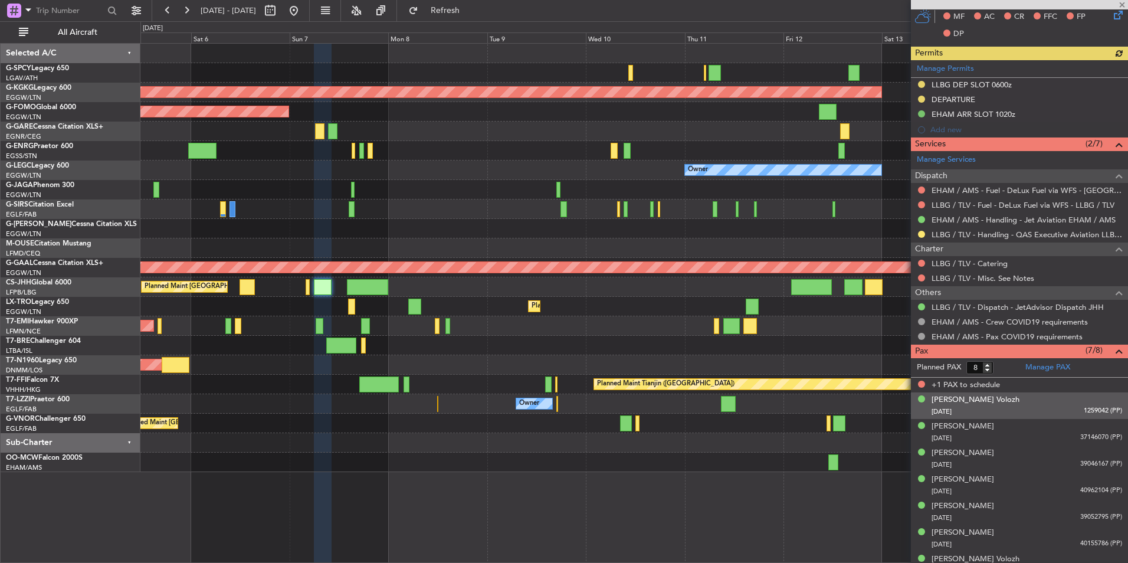
scroll to position [347, 0]
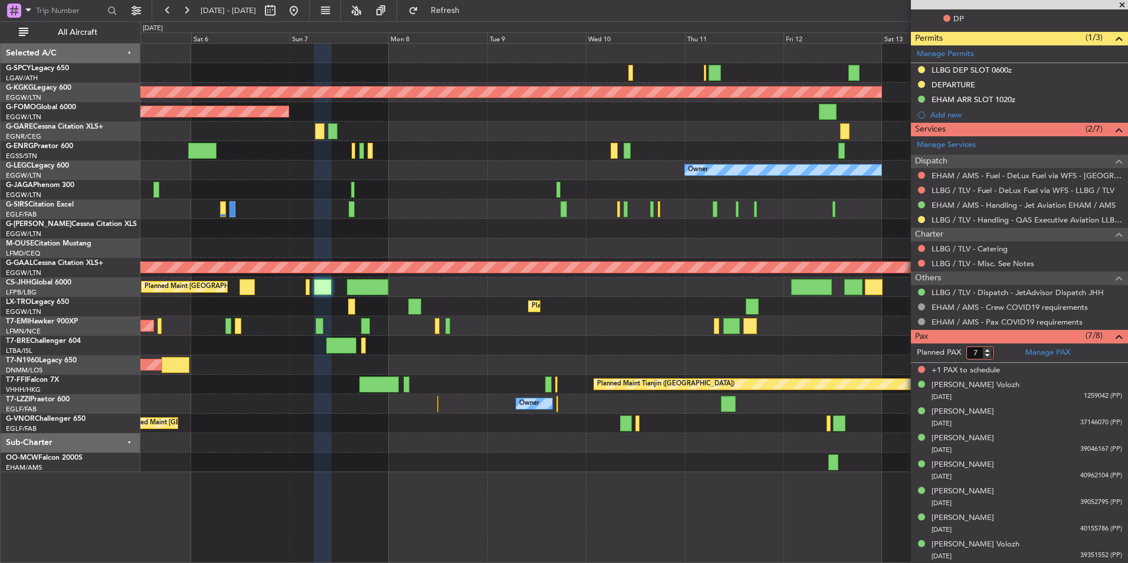
type input "7"
click at [984, 354] on input "7" at bounding box center [979, 352] width 27 height 13
click at [997, 354] on form "Planned PAX 7" at bounding box center [965, 352] width 109 height 19
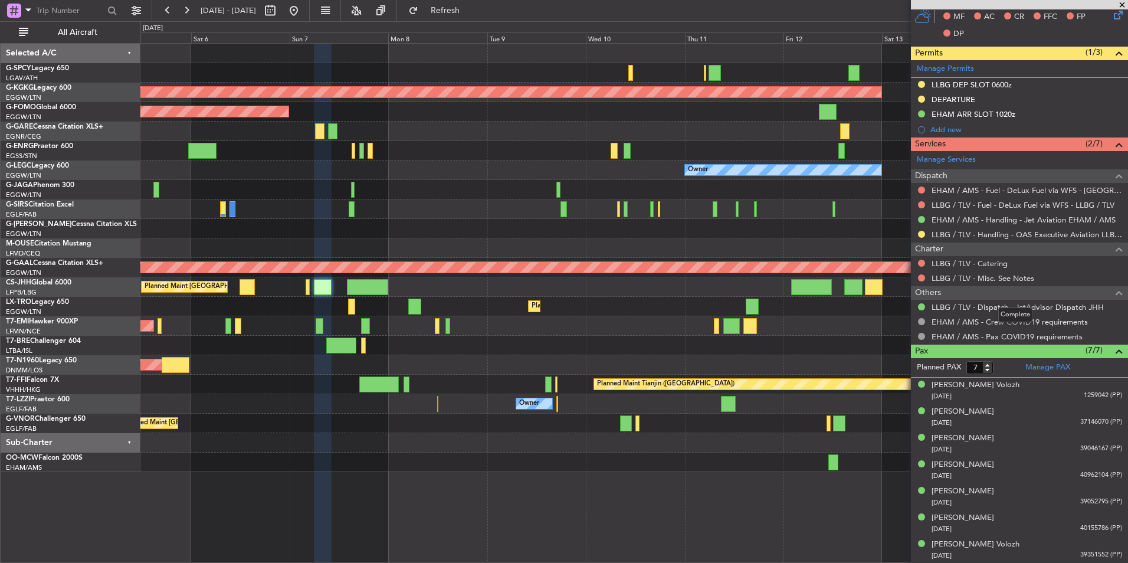
click at [1032, 306] on mat-tooltip-component "Complete" at bounding box center [1015, 314] width 51 height 31
click at [1040, 310] on link "LLBG / TLV - Dispatch - JetAdvisor Dispatch JHH" at bounding box center [1017, 307] width 172 height 10
click at [470, 13] on span "Refresh" at bounding box center [446, 10] width 50 height 8
click at [303, 15] on button at bounding box center [293, 10] width 19 height 19
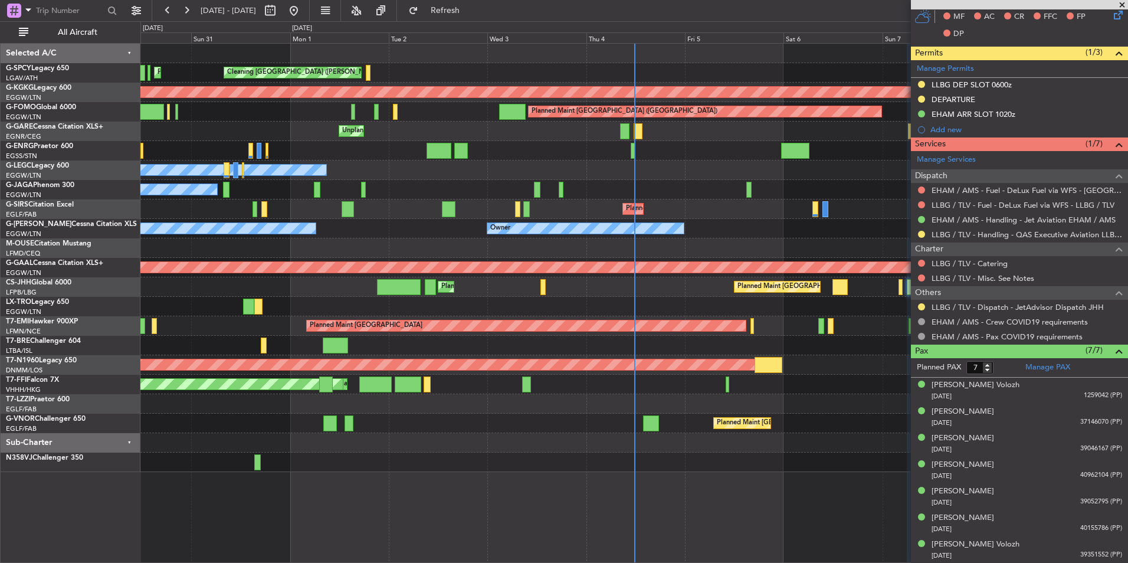
click at [1125, 4] on span at bounding box center [1122, 5] width 12 height 11
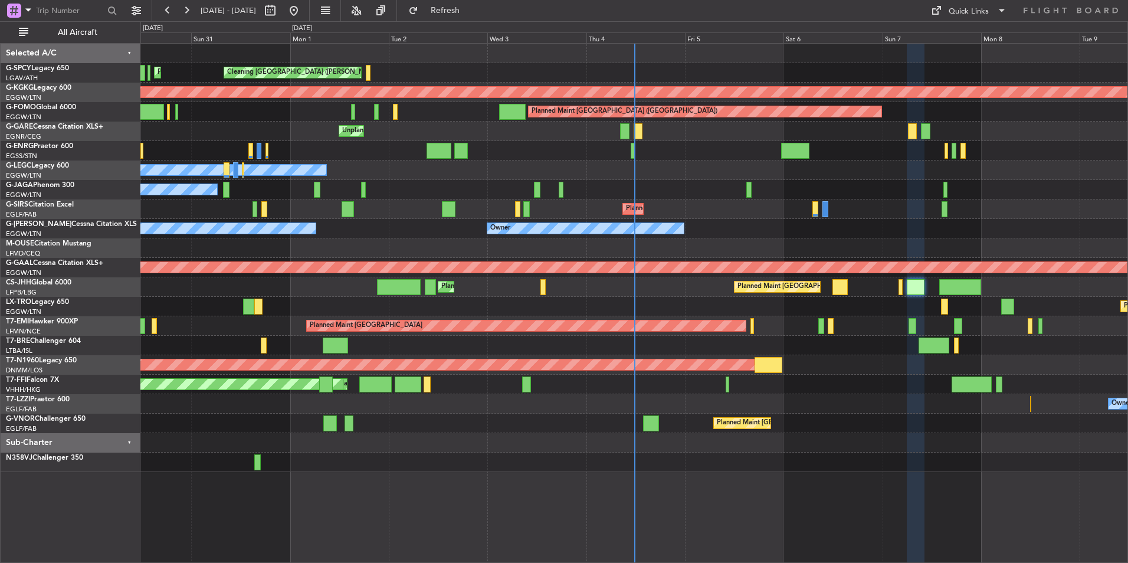
type input "0"
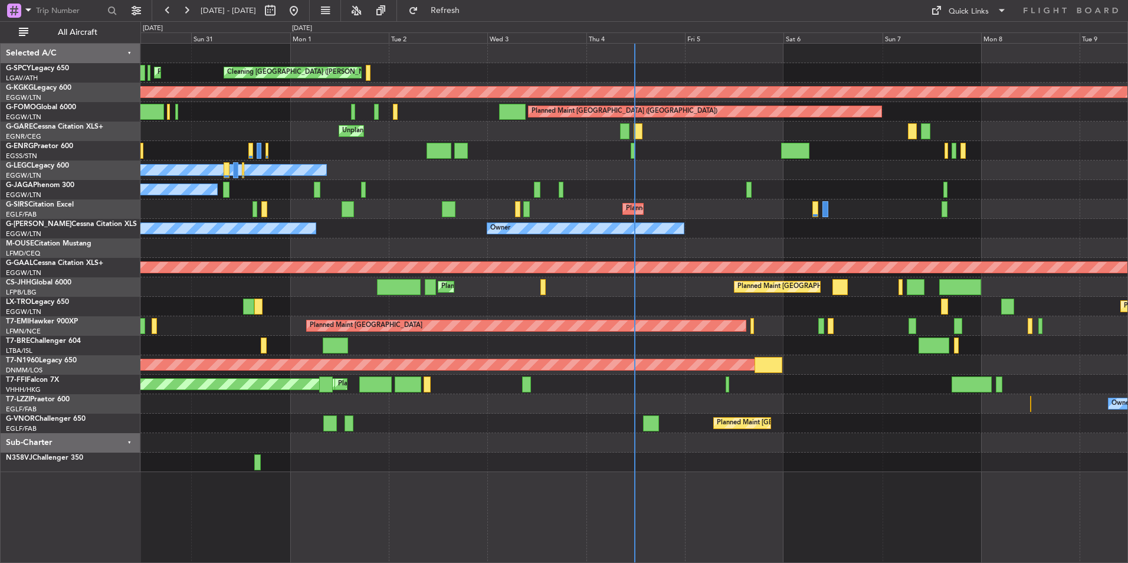
scroll to position [0, 0]
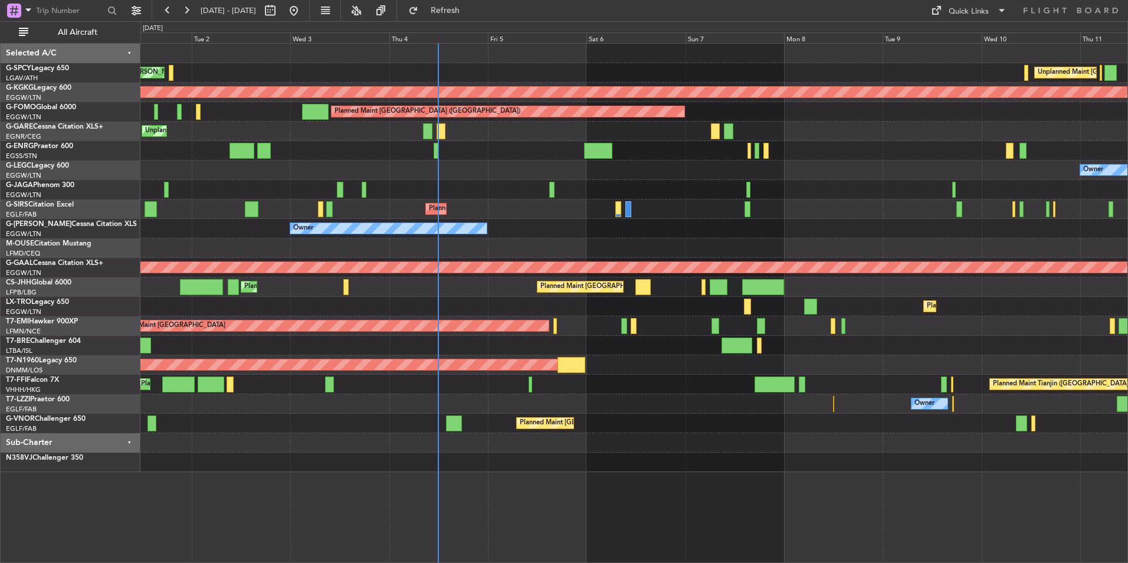
click at [393, 306] on div "Cleaning Athens (Eleftherios Venizelos Intl) Unplanned Maint Athens (Eleftherio…" at bounding box center [633, 258] width 987 height 428
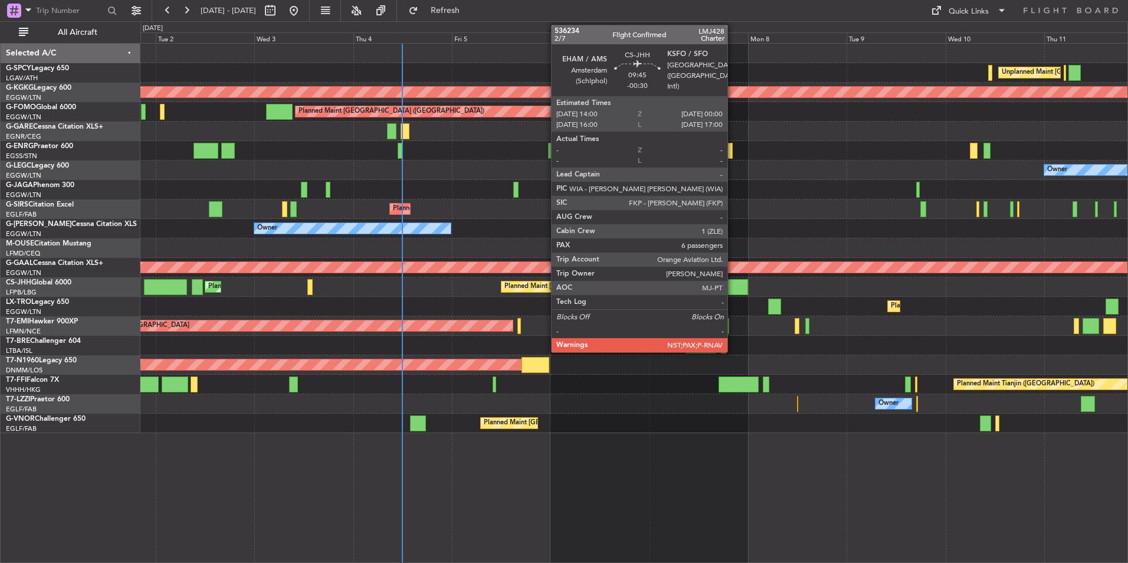
click at [733, 287] on div at bounding box center [726, 287] width 41 height 16
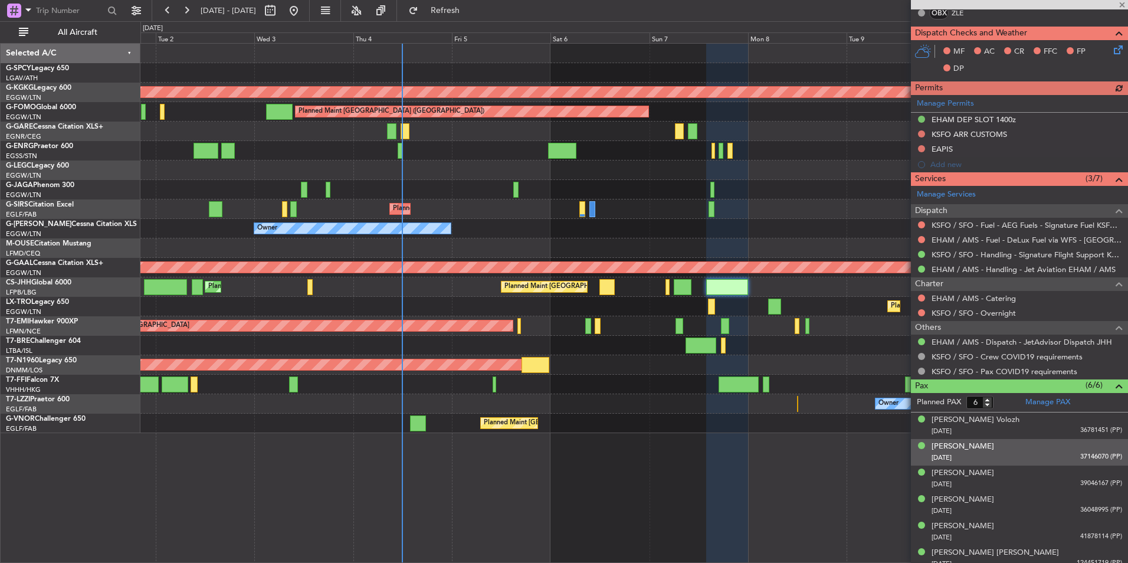
scroll to position [306, 0]
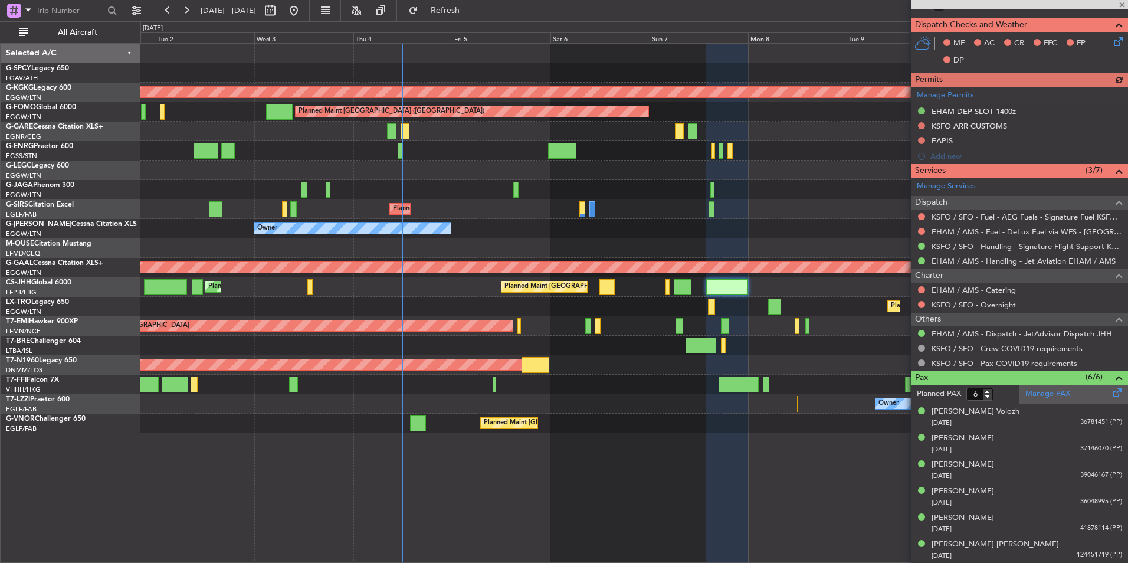
click at [1044, 393] on link "Manage PAX" at bounding box center [1047, 394] width 45 height 12
click at [470, 6] on span "Refresh" at bounding box center [446, 10] width 50 height 8
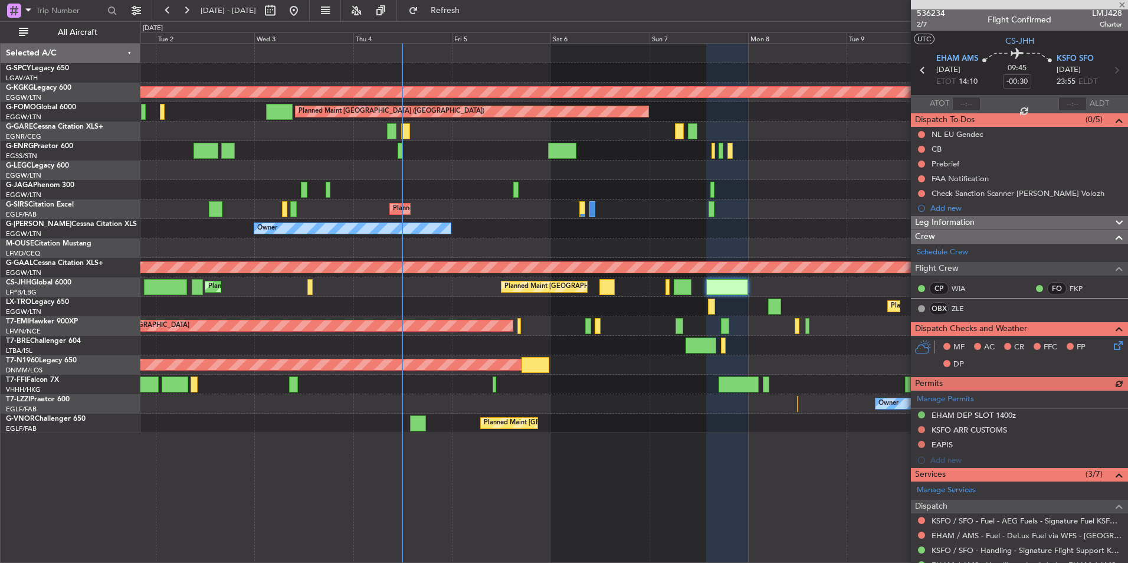
scroll to position [0, 0]
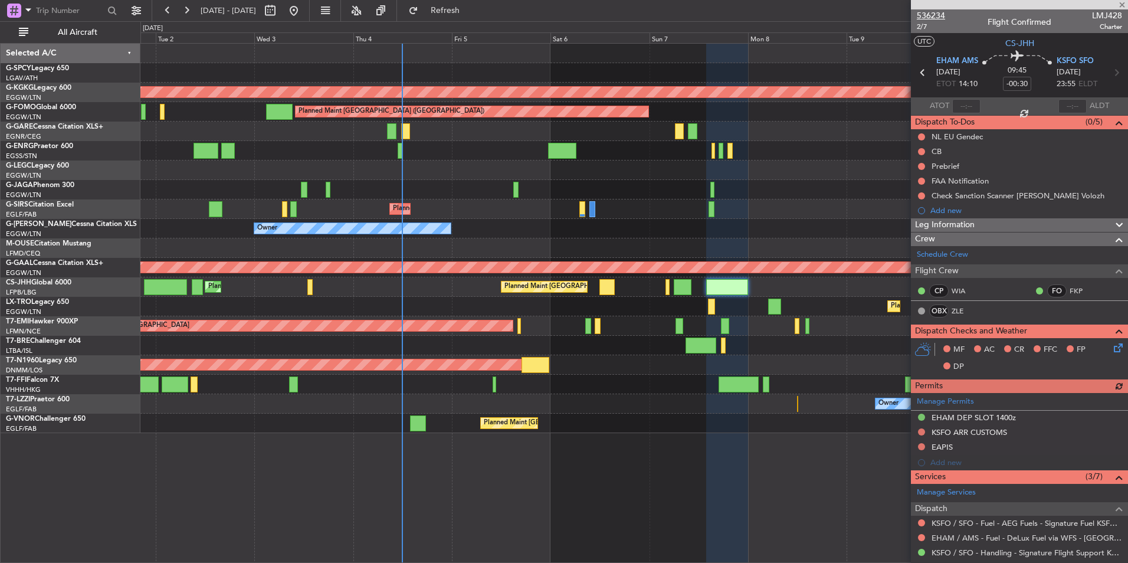
click at [938, 17] on span "536234" at bounding box center [931, 15] width 28 height 12
click at [1124, 7] on span at bounding box center [1122, 5] width 12 height 11
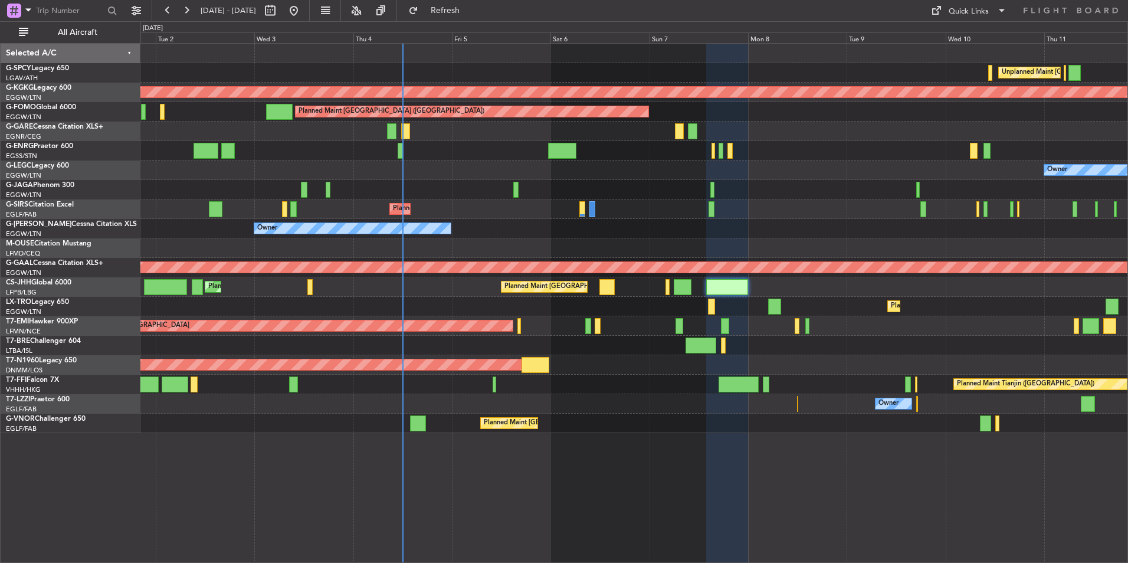
type input "0"
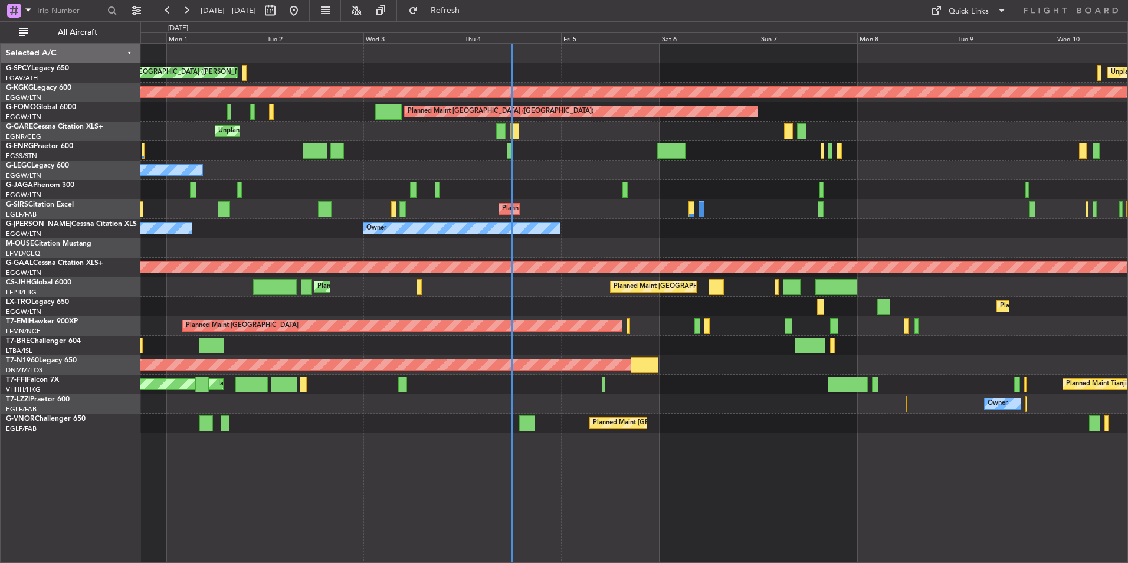
click at [903, 221] on div "Unplanned Maint Athens (Eleftherios Venizelos Intl) Cleaning Athens (Eleftherio…" at bounding box center [633, 238] width 987 height 389
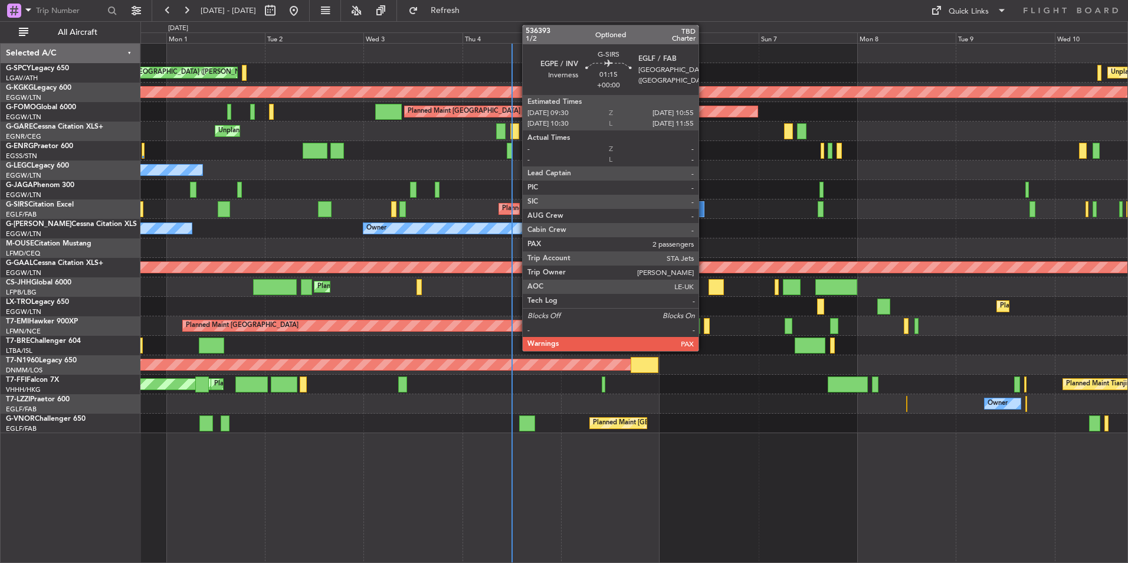
click at [704, 216] on div at bounding box center [701, 209] width 6 height 16
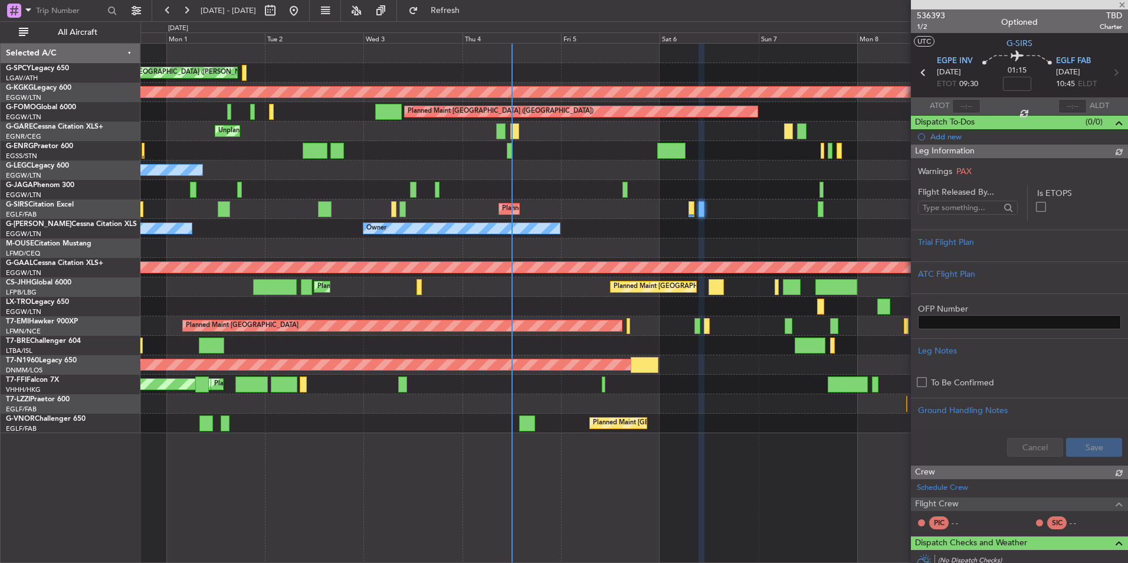
click at [937, 18] on span "536393" at bounding box center [931, 15] width 28 height 12
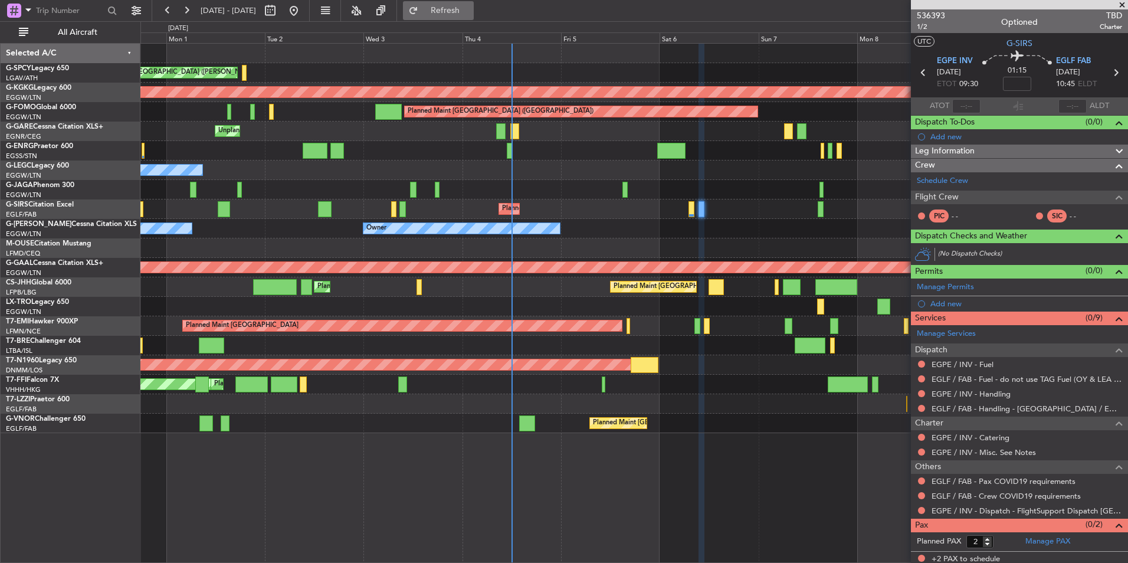
click at [474, 18] on button "Refresh" at bounding box center [438, 10] width 71 height 19
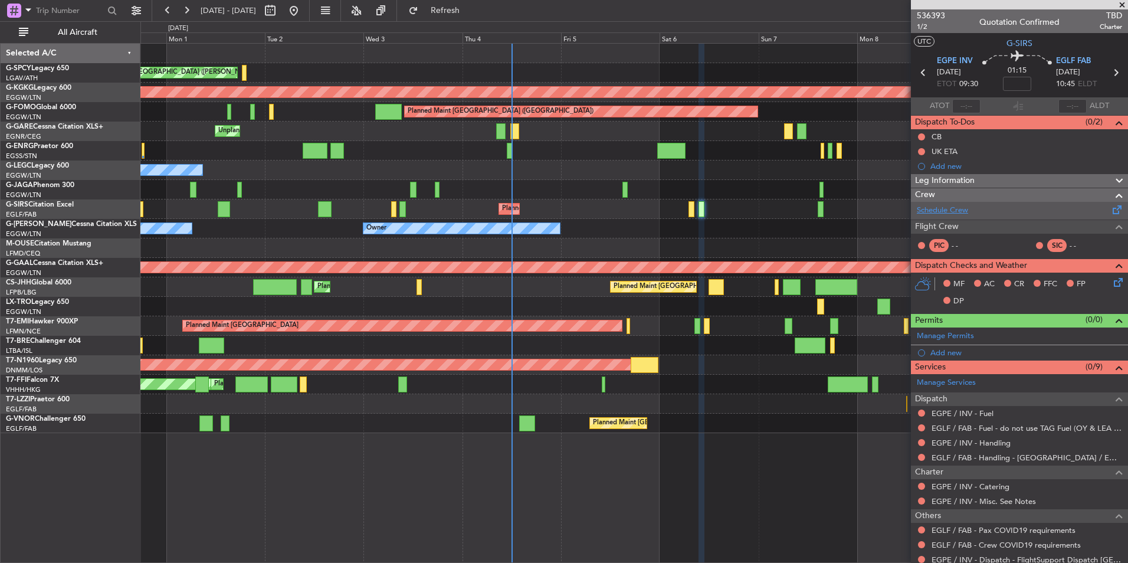
click at [948, 209] on link "Schedule Crew" at bounding box center [942, 211] width 51 height 12
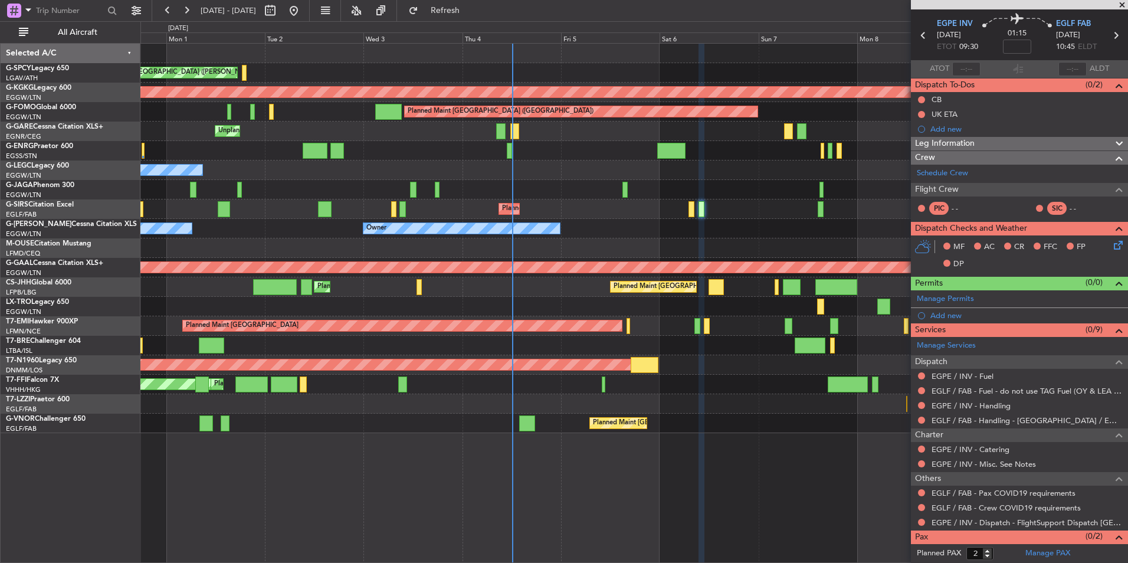
scroll to position [52, 0]
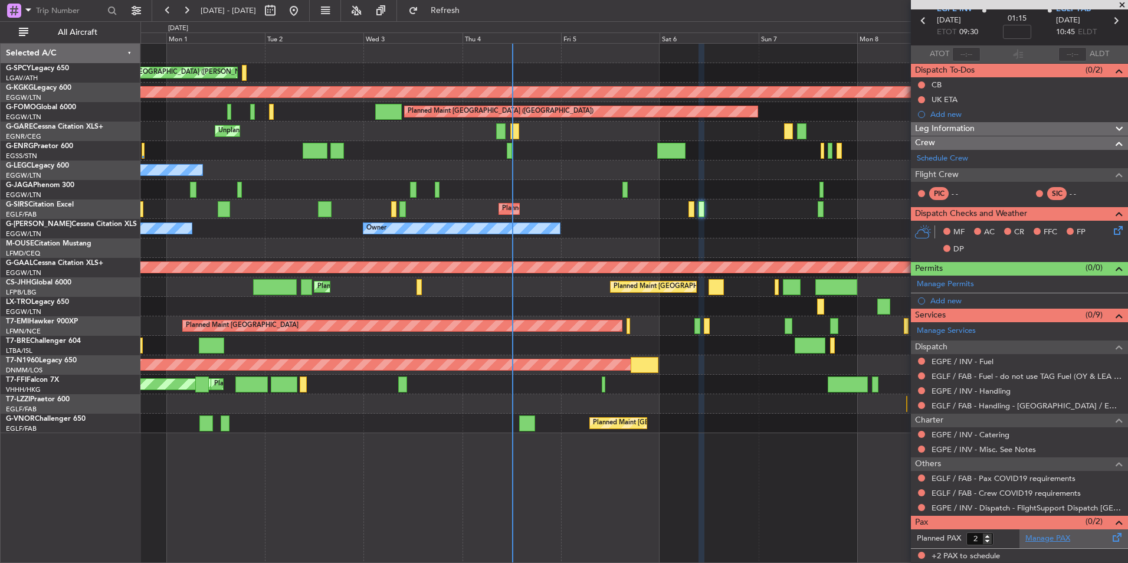
click at [1042, 538] on link "Manage PAX" at bounding box center [1047, 539] width 45 height 12
click at [470, 6] on span "Refresh" at bounding box center [446, 10] width 50 height 8
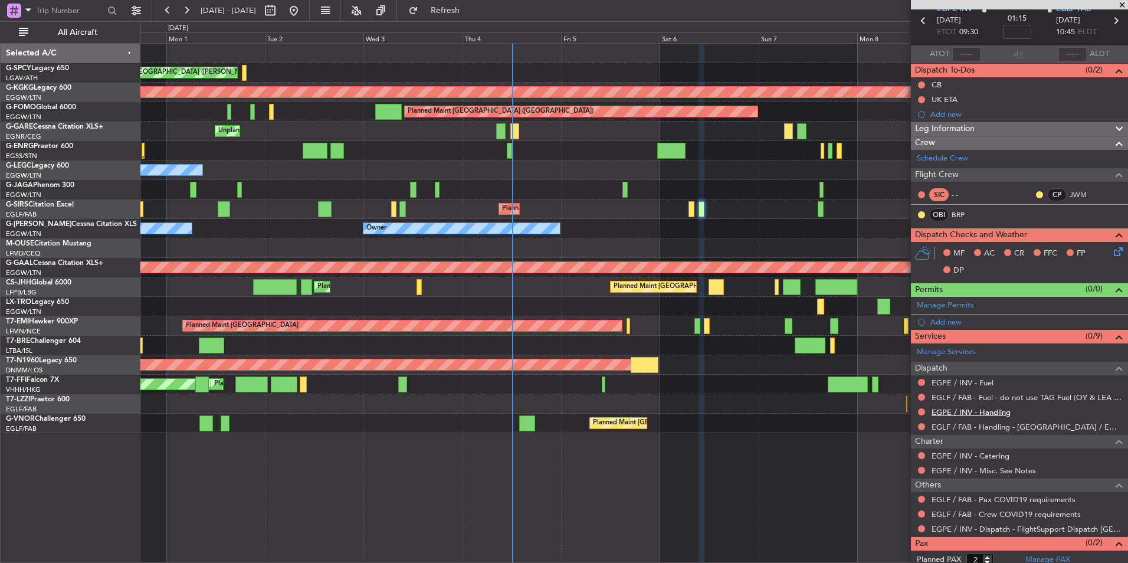
click at [999, 409] on link "EGPE / INV - Handling" at bounding box center [970, 412] width 79 height 10
click at [454, 8] on button "Refresh" at bounding box center [438, 10] width 71 height 19
click at [974, 382] on link "EGPE / INV - Fuel" at bounding box center [962, 382] width 62 height 10
click at [462, 14] on span "Refresh" at bounding box center [446, 10] width 50 height 8
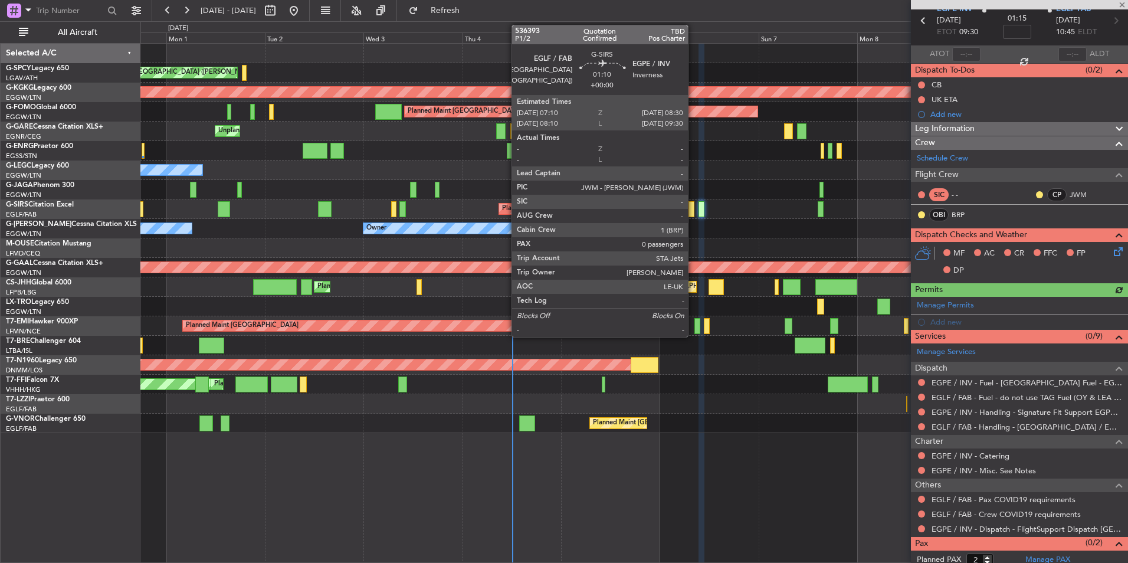
click at [693, 211] on div at bounding box center [691, 209] width 6 height 16
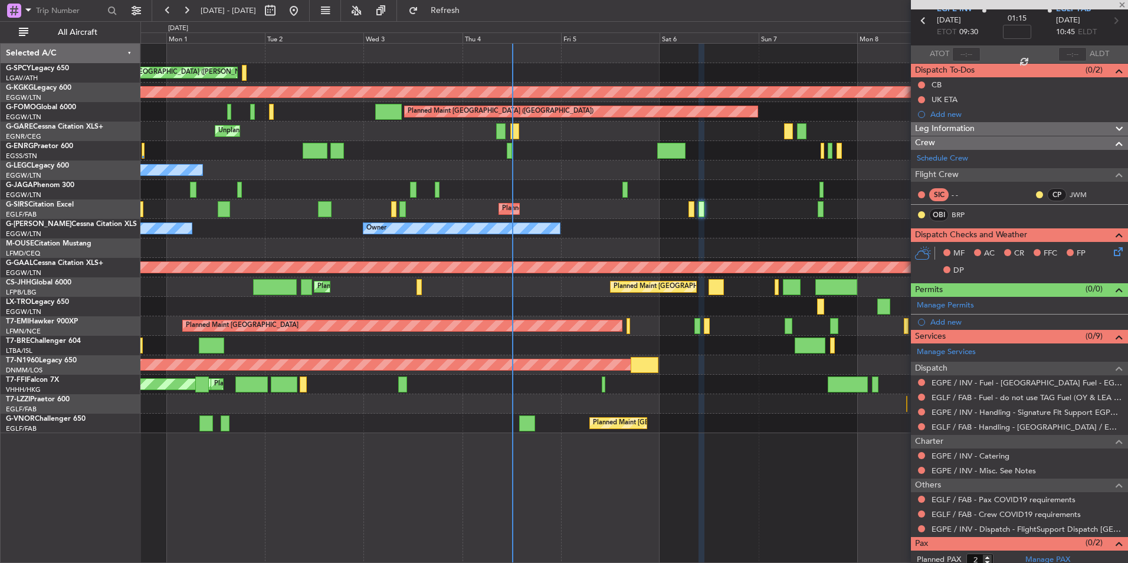
type input "0"
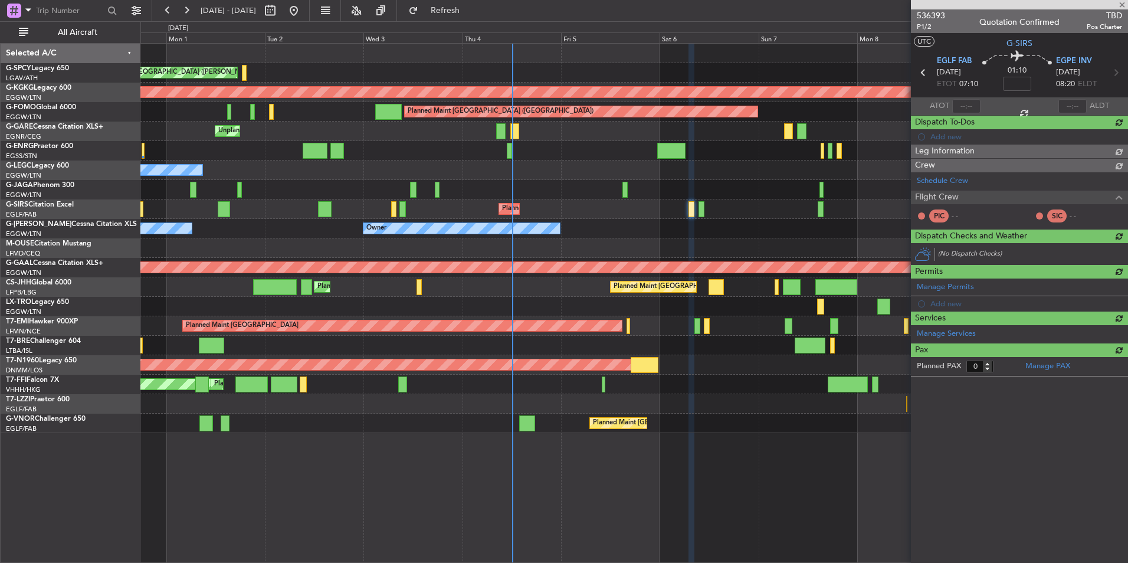
scroll to position [0, 0]
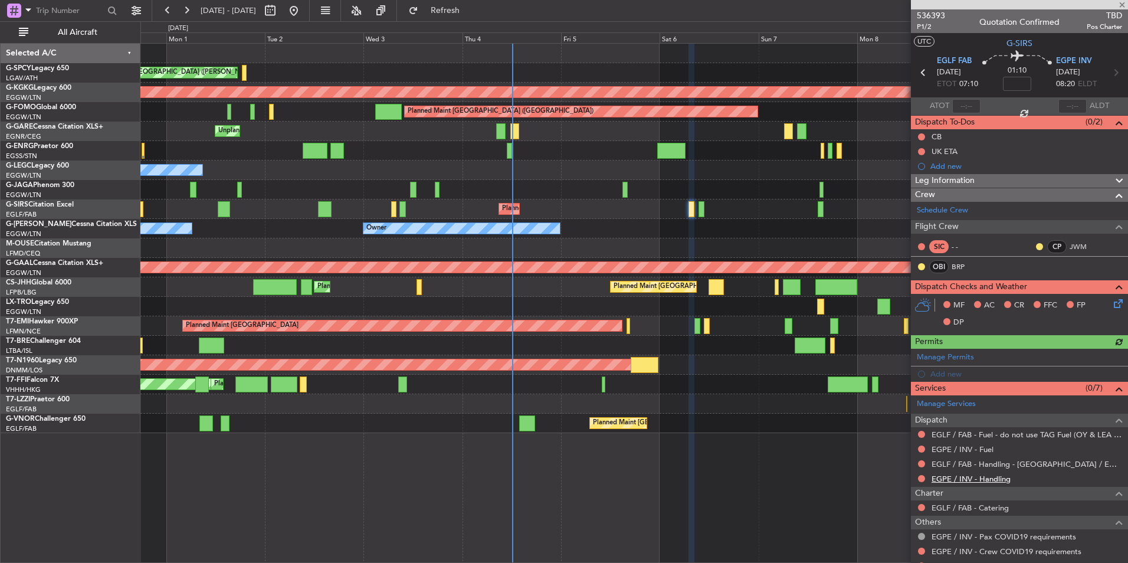
click at [986, 476] on link "EGPE / INV - Handling" at bounding box center [970, 479] width 79 height 10
click at [470, 14] on span "Refresh" at bounding box center [446, 10] width 50 height 8
click at [984, 451] on link "EGPE / INV - Fuel" at bounding box center [962, 449] width 62 height 10
click at [470, 9] on span "Refresh" at bounding box center [446, 10] width 50 height 8
click at [924, 11] on span "536393" at bounding box center [931, 15] width 28 height 12
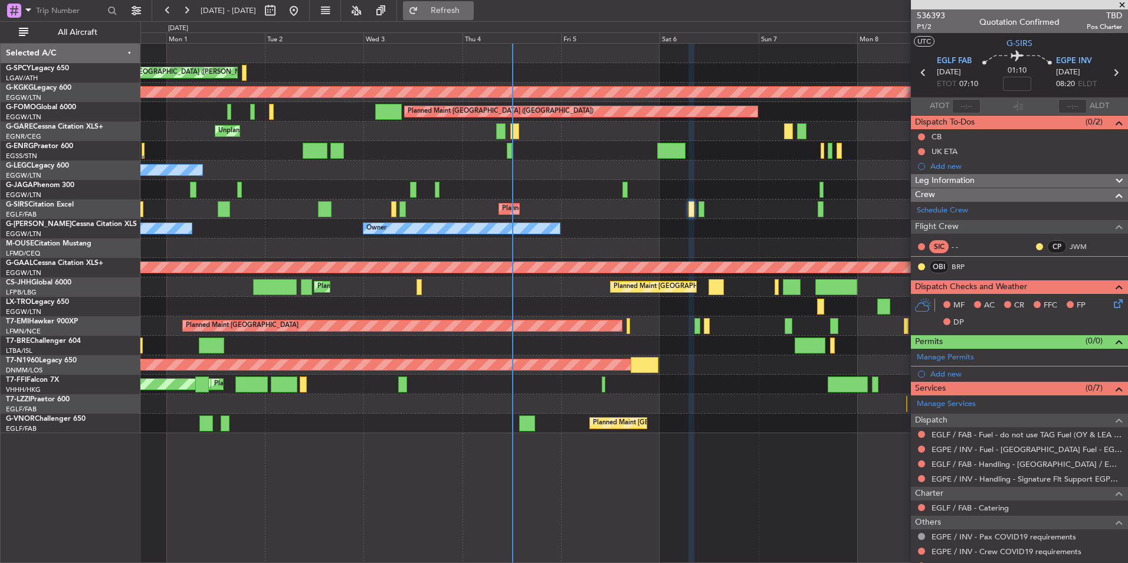
click at [466, 17] on button "Refresh" at bounding box center [438, 10] width 71 height 19
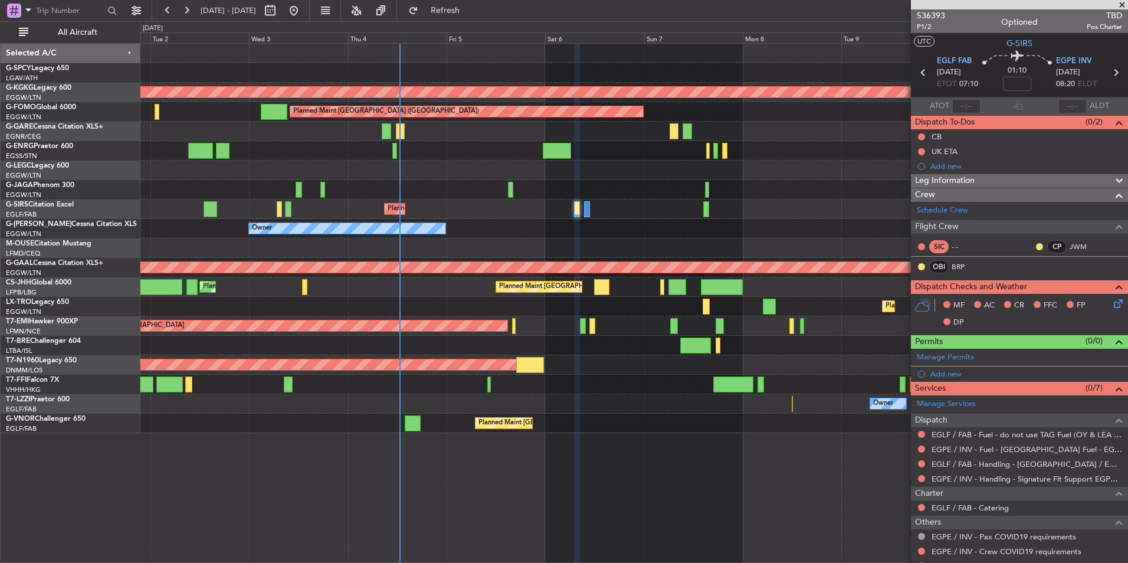
click at [517, 215] on div "Planned Maint [GEOGRAPHIC_DATA] ([GEOGRAPHIC_DATA])" at bounding box center [633, 208] width 987 height 19
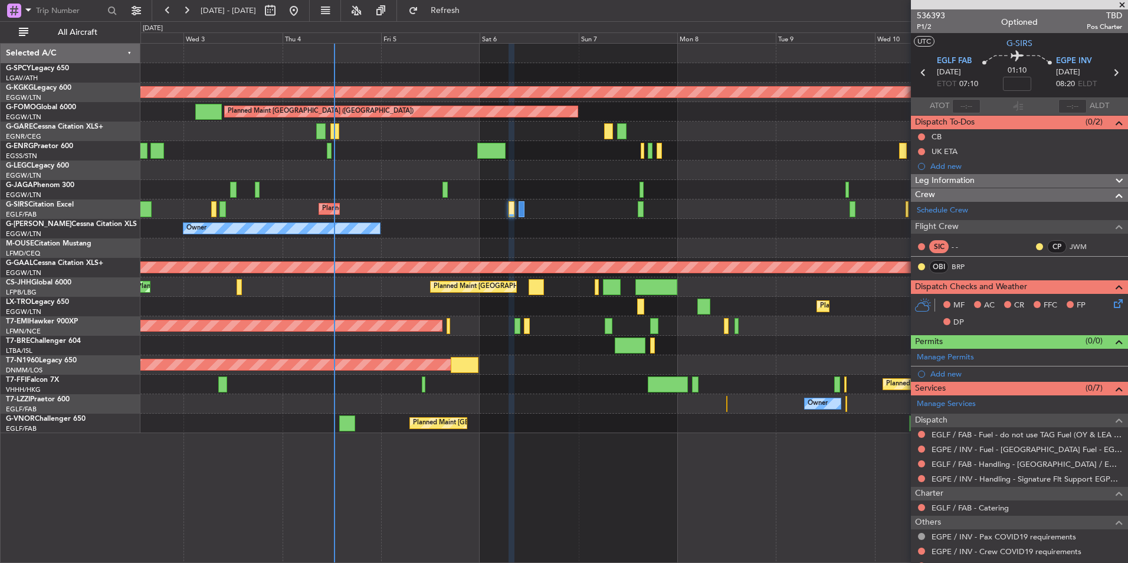
click at [468, 228] on div "Owner Owner" at bounding box center [633, 228] width 987 height 19
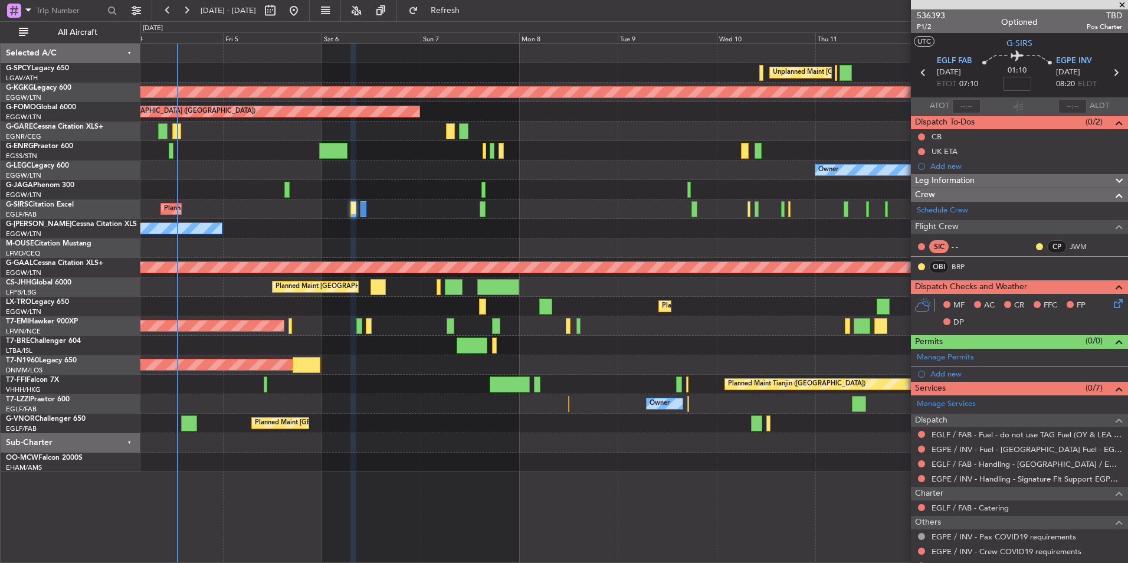
click at [589, 242] on div "Unplanned Maint [GEOGRAPHIC_DATA] ([PERSON_NAME] Intl) Cleaning [GEOGRAPHIC_DAT…" at bounding box center [633, 258] width 987 height 428
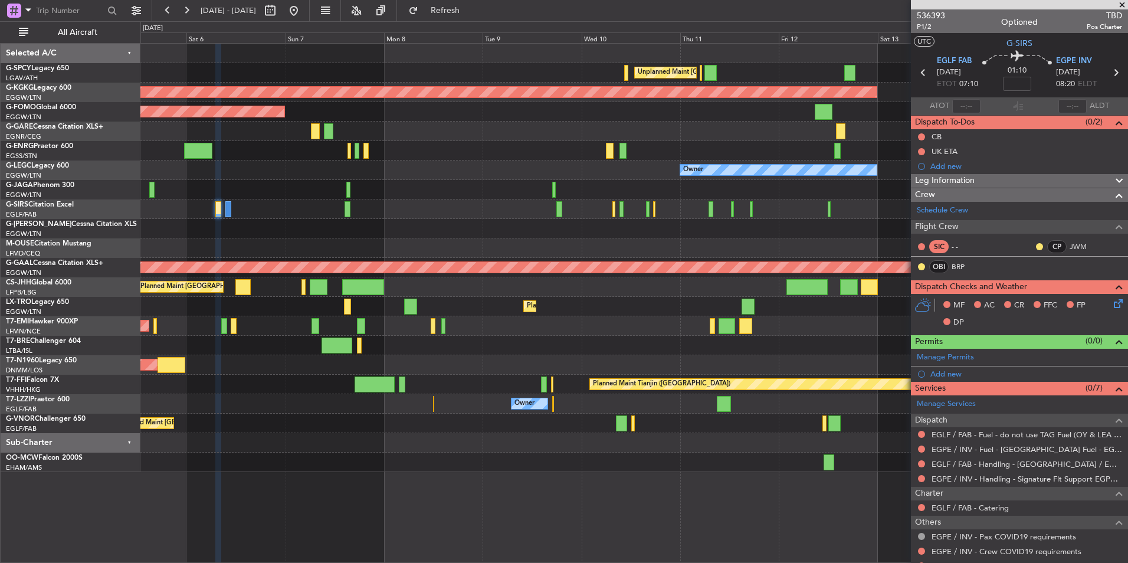
click at [425, 304] on div "Unplanned Maint [GEOGRAPHIC_DATA] ([PERSON_NAME] Intl) AOG Maint [GEOGRAPHIC_DA…" at bounding box center [633, 258] width 987 height 428
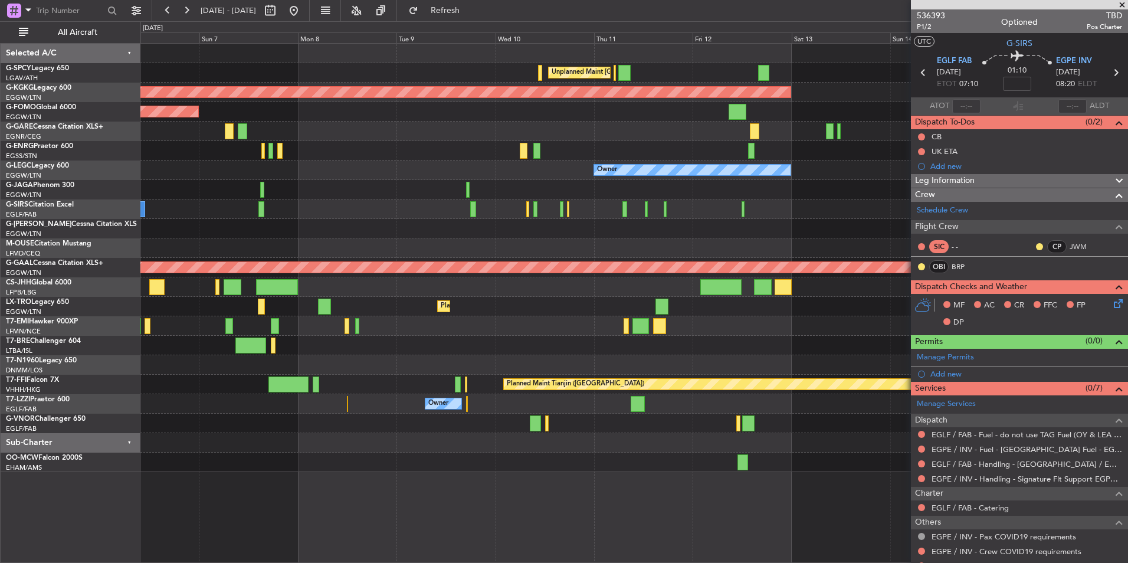
click at [454, 307] on div "Planned Maint Dusseldorf" at bounding box center [633, 306] width 987 height 19
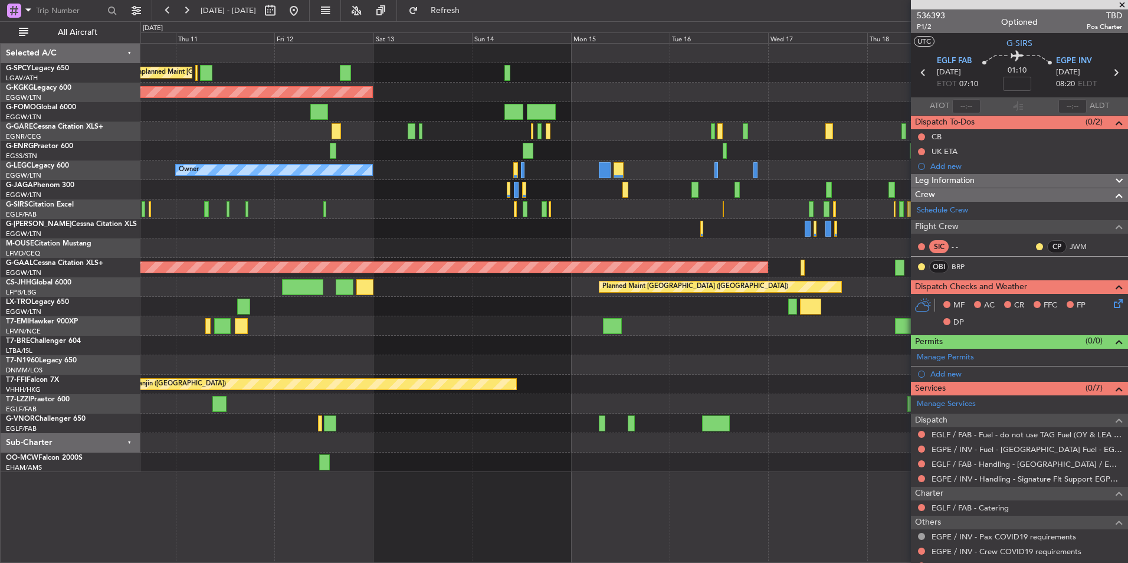
click at [285, 313] on div "Planned Maint Dusseldorf" at bounding box center [633, 306] width 987 height 19
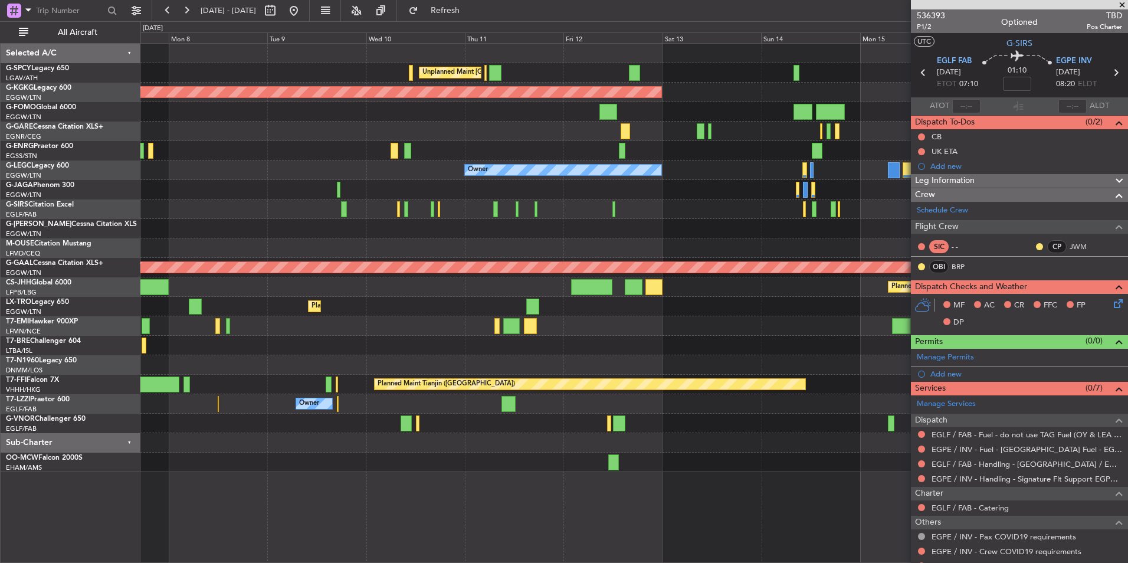
click at [956, 330] on fb-app "[DATE] - [DATE] Refresh Quick Links All Aircraft Unplanned Maint [GEOGRAPHIC_DA…" at bounding box center [564, 286] width 1128 height 554
click at [883, 333] on div "Planned Maint [GEOGRAPHIC_DATA]" at bounding box center [633, 325] width 987 height 19
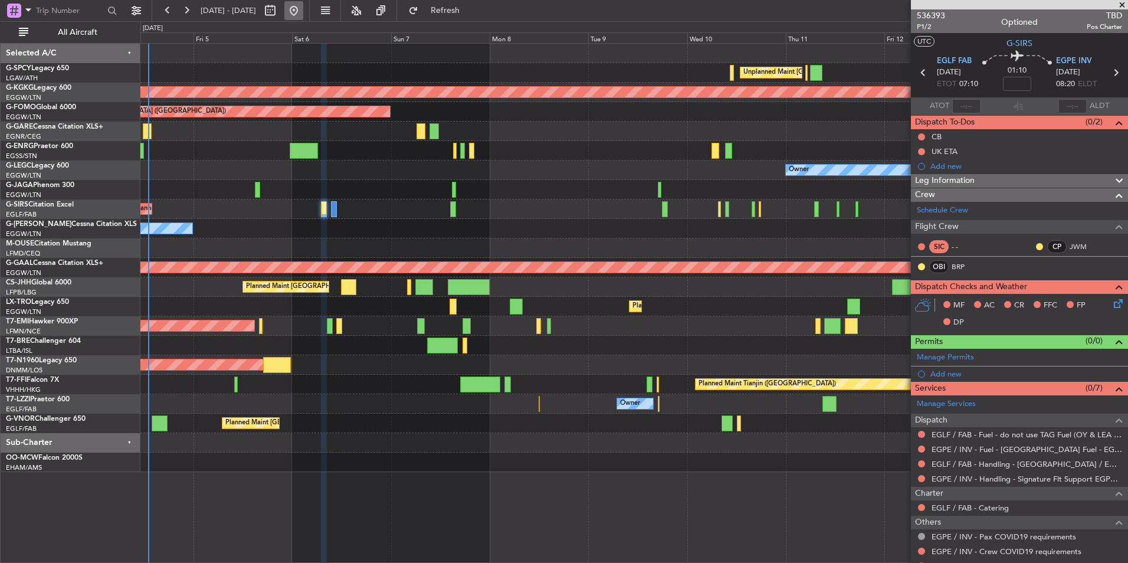
click at [303, 17] on button at bounding box center [293, 10] width 19 height 19
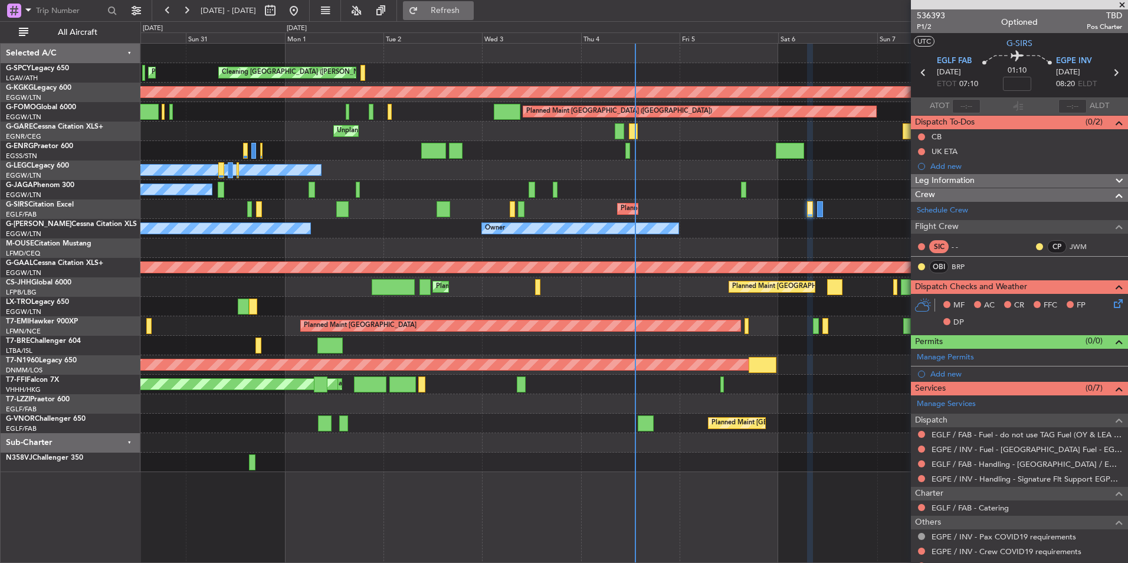
click at [470, 15] on span "Refresh" at bounding box center [446, 10] width 50 height 8
click at [1123, 5] on span at bounding box center [1122, 5] width 12 height 11
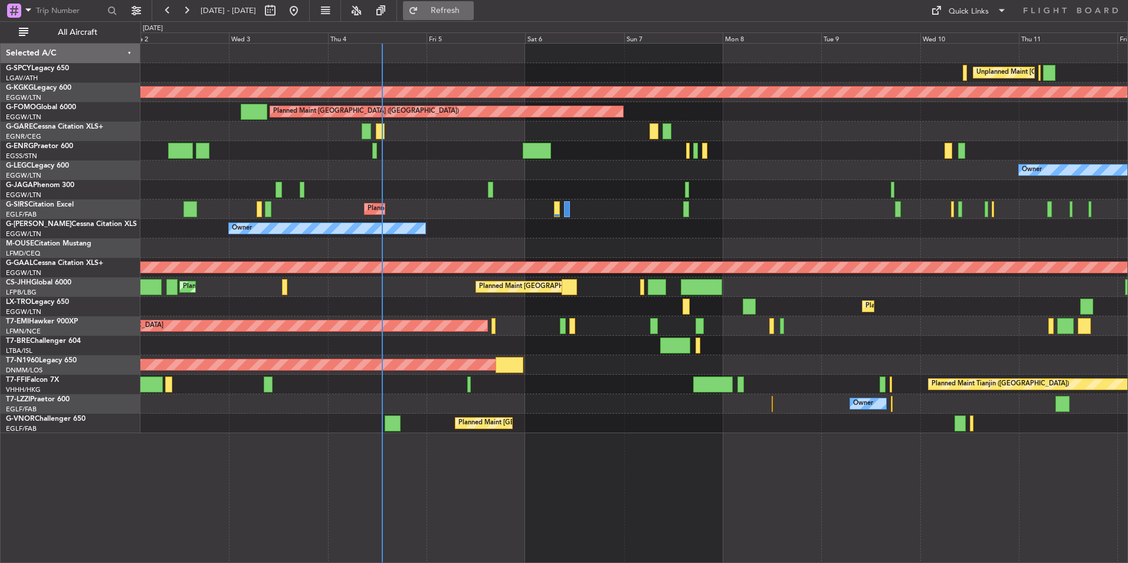
click at [474, 2] on button "Refresh" at bounding box center [438, 10] width 71 height 19
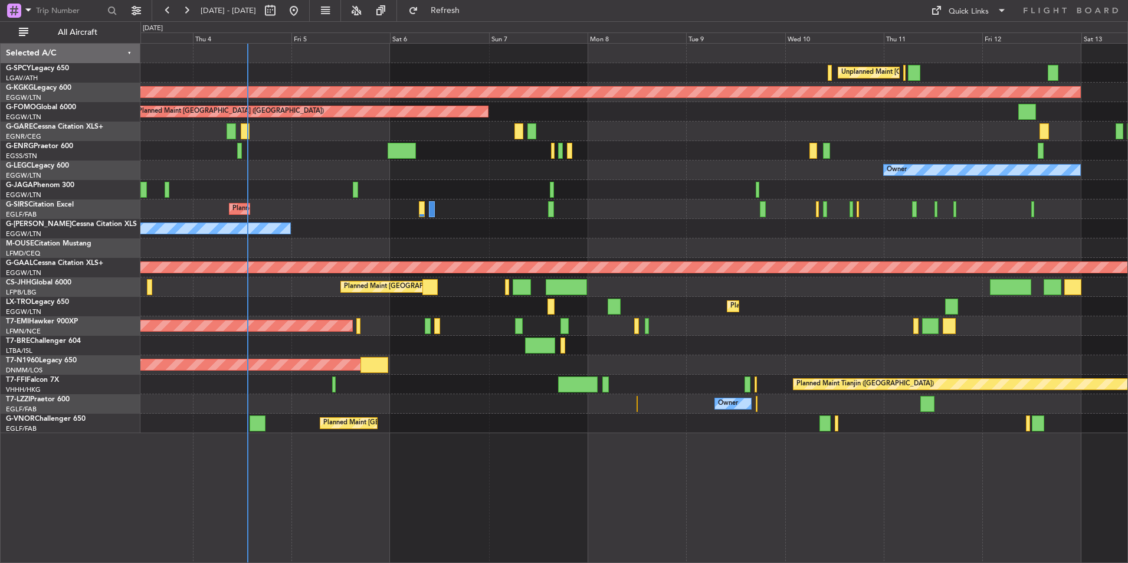
click at [620, 227] on div "Owner Owner" at bounding box center [633, 228] width 987 height 19
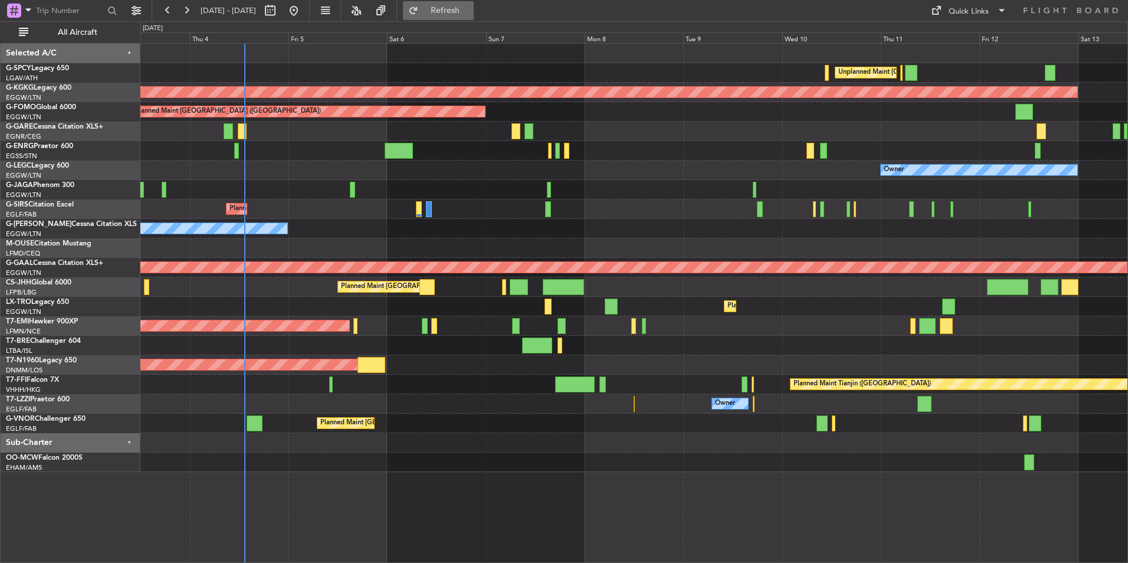
click at [474, 17] on button "Refresh" at bounding box center [438, 10] width 71 height 19
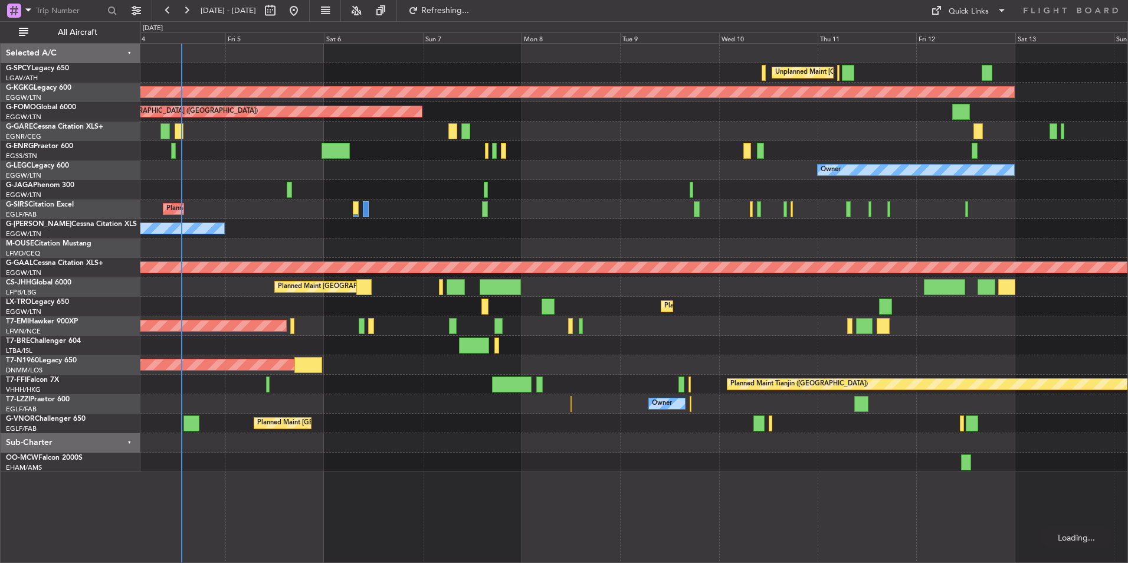
click at [555, 141] on div "Unplanned Maint Athens (Eleftherios Venizelos Intl) Cleaning Athens (Eleftherio…" at bounding box center [633, 258] width 987 height 428
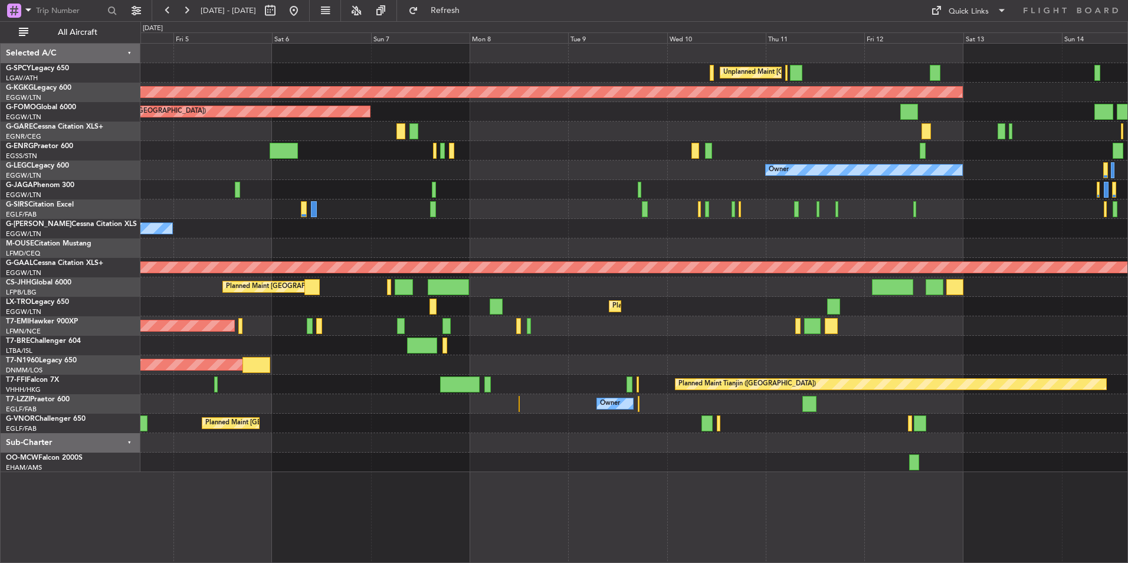
click at [533, 143] on div at bounding box center [633, 150] width 987 height 19
click at [303, 18] on button at bounding box center [293, 10] width 19 height 19
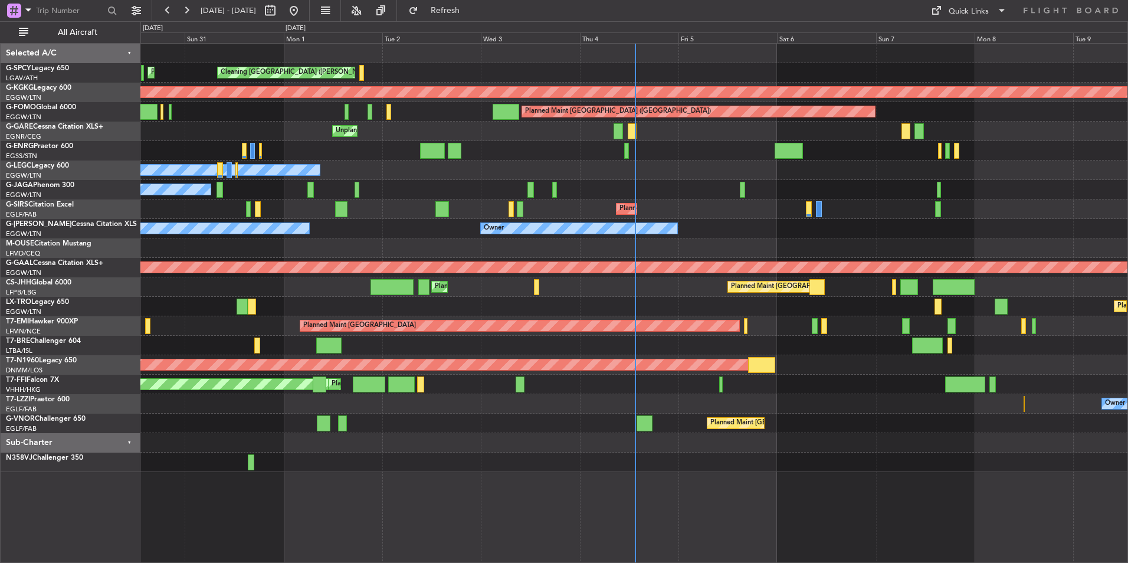
click at [698, 155] on div at bounding box center [633, 150] width 987 height 19
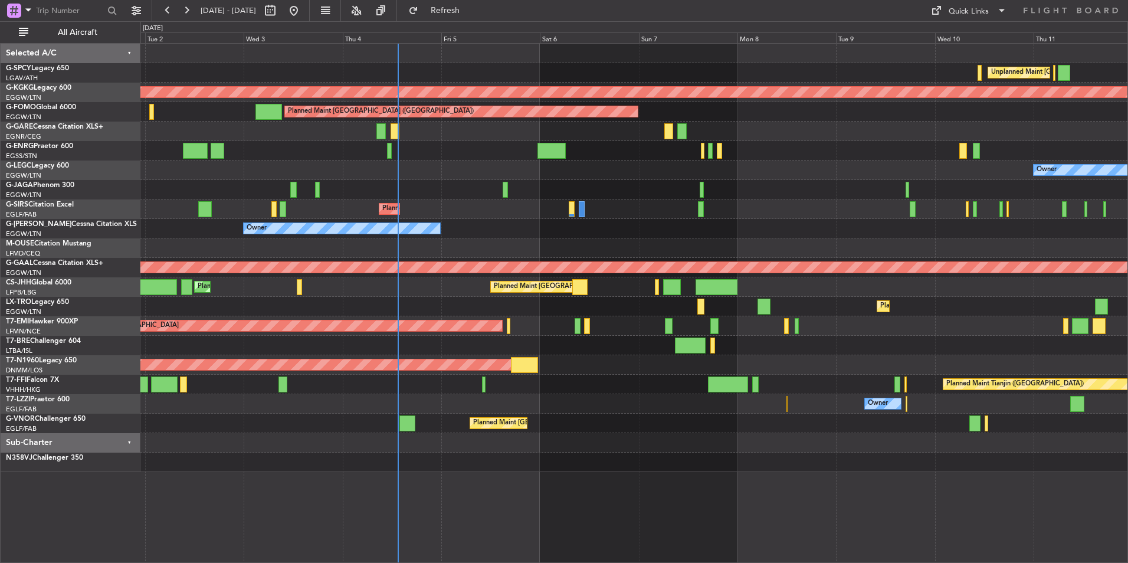
click at [695, 208] on div "Unplanned Maint Athens (Eleftherios Venizelos Intl) Cleaning Athens (Eleftherio…" at bounding box center [633, 258] width 987 height 428
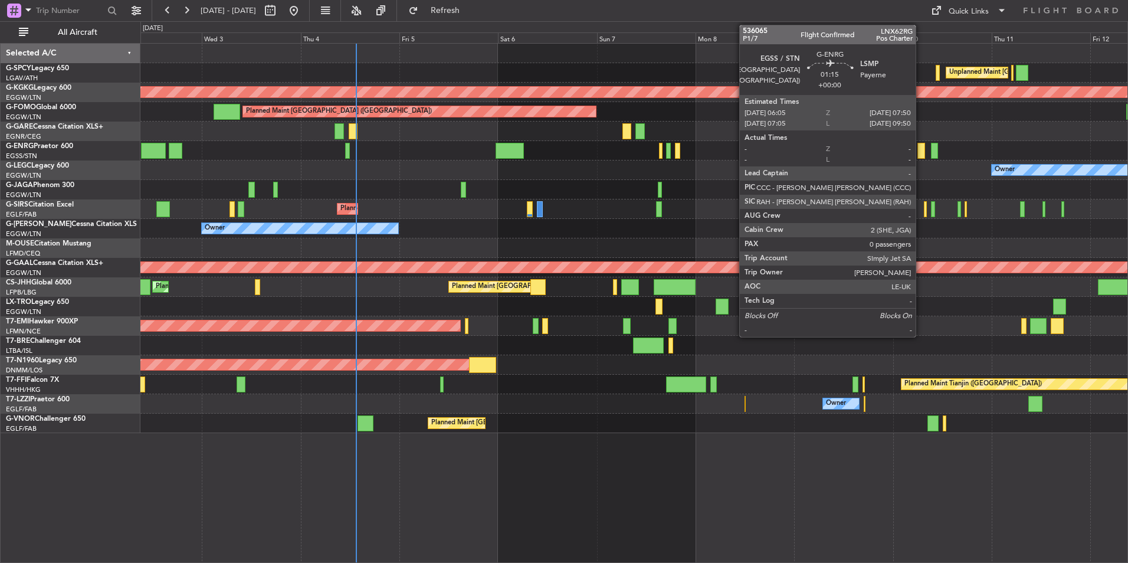
click at [922, 151] on div at bounding box center [921, 151] width 8 height 16
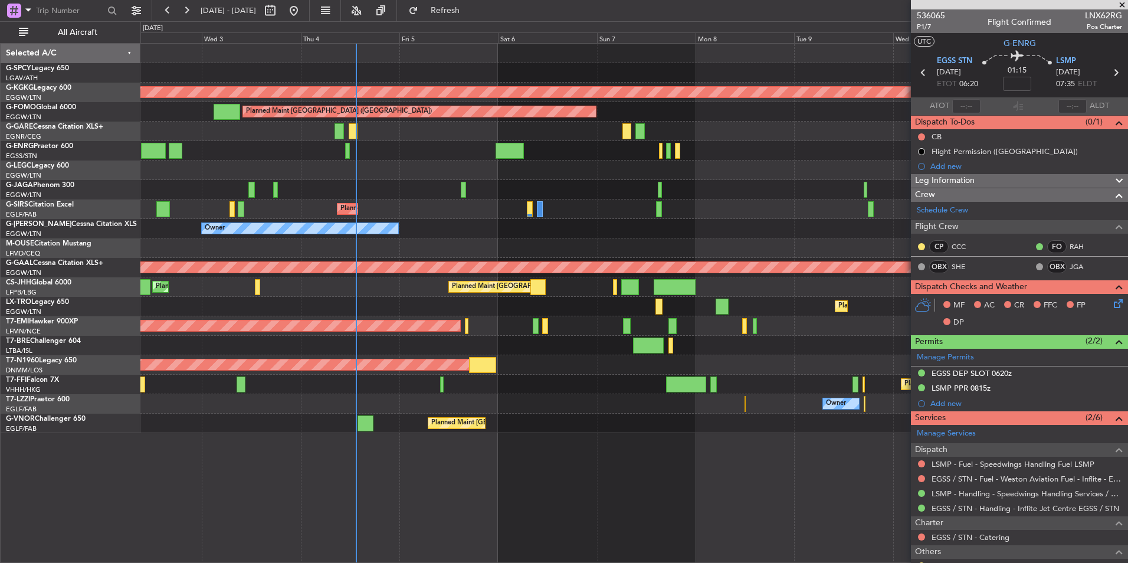
click at [1124, 2] on span at bounding box center [1122, 5] width 12 height 11
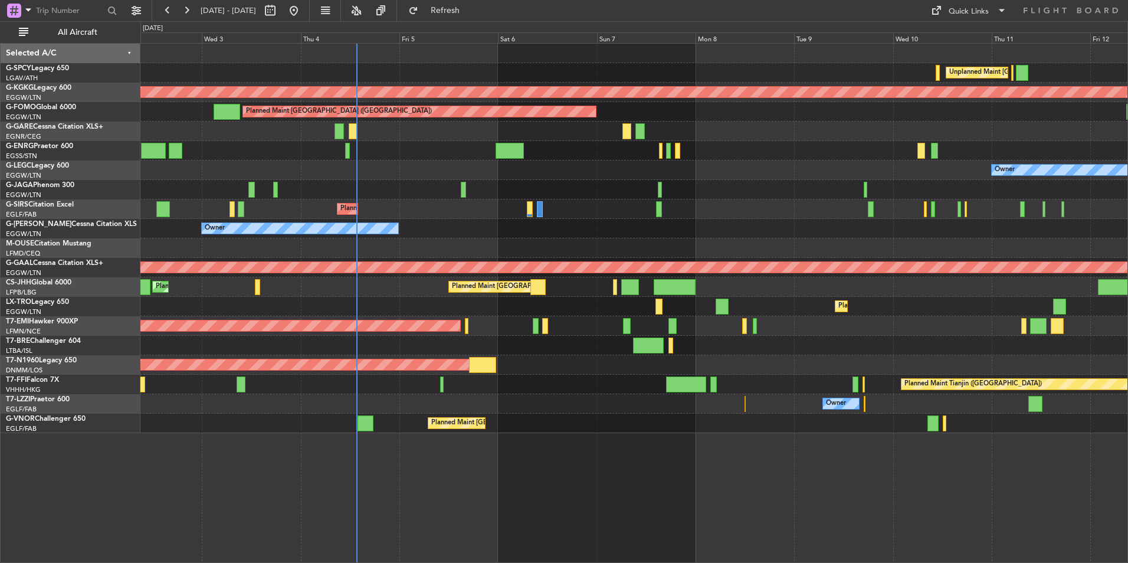
click at [385, 166] on div "Owner Owner" at bounding box center [633, 169] width 987 height 19
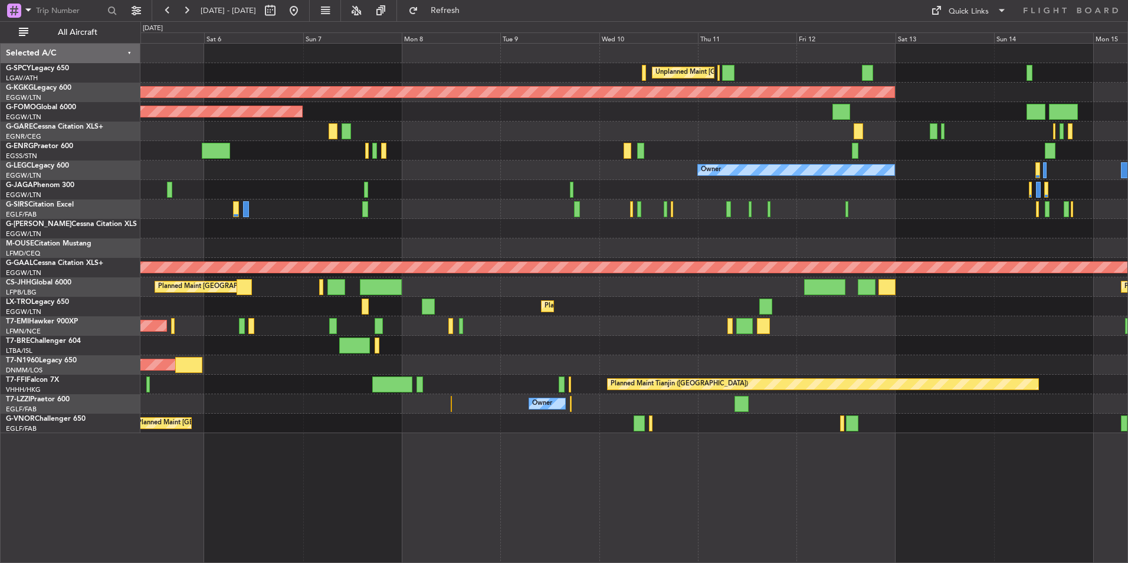
click at [419, 222] on div "Unplanned Maint Athens (Eleftherios Venizelos Intl) AOG Maint Istanbul (Ataturk…" at bounding box center [633, 238] width 987 height 389
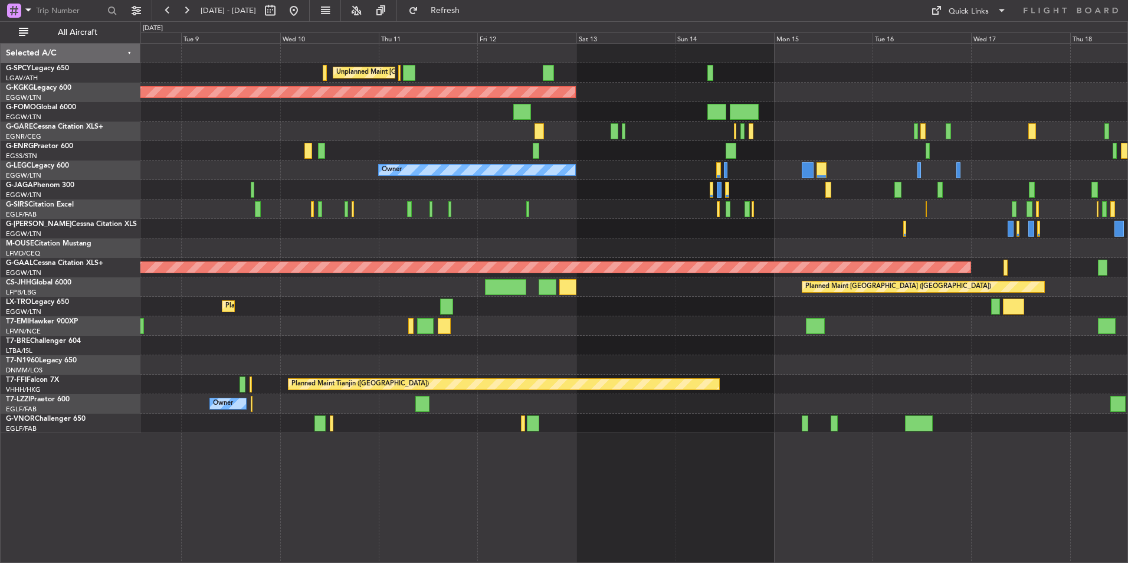
click at [334, 206] on div at bounding box center [633, 208] width 987 height 19
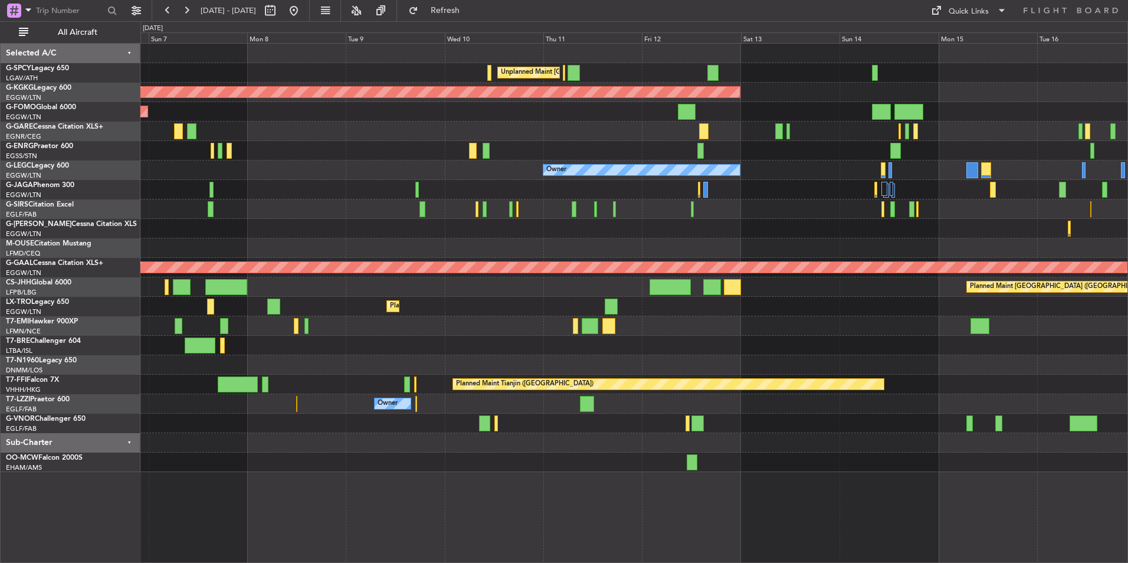
click at [830, 220] on div "Owner" at bounding box center [633, 228] width 987 height 19
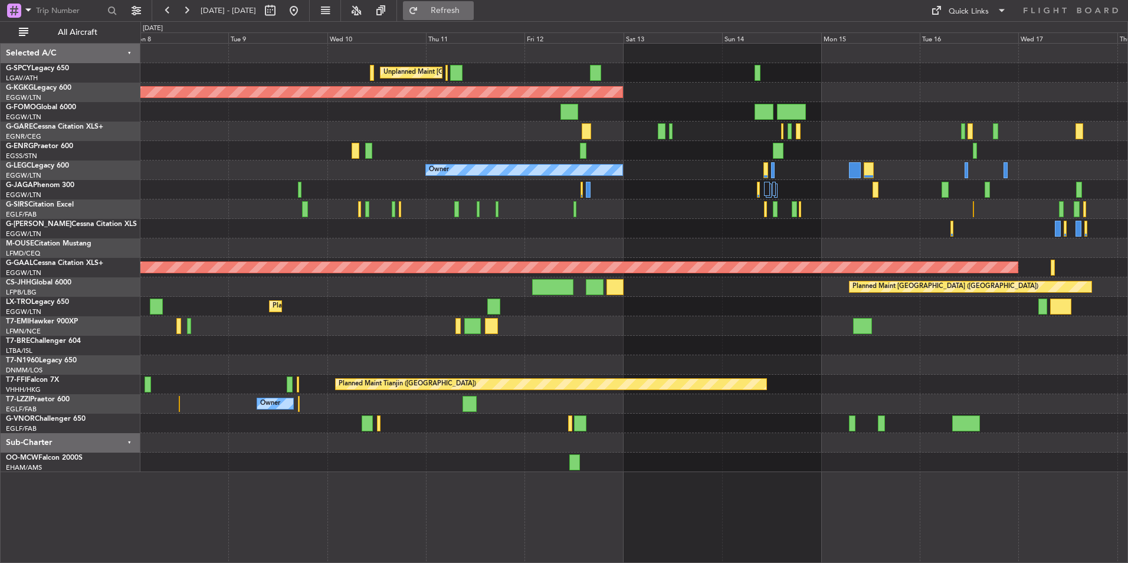
click at [442, 12] on button "Refresh" at bounding box center [438, 10] width 71 height 19
click at [470, 12] on span "Refresh" at bounding box center [446, 10] width 50 height 8
click at [303, 11] on button at bounding box center [293, 10] width 19 height 19
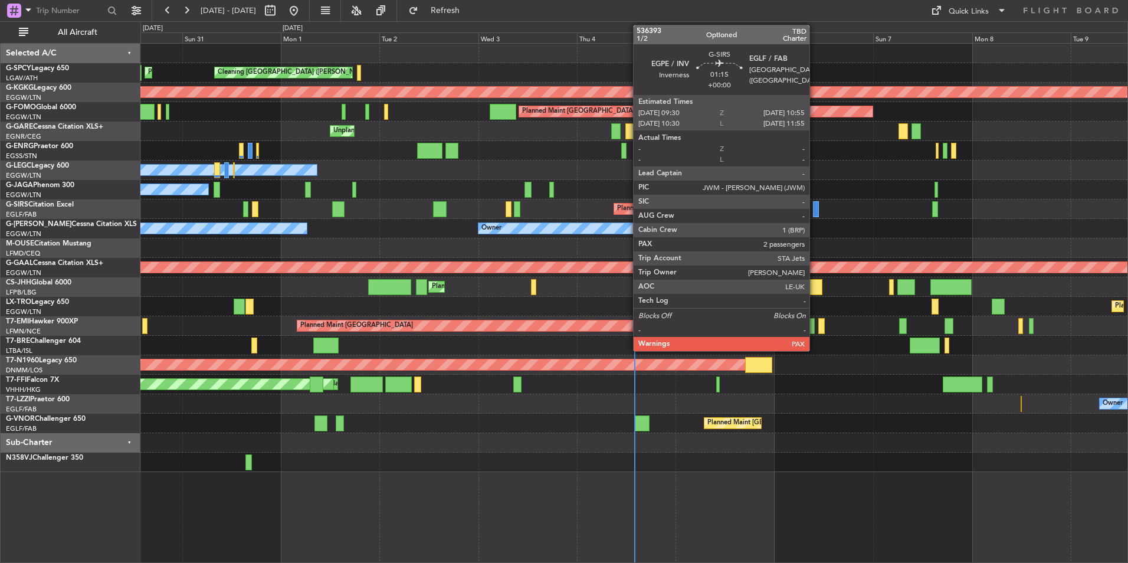
click at [814, 216] on div at bounding box center [816, 209] width 6 height 16
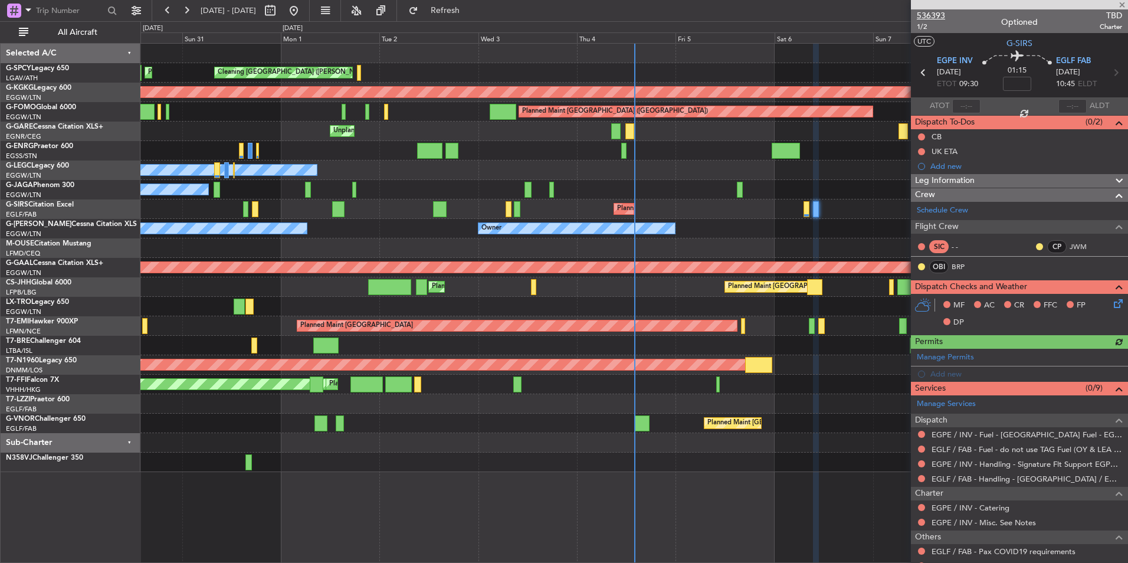
click at [933, 15] on span "536393" at bounding box center [931, 15] width 28 height 12
click at [931, 18] on span "536393" at bounding box center [931, 15] width 28 height 12
click at [456, 14] on button "Refresh" at bounding box center [438, 10] width 71 height 19
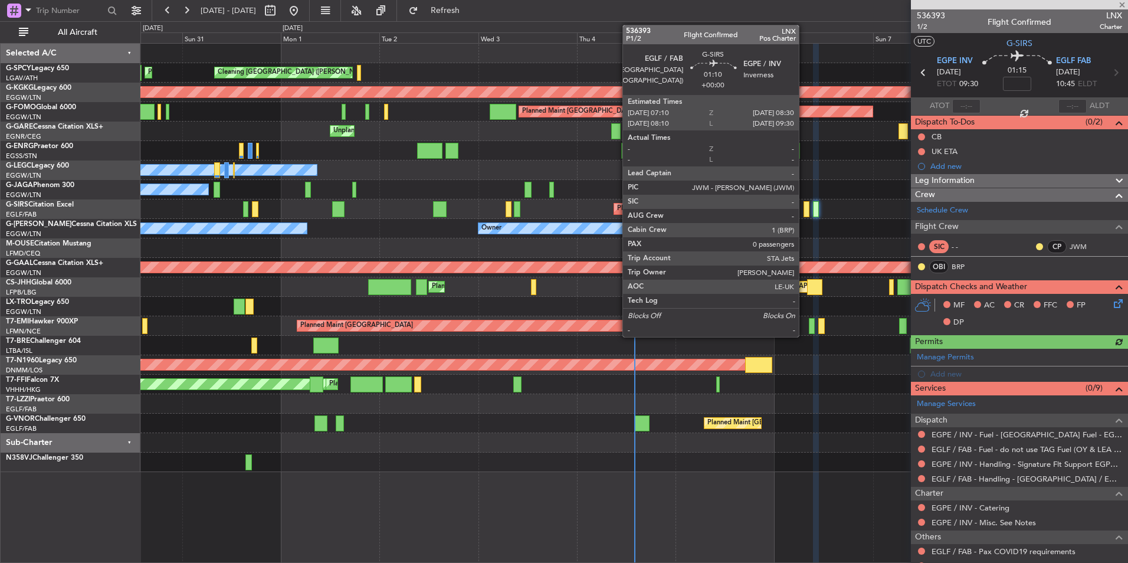
click at [804, 210] on div at bounding box center [806, 209] width 6 height 16
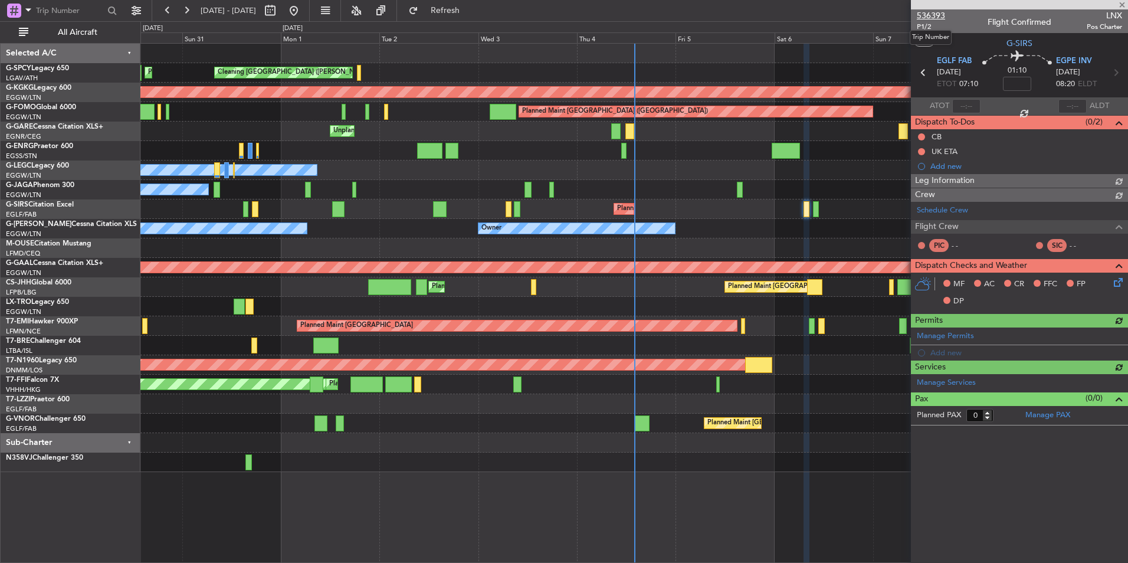
click at [933, 17] on span "536393" at bounding box center [931, 15] width 28 height 12
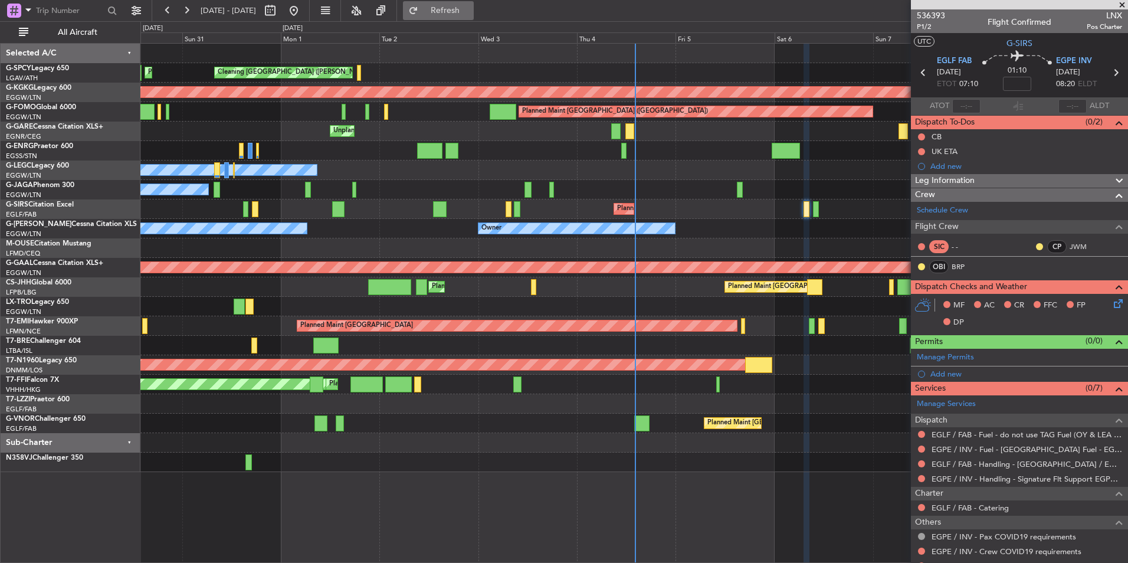
click at [470, 15] on span "Refresh" at bounding box center [446, 10] width 50 height 8
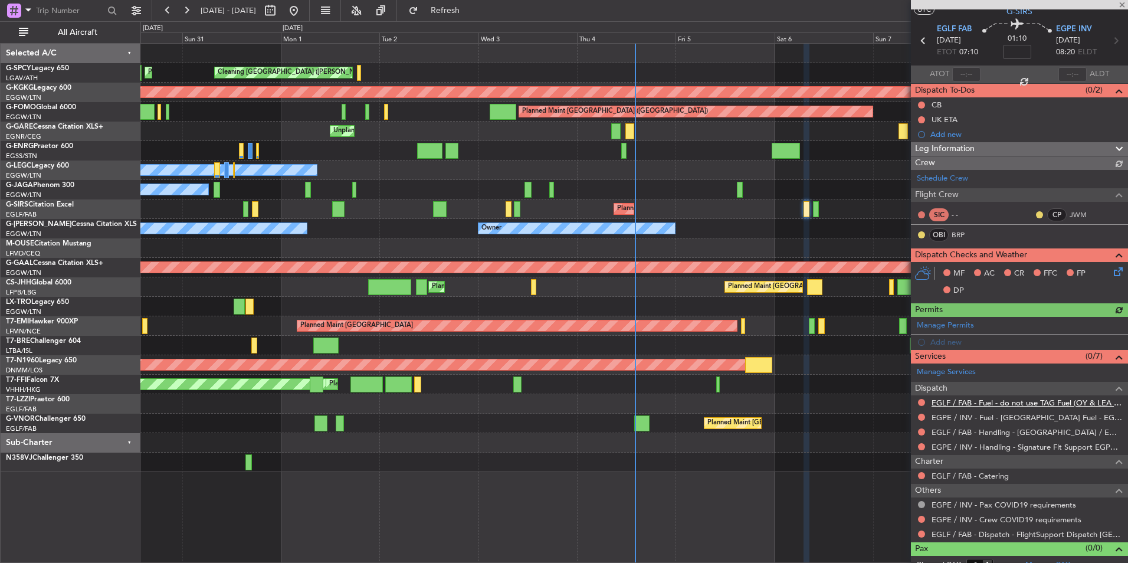
scroll to position [44, 0]
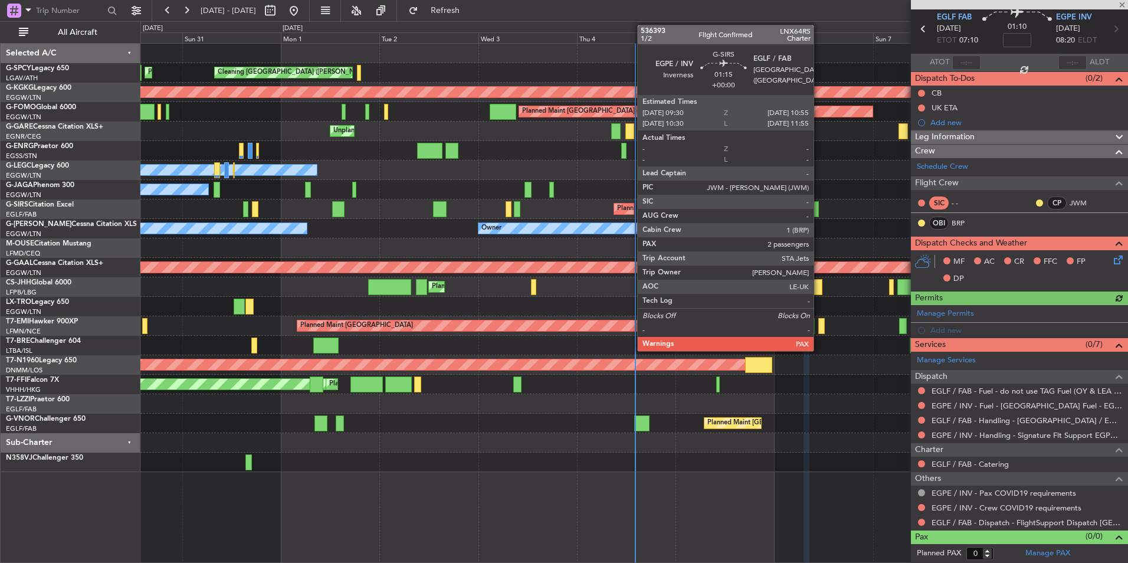
click at [819, 205] on div at bounding box center [816, 209] width 6 height 16
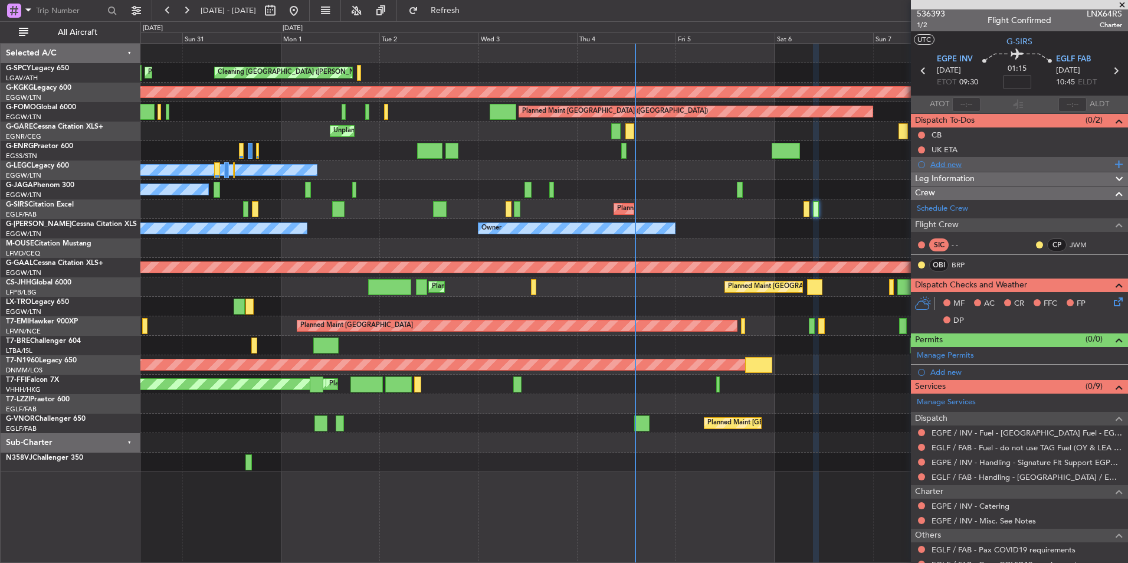
scroll to position [0, 0]
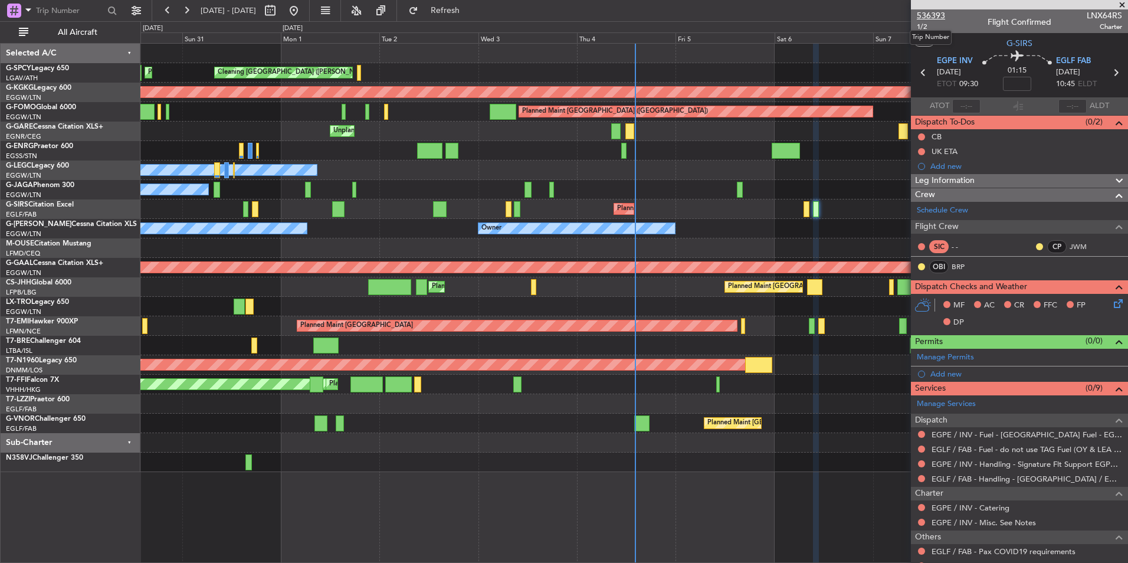
click at [935, 21] on span "536393" at bounding box center [931, 15] width 28 height 12
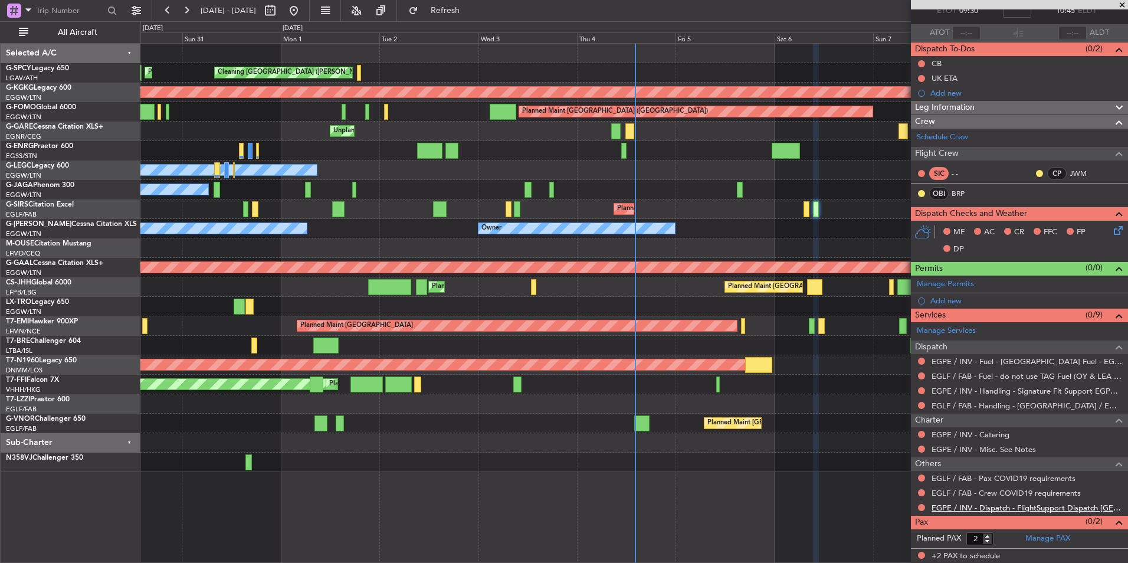
click at [1059, 505] on link "EGPE / INV - Dispatch - FlightSupport Dispatch [GEOGRAPHIC_DATA]" at bounding box center [1026, 507] width 190 height 10
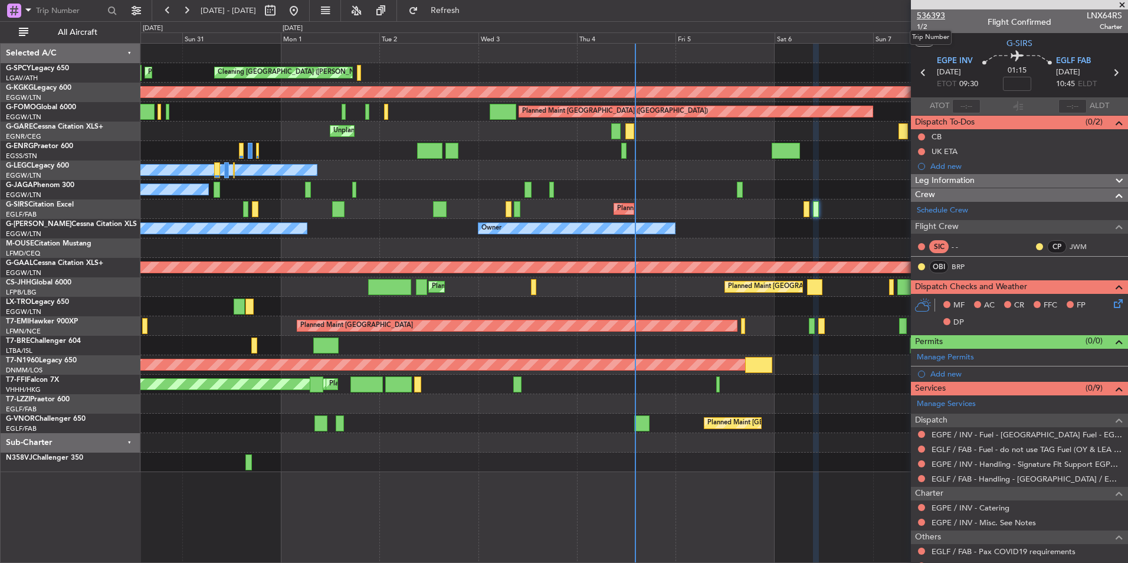
click at [939, 19] on span "536393" at bounding box center [931, 15] width 28 height 12
click at [462, 4] on button "Refresh" at bounding box center [438, 10] width 71 height 19
click at [1123, 6] on span at bounding box center [1122, 5] width 12 height 11
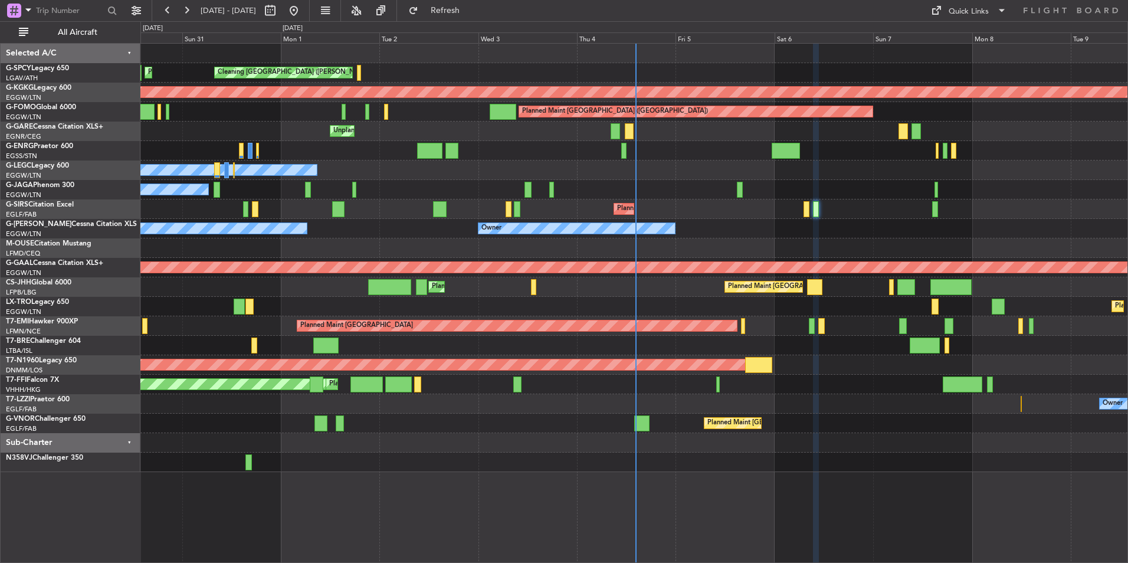
type input "0"
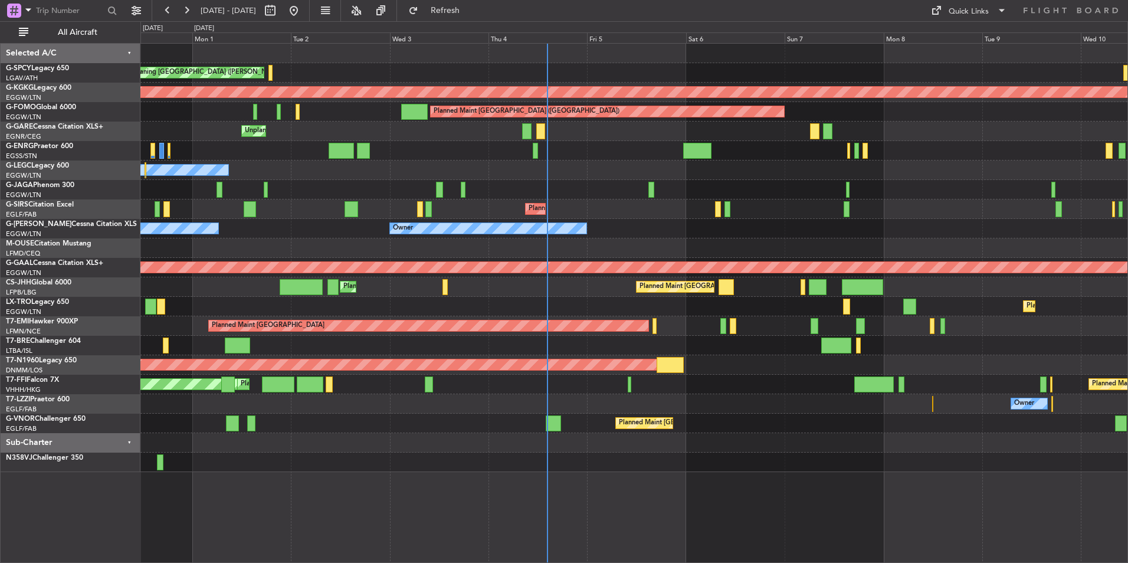
click at [768, 211] on div "Planned Maint [GEOGRAPHIC_DATA] ([GEOGRAPHIC_DATA])" at bounding box center [633, 208] width 987 height 19
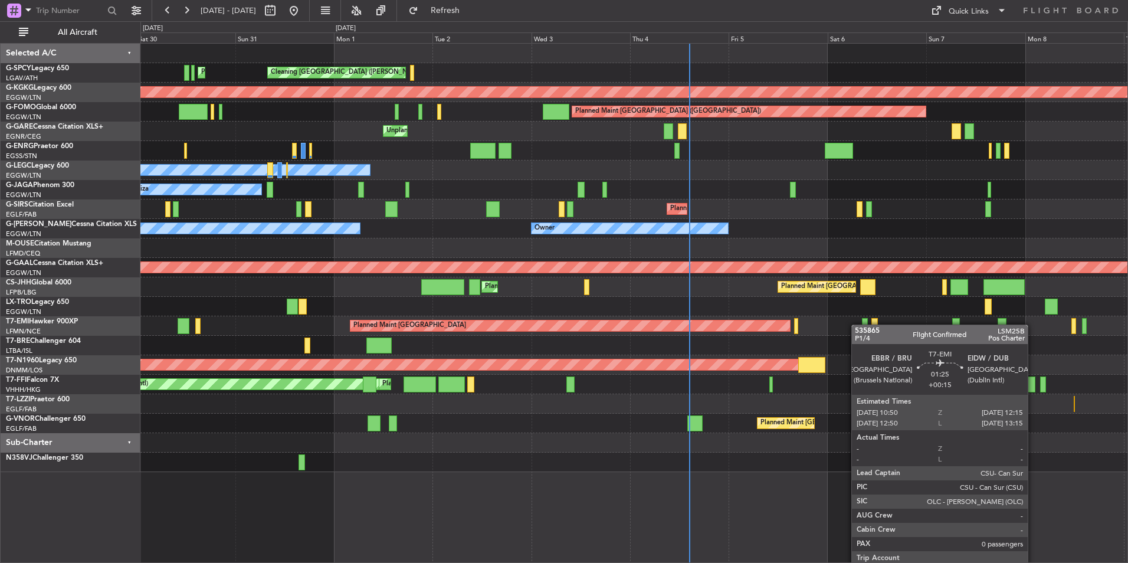
click at [901, 324] on div "Cleaning Athens (Eleftherios Venizelos Intl) Planned Maint Athens (Eleftherios …" at bounding box center [633, 258] width 987 height 428
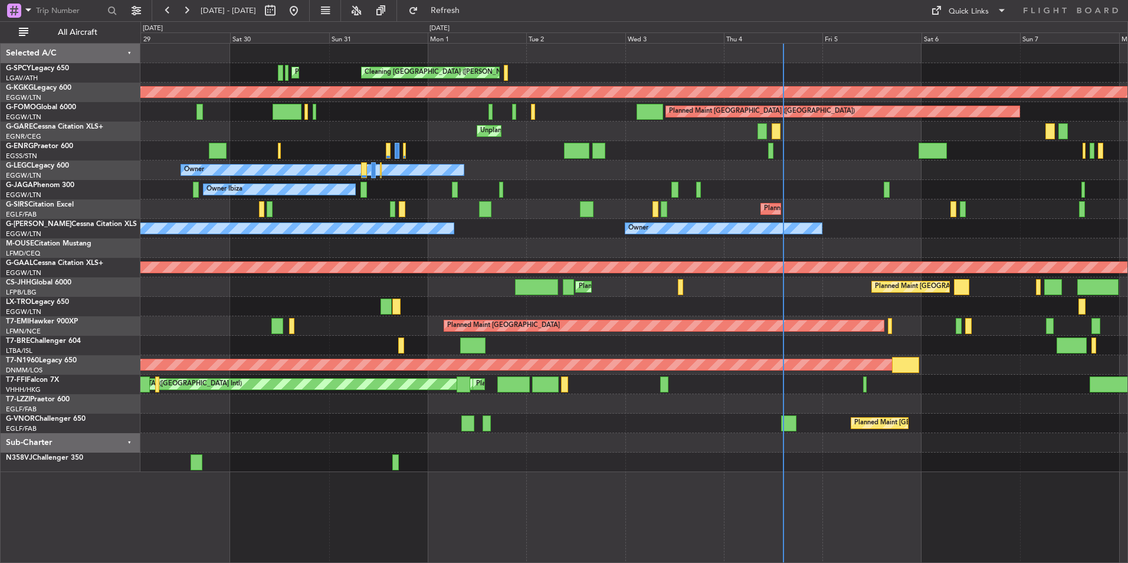
click at [616, 329] on div "Planned Maint [GEOGRAPHIC_DATA]" at bounding box center [663, 325] width 439 height 11
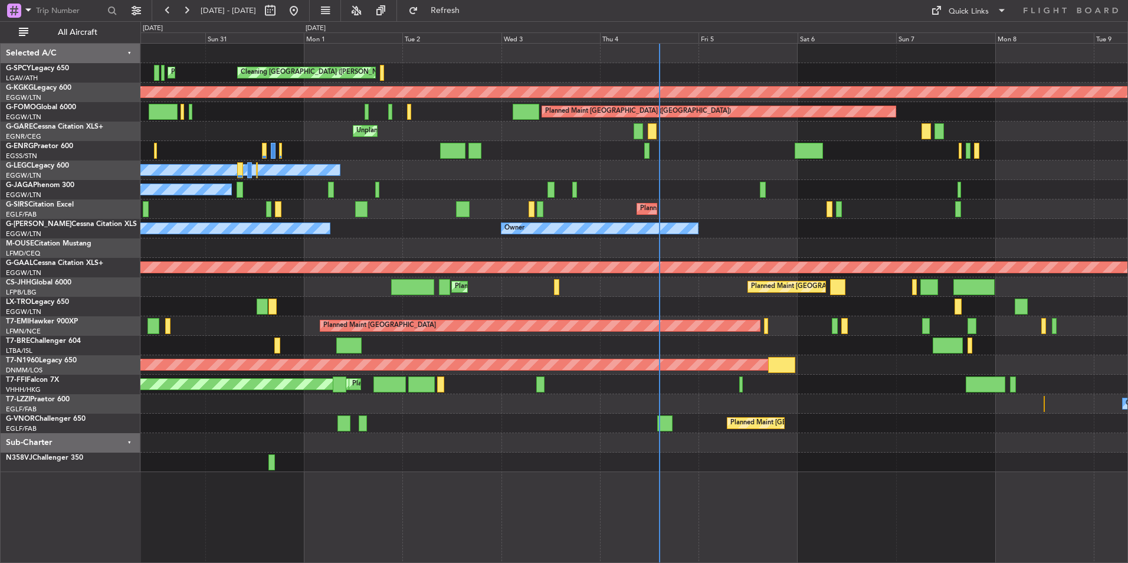
click at [494, 306] on div "Planned Maint Dusseldorf" at bounding box center [633, 306] width 987 height 19
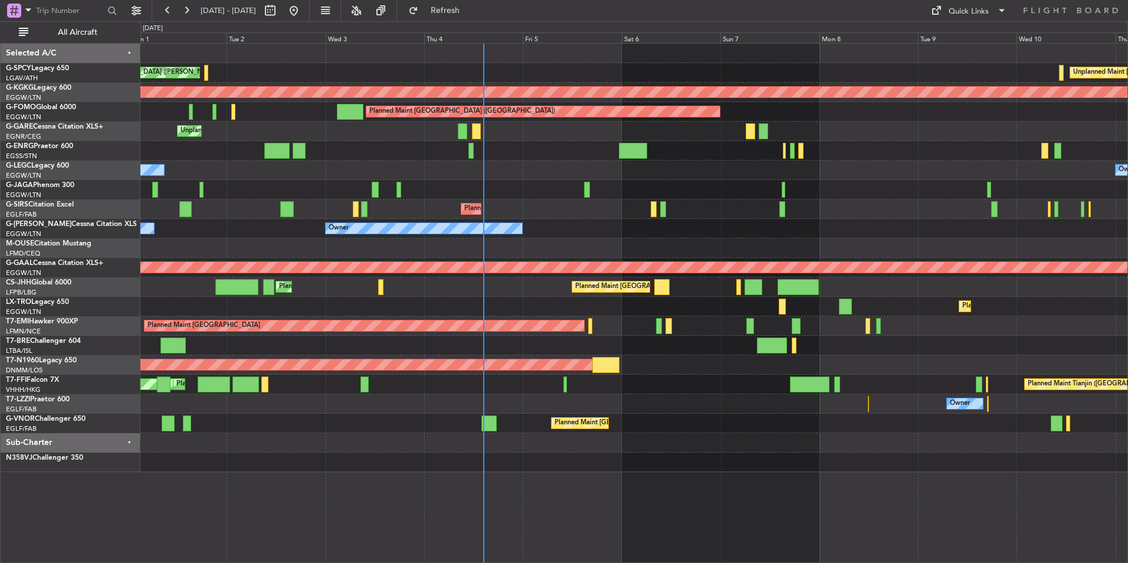
click at [566, 336] on div "Cleaning Athens (Eleftherios Venizelos Intl) Unplanned Maint Athens (Eleftherio…" at bounding box center [633, 258] width 987 height 428
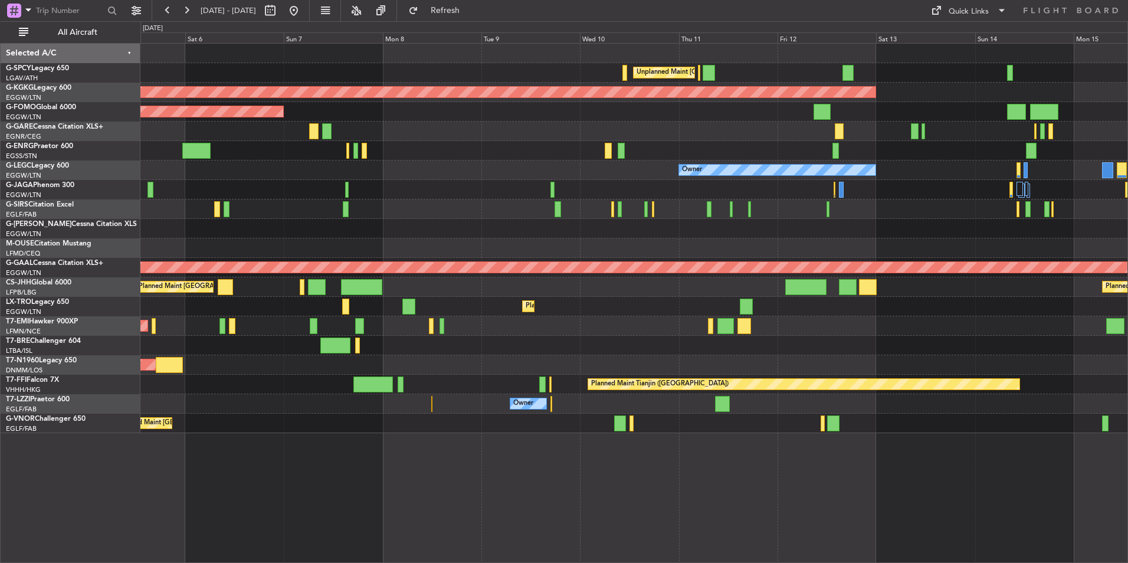
click at [484, 326] on div "Unplanned Maint [GEOGRAPHIC_DATA] ([PERSON_NAME] Intl) AOG Maint [GEOGRAPHIC_DA…" at bounding box center [633, 238] width 987 height 389
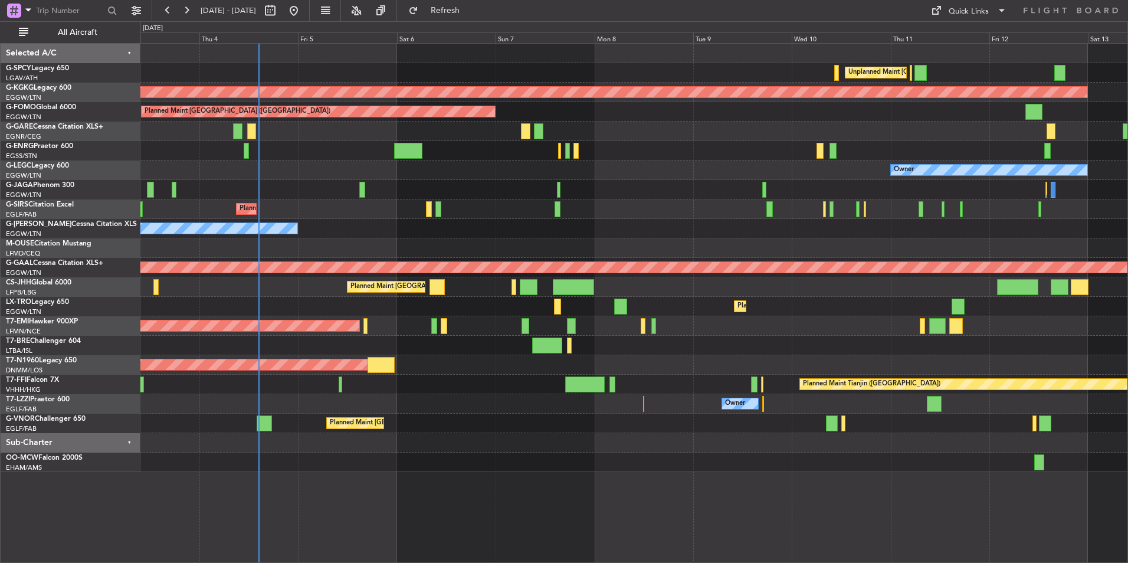
click at [945, 227] on div "Owner Owner" at bounding box center [633, 228] width 987 height 19
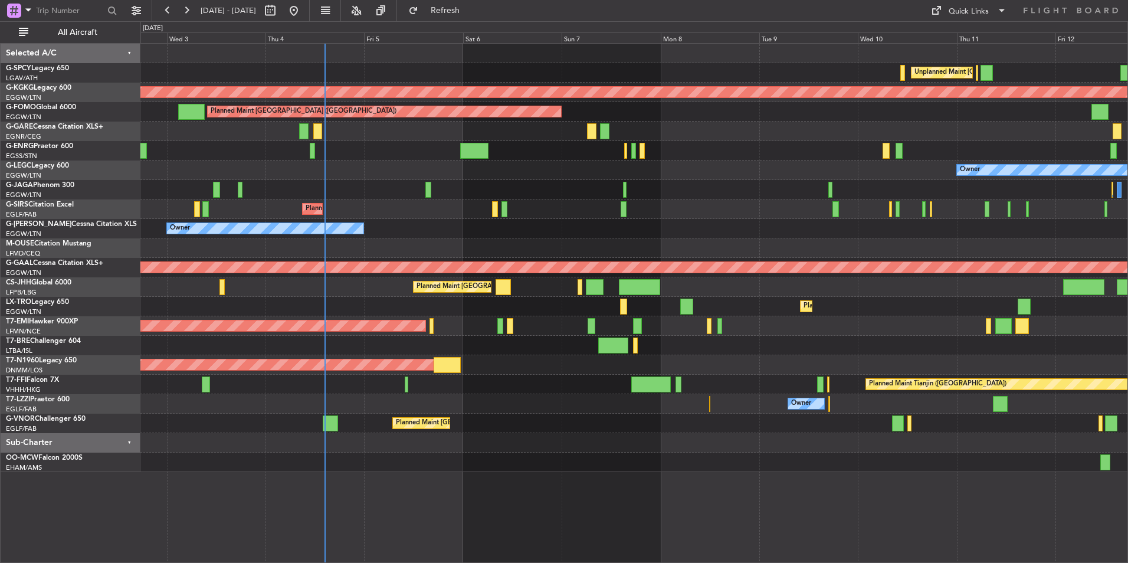
click at [662, 222] on div "Owner Owner" at bounding box center [633, 228] width 987 height 19
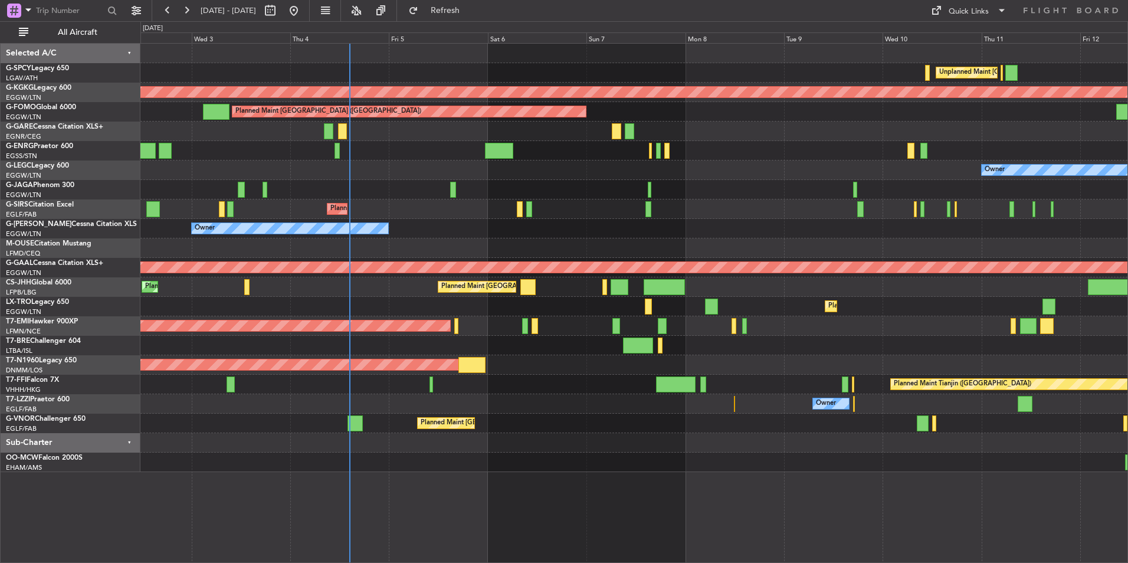
click at [485, 211] on div "Planned Maint [GEOGRAPHIC_DATA] ([GEOGRAPHIC_DATA])" at bounding box center [633, 208] width 987 height 19
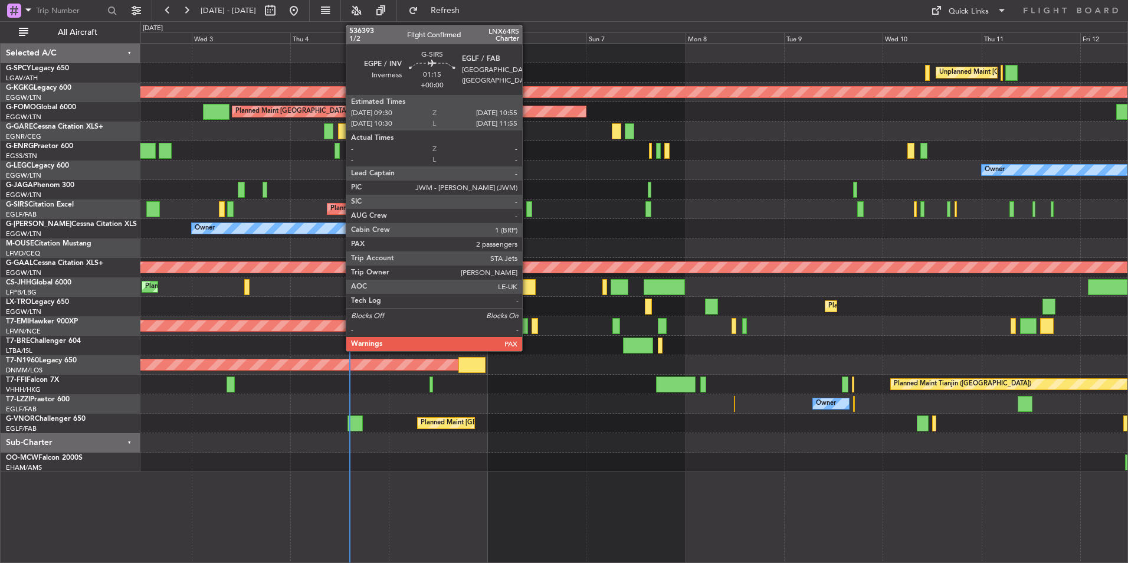
click at [527, 206] on div at bounding box center [529, 209] width 6 height 16
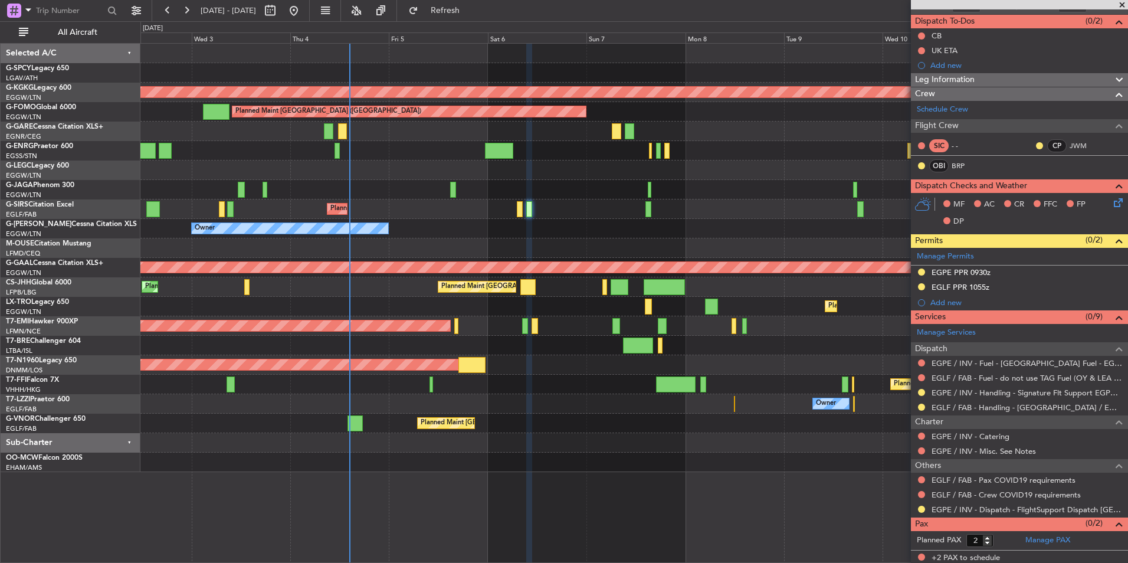
scroll to position [103, 0]
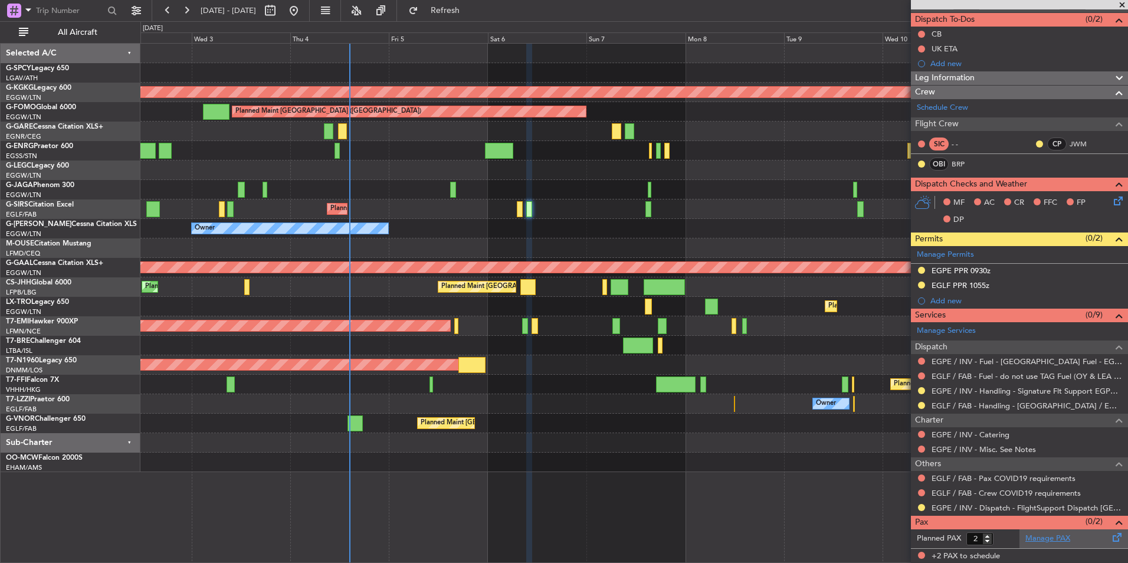
click at [1042, 540] on link "Manage PAX" at bounding box center [1047, 539] width 45 height 12
click at [470, 8] on span "Refresh" at bounding box center [446, 10] width 50 height 8
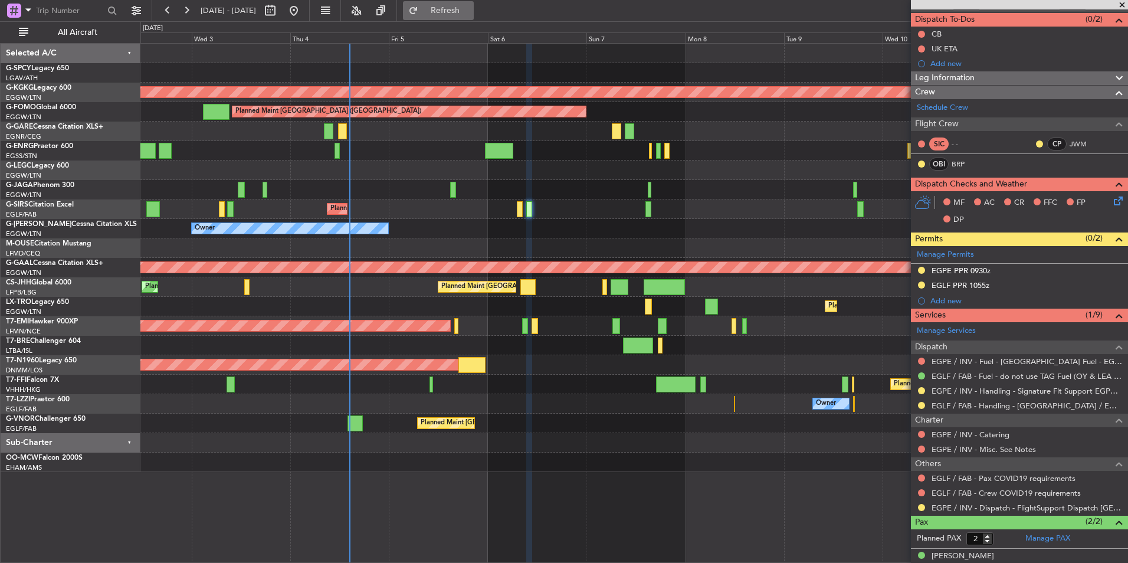
click at [470, 9] on span "Refresh" at bounding box center [446, 10] width 50 height 8
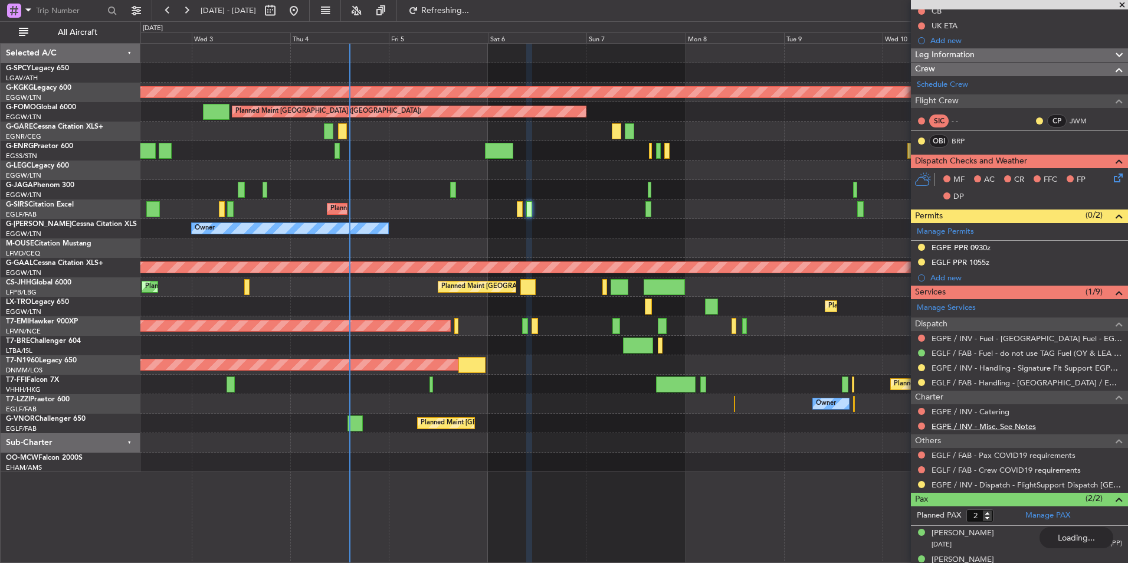
scroll to position [141, 0]
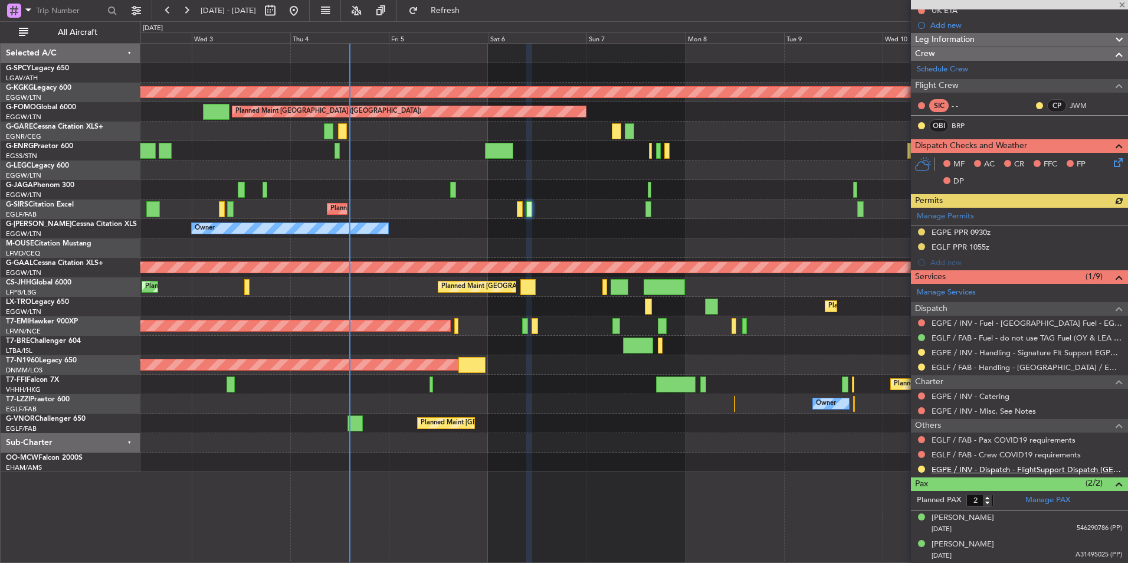
click at [1026, 467] on link "EGPE / INV - Dispatch - FlightSupport Dispatch [GEOGRAPHIC_DATA]" at bounding box center [1026, 469] width 190 height 10
click at [464, 11] on span "Refresh" at bounding box center [446, 10] width 50 height 8
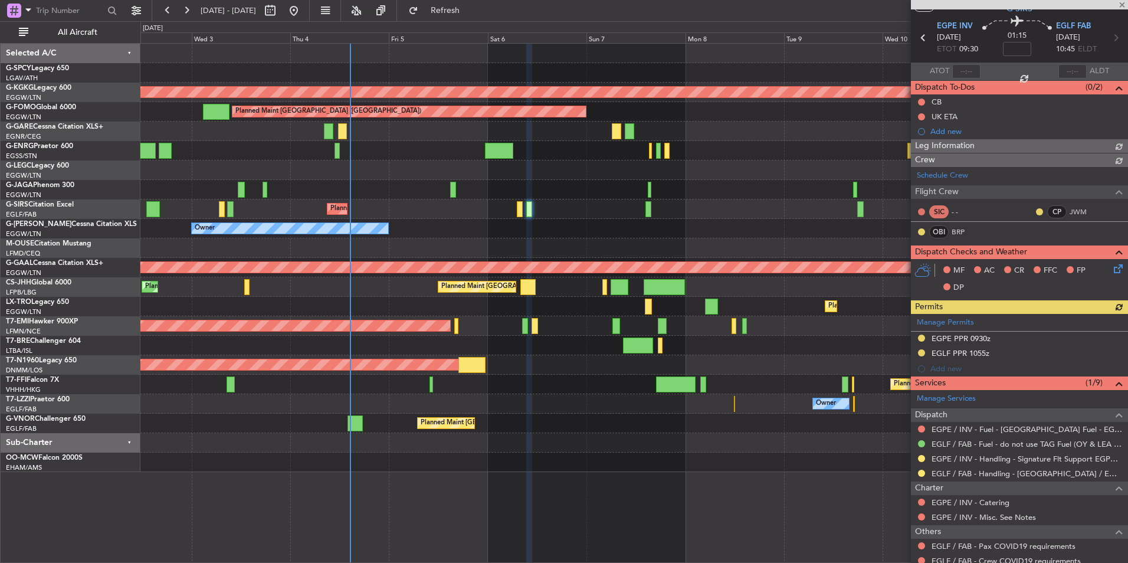
scroll to position [0, 0]
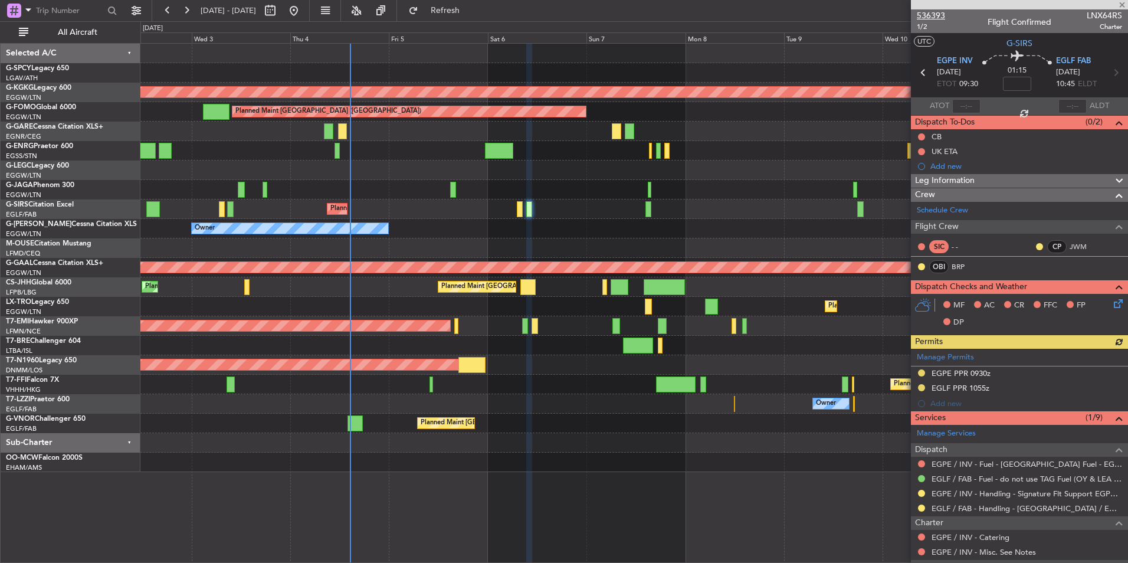
click at [938, 19] on span "536393" at bounding box center [931, 15] width 28 height 12
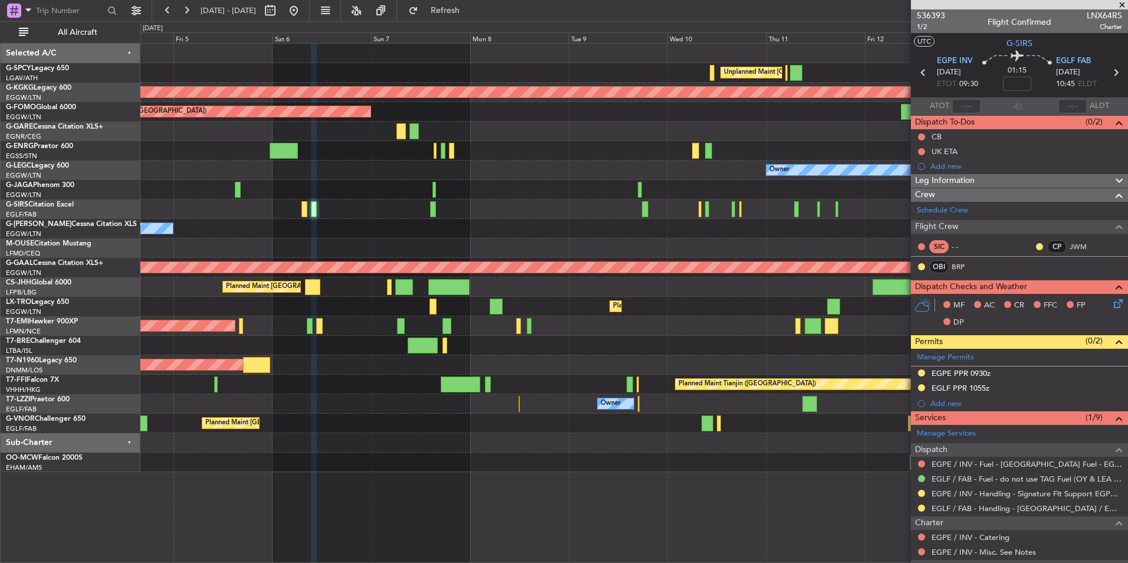
click at [462, 216] on div "Unplanned Maint Athens (Eleftherios Venizelos Intl) AOG Maint Istanbul (Ataturk…" at bounding box center [633, 258] width 987 height 428
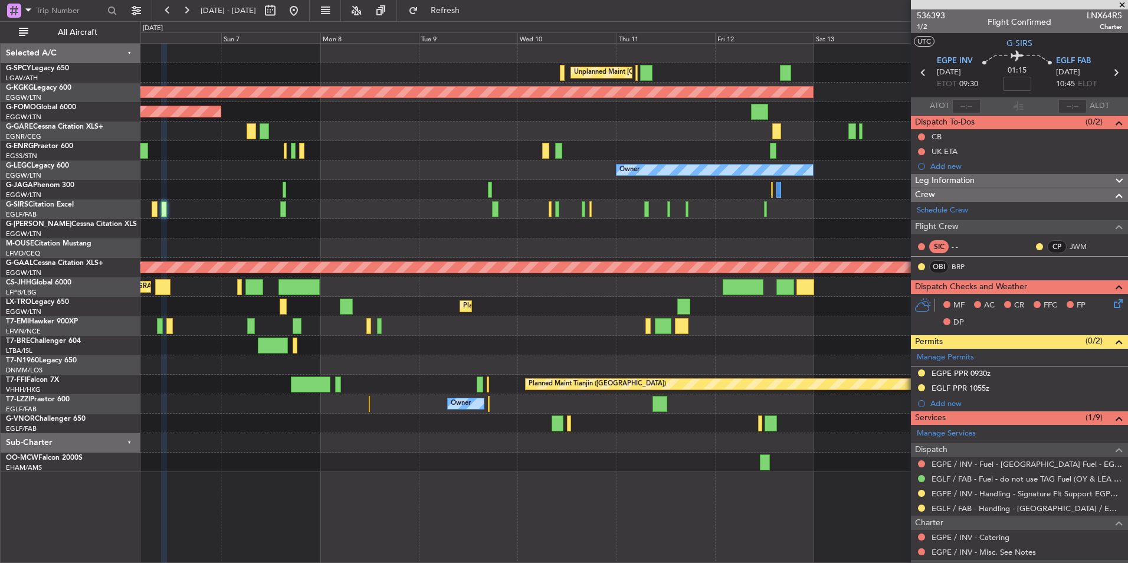
click at [291, 226] on div "Owner" at bounding box center [633, 228] width 987 height 19
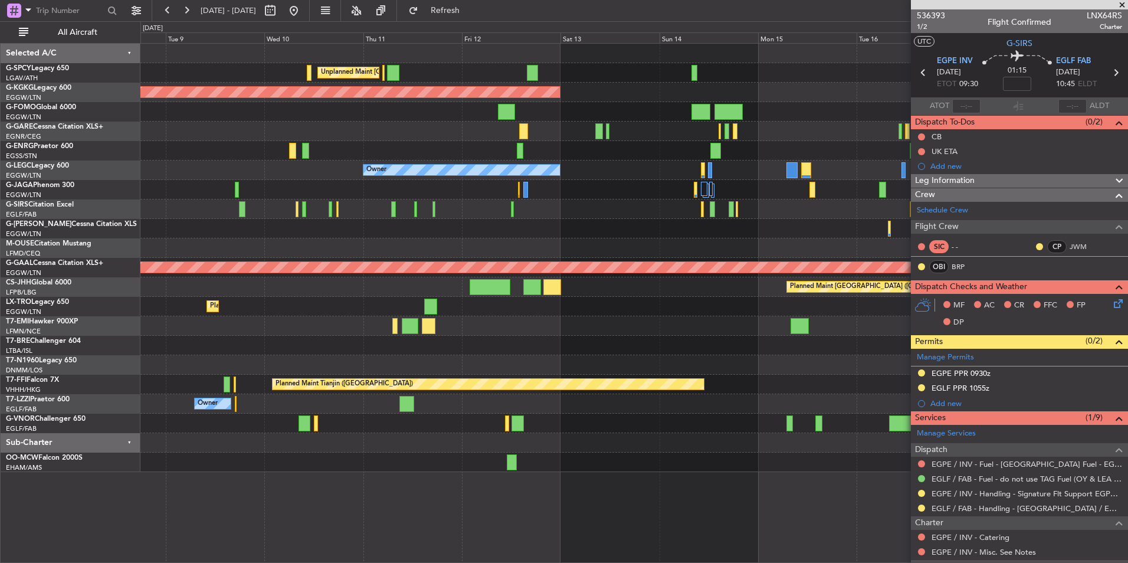
click at [567, 218] on div at bounding box center [633, 208] width 987 height 19
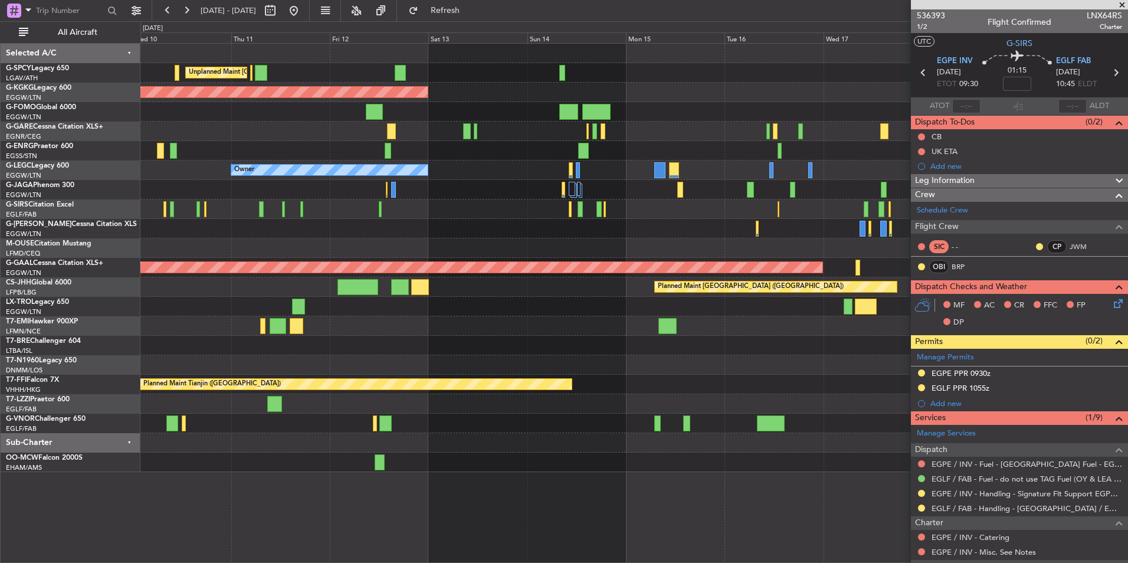
click at [501, 284] on div "Planned Maint [GEOGRAPHIC_DATA] ([GEOGRAPHIC_DATA])" at bounding box center [633, 286] width 987 height 19
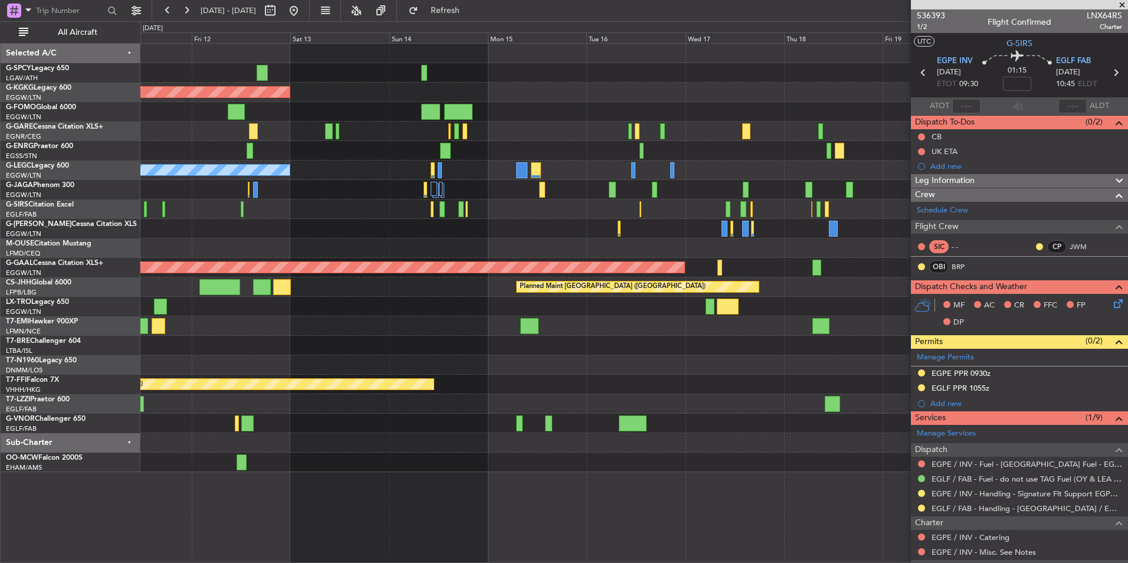
click at [393, 297] on div "Planned Maint Dusseldorf" at bounding box center [633, 306] width 987 height 19
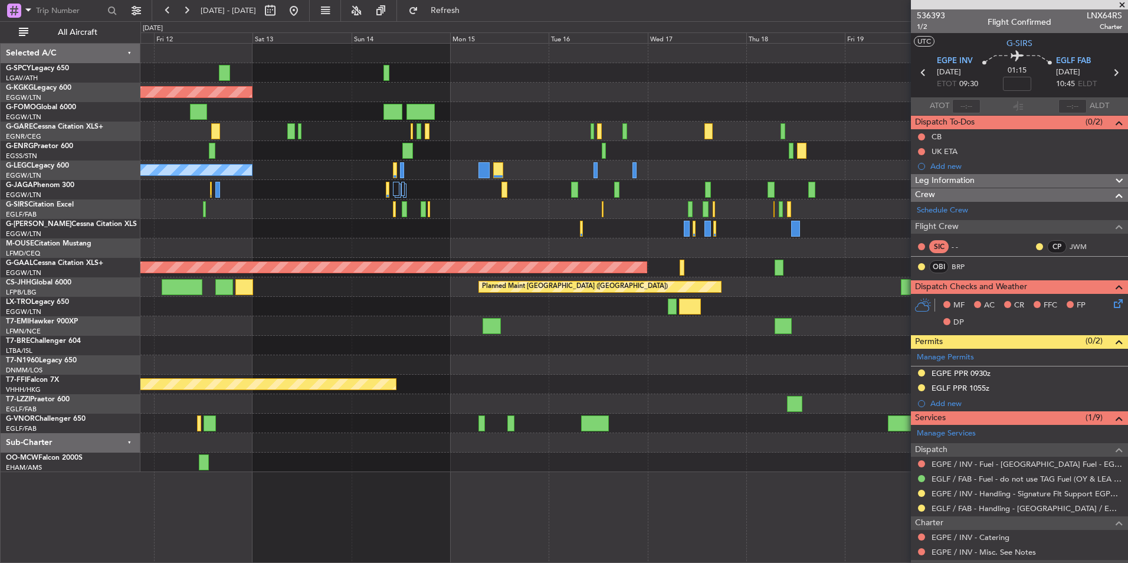
click at [497, 317] on div "Unplanned Maint Athens (Eleftherios Venizelos Intl) AOG Maint Istanbul (Ataturk…" at bounding box center [633, 258] width 987 height 428
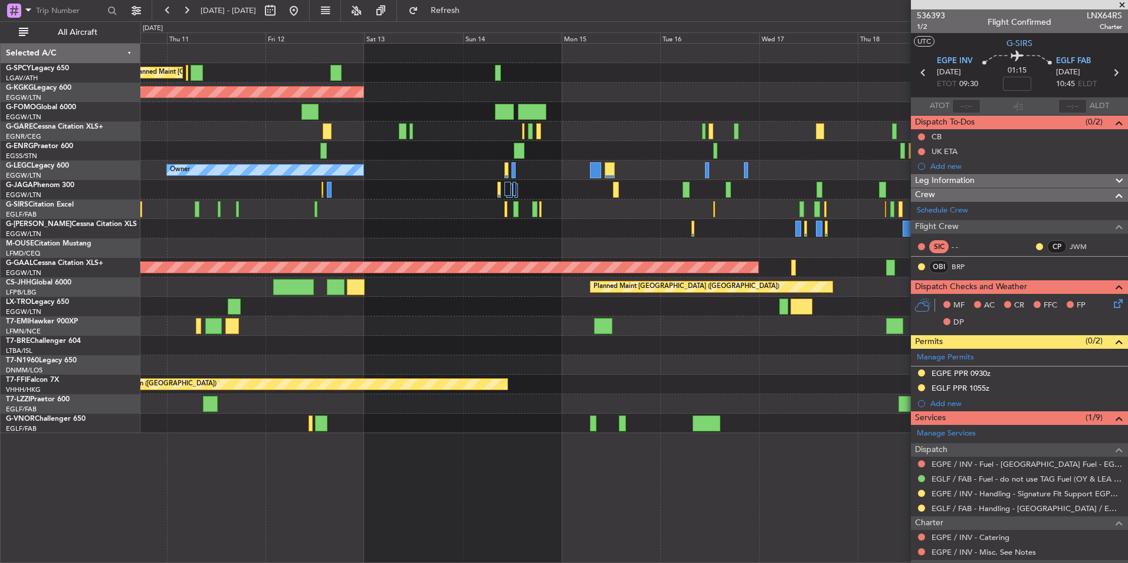
click at [577, 338] on div "Unplanned Maint Athens (Eleftherios Venizelos Intl) AOG Maint Istanbul (Ataturk…" at bounding box center [633, 238] width 987 height 389
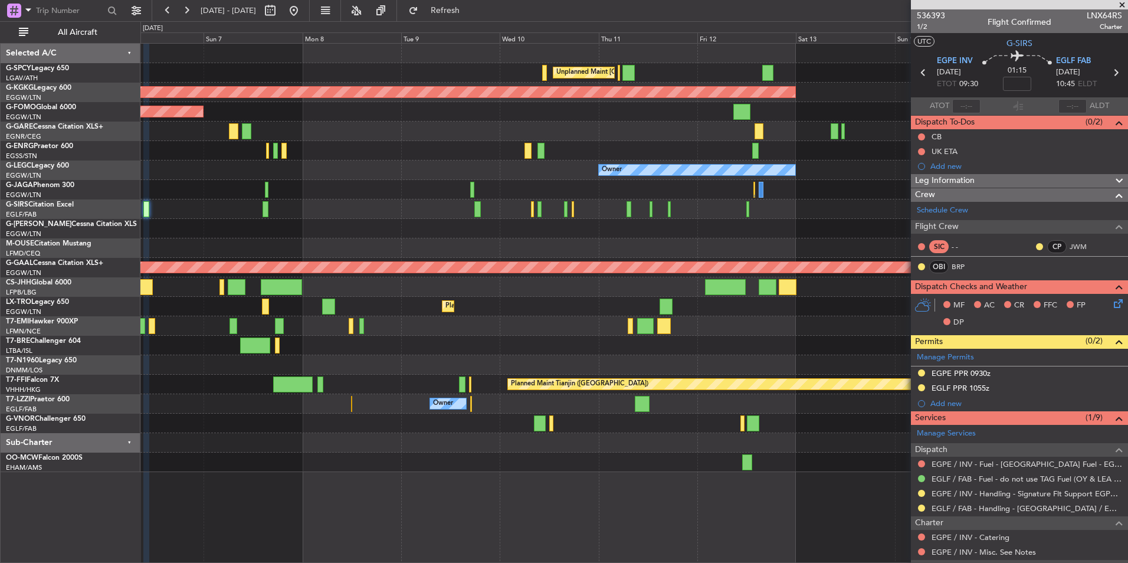
click at [956, 307] on fb-app "10 Sep 2025 - 20 Sep 2025 Refresh Quick Links All Aircraft Unplanned Maint Athe…" at bounding box center [564, 286] width 1128 height 554
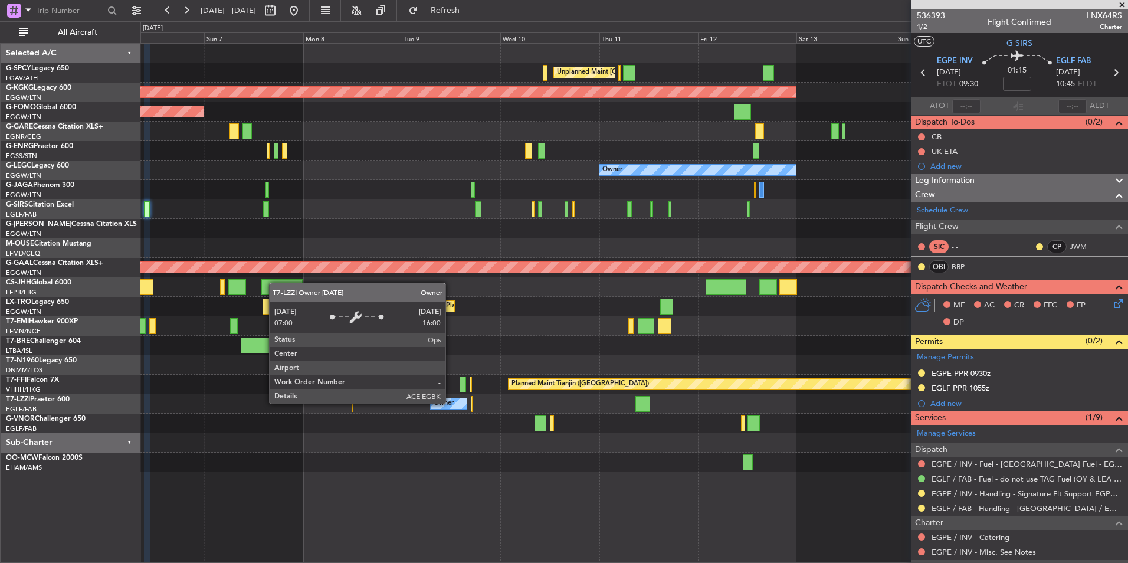
click at [451, 403] on div "Owner" at bounding box center [443, 404] width 20 height 18
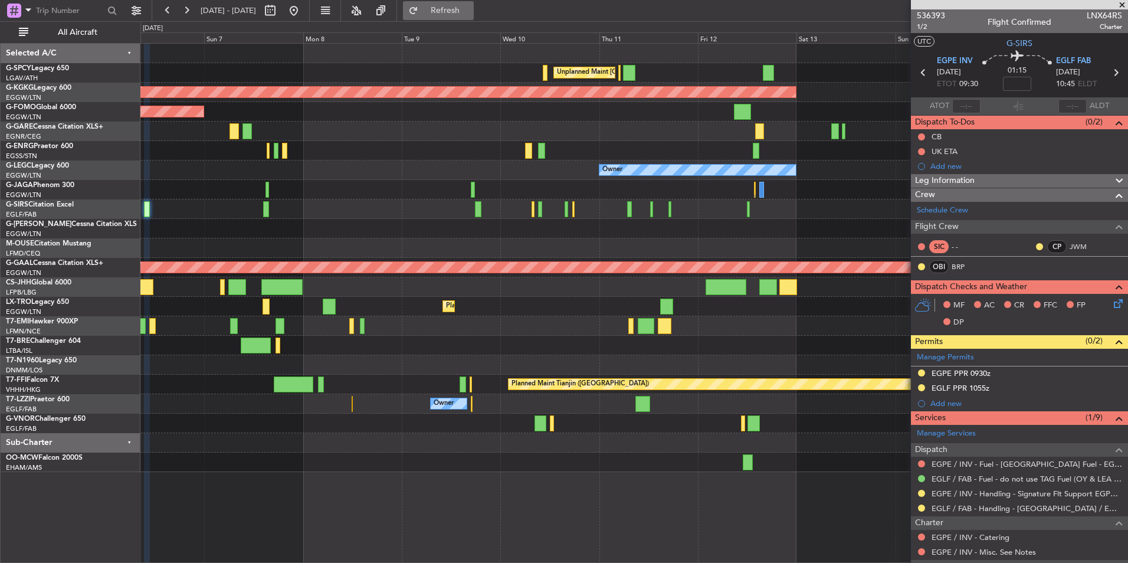
click at [456, 10] on button "Refresh" at bounding box center [438, 10] width 71 height 19
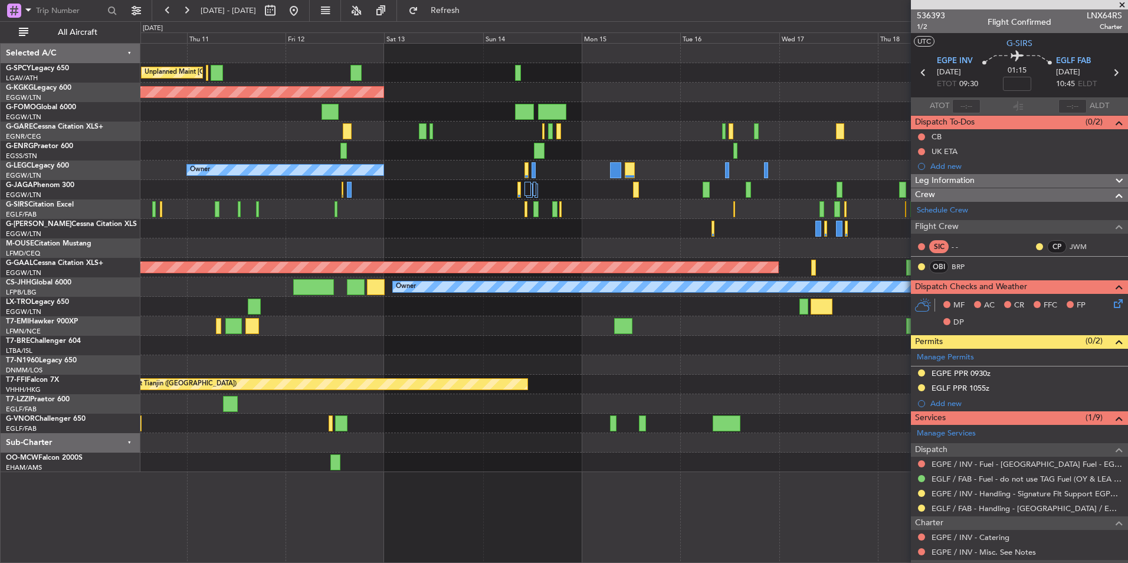
click at [430, 327] on div at bounding box center [633, 325] width 987 height 19
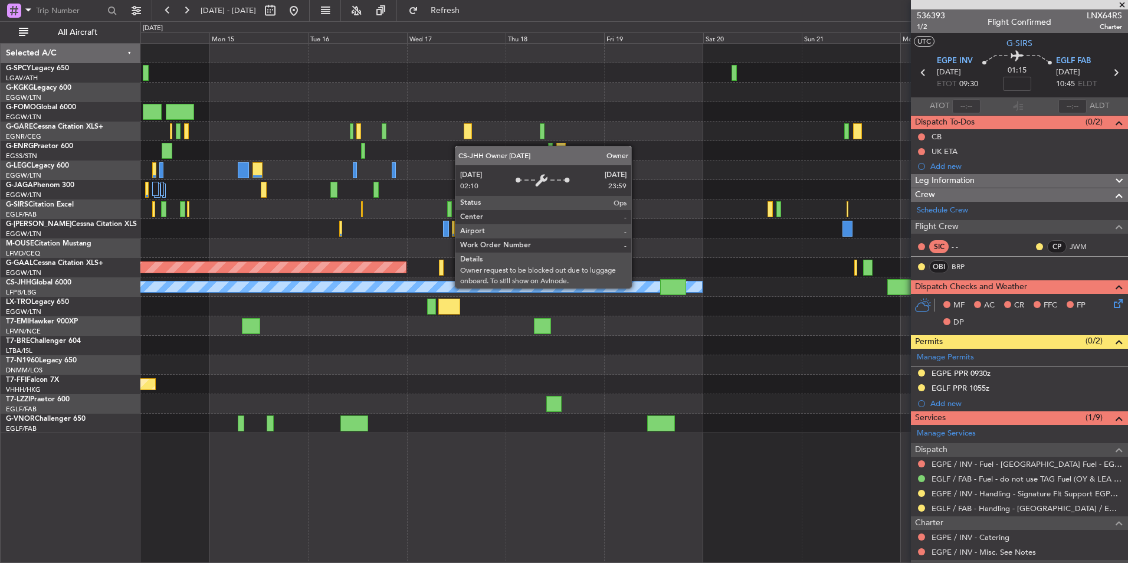
click at [636, 287] on div "Owner" at bounding box center [361, 286] width 681 height 11
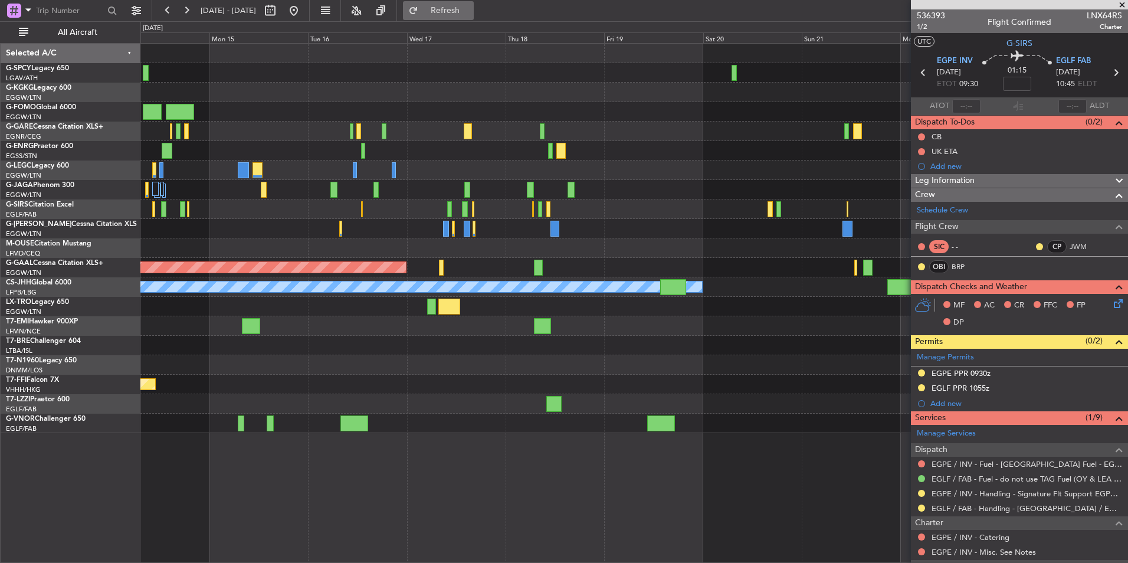
click at [470, 10] on span "Refresh" at bounding box center [446, 10] width 50 height 8
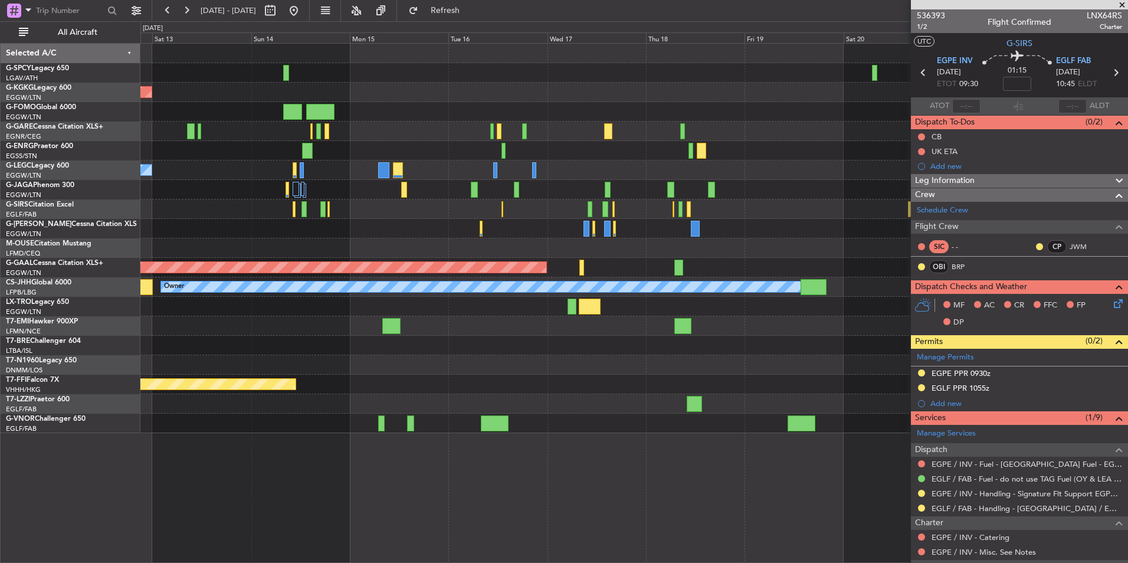
click at [850, 298] on div at bounding box center [633, 306] width 987 height 19
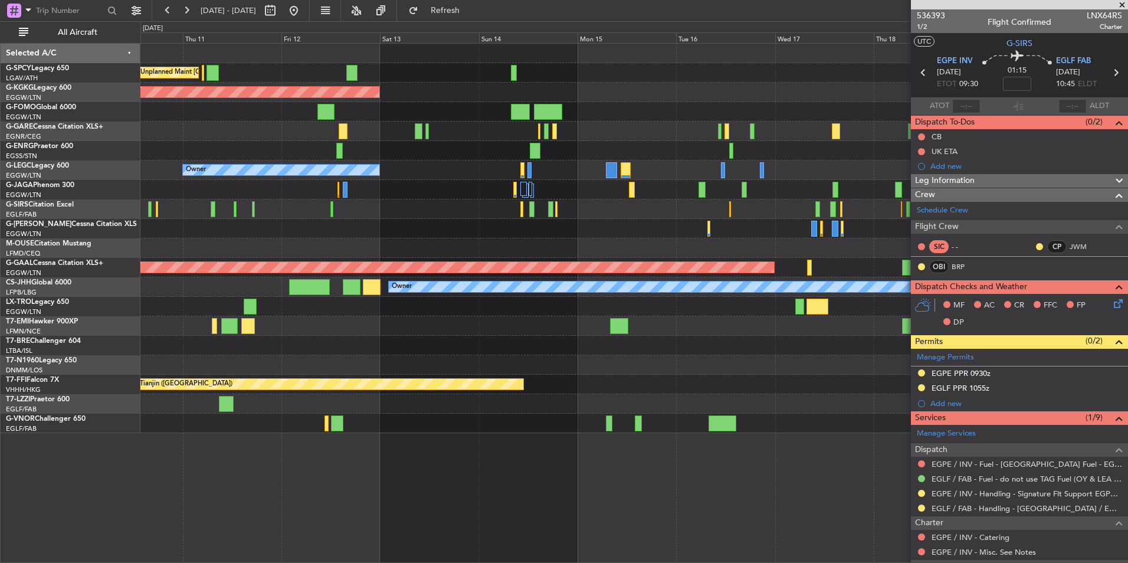
click at [722, 334] on div "Unplanned Maint Athens (Eleftherios Venizelos Intl) AOG Maint Istanbul (Ataturk…" at bounding box center [633, 238] width 987 height 389
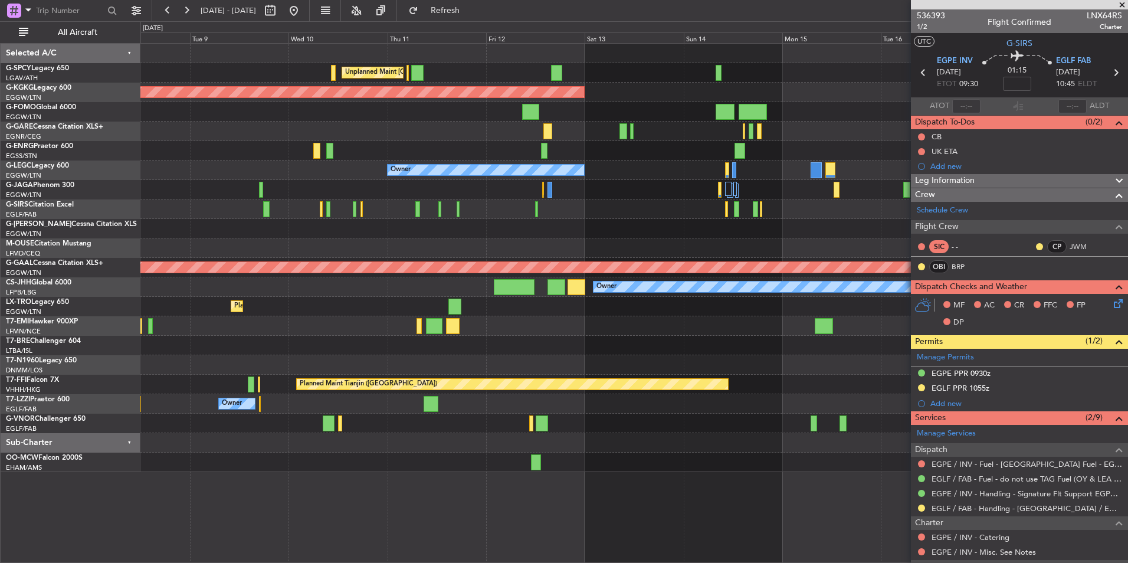
click at [721, 236] on div "Unplanned Maint Athens (Eleftherios Venizelos Intl) AOG Maint Istanbul (Ataturk…" at bounding box center [633, 258] width 987 height 428
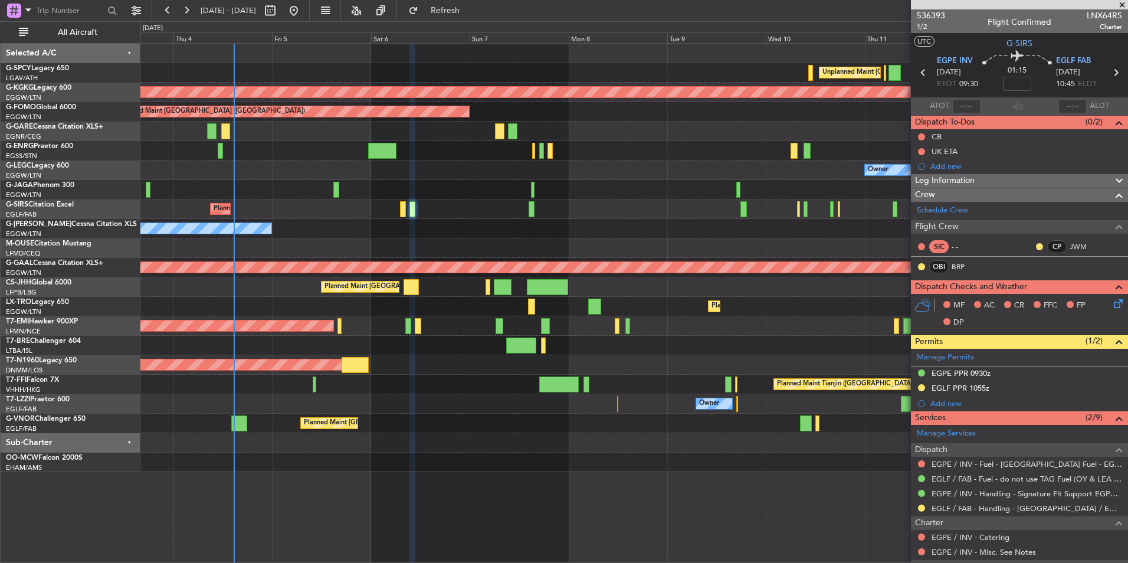
click at [733, 224] on div "Owner Owner" at bounding box center [633, 228] width 987 height 19
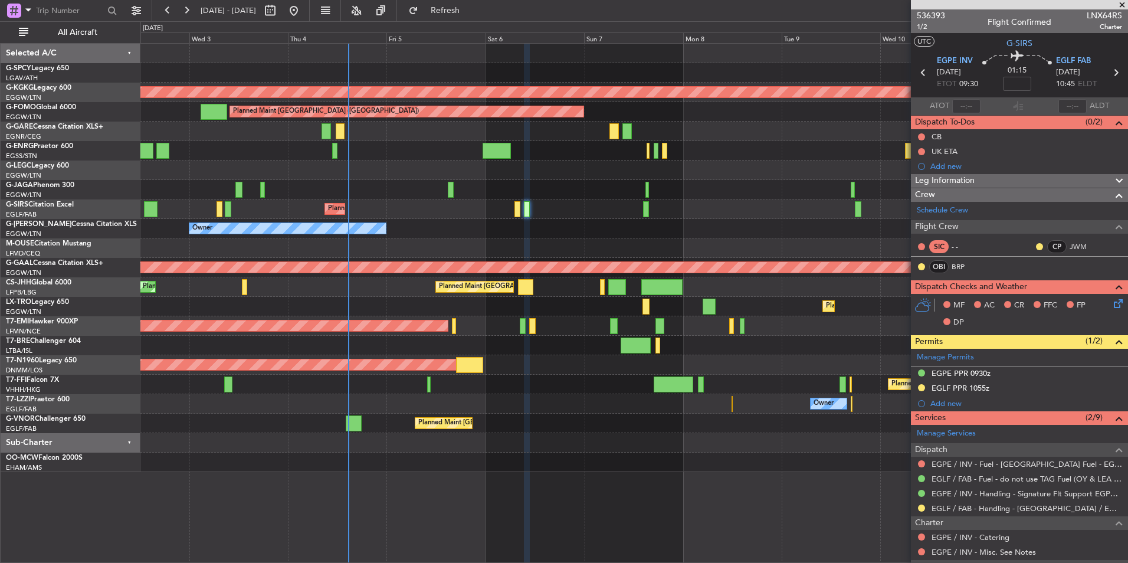
click at [568, 248] on div at bounding box center [633, 247] width 987 height 19
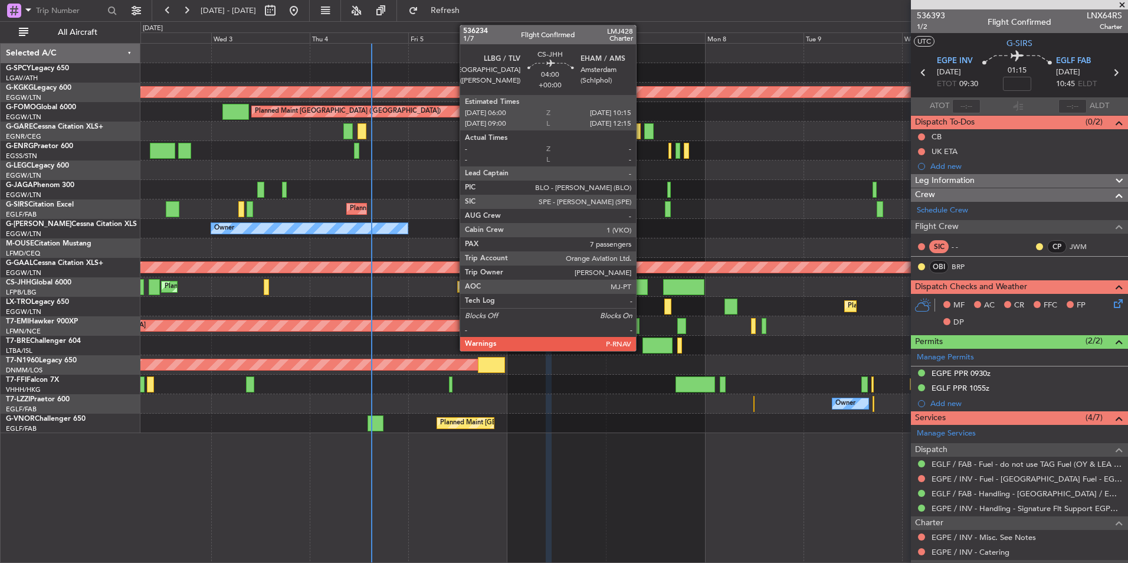
click at [641, 281] on div at bounding box center [639, 287] width 18 height 16
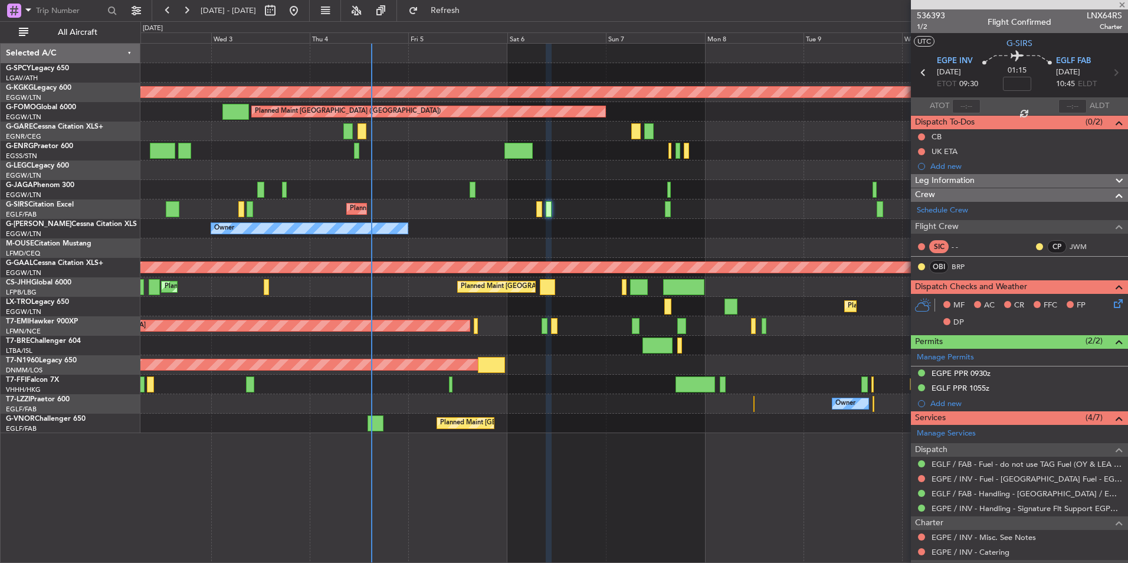
type input "7"
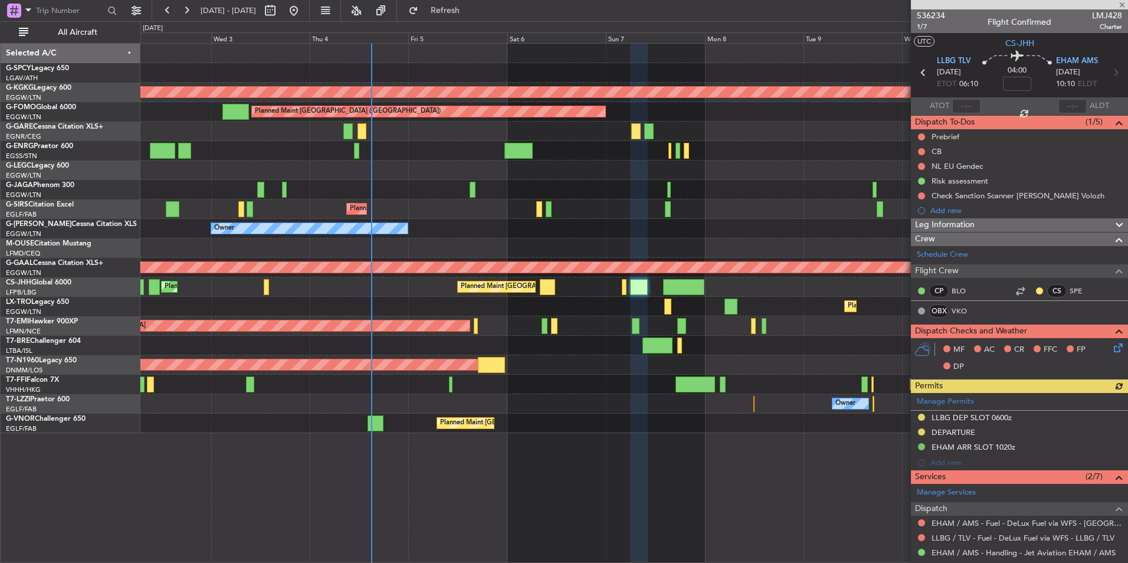
scroll to position [118, 0]
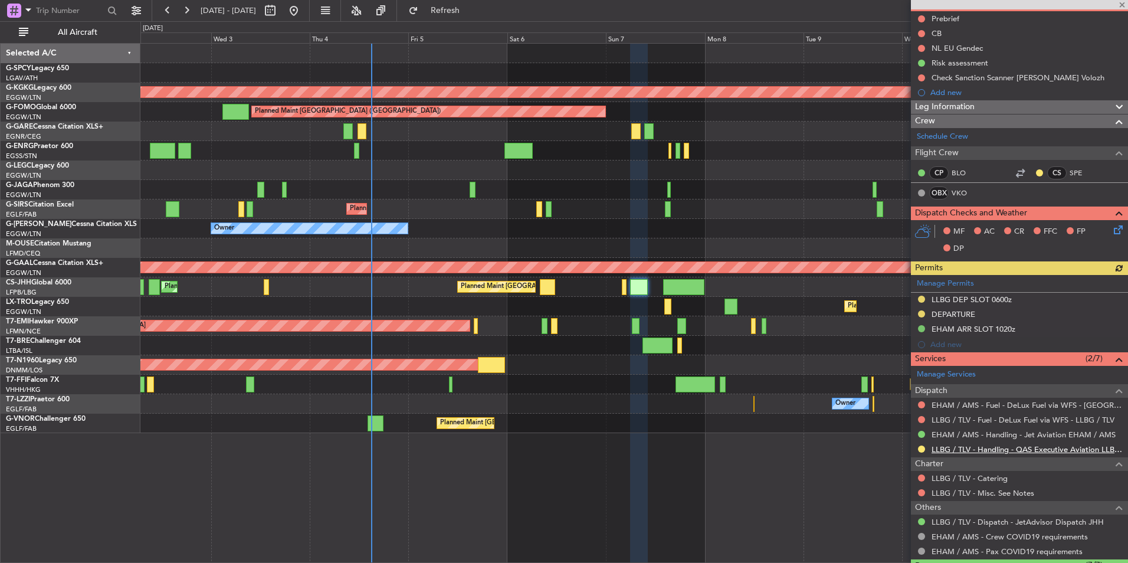
click at [1056, 446] on link "LLBG / TLV - Handling - QAS Executive Aviation LLBG / TLV" at bounding box center [1026, 449] width 190 height 10
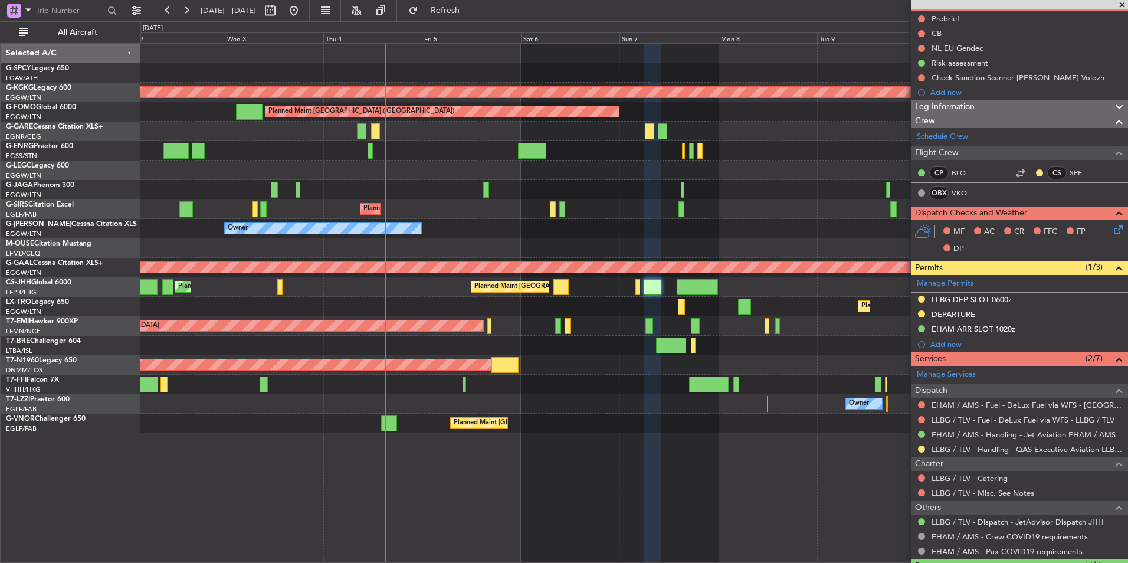
click at [610, 419] on div "Planned Maint [GEOGRAPHIC_DATA] ([GEOGRAPHIC_DATA])" at bounding box center [633, 422] width 987 height 19
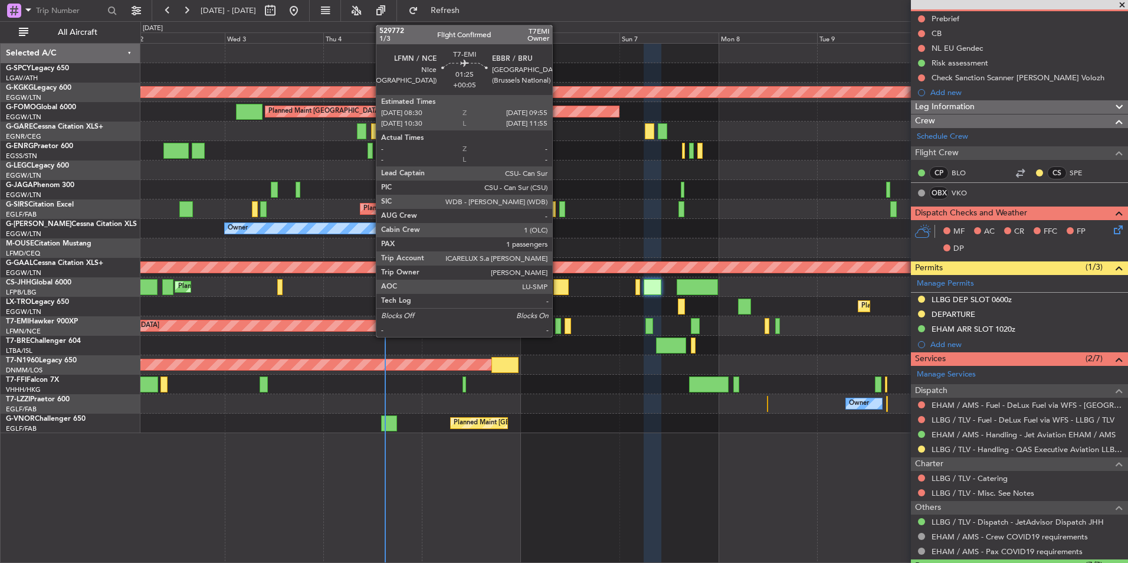
click at [557, 322] on div at bounding box center [558, 326] width 6 height 16
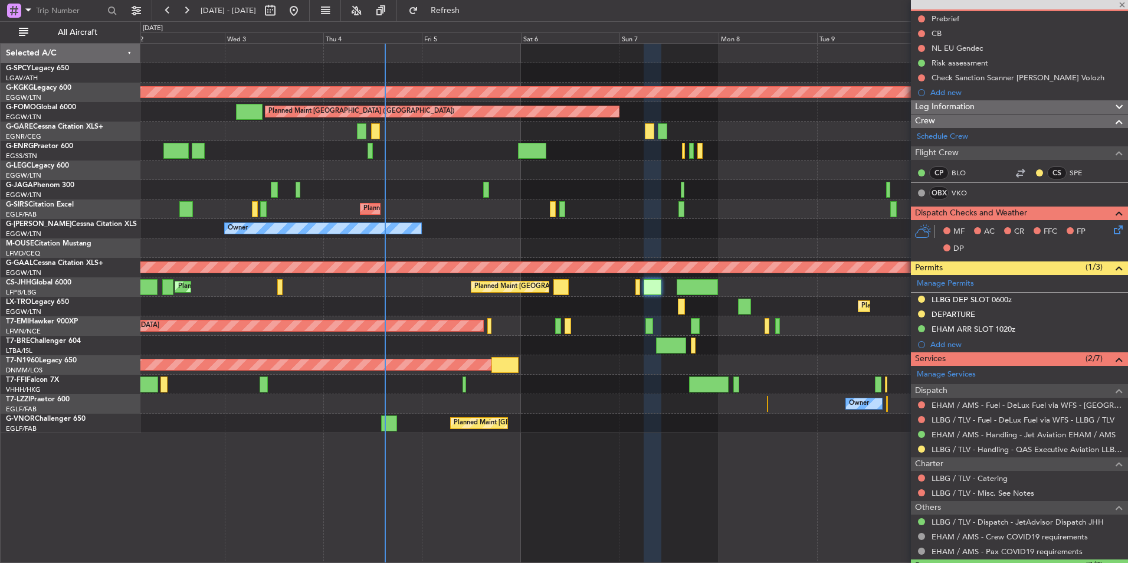
type input "+00:05"
type input "1"
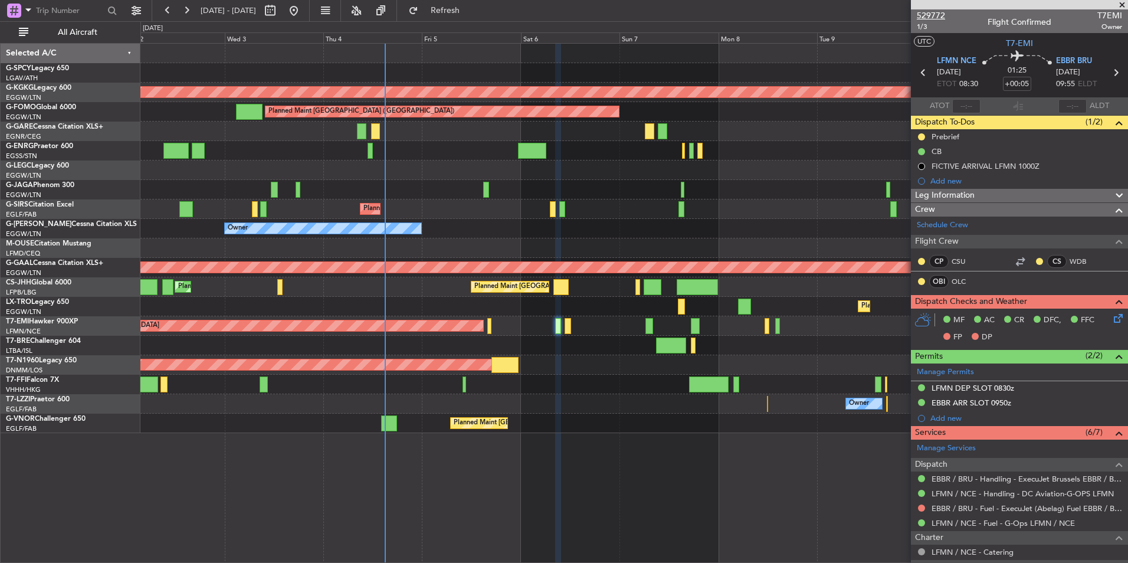
click at [935, 20] on span "529772" at bounding box center [931, 15] width 28 height 12
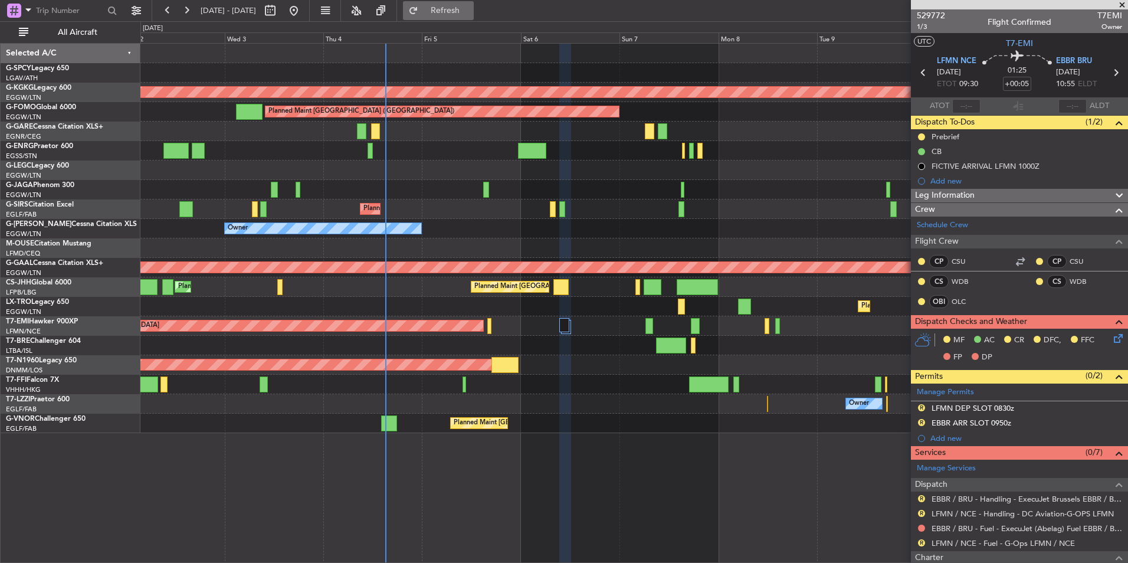
click at [470, 11] on span "Refresh" at bounding box center [446, 10] width 50 height 8
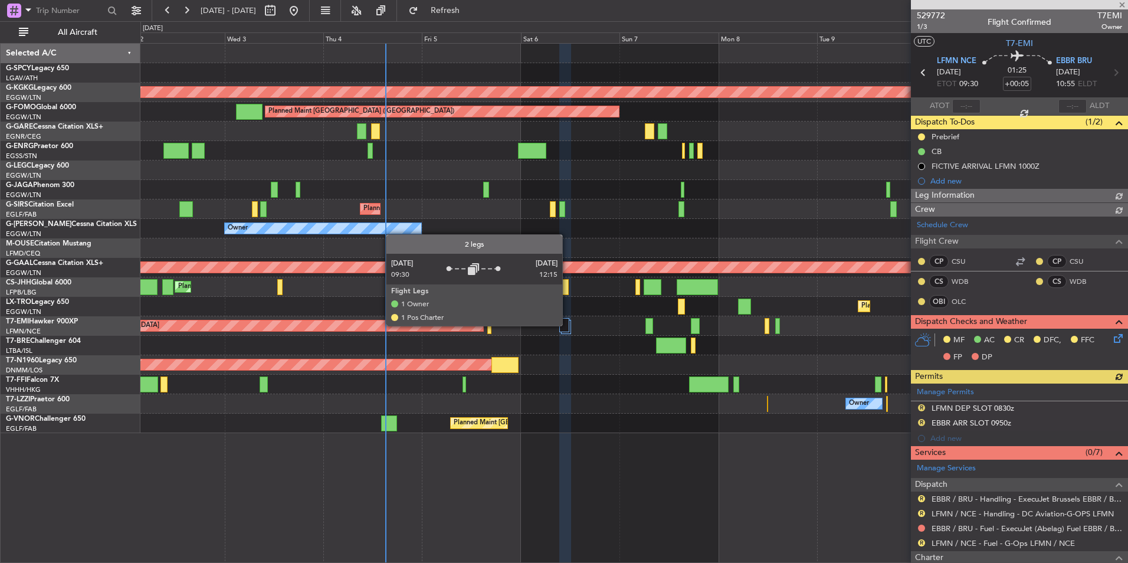
click at [567, 325] on div at bounding box center [564, 325] width 10 height 14
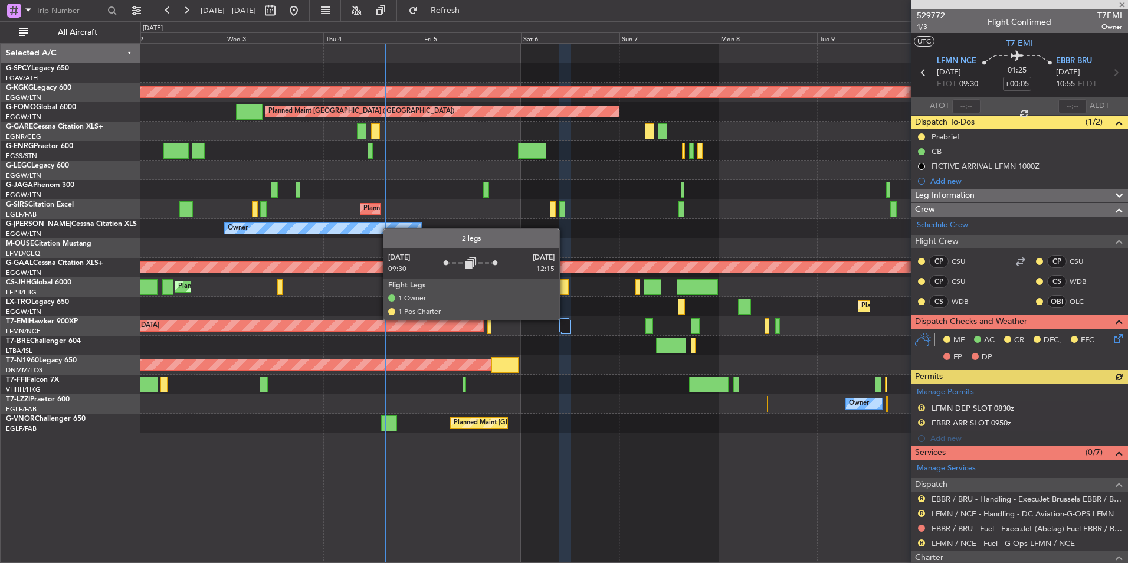
click at [564, 319] on div at bounding box center [564, 325] width 10 height 14
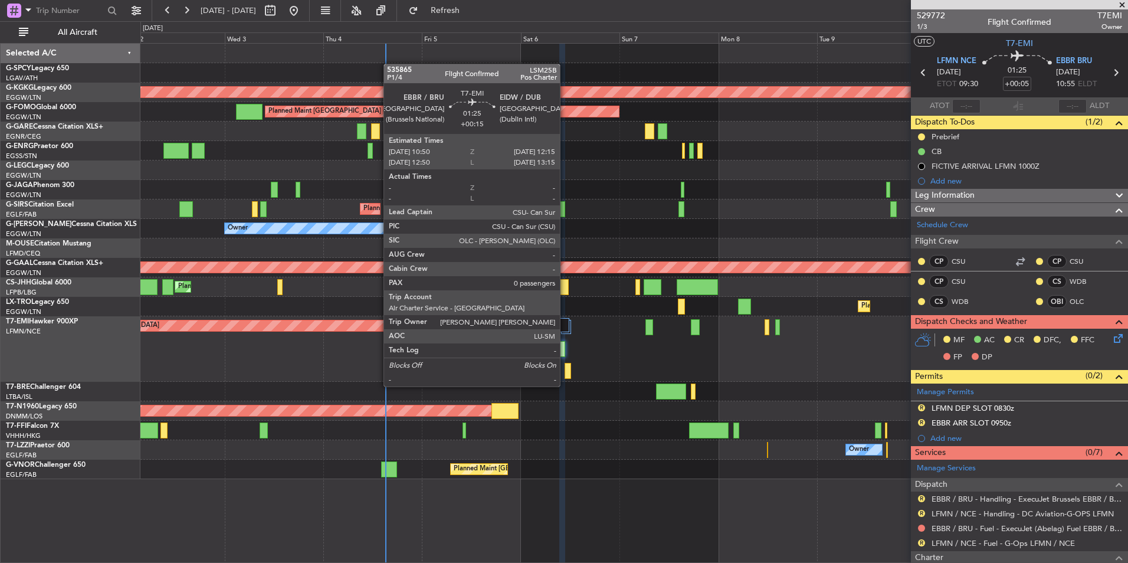
click at [565, 376] on div at bounding box center [567, 371] width 6 height 16
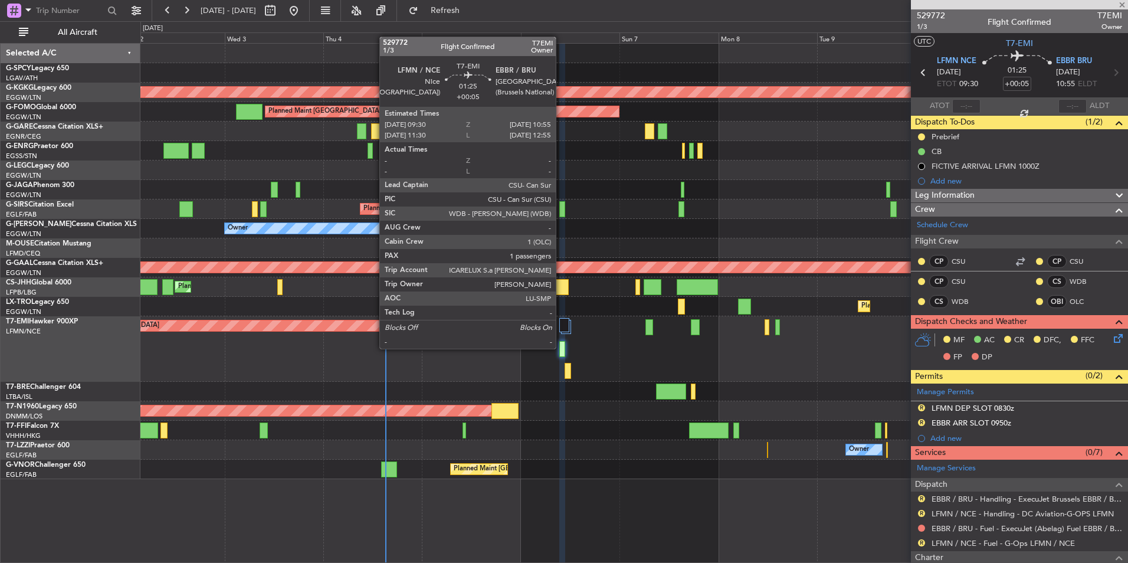
type input "+00:15"
type input "0"
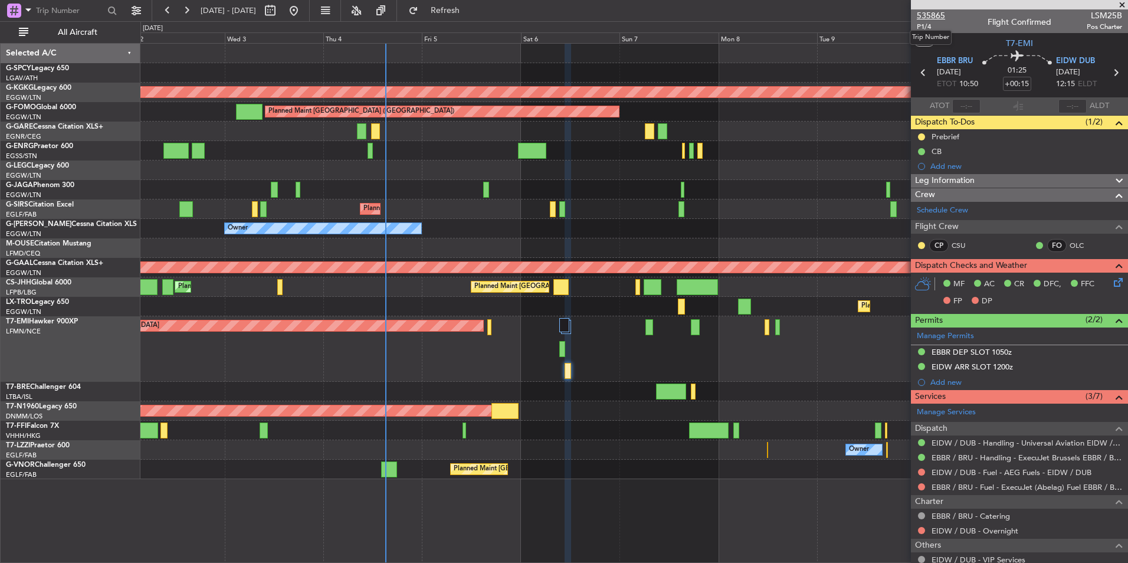
click at [929, 13] on span "535865" at bounding box center [931, 15] width 28 height 12
click at [466, 6] on button "Refresh" at bounding box center [438, 10] width 71 height 19
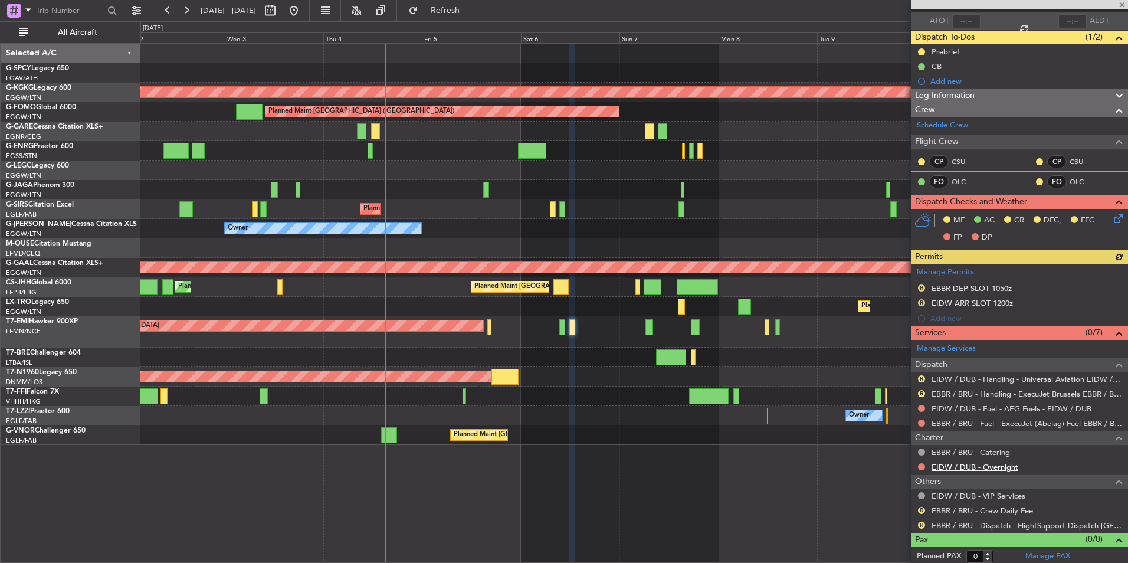
scroll to position [88, 0]
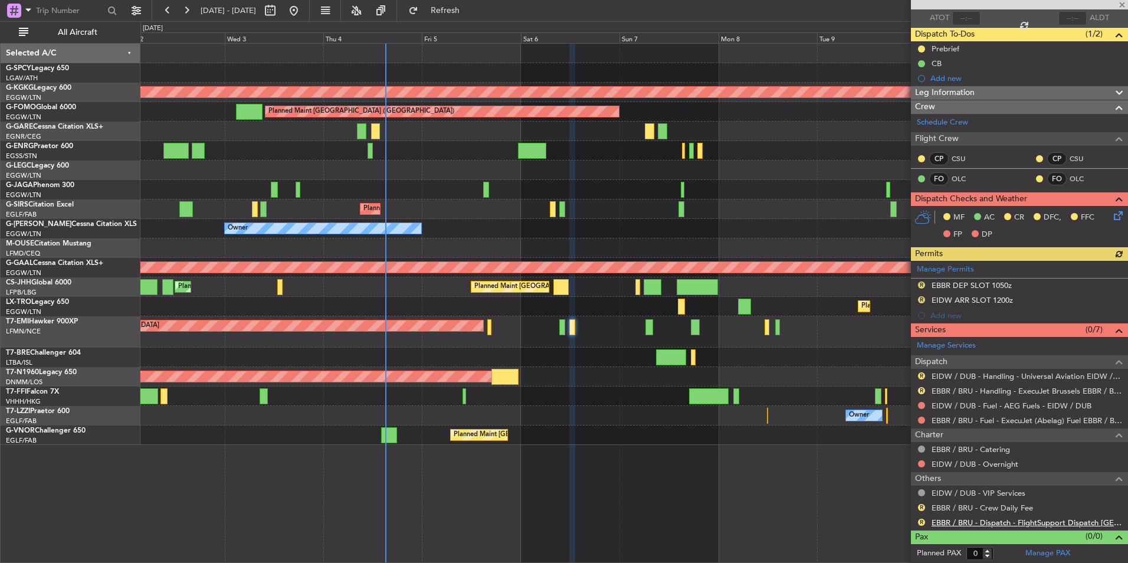
click at [1056, 525] on link "EBBR / BRU - Dispatch - FlightSupport Dispatch UK" at bounding box center [1026, 522] width 190 height 10
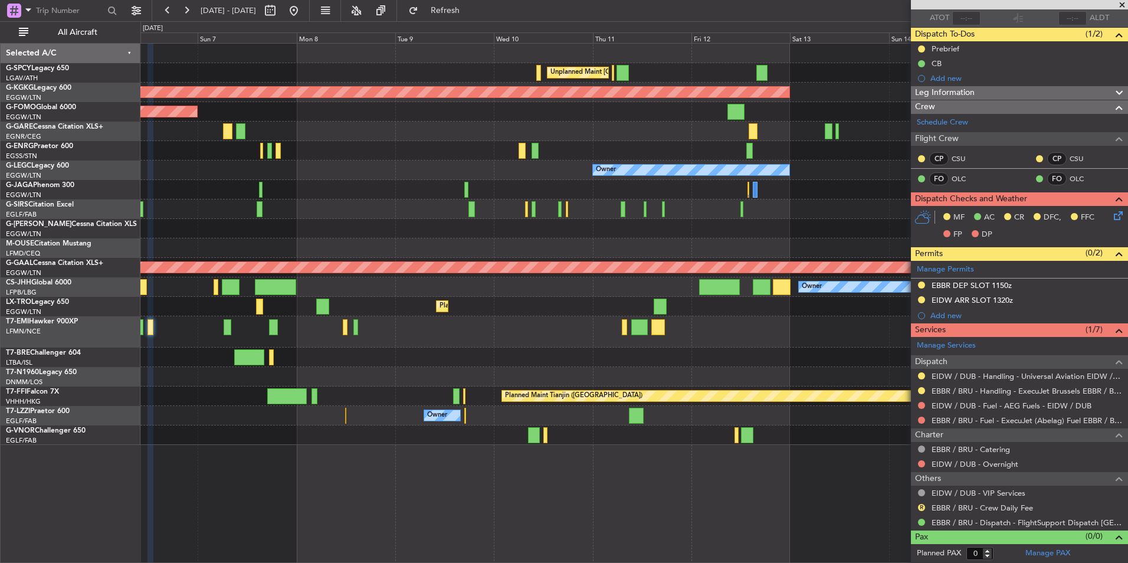
click at [281, 130] on div "Unplanned Maint Athens (Eleftherios Venizelos Intl) AOG Maint Istanbul (Ataturk…" at bounding box center [633, 244] width 987 height 401
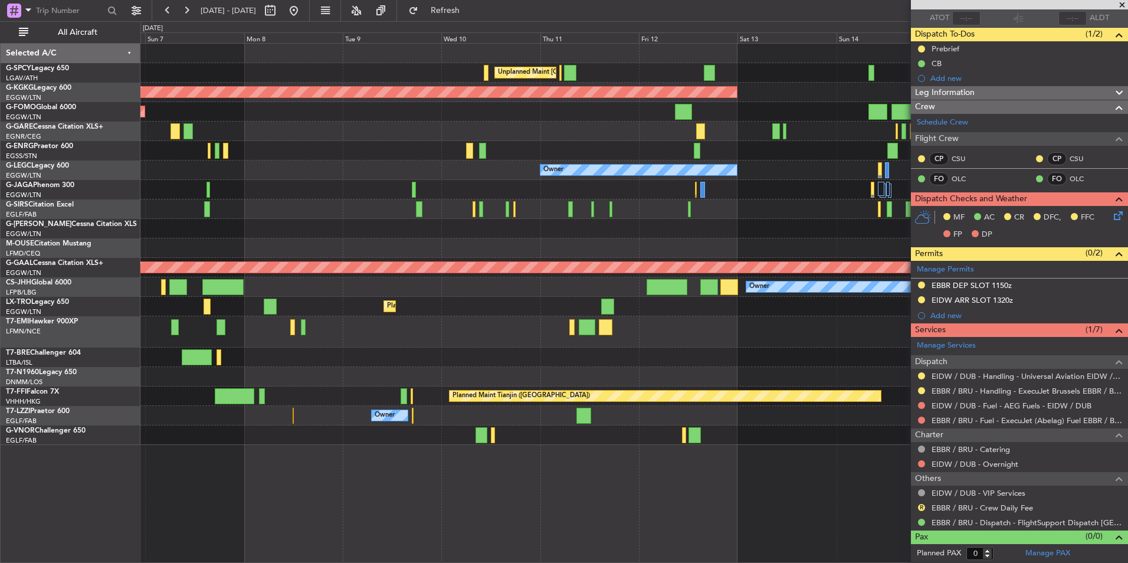
click at [542, 212] on div "Unplanned Maint Athens (Eleftherios Venizelos Intl) AOG Maint Istanbul (Ataturk…" at bounding box center [633, 244] width 987 height 401
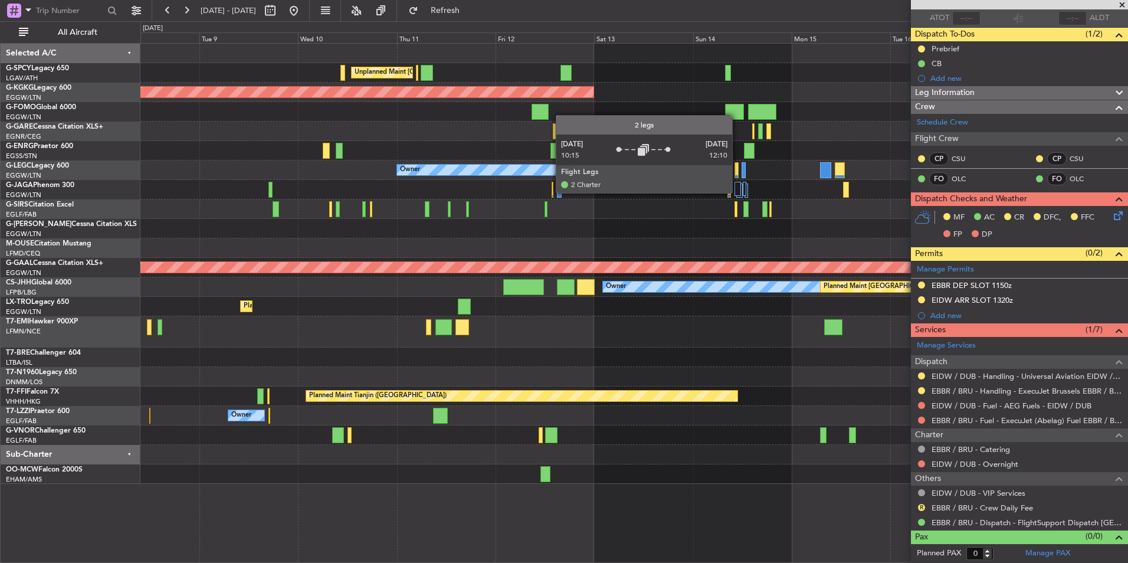
click at [737, 192] on div at bounding box center [737, 189] width 6 height 14
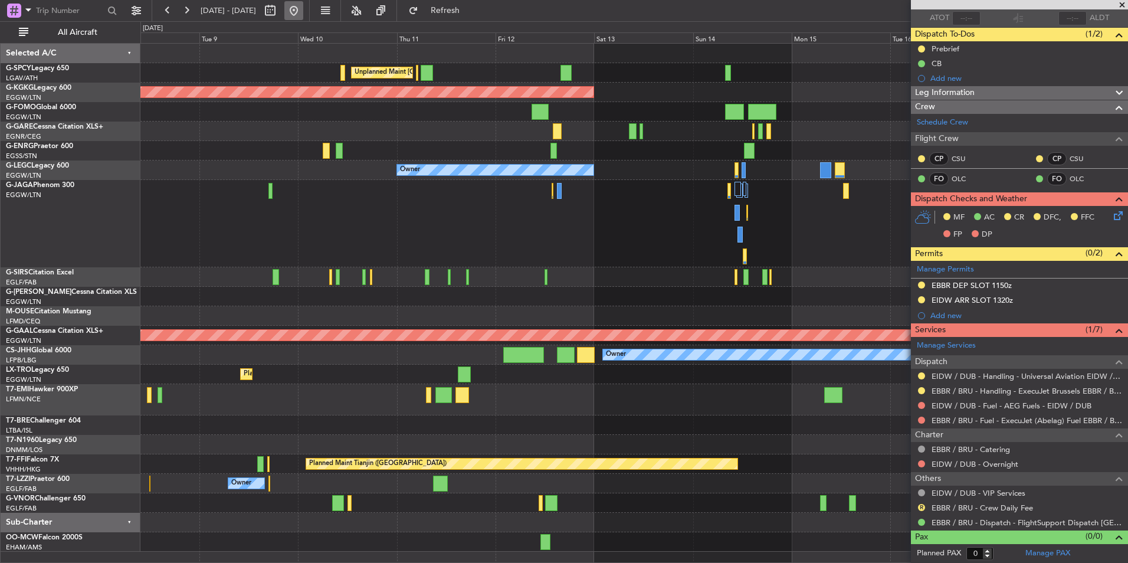
click at [303, 9] on button at bounding box center [293, 10] width 19 height 19
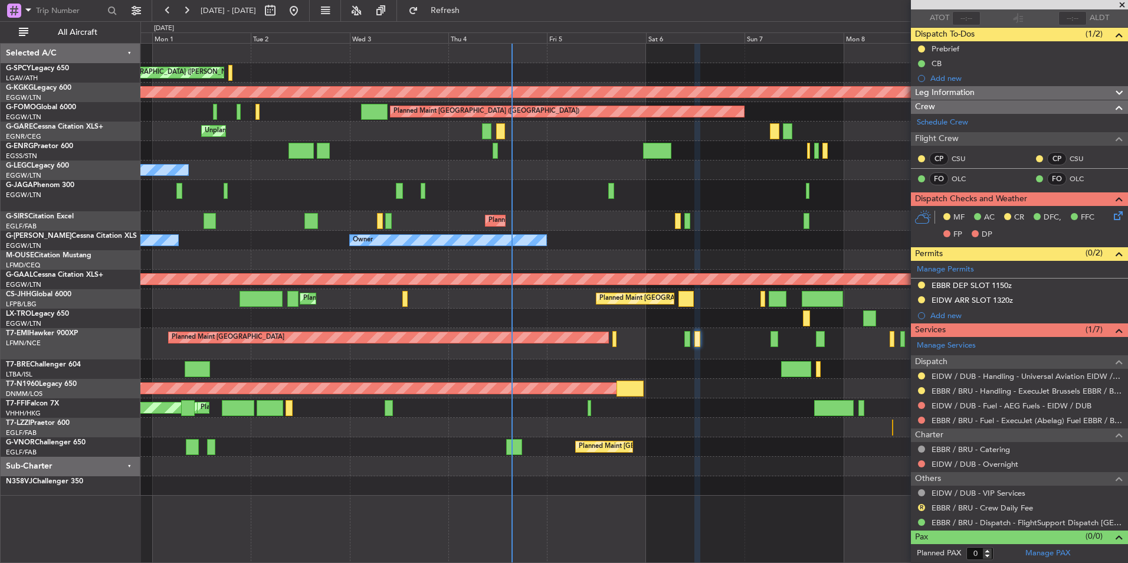
click at [649, 209] on div "Cleaning Athens (Eleftherios Venizelos Intl) Unplanned Maint Athens (Eleftherio…" at bounding box center [633, 270] width 987 height 452
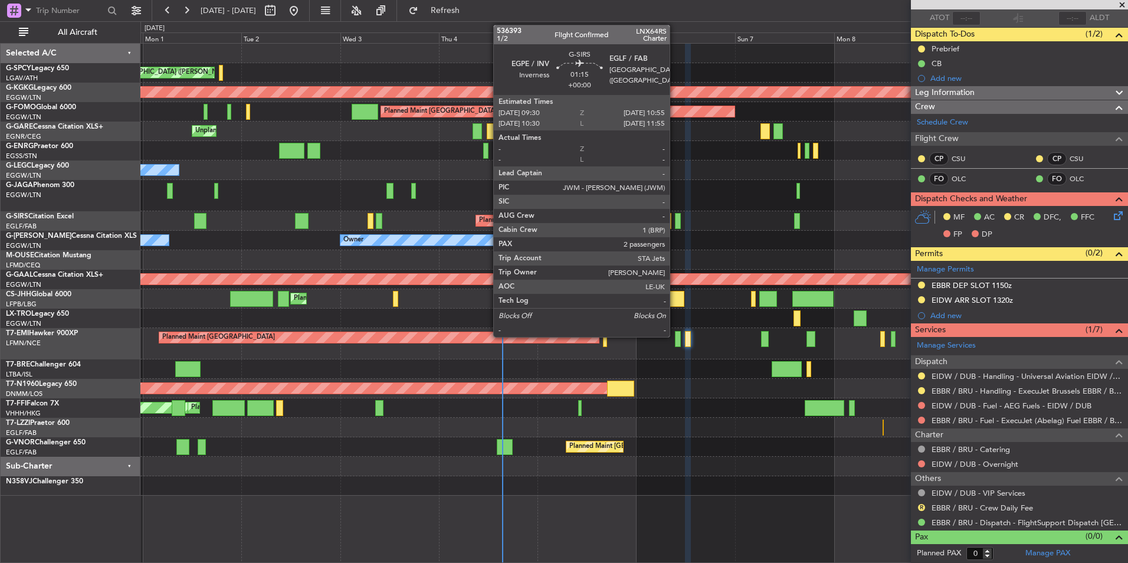
click at [675, 218] on div at bounding box center [678, 221] width 6 height 16
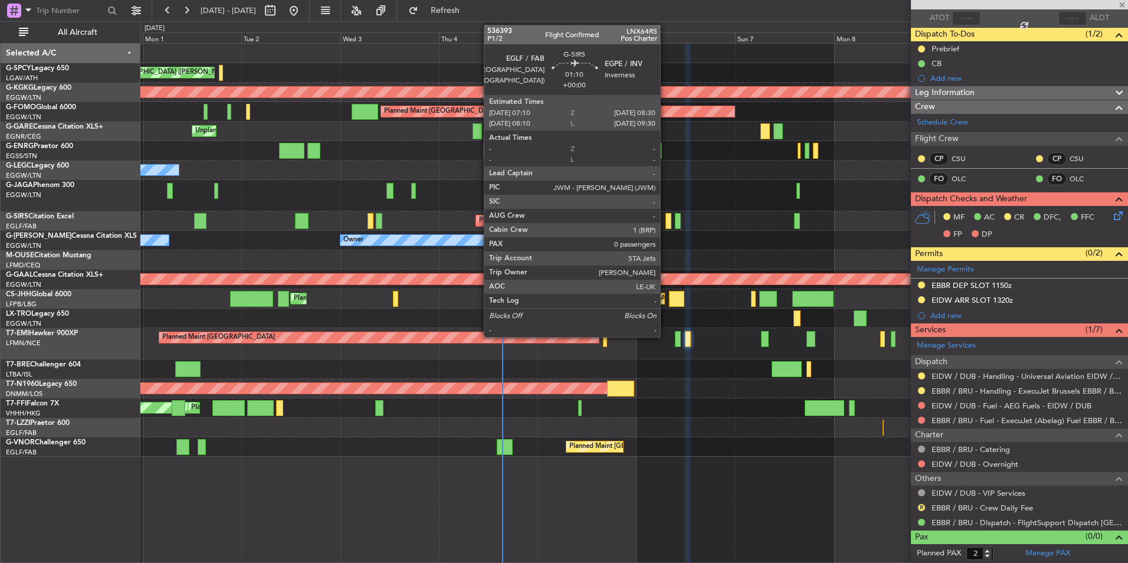
scroll to position [0, 0]
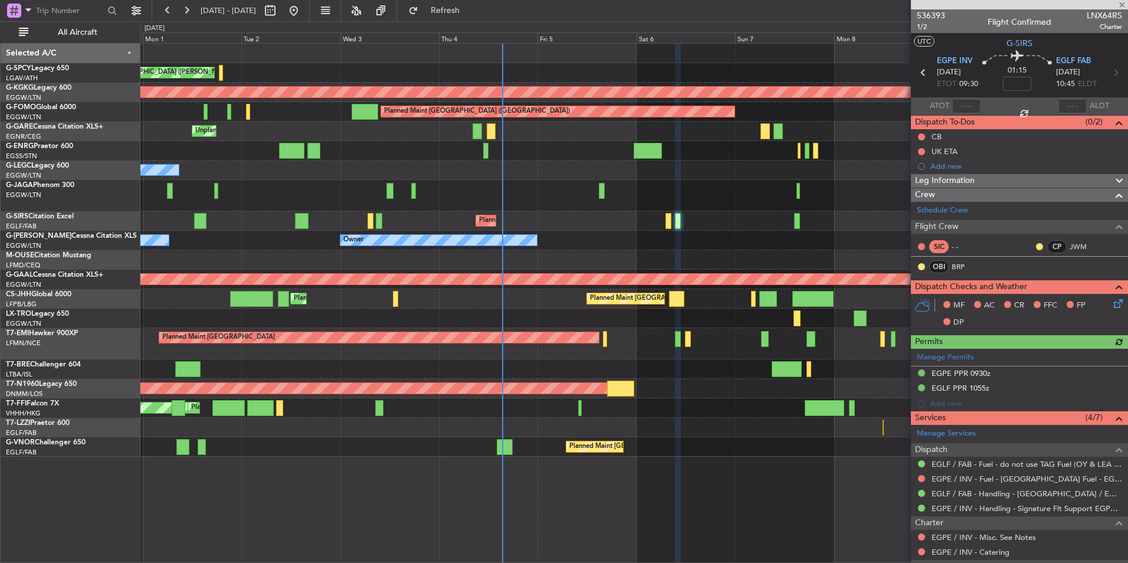
click at [663, 218] on div "Planned Maint [GEOGRAPHIC_DATA] ([GEOGRAPHIC_DATA])" at bounding box center [633, 220] width 987 height 19
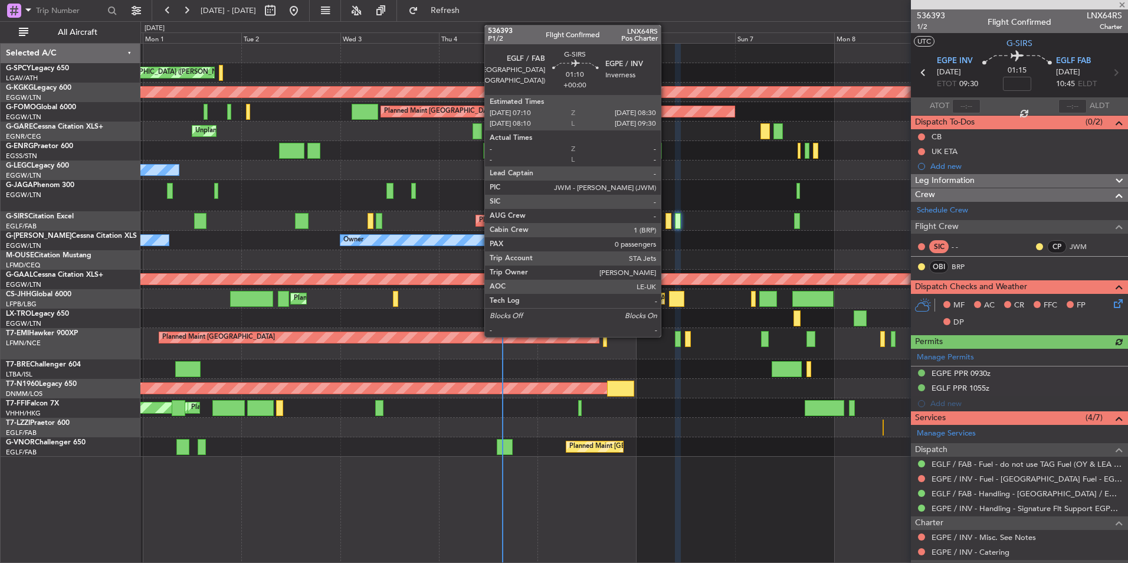
click at [666, 218] on div at bounding box center [668, 221] width 6 height 16
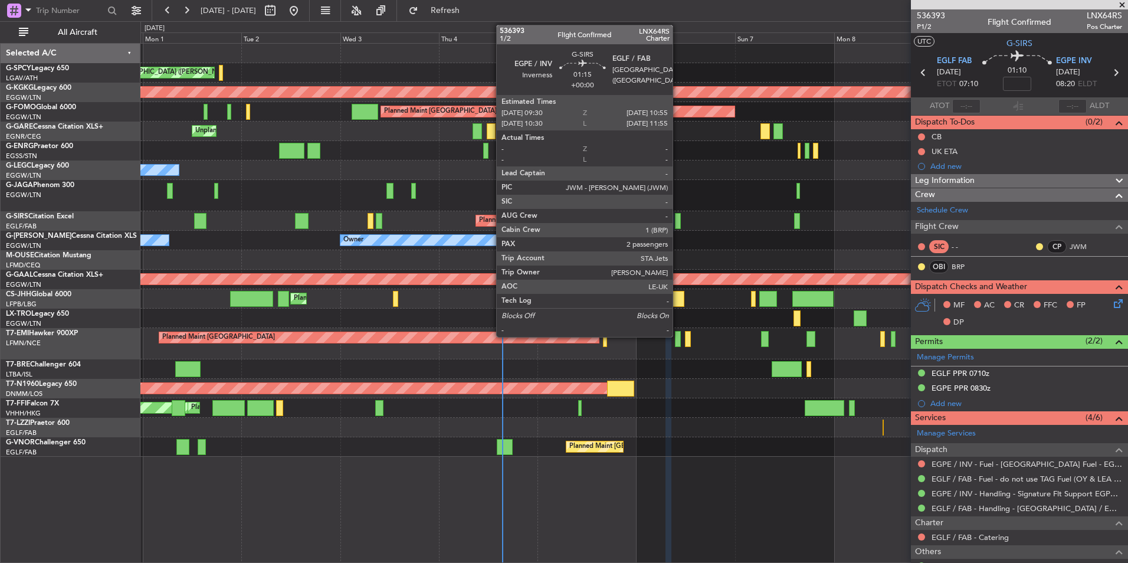
click at [678, 224] on div at bounding box center [678, 221] width 6 height 16
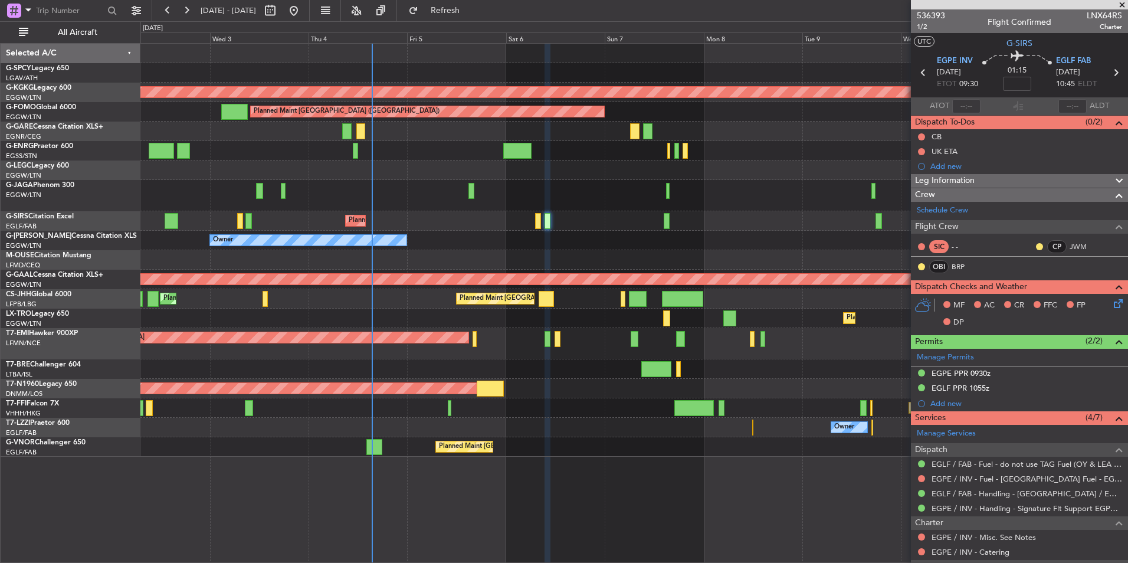
click at [514, 367] on div at bounding box center [633, 368] width 987 height 19
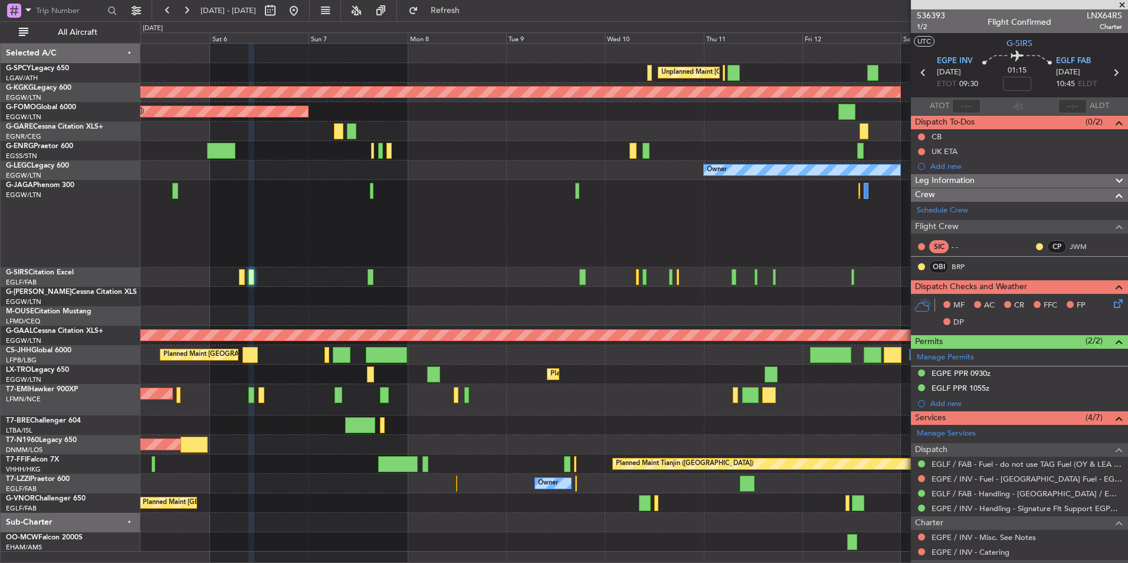
click at [773, 368] on div "Planned Maint Dusseldorf" at bounding box center [633, 373] width 987 height 19
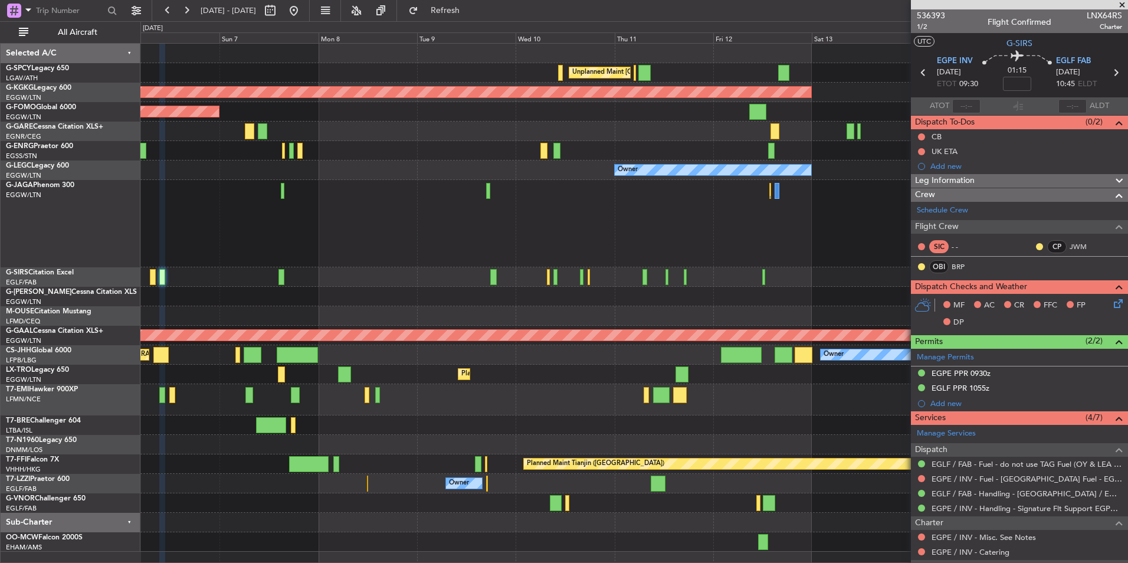
click at [704, 379] on div "Unplanned Maint Athens (Eleftherios Venizelos Intl) AOG Maint Istanbul (Ataturk…" at bounding box center [633, 298] width 987 height 508
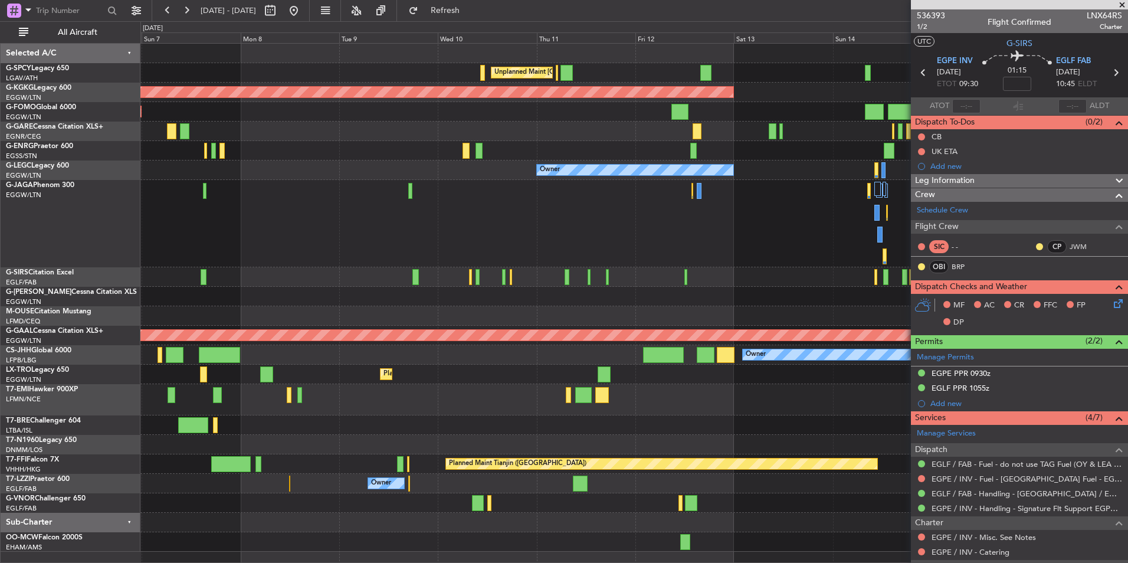
click at [1125, 6] on span at bounding box center [1122, 5] width 12 height 11
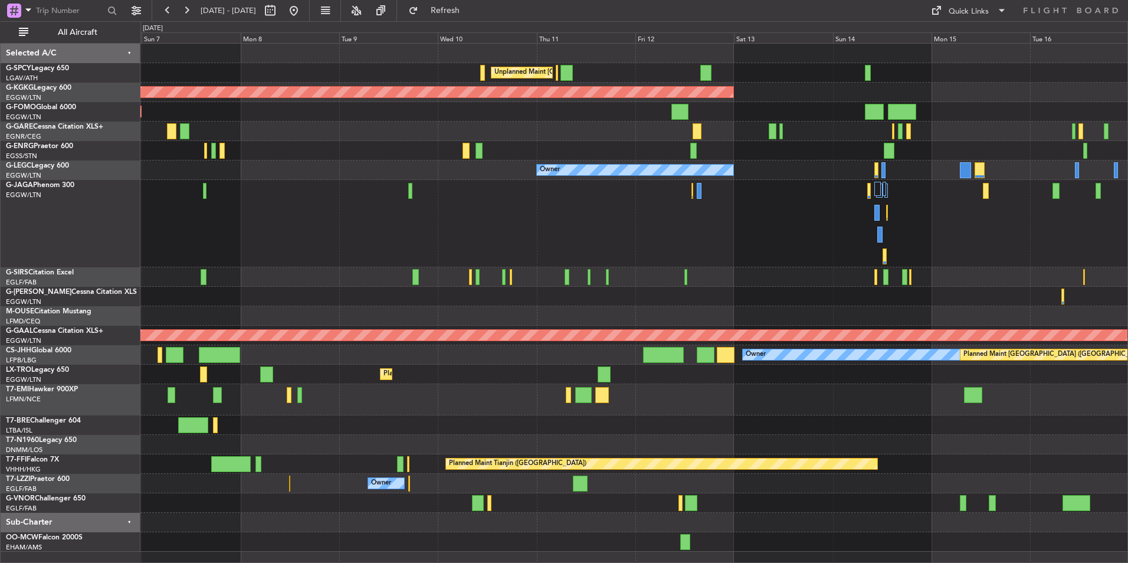
type input "0"
click at [303, 19] on button at bounding box center [293, 10] width 19 height 19
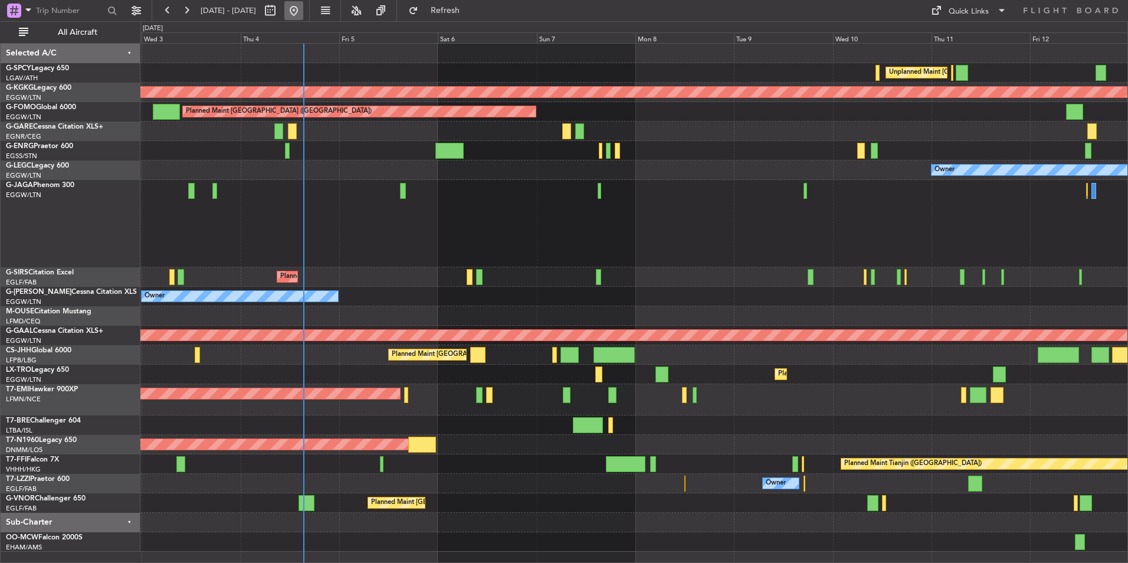
click at [303, 16] on button at bounding box center [293, 10] width 19 height 19
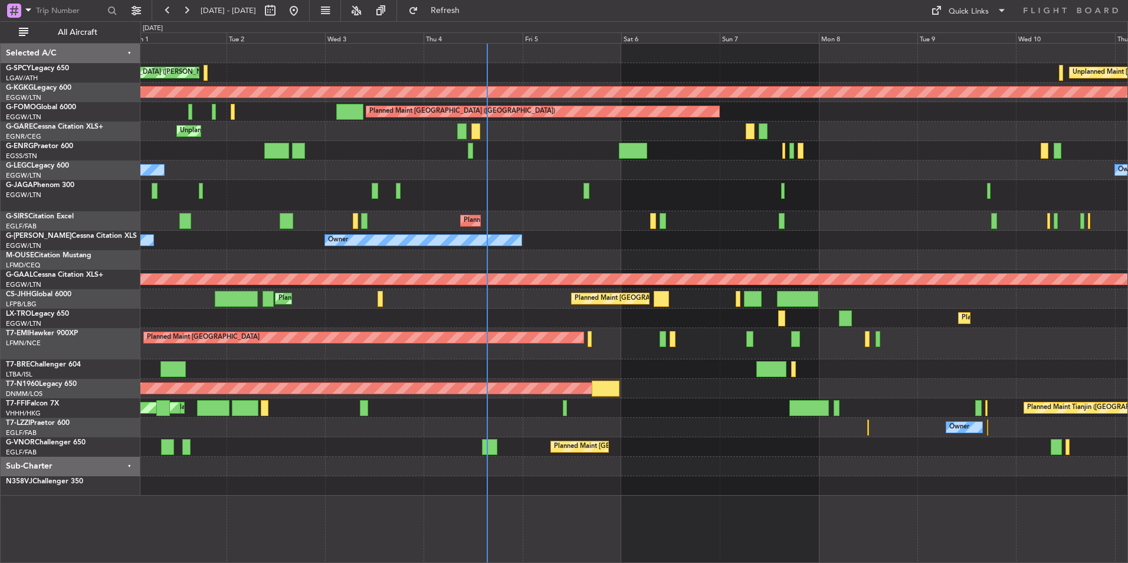
click at [493, 191] on div "Owner Ibiza" at bounding box center [633, 195] width 987 height 31
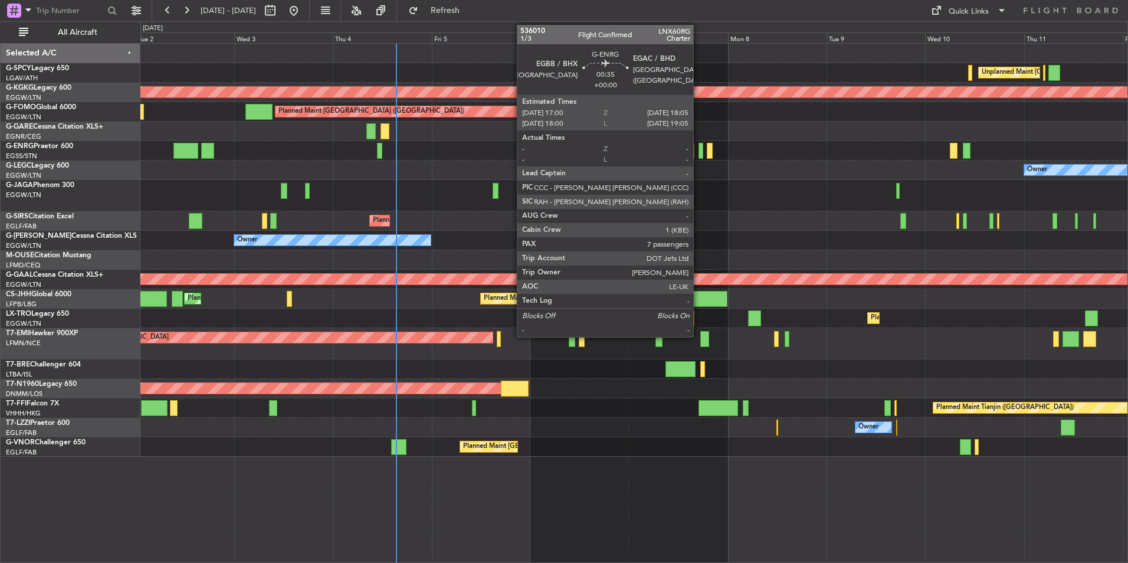
click at [698, 155] on div at bounding box center [700, 151] width 5 height 16
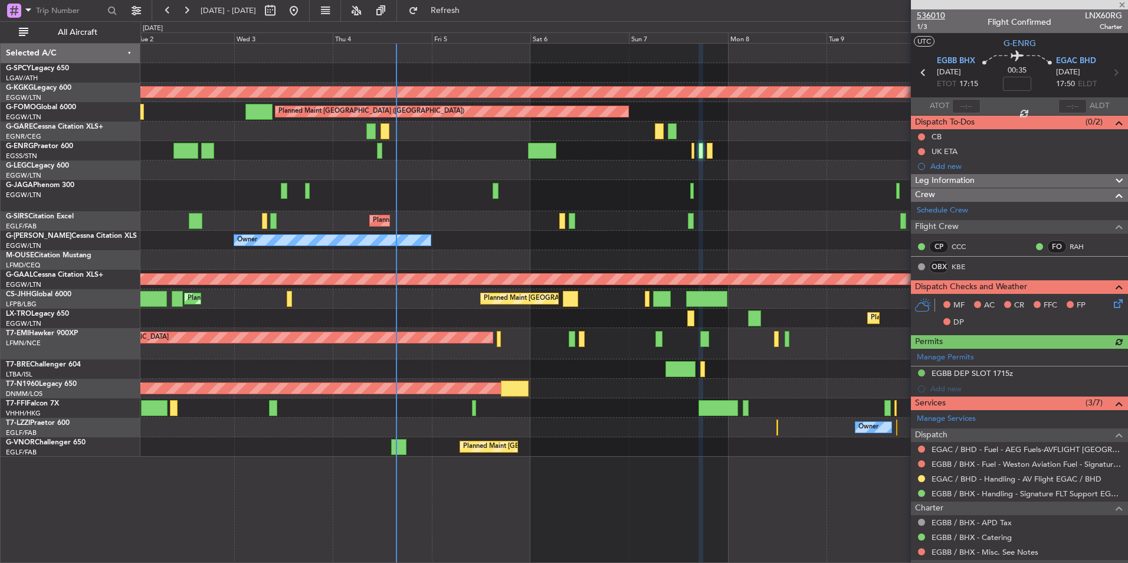
click at [941, 17] on span "536010" at bounding box center [931, 15] width 28 height 12
click at [924, 25] on span "1/3" at bounding box center [931, 27] width 28 height 10
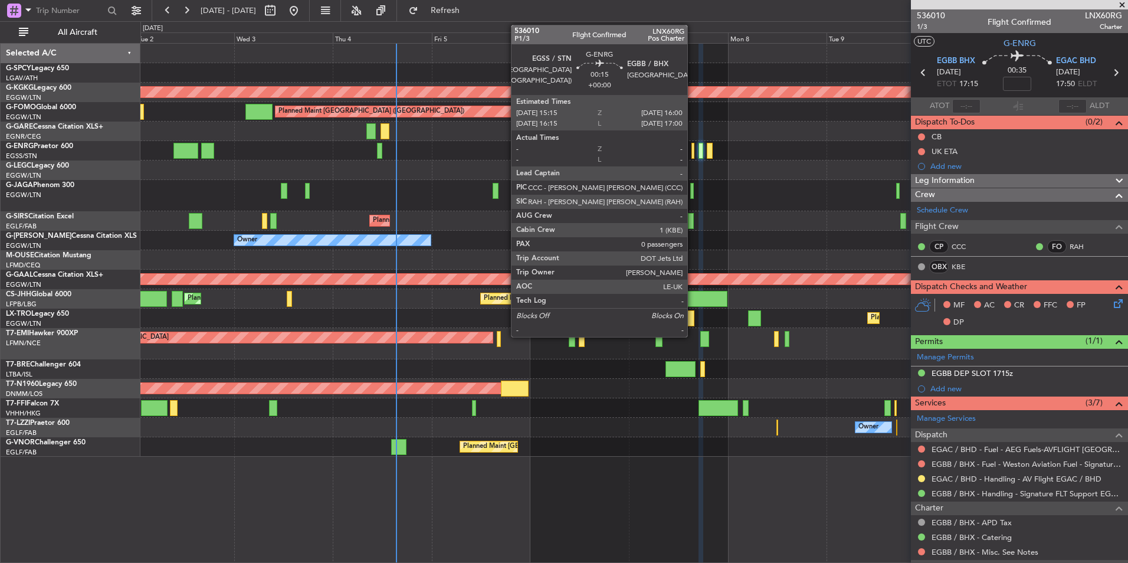
click at [692, 153] on div at bounding box center [693, 151] width 4 height 16
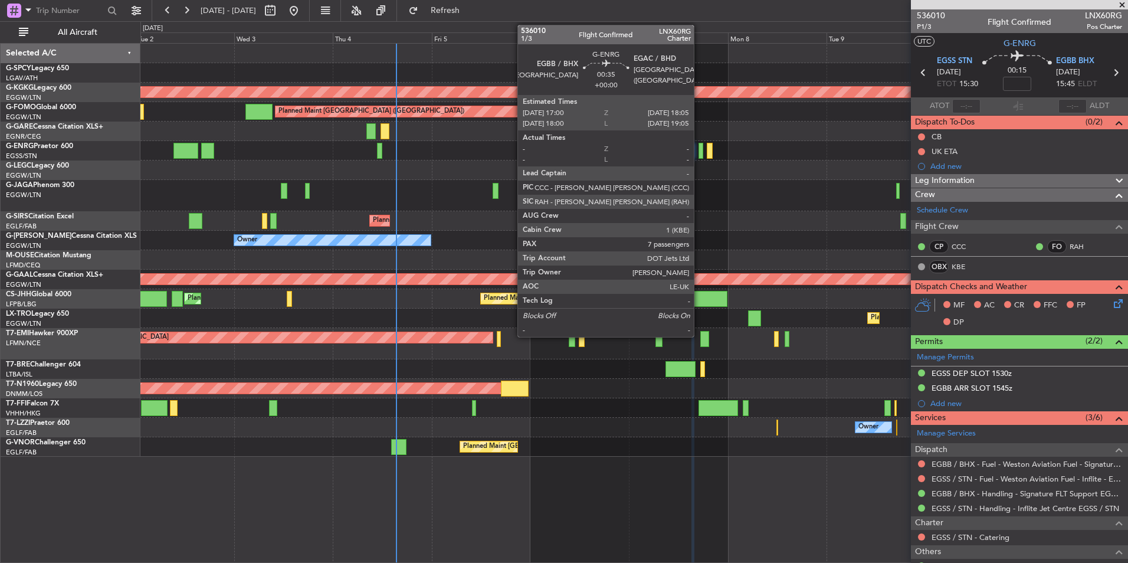
click at [699, 154] on div at bounding box center [700, 151] width 5 height 16
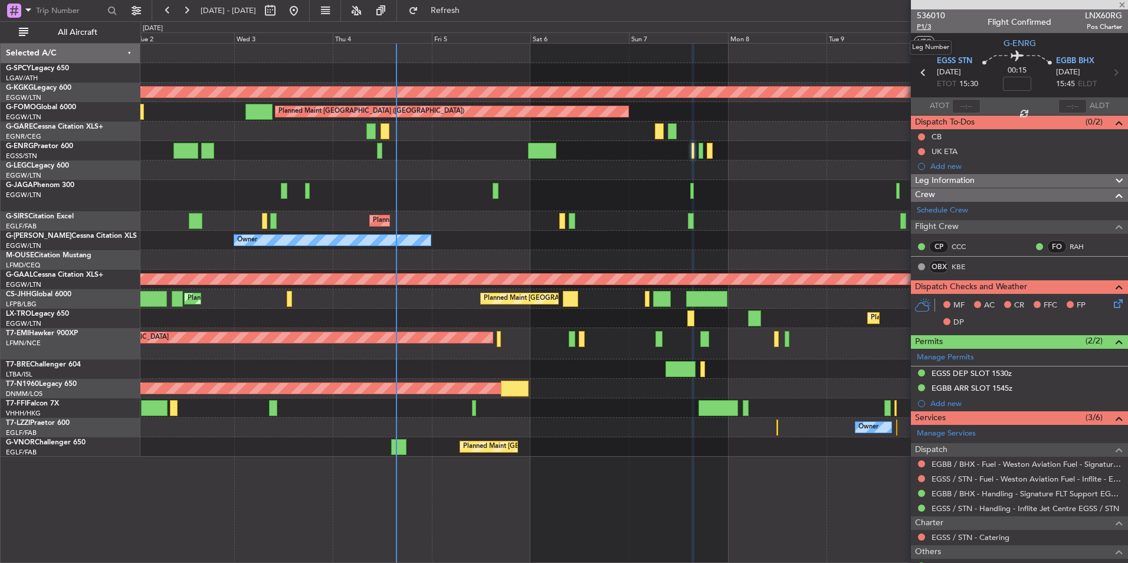
type input "7"
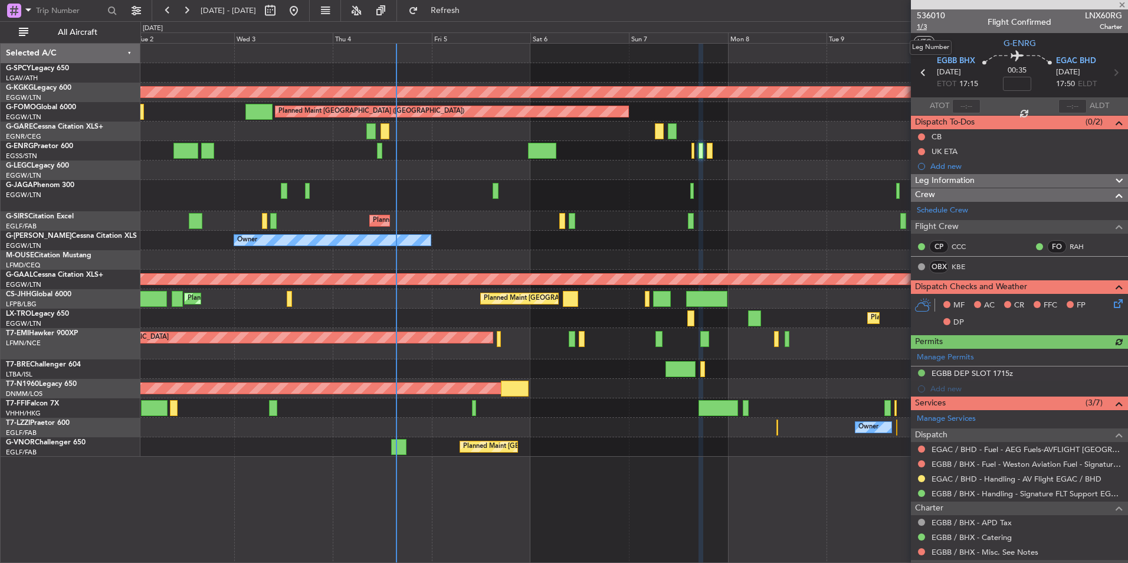
click at [924, 27] on span "1/3" at bounding box center [931, 27] width 28 height 10
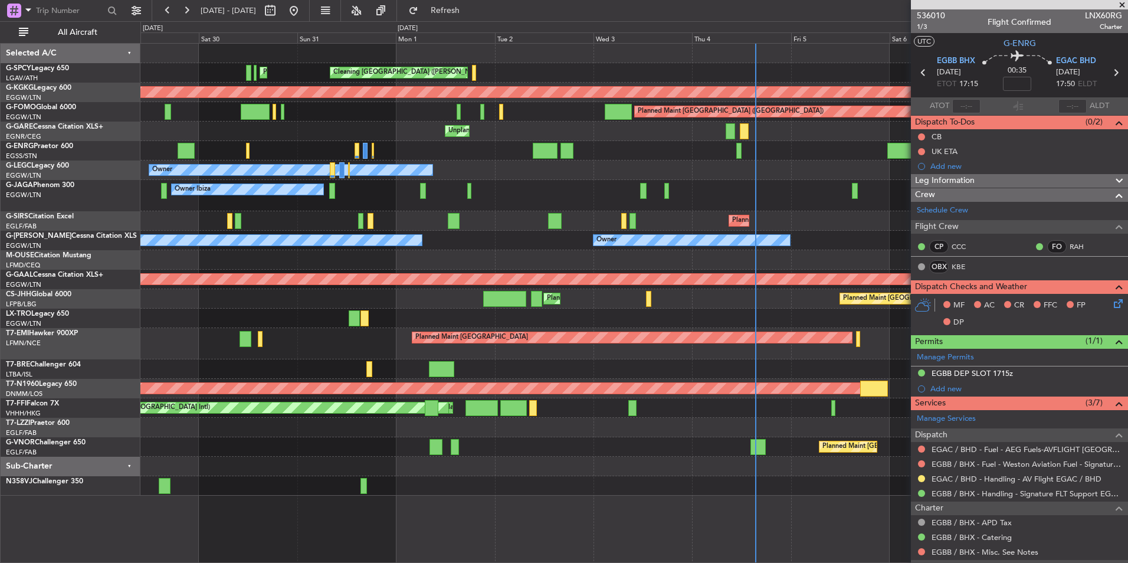
click at [335, 148] on div at bounding box center [633, 150] width 987 height 19
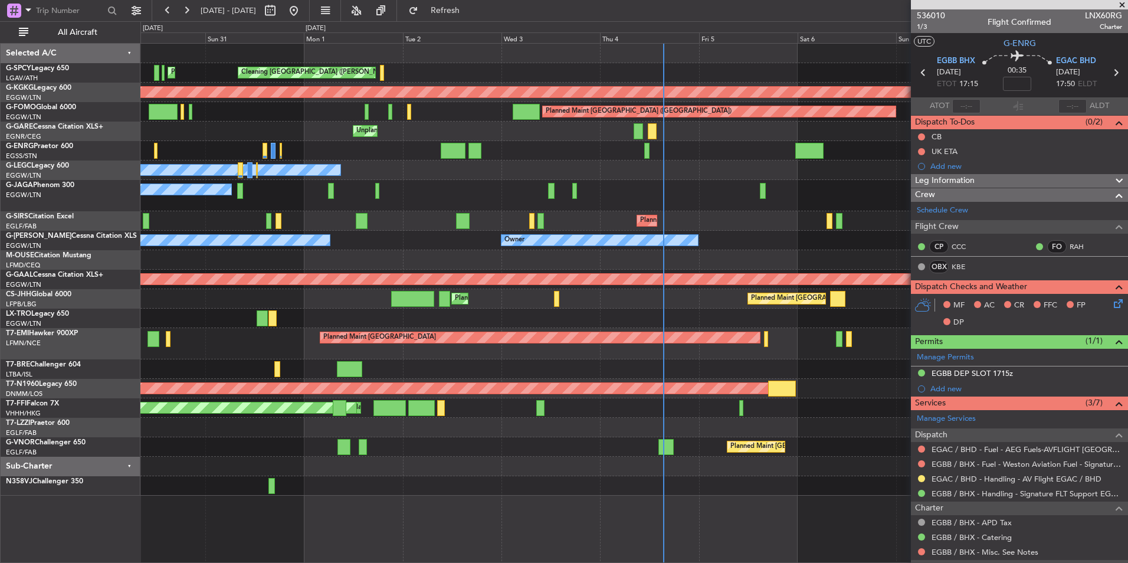
click at [482, 177] on div "Owner Owner" at bounding box center [633, 169] width 987 height 19
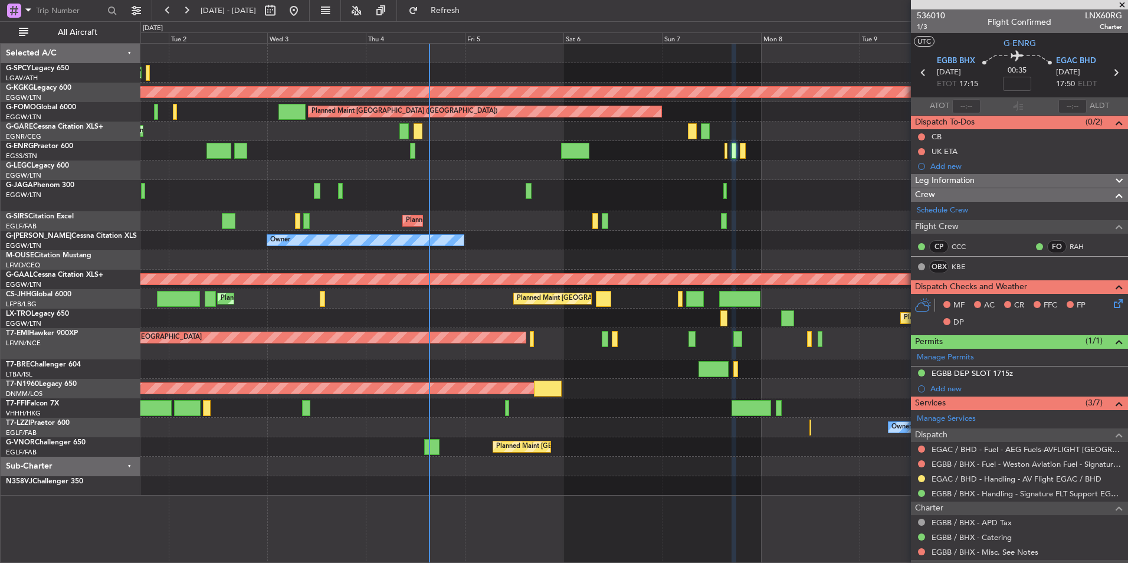
click at [479, 184] on div "Cleaning Athens (Eleftherios Venizelos Intl) Unplanned Maint Athens (Eleftherio…" at bounding box center [633, 270] width 987 height 452
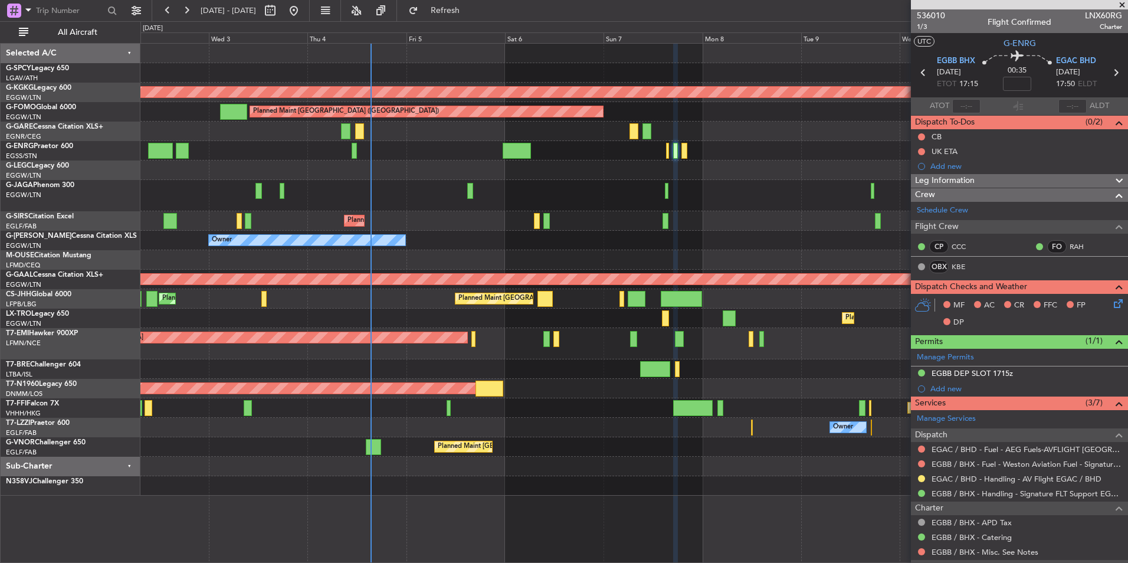
click at [559, 179] on div "Unplanned Maint Athens (Eleftherios Venizelos Intl) Cleaning Athens (Eleftherio…" at bounding box center [633, 270] width 987 height 452
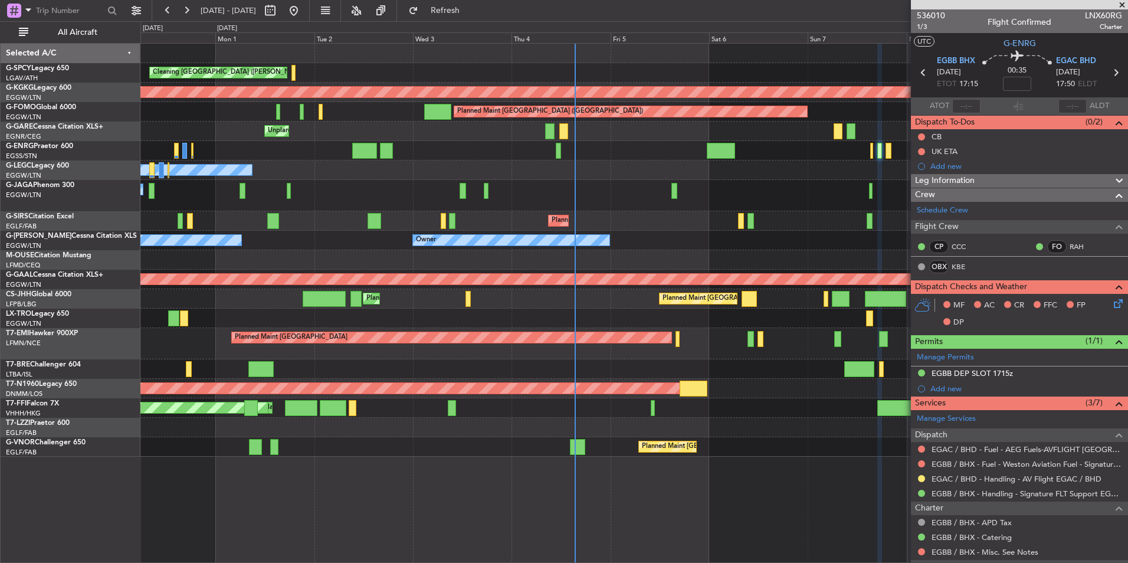
click at [444, 159] on div "Cleaning Athens (Eleftherios Venizelos Intl) Planned Maint Athens (Eleftherios …" at bounding box center [633, 250] width 987 height 413
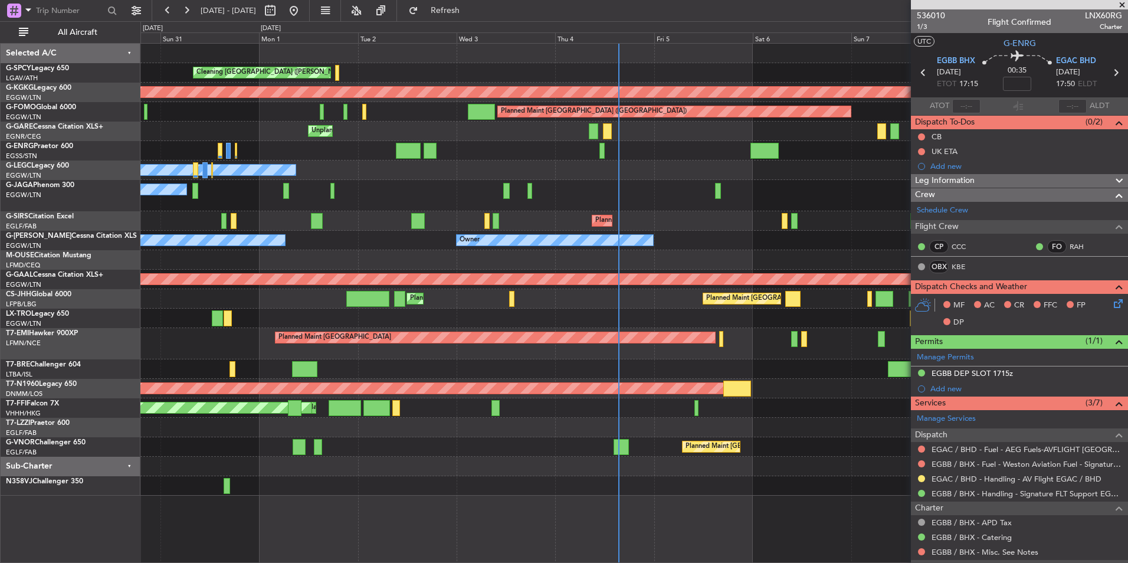
click at [293, 147] on div at bounding box center [633, 150] width 987 height 19
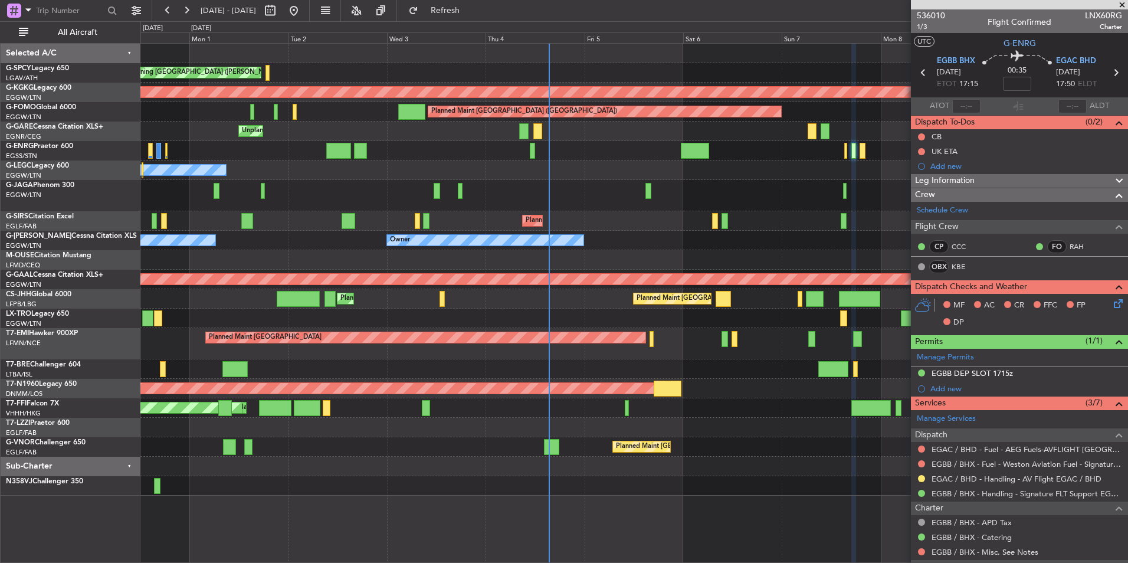
click at [407, 157] on div at bounding box center [633, 150] width 987 height 19
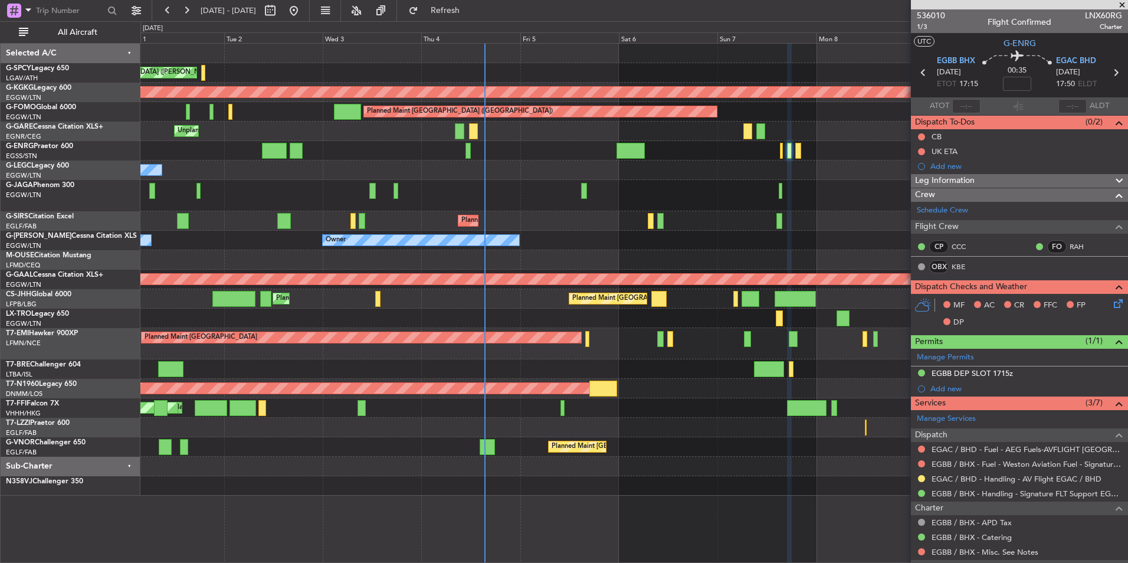
click at [334, 156] on div at bounding box center [633, 150] width 987 height 19
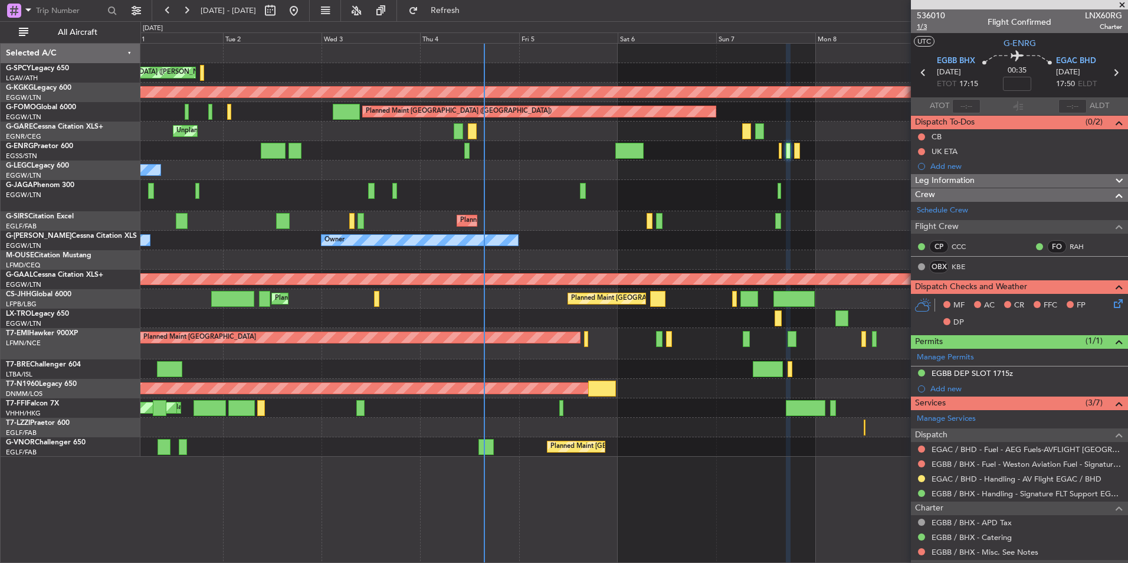
click at [929, 26] on span "1/3" at bounding box center [931, 27] width 28 height 10
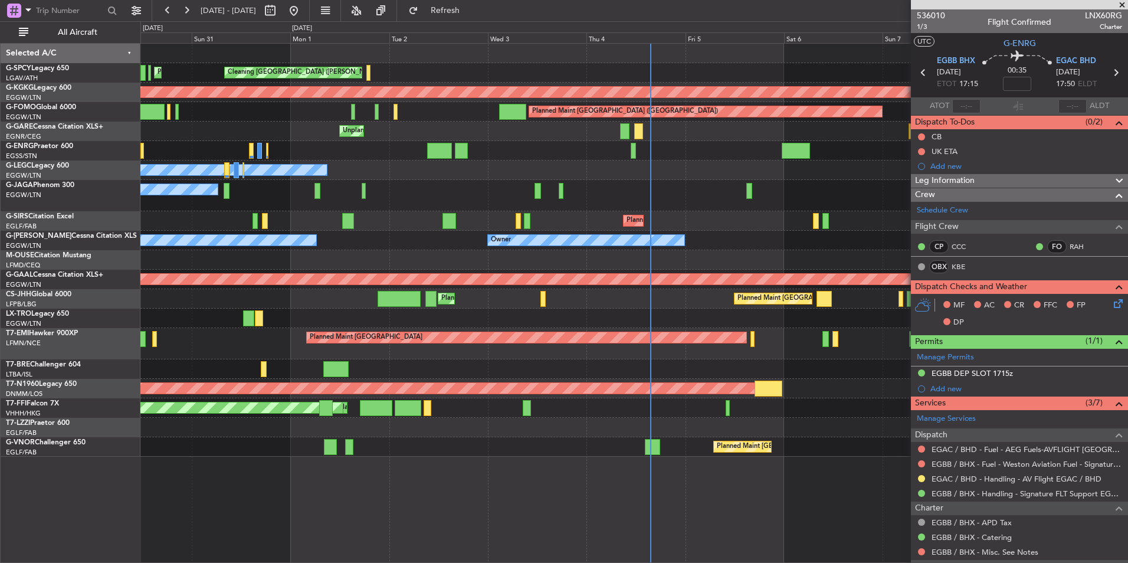
click at [439, 183] on div "Owner Ibiza" at bounding box center [633, 195] width 987 height 31
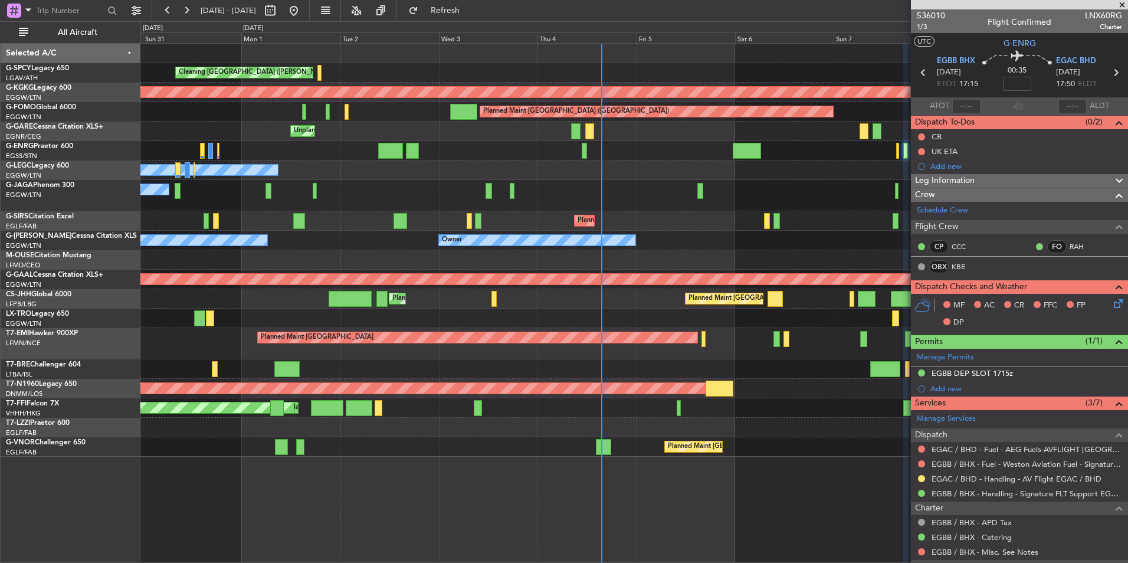
click at [389, 169] on div "Owner Owner" at bounding box center [633, 169] width 987 height 19
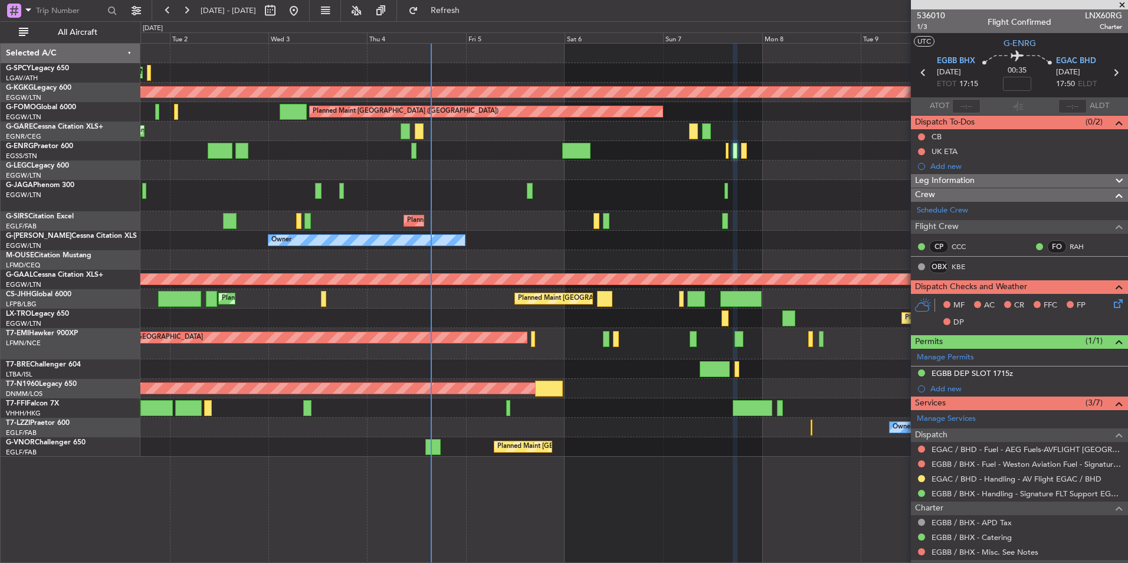
click at [413, 197] on div "Owner Ibiza" at bounding box center [633, 195] width 987 height 31
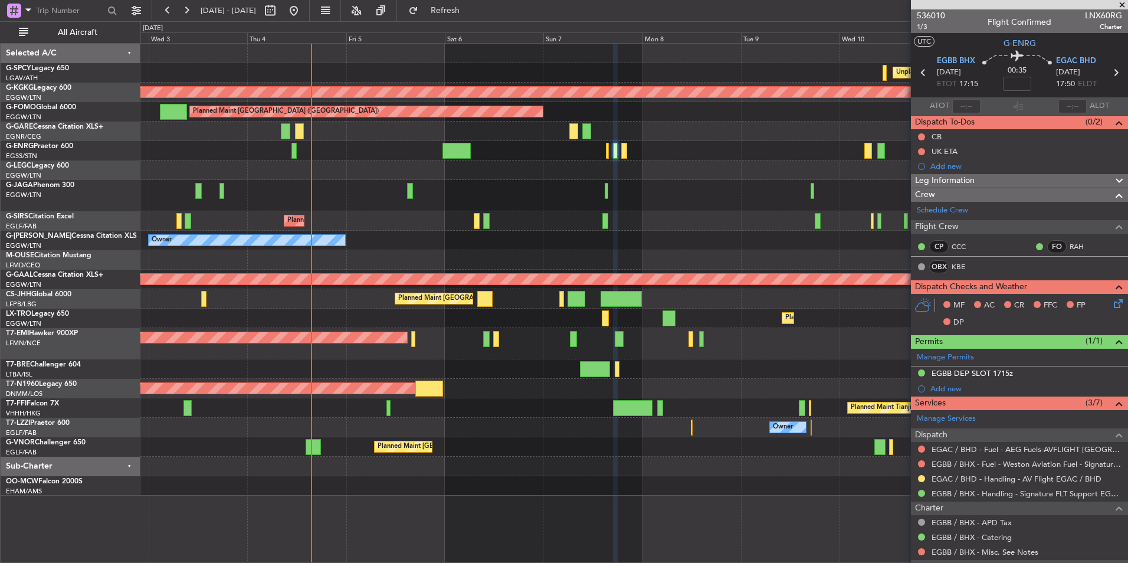
click at [495, 178] on div "Owner Owner" at bounding box center [633, 169] width 987 height 19
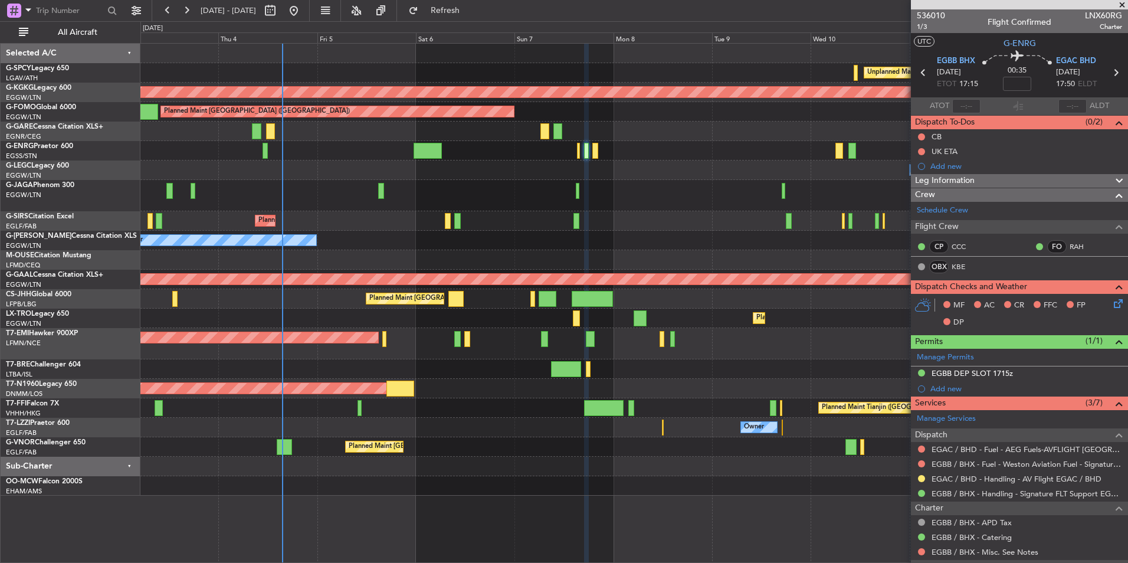
click at [461, 175] on div "Owner Owner" at bounding box center [633, 169] width 987 height 19
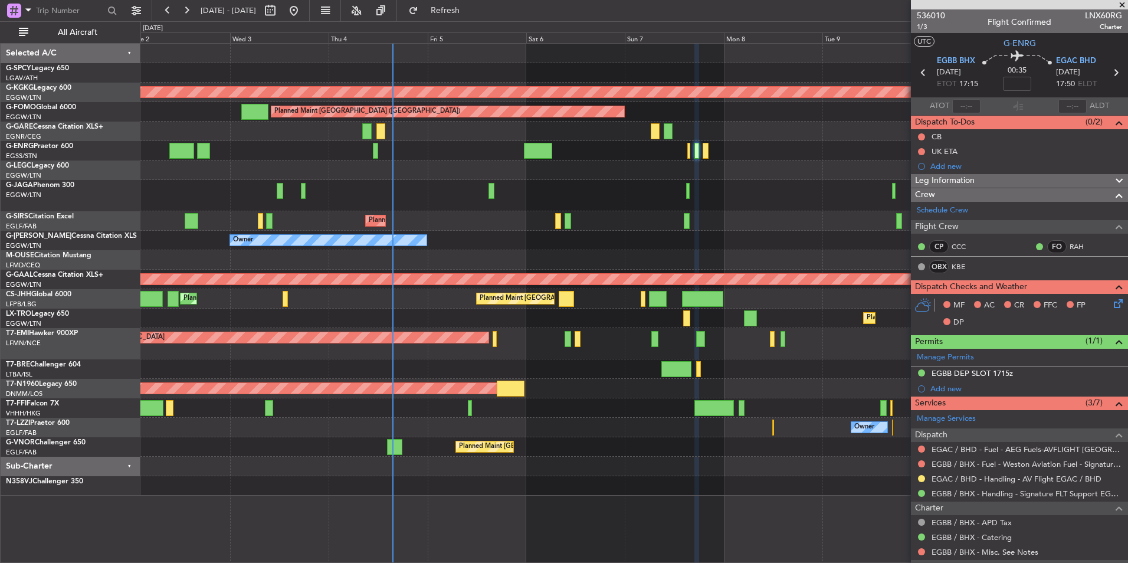
click at [454, 154] on div at bounding box center [633, 150] width 987 height 19
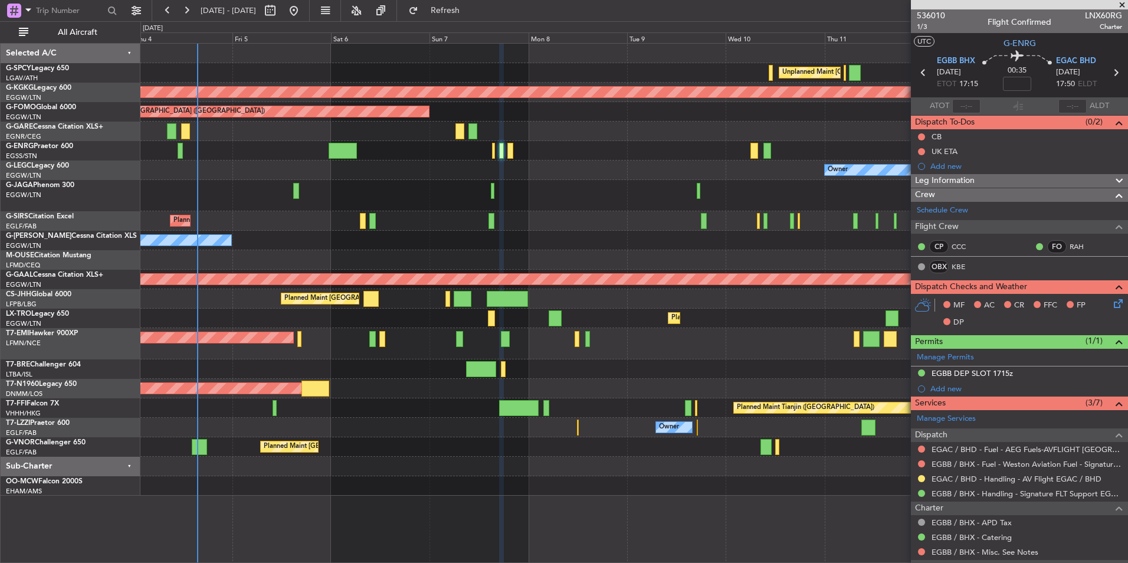
click at [423, 248] on div "Owner" at bounding box center [633, 240] width 987 height 19
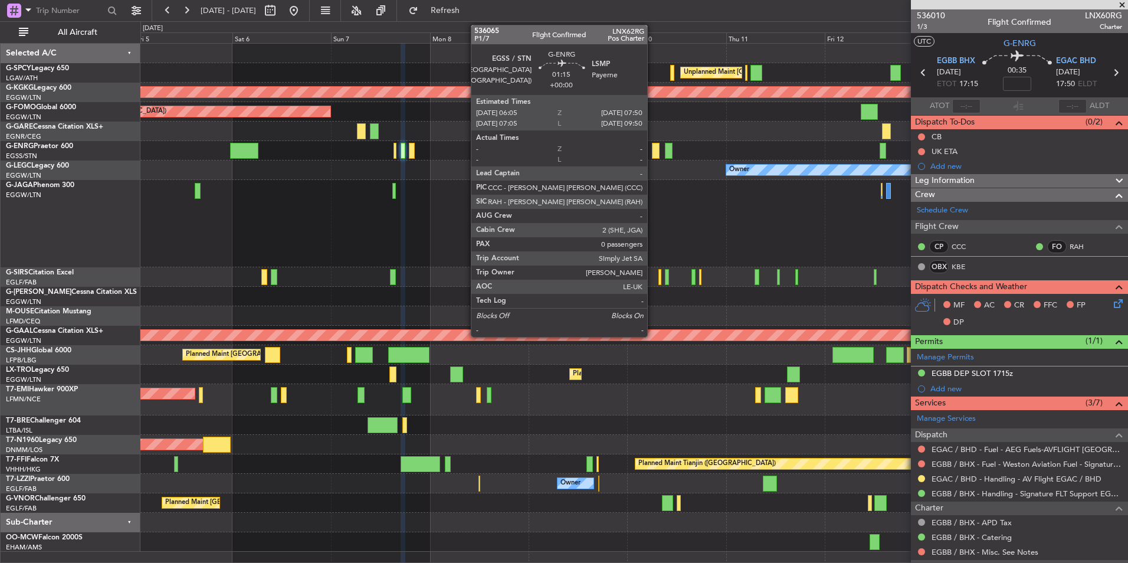
click at [652, 156] on div at bounding box center [656, 151] width 8 height 16
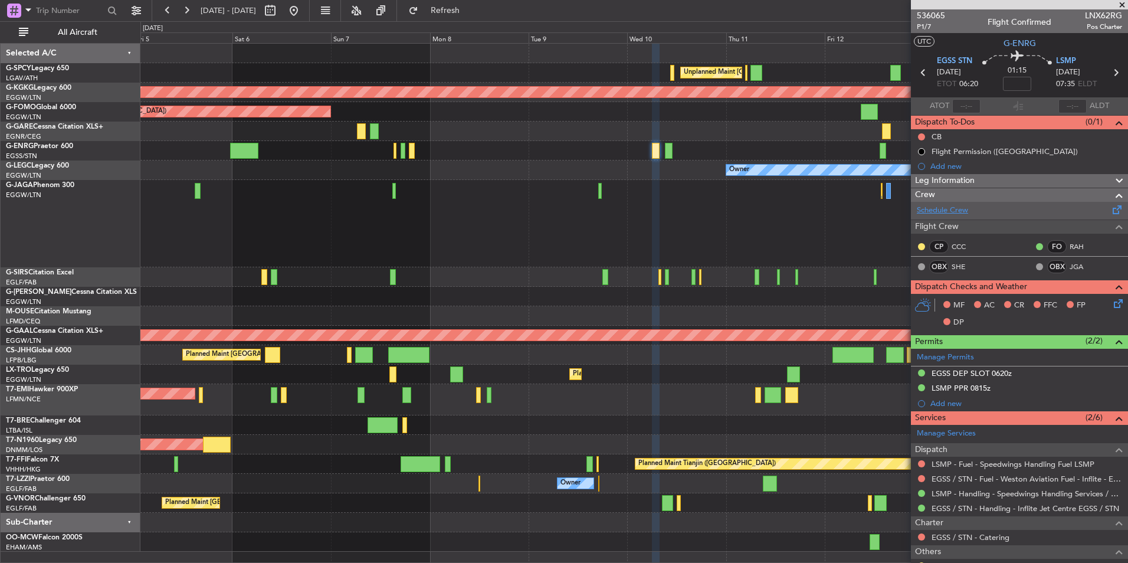
click at [967, 211] on link "Schedule Crew" at bounding box center [942, 211] width 51 height 12
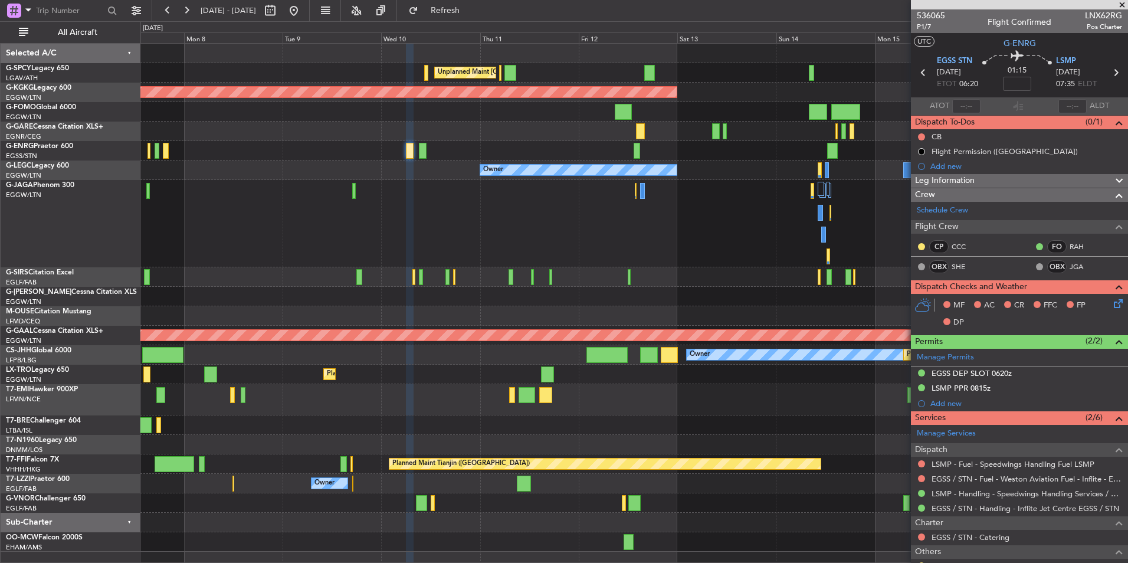
click at [436, 242] on div at bounding box center [633, 223] width 987 height 87
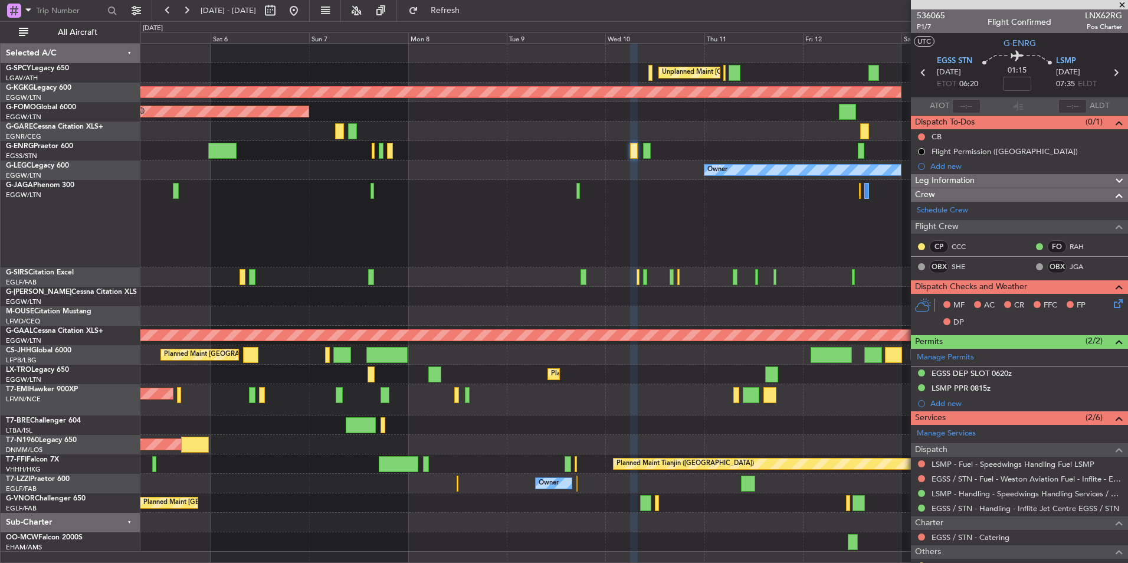
click at [419, 144] on div at bounding box center [633, 150] width 987 height 19
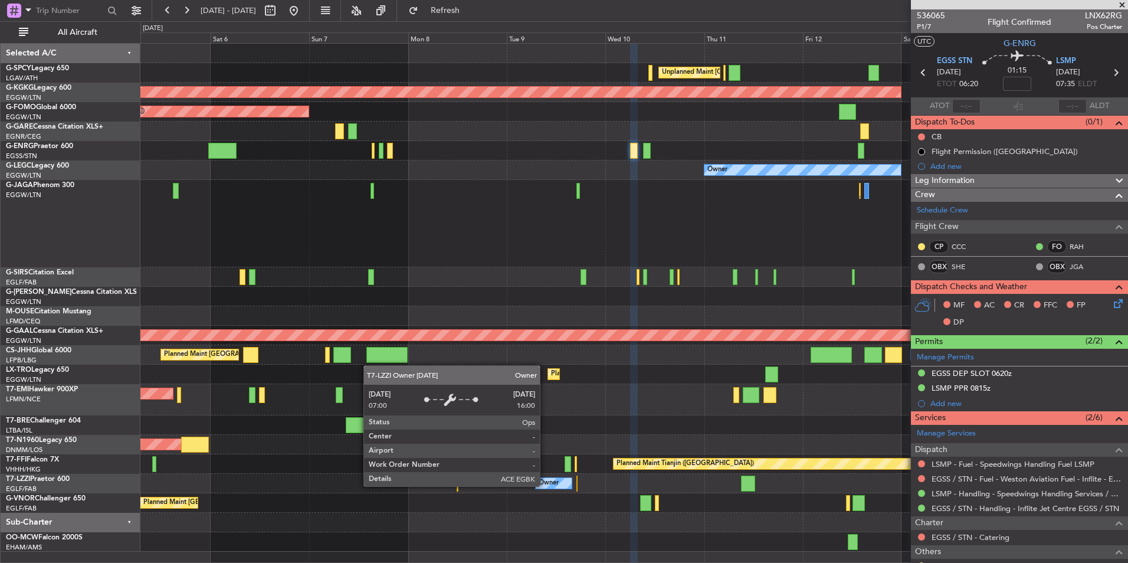
click at [545, 485] on div "Owner" at bounding box center [548, 483] width 20 height 18
click at [546, 485] on div "Owner" at bounding box center [548, 483] width 20 height 18
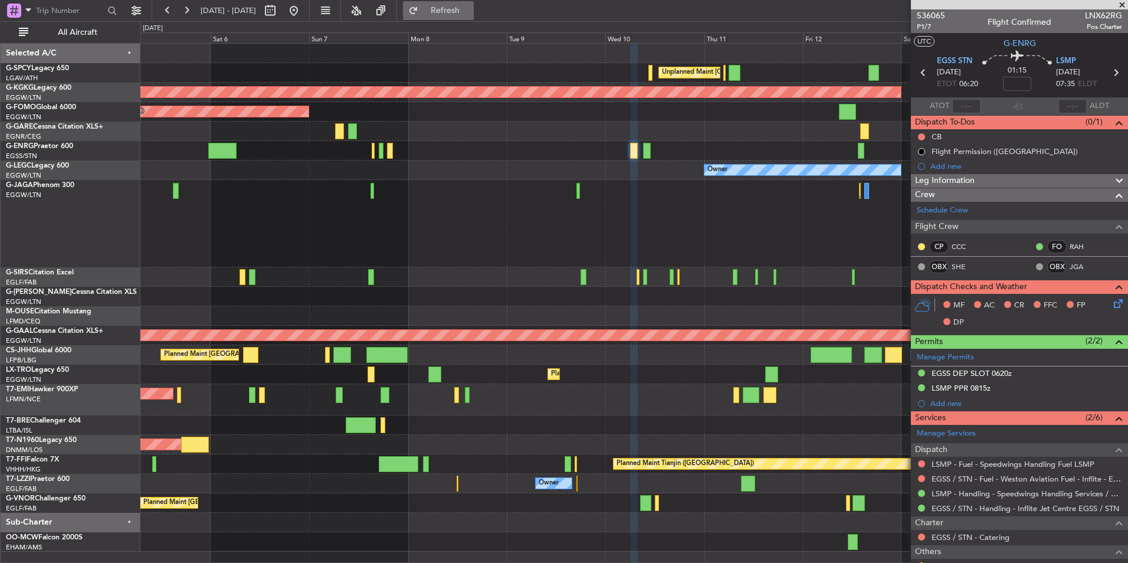
click at [459, 6] on span "Refresh" at bounding box center [446, 10] width 50 height 8
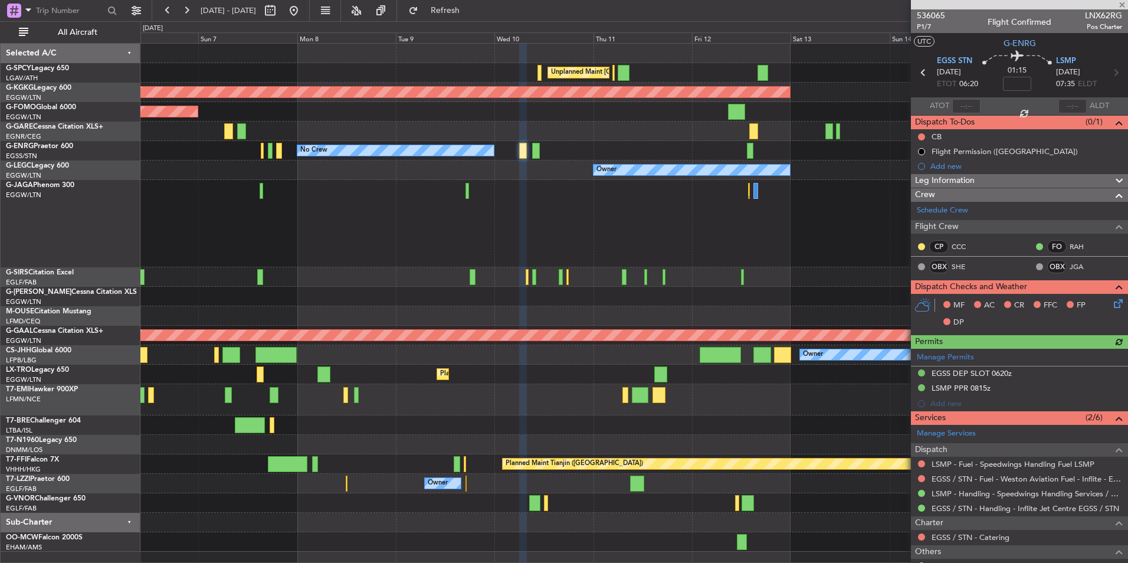
click at [554, 209] on div at bounding box center [633, 223] width 987 height 87
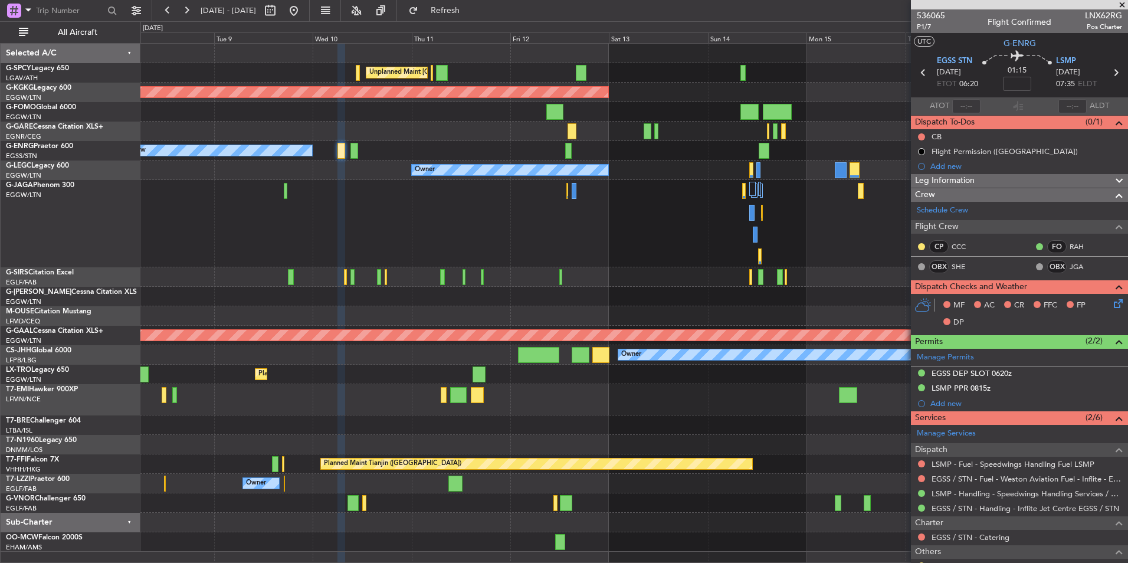
click at [355, 369] on div "Unplanned Maint [GEOGRAPHIC_DATA] ([PERSON_NAME] Intl) AOG Maint [GEOGRAPHIC_DA…" at bounding box center [633, 298] width 987 height 508
click at [455, 11] on button "Refresh" at bounding box center [438, 10] width 71 height 19
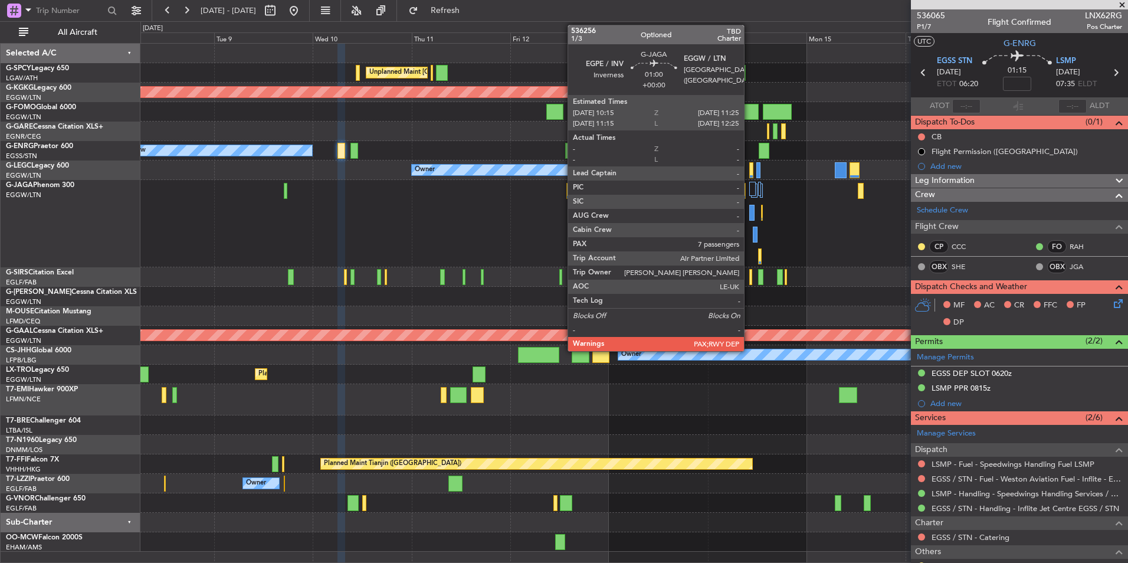
click at [749, 214] on div at bounding box center [751, 213] width 5 height 16
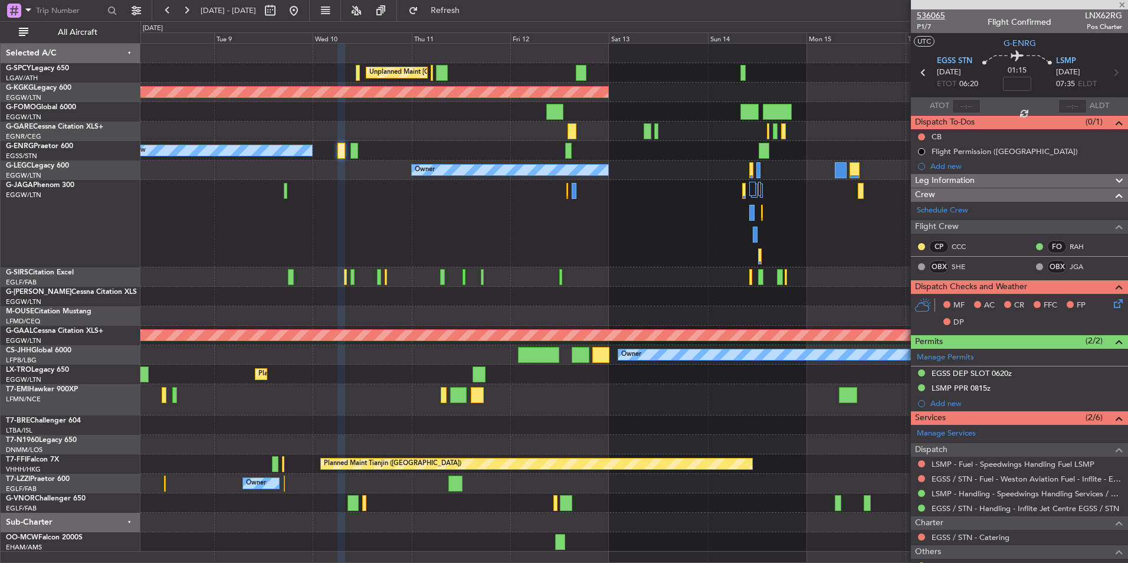
type input "7"
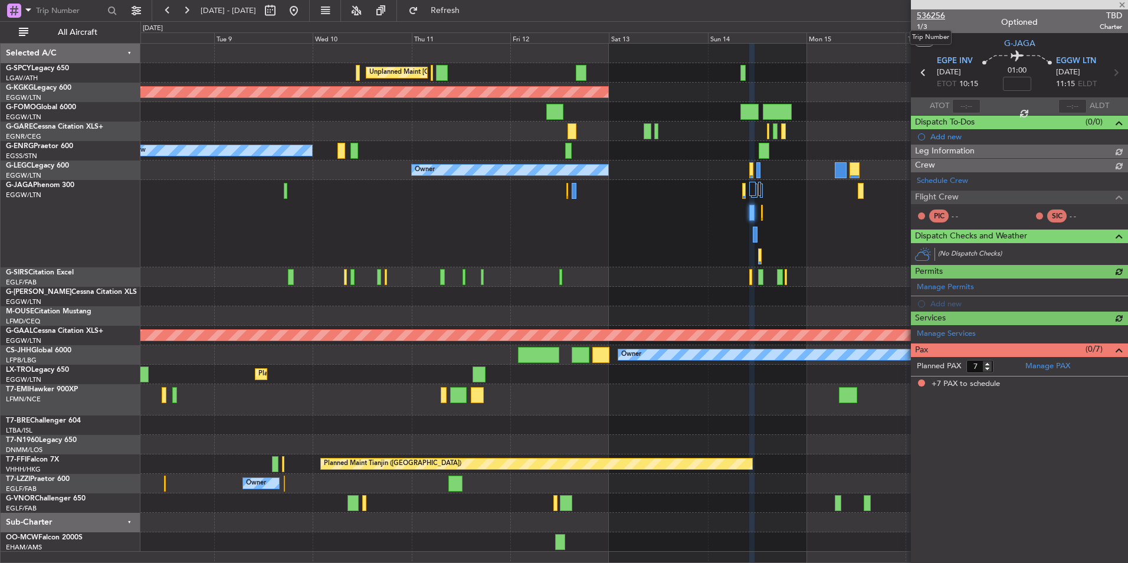
click at [942, 15] on span "536256" at bounding box center [931, 15] width 28 height 12
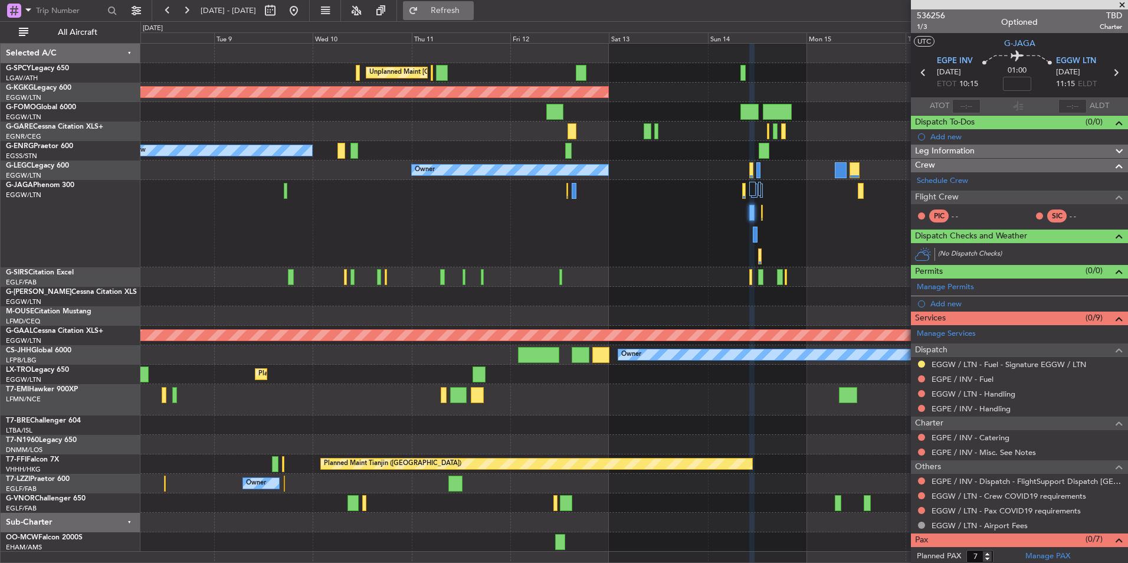
click at [470, 12] on span "Refresh" at bounding box center [446, 10] width 50 height 8
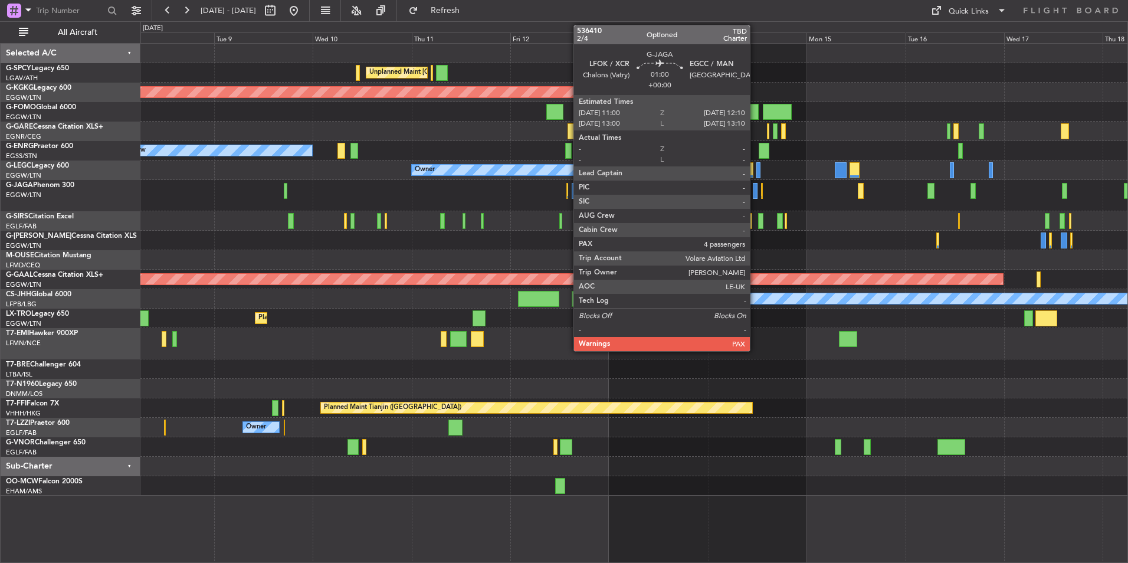
click at [755, 194] on div at bounding box center [755, 191] width 5 height 16
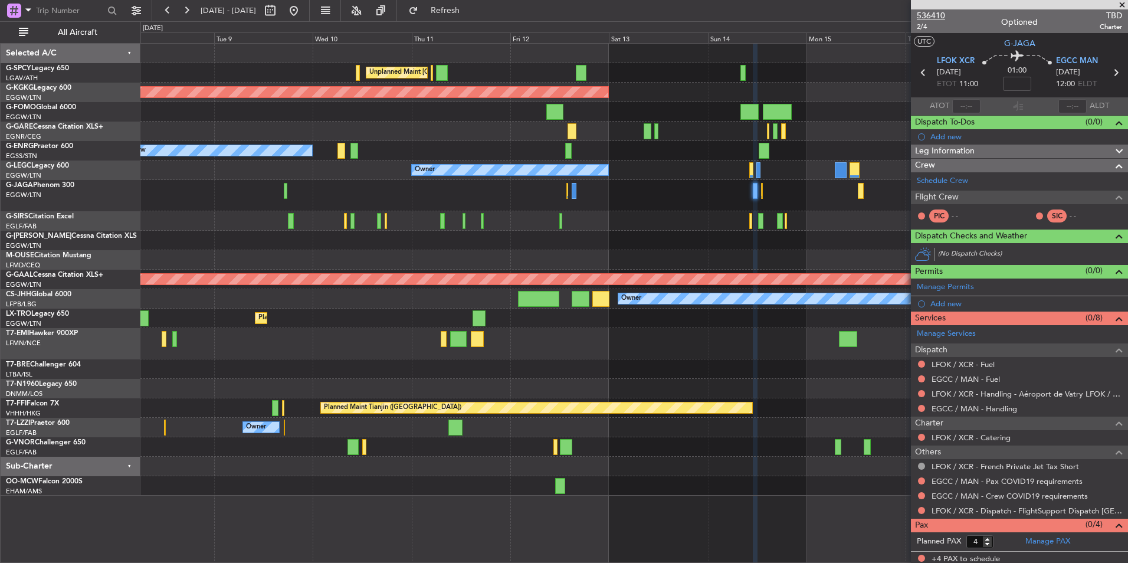
click at [927, 14] on span "536410" at bounding box center [931, 15] width 28 height 12
click at [975, 179] on div "Schedule Crew" at bounding box center [1019, 181] width 217 height 18
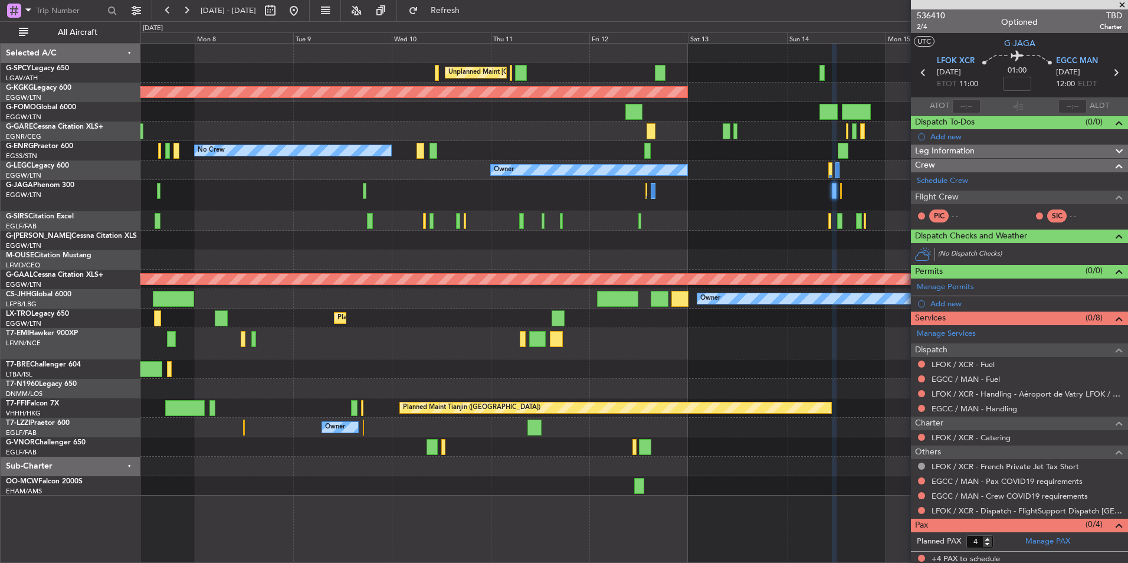
click at [720, 192] on div "Unplanned Maint Athens (Eleftherios Venizelos Intl) AOG Maint Istanbul (Ataturk…" at bounding box center [633, 270] width 987 height 452
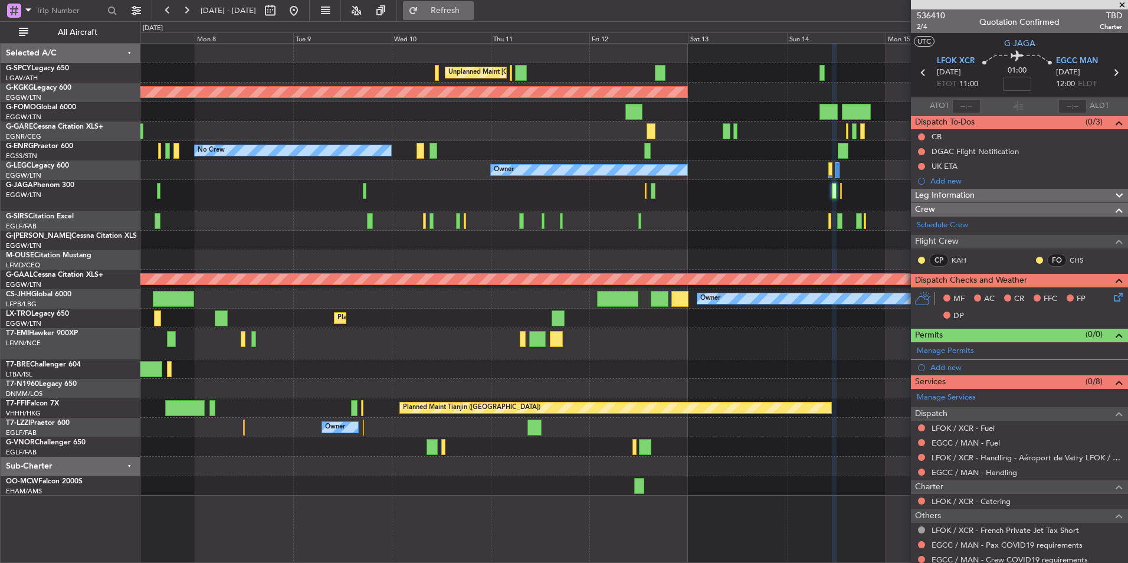
click at [449, 17] on button "Refresh" at bounding box center [438, 10] width 71 height 19
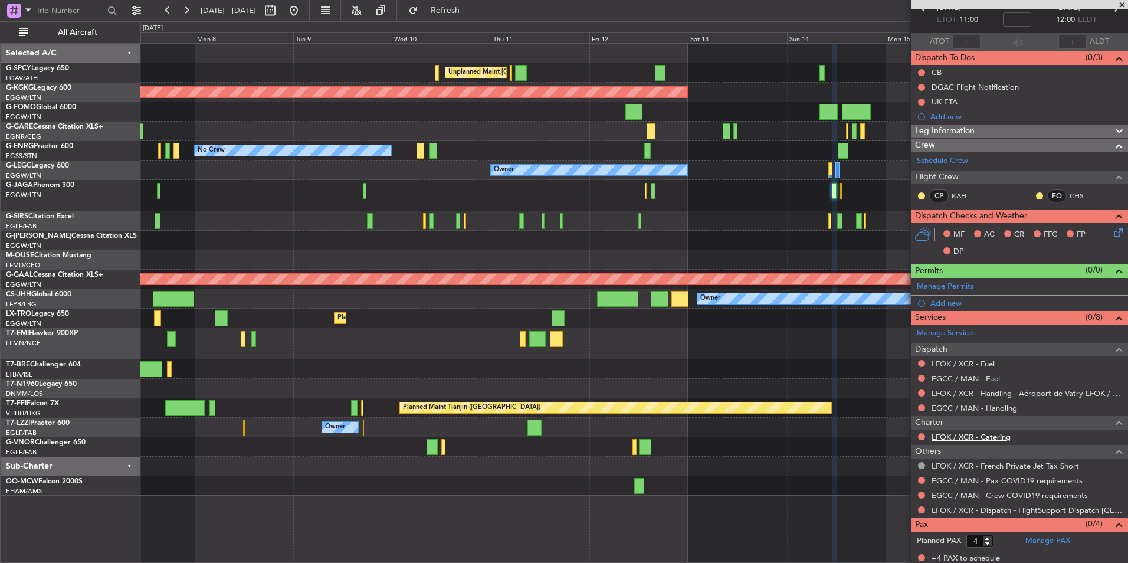
scroll to position [67, 0]
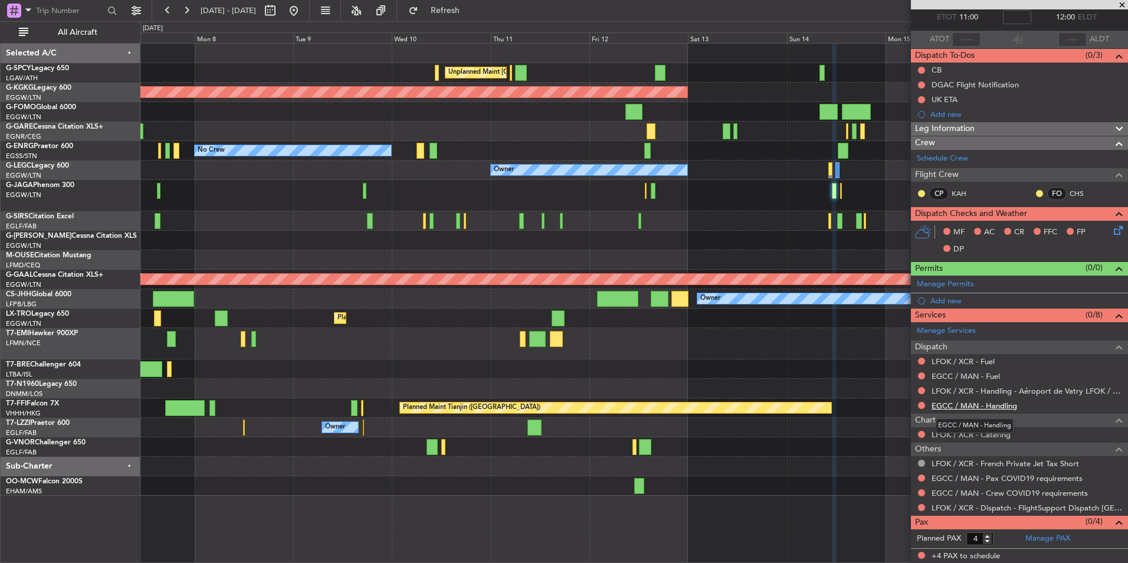
click at [997, 400] on link "EGCC / MAN - Handling" at bounding box center [974, 405] width 86 height 10
click at [471, 16] on button "Refresh" at bounding box center [438, 10] width 71 height 19
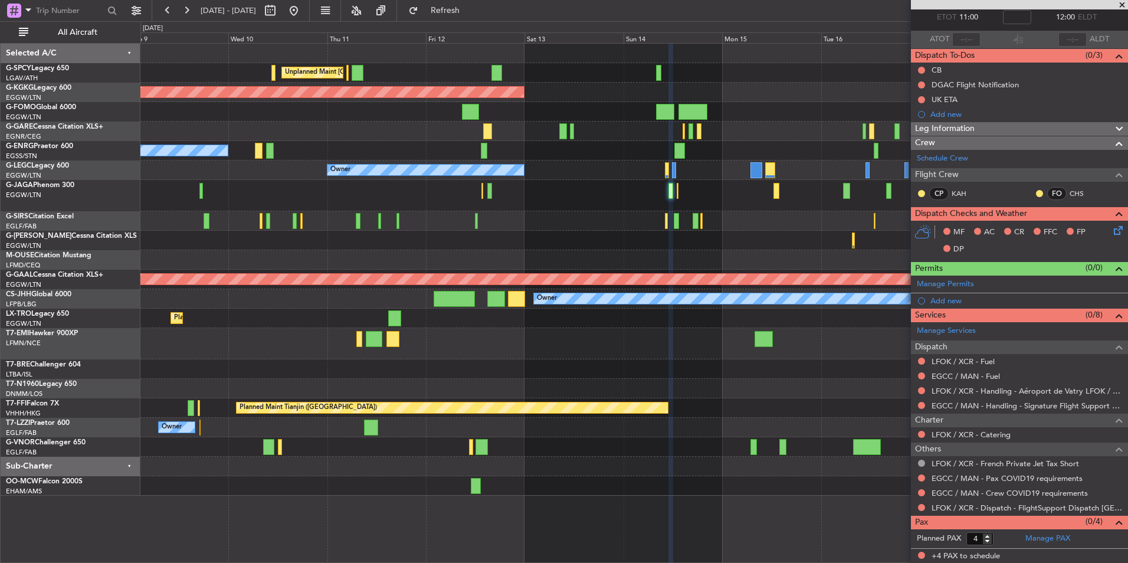
click at [718, 228] on div at bounding box center [633, 220] width 987 height 19
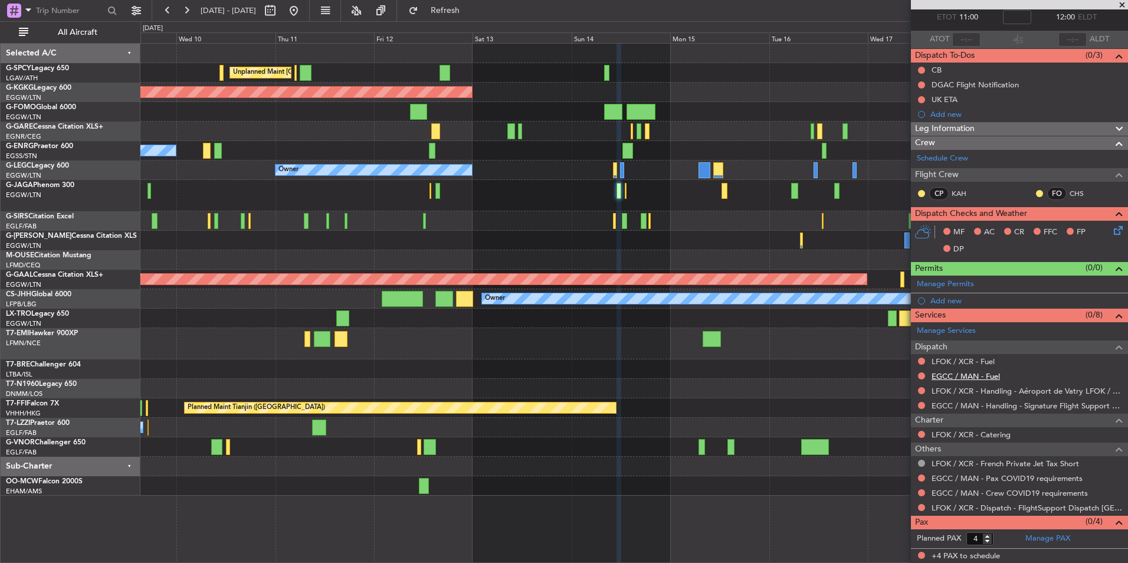
click at [990, 377] on link "EGCC / MAN - Fuel" at bounding box center [965, 376] width 68 height 10
click at [467, 8] on span "Refresh" at bounding box center [446, 10] width 50 height 8
click at [988, 362] on link "LFOK / XCR - Fuel" at bounding box center [962, 361] width 63 height 10
click at [479, 19] on fb-refresh-button "Refresh" at bounding box center [438, 10] width 83 height 21
click at [470, 14] on span "Refresh" at bounding box center [446, 10] width 50 height 8
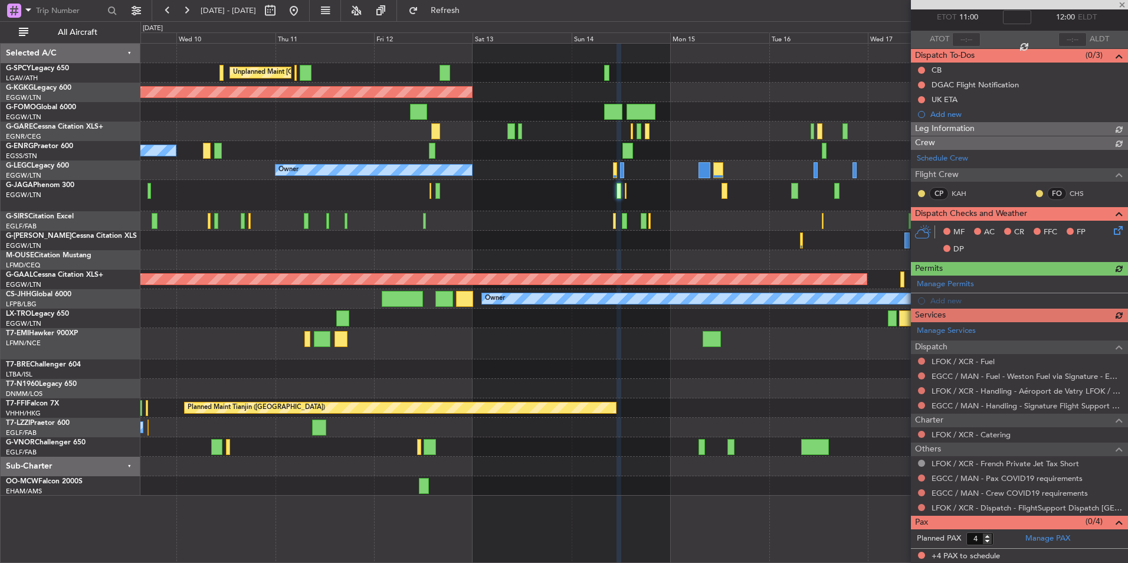
click at [624, 194] on div at bounding box center [633, 195] width 987 height 31
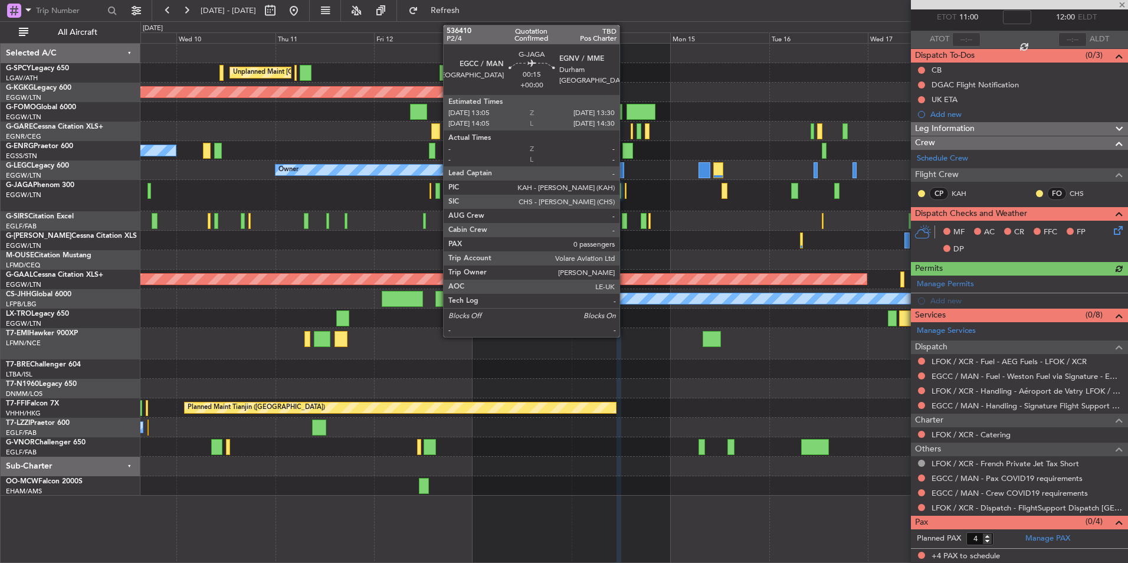
click at [625, 194] on div at bounding box center [626, 191] width 2 height 16
click at [626, 190] on div at bounding box center [626, 191] width 2 height 16
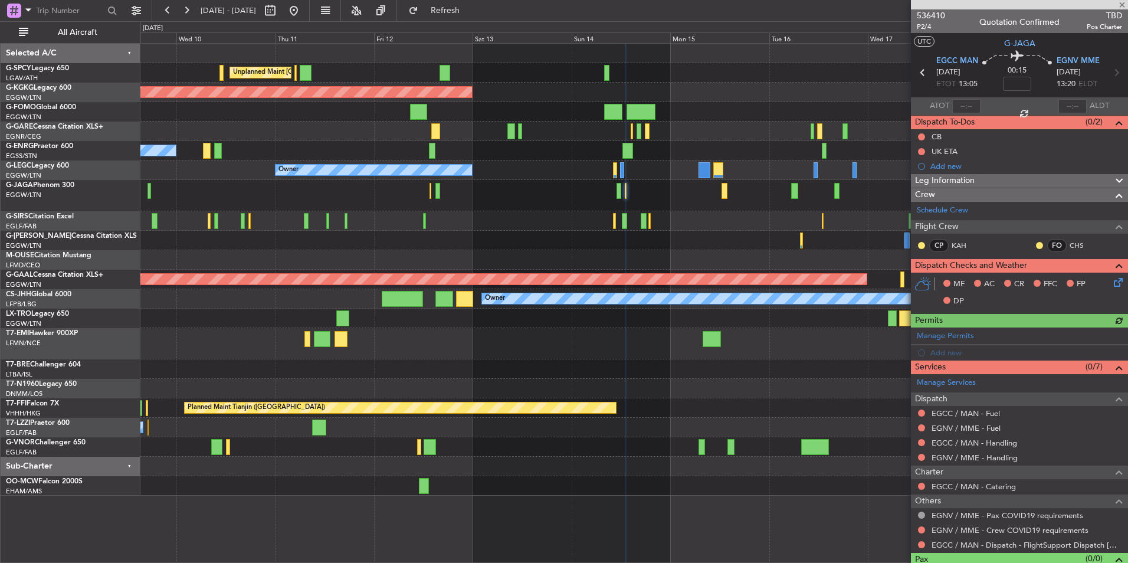
scroll to position [22, 0]
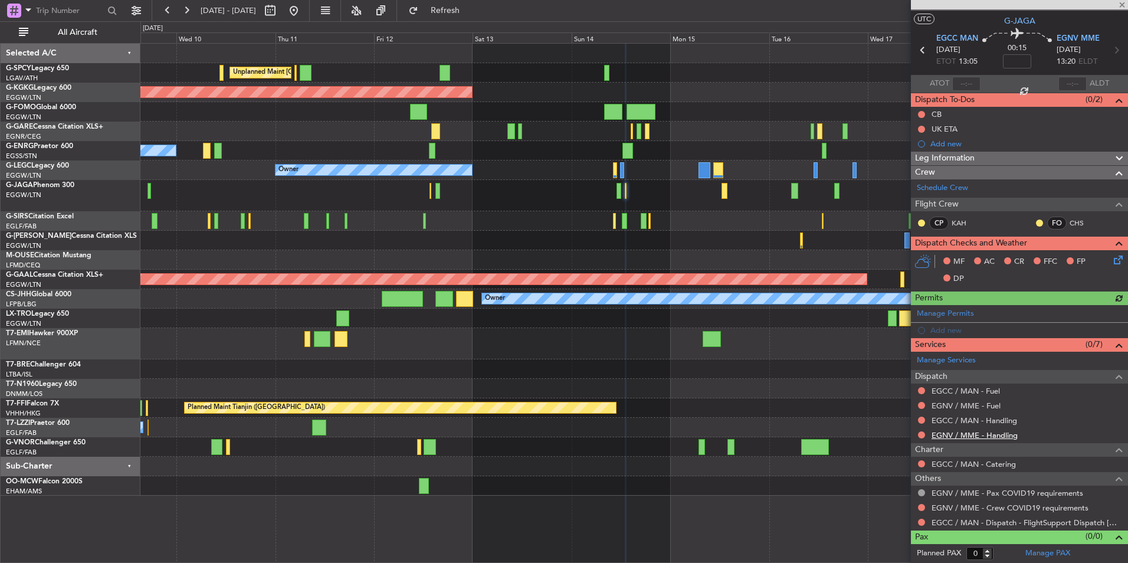
click at [992, 439] on link "EGNV / MME - Handling" at bounding box center [974, 435] width 86 height 10
click at [474, 3] on button "Refresh" at bounding box center [438, 10] width 71 height 19
click at [976, 423] on link "EGCC / MAN - Handling" at bounding box center [974, 420] width 86 height 10
click at [467, 18] on button "Refresh" at bounding box center [438, 10] width 71 height 19
click at [992, 407] on link "EGNV / MME - Fuel" at bounding box center [965, 405] width 69 height 10
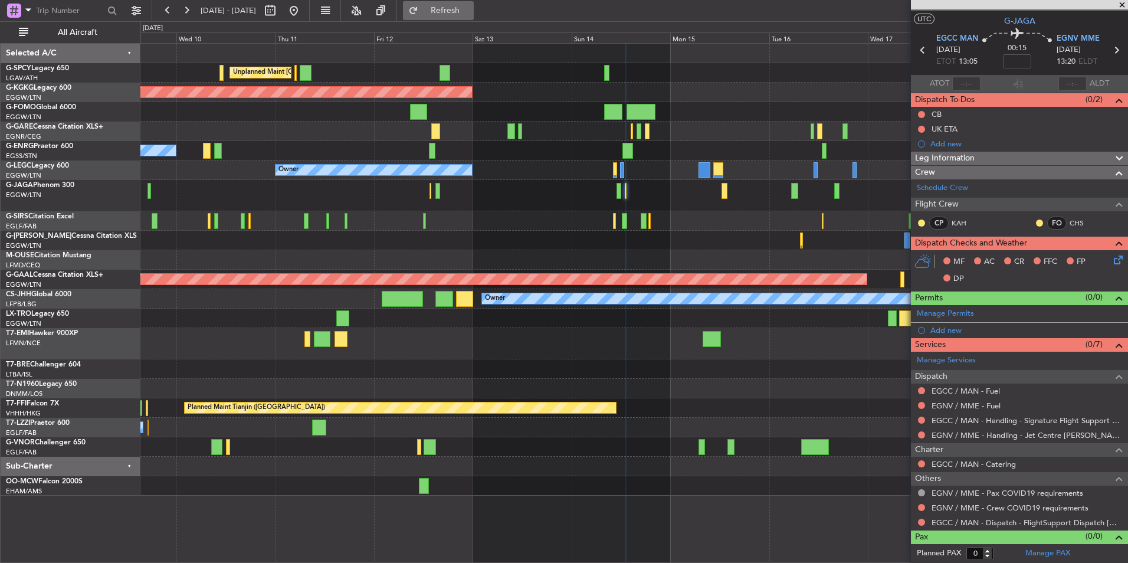
click at [457, 9] on button "Refresh" at bounding box center [438, 10] width 71 height 19
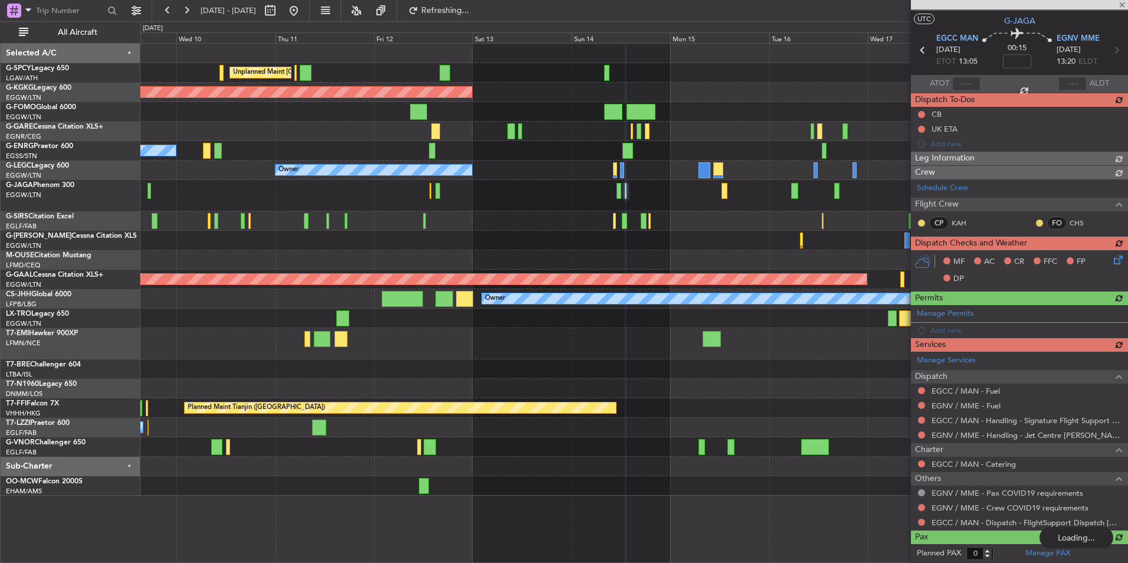
click at [988, 388] on div "Manage Services Dispatch EGCC / MAN - Fuel EGNV / MME - Fuel EGCC / MAN - Handl…" at bounding box center [1019, 441] width 217 height 178
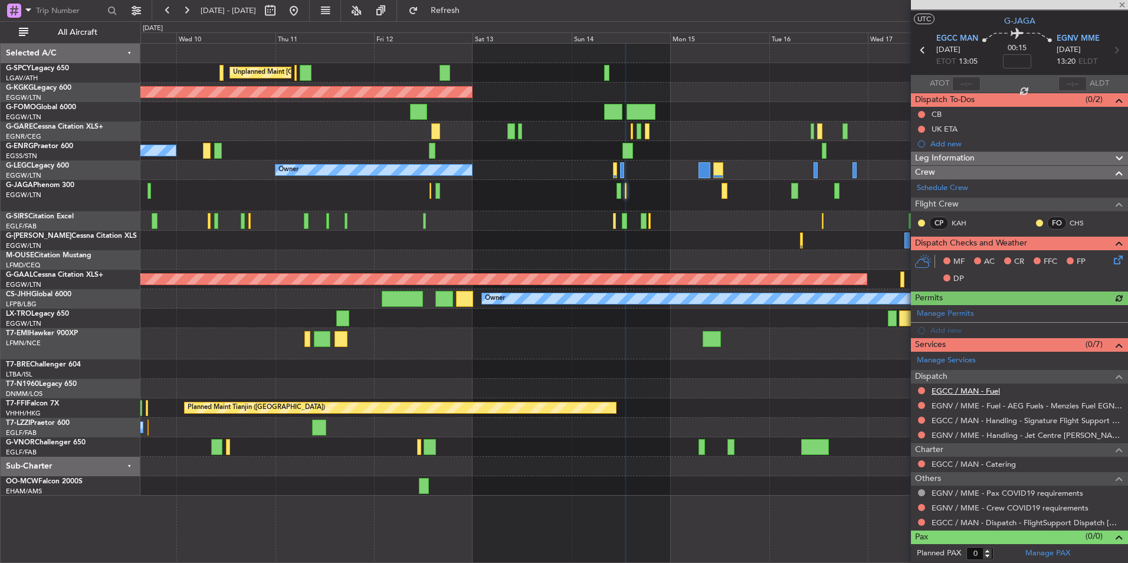
click at [988, 389] on link "EGCC / MAN - Fuel" at bounding box center [965, 391] width 68 height 10
click at [449, 8] on button "Refresh" at bounding box center [438, 10] width 71 height 19
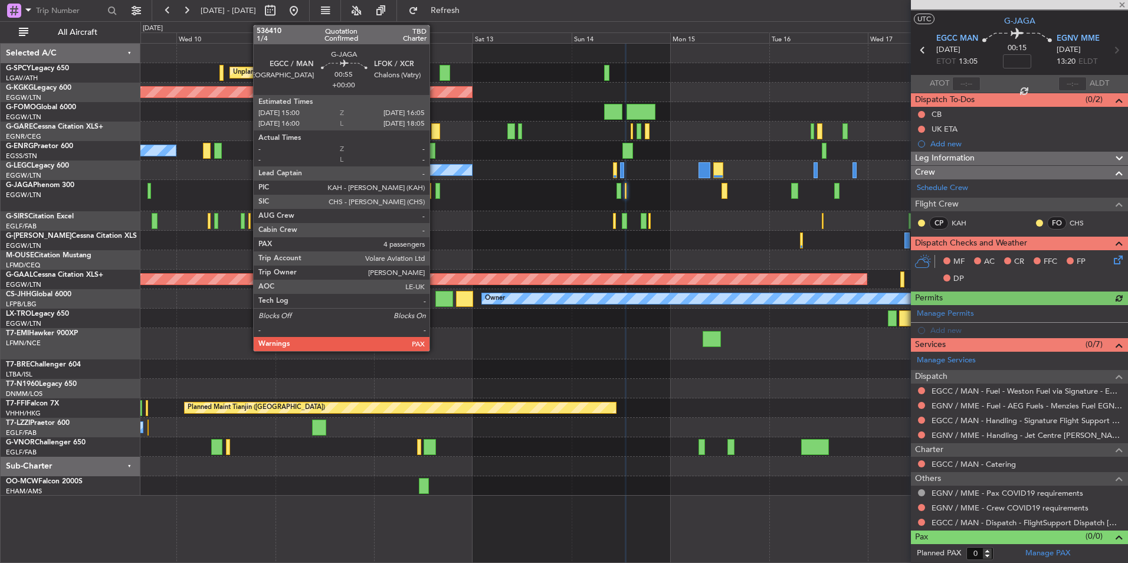
click at [435, 190] on div at bounding box center [437, 191] width 5 height 16
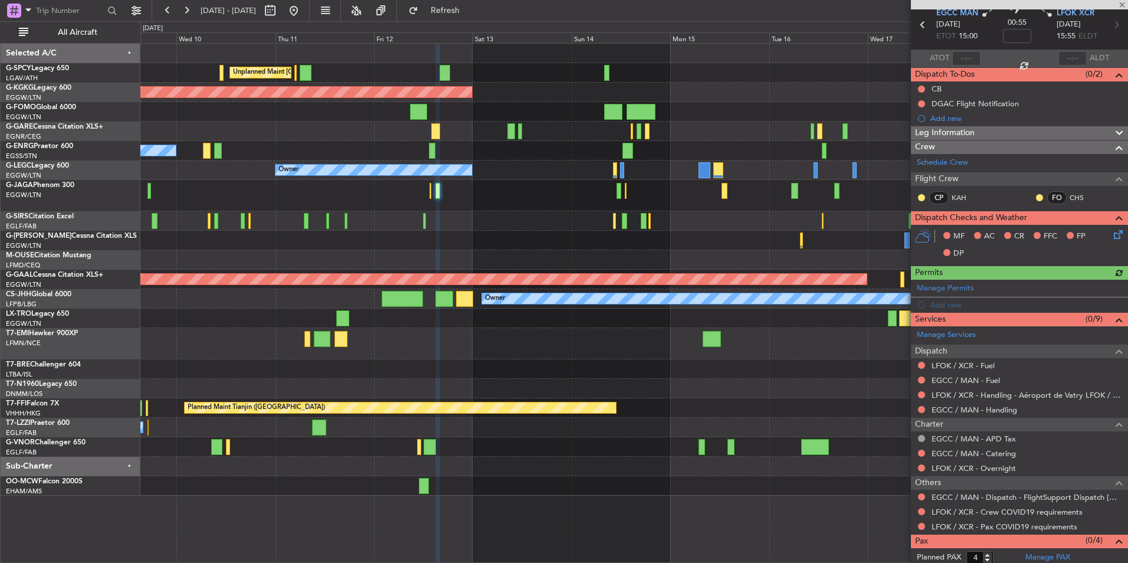
scroll to position [67, 0]
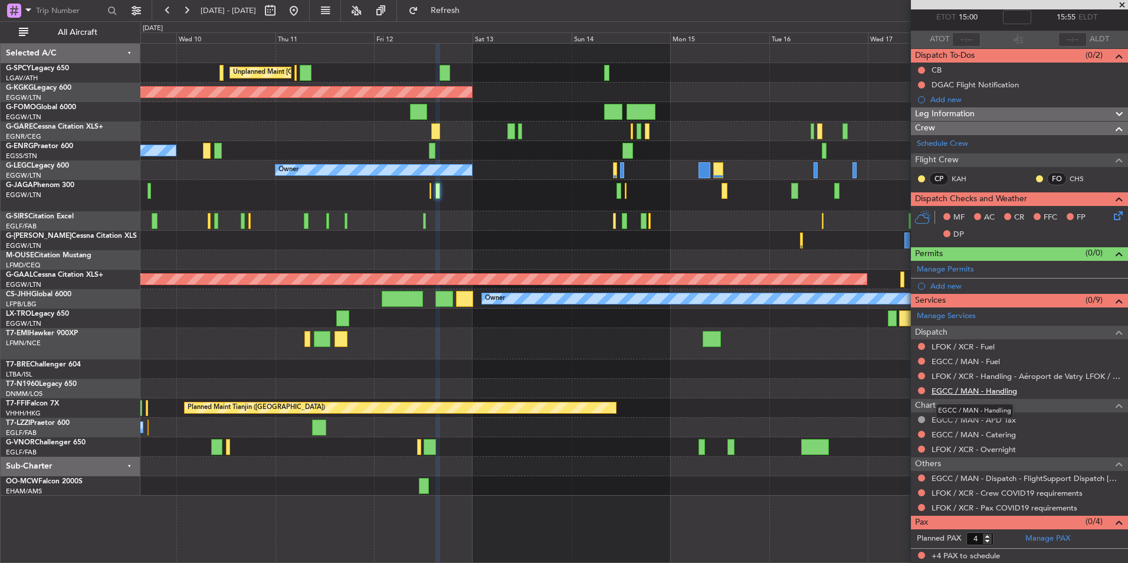
click at [994, 392] on link "EGCC / MAN - Handling" at bounding box center [974, 391] width 86 height 10
click at [474, 17] on button "Refresh" at bounding box center [438, 10] width 71 height 19
click at [987, 361] on link "EGCC / MAN - Fuel" at bounding box center [965, 361] width 68 height 10
click at [455, 6] on button "Refresh" at bounding box center [438, 10] width 71 height 19
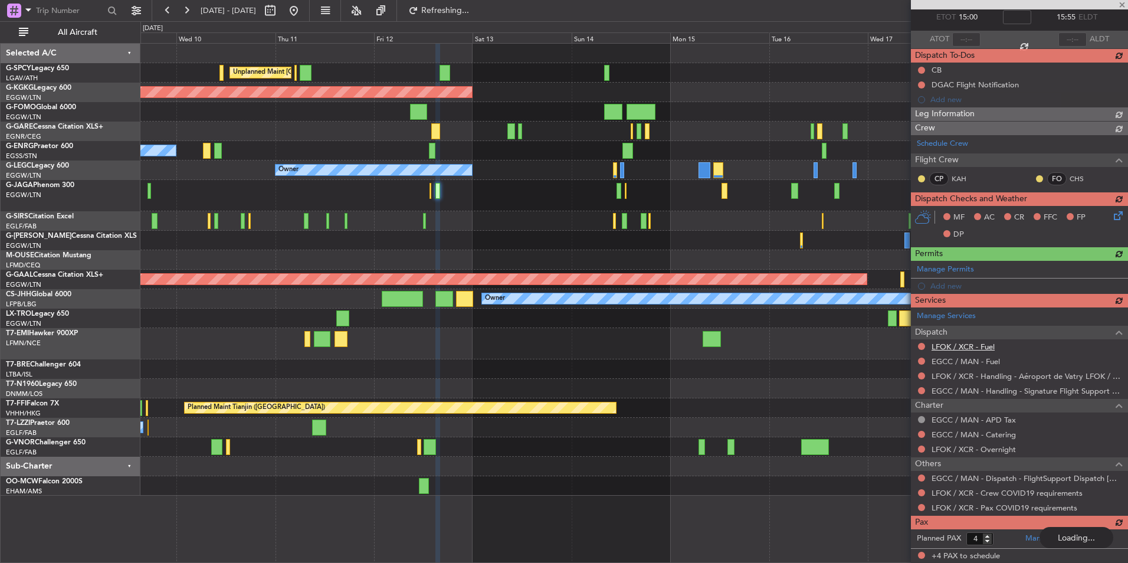
click at [988, 346] on div "Manage Services Dispatch LFOK / XCR - Fuel EGCC / MAN - Fuel LFOK / XCR - Handl…" at bounding box center [1019, 411] width 217 height 208
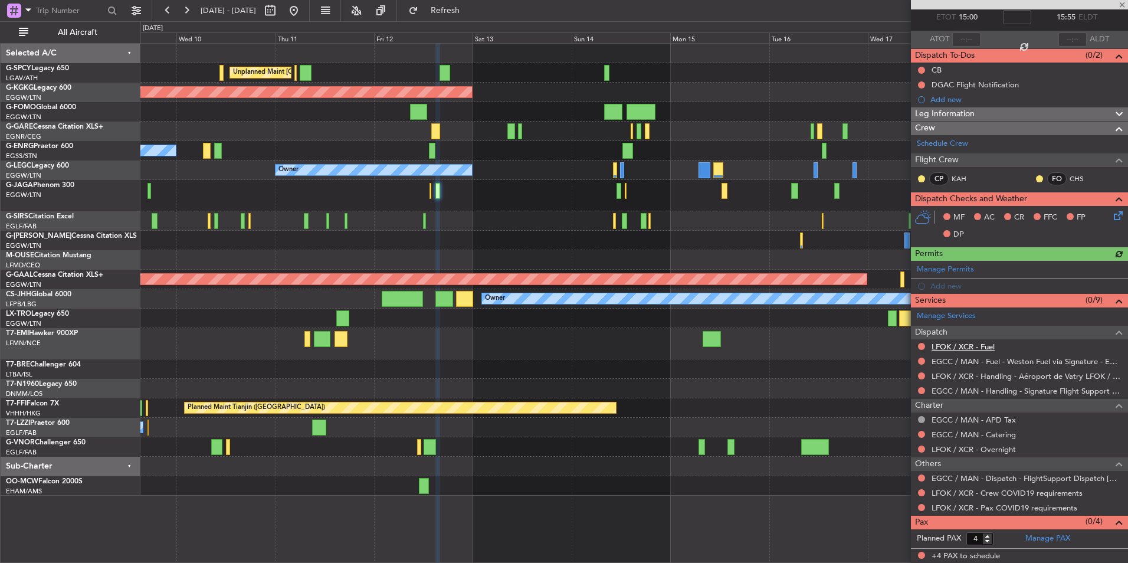
click at [970, 350] on link "LFOK / XCR - Fuel" at bounding box center [962, 346] width 63 height 10
click at [470, 6] on span "Refresh" at bounding box center [446, 10] width 50 height 8
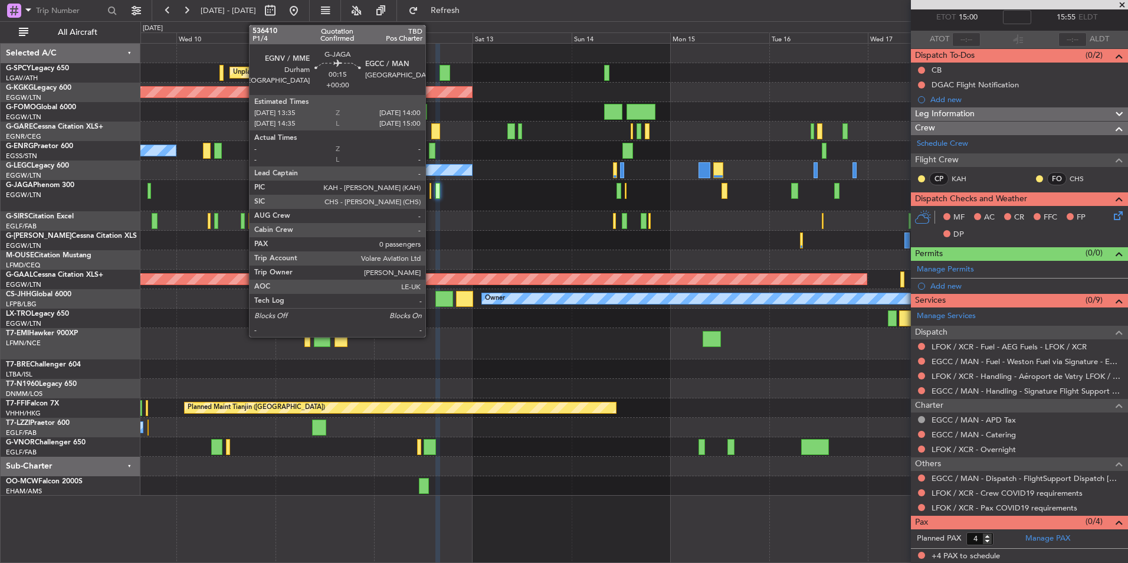
click at [431, 191] on div at bounding box center [430, 191] width 2 height 16
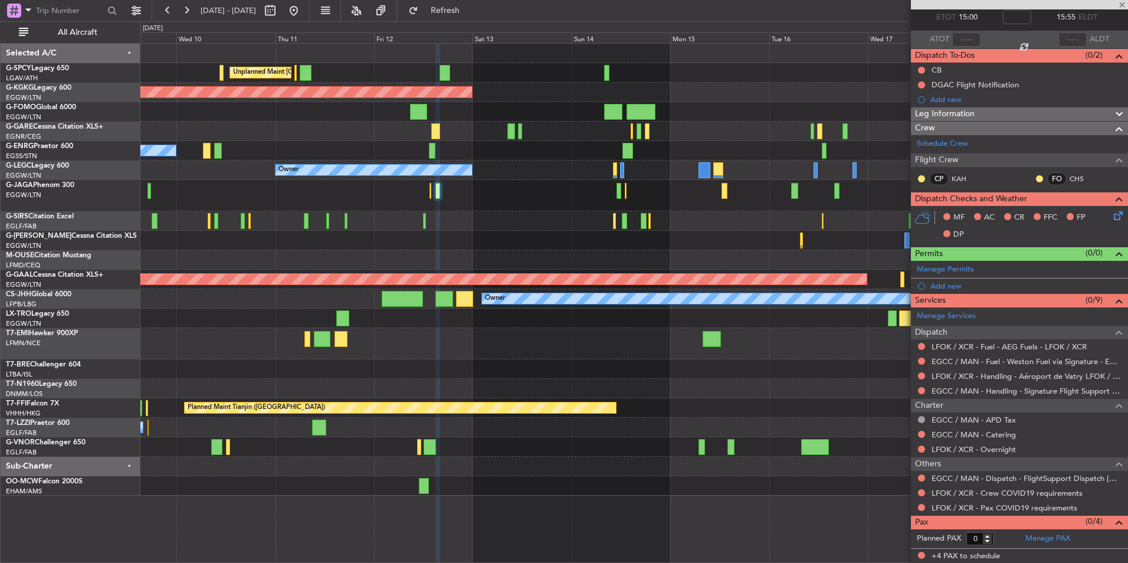
scroll to position [0, 0]
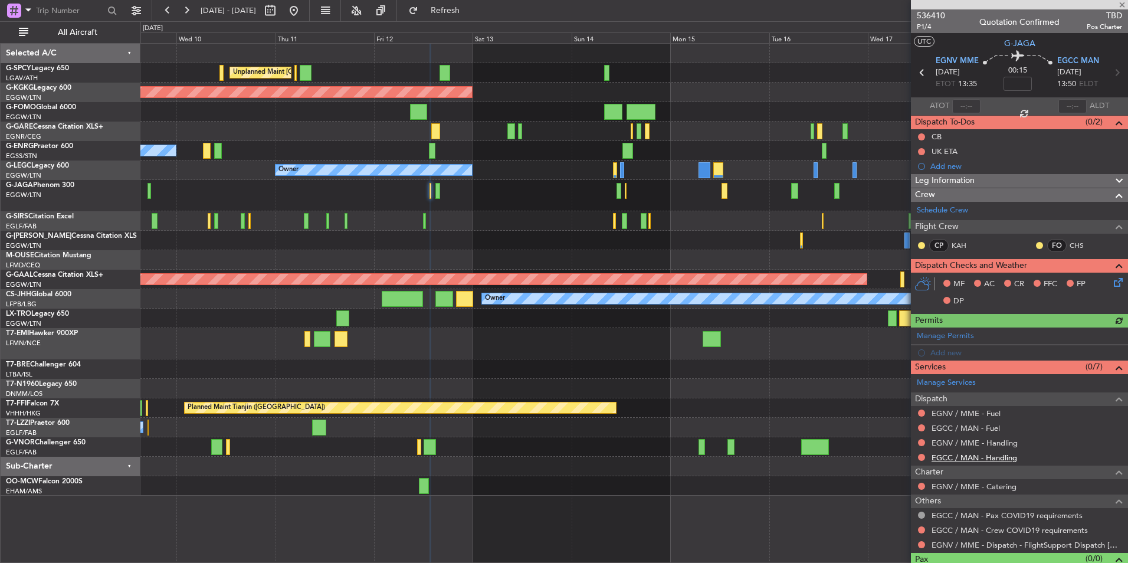
click at [996, 456] on link "EGCC / MAN - Handling" at bounding box center [974, 457] width 86 height 10
click at [470, 9] on span "Refresh" at bounding box center [446, 10] width 50 height 8
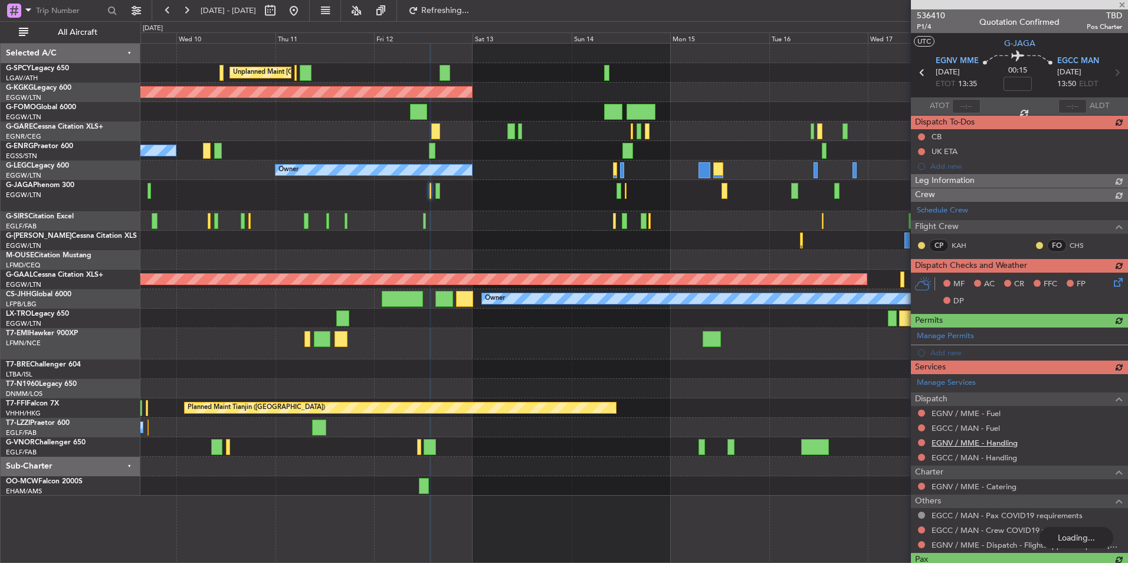
click at [1007, 443] on div "Manage Services Dispatch EGNV / MME - Fuel EGCC / MAN - Fuel EGNV / MME - Handl…" at bounding box center [1019, 463] width 217 height 178
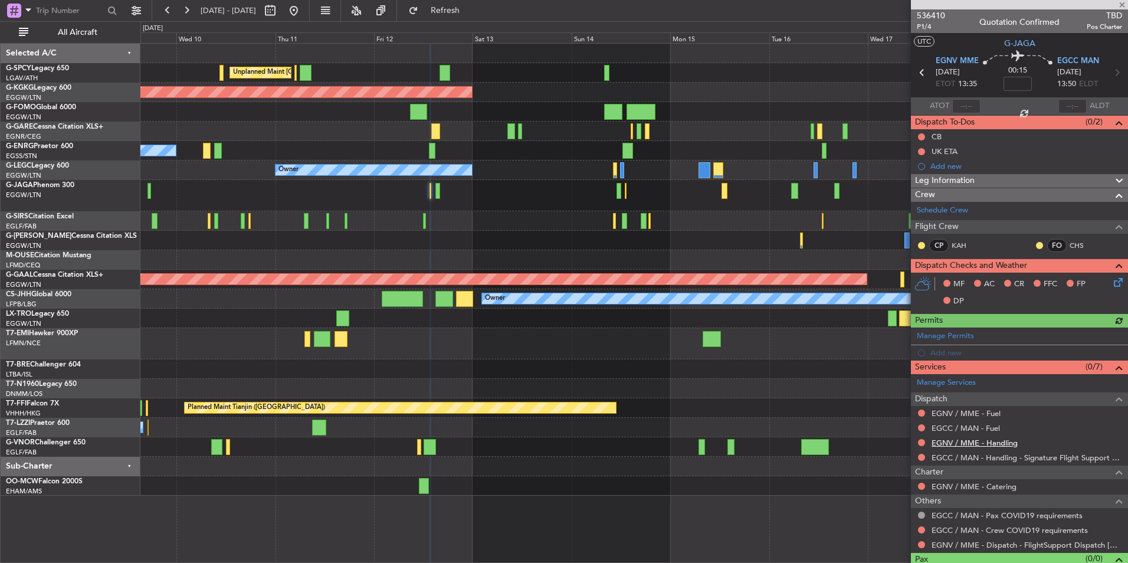
click at [1007, 444] on link "EGNV / MME - Handling" at bounding box center [974, 443] width 86 height 10
click at [444, 14] on button "Refresh" at bounding box center [438, 10] width 71 height 19
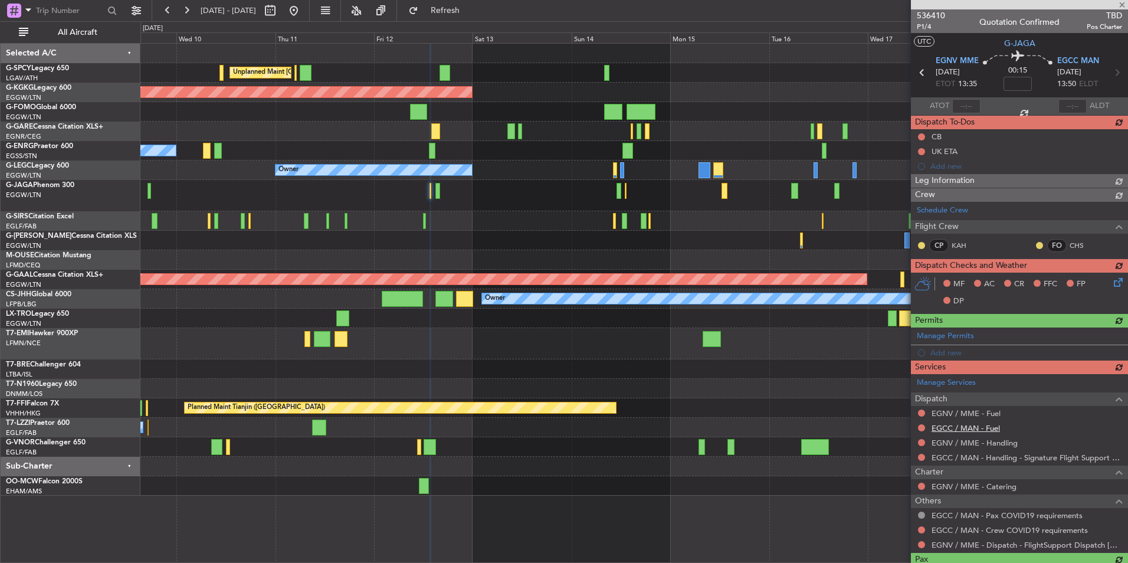
click at [994, 429] on div "Manage Services Dispatch EGNV / MME - Fuel EGCC / MAN - Fuel EGNV / MME - Handl…" at bounding box center [1019, 463] width 217 height 178
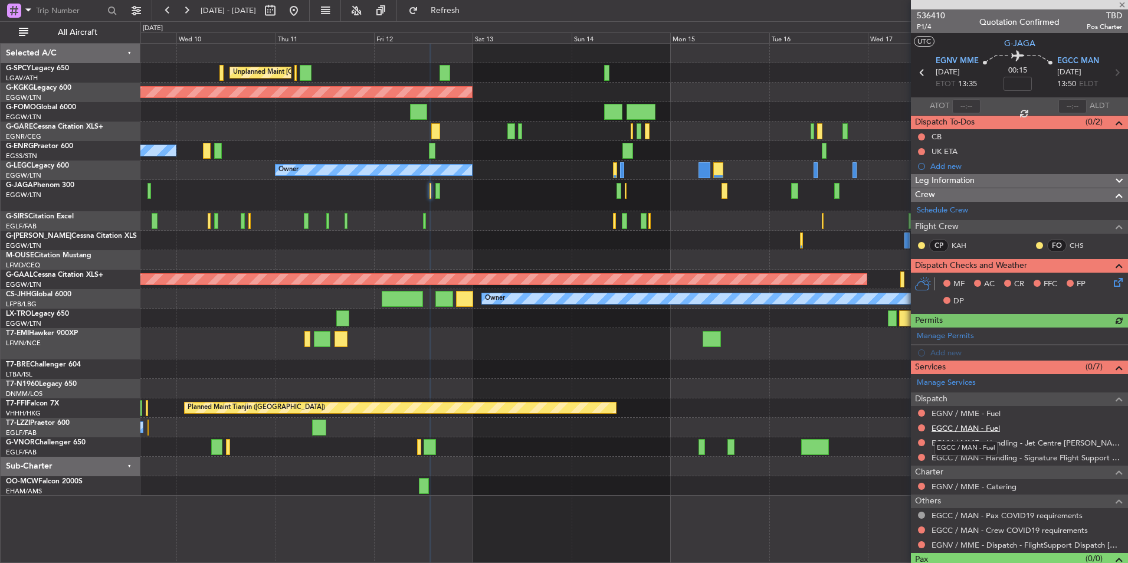
click at [980, 426] on link "EGCC / MAN - Fuel" at bounding box center [965, 428] width 68 height 10
click at [470, 11] on span "Refresh" at bounding box center [446, 10] width 50 height 8
click at [980, 414] on link "EGNV / MME - Fuel" at bounding box center [965, 413] width 69 height 10
click at [469, 15] on span "Refresh" at bounding box center [446, 10] width 50 height 8
click at [930, 20] on span "536410" at bounding box center [931, 15] width 28 height 12
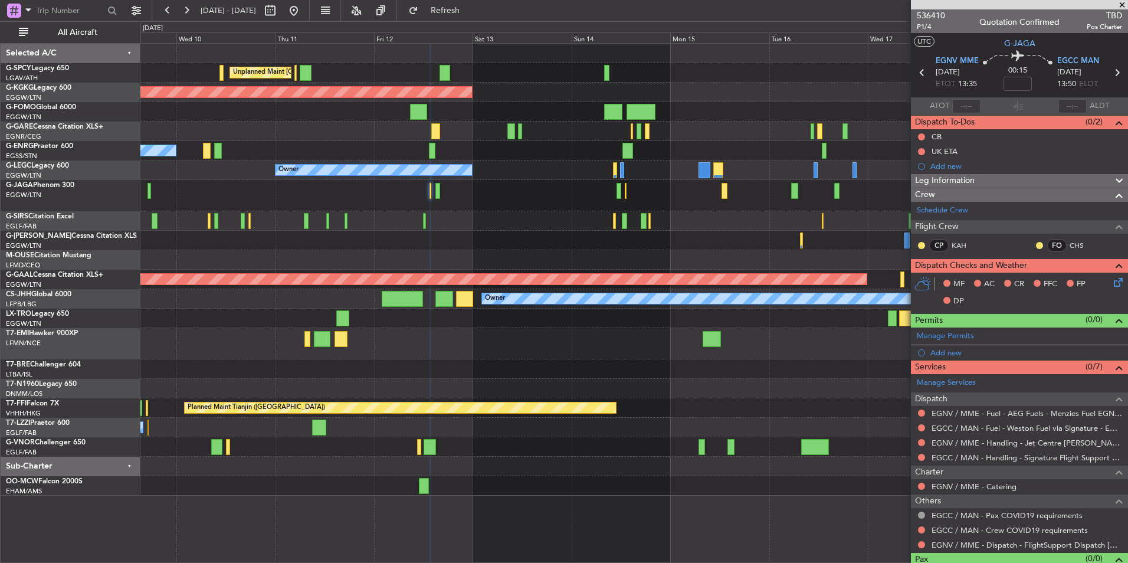
click at [315, 255] on div "Unplanned Maint Athens (Eleftherios Venizelos Intl) AOG Maint Istanbul (Ataturk…" at bounding box center [633, 270] width 987 height 452
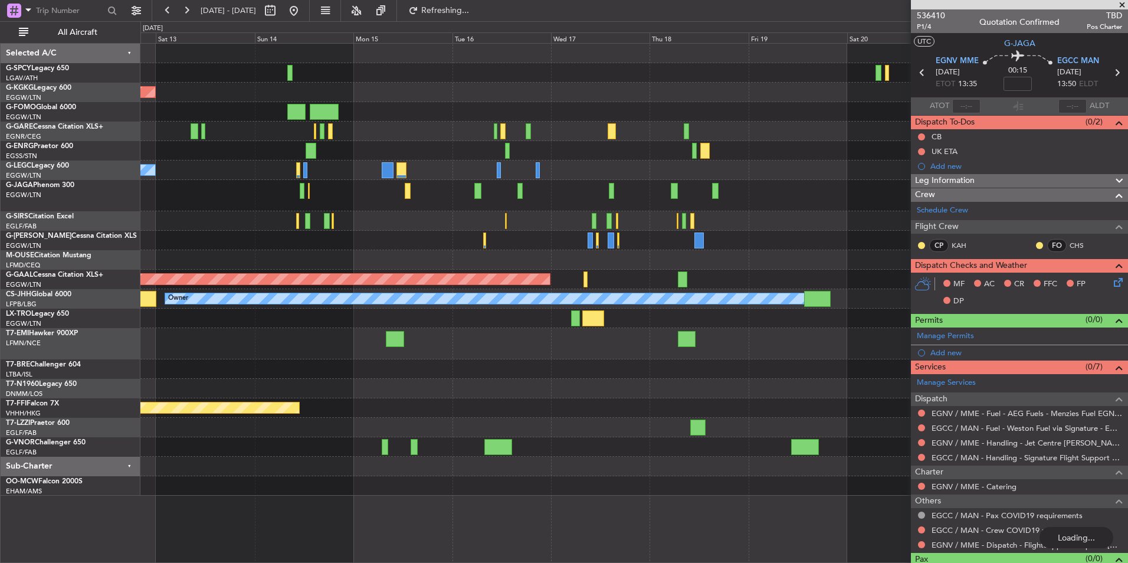
click at [469, 243] on div "Unplanned Maint Athens (Eleftherios Venizelos Intl) AOG Maint Istanbul (Ataturk…" at bounding box center [633, 270] width 987 height 452
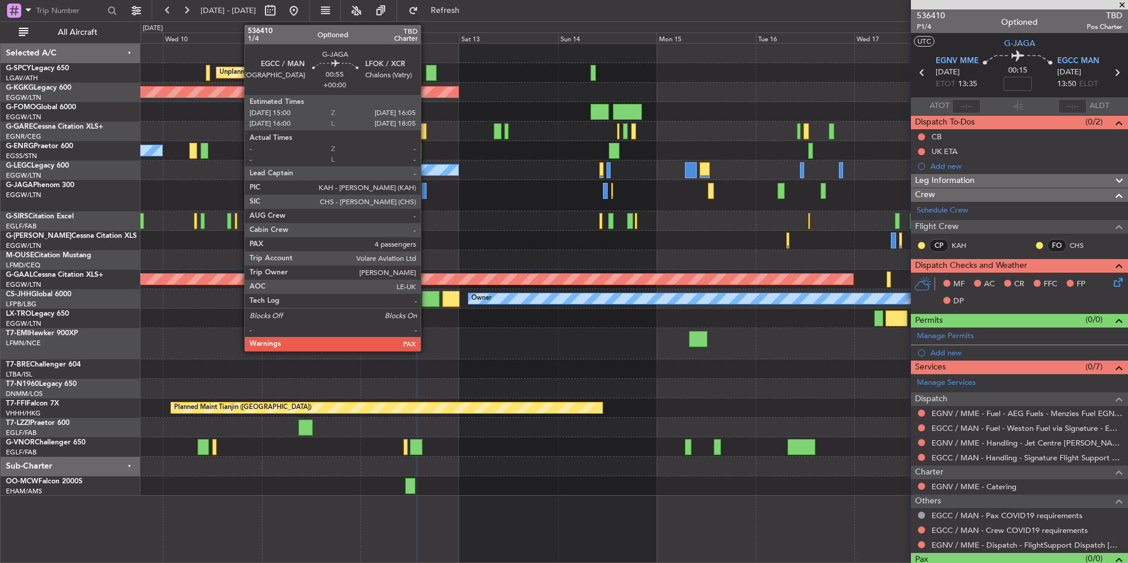
click at [426, 193] on div at bounding box center [424, 191] width 5 height 16
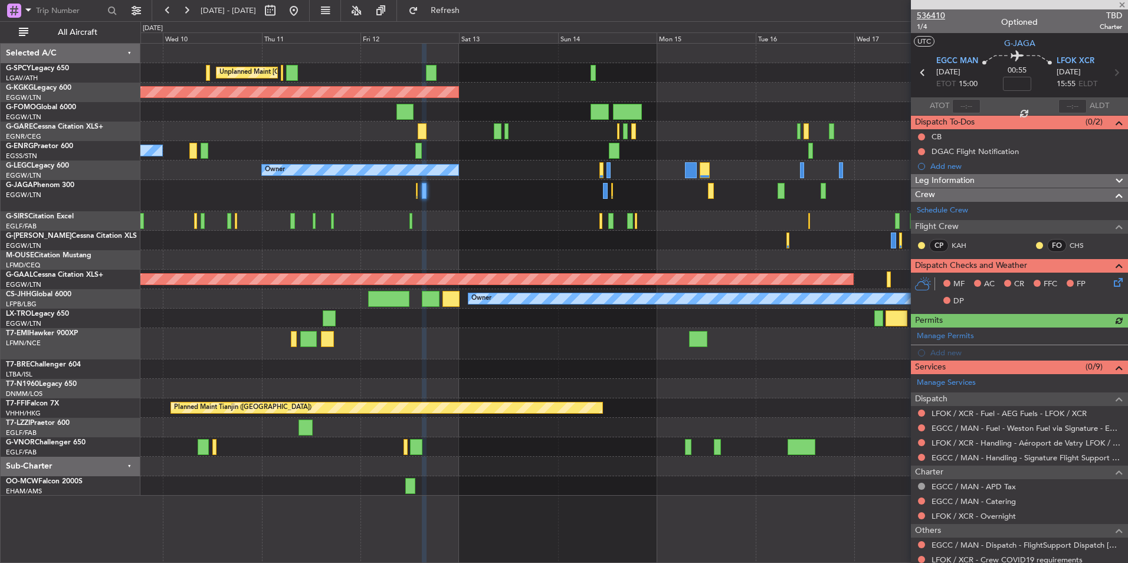
click at [929, 15] on span "536410" at bounding box center [931, 15] width 28 height 12
click at [1119, 8] on span at bounding box center [1122, 5] width 12 height 11
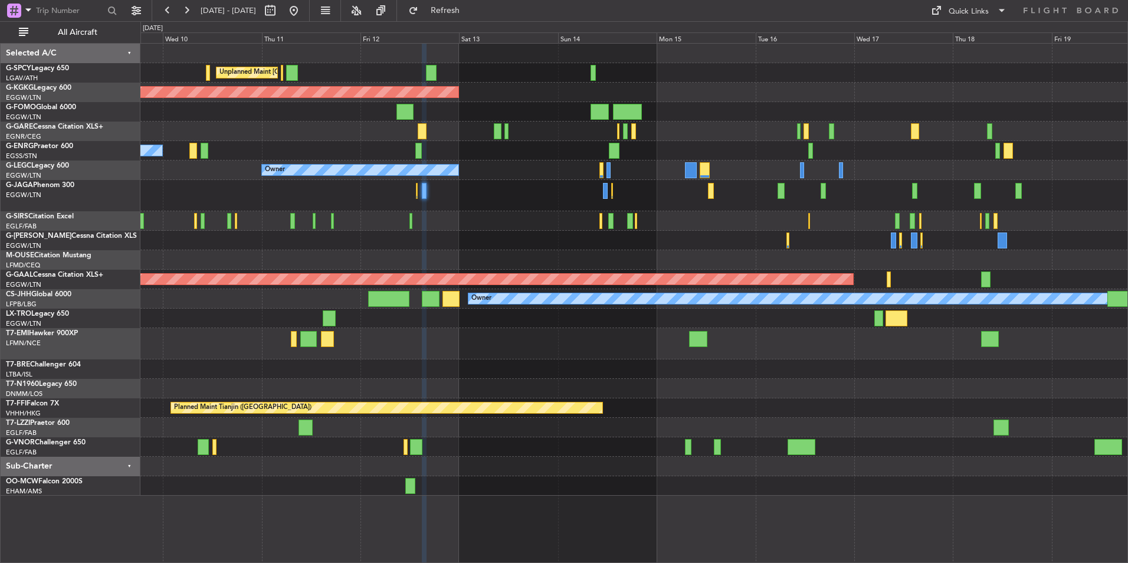
type input "0"
click at [971, 12] on div "Quick Links" at bounding box center [968, 12] width 40 height 12
click at [974, 33] on button "Trip Builder" at bounding box center [969, 39] width 88 height 28
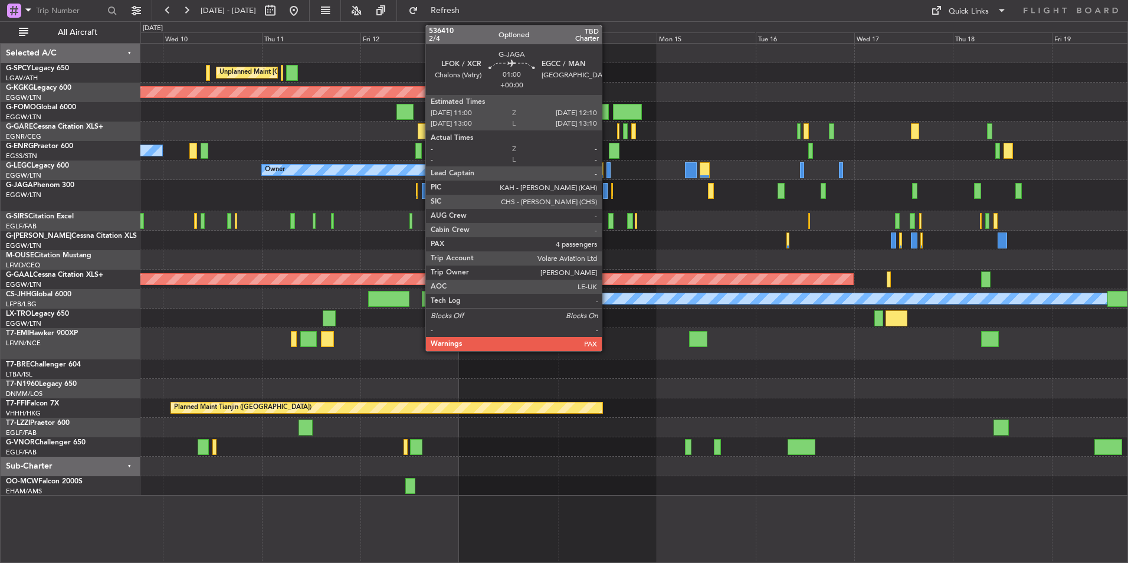
click at [607, 193] on div at bounding box center [605, 191] width 5 height 16
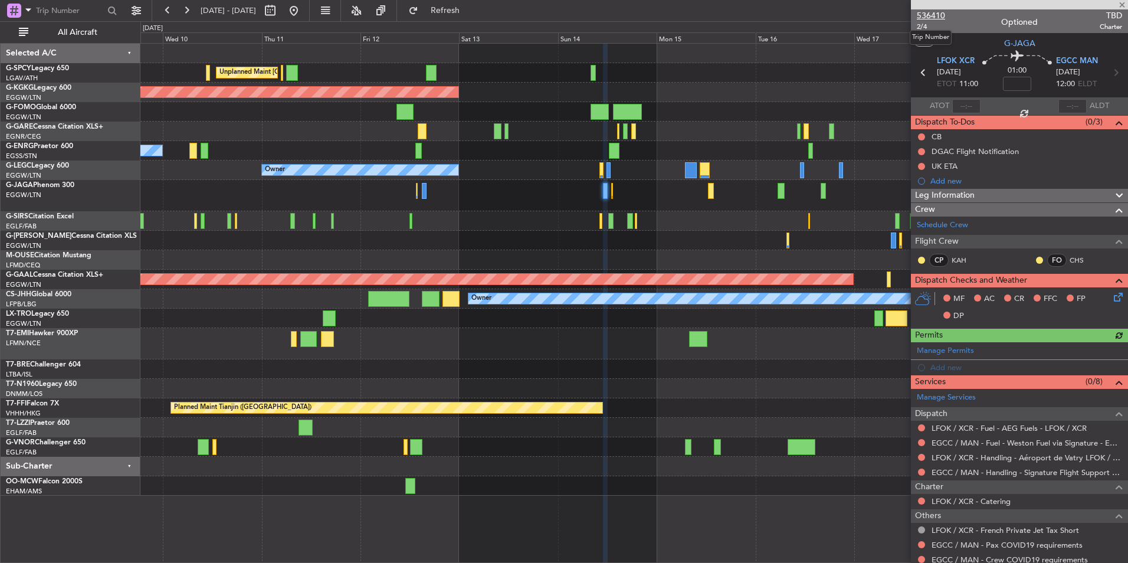
click at [933, 20] on span "536410" at bounding box center [931, 15] width 28 height 12
click at [462, 9] on span "Refresh" at bounding box center [446, 10] width 50 height 8
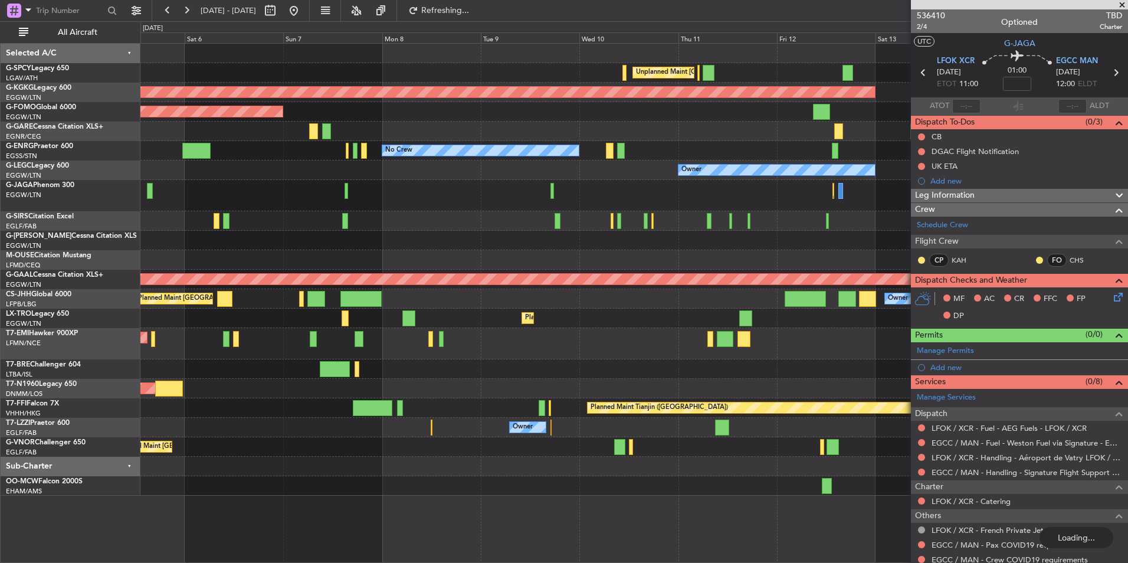
click at [844, 230] on div "Unplanned Maint Athens (Eleftherios Venizelos Intl) AOG Maint Istanbul (Ataturk…" at bounding box center [633, 270] width 987 height 452
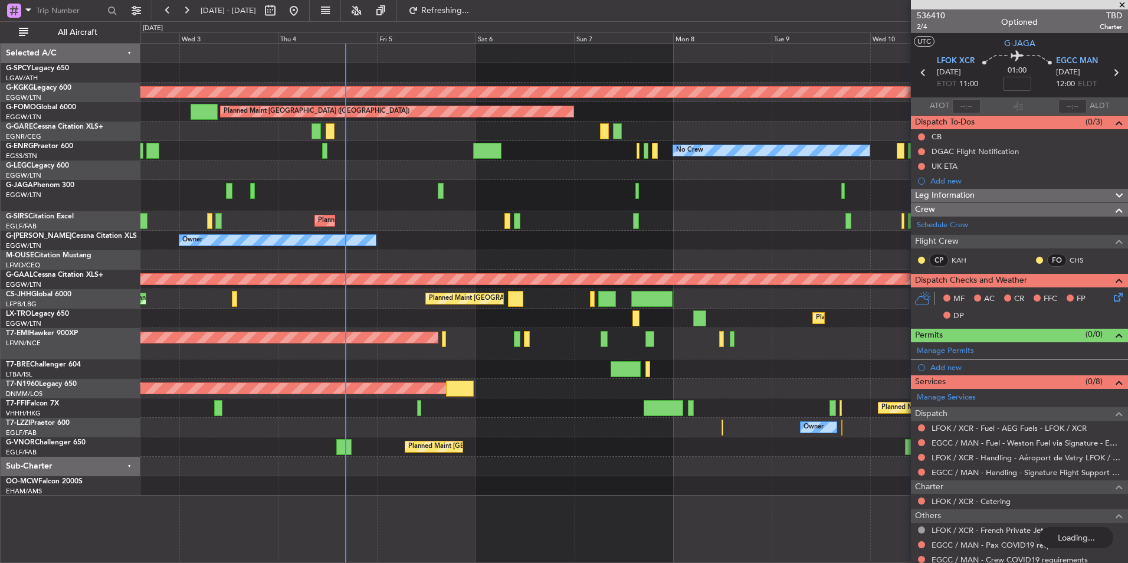
click at [856, 234] on div "Unplanned Maint Athens (Eleftherios Venizelos Intl) Cleaning Athens (Eleftherio…" at bounding box center [633, 270] width 987 height 452
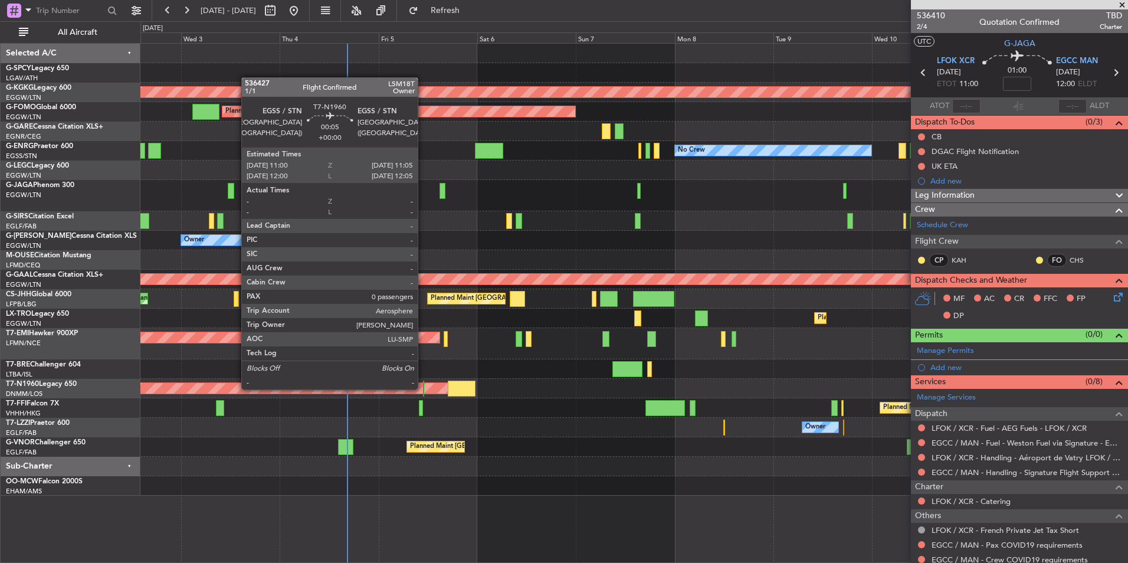
click at [423, 388] on div at bounding box center [423, 388] width 1 height 16
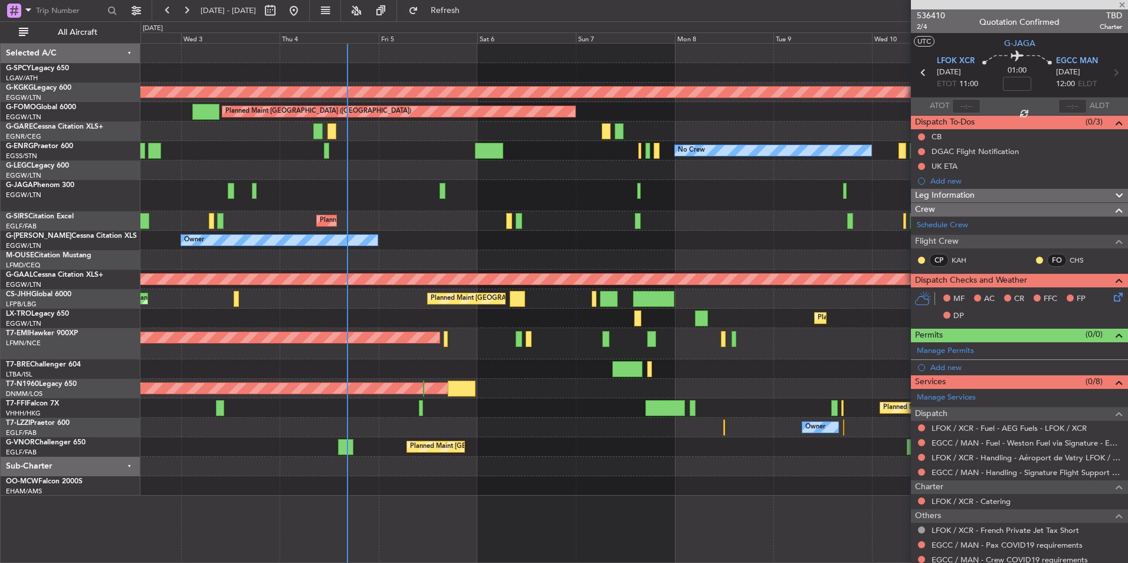
type input "0"
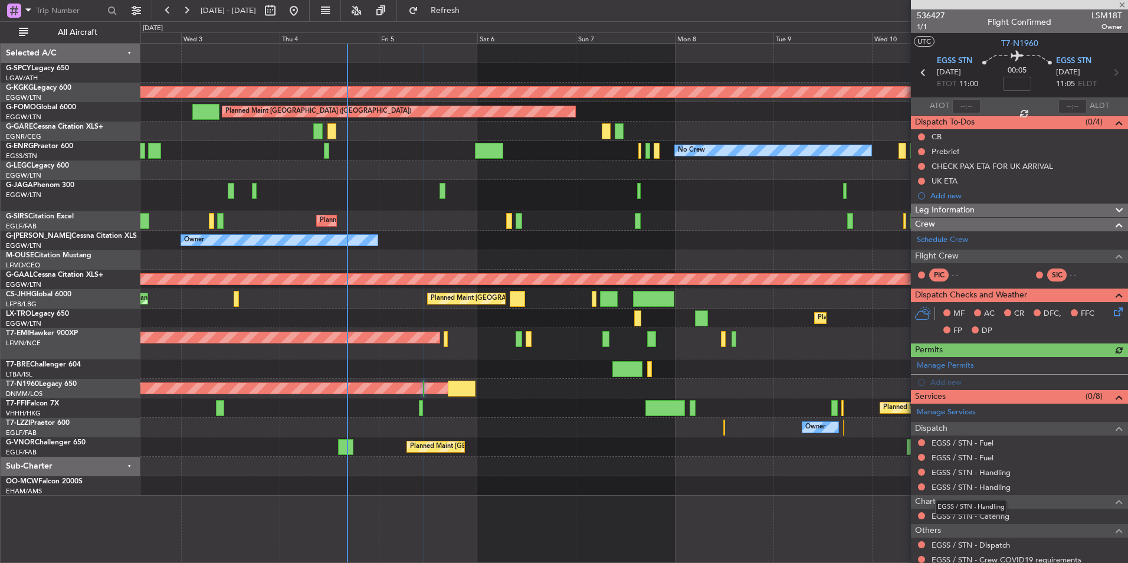
scroll to position [52, 0]
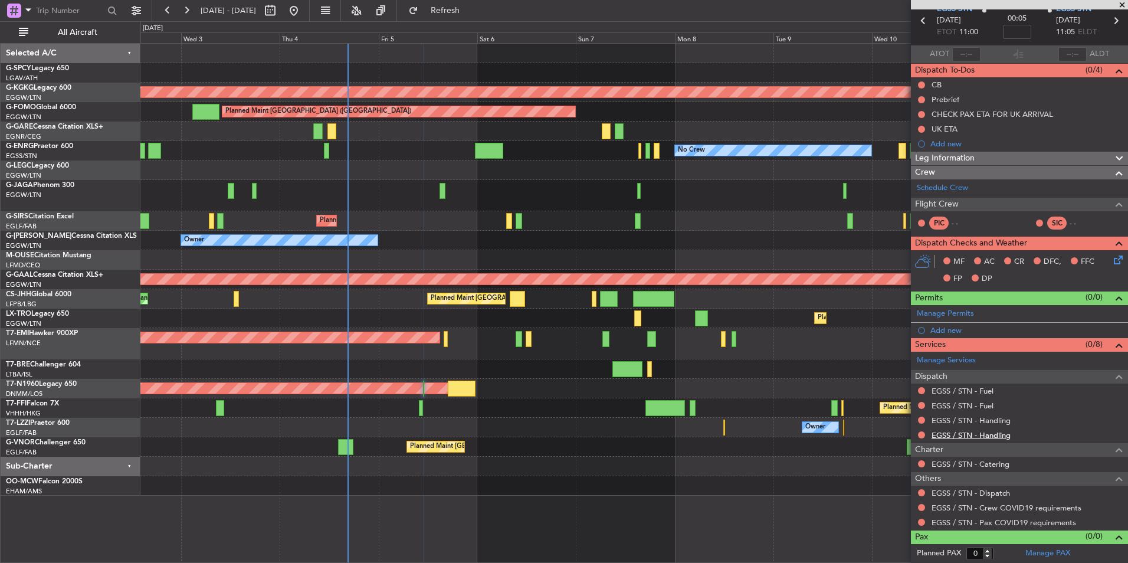
click at [990, 436] on link "EGSS / STN - Handling" at bounding box center [970, 435] width 79 height 10
click at [463, 10] on span "Refresh" at bounding box center [446, 10] width 50 height 8
click at [992, 422] on link "EGSS / STN - Handling" at bounding box center [970, 420] width 79 height 10
click at [474, 18] on button "Refresh" at bounding box center [438, 10] width 71 height 19
click at [980, 409] on link "EGSS / STN - Fuel" at bounding box center [962, 405] width 62 height 10
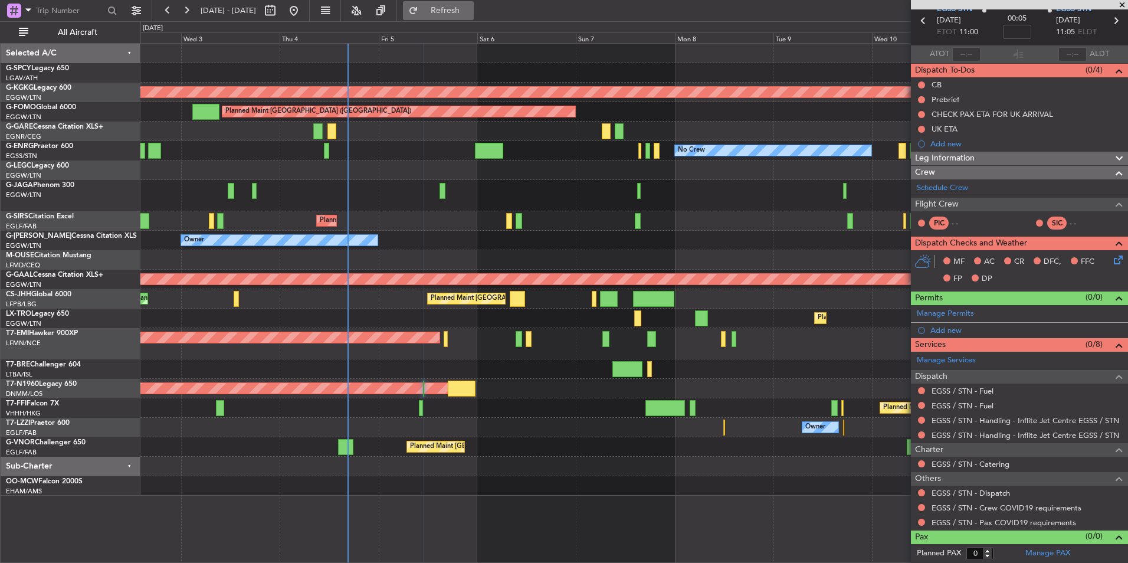
click at [474, 19] on button "Refresh" at bounding box center [438, 10] width 71 height 19
click at [965, 390] on link "EGSS / STN - Fuel" at bounding box center [962, 391] width 62 height 10
click at [464, 11] on span "Refresh" at bounding box center [446, 10] width 50 height 8
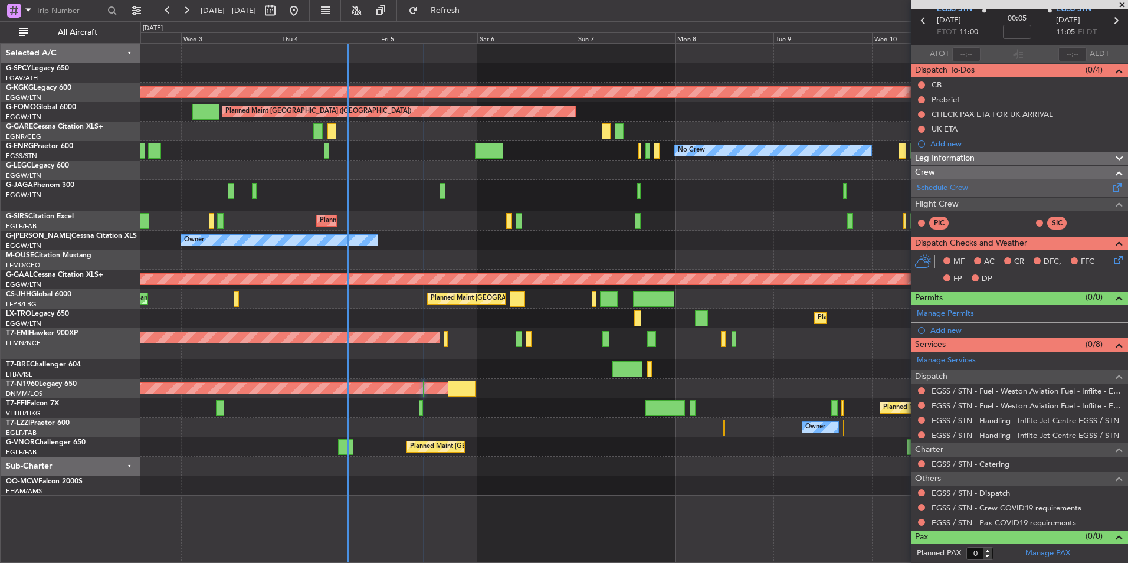
click at [953, 192] on link "Schedule Crew" at bounding box center [942, 188] width 51 height 12
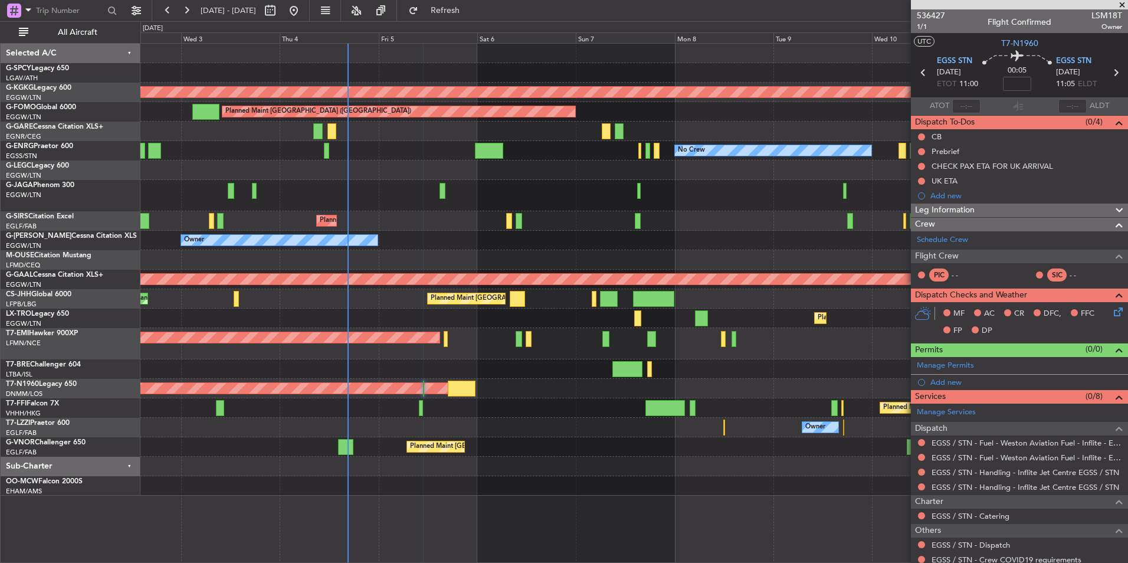
scroll to position [52, 0]
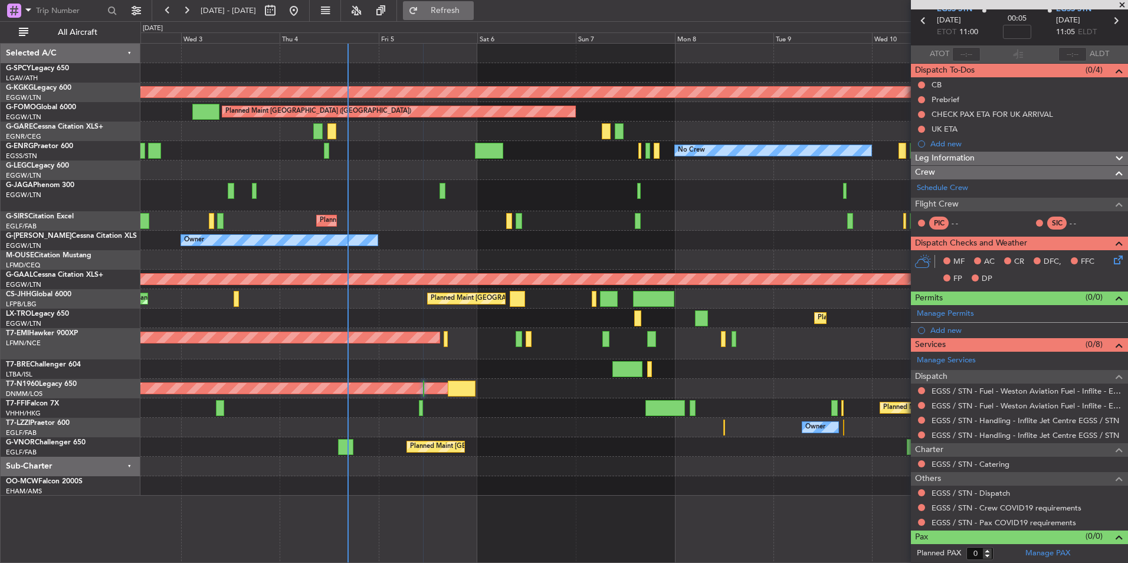
click at [450, 7] on button "Refresh" at bounding box center [438, 10] width 71 height 19
click at [979, 493] on link "EGSS / STN - Dispatch" at bounding box center [970, 493] width 78 height 10
click at [470, 15] on span "Refresh" at bounding box center [446, 10] width 50 height 8
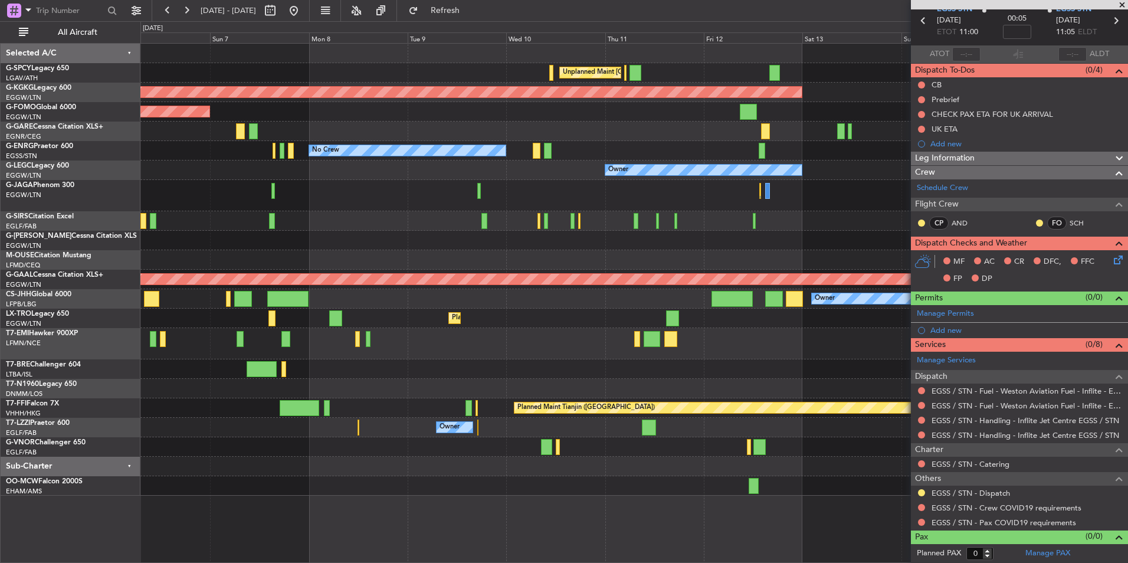
click at [318, 203] on div "Unplanned Maint [GEOGRAPHIC_DATA] ([PERSON_NAME] Intl) AOG Maint [GEOGRAPHIC_DA…" at bounding box center [633, 270] width 987 height 452
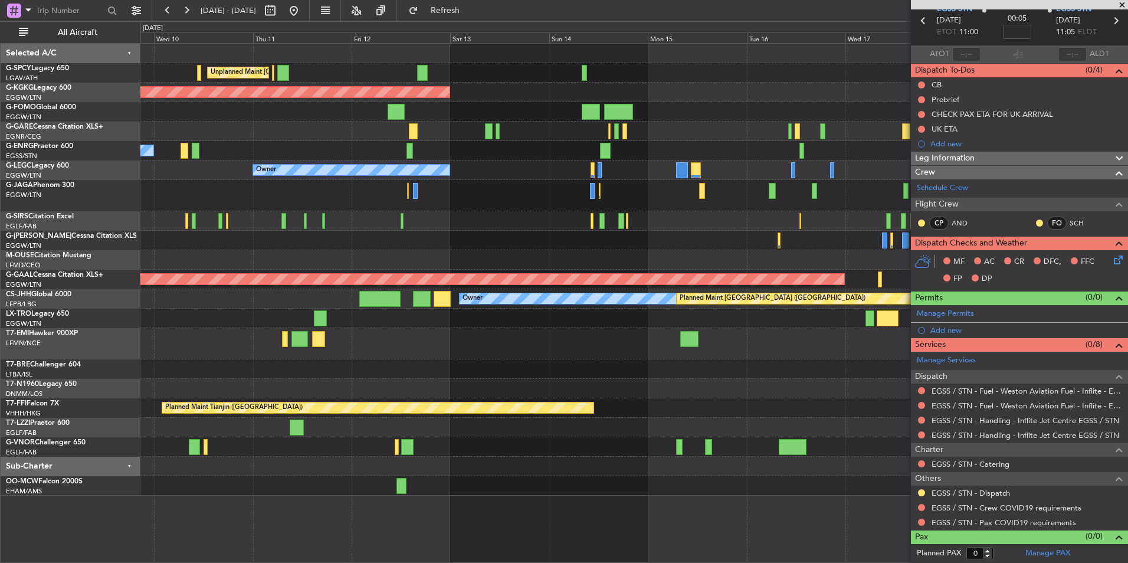
click at [306, 313] on div "Unplanned Maint [GEOGRAPHIC_DATA] ([PERSON_NAME] Intl) AOG Maint [GEOGRAPHIC_DA…" at bounding box center [633, 270] width 987 height 452
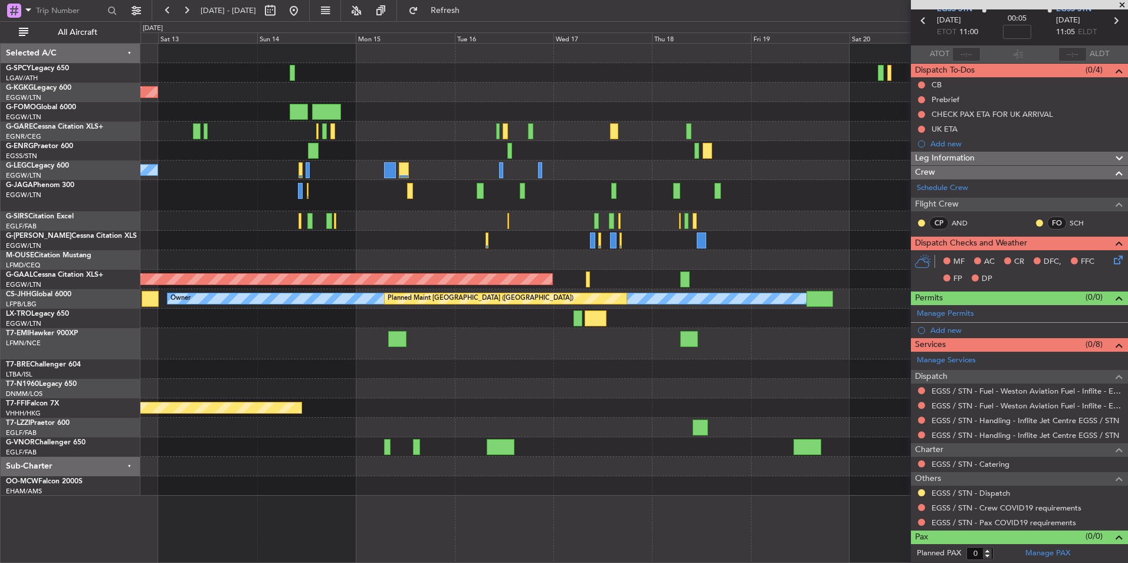
click at [229, 341] on div "Unplanned Maint [GEOGRAPHIC_DATA] ([PERSON_NAME] Intl) AOG Maint [GEOGRAPHIC_DA…" at bounding box center [633, 270] width 987 height 452
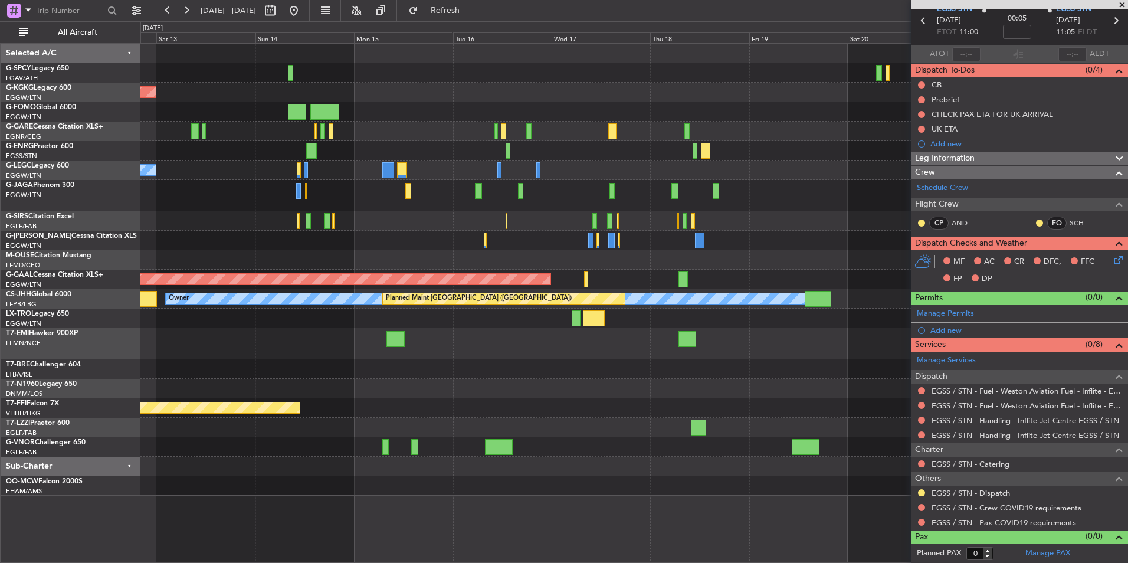
click at [297, 347] on div at bounding box center [633, 343] width 987 height 31
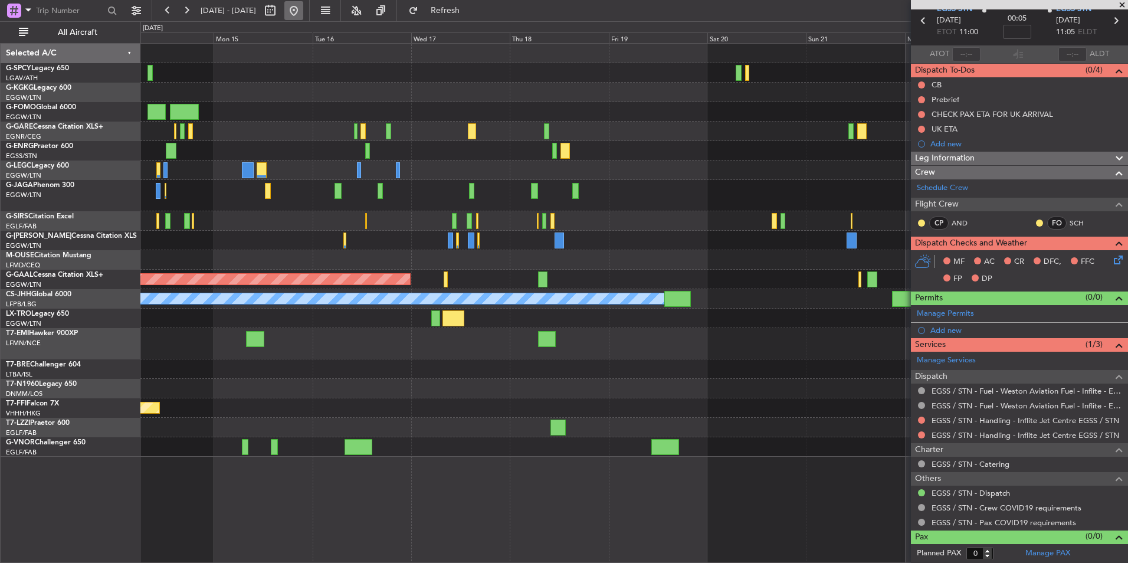
click at [303, 15] on button at bounding box center [293, 10] width 19 height 19
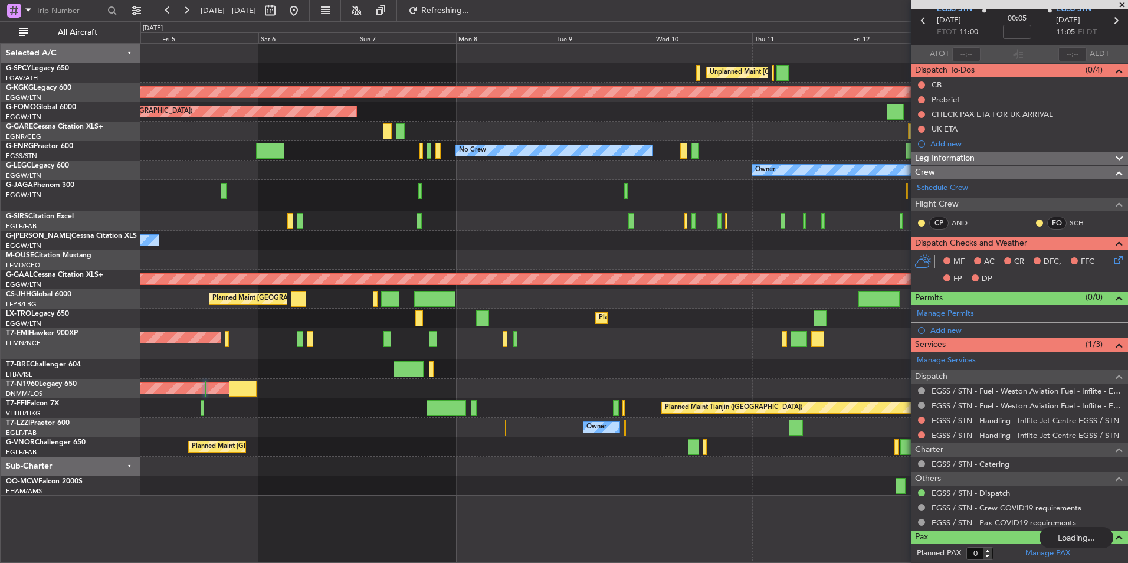
type input "+00:25"
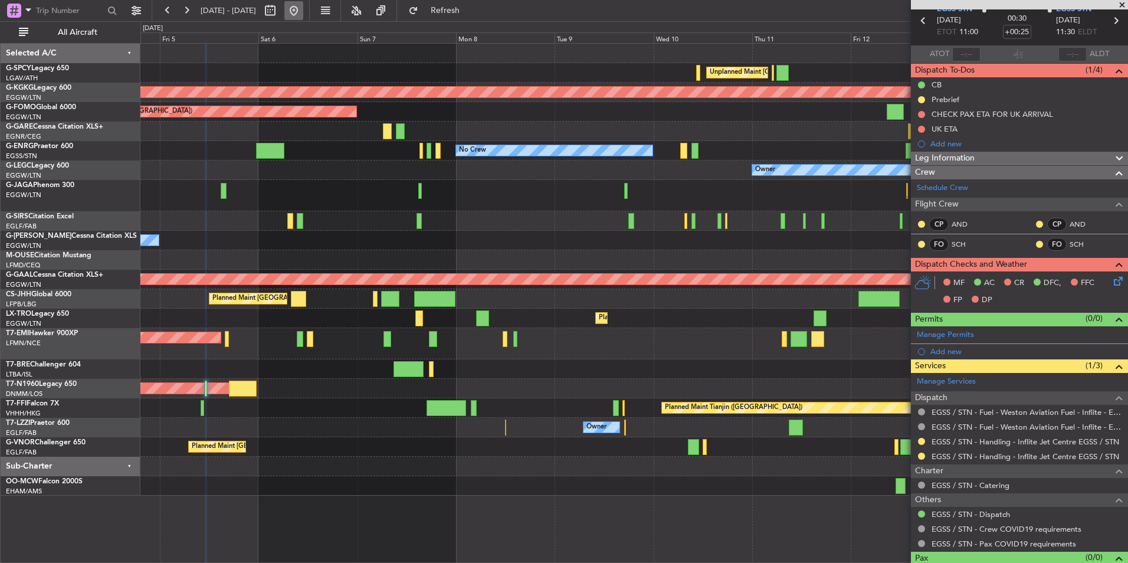
click at [303, 16] on button at bounding box center [293, 10] width 19 height 19
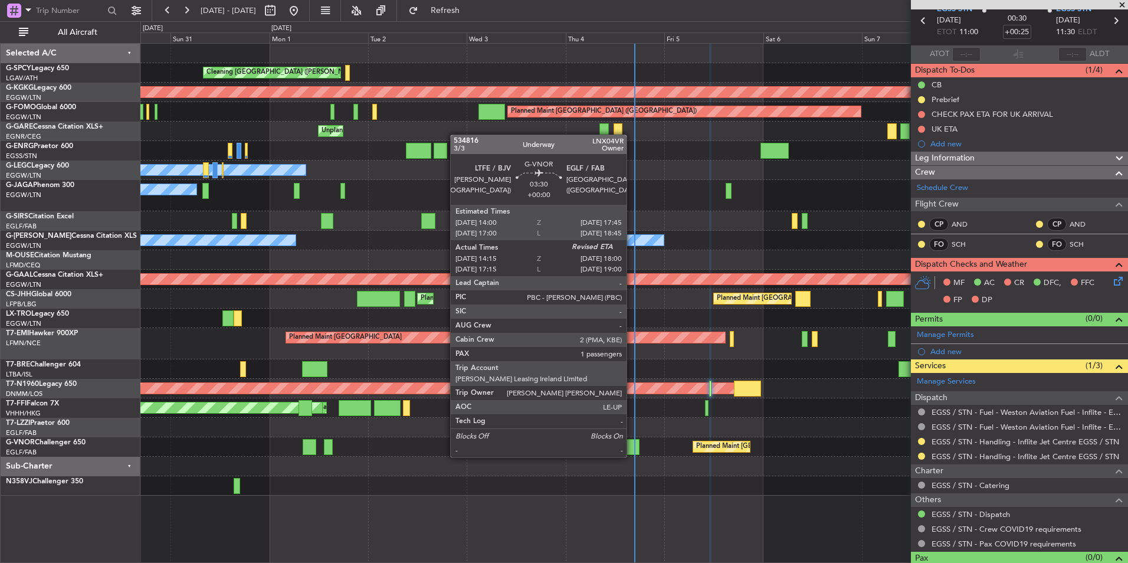
click at [632, 445] on div at bounding box center [631, 447] width 16 height 16
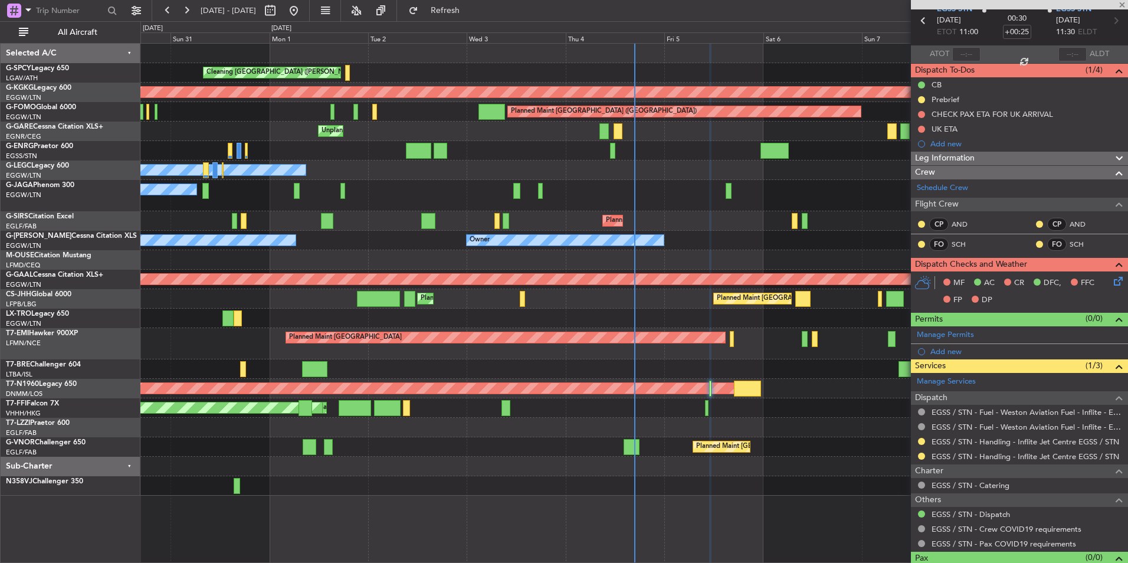
type input "14:25"
type input "1"
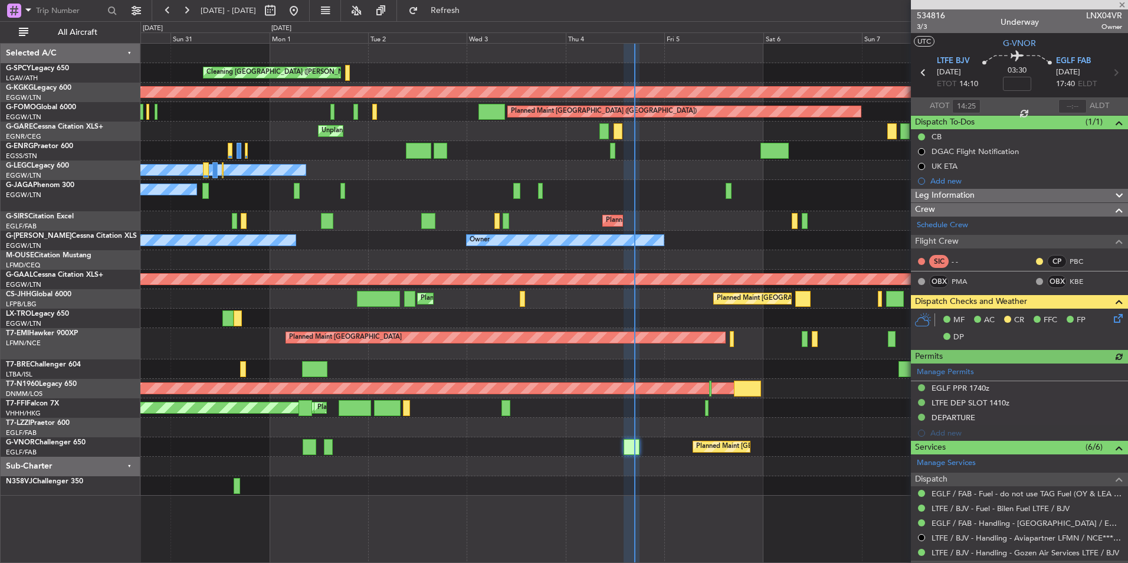
scroll to position [159, 0]
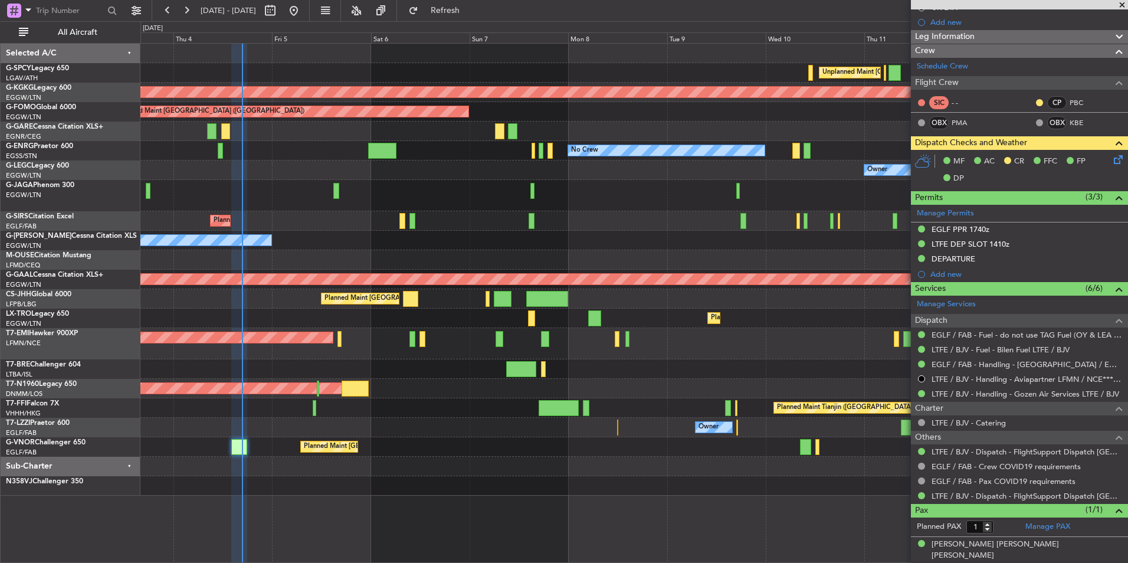
click at [405, 249] on div "Owner Owner" at bounding box center [633, 240] width 987 height 19
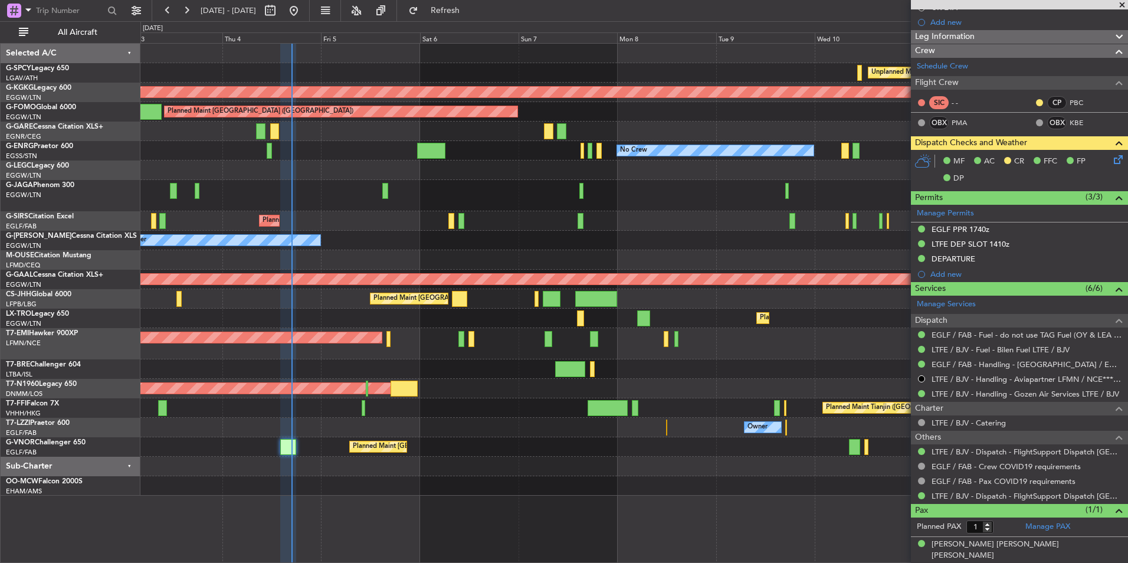
click at [505, 198] on div at bounding box center [633, 195] width 987 height 31
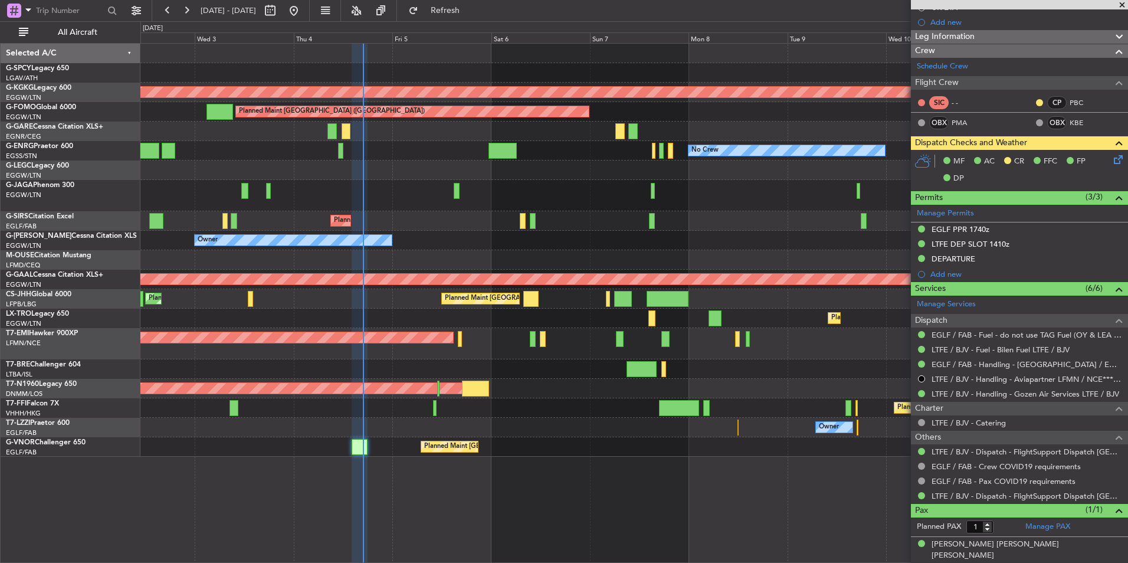
click at [310, 21] on fb-range-datepicker "[DATE] - [DATE]" at bounding box center [231, 10] width 158 height 21
click at [303, 12] on button at bounding box center [293, 10] width 19 height 19
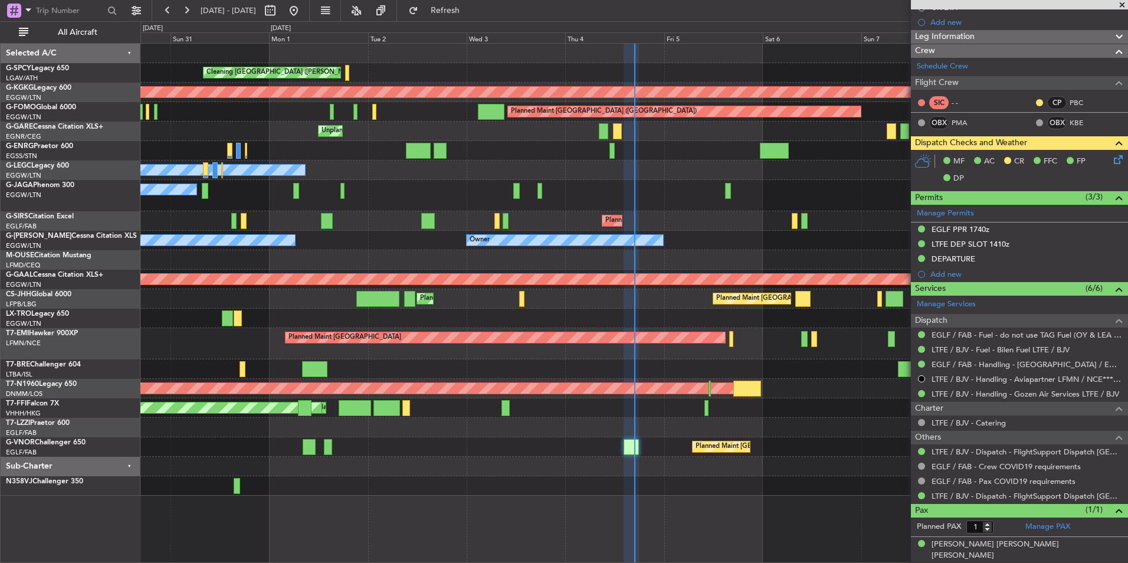
click at [631, 203] on div "Owner Ibiza" at bounding box center [633, 195] width 987 height 31
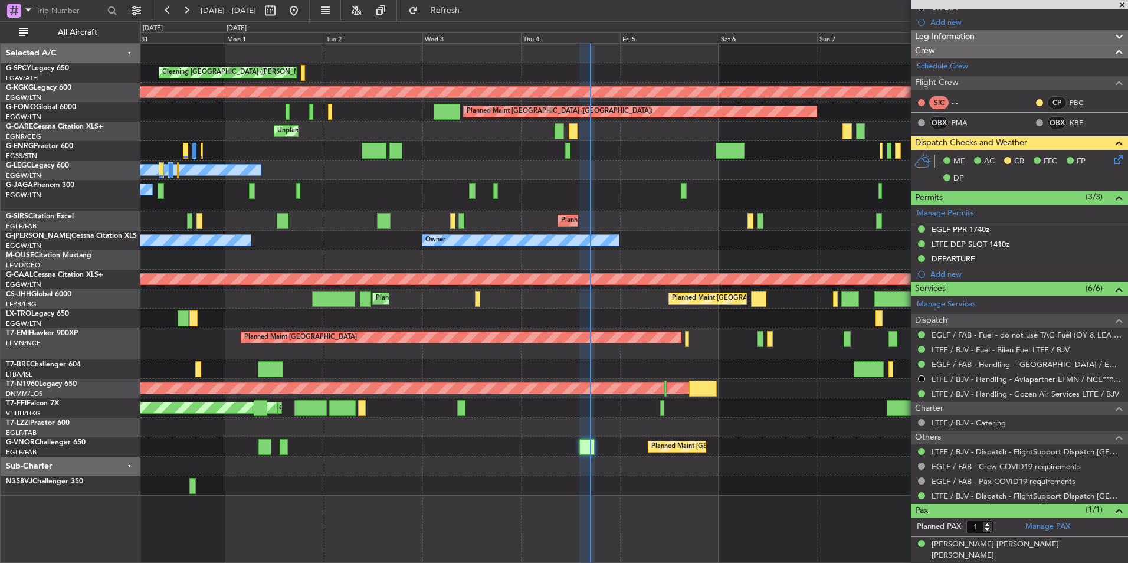
click at [612, 190] on div "Owner Ibiza" at bounding box center [633, 195] width 987 height 31
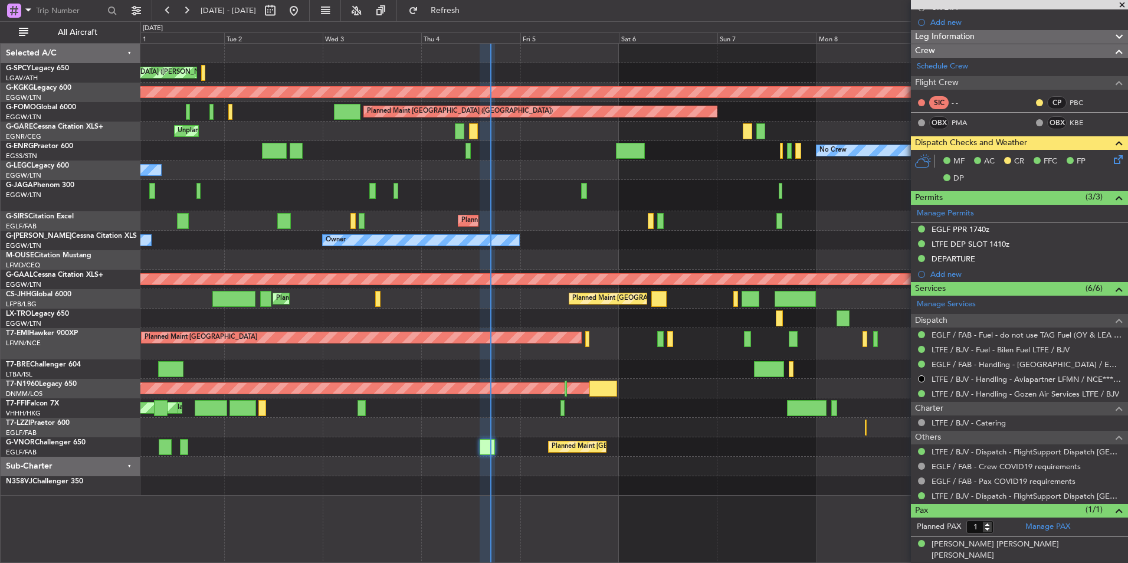
click at [496, 408] on div "Cleaning [GEOGRAPHIC_DATA] ([PERSON_NAME] Intl) Unplanned Maint [GEOGRAPHIC_DAT…" at bounding box center [633, 270] width 987 height 452
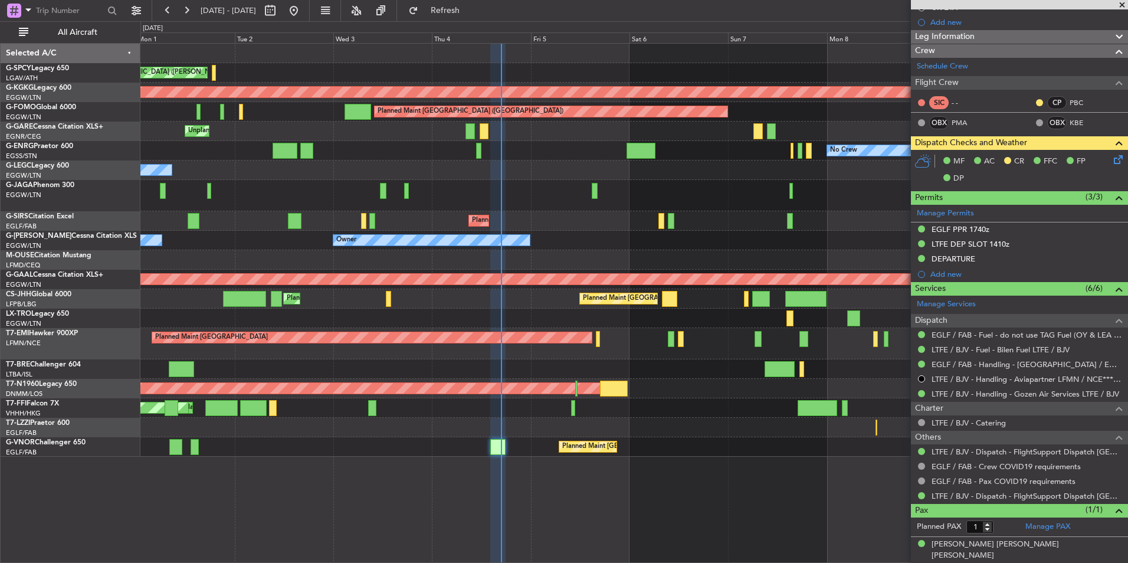
click at [720, 418] on div "Owner" at bounding box center [633, 427] width 987 height 19
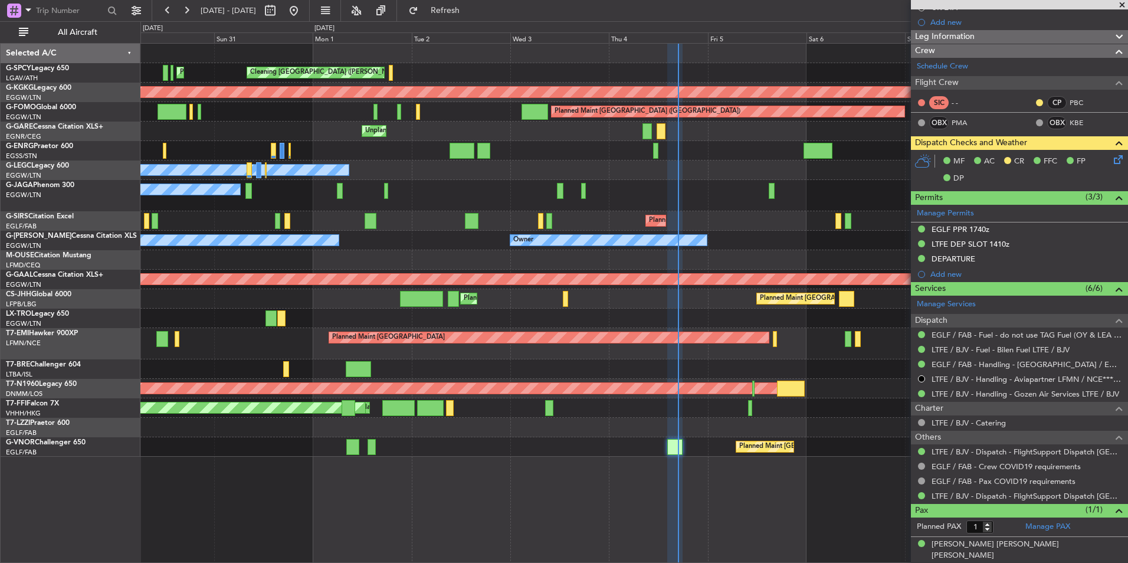
click at [439, 429] on div "Cleaning [GEOGRAPHIC_DATA] ([PERSON_NAME] Intl) Planned Maint [GEOGRAPHIC_DATA]…" at bounding box center [633, 250] width 987 height 413
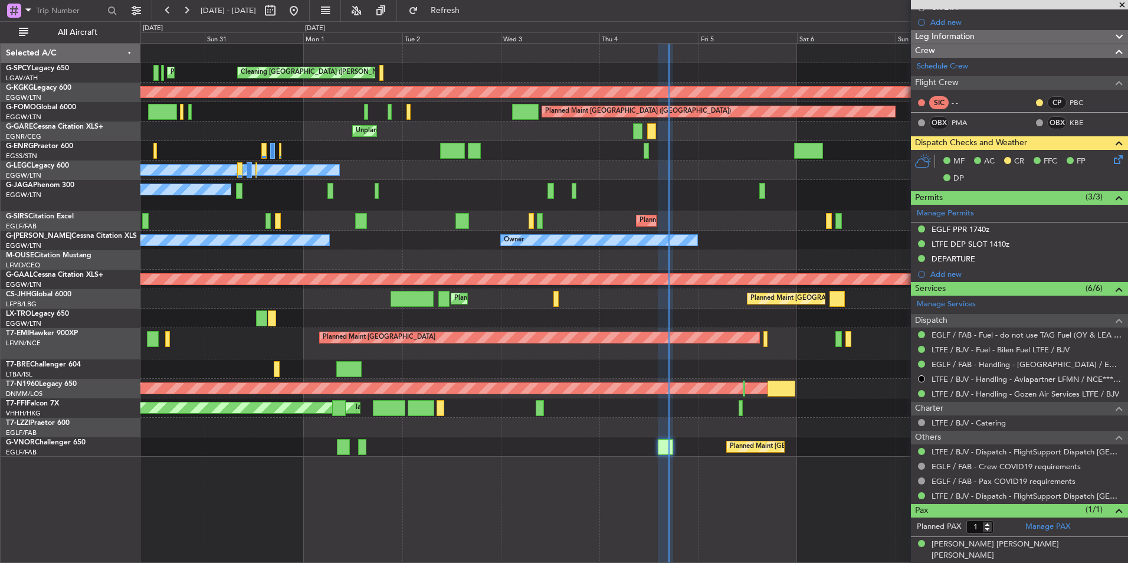
click at [290, 439] on div "Cleaning [GEOGRAPHIC_DATA] ([PERSON_NAME] Intl) Planned Maint [GEOGRAPHIC_DATA]…" at bounding box center [633, 250] width 987 height 413
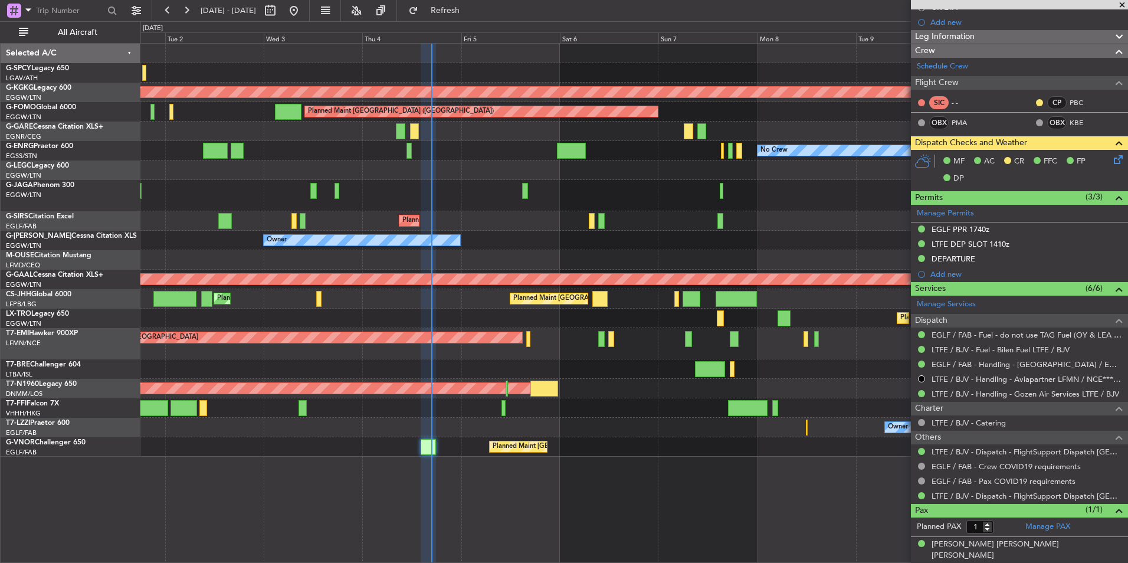
click at [255, 438] on div "Planned Maint [GEOGRAPHIC_DATA] ([GEOGRAPHIC_DATA])" at bounding box center [633, 446] width 987 height 19
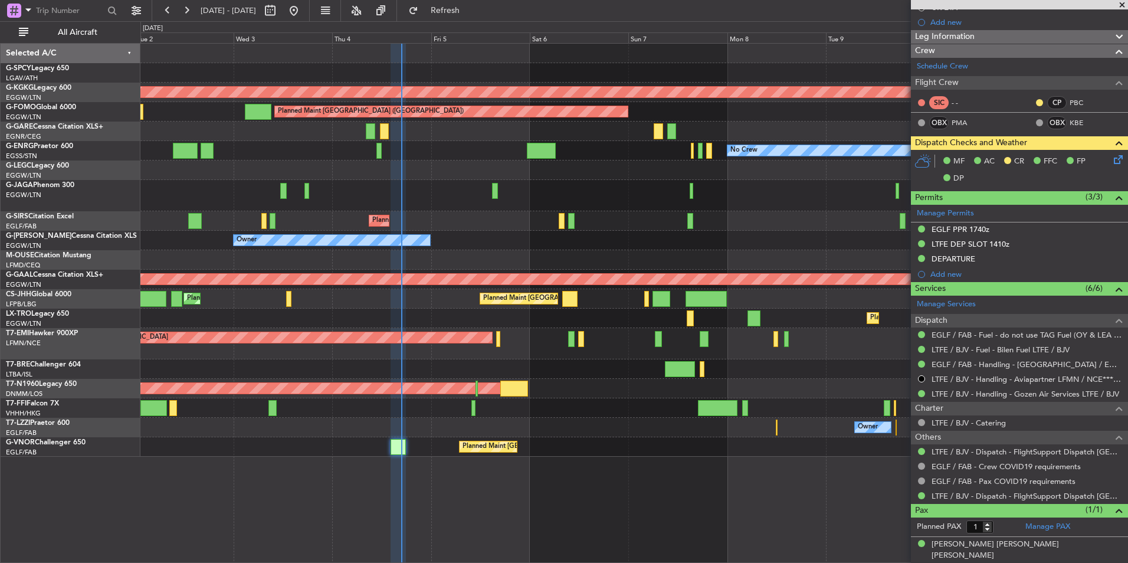
click at [507, 424] on div "Owner" at bounding box center [633, 427] width 987 height 19
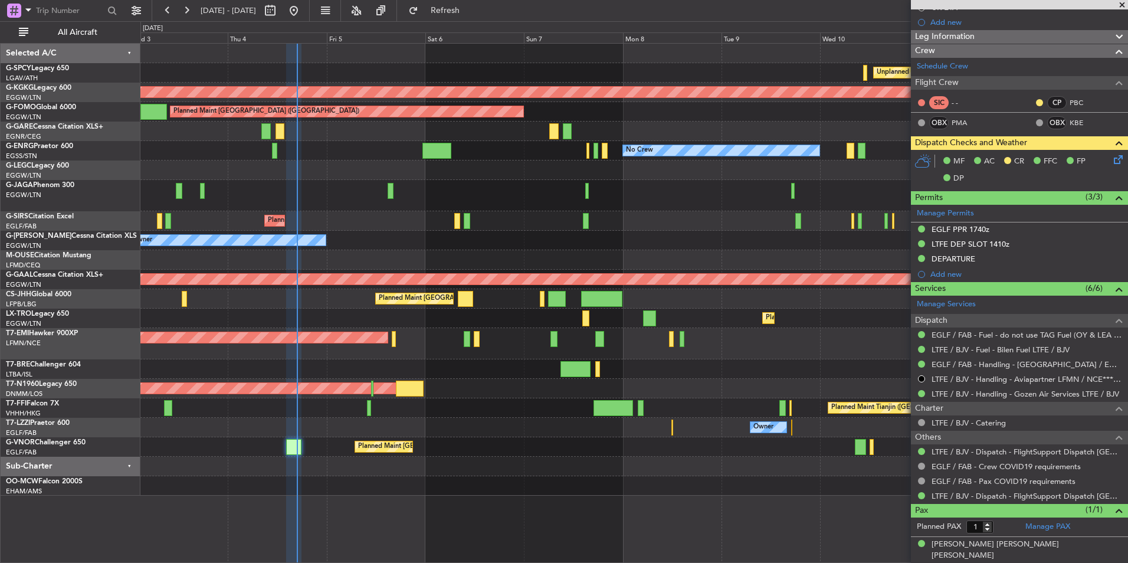
click at [398, 408] on div "Unplanned Maint [GEOGRAPHIC_DATA] ([PERSON_NAME] Intl) Cleaning [GEOGRAPHIC_DAT…" at bounding box center [633, 270] width 987 height 452
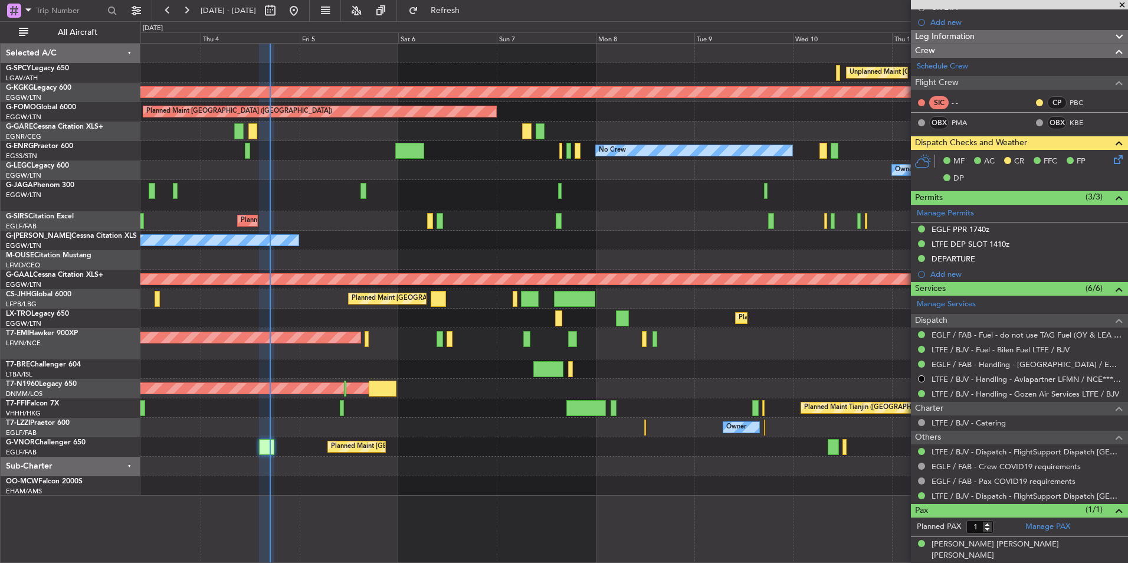
click at [313, 403] on div "Unplanned Maint [GEOGRAPHIC_DATA] ([PERSON_NAME] Intl) Cleaning [GEOGRAPHIC_DAT…" at bounding box center [633, 270] width 987 height 452
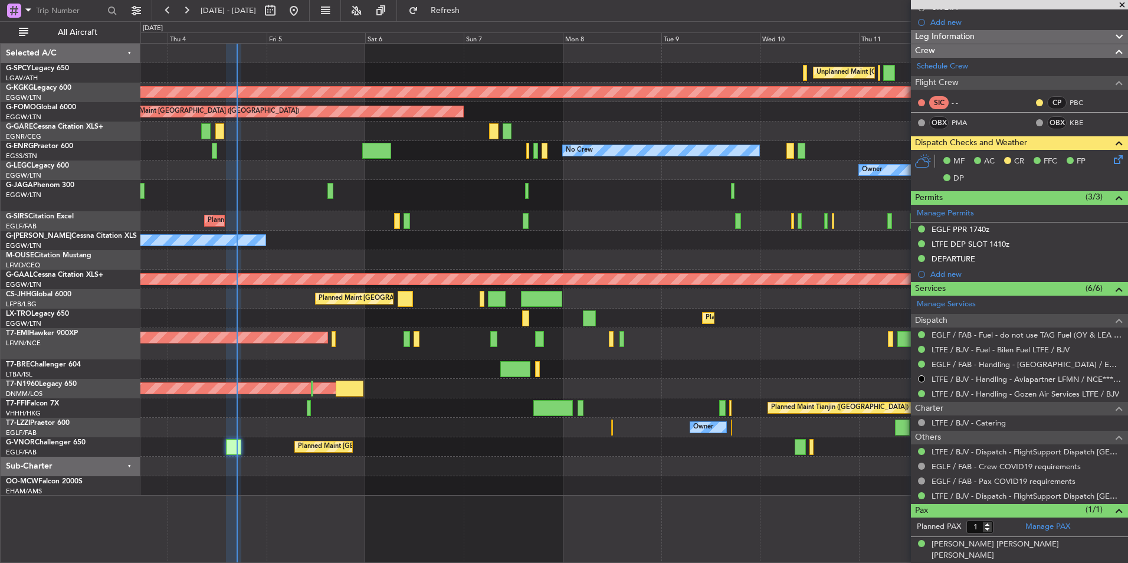
click at [336, 424] on div "Owner" at bounding box center [633, 427] width 987 height 19
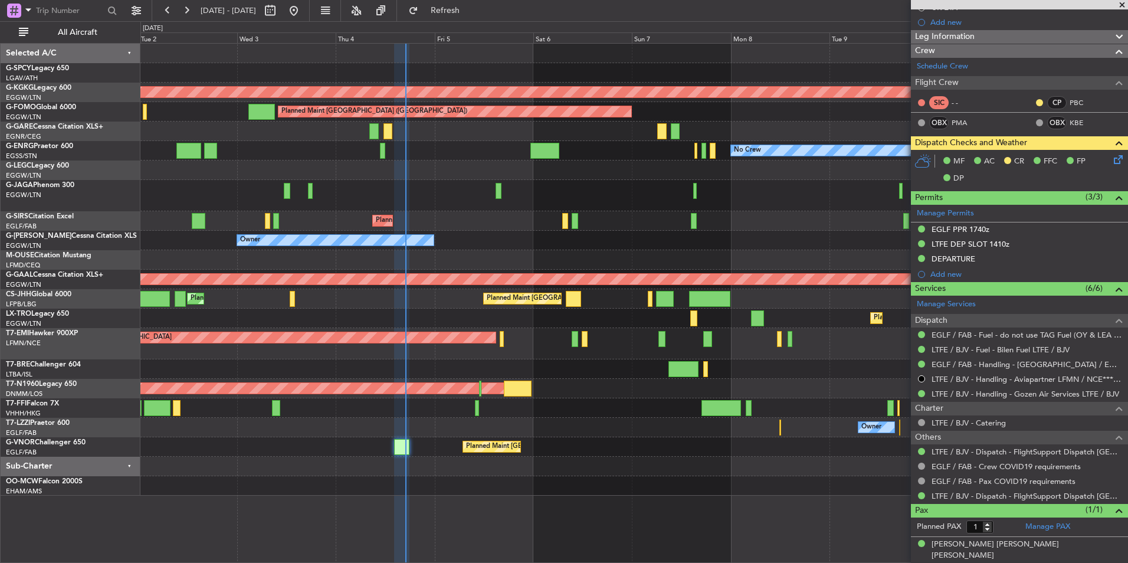
click at [630, 212] on div "Planned Maint [GEOGRAPHIC_DATA] ([GEOGRAPHIC_DATA])" at bounding box center [633, 220] width 987 height 19
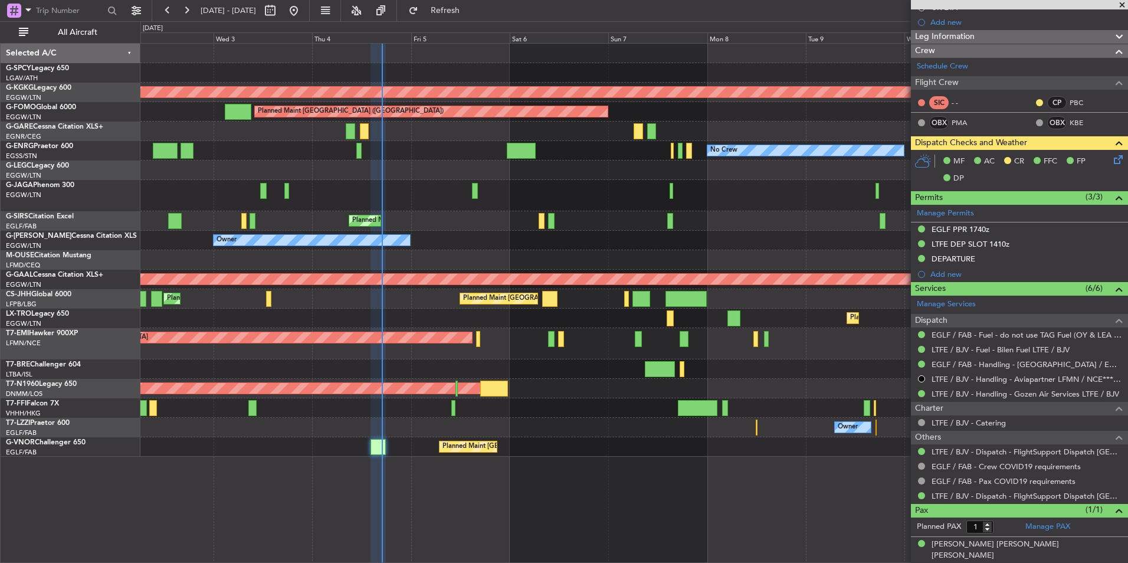
click at [445, 219] on div "Unplanned Maint [GEOGRAPHIC_DATA] ([PERSON_NAME] Intl) Cleaning [GEOGRAPHIC_DAT…" at bounding box center [633, 250] width 987 height 413
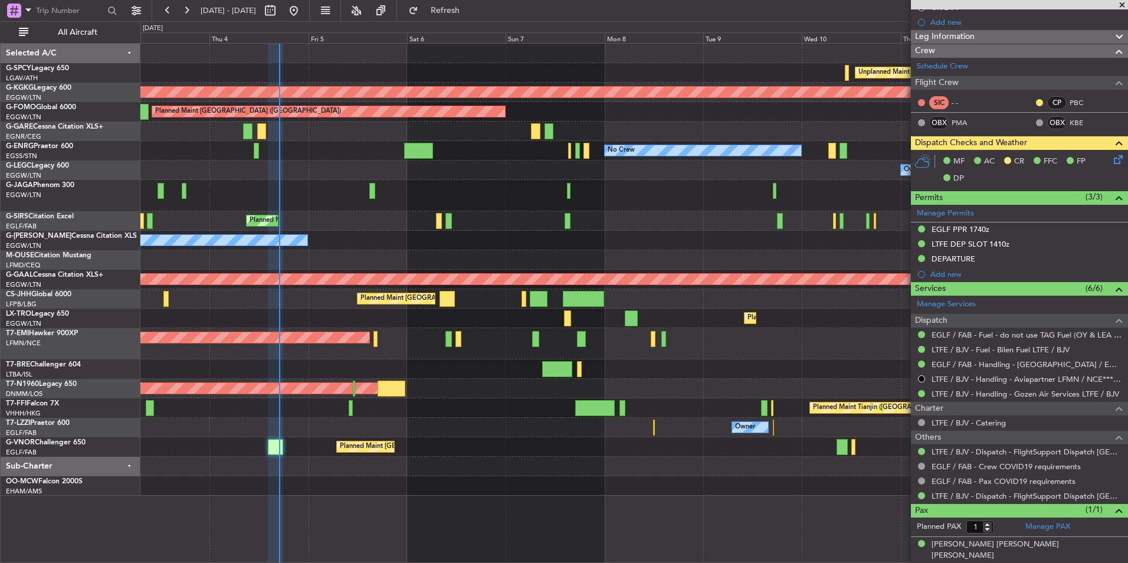
click at [350, 177] on div "Owner Owner" at bounding box center [633, 169] width 987 height 19
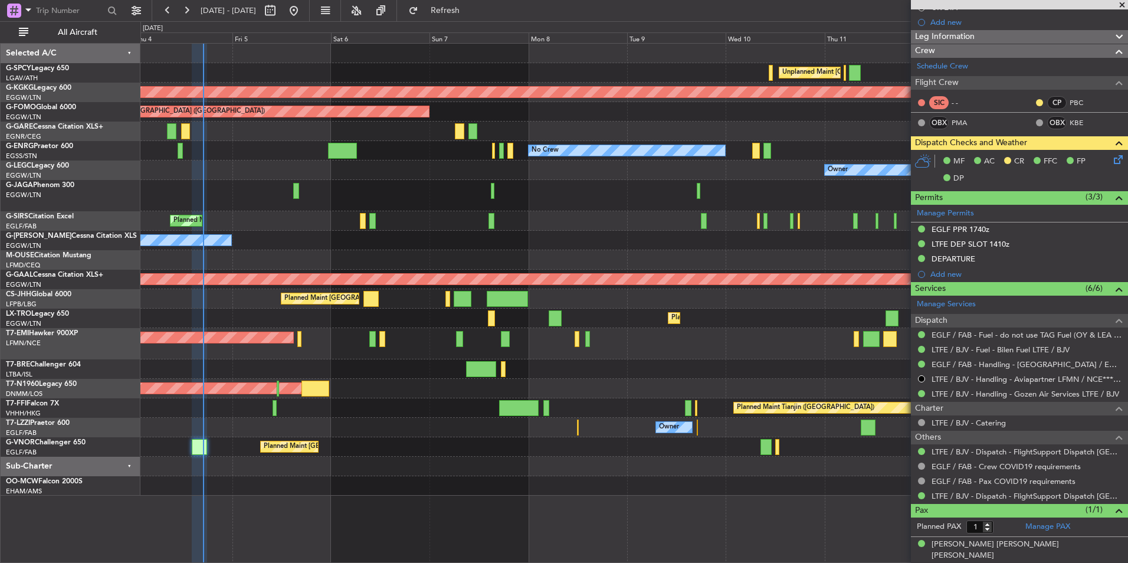
click at [293, 178] on div "Owner" at bounding box center [633, 169] width 987 height 19
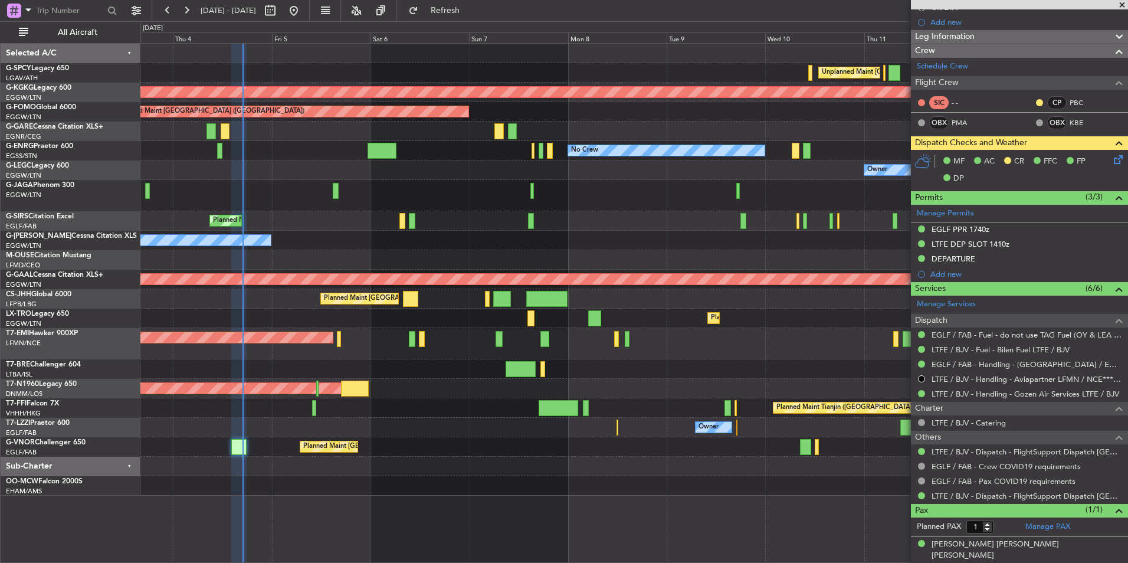
click at [303, 171] on div "Owner Owner" at bounding box center [633, 169] width 987 height 19
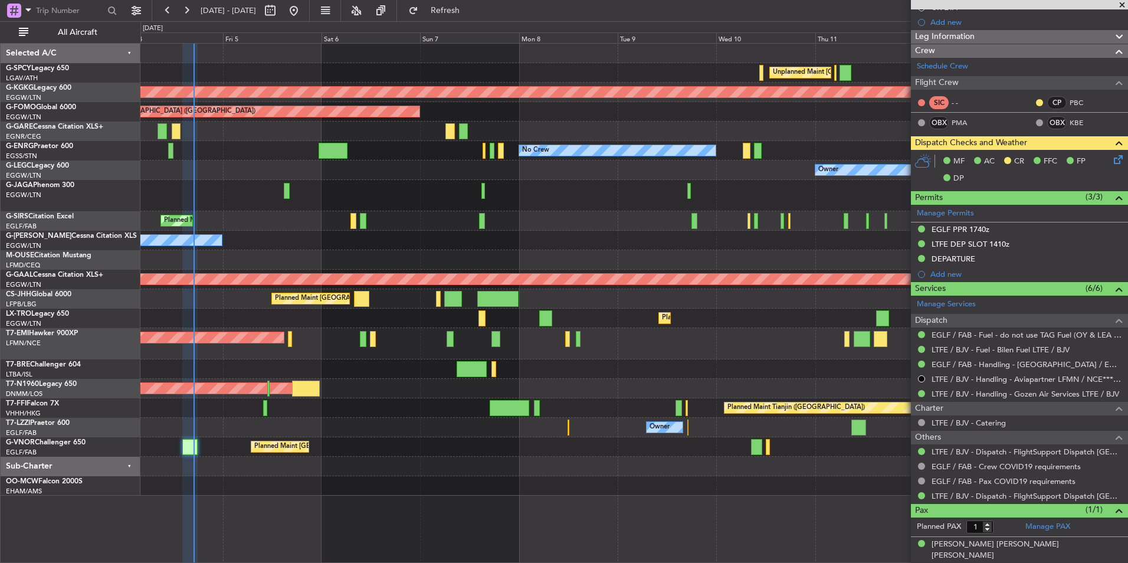
click at [254, 185] on div "Unplanned Maint [GEOGRAPHIC_DATA] ([PERSON_NAME] Intl) Cleaning [GEOGRAPHIC_DAT…" at bounding box center [633, 270] width 987 height 452
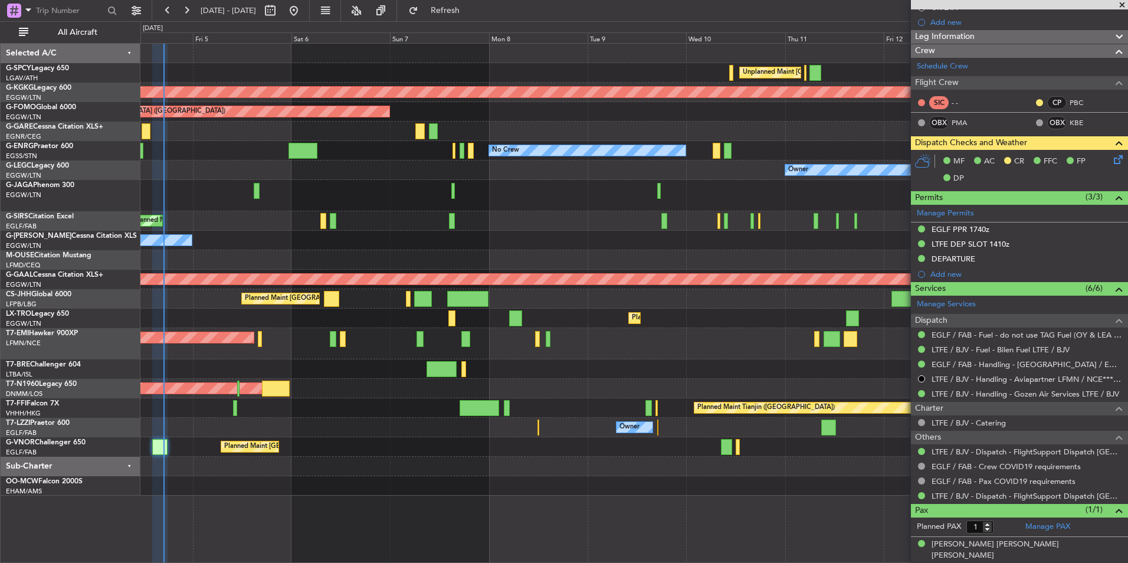
click at [231, 171] on div "Owner" at bounding box center [633, 169] width 987 height 19
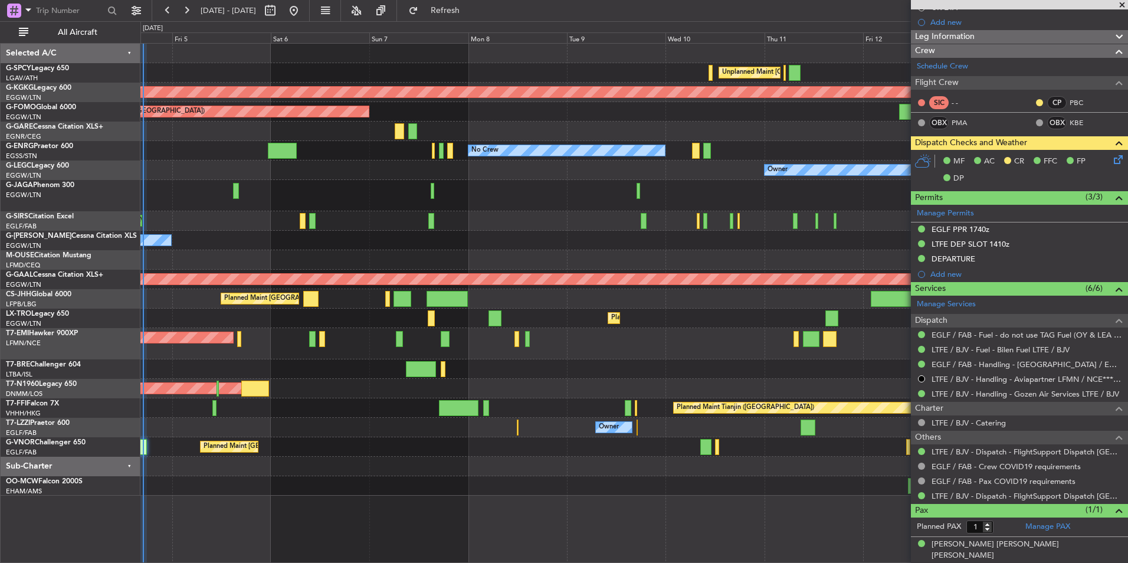
click at [216, 171] on div "Owner" at bounding box center [633, 169] width 987 height 19
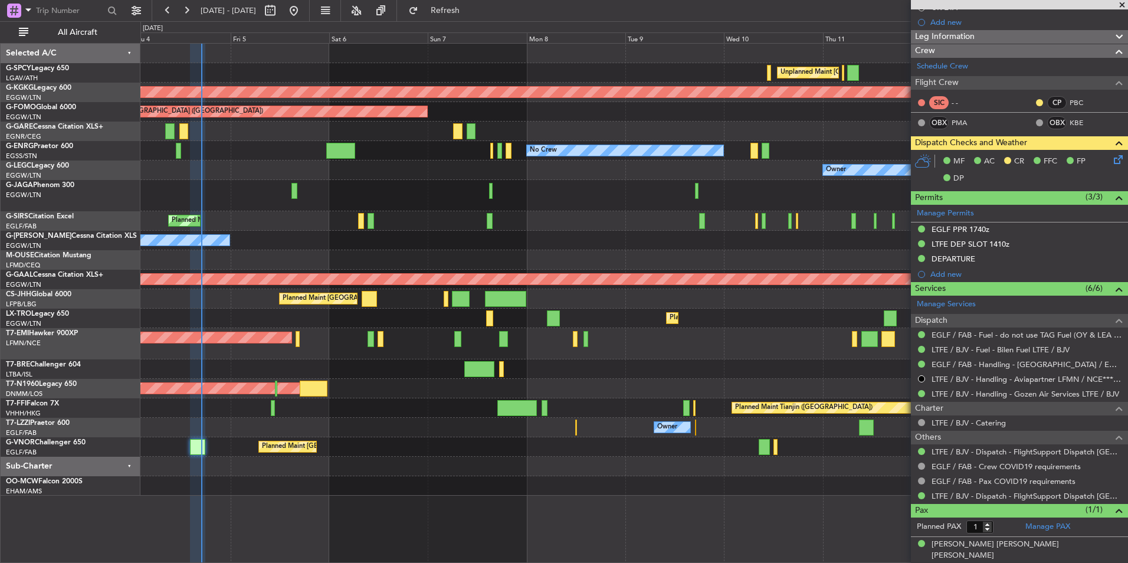
click at [277, 167] on div "Owner" at bounding box center [633, 169] width 987 height 19
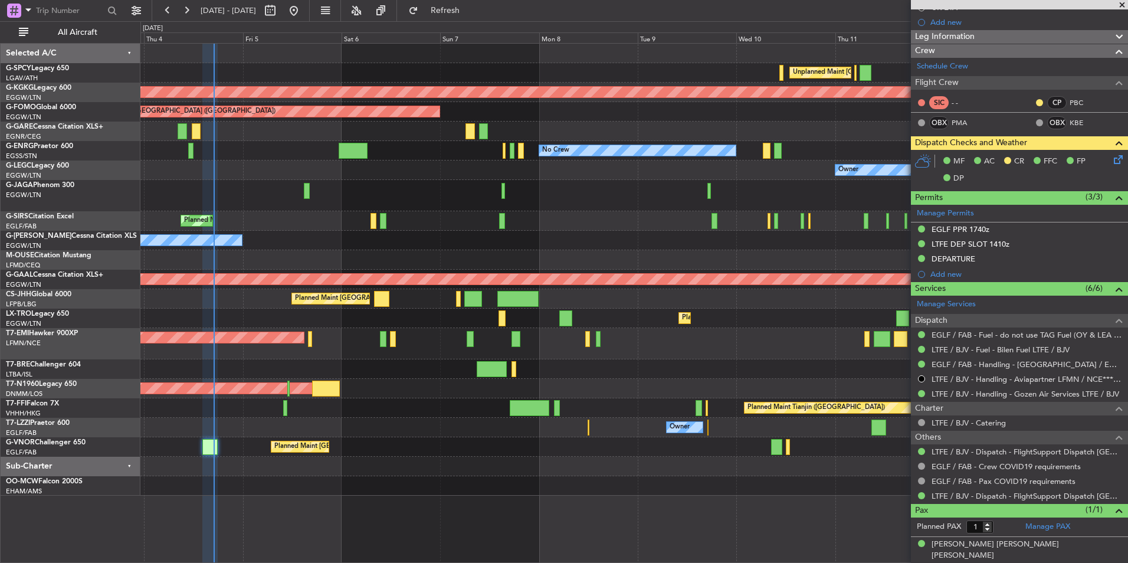
click at [301, 169] on div "Owner" at bounding box center [633, 169] width 987 height 19
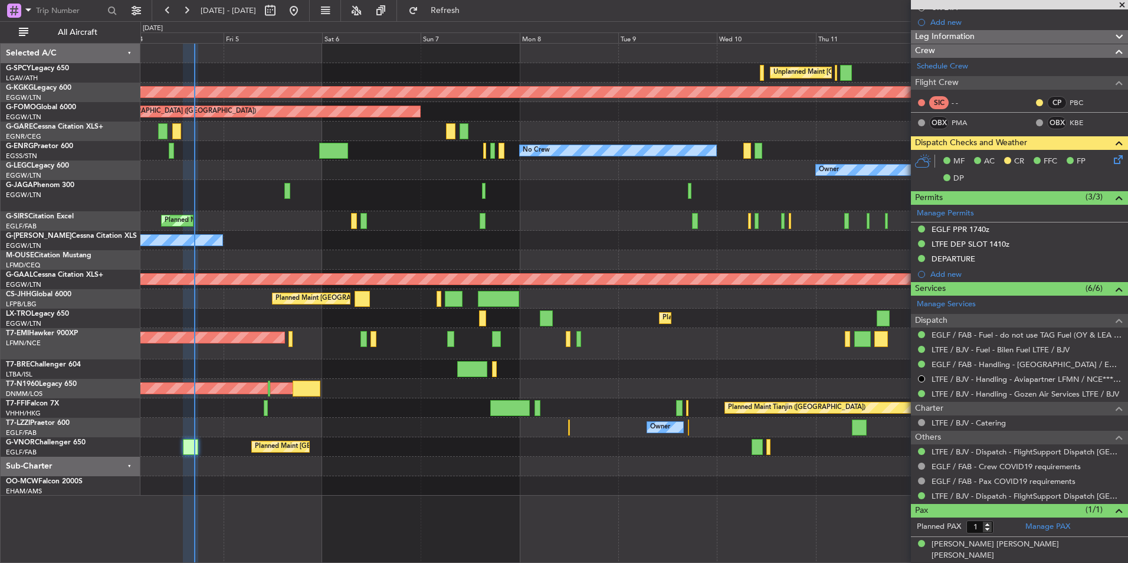
click at [244, 165] on div "Owner" at bounding box center [633, 169] width 987 height 19
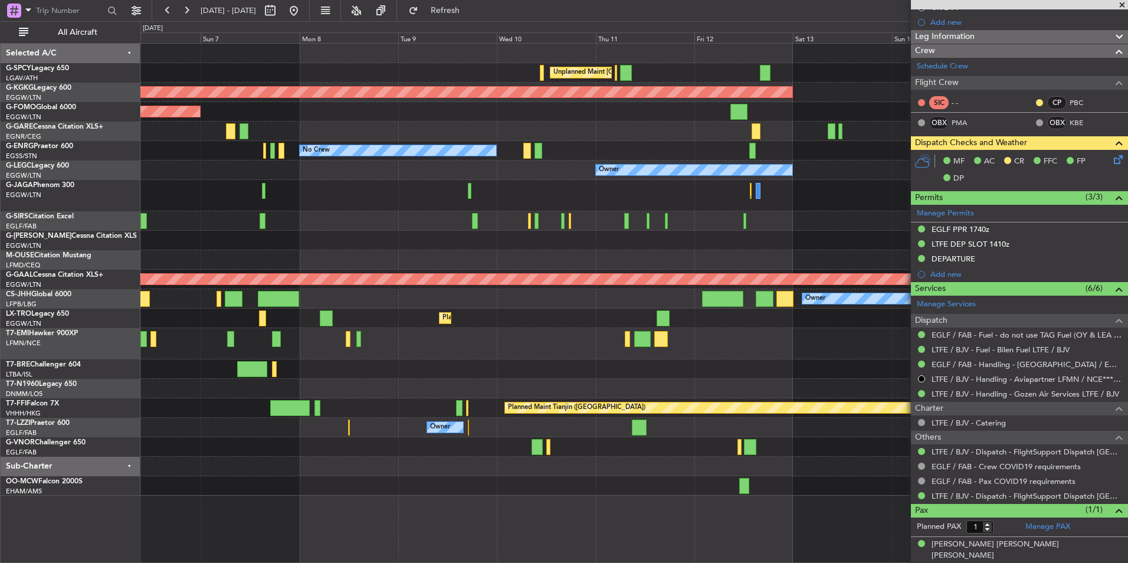
click at [394, 69] on div "Unplanned Maint [GEOGRAPHIC_DATA] ([PERSON_NAME] Intl)" at bounding box center [633, 72] width 987 height 19
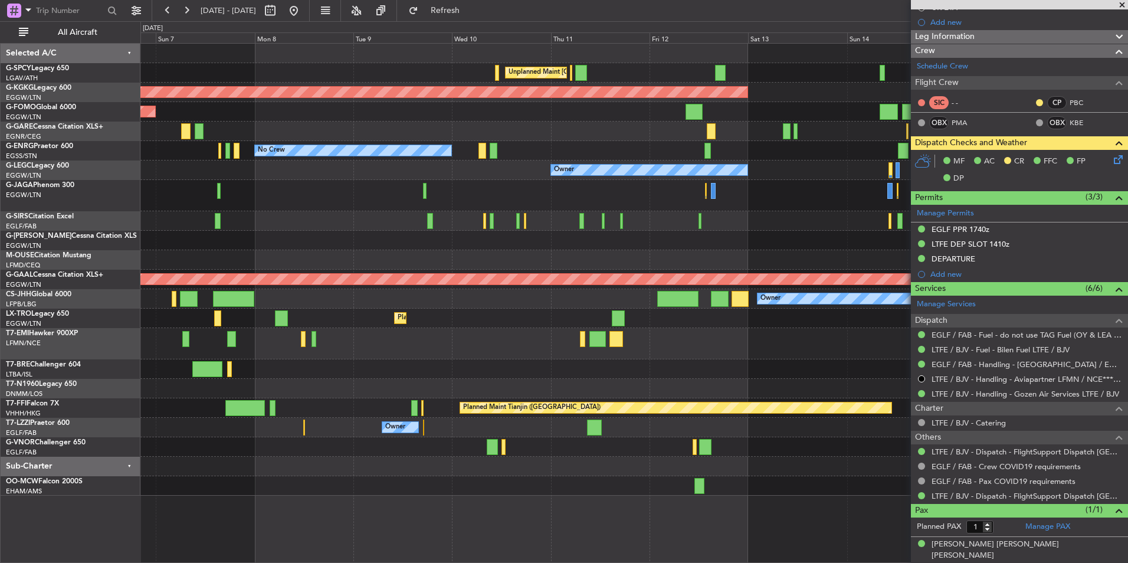
click at [401, 65] on div "Unplanned Maint [GEOGRAPHIC_DATA] ([PERSON_NAME] Intl) AOG Maint [GEOGRAPHIC_DA…" at bounding box center [633, 270] width 987 height 452
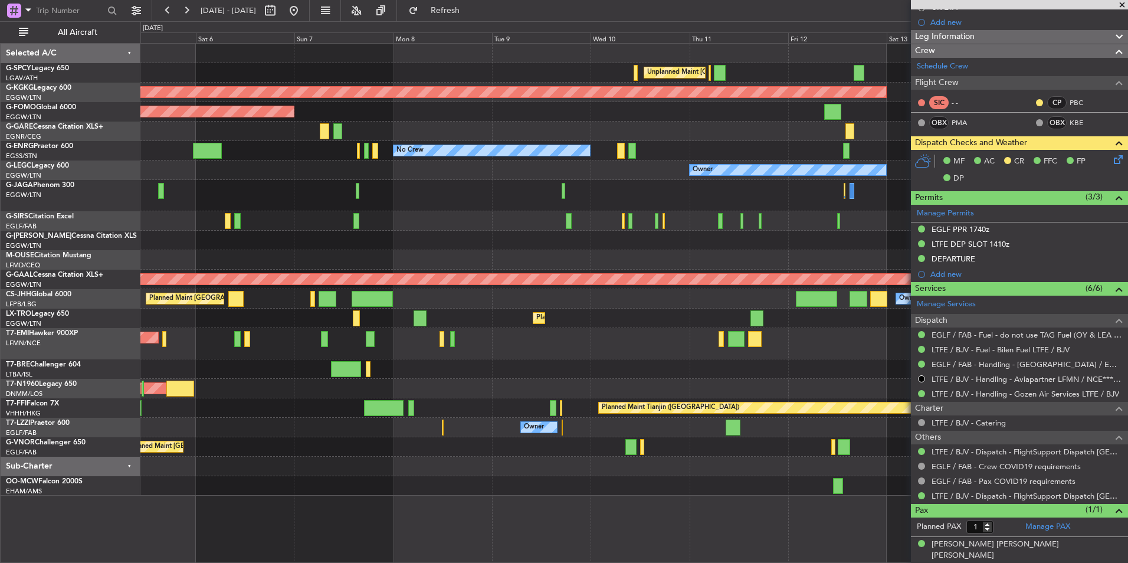
click at [551, 74] on div "Unplanned Maint [GEOGRAPHIC_DATA] ([PERSON_NAME] Intl)" at bounding box center [633, 72] width 987 height 19
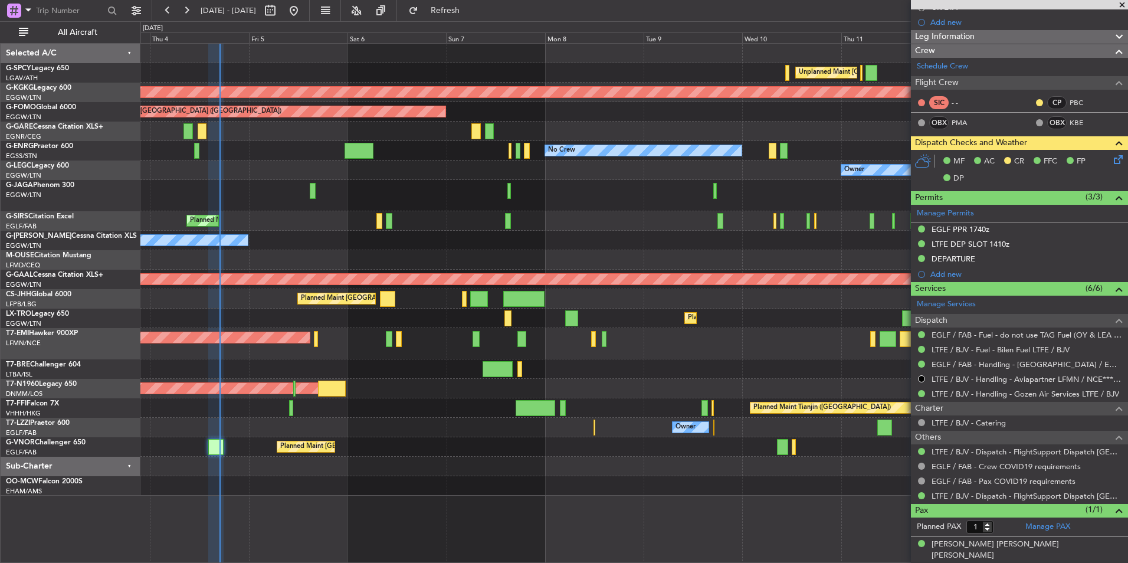
click at [547, 55] on div "Unplanned Maint [GEOGRAPHIC_DATA] ([PERSON_NAME] Intl) Cleaning [GEOGRAPHIC_DAT…" at bounding box center [633, 270] width 987 height 452
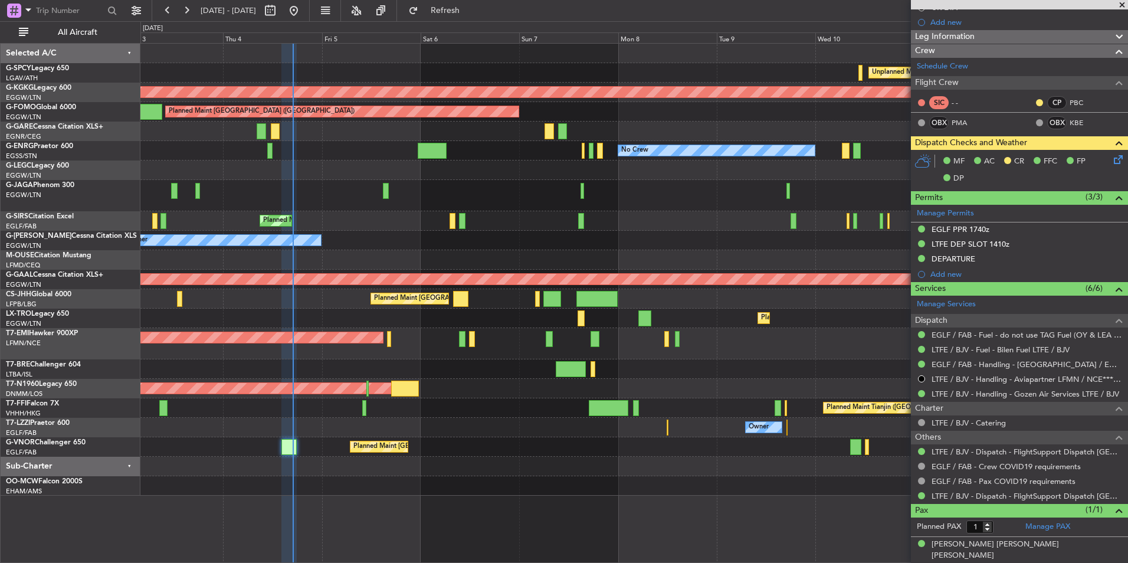
click at [451, 70] on div "Unplanned Maint [GEOGRAPHIC_DATA] ([PERSON_NAME] Intl) Cleaning [GEOGRAPHIC_DAT…" at bounding box center [633, 72] width 987 height 19
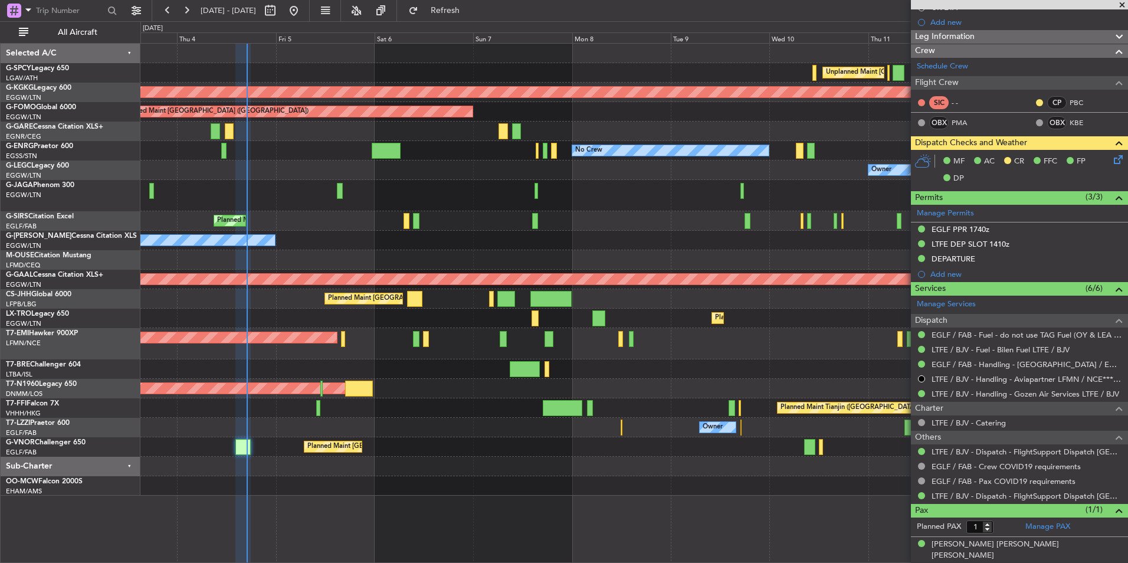
click at [328, 176] on div "Owner Owner" at bounding box center [633, 169] width 987 height 19
click at [556, 165] on div "Owner Owner" at bounding box center [633, 169] width 987 height 19
click at [459, 10] on span "Refresh" at bounding box center [446, 10] width 50 height 8
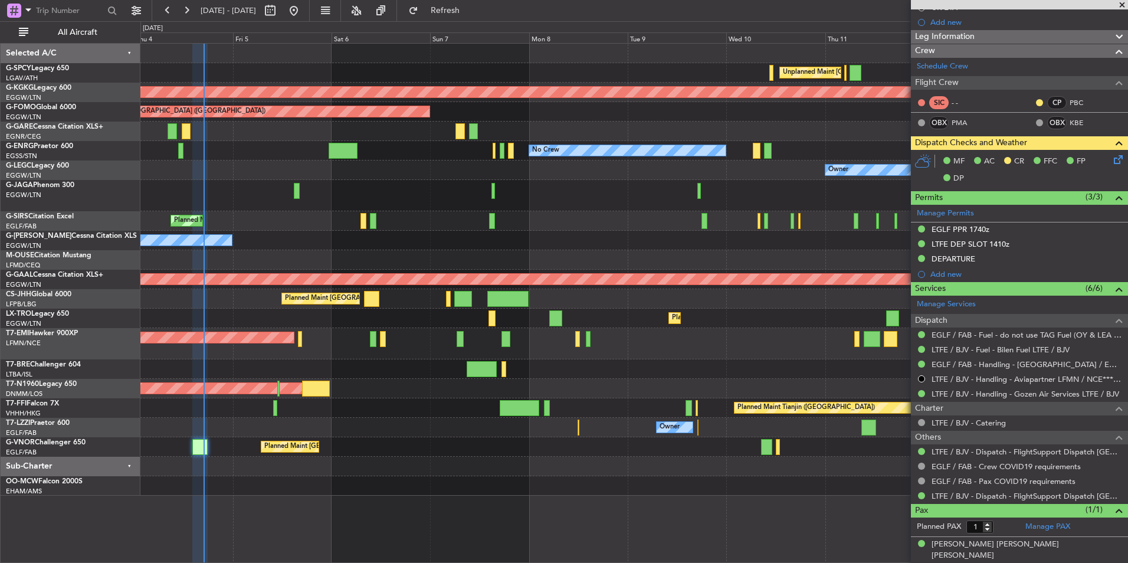
click at [237, 204] on div at bounding box center [633, 195] width 987 height 31
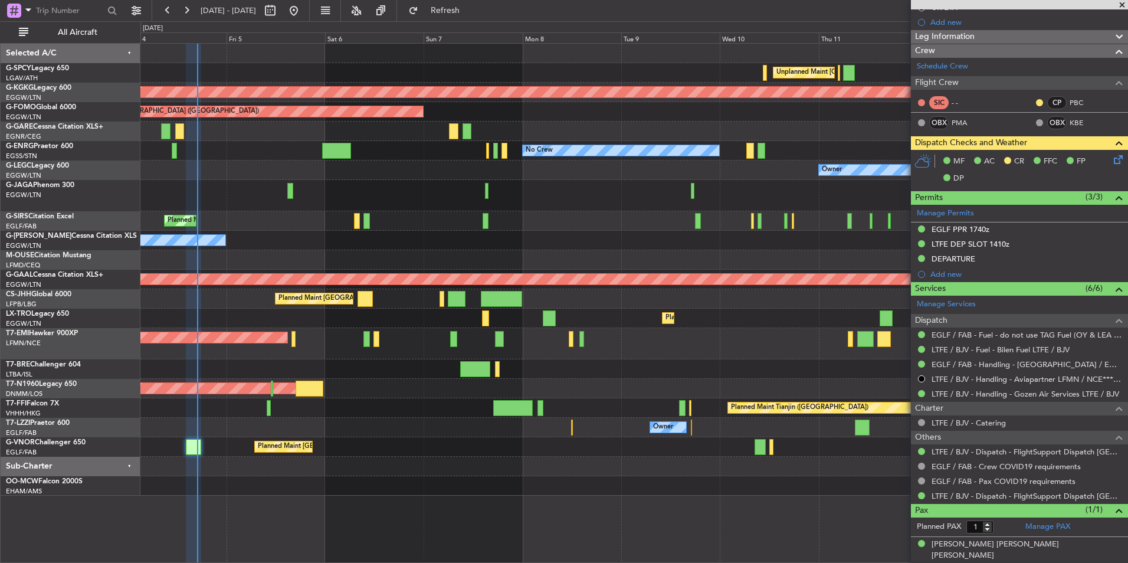
click at [0, 196] on html "[DATE] - [DATE] Refresh Quick Links All Aircraft Unplanned Maint [GEOGRAPHIC_DA…" at bounding box center [564, 281] width 1128 height 563
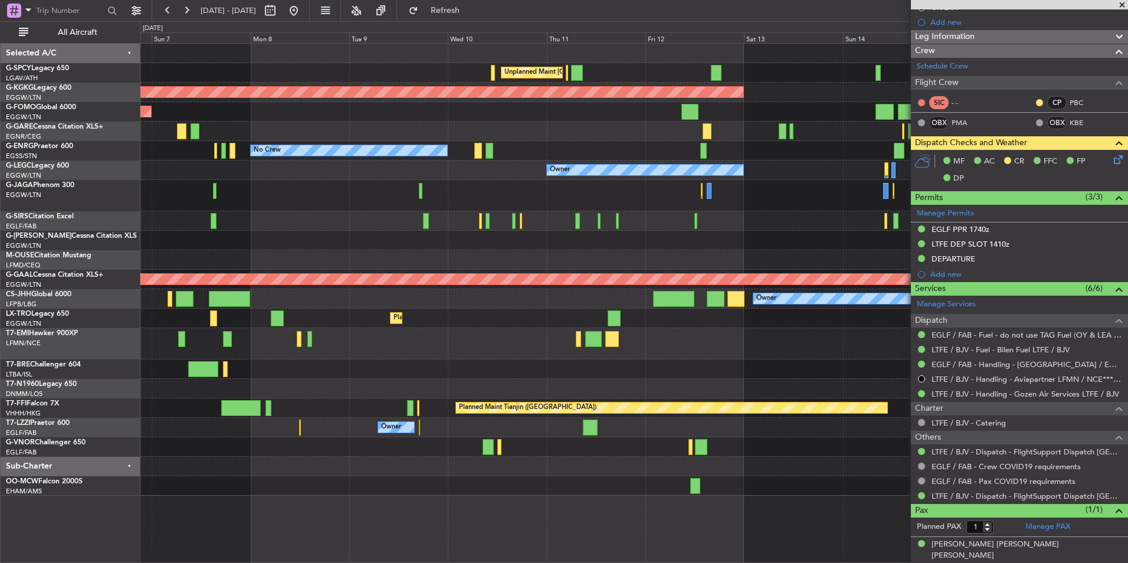
click at [248, 185] on div at bounding box center [633, 195] width 987 height 31
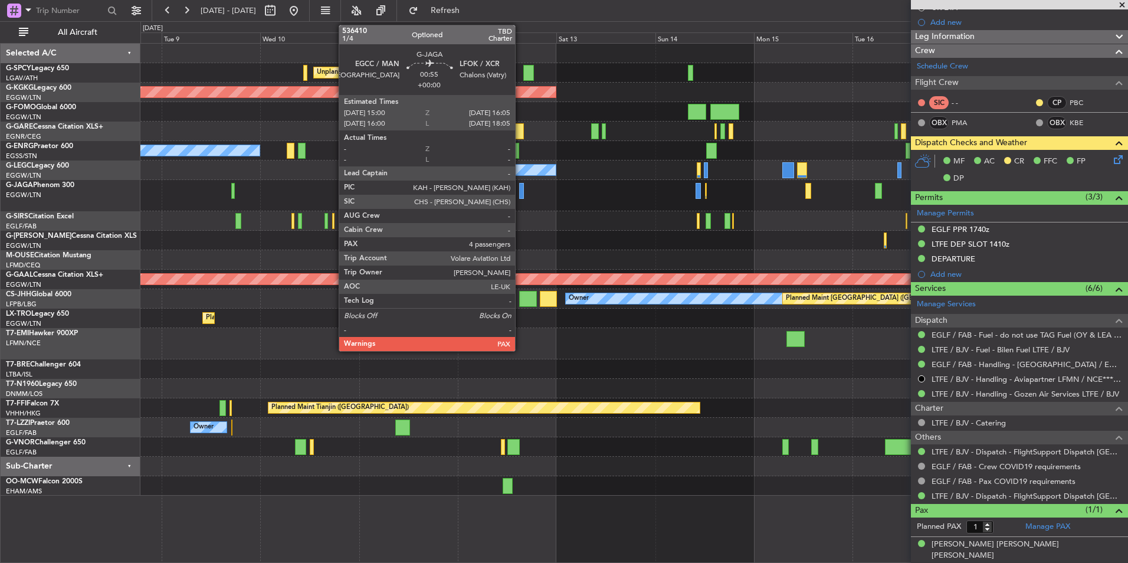
click at [520, 193] on div at bounding box center [521, 191] width 5 height 16
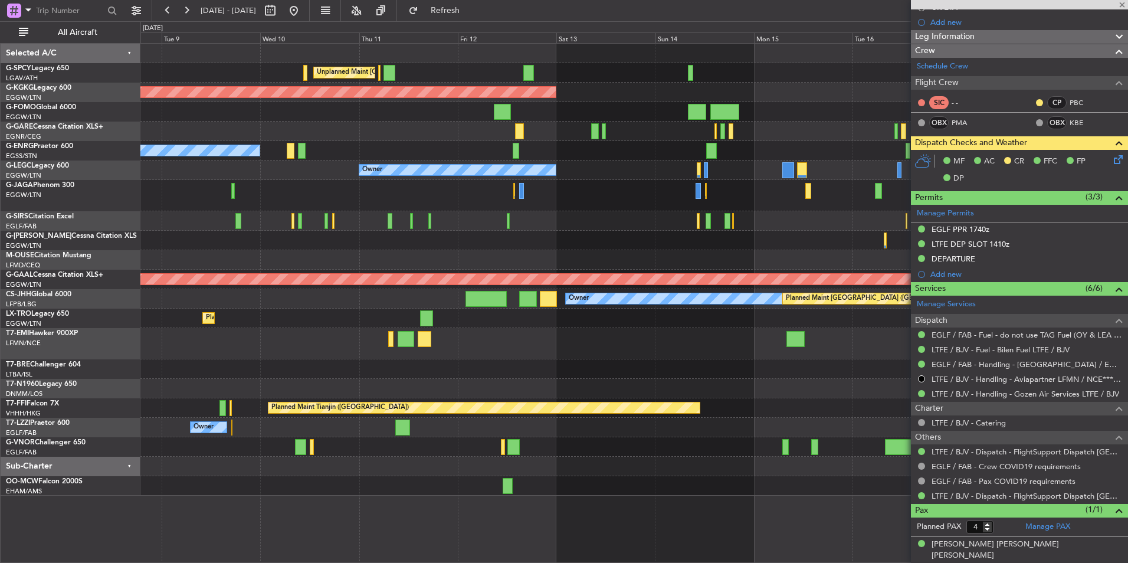
scroll to position [0, 0]
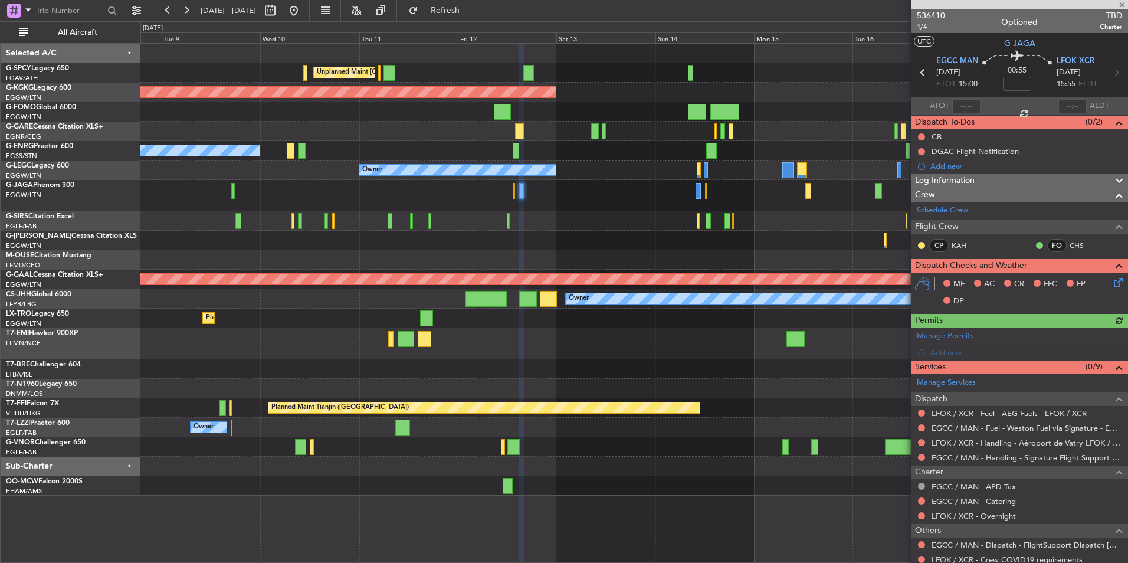
click at [930, 17] on span "536410" at bounding box center [931, 15] width 28 height 12
click at [470, 17] on button "Refresh" at bounding box center [438, 10] width 71 height 19
click at [1020, 545] on link "EGCC / MAN - Dispatch - FlightSupport Dispatch [GEOGRAPHIC_DATA]" at bounding box center [1026, 545] width 190 height 10
click at [474, 19] on button "Refresh" at bounding box center [438, 10] width 71 height 19
click at [929, 19] on span "536410" at bounding box center [931, 15] width 28 height 12
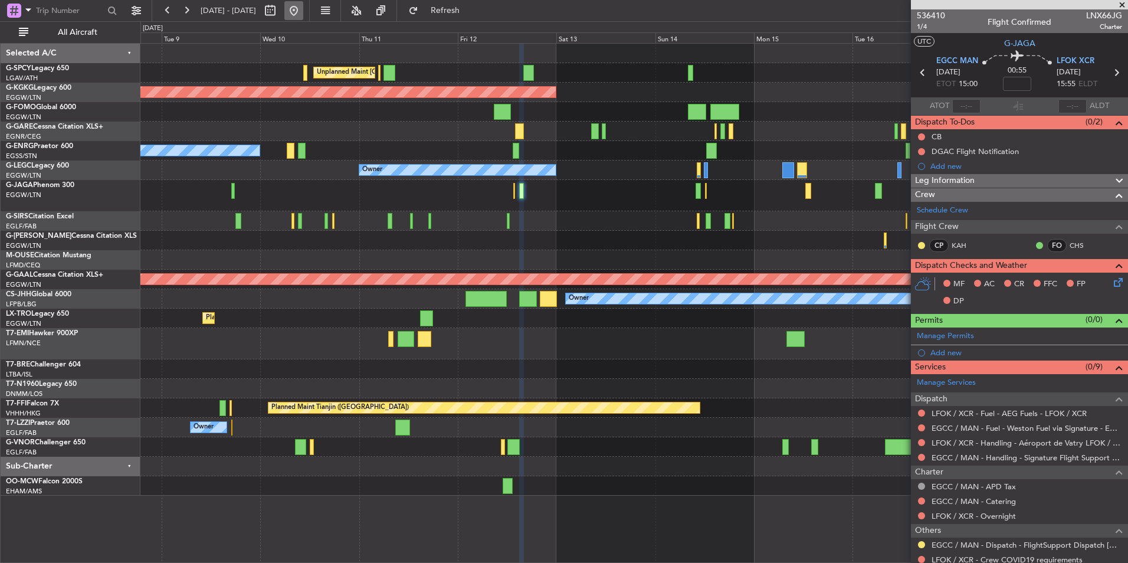
click at [303, 12] on button at bounding box center [293, 10] width 19 height 19
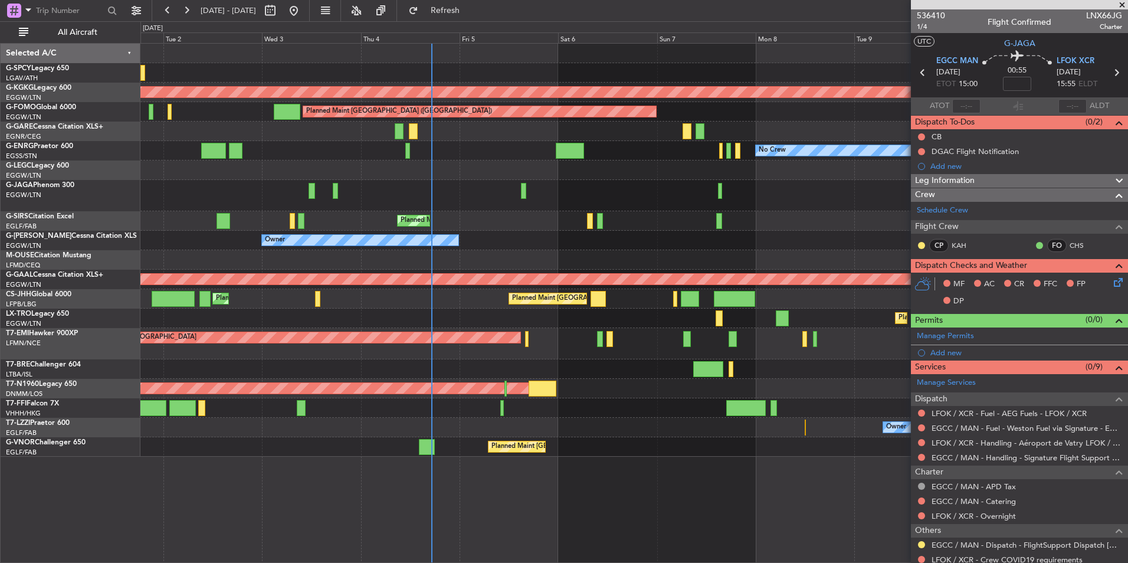
click at [1122, 6] on span at bounding box center [1122, 5] width 12 height 11
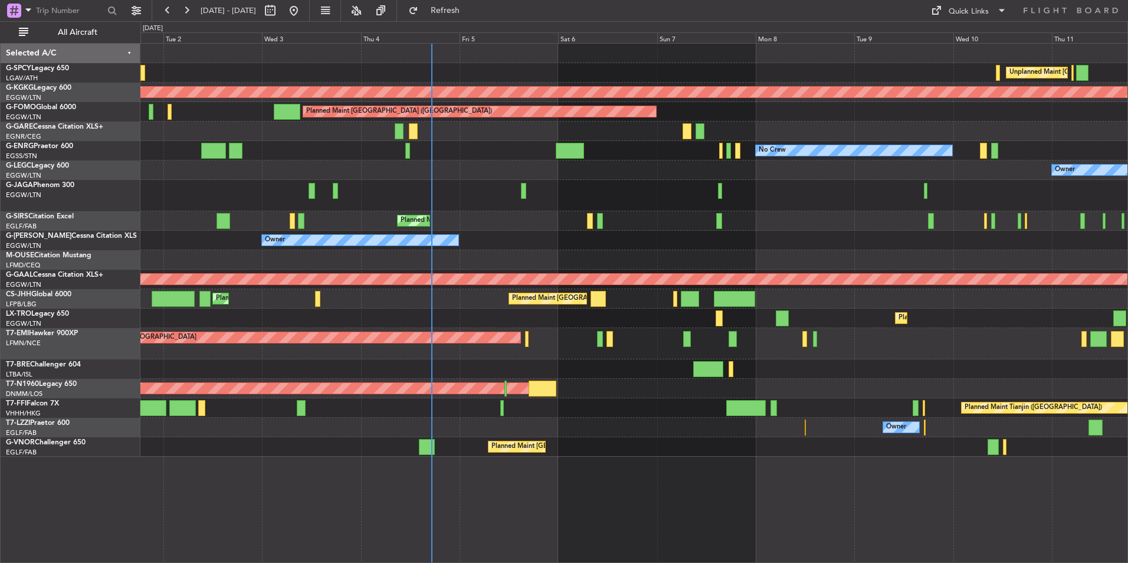
type input "0"
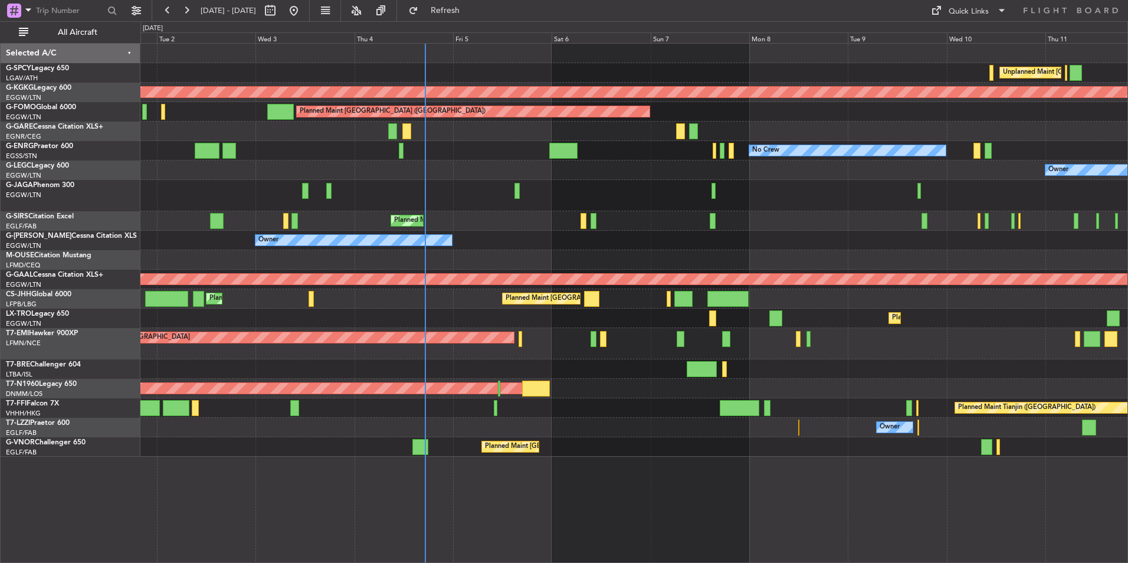
click at [835, 349] on div "Planned Maint [GEOGRAPHIC_DATA]" at bounding box center [633, 343] width 987 height 31
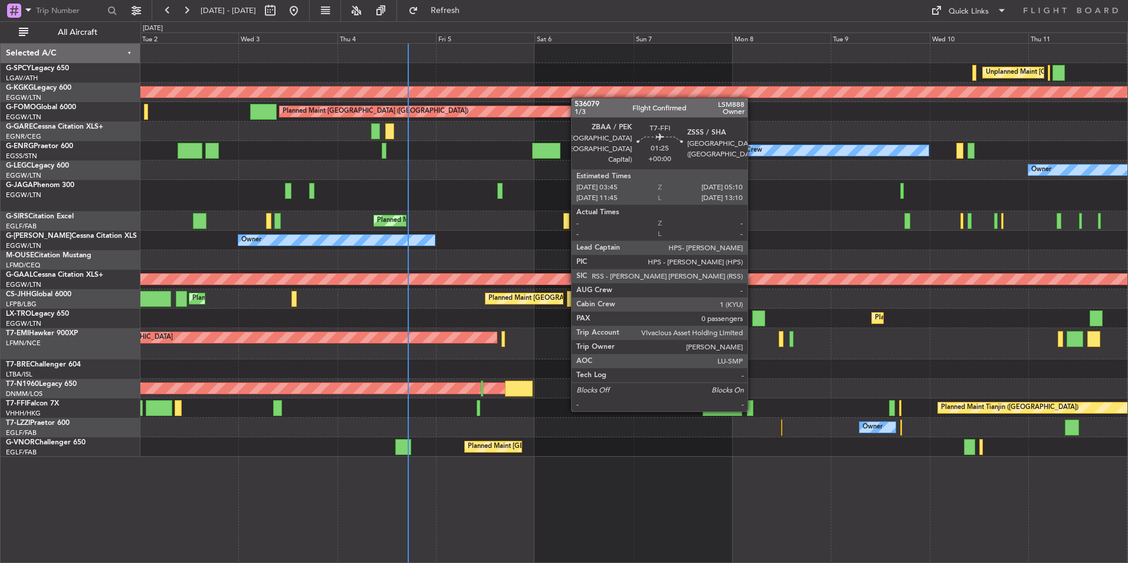
click at [753, 409] on div at bounding box center [750, 408] width 6 height 16
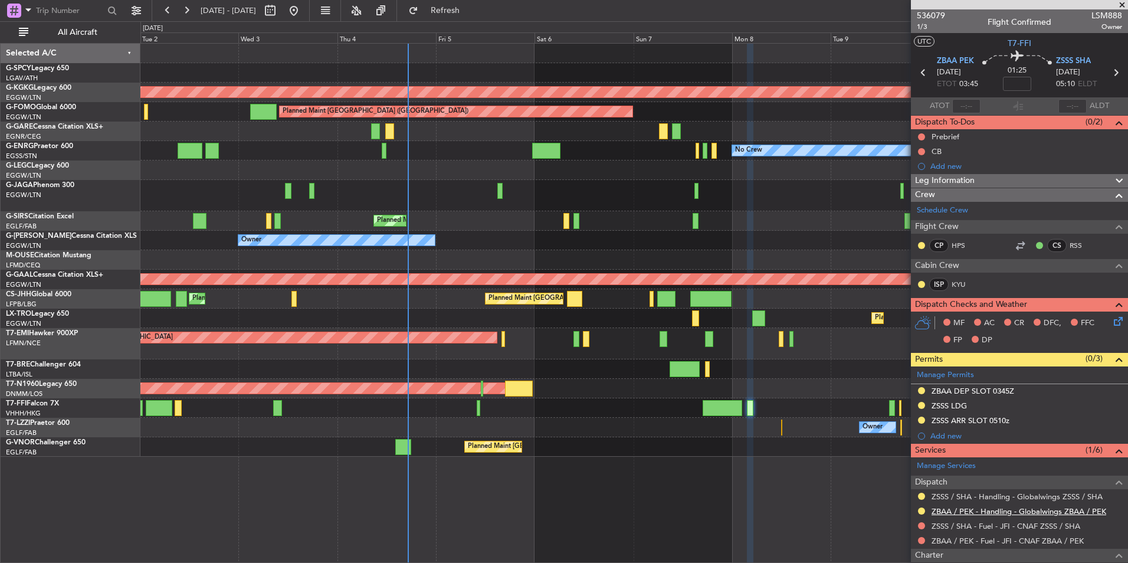
scroll to position [106, 0]
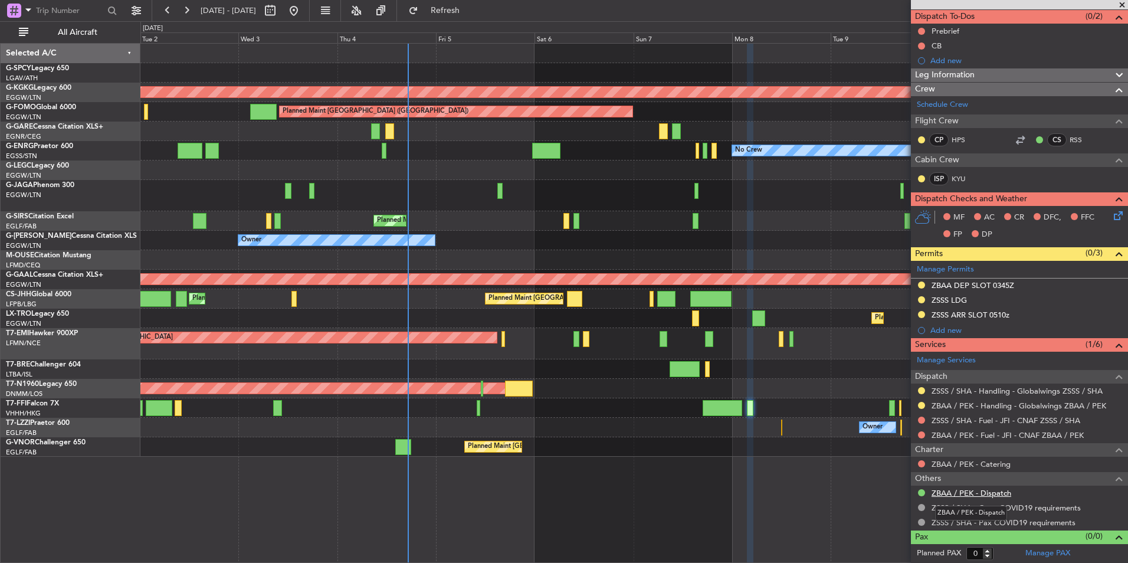
click at [966, 490] on link "ZBAA / PEK - Dispatch" at bounding box center [971, 493] width 80 height 10
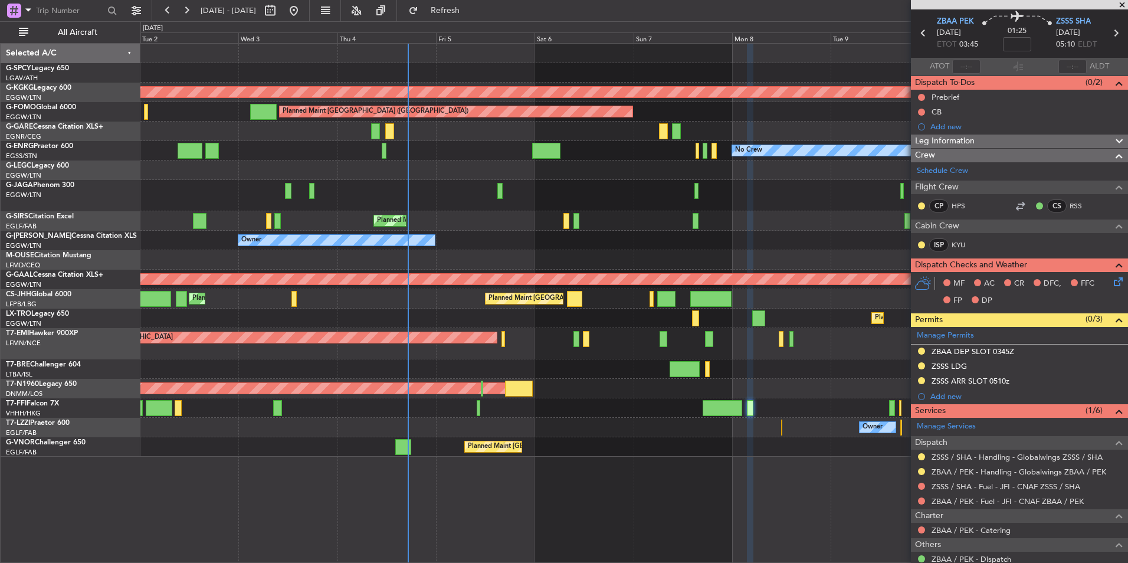
scroll to position [59, 0]
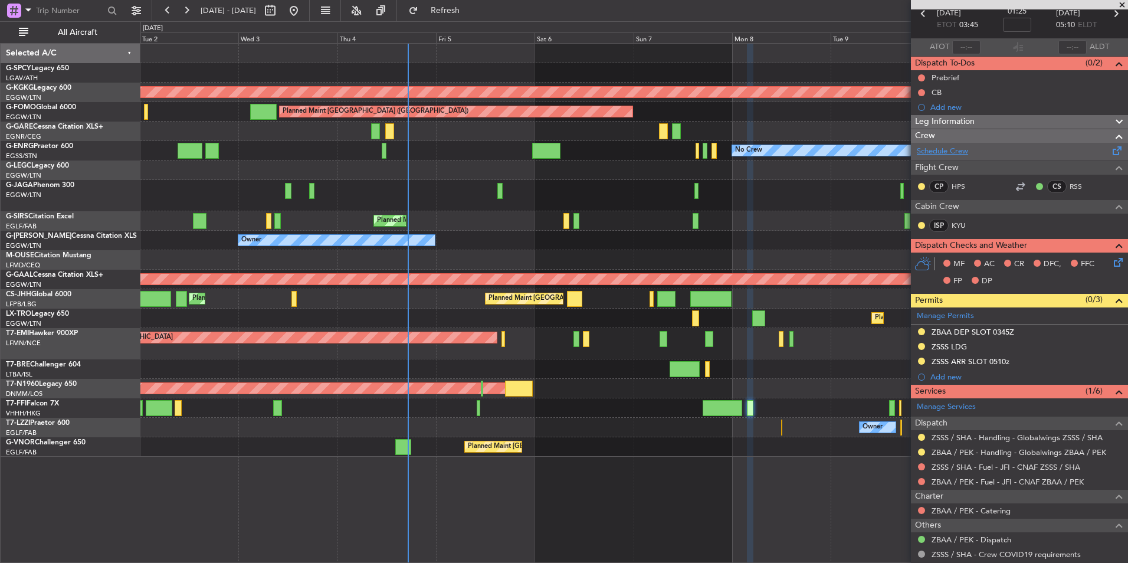
click at [958, 155] on link "Schedule Crew" at bounding box center [942, 152] width 51 height 12
click at [467, 17] on button "Refresh" at bounding box center [438, 10] width 71 height 19
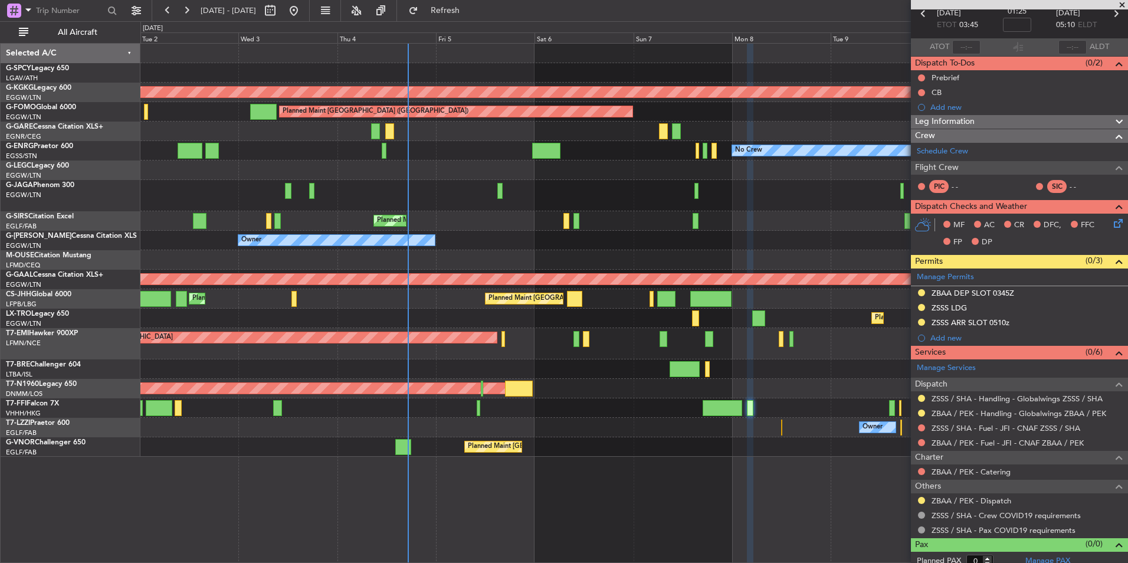
scroll to position [0, 0]
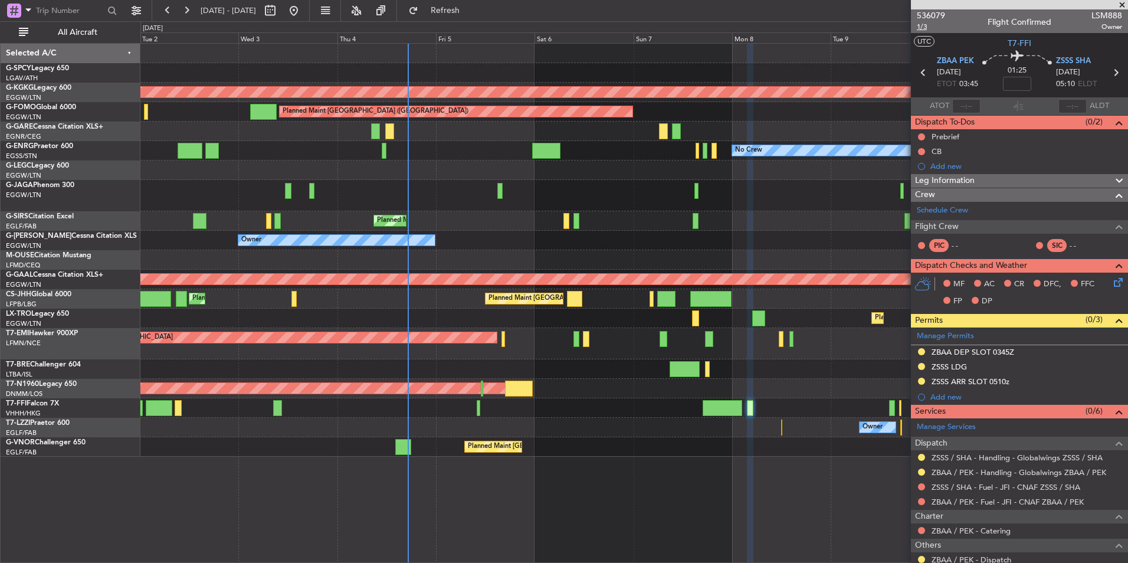
click at [921, 29] on span "1/3" at bounding box center [931, 27] width 28 height 10
click at [470, 15] on span "Refresh" at bounding box center [446, 10] width 50 height 8
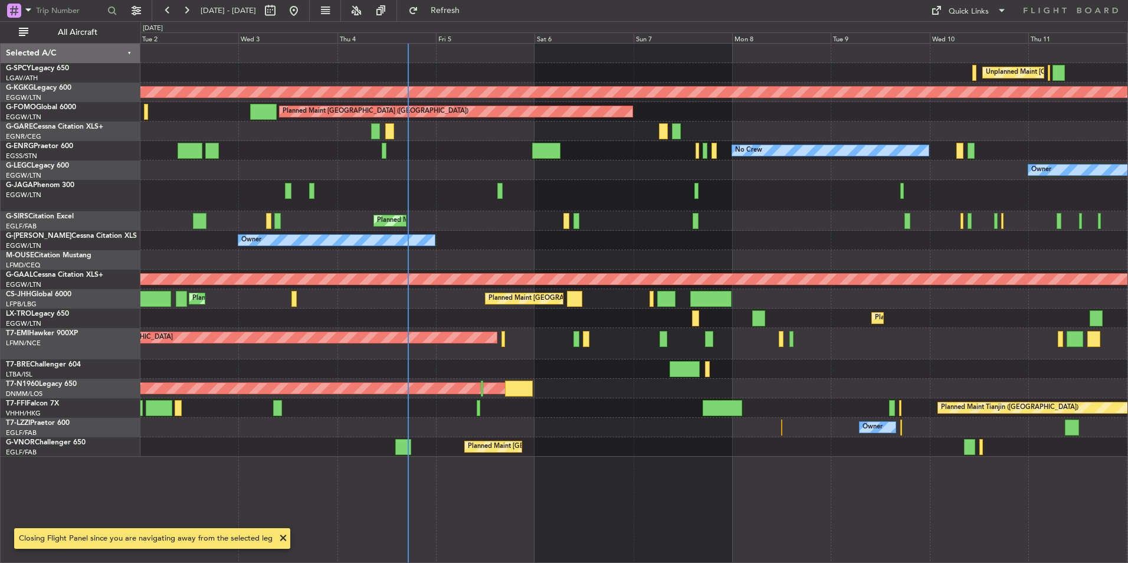
click at [720, 408] on div at bounding box center [722, 408] width 40 height 16
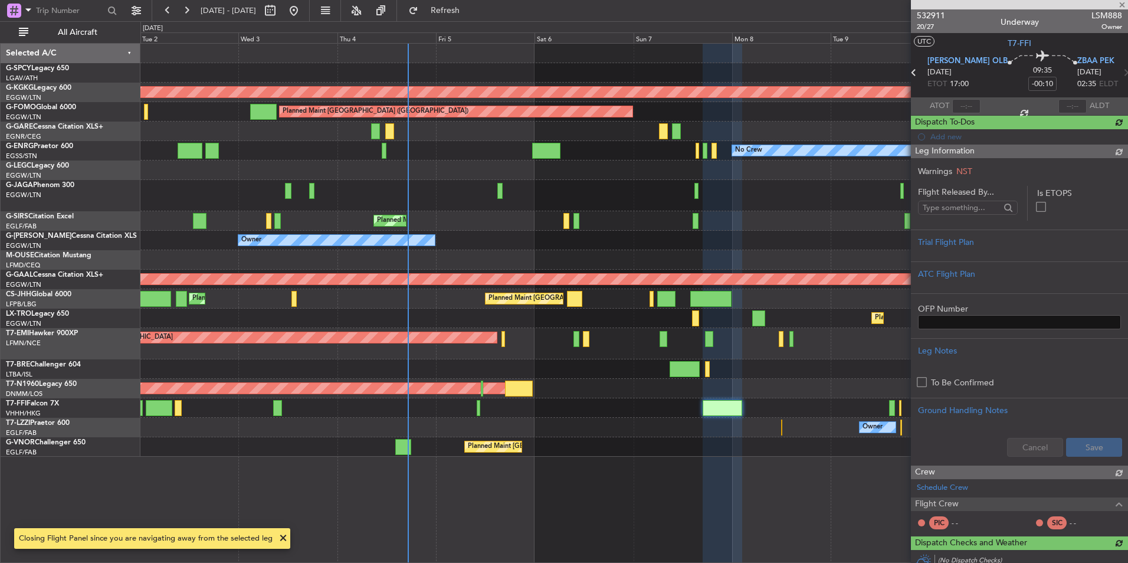
click at [931, 14] on span "532911" at bounding box center [931, 15] width 28 height 12
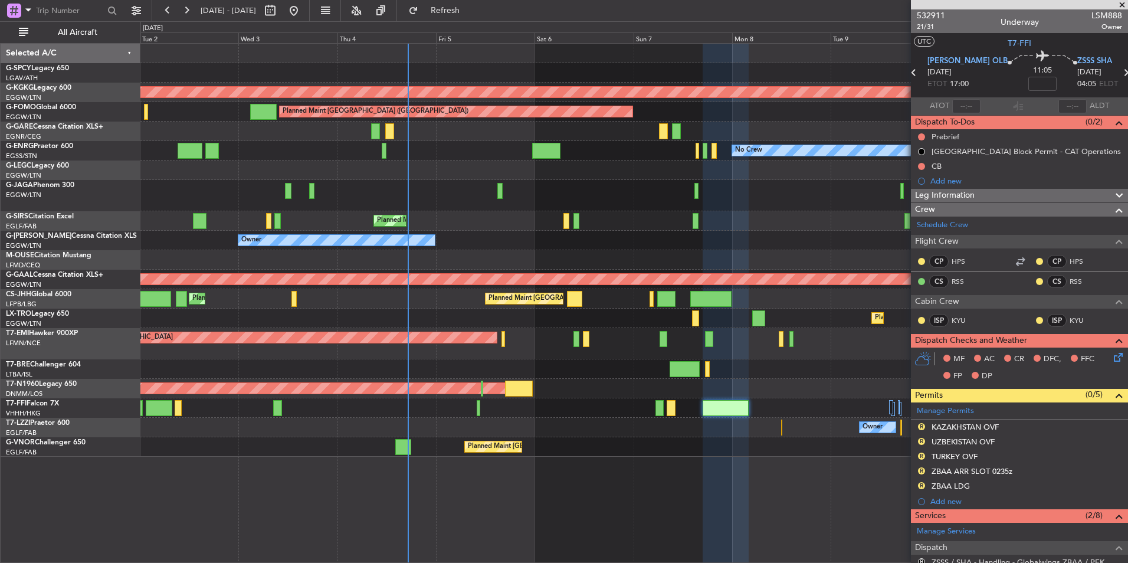
click at [1122, 5] on span at bounding box center [1122, 5] width 12 height 11
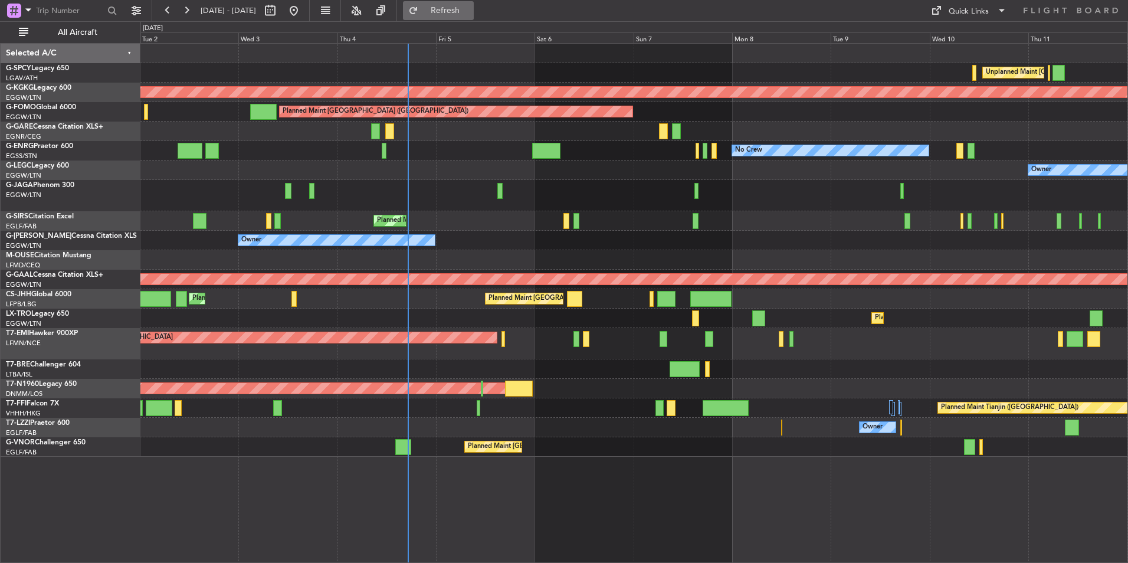
click at [470, 8] on span "Refresh" at bounding box center [446, 10] width 50 height 8
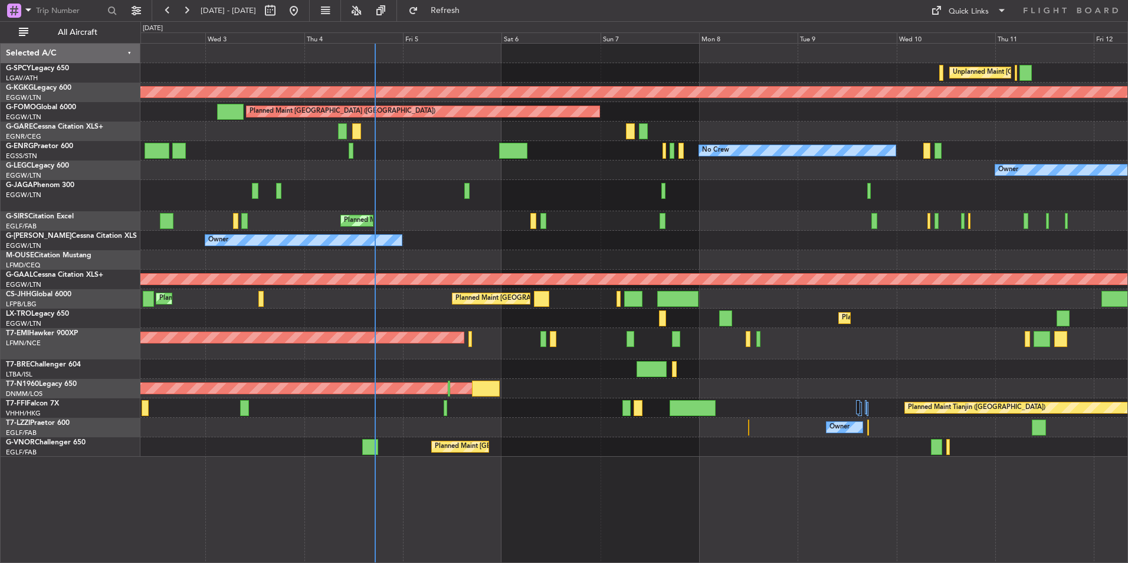
click at [631, 428] on div "Owner" at bounding box center [633, 427] width 987 height 19
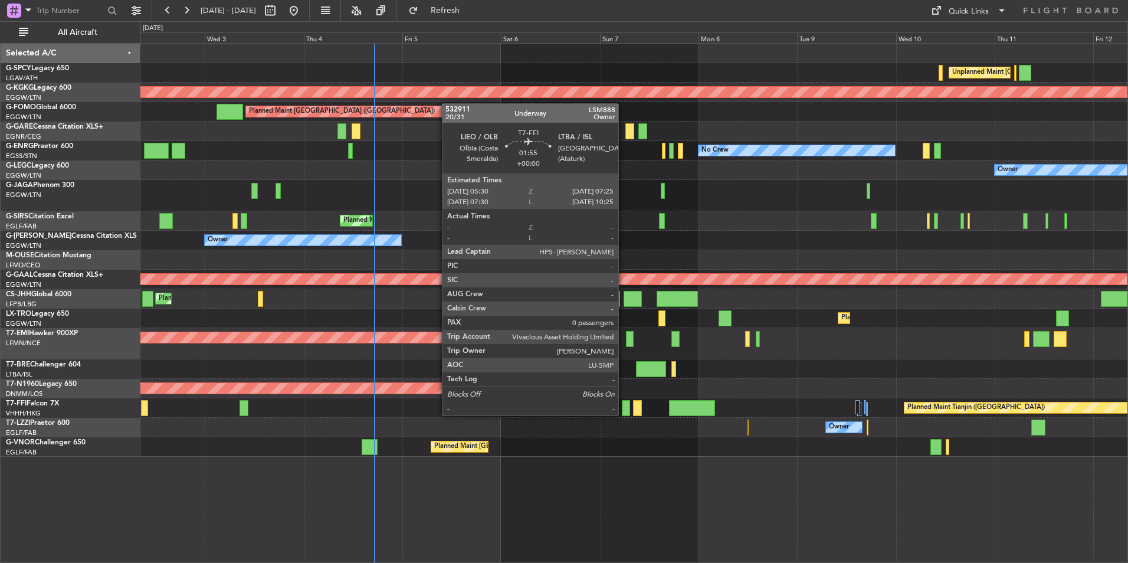
click at [623, 414] on div at bounding box center [626, 408] width 8 height 16
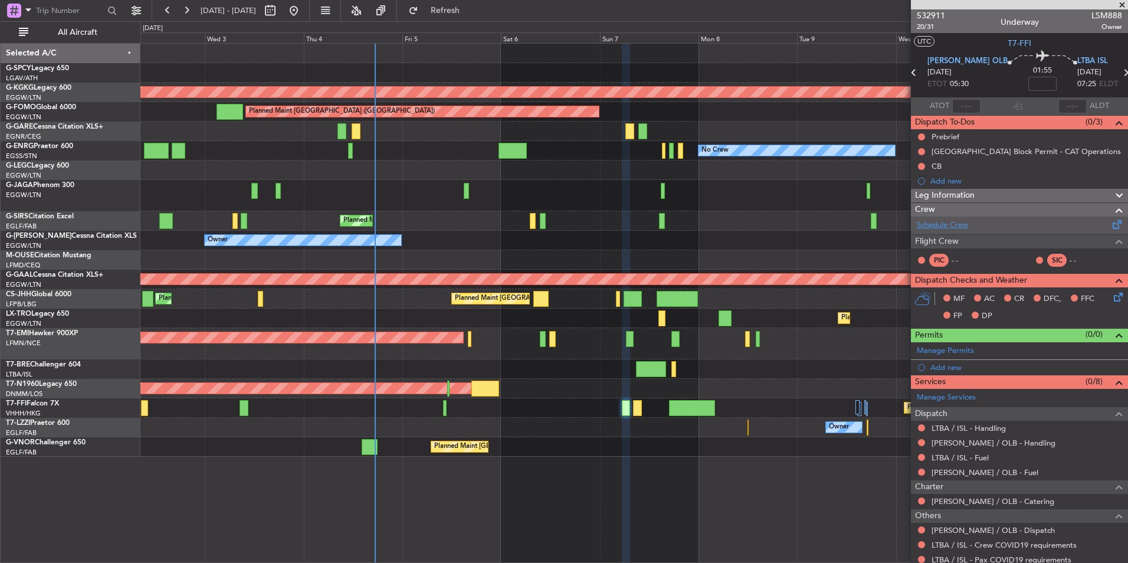
click at [947, 228] on link "Schedule Crew" at bounding box center [942, 225] width 51 height 12
click at [470, 11] on span "Refresh" at bounding box center [446, 10] width 50 height 8
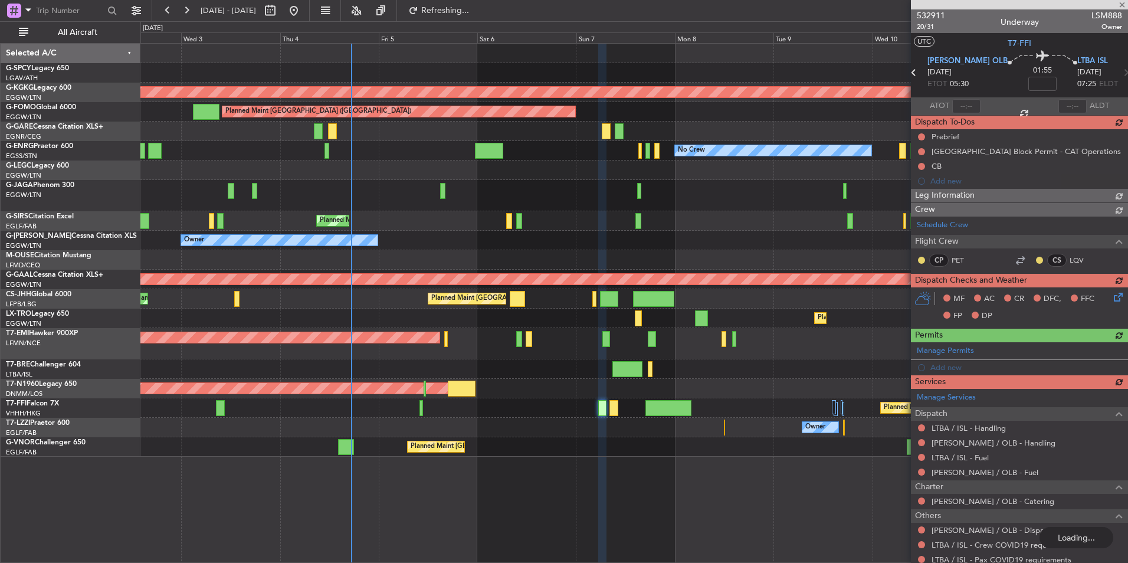
click at [451, 452] on div "Unplanned Maint [GEOGRAPHIC_DATA] ([PERSON_NAME] Intl) Cleaning [GEOGRAPHIC_DAT…" at bounding box center [633, 250] width 987 height 413
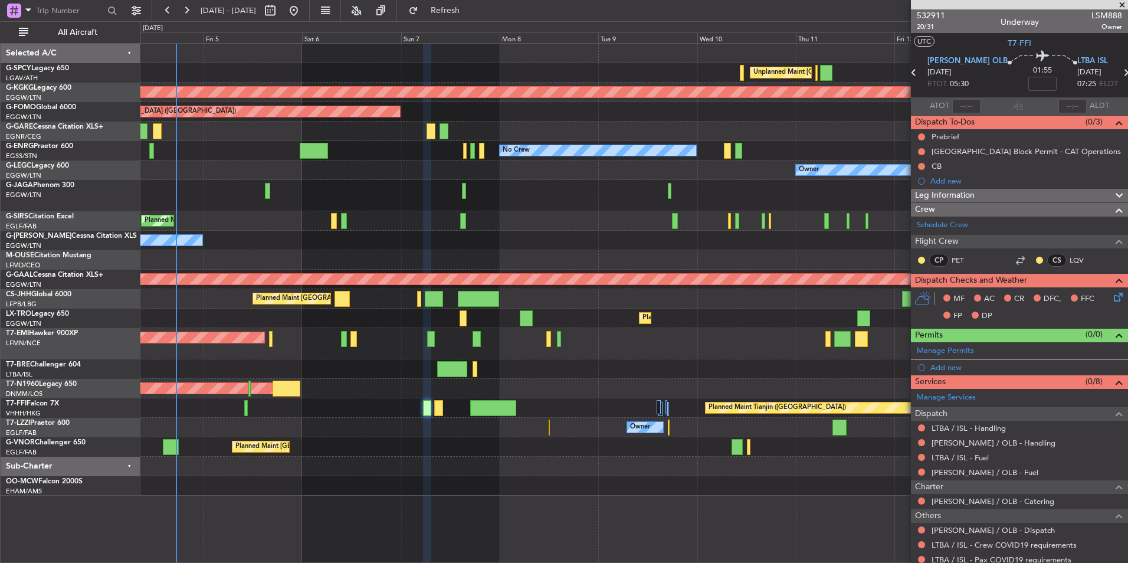
click at [452, 432] on div "Owner" at bounding box center [633, 427] width 987 height 19
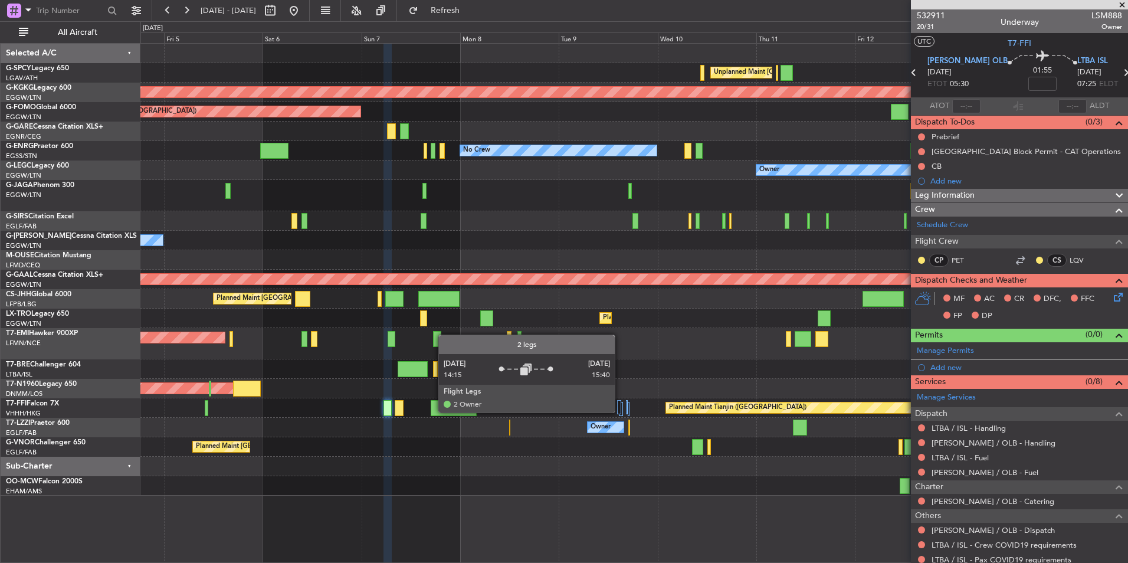
click at [619, 411] on div at bounding box center [619, 407] width 4 height 14
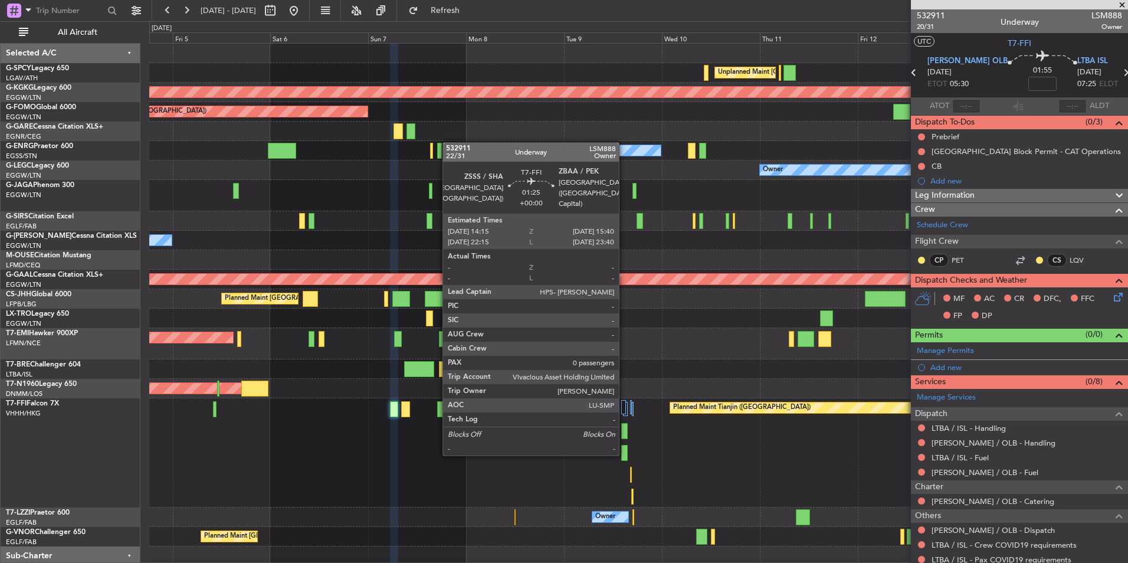
click at [624, 453] on div at bounding box center [624, 453] width 6 height 16
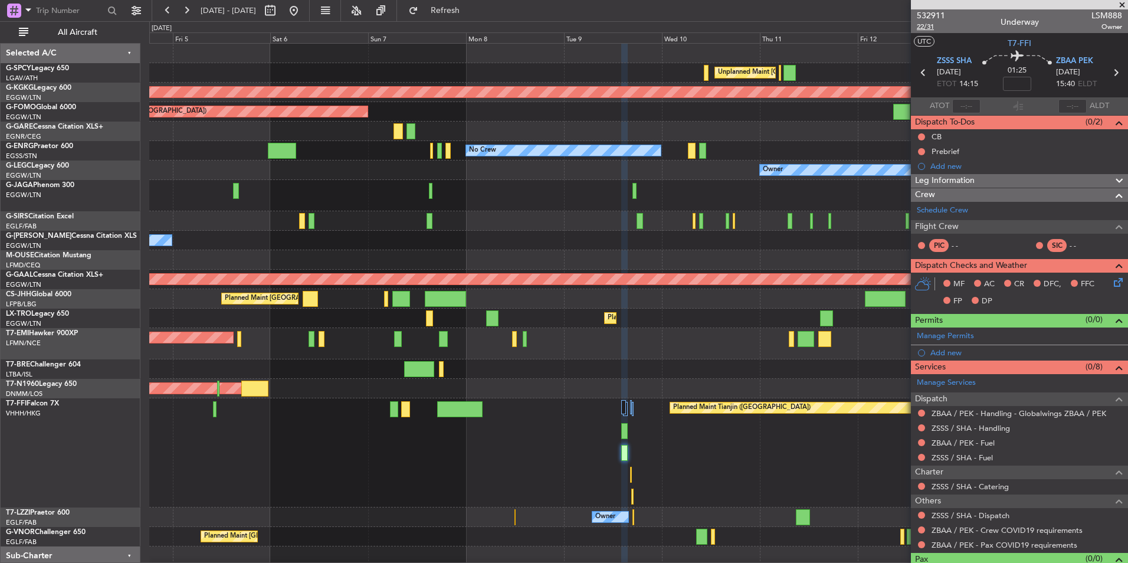
click at [927, 25] on span "22/31" at bounding box center [931, 27] width 28 height 10
click at [467, 12] on span "Refresh" at bounding box center [446, 10] width 50 height 8
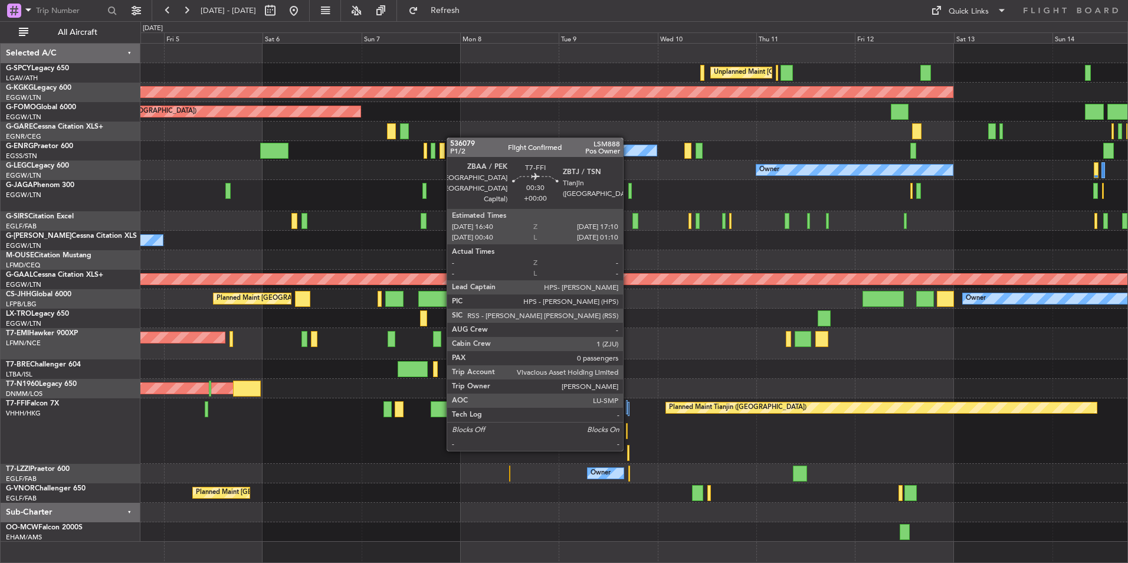
click at [628, 448] on div at bounding box center [628, 453] width 2 height 16
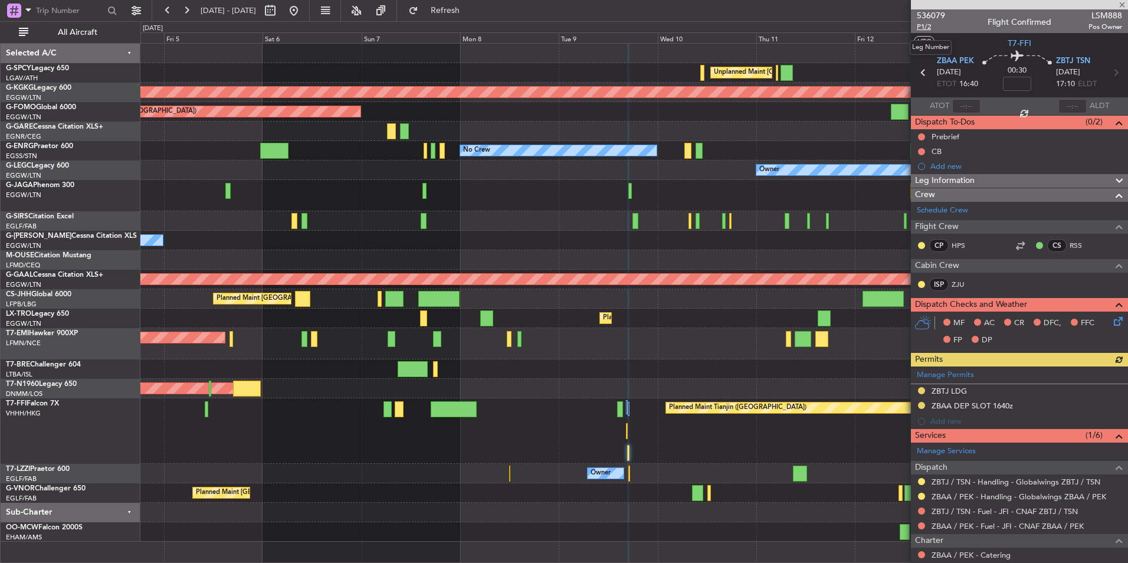
click at [928, 25] on span "P1/2" at bounding box center [931, 27] width 28 height 10
click at [470, 11] on span "Refresh" at bounding box center [446, 10] width 50 height 8
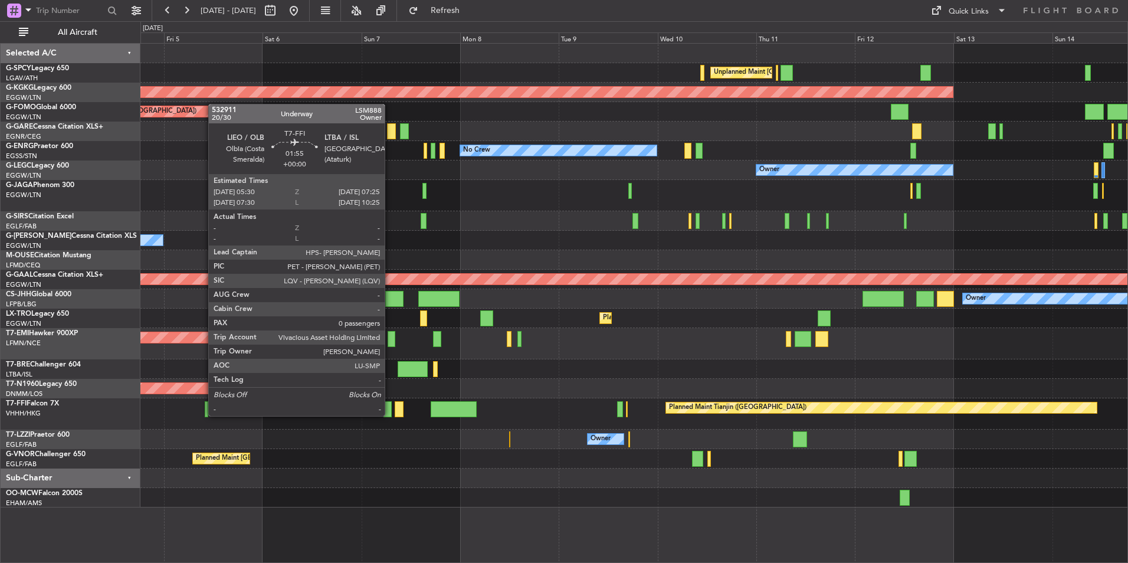
click at [390, 415] on div at bounding box center [387, 409] width 8 height 16
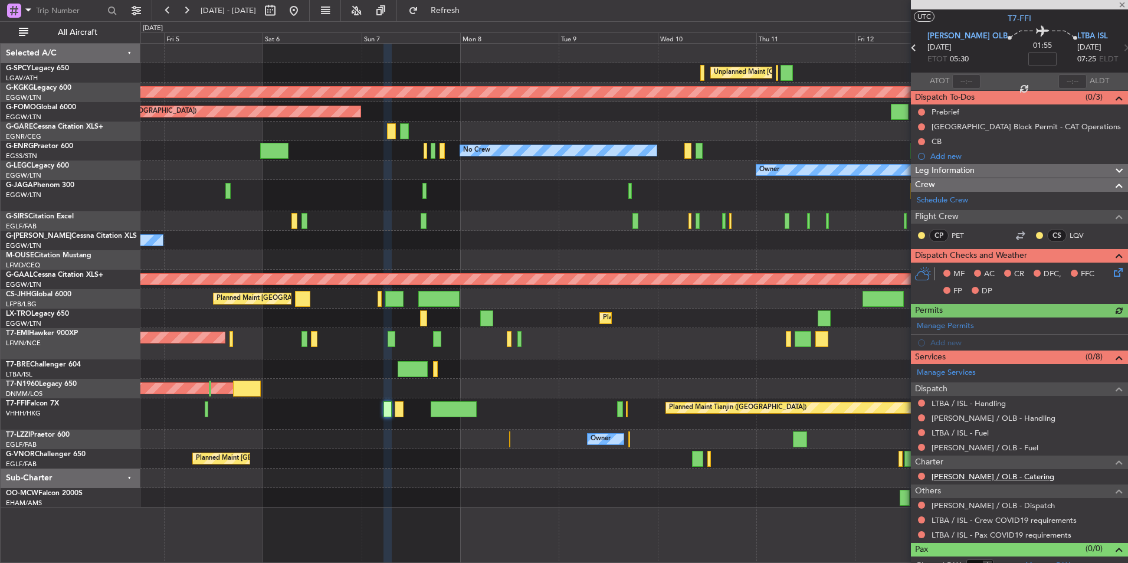
scroll to position [37, 0]
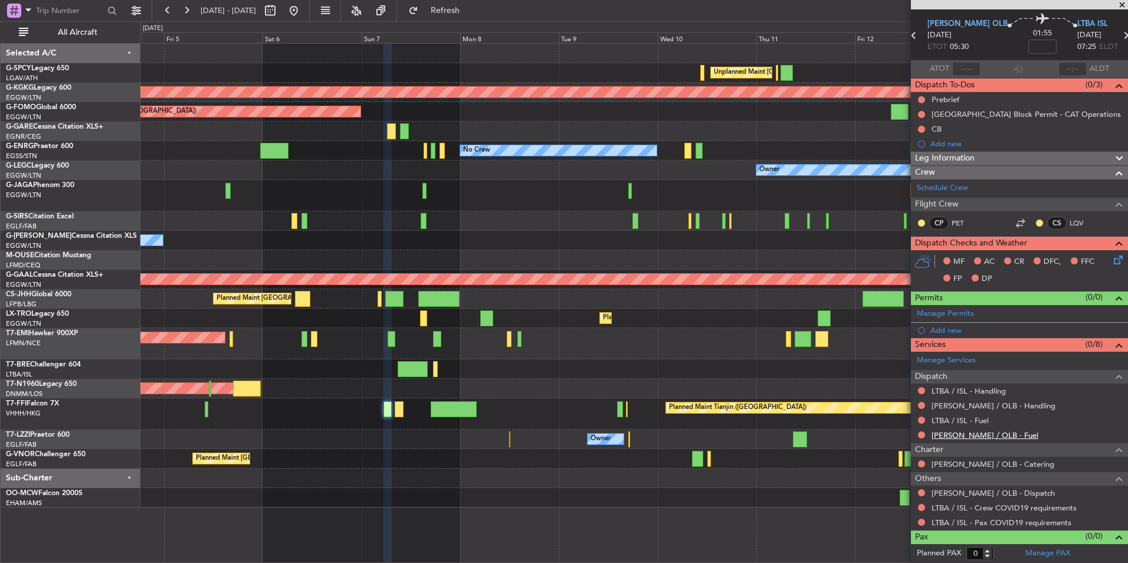
click at [976, 436] on link "[PERSON_NAME] / OLB - Fuel" at bounding box center [984, 435] width 107 height 10
click at [464, 9] on span "Refresh" at bounding box center [446, 10] width 50 height 8
click at [973, 417] on link "LTBA / ISL - Fuel" at bounding box center [959, 420] width 57 height 10
click at [464, 20] on fb-refresh-button "Refresh" at bounding box center [438, 10] width 83 height 21
click at [467, 14] on span "Refresh" at bounding box center [446, 10] width 50 height 8
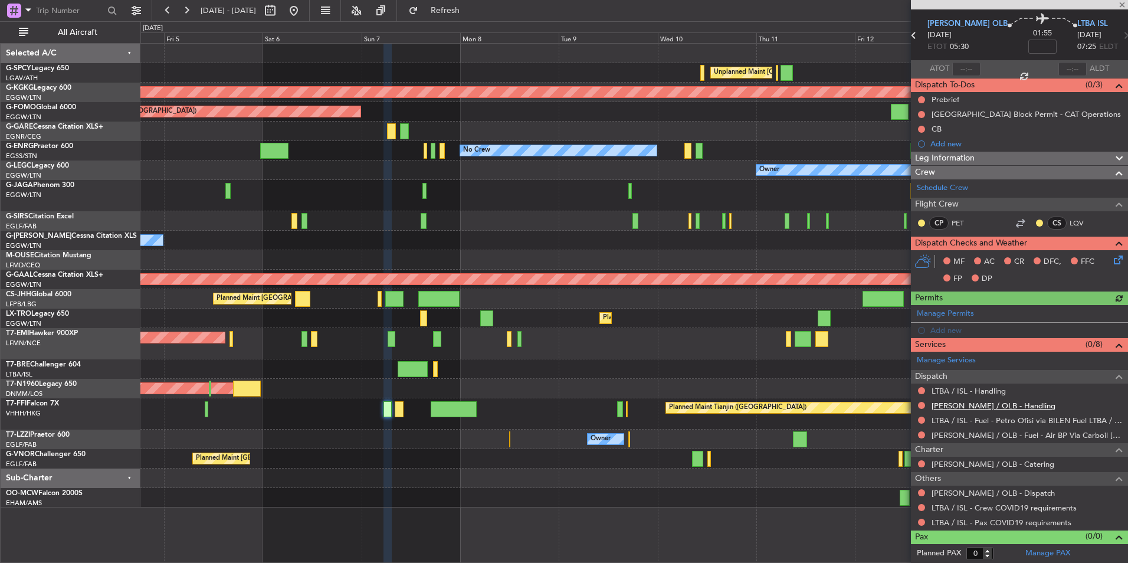
click at [994, 410] on mat-tooltip-component "[PERSON_NAME] / OLB - Handling" at bounding box center [990, 425] width 126 height 31
click at [995, 408] on link "[PERSON_NAME] / OLB - Handling" at bounding box center [993, 405] width 124 height 10
click at [474, 19] on button "Refresh" at bounding box center [438, 10] width 71 height 19
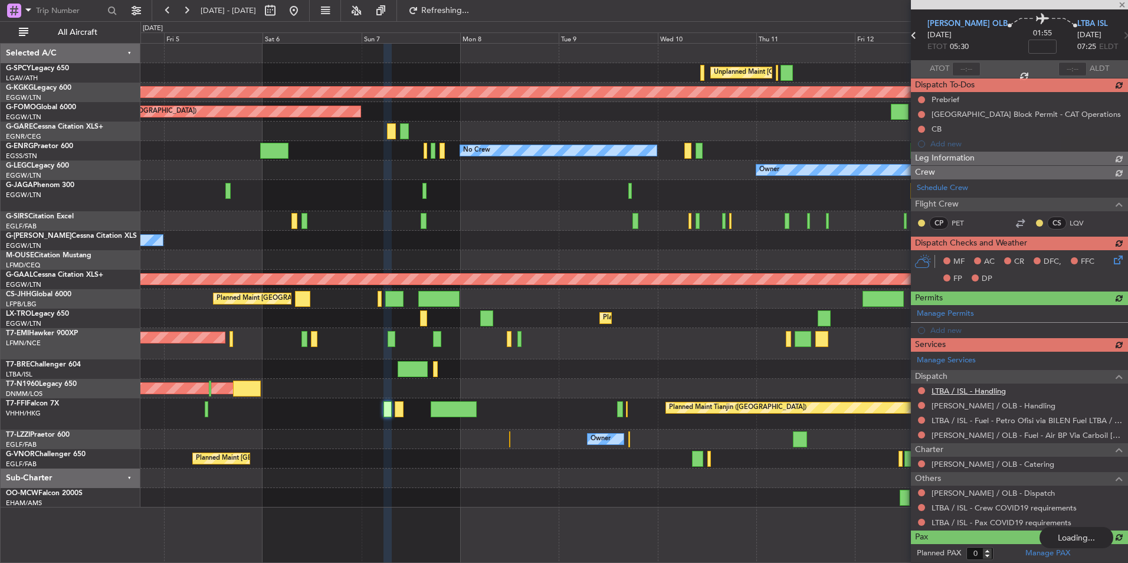
click at [989, 389] on div "Manage Services Dispatch LTBA / ISL - Handling [PERSON_NAME] / OLB - Handling L…" at bounding box center [1019, 441] width 217 height 178
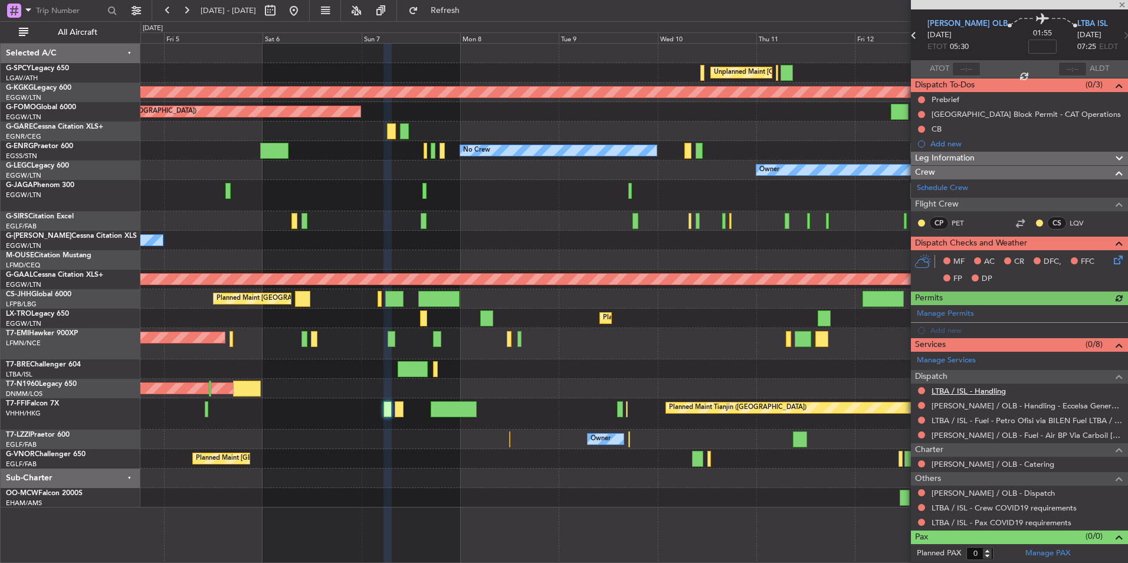
click at [989, 389] on link "LTBA / ISL - Handling" at bounding box center [968, 391] width 74 height 10
click at [436, 11] on fb-refresh-button "Refresh" at bounding box center [438, 10] width 83 height 21
click at [446, 11] on button "Refresh" at bounding box center [438, 10] width 71 height 19
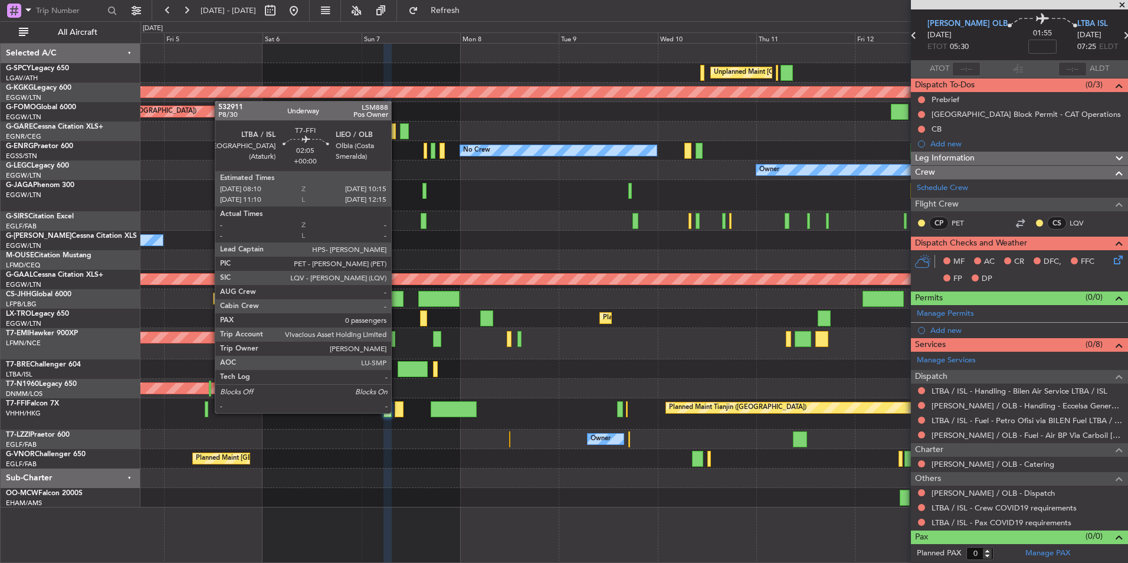
click at [396, 412] on div at bounding box center [399, 409] width 9 height 16
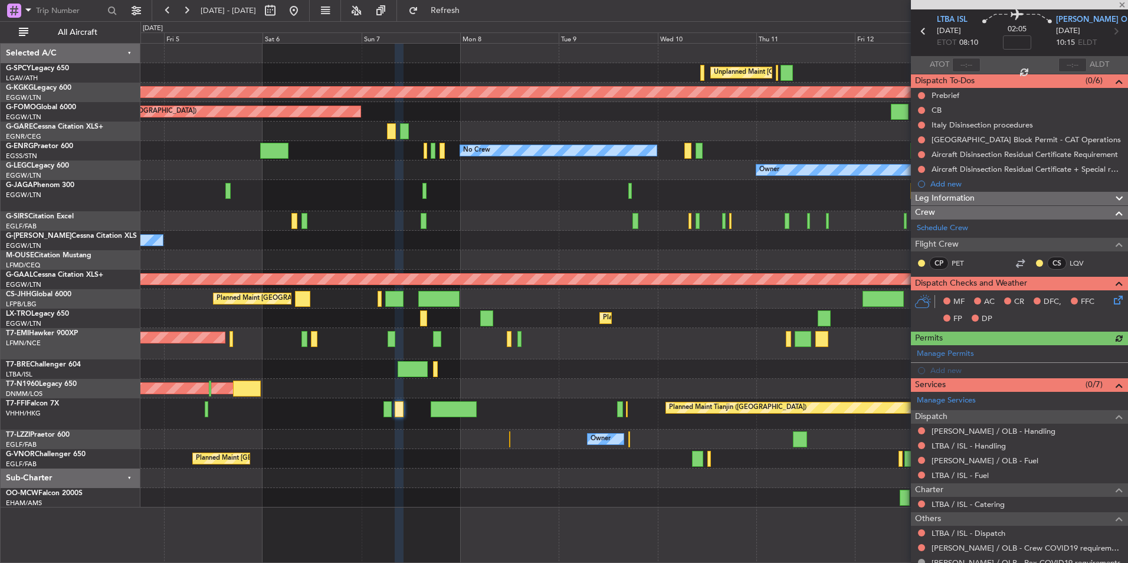
scroll to position [81, 0]
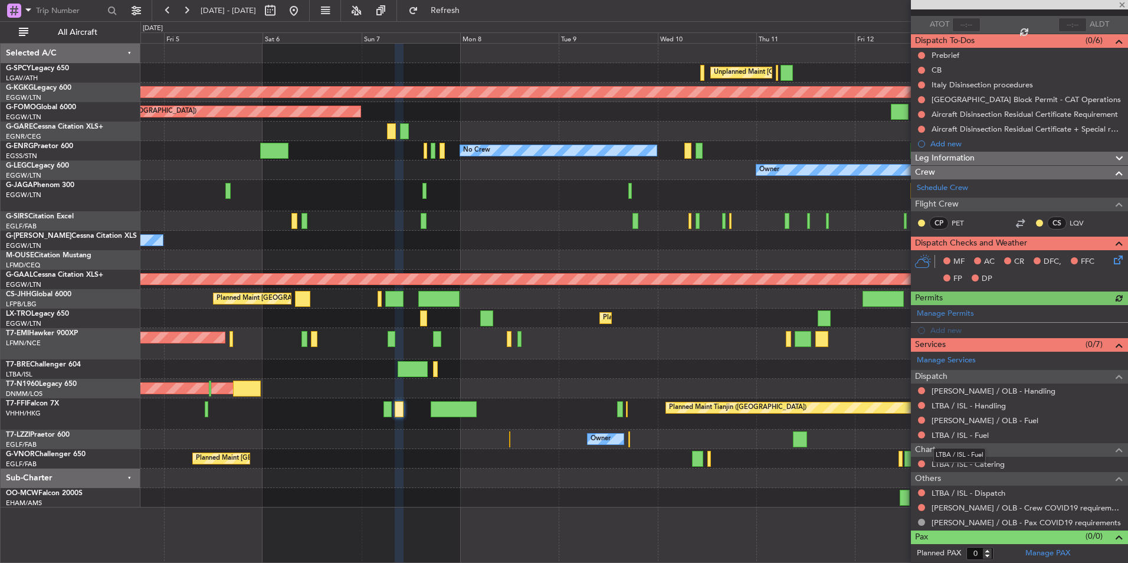
click at [968, 439] on mat-tooltip-component "LTBA / ISL - Fuel" at bounding box center [959, 454] width 69 height 31
click at [973, 433] on link "LTBA / ISL - Fuel" at bounding box center [959, 435] width 57 height 10
click at [472, 16] on button "Refresh" at bounding box center [438, 10] width 71 height 19
click at [988, 421] on link "[PERSON_NAME] / OLB - Fuel" at bounding box center [984, 420] width 107 height 10
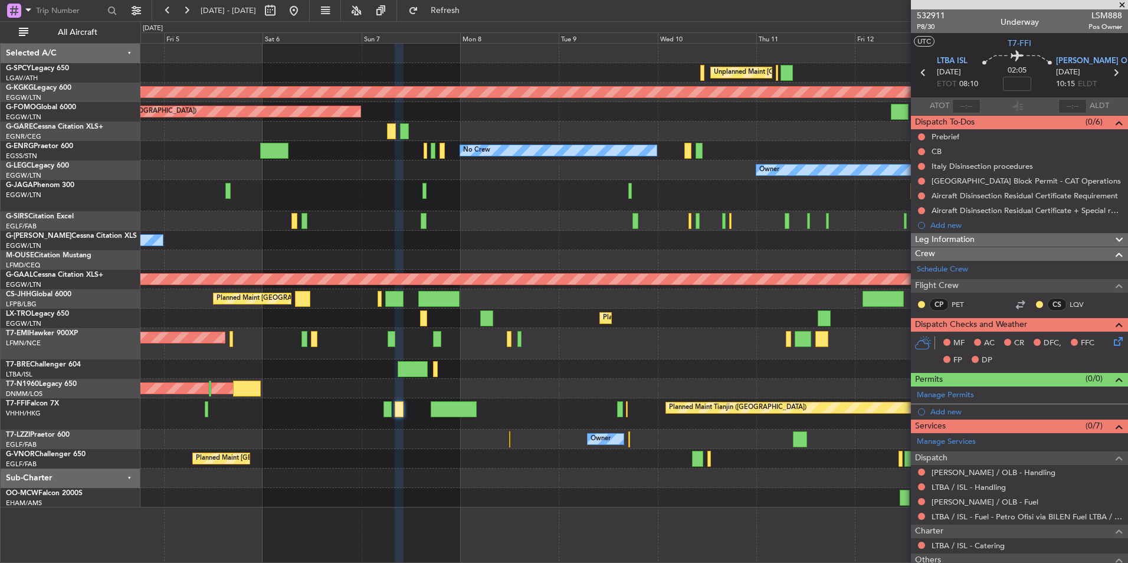
scroll to position [81, 0]
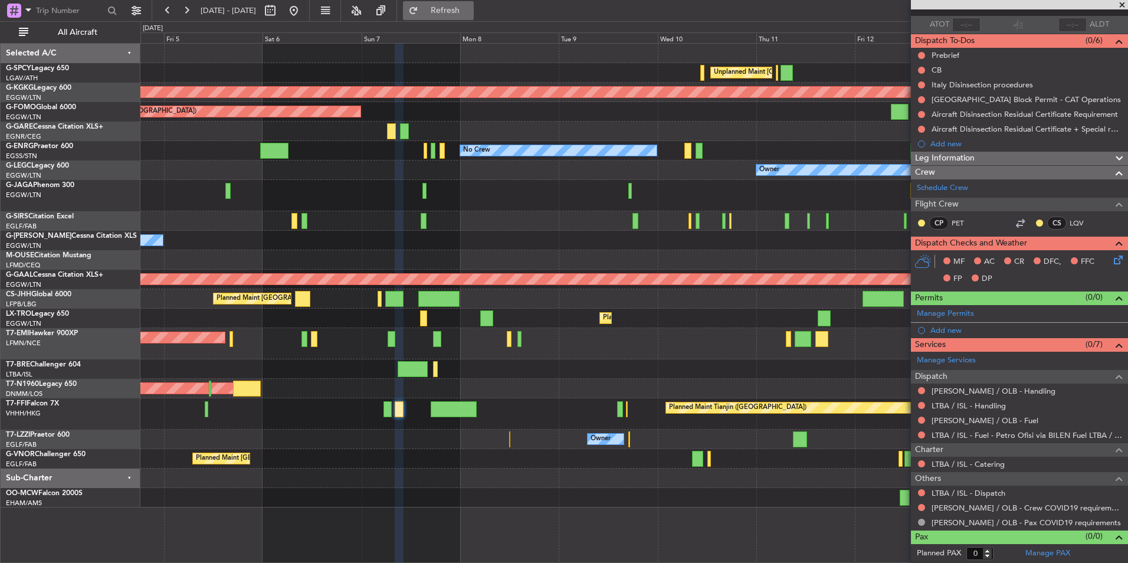
click at [470, 11] on span "Refresh" at bounding box center [446, 10] width 50 height 8
click at [983, 406] on link "LTBA / ISL - Handling" at bounding box center [968, 405] width 74 height 10
click at [474, 17] on button "Refresh" at bounding box center [438, 10] width 71 height 19
click at [991, 389] on link "[PERSON_NAME] / OLB - Handling" at bounding box center [993, 391] width 124 height 10
click at [454, 17] on button "Refresh" at bounding box center [438, 10] width 71 height 19
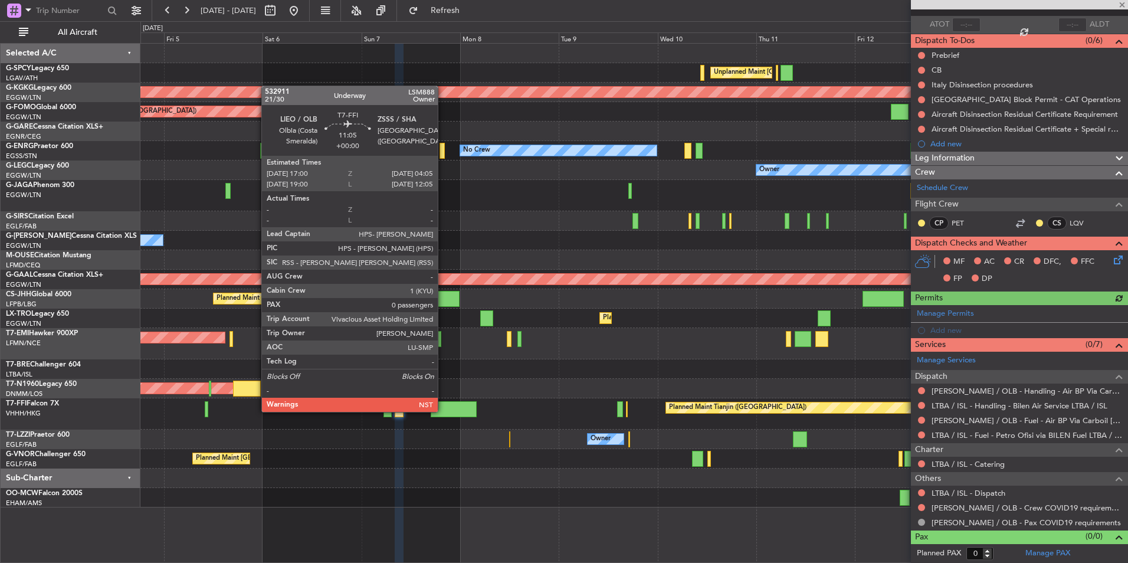
click at [443, 410] on div at bounding box center [454, 409] width 46 height 16
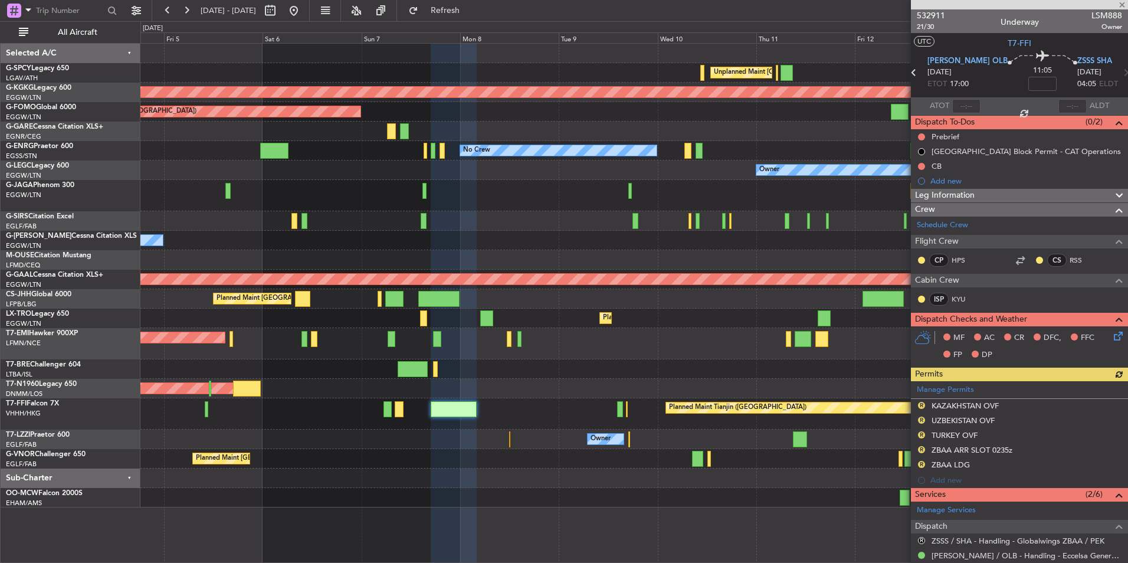
scroll to position [118, 0]
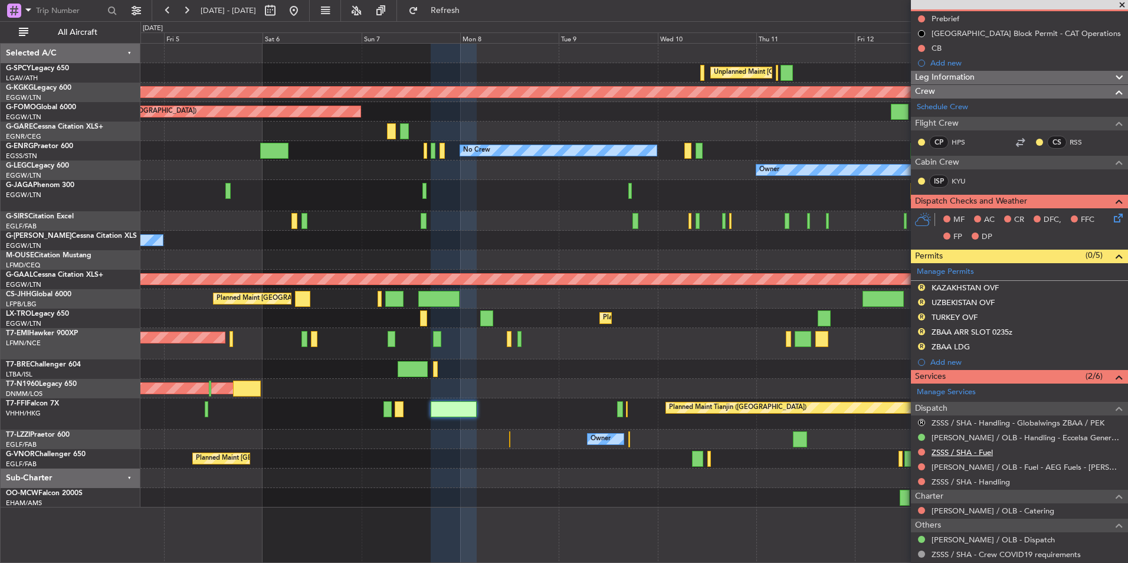
click at [981, 452] on link "ZSSS / SHA - Fuel" at bounding box center [961, 452] width 61 height 10
click at [452, 8] on button "Refresh" at bounding box center [438, 10] width 71 height 19
click at [991, 479] on link "ZSSS / SHA - Handling" at bounding box center [970, 482] width 78 height 10
click at [470, 9] on span "Refresh" at bounding box center [446, 10] width 50 height 8
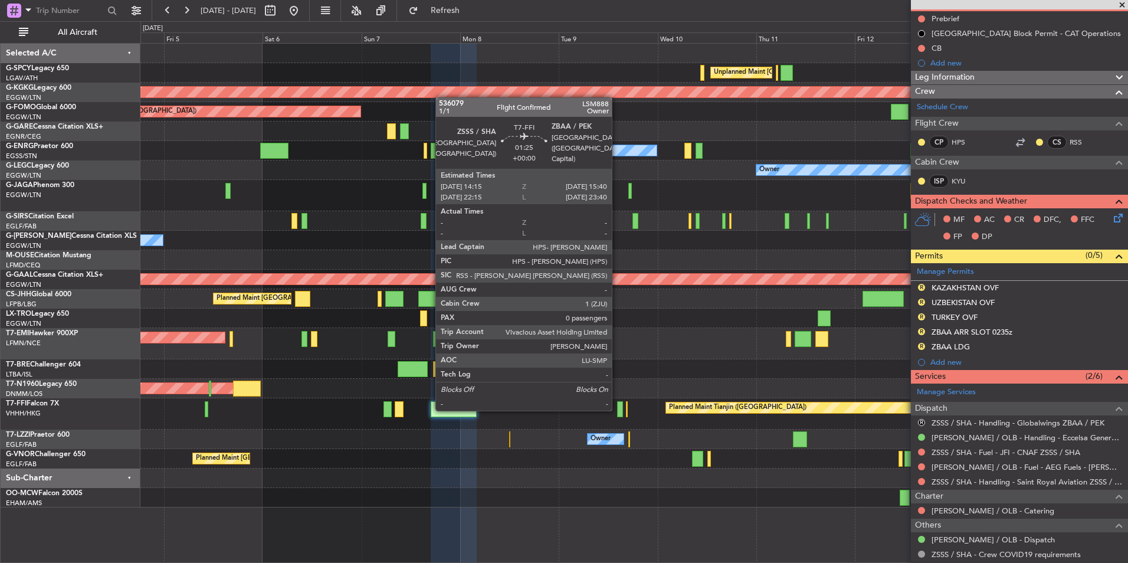
click at [617, 408] on div at bounding box center [620, 409] width 6 height 16
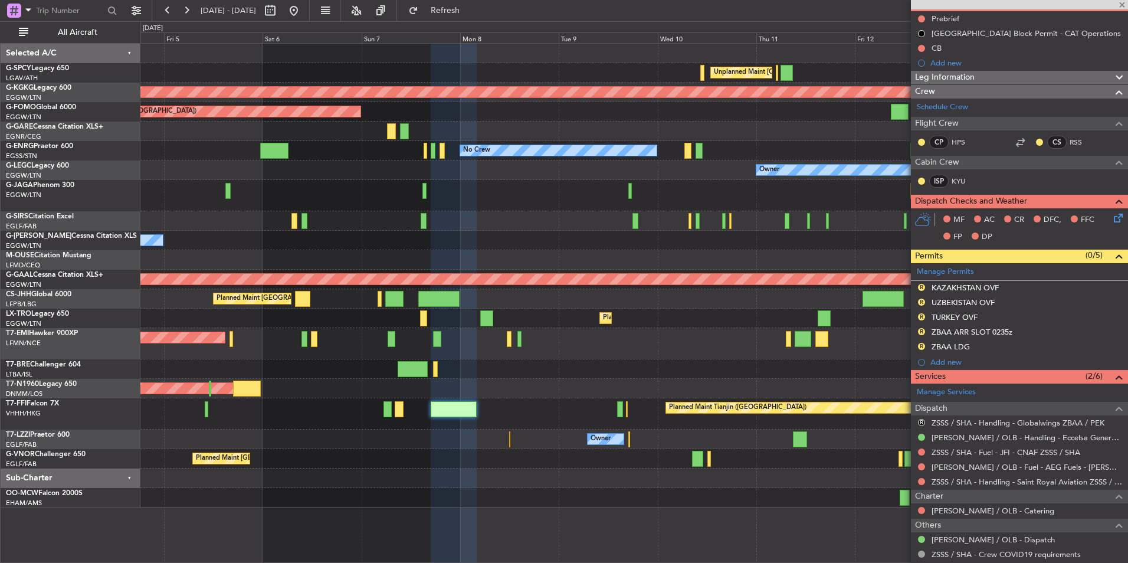
scroll to position [0, 0]
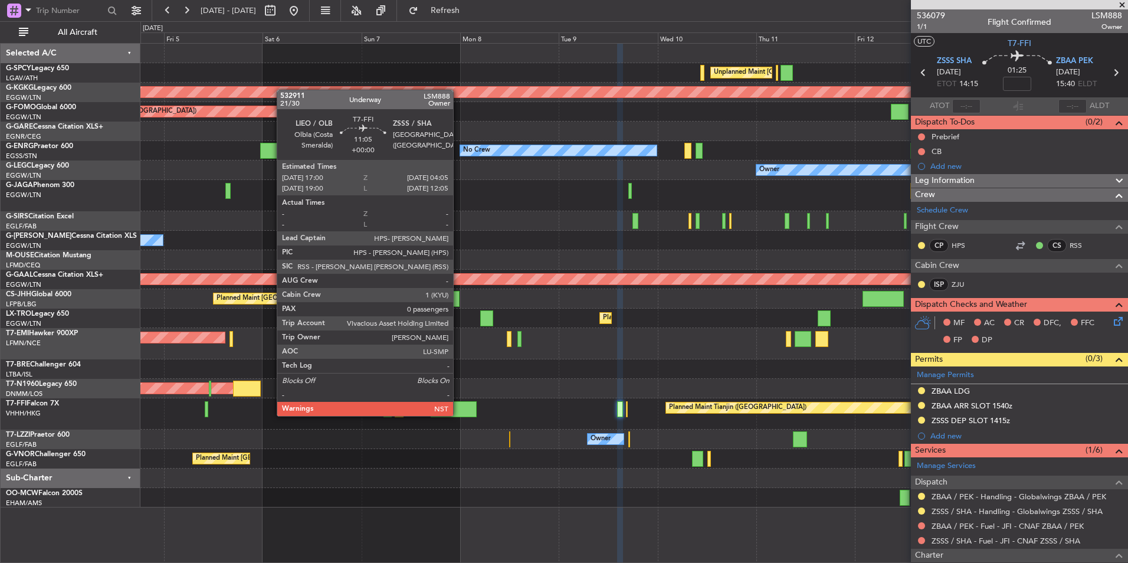
click at [458, 415] on div at bounding box center [454, 409] width 46 height 16
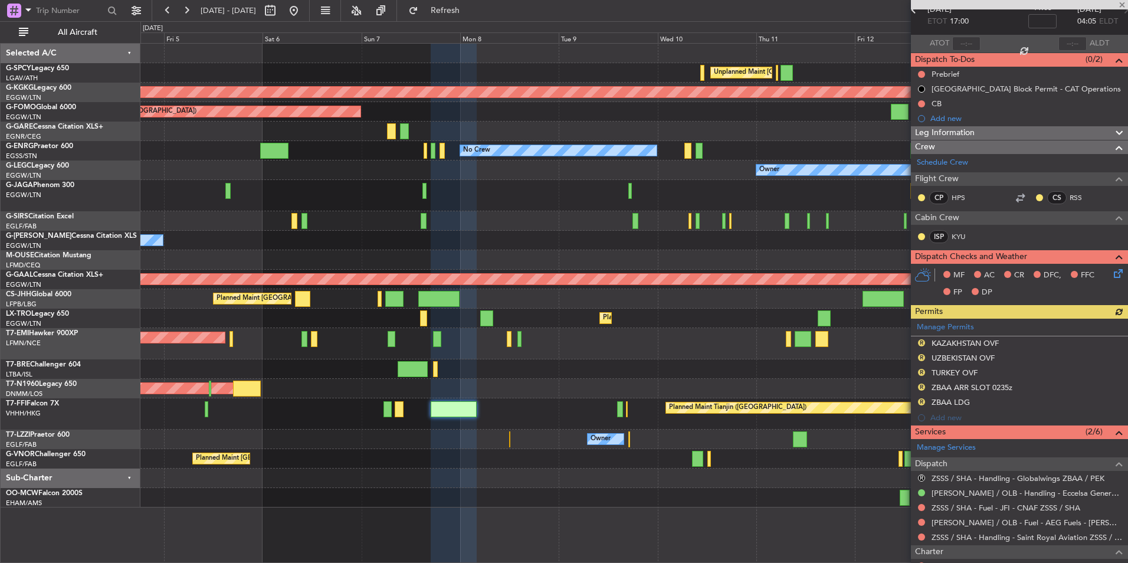
scroll to position [118, 0]
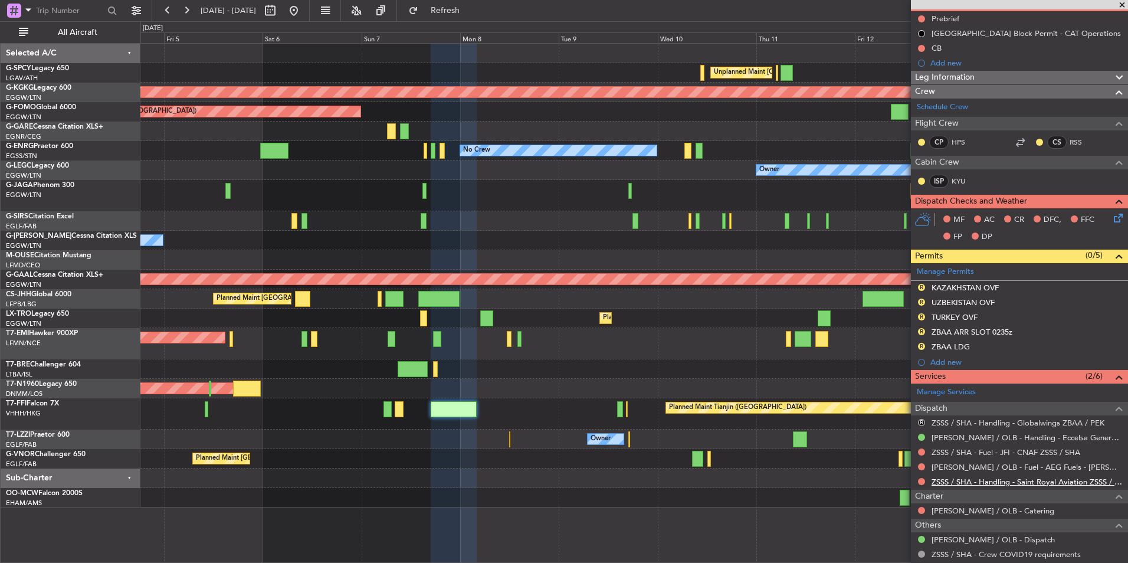
click at [1050, 478] on link "ZSSS / SHA - Handling - Saint Royal Aviation ZSSS / SHA" at bounding box center [1026, 482] width 190 height 10
click at [474, 18] on button "Refresh" at bounding box center [438, 10] width 71 height 19
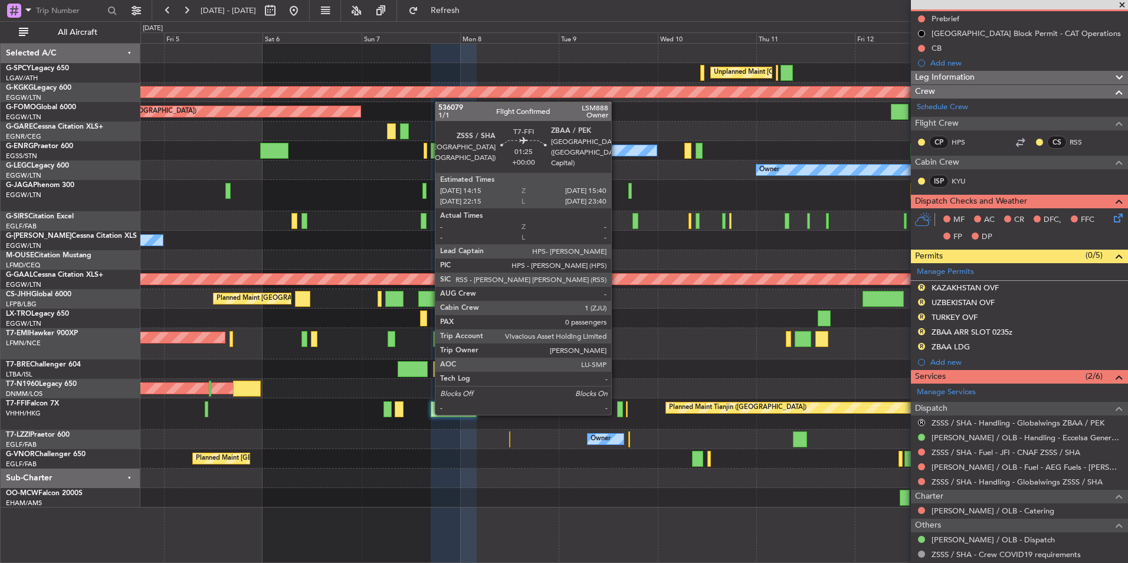
click at [617, 412] on div at bounding box center [620, 409] width 6 height 16
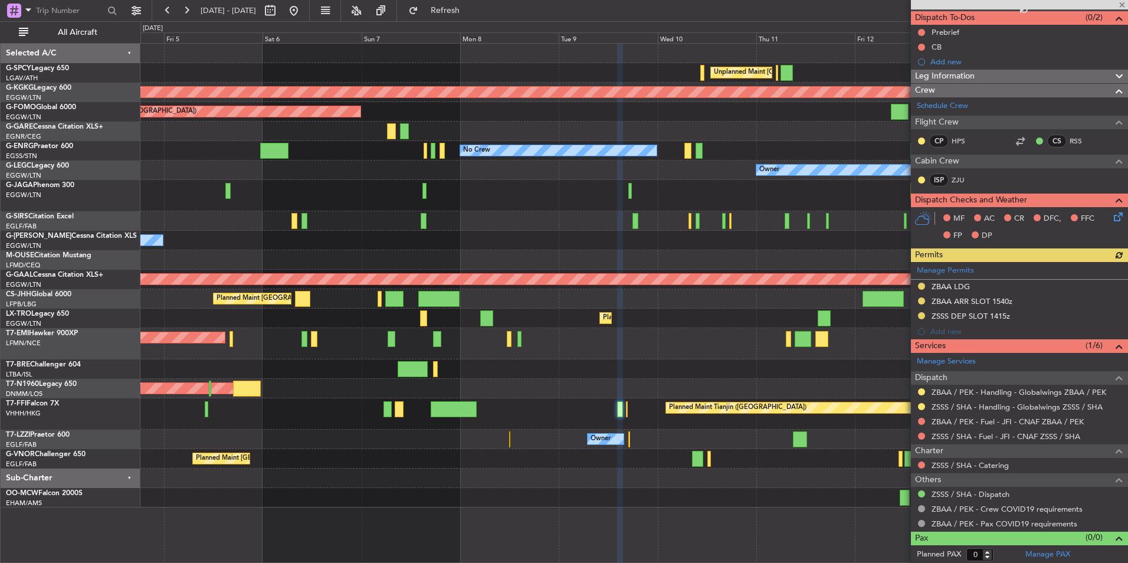
scroll to position [106, 0]
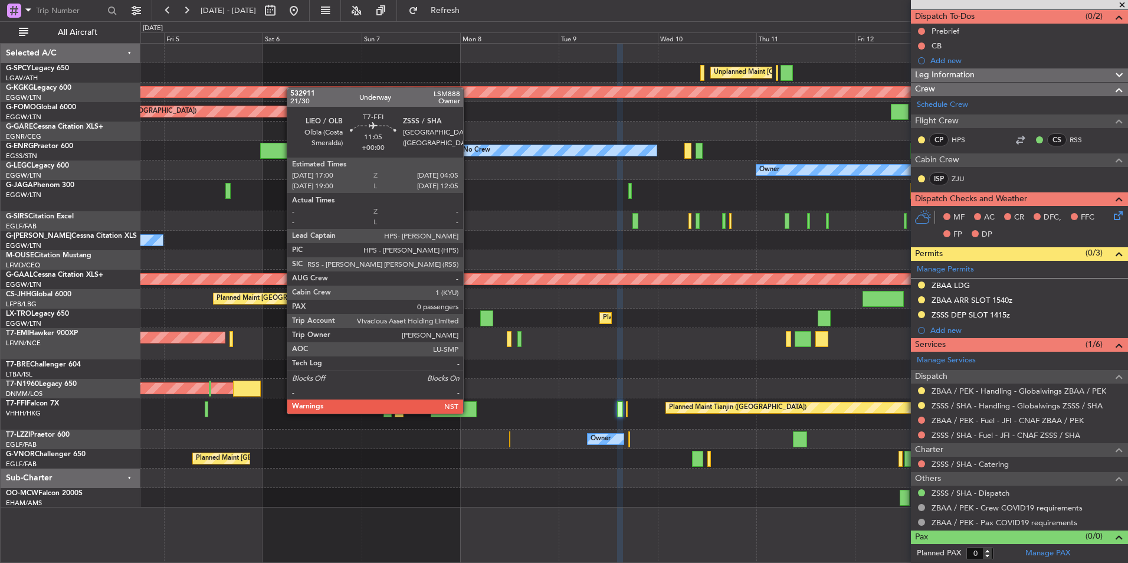
click at [452, 410] on div at bounding box center [454, 409] width 46 height 16
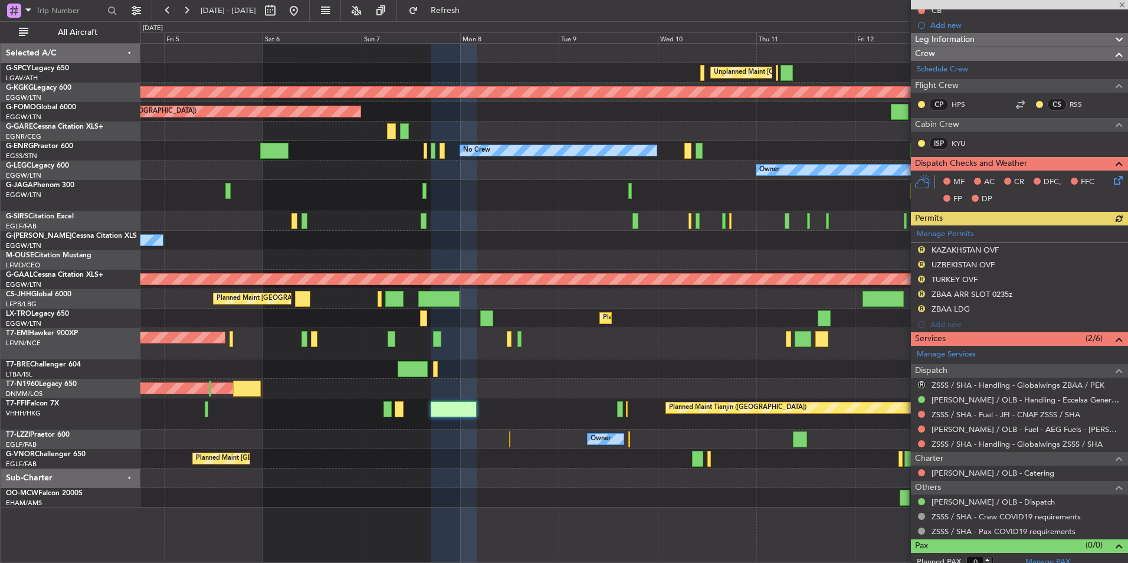
scroll to position [165, 0]
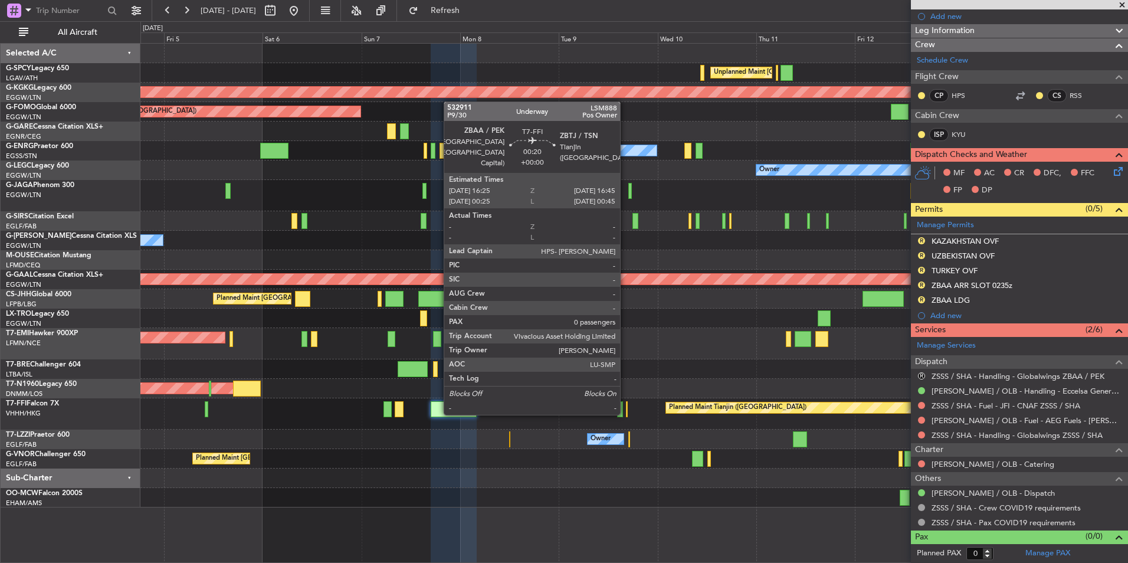
click at [626, 412] on div at bounding box center [627, 409] width 2 height 16
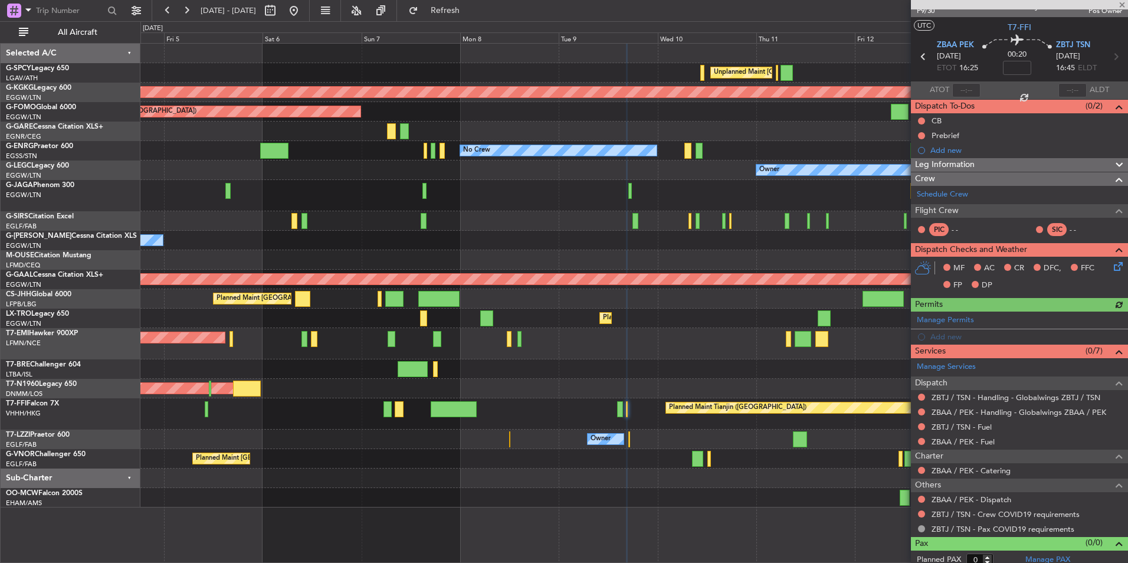
scroll to position [22, 0]
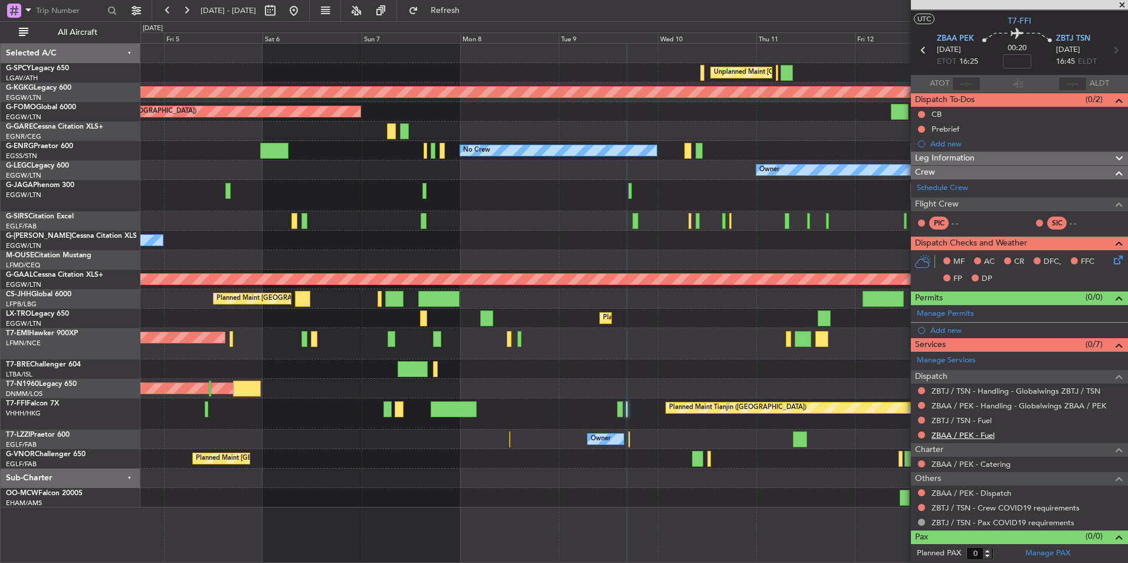
click at [984, 435] on link "ZBAA / PEK - Fuel" at bounding box center [962, 435] width 63 height 10
click at [474, 3] on button "Refresh" at bounding box center [438, 10] width 71 height 19
click at [985, 421] on link "ZBTJ / TSN - Fuel" at bounding box center [961, 420] width 60 height 10
click at [463, 18] on button "Refresh" at bounding box center [438, 10] width 71 height 19
click at [999, 494] on link "ZBAA / PEK - Dispatch" at bounding box center [971, 493] width 80 height 10
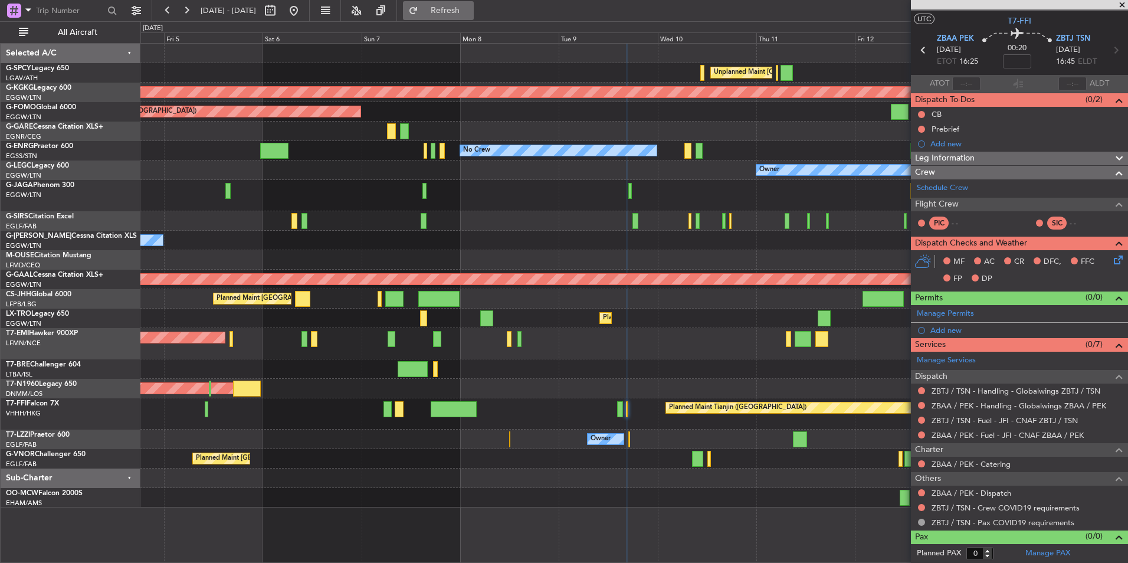
click at [470, 11] on span "Refresh" at bounding box center [446, 10] width 50 height 8
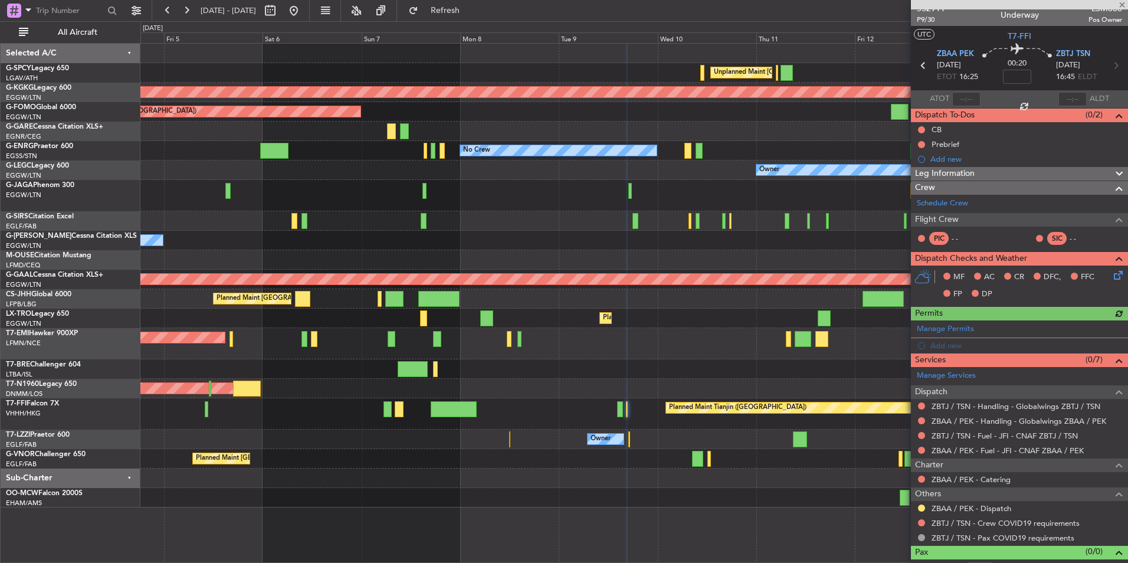
scroll to position [0, 0]
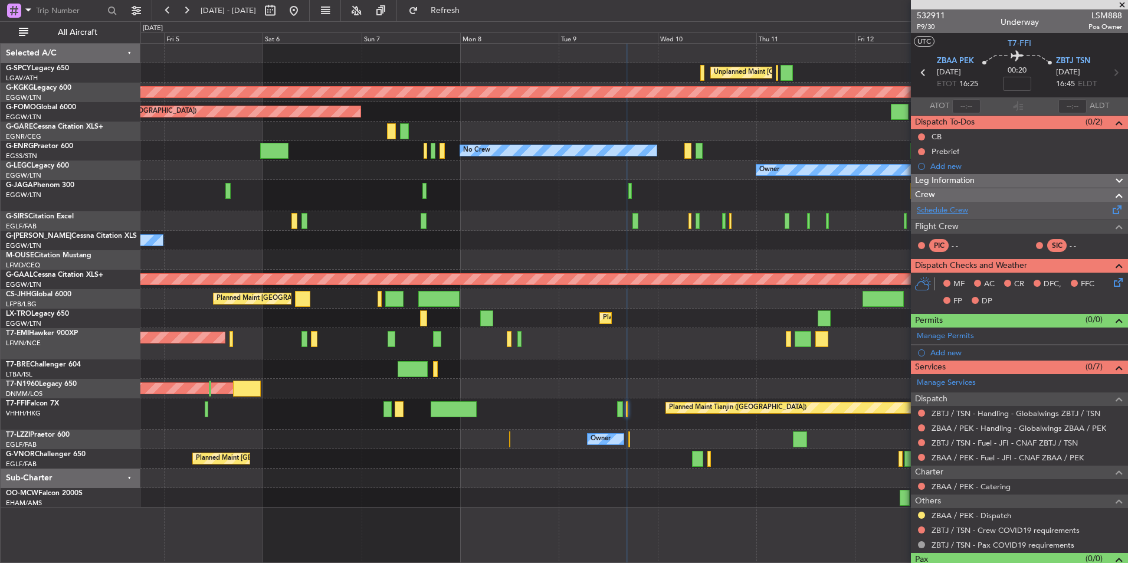
click at [963, 206] on link "Schedule Crew" at bounding box center [942, 211] width 51 height 12
click at [470, 9] on span "Refresh" at bounding box center [446, 10] width 50 height 8
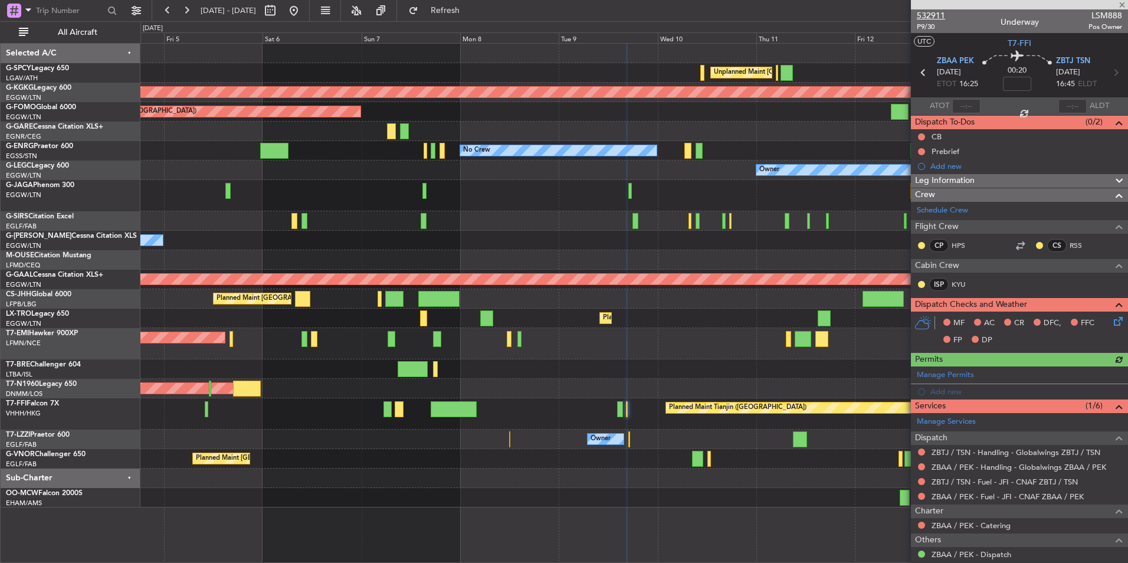
click at [932, 14] on span "532911" at bounding box center [931, 15] width 28 height 12
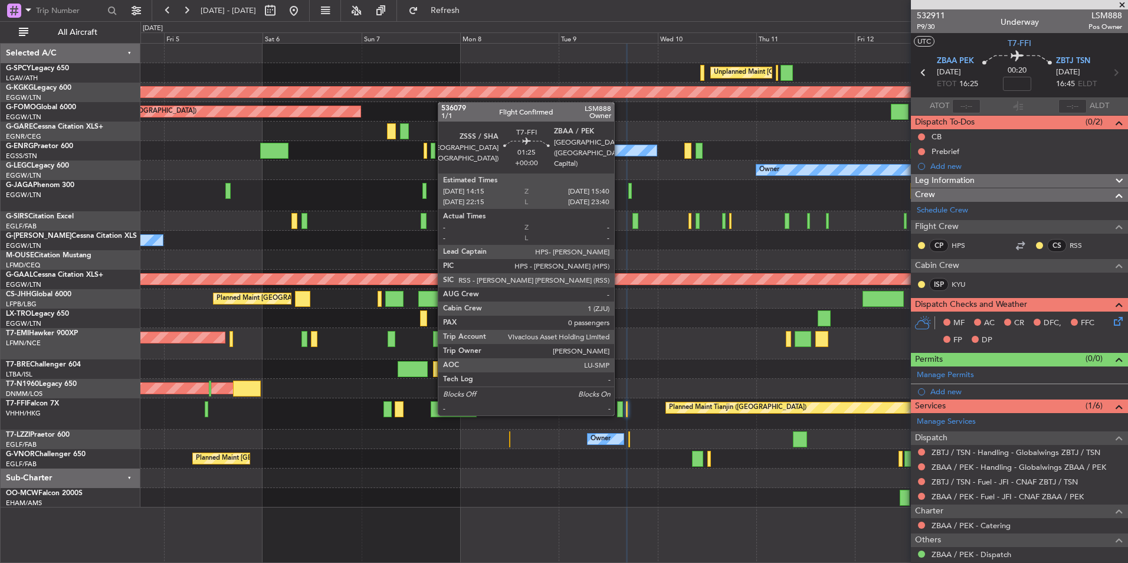
click at [619, 413] on div at bounding box center [620, 409] width 6 height 16
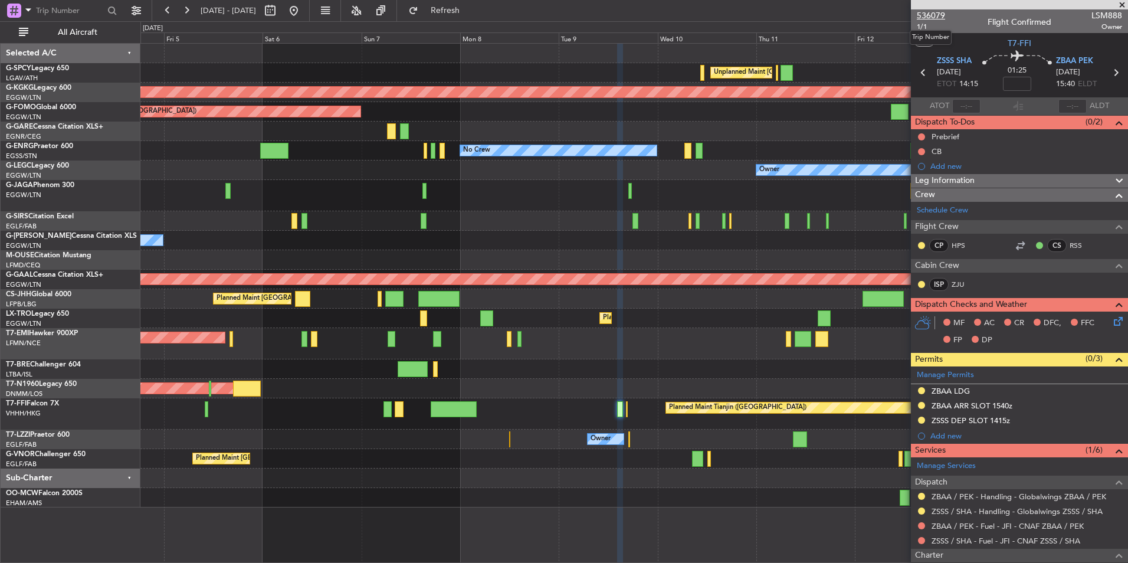
click at [938, 13] on span "536079" at bounding box center [931, 15] width 28 height 12
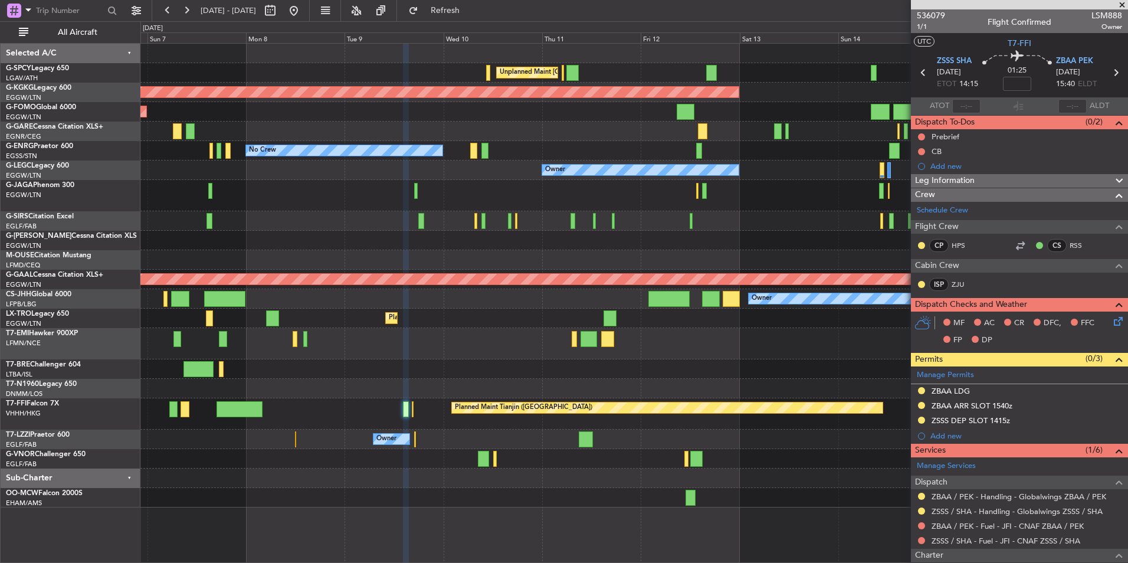
click at [123, 246] on div "Unplanned Maint Athens (Eleftherios Venizelos Intl) AOG Maint Istanbul (Ataturk…" at bounding box center [564, 291] width 1128 height 541
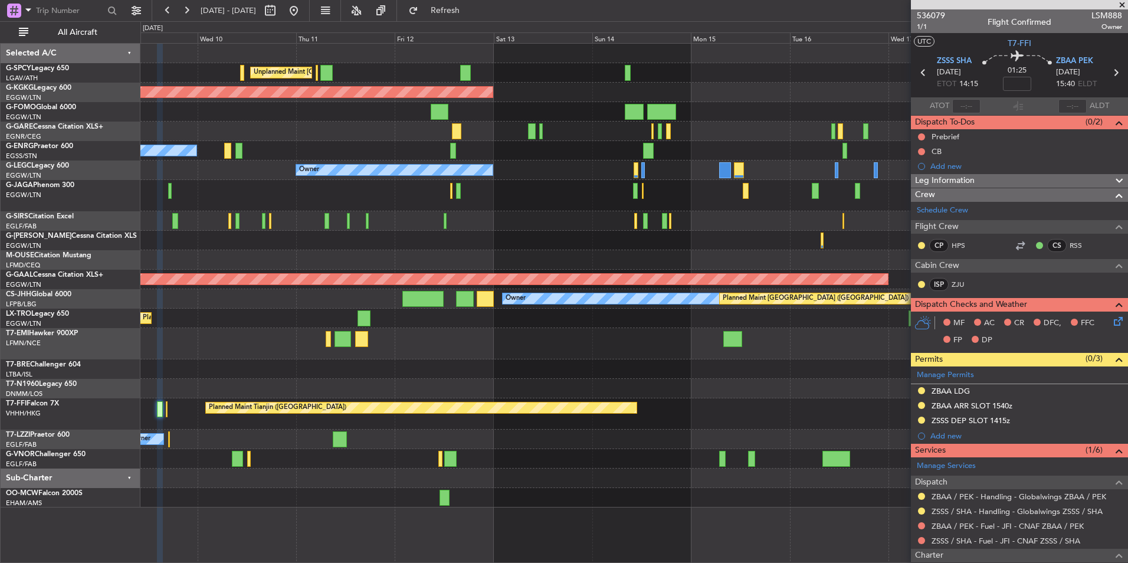
click at [31, 277] on div "Unplanned Maint Athens (Eleftherios Venizelos Intl) AOG Maint Istanbul (Ataturk…" at bounding box center [564, 291] width 1128 height 541
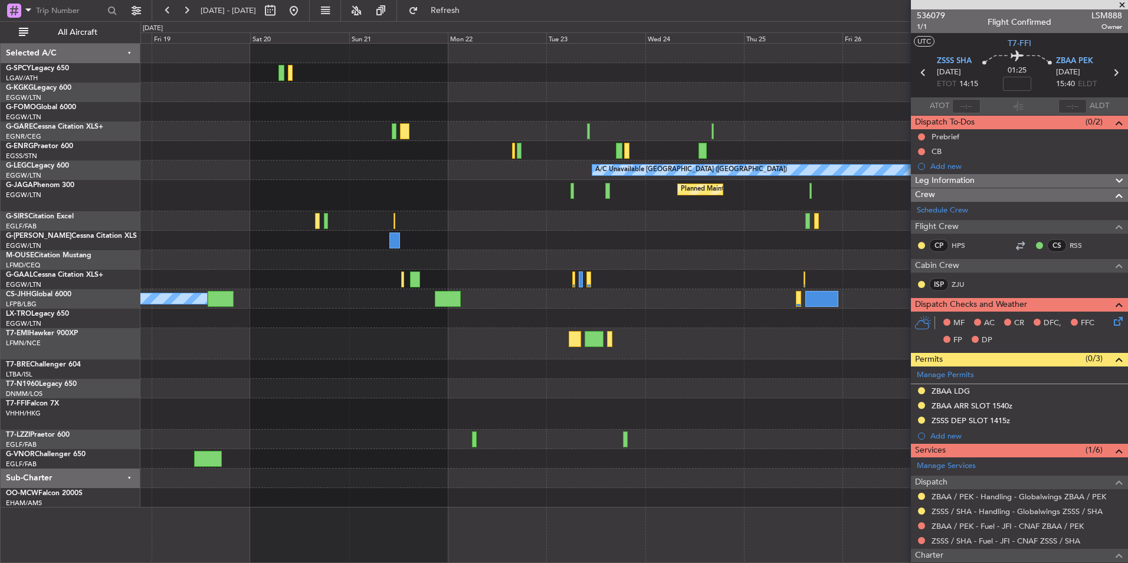
click at [167, 354] on div "A/C Unavailable London (Luton) Planned Maint London (Luton) Planned Maint Dusse…" at bounding box center [633, 276] width 987 height 464
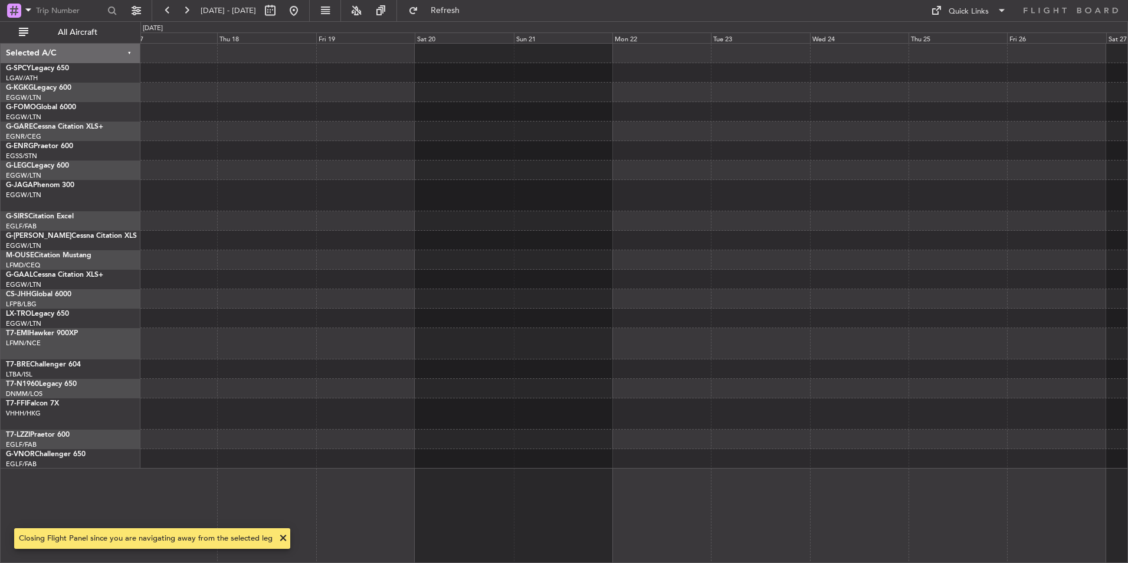
click at [551, 287] on div "Planned Maint Dusseldorf" at bounding box center [633, 279] width 987 height 19
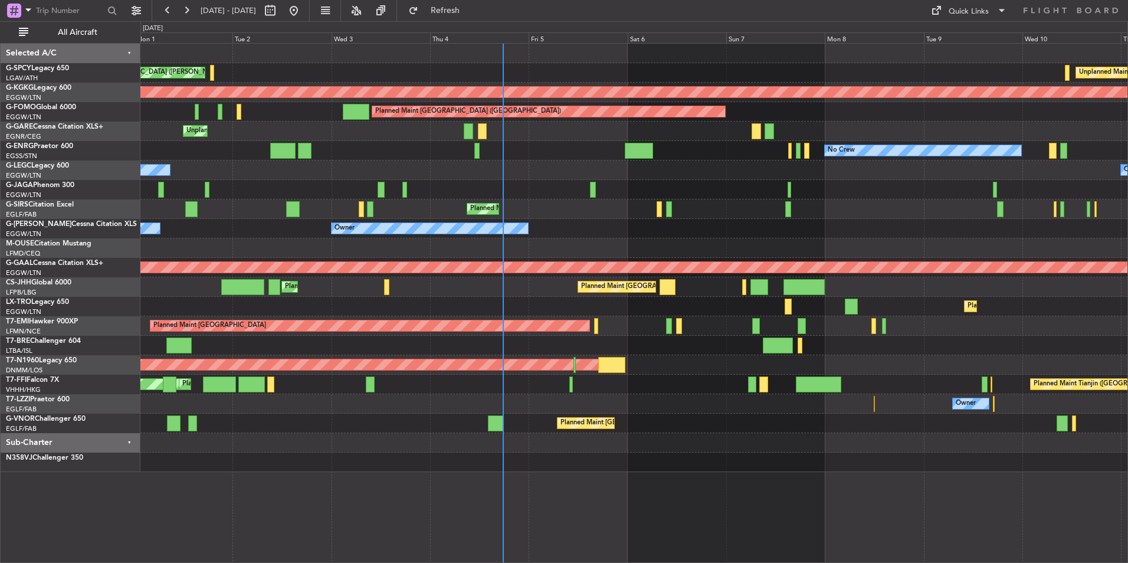
click at [330, 265] on div "Cleaning [GEOGRAPHIC_DATA] ([PERSON_NAME] Intl) Unplanned Maint [GEOGRAPHIC_DAT…" at bounding box center [633, 258] width 987 height 428
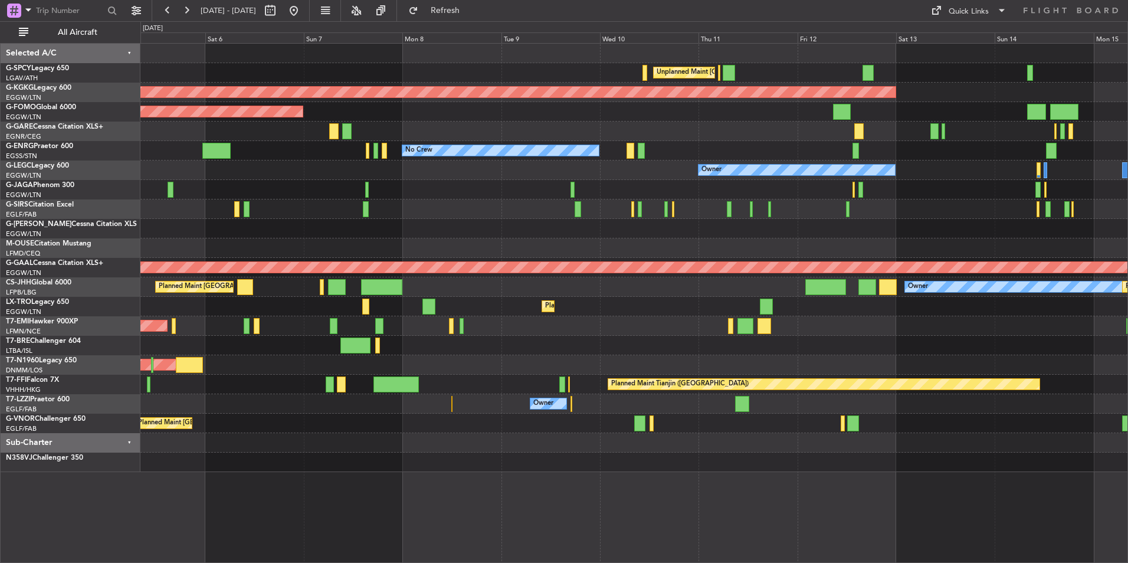
click at [280, 278] on div "Unplanned Maint [GEOGRAPHIC_DATA] ([PERSON_NAME] Intl) AOG Maint [GEOGRAPHIC_DA…" at bounding box center [633, 258] width 987 height 428
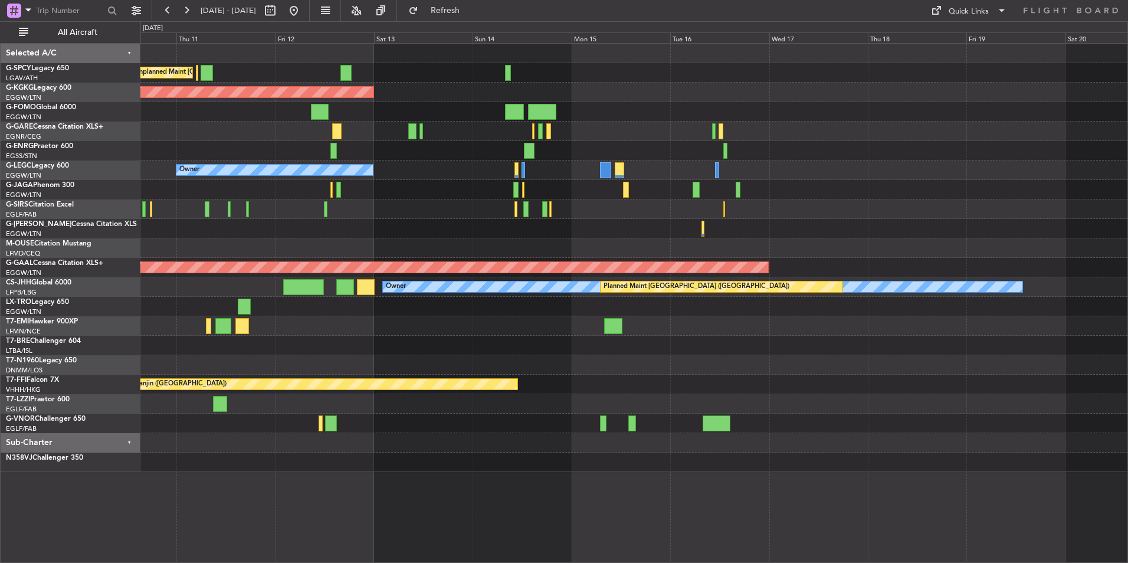
click at [313, 278] on div "Unplanned Maint [GEOGRAPHIC_DATA] ([PERSON_NAME] Intl) AOG Maint [GEOGRAPHIC_DA…" at bounding box center [633, 258] width 987 height 428
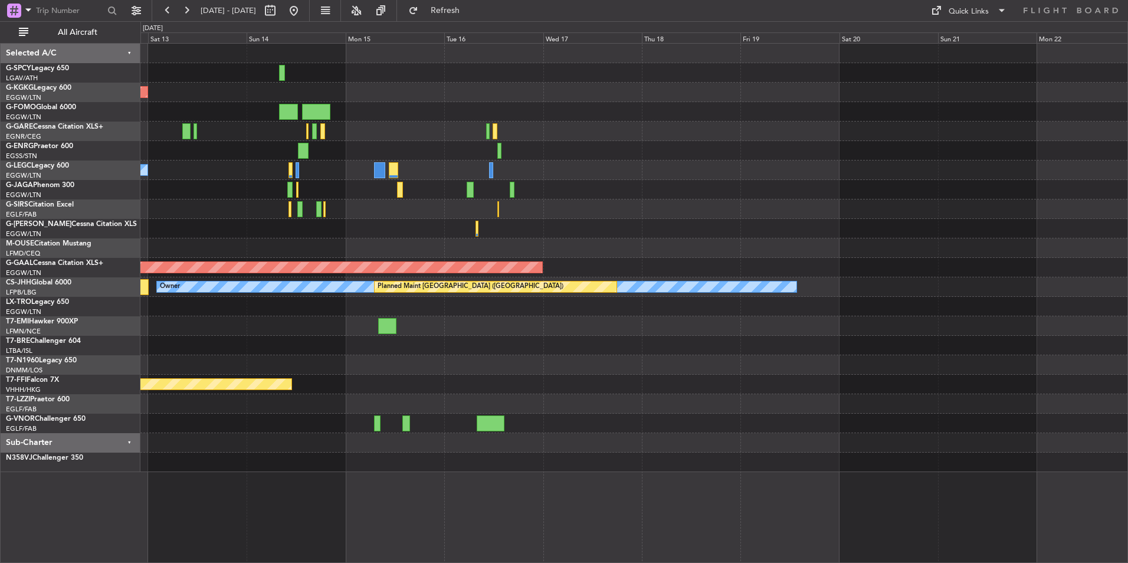
click at [434, 268] on div "Unplanned Maint [GEOGRAPHIC_DATA] ([PERSON_NAME] Intl) AOG Maint [GEOGRAPHIC_DA…" at bounding box center [633, 258] width 987 height 428
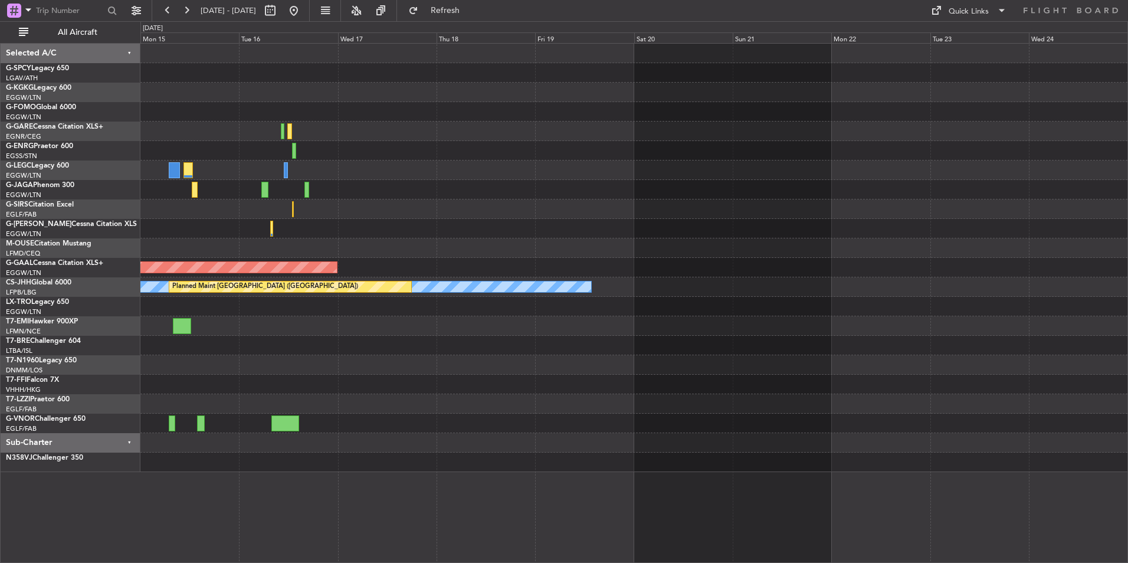
click at [576, 240] on div "AOG Maint [GEOGRAPHIC_DATA] (Ataturk) Owner Planned [GEOGRAPHIC_DATA] Owner Pla…" at bounding box center [633, 258] width 987 height 428
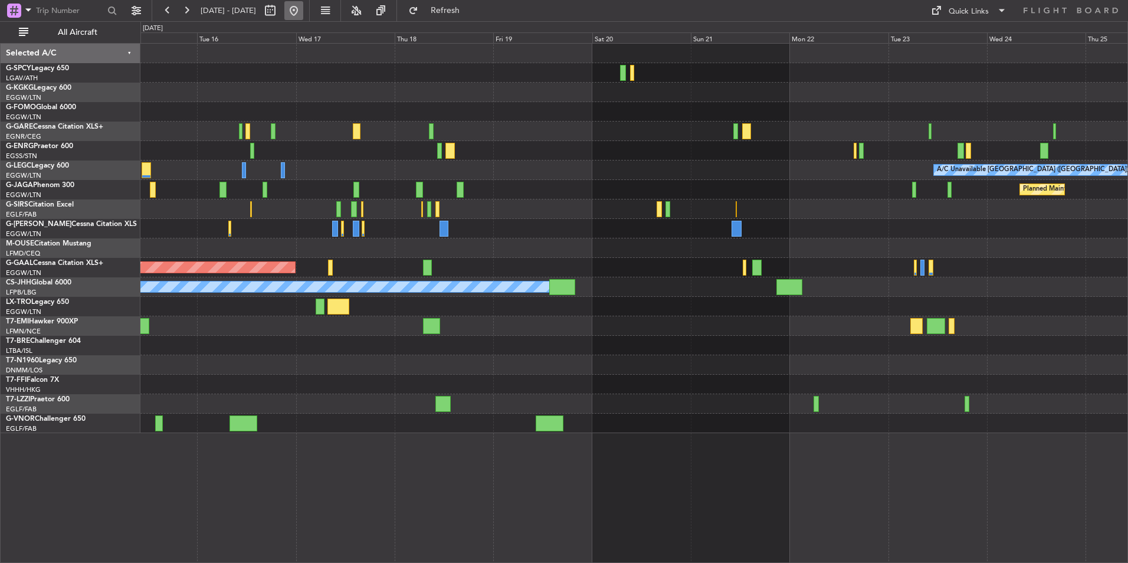
click at [303, 15] on button at bounding box center [293, 10] width 19 height 19
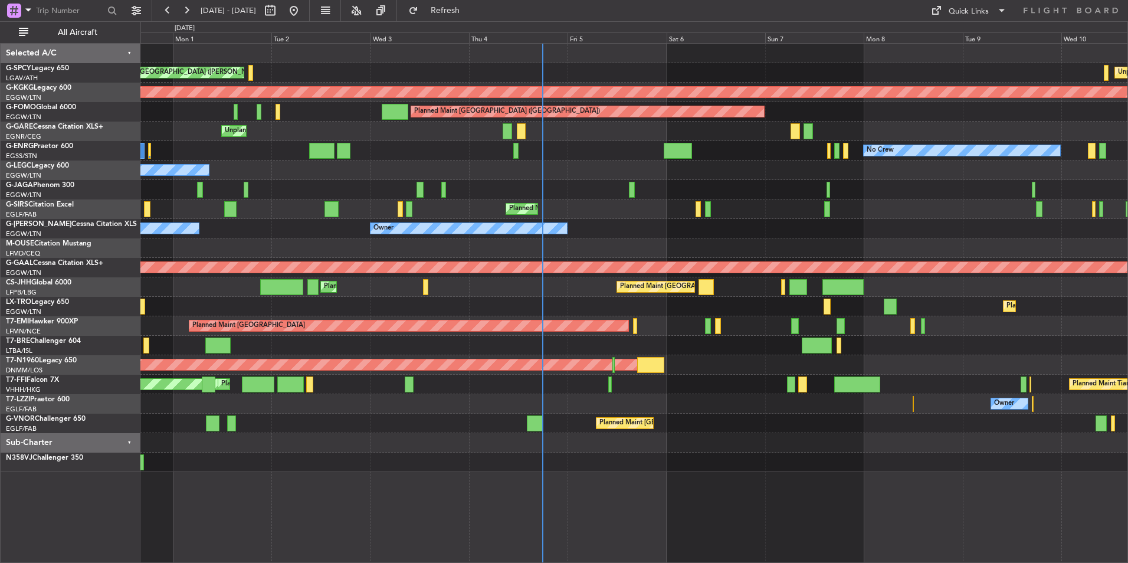
click at [592, 198] on div "Cleaning [GEOGRAPHIC_DATA] ([PERSON_NAME] Intl) Unplanned Maint [GEOGRAPHIC_DAT…" at bounding box center [633, 258] width 987 height 428
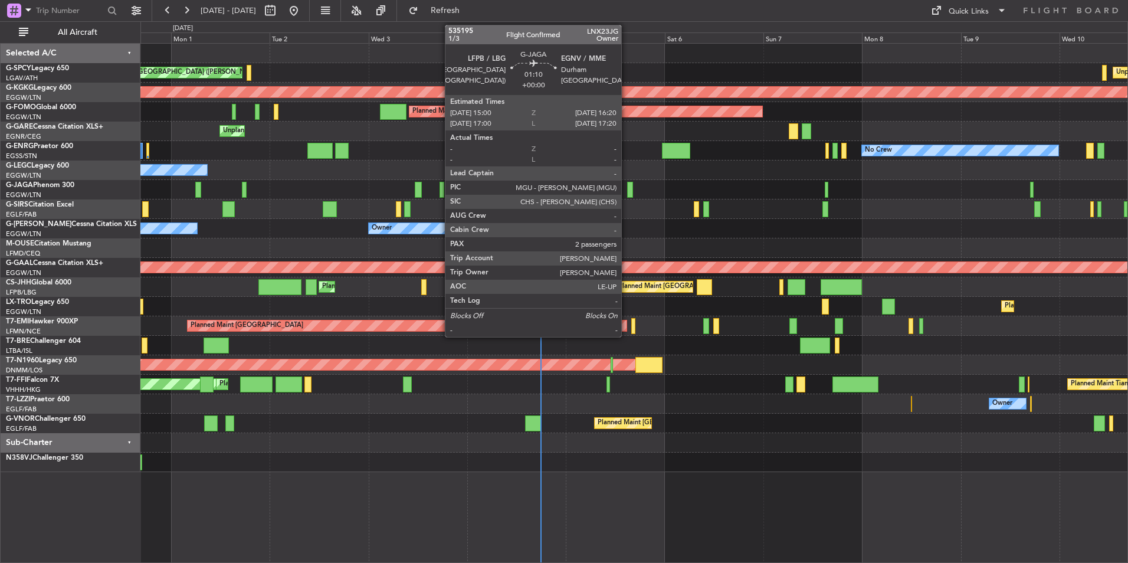
click at [627, 190] on div at bounding box center [630, 190] width 6 height 16
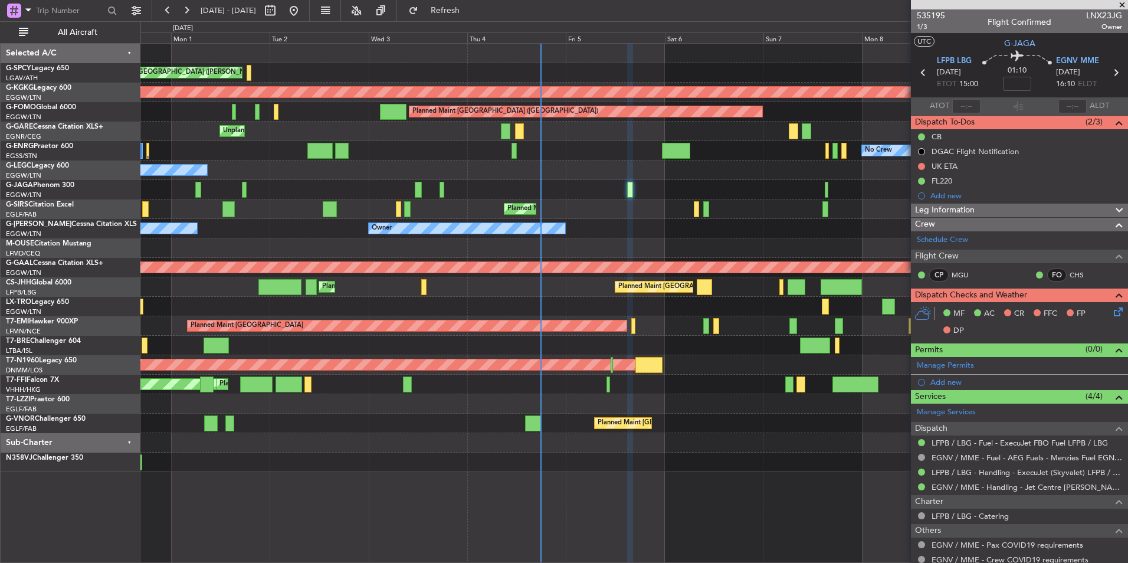
click at [1121, 7] on span at bounding box center [1122, 5] width 12 height 11
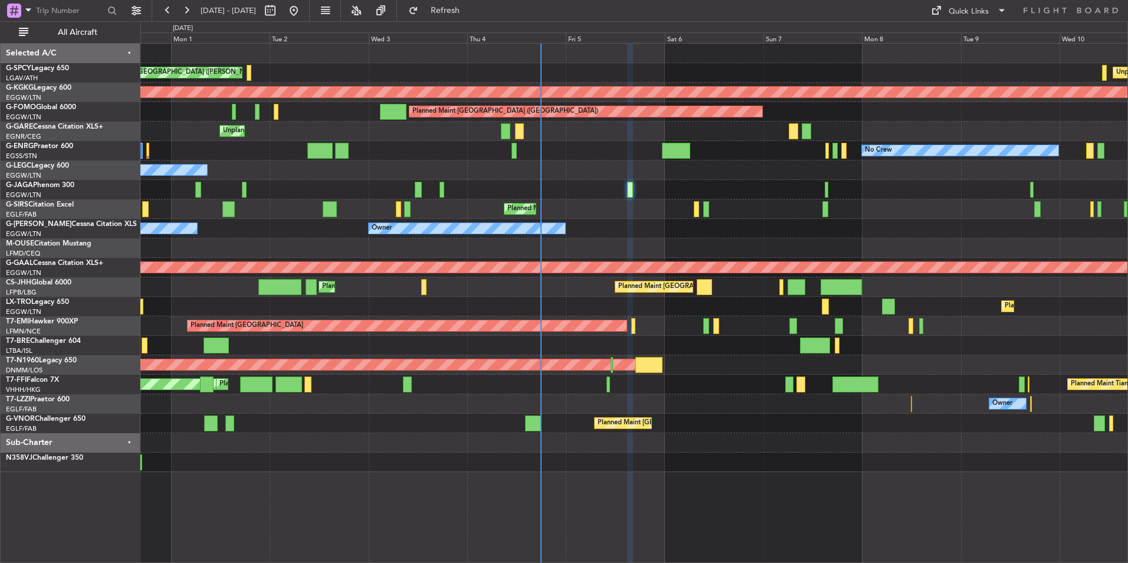
type input "0"
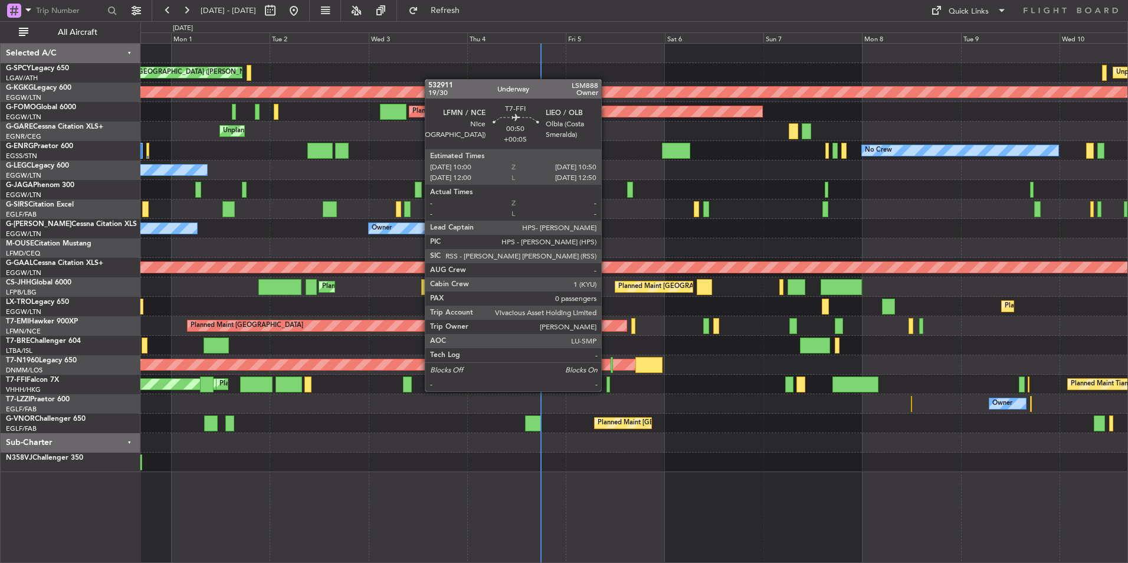
click at [606, 390] on div at bounding box center [608, 384] width 4 height 16
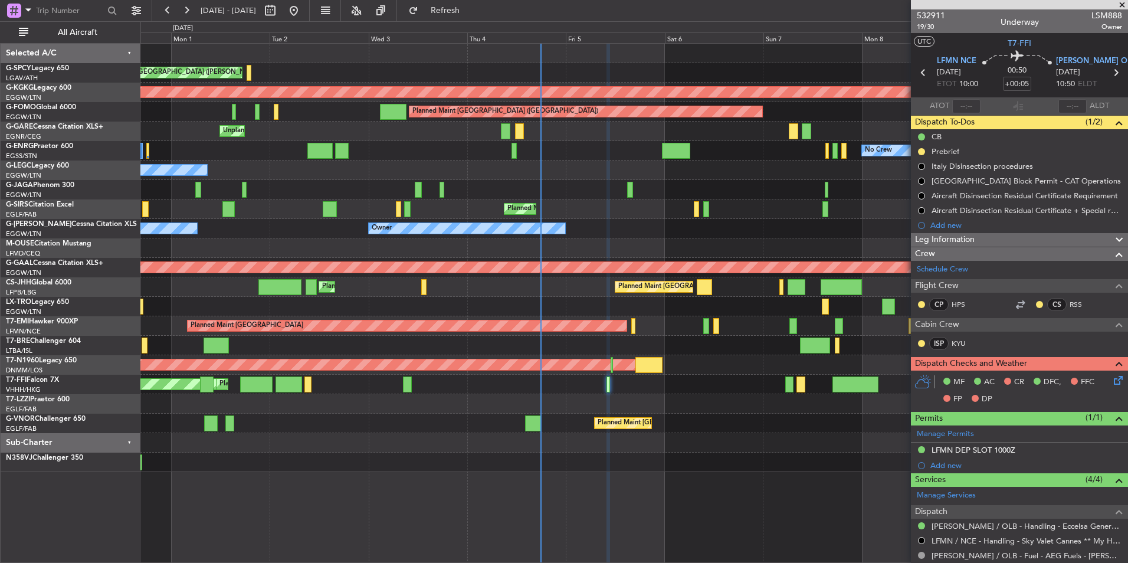
click at [1120, 3] on span at bounding box center [1122, 5] width 12 height 11
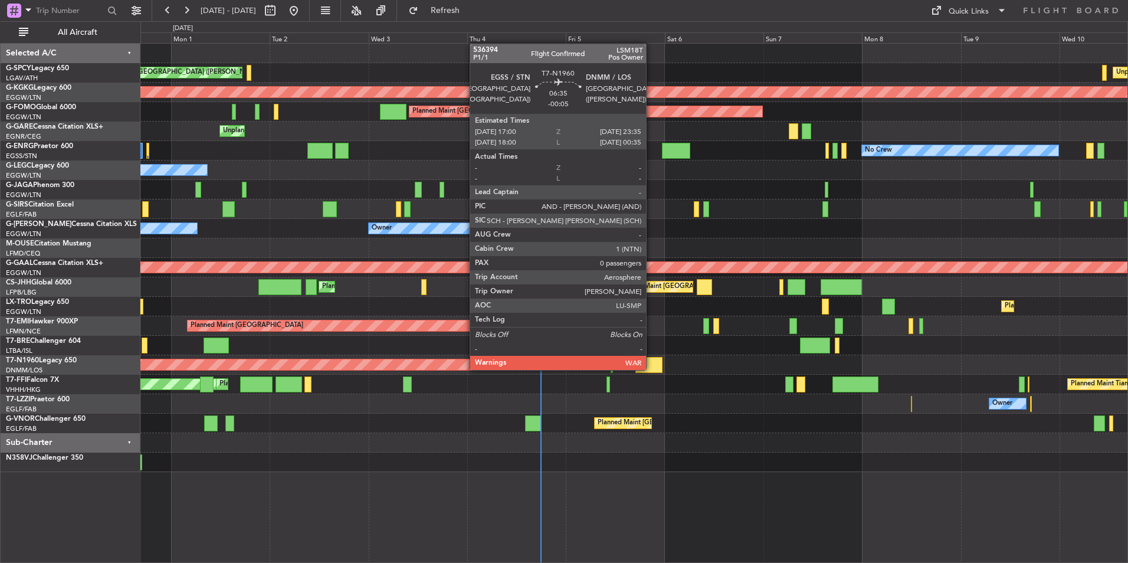
click at [651, 369] on div at bounding box center [648, 365] width 27 height 16
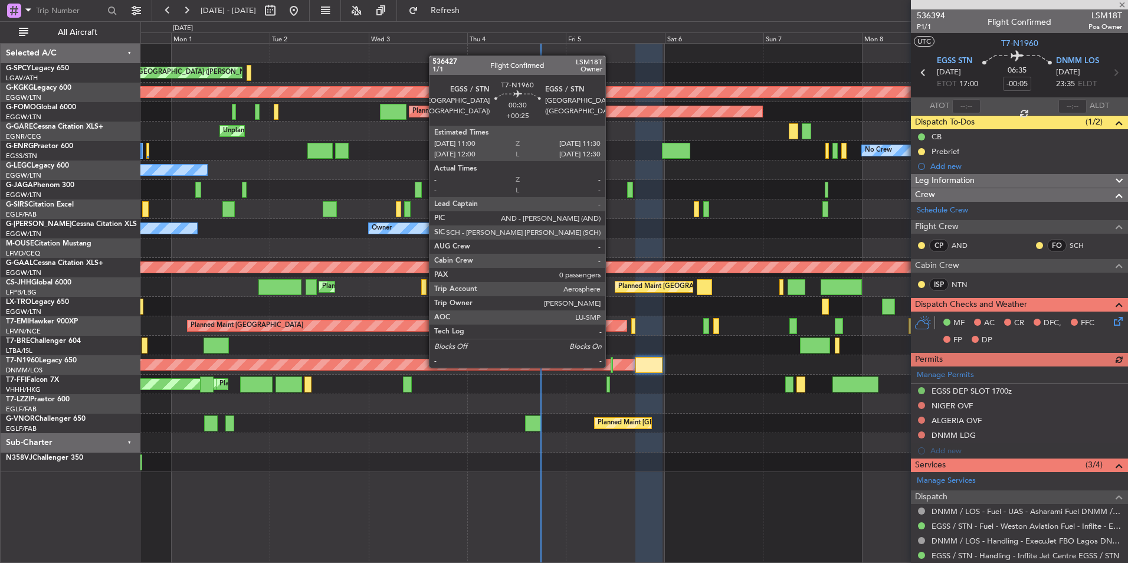
click at [610, 366] on div at bounding box center [611, 365] width 2 height 16
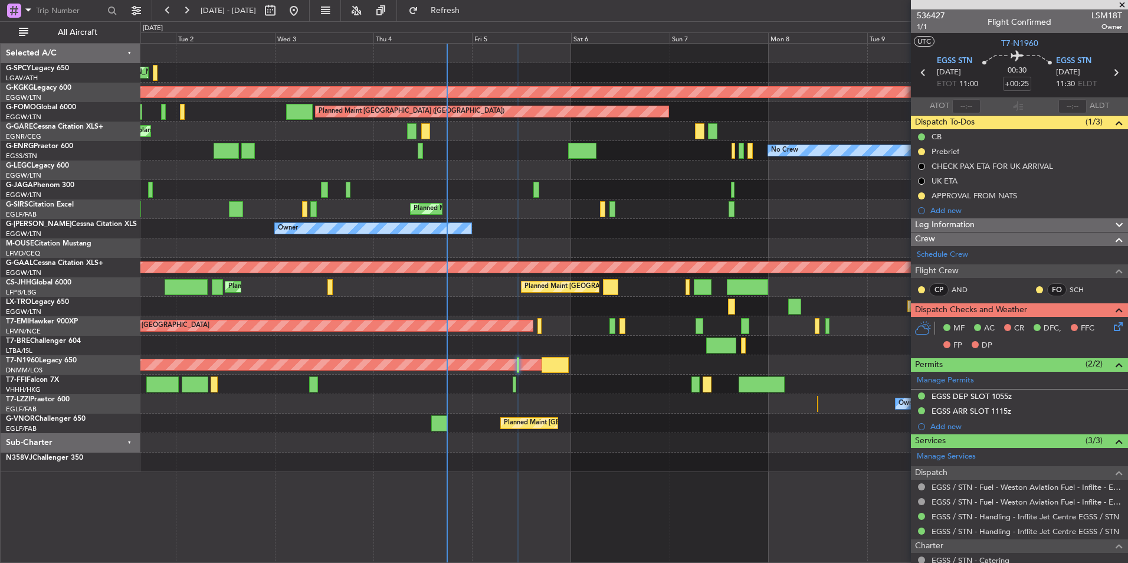
click at [597, 359] on div "Planned Maint [GEOGRAPHIC_DATA] ([GEOGRAPHIC_DATA])" at bounding box center [633, 364] width 987 height 19
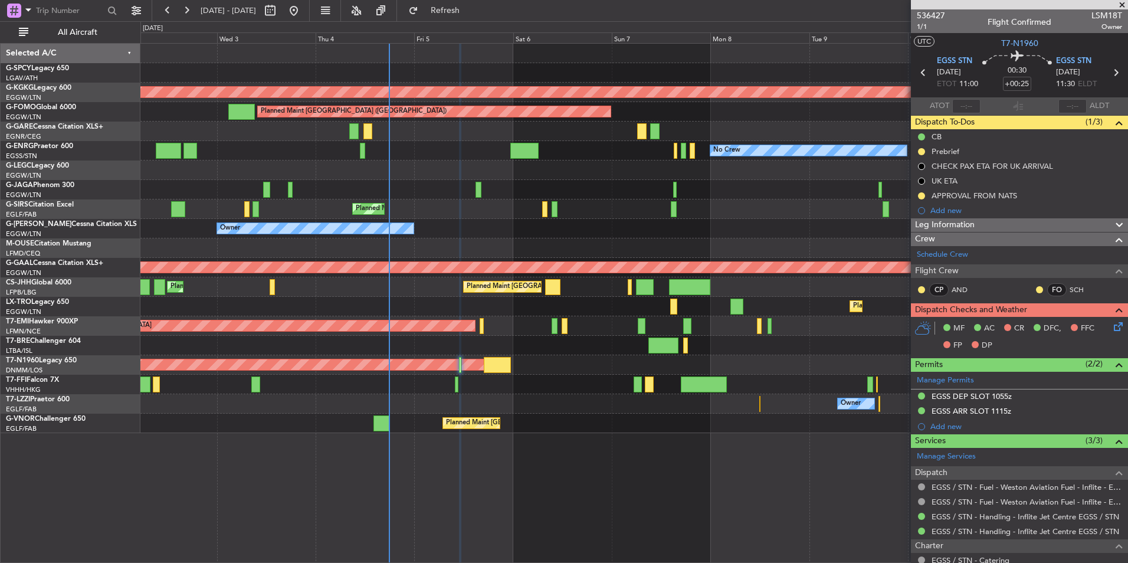
click at [669, 295] on div "Planned Maint [GEOGRAPHIC_DATA] ([GEOGRAPHIC_DATA]) Planned Maint [GEOGRAPHIC_D…" at bounding box center [633, 286] width 987 height 19
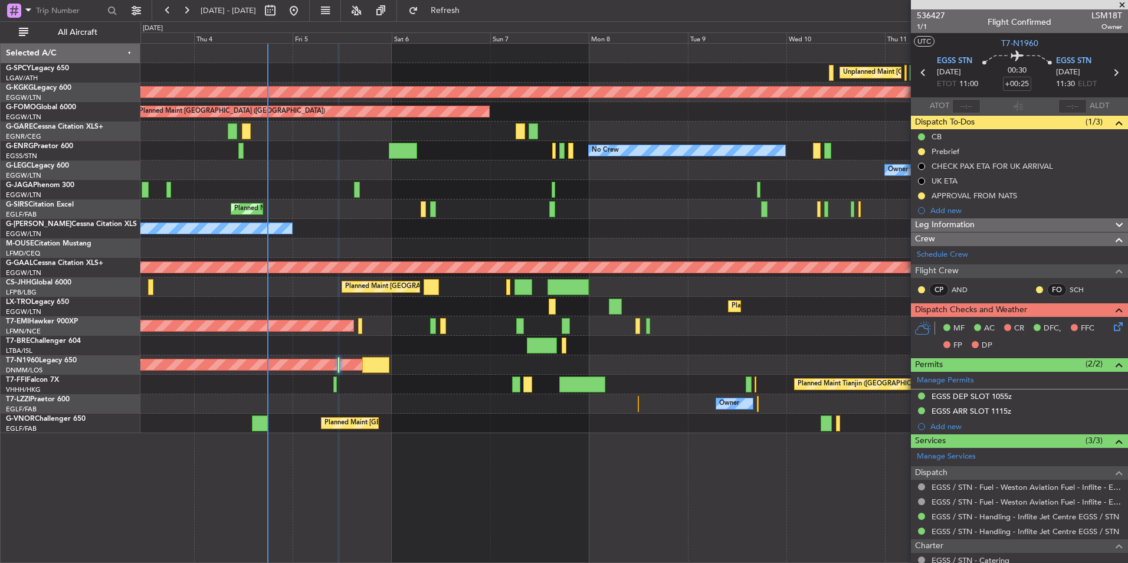
click at [565, 311] on div "Unplanned Maint [GEOGRAPHIC_DATA] ([PERSON_NAME] Intl) Cleaning [GEOGRAPHIC_DAT…" at bounding box center [633, 238] width 987 height 389
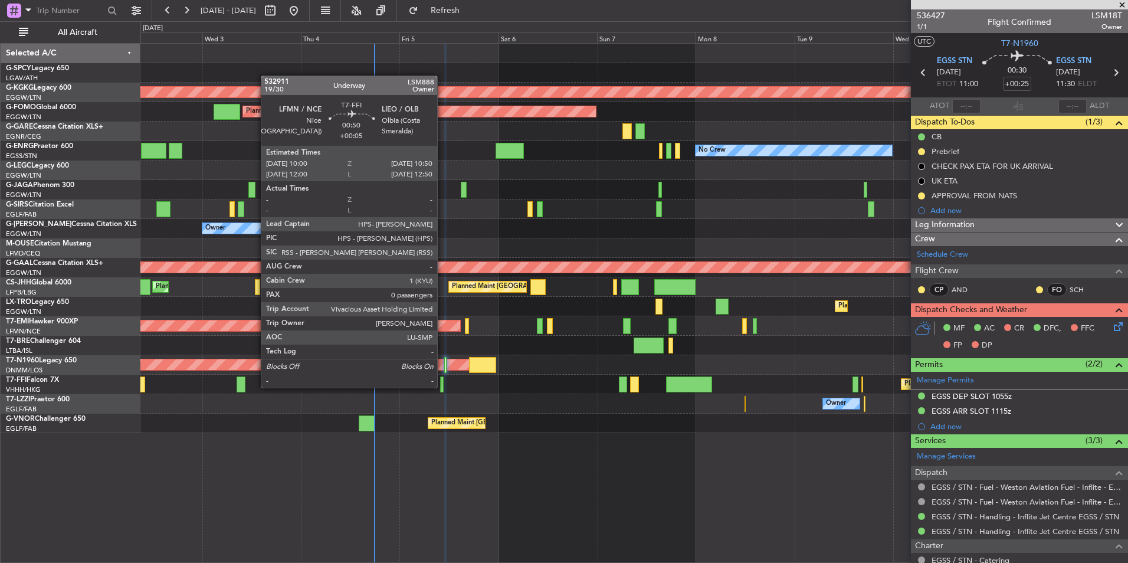
click at [442, 386] on div at bounding box center [442, 384] width 4 height 16
type input "+00:05"
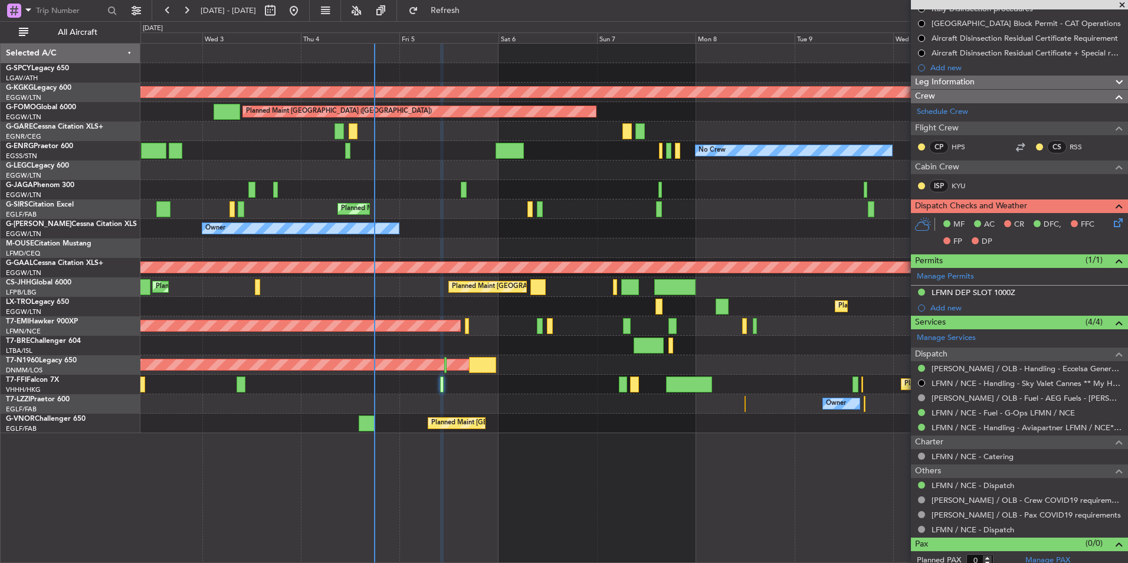
scroll to position [165, 0]
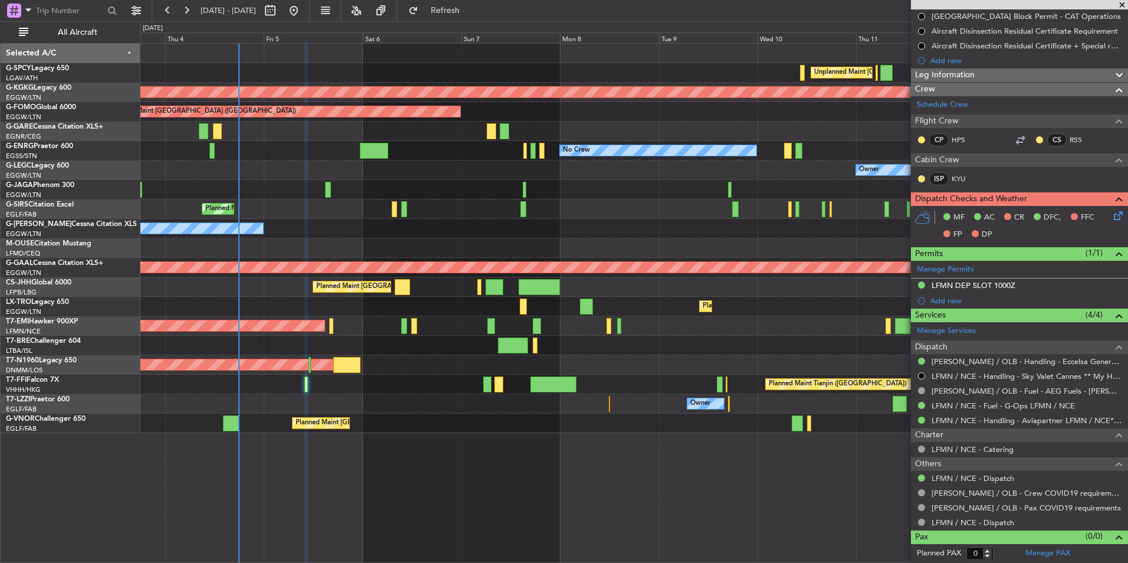
click at [502, 400] on div "Owner" at bounding box center [633, 403] width 987 height 19
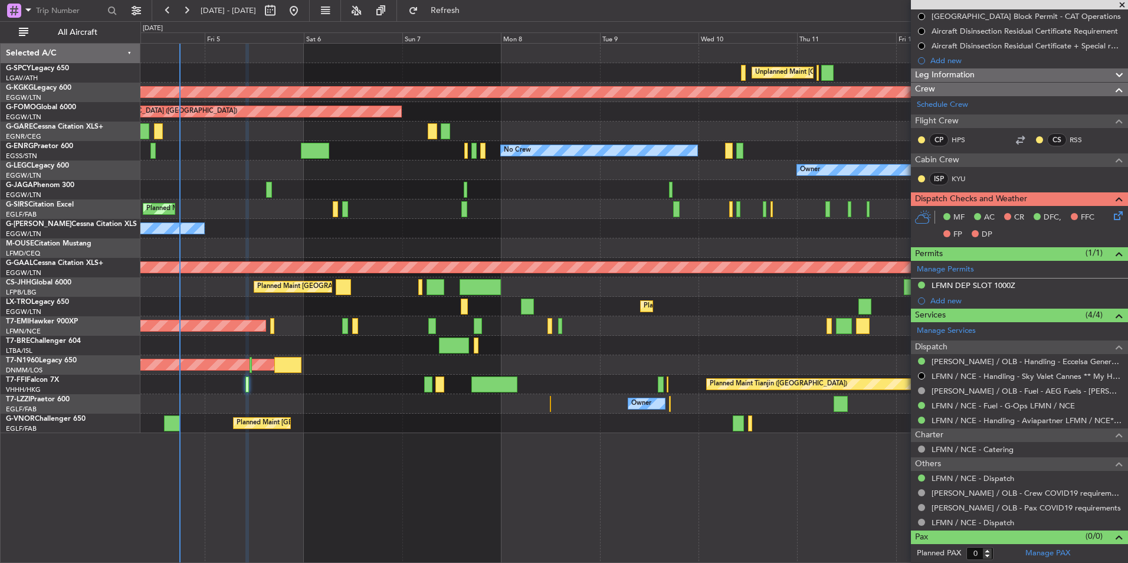
click at [488, 396] on div "Owner" at bounding box center [633, 403] width 987 height 19
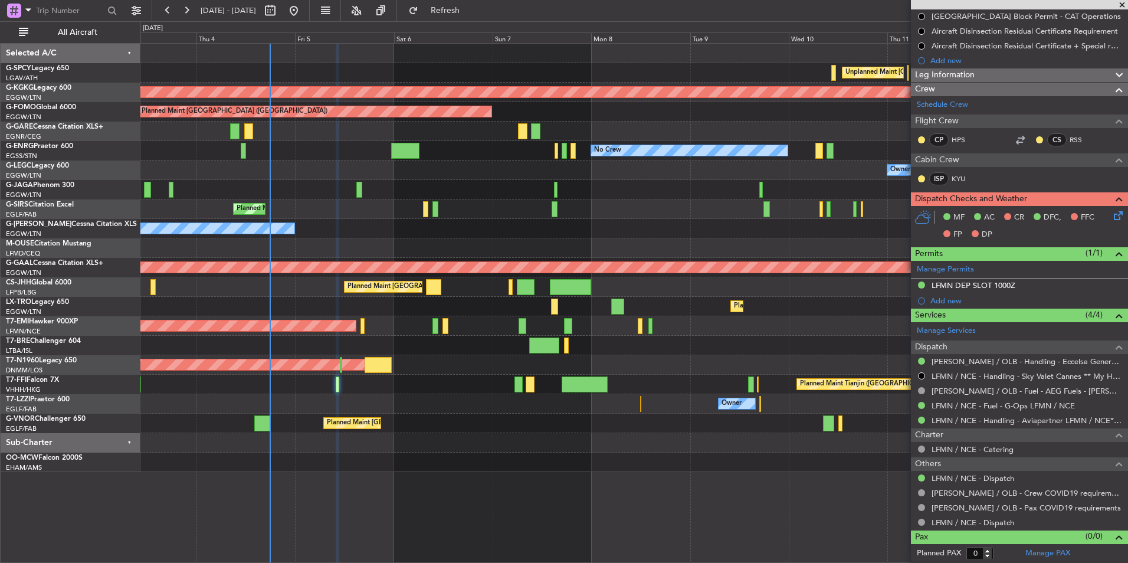
click at [404, 376] on div "Unplanned Maint [GEOGRAPHIC_DATA] ([PERSON_NAME] Intl) Cleaning [GEOGRAPHIC_DAT…" at bounding box center [633, 258] width 987 height 428
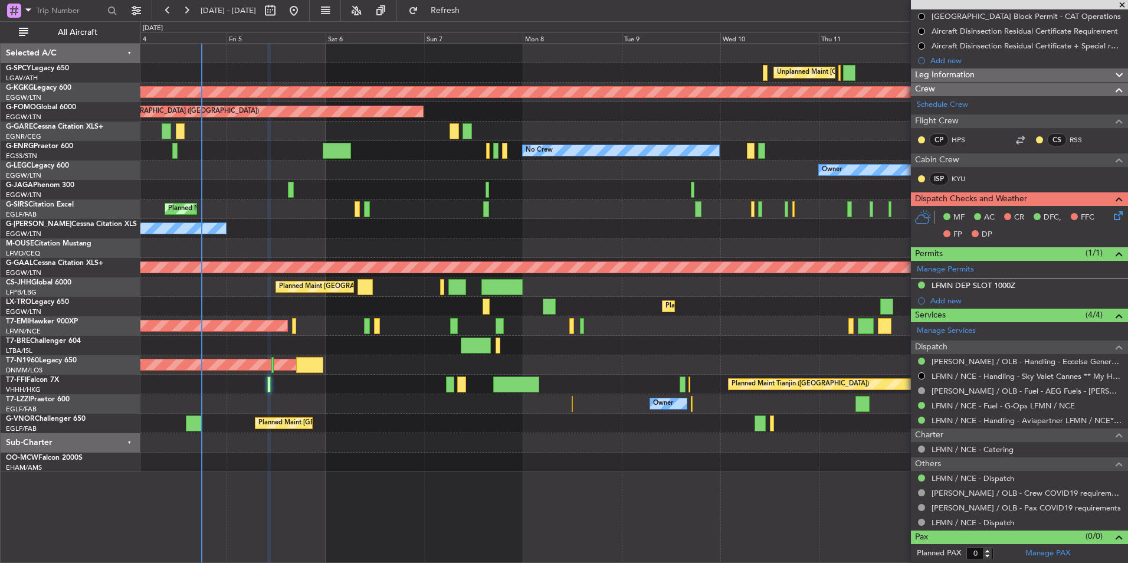
click at [284, 395] on div "Unplanned Maint [GEOGRAPHIC_DATA] ([PERSON_NAME] Intl) Cleaning [GEOGRAPHIC_DAT…" at bounding box center [633, 258] width 987 height 428
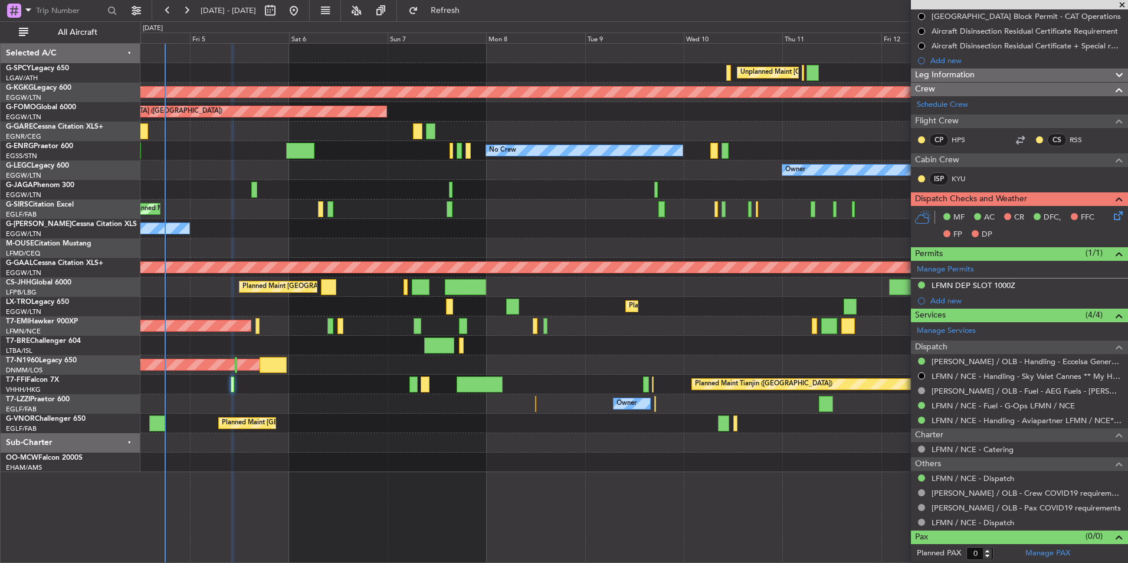
click at [321, 390] on div "Planned Maint Tianjin ([GEOGRAPHIC_DATA])" at bounding box center [633, 384] width 987 height 19
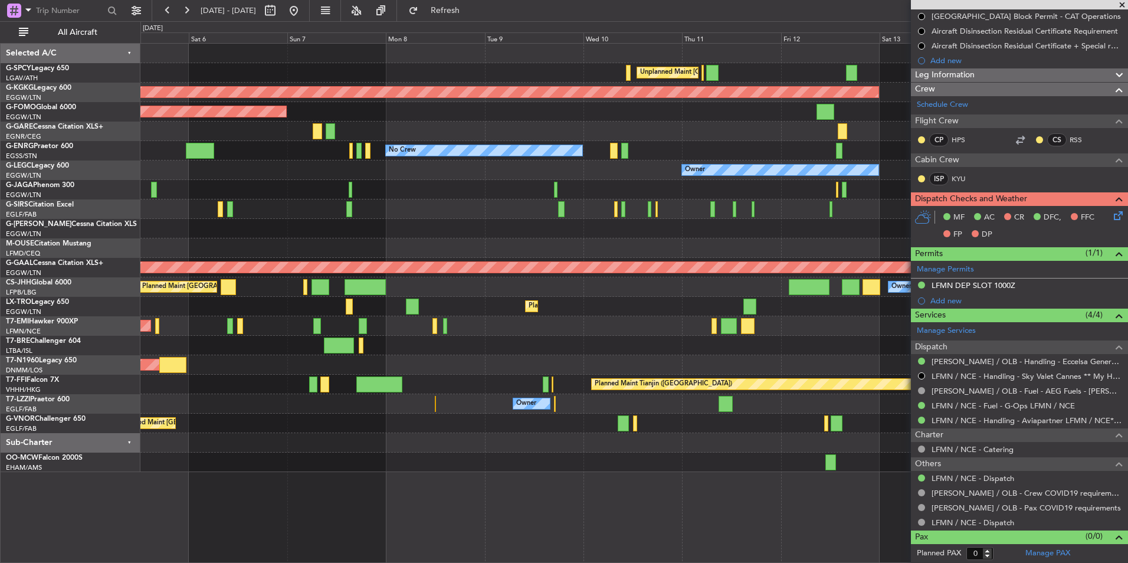
click at [646, 410] on div "Owner" at bounding box center [633, 403] width 987 height 19
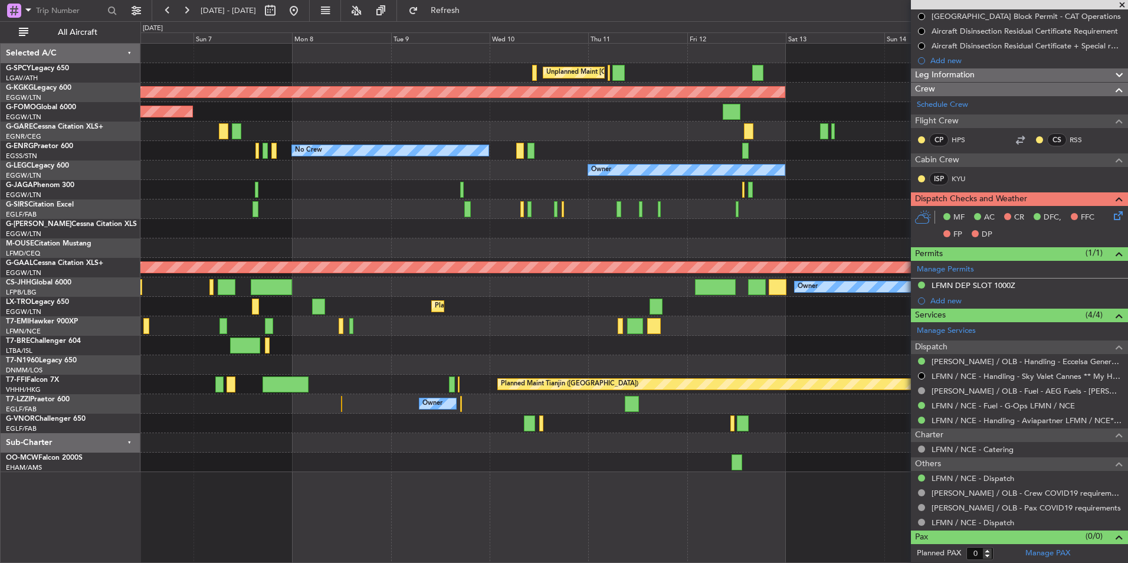
click at [653, 432] on div "Unplanned Maint [GEOGRAPHIC_DATA] ([PERSON_NAME] Intl) AOG Maint [GEOGRAPHIC_DA…" at bounding box center [633, 258] width 987 height 428
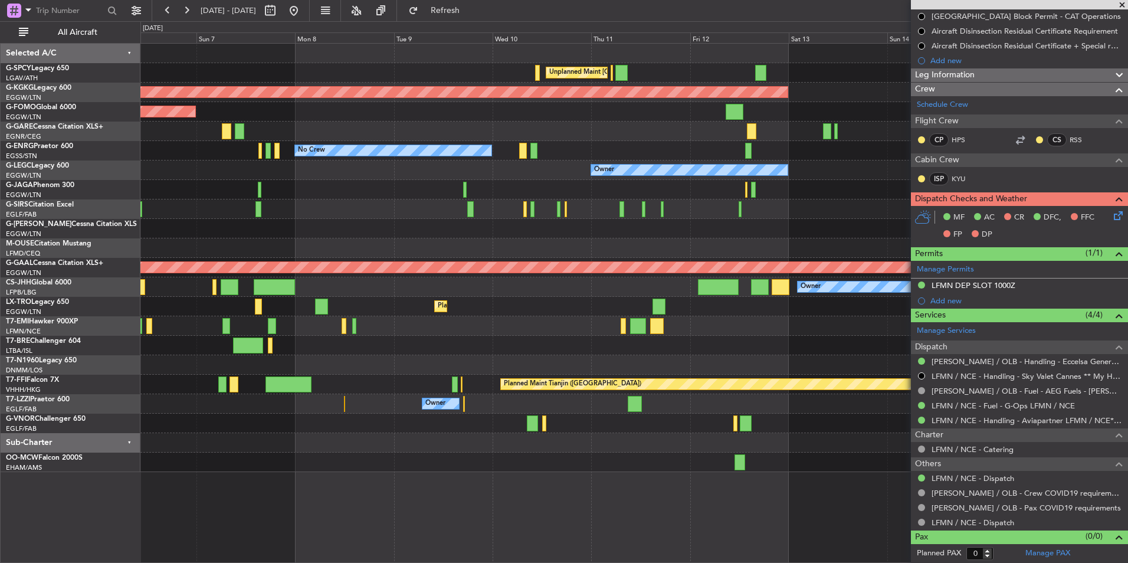
click at [779, 429] on div "Planned Maint [GEOGRAPHIC_DATA] ([GEOGRAPHIC_DATA])" at bounding box center [633, 422] width 987 height 19
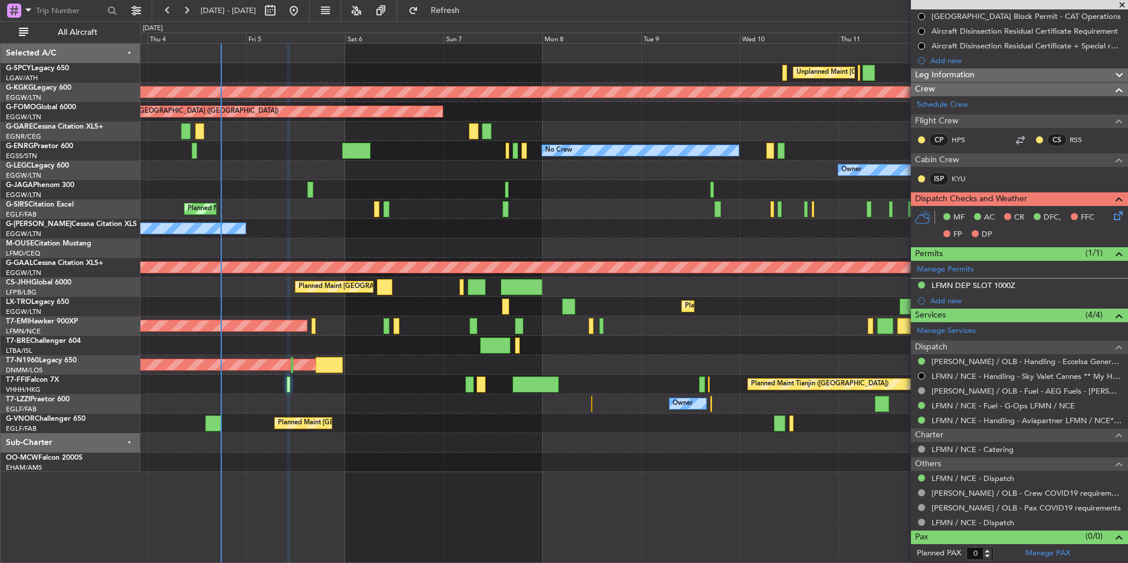
click at [561, 449] on div "Unplanned Maint [GEOGRAPHIC_DATA] ([PERSON_NAME] Intl) Cleaning [GEOGRAPHIC_DAT…" at bounding box center [633, 258] width 987 height 428
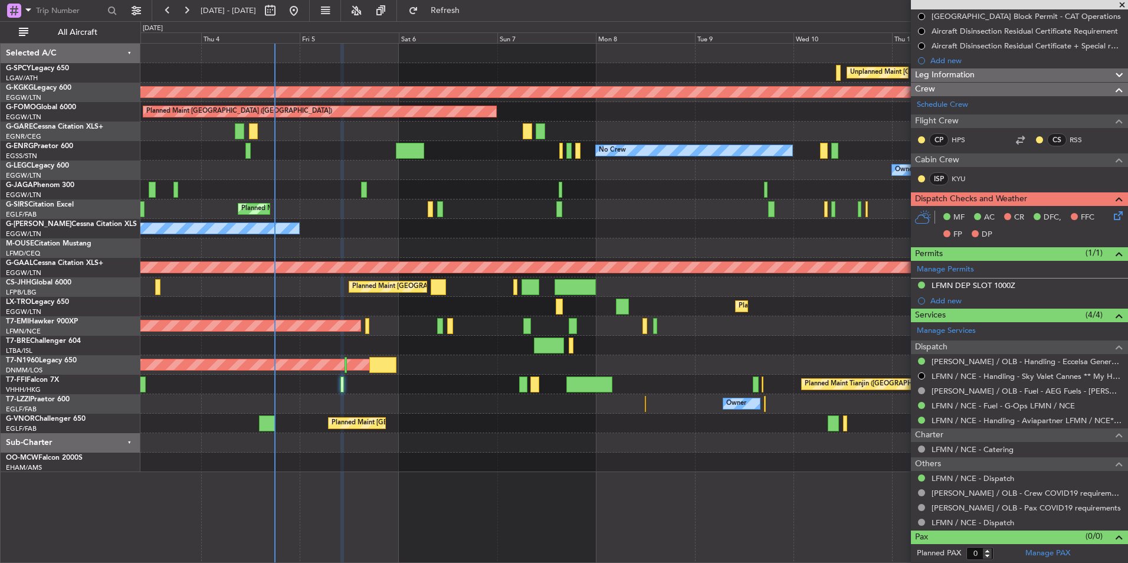
click at [484, 440] on div at bounding box center [633, 442] width 987 height 19
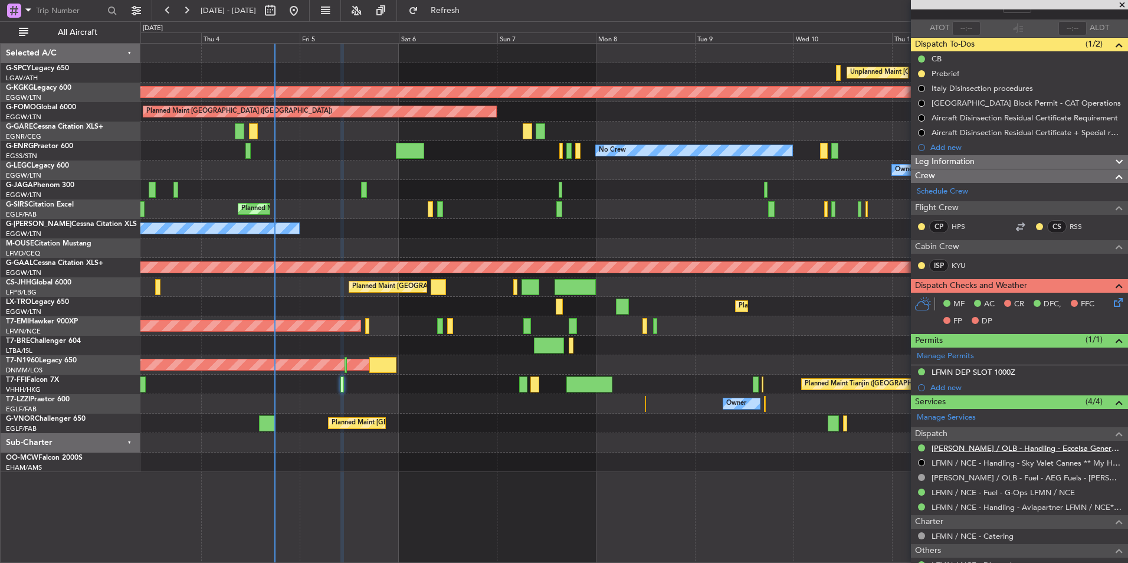
scroll to position [0, 0]
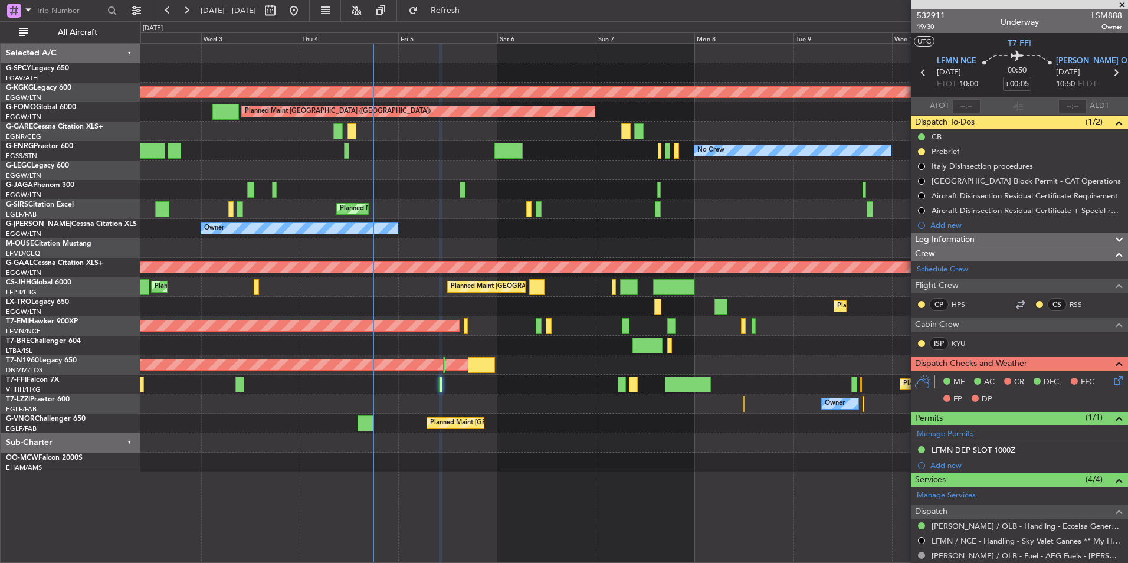
click at [494, 382] on div "Planned Maint Tianjin ([GEOGRAPHIC_DATA]) Planned Maint [GEOGRAPHIC_DATA] ([GEO…" at bounding box center [633, 384] width 987 height 19
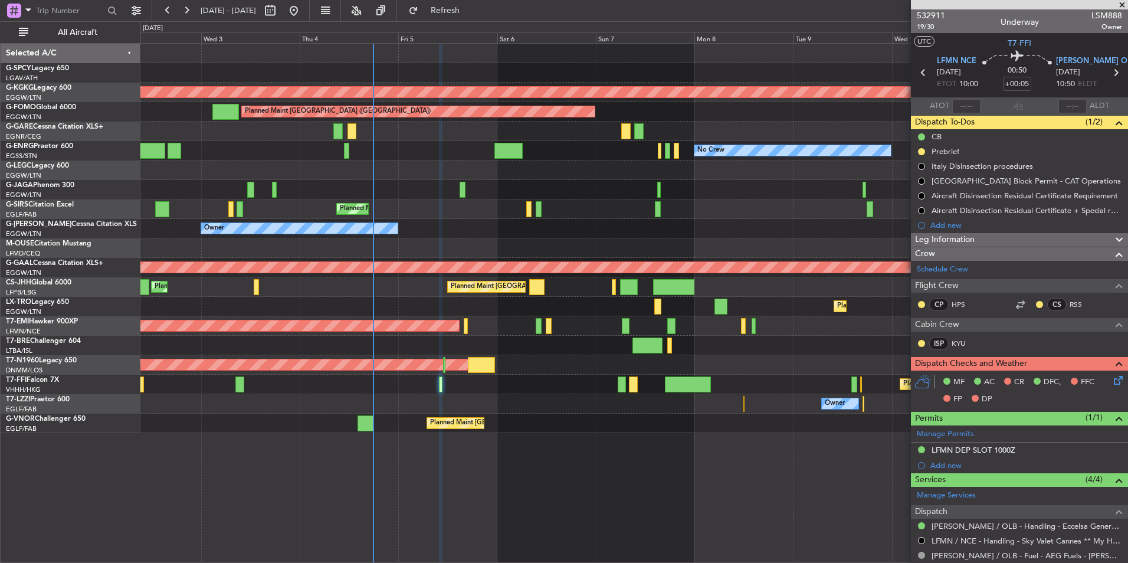
click at [357, 397] on div "Owner" at bounding box center [633, 403] width 987 height 19
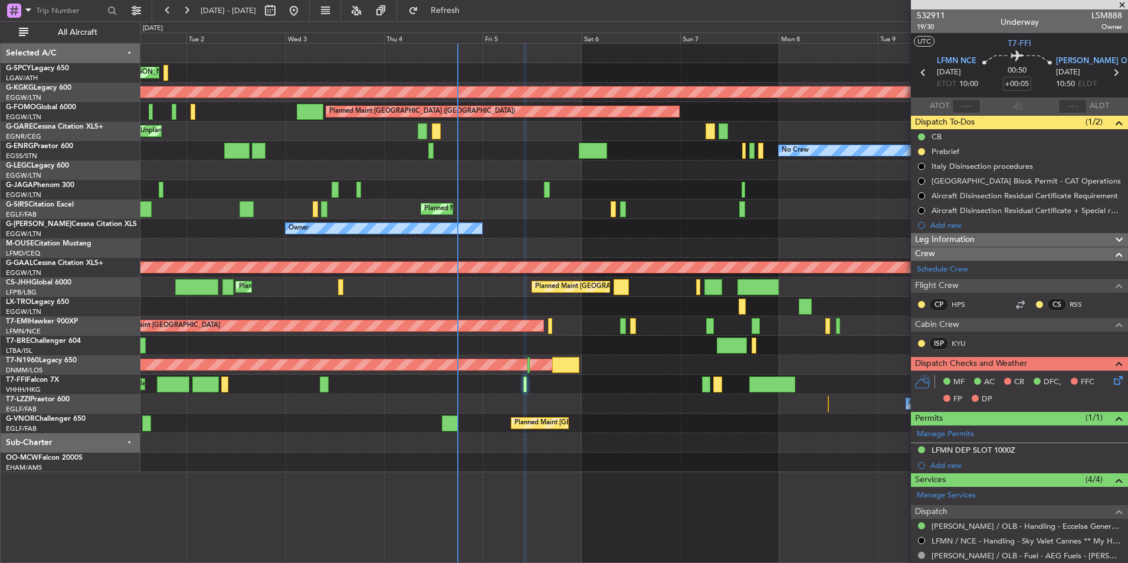
click at [504, 383] on div "Planned Maint Tianjin ([GEOGRAPHIC_DATA]) Planned Maint [GEOGRAPHIC_DATA] ([GEO…" at bounding box center [633, 384] width 987 height 19
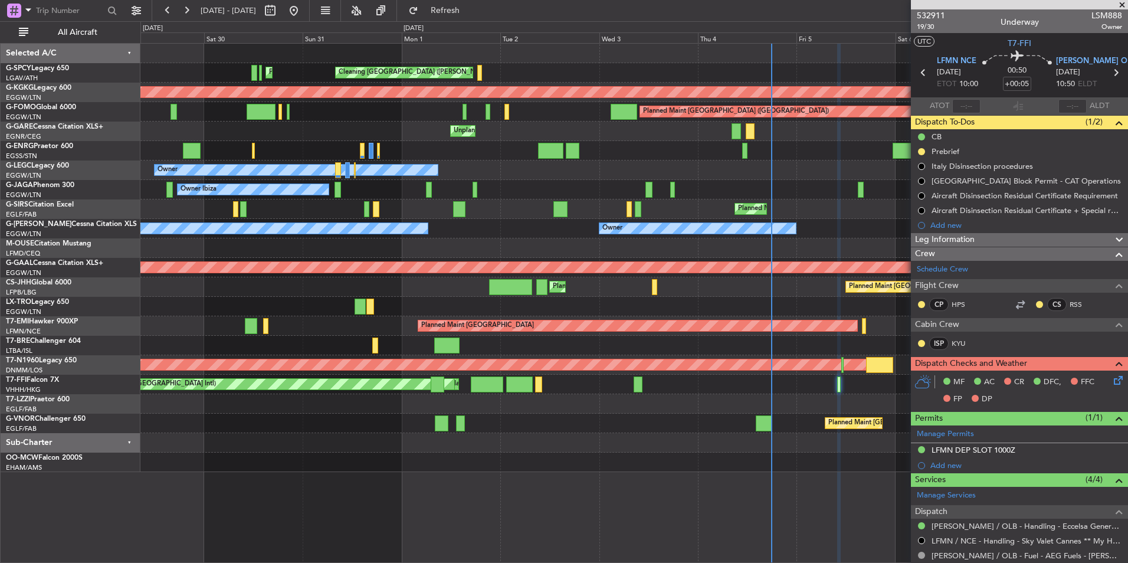
click at [569, 383] on div "Cleaning [GEOGRAPHIC_DATA] ([PERSON_NAME] Intl) Planned Maint [GEOGRAPHIC_DATA]…" at bounding box center [633, 258] width 987 height 428
click at [584, 382] on div "Cleaning [GEOGRAPHIC_DATA] ([PERSON_NAME] Intl) Planned Maint [GEOGRAPHIC_DATA]…" at bounding box center [633, 258] width 987 height 428
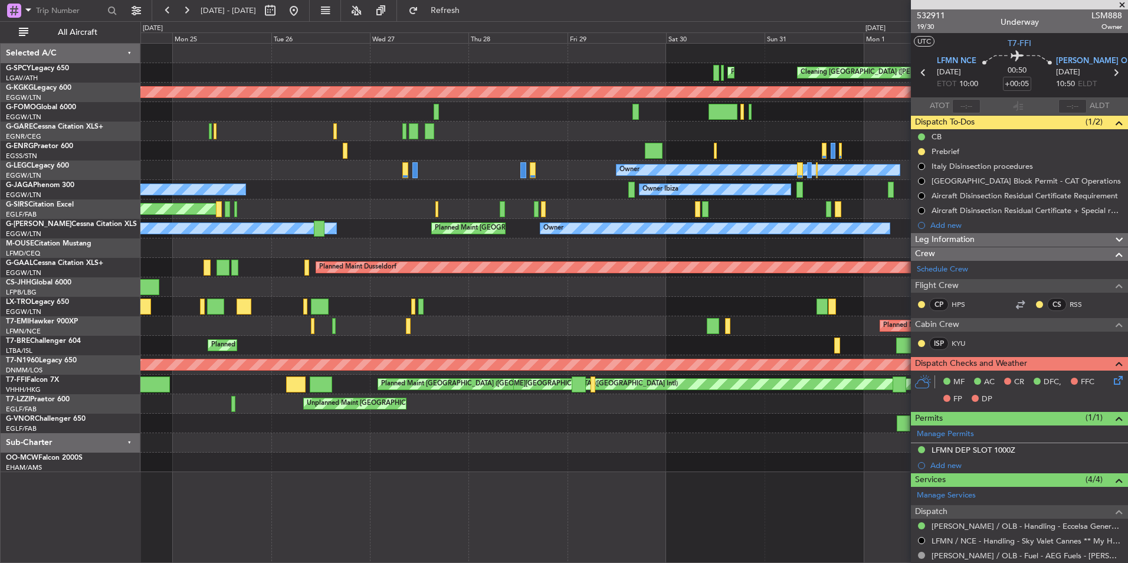
click at [597, 435] on div at bounding box center [633, 442] width 987 height 19
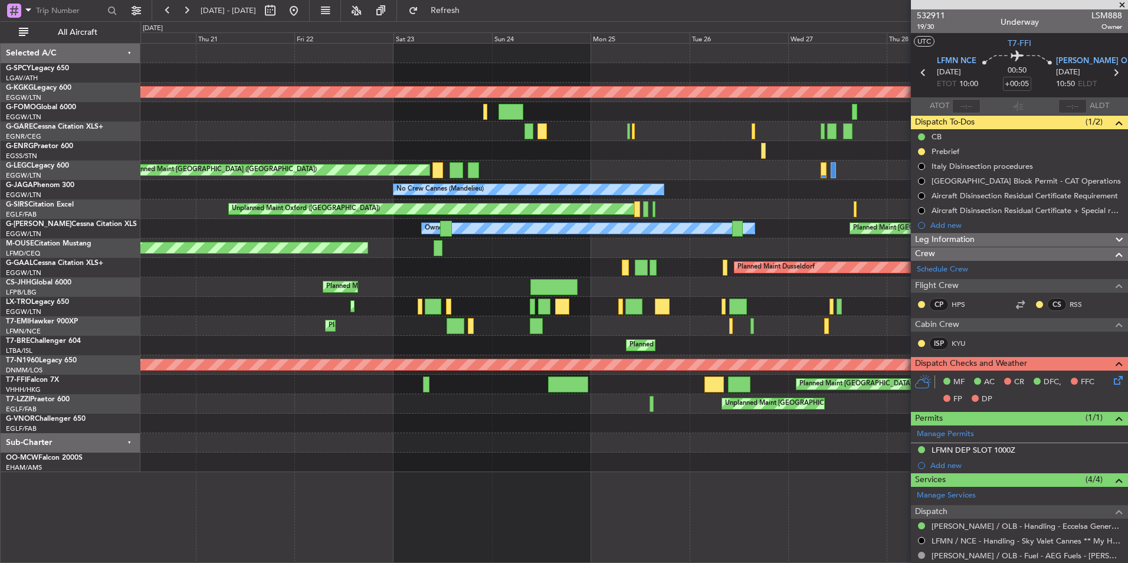
click at [609, 428] on div "Planned Maint Athens ([PERSON_NAME] Intl) Cleaning [GEOGRAPHIC_DATA] ([PERSON_N…" at bounding box center [633, 258] width 987 height 428
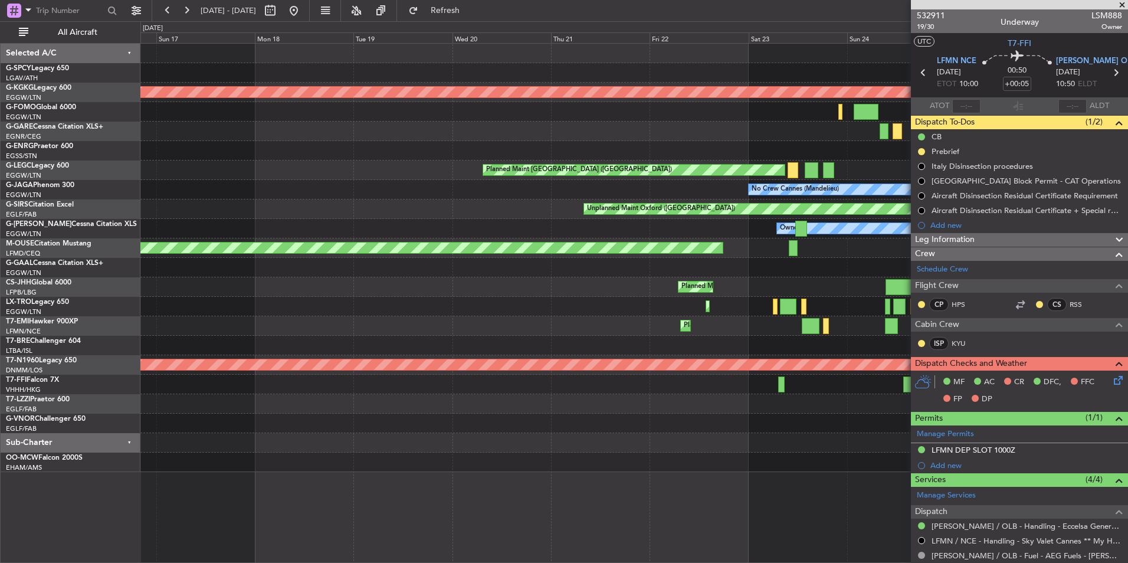
click at [630, 425] on div "AOG Maint [GEOGRAPHIC_DATA] (Ataturk) Planned Maint [GEOGRAPHIC_DATA] ([GEOGRAP…" at bounding box center [633, 258] width 987 height 428
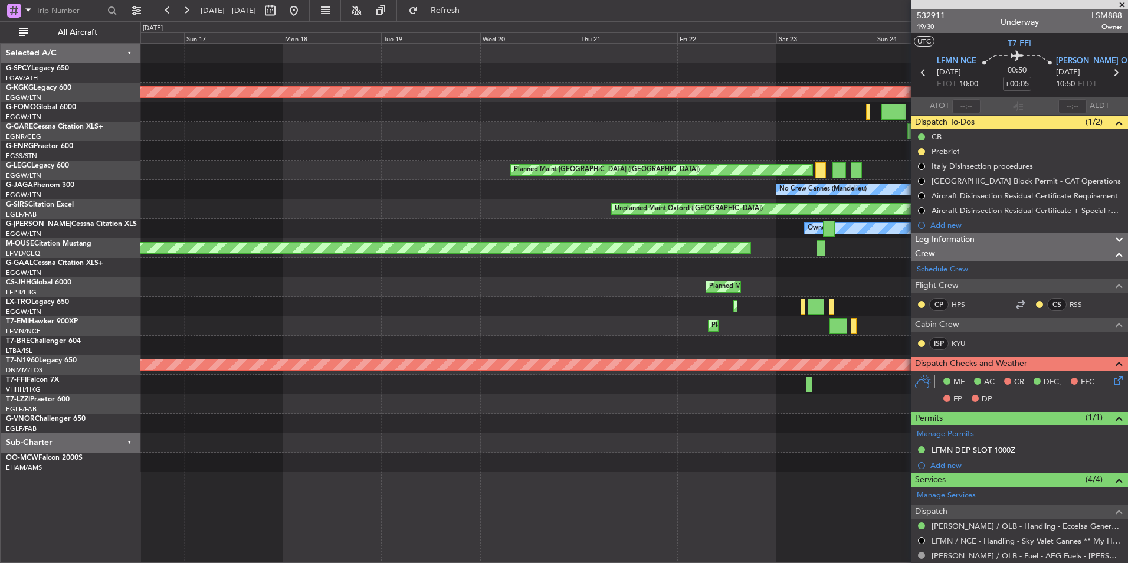
click at [625, 428] on div "AOG Maint [GEOGRAPHIC_DATA] (Ataturk) Planned Maint [GEOGRAPHIC_DATA] ([GEOGRAP…" at bounding box center [633, 258] width 987 height 428
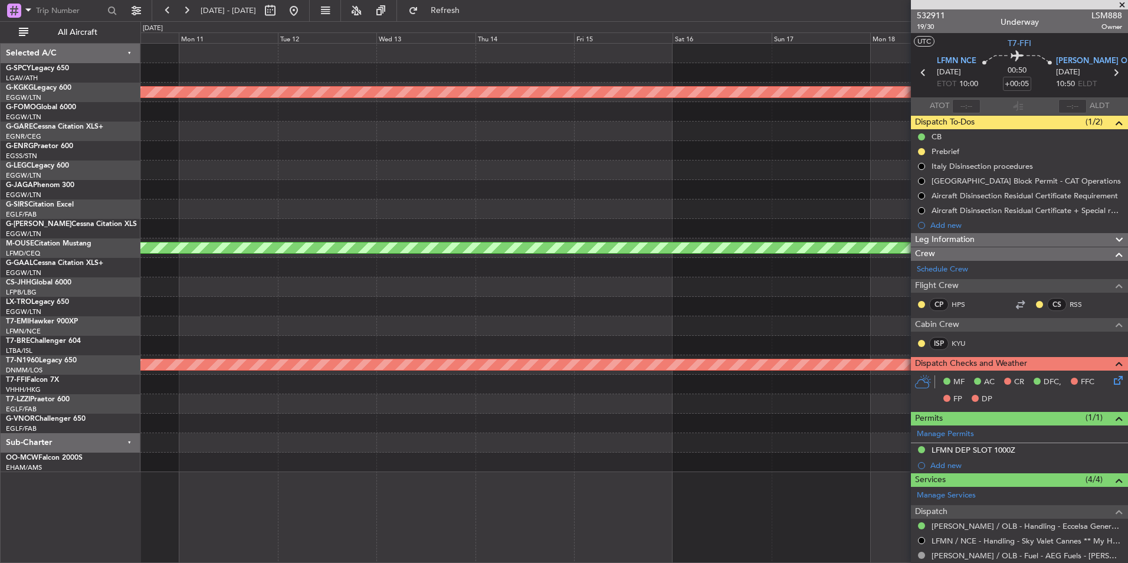
click at [570, 426] on div at bounding box center [633, 422] width 987 height 19
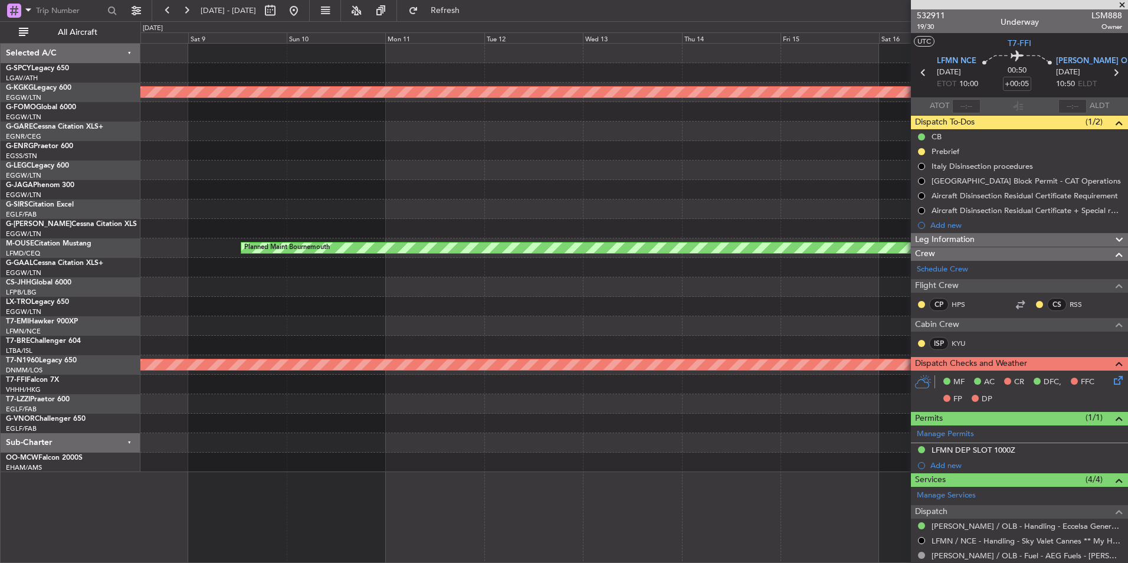
click at [543, 445] on div "AOG Maint [GEOGRAPHIC_DATA] (Ataturk) Planned Maint [GEOGRAPHIC_DATA] ([GEOGRAP…" at bounding box center [633, 258] width 987 height 428
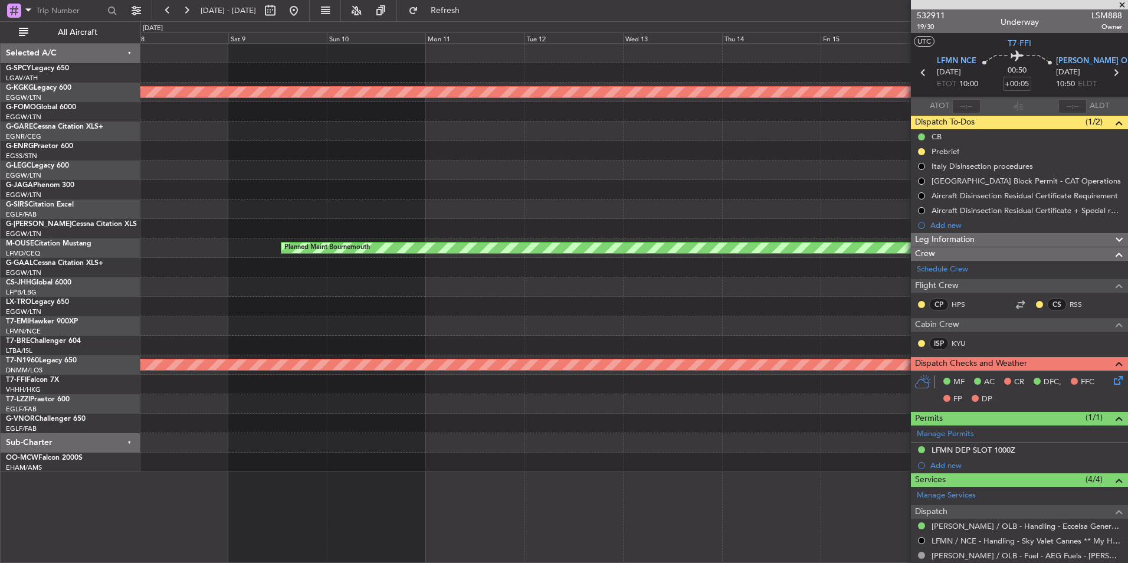
click at [432, 460] on div "AOG Maint [GEOGRAPHIC_DATA] (Ataturk) Planned Maint [GEOGRAPHIC_DATA] ([GEOGRAP…" at bounding box center [633, 258] width 987 height 428
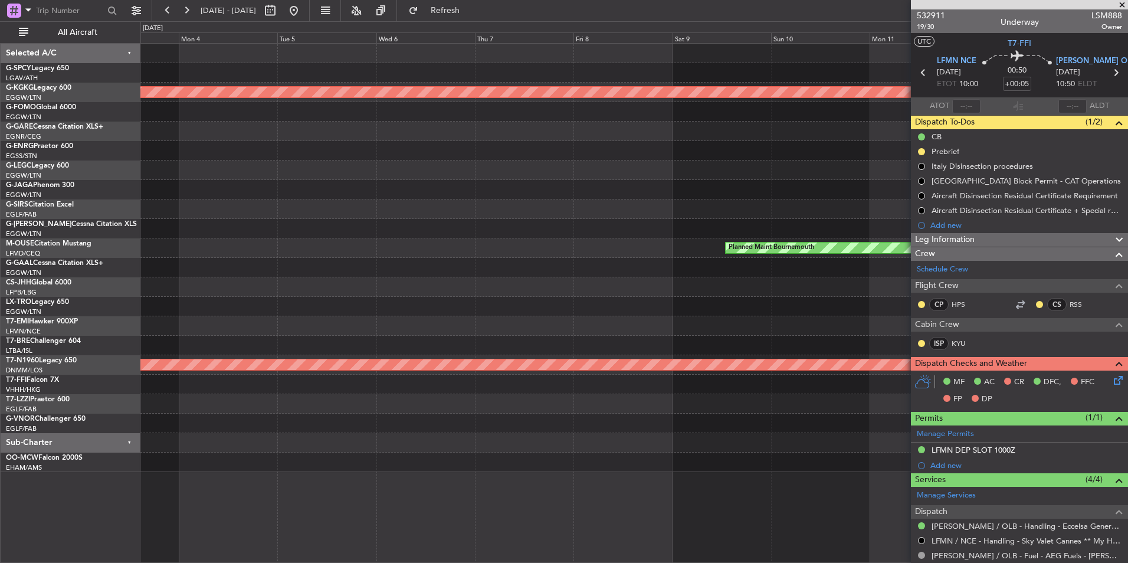
click at [502, 471] on div at bounding box center [633, 461] width 987 height 19
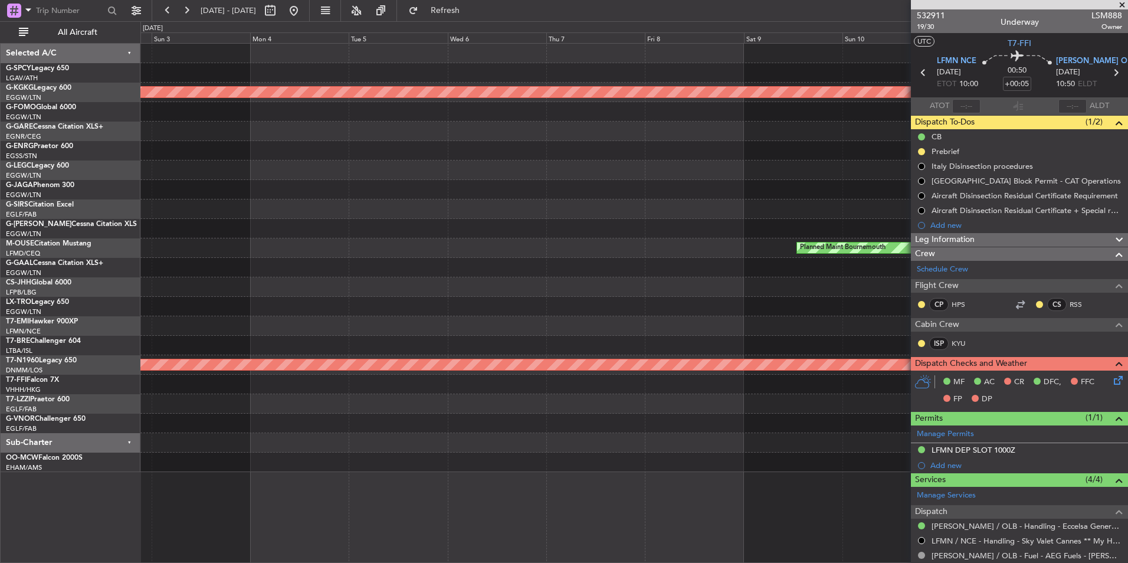
click at [504, 446] on div at bounding box center [633, 442] width 987 height 19
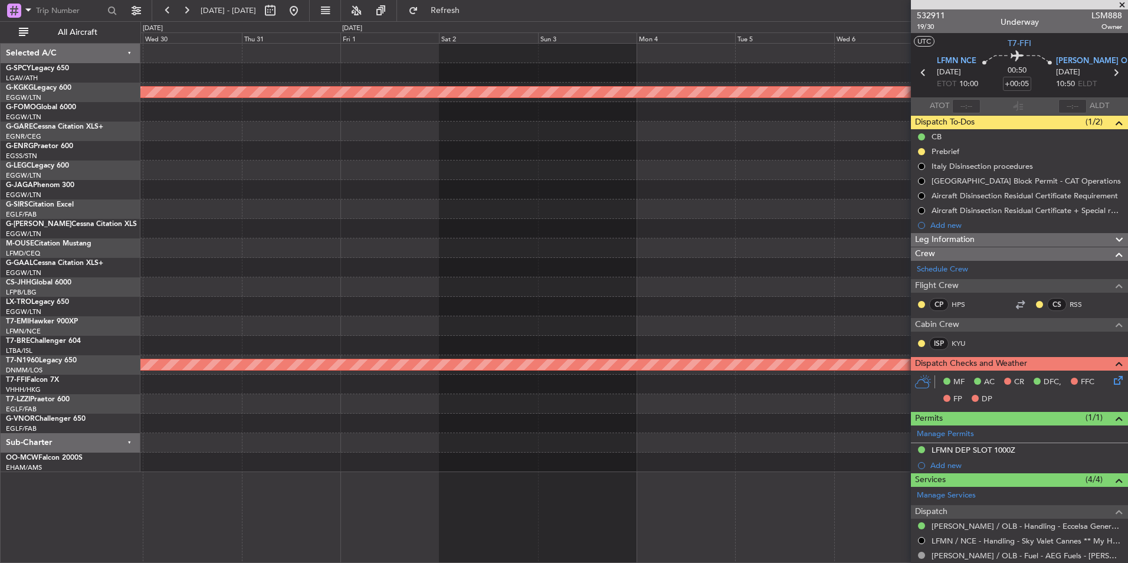
click at [462, 421] on div "AOG Maint [GEOGRAPHIC_DATA] (Ataturk) Planned Maint [GEOGRAPHIC_DATA] Planned M…" at bounding box center [633, 258] width 987 height 428
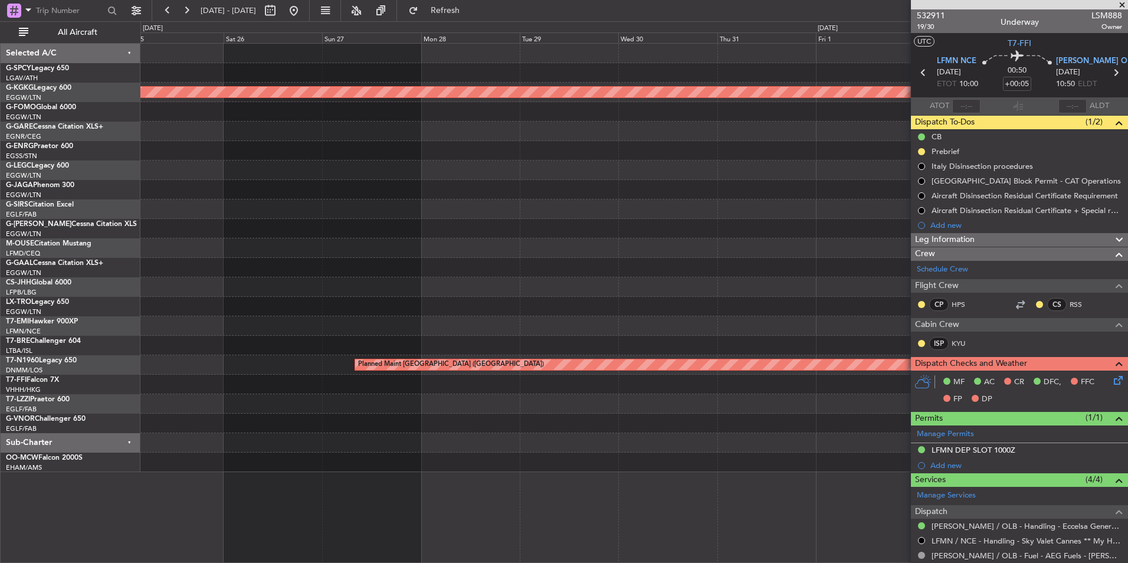
click at [501, 425] on div at bounding box center [633, 422] width 987 height 19
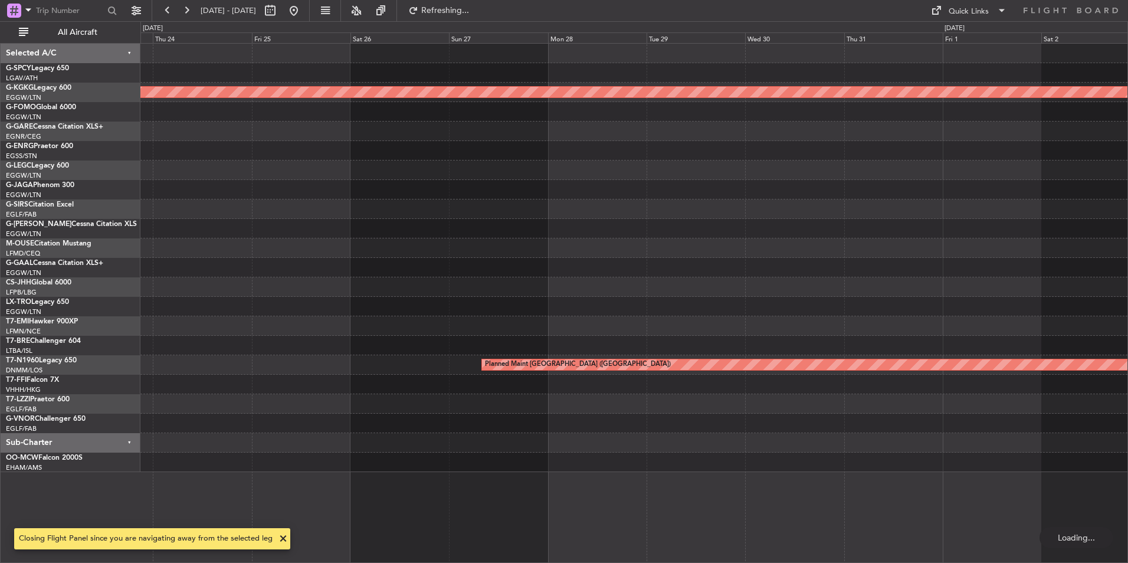
click at [362, 442] on div "AOG Maint [GEOGRAPHIC_DATA] (Ataturk) Planned Maint [GEOGRAPHIC_DATA] ([GEOGRAP…" at bounding box center [633, 258] width 987 height 428
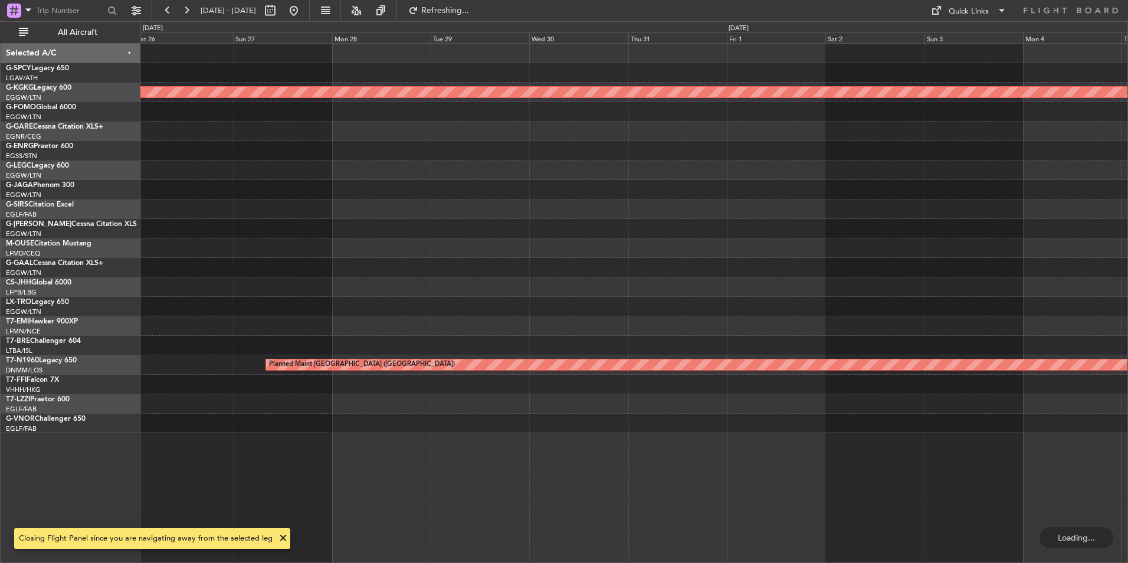
click at [134, 419] on div "AOG Maint [GEOGRAPHIC_DATA] (Ataturk) Planned Maint [GEOGRAPHIC_DATA] ([GEOGRAP…" at bounding box center [564, 291] width 1128 height 541
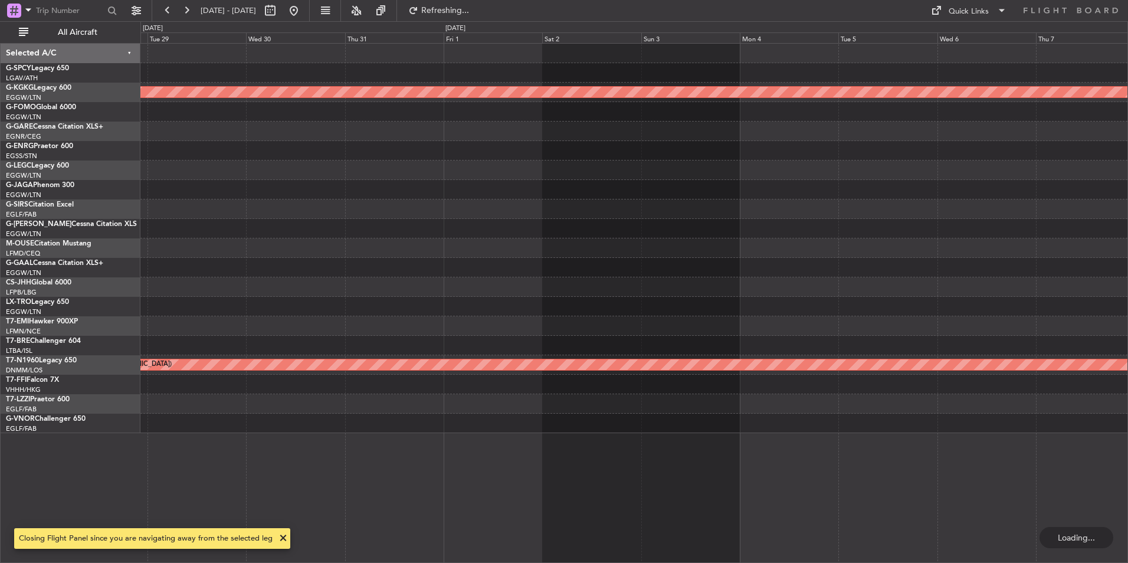
click at [175, 401] on div "AOG Maint [GEOGRAPHIC_DATA] (Ataturk) Planned Maint [GEOGRAPHIC_DATA] Planned M…" at bounding box center [633, 238] width 987 height 389
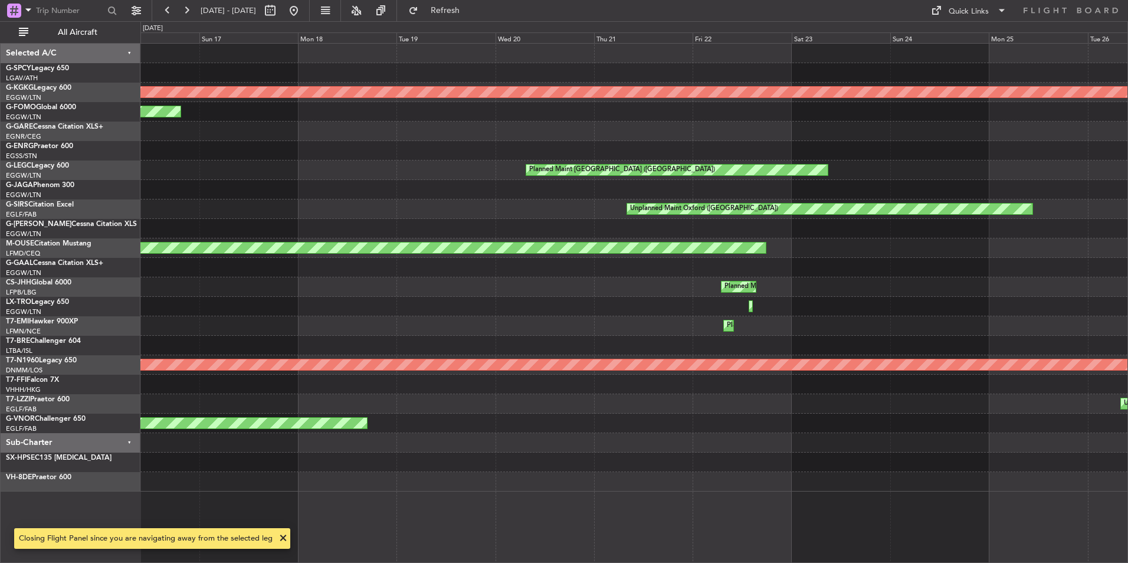
click at [168, 406] on div "Unplanned Maint [GEOGRAPHIC_DATA] ([GEOGRAPHIC_DATA])" at bounding box center [633, 403] width 987 height 19
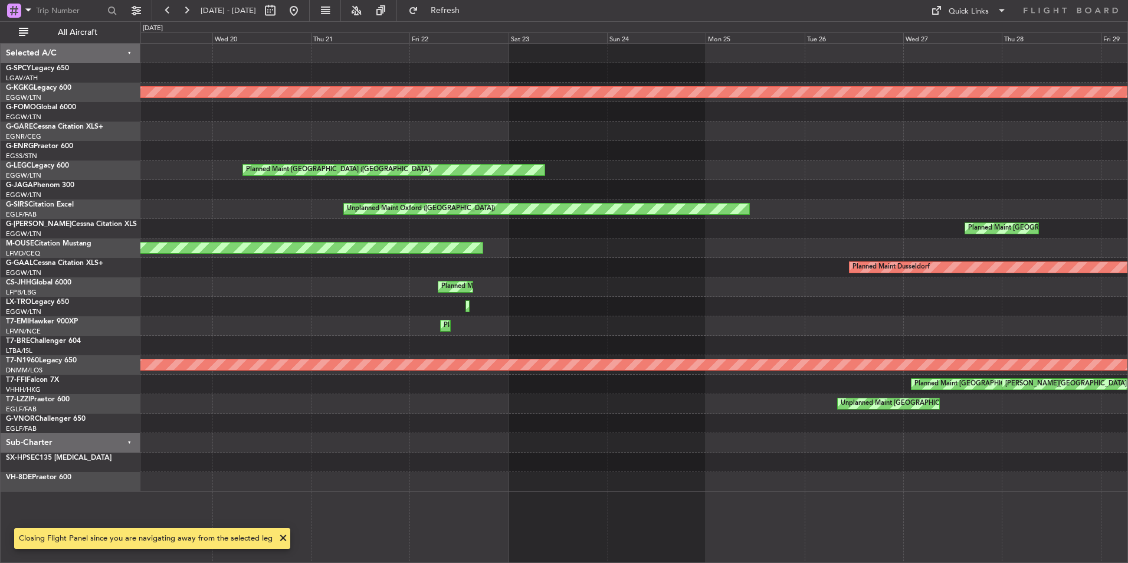
click at [472, 390] on div "AOG Maint [GEOGRAPHIC_DATA] (Ataturk) Planned Maint Windsor Locks ([PERSON_NAME…" at bounding box center [633, 268] width 987 height 448
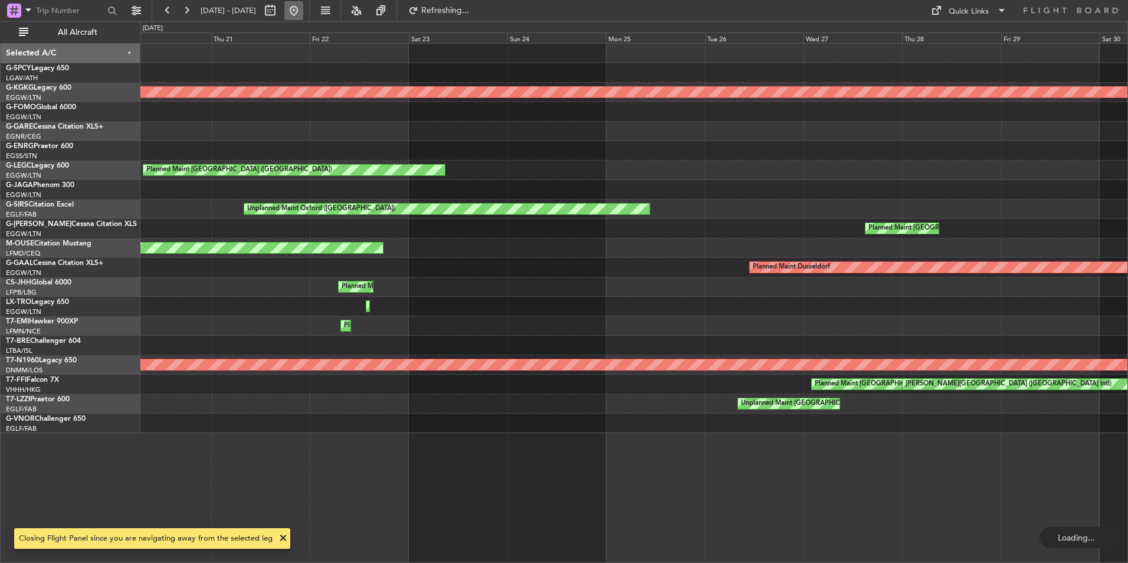
click at [303, 8] on button at bounding box center [293, 10] width 19 height 19
